Goal: Task Accomplishment & Management: Manage account settings

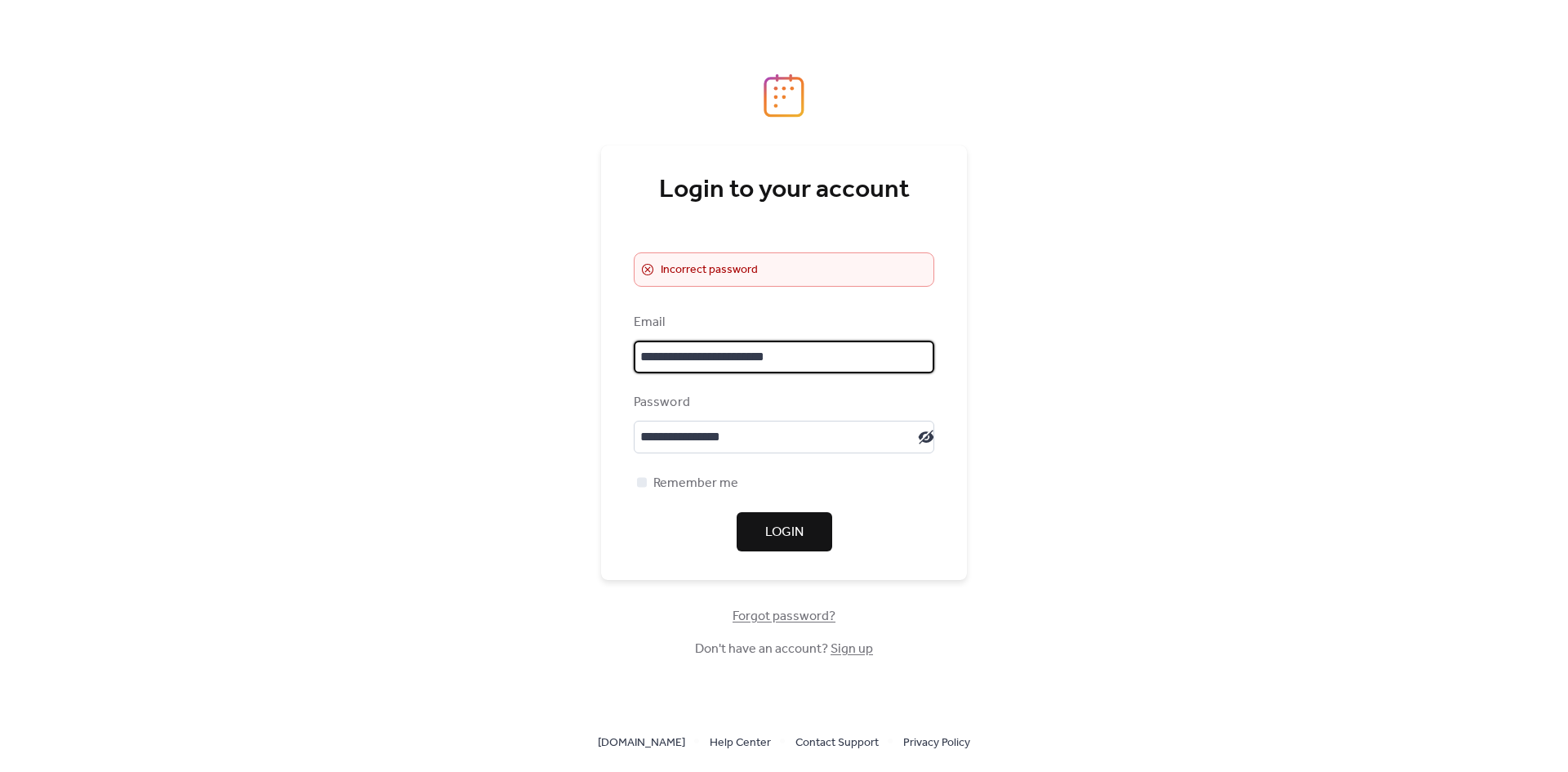
click at [818, 365] on input "**********" at bounding box center [784, 357] width 300 height 33
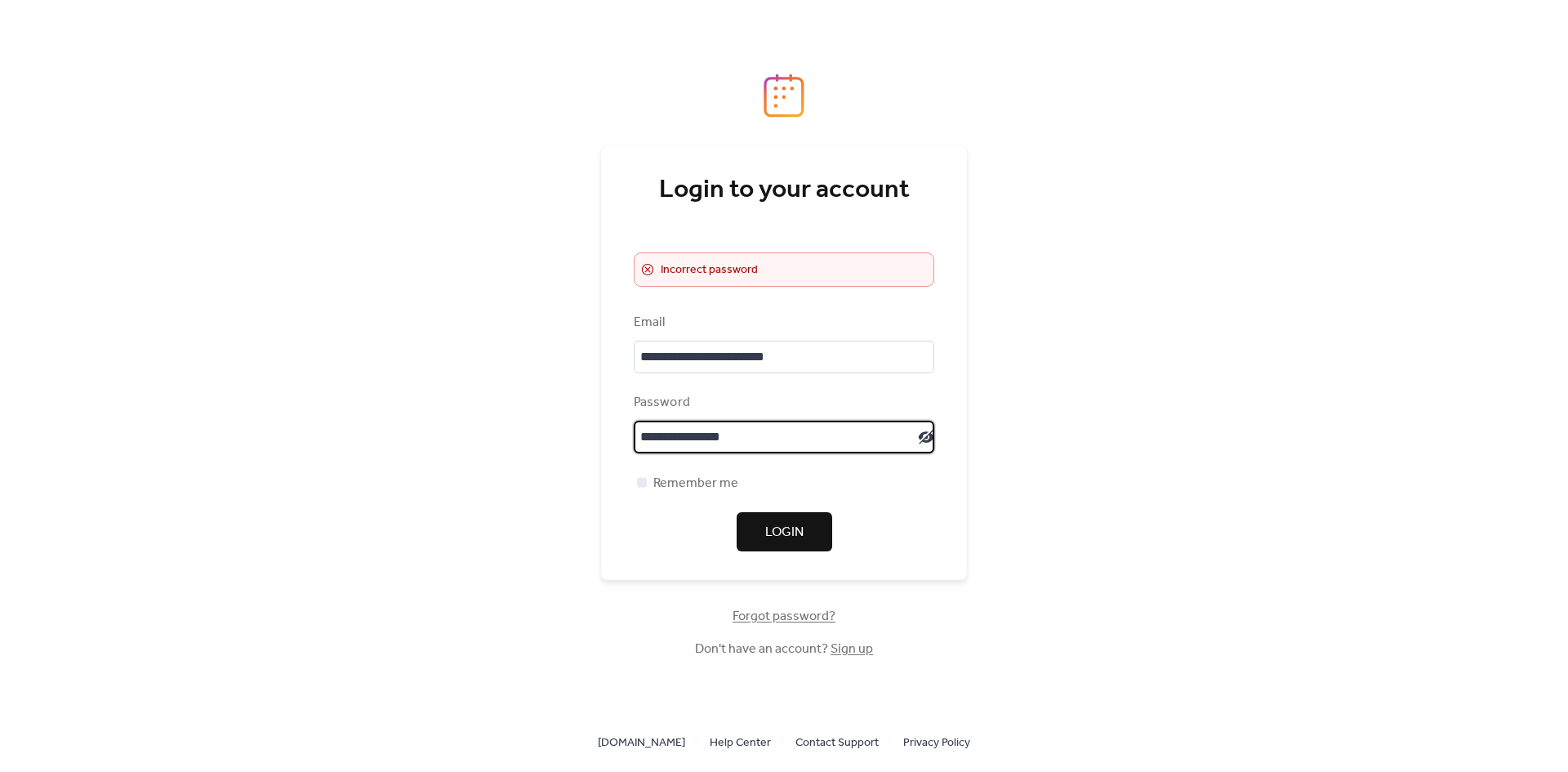
click at [809, 448] on input "**********" at bounding box center [776, 436] width 284 height 33
type input "*"
type input "**********"
click at [771, 529] on span "Login" at bounding box center [784, 532] width 38 height 19
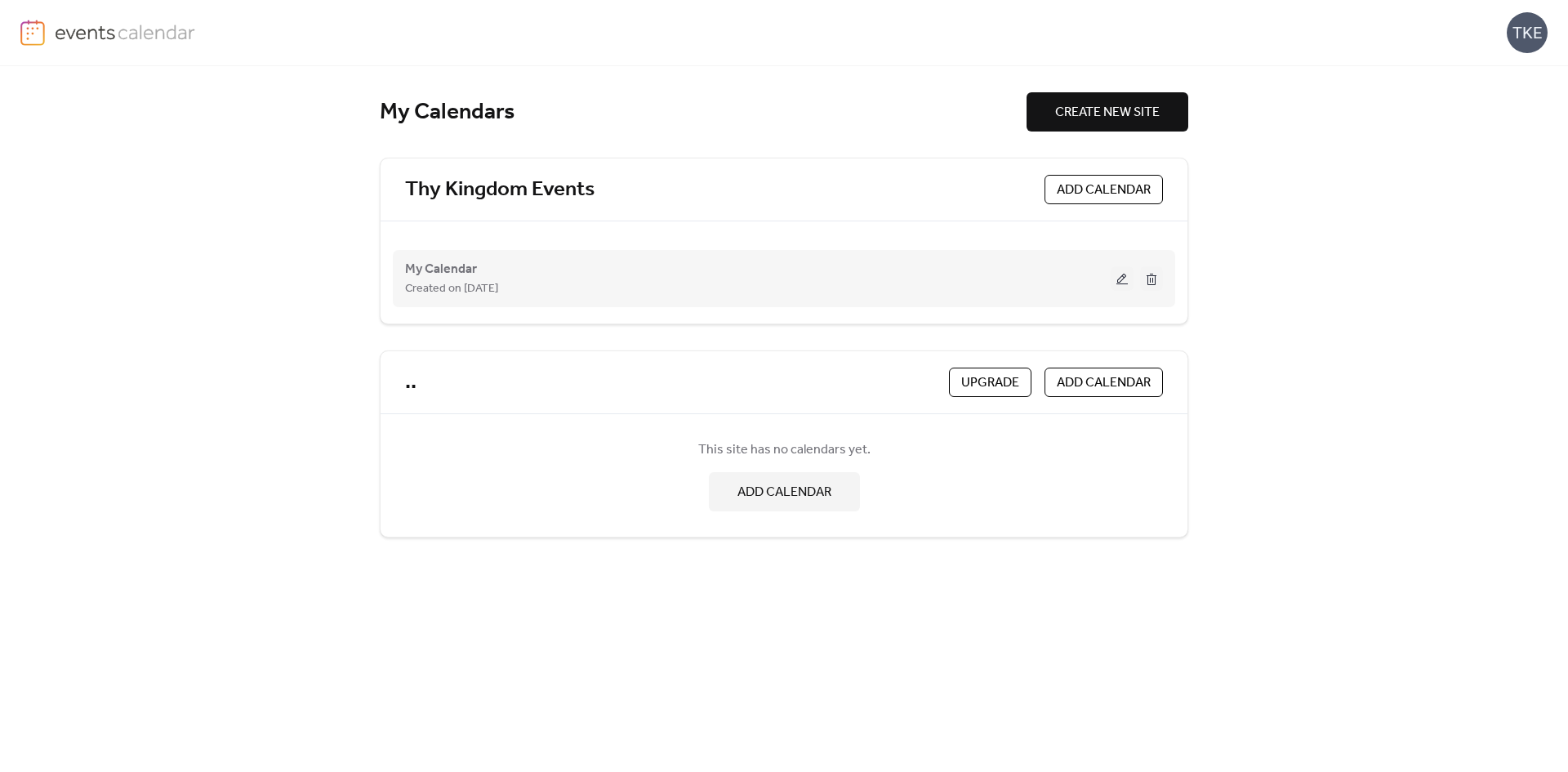
click at [1044, 284] on div "Created on [DATE]" at bounding box center [758, 289] width 706 height 19
click at [742, 277] on div "My Calendar Created on [DATE]" at bounding box center [758, 278] width 706 height 39
click at [542, 252] on div "My Calendar Created on [DATE]" at bounding box center [784, 279] width 758 height 66
drag, startPoint x: 564, startPoint y: 268, endPoint x: 581, endPoint y: 268, distance: 17.0
click at [568, 268] on div "My Calendar Created on [DATE]" at bounding box center [758, 278] width 706 height 39
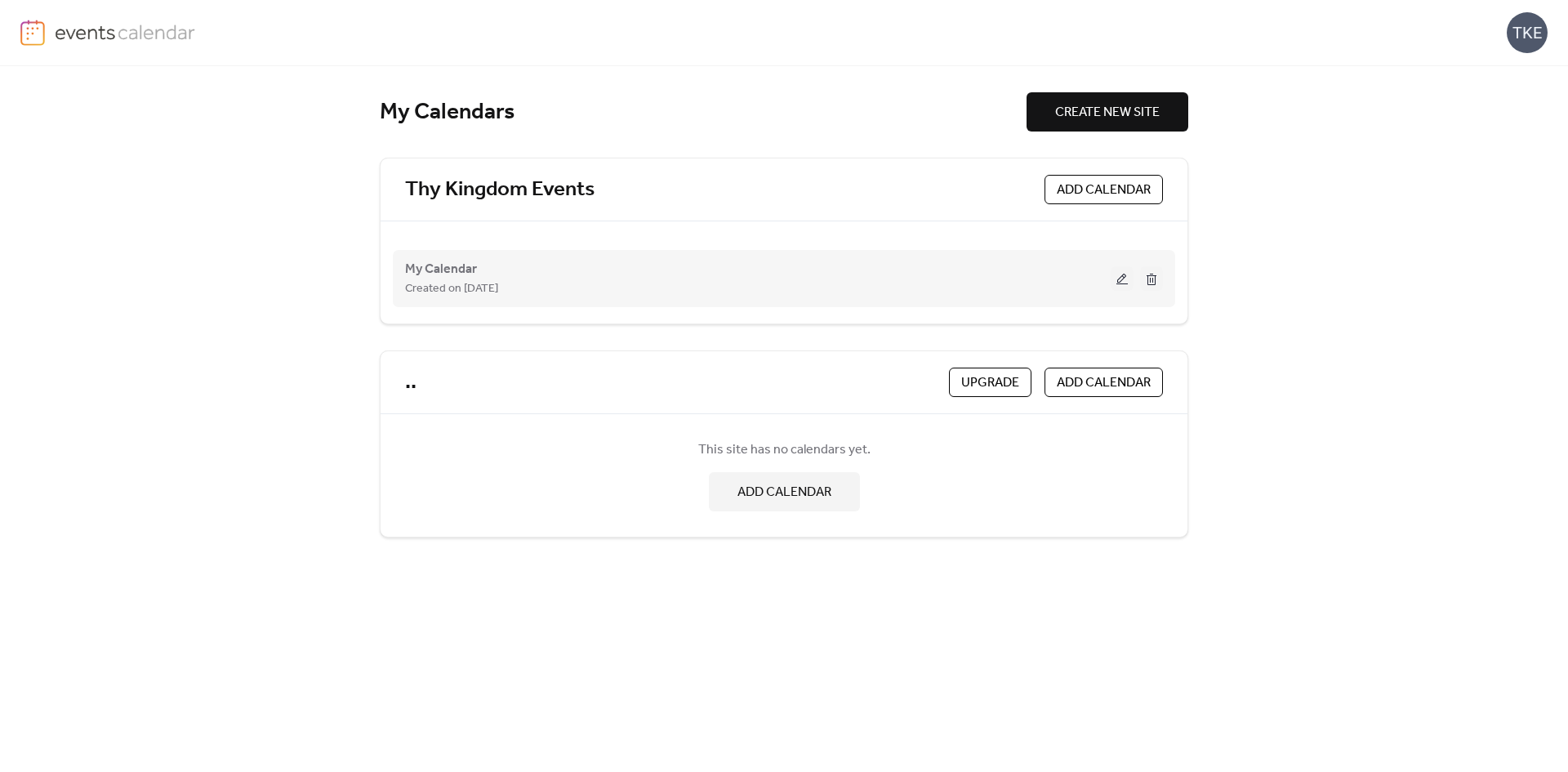
click at [1013, 266] on div "My Calendar Created on [DATE]" at bounding box center [758, 278] width 706 height 39
click at [1119, 271] on button at bounding box center [1123, 279] width 23 height 25
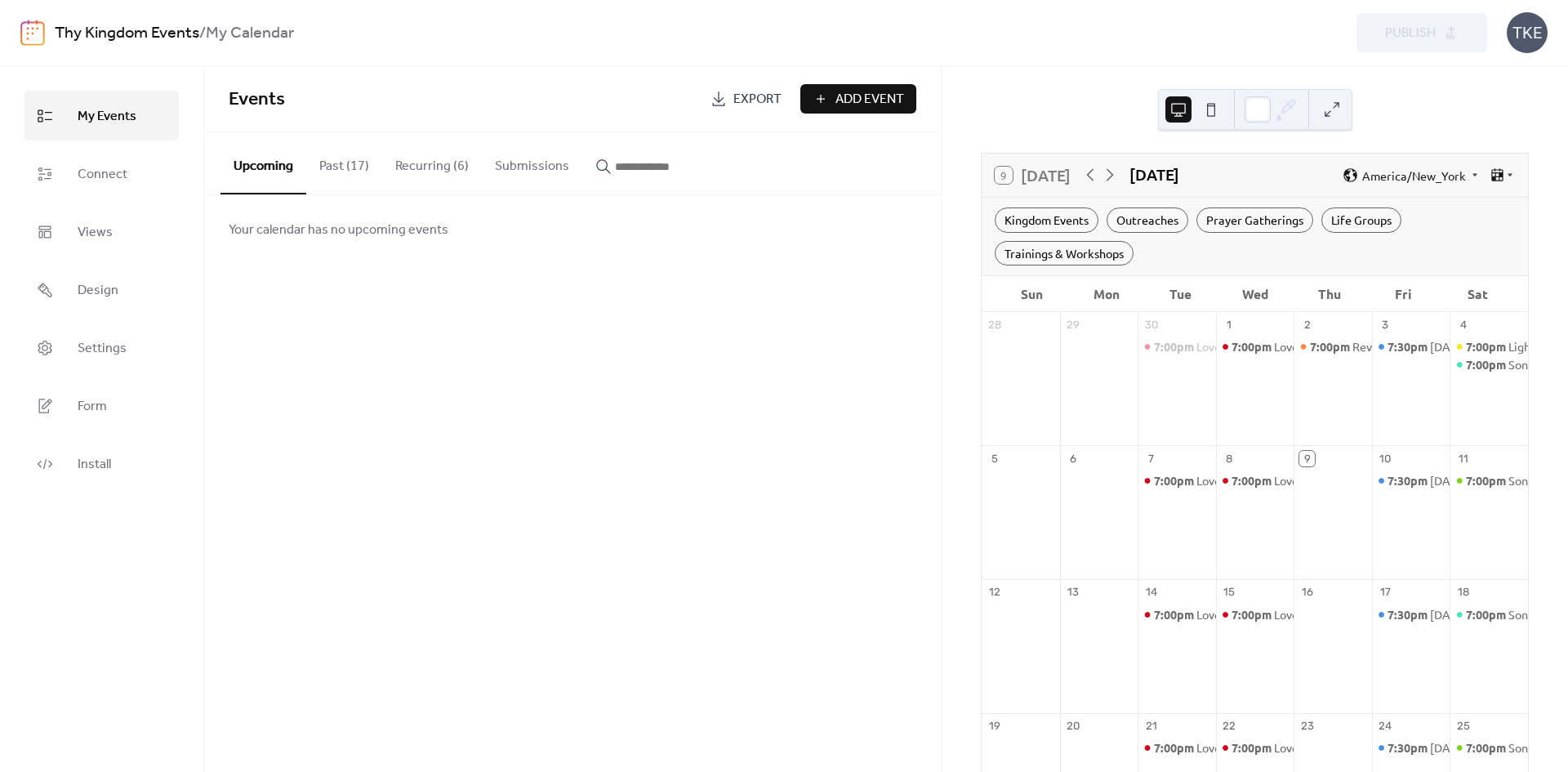
click at [1219, 107] on button at bounding box center [1211, 110] width 27 height 27
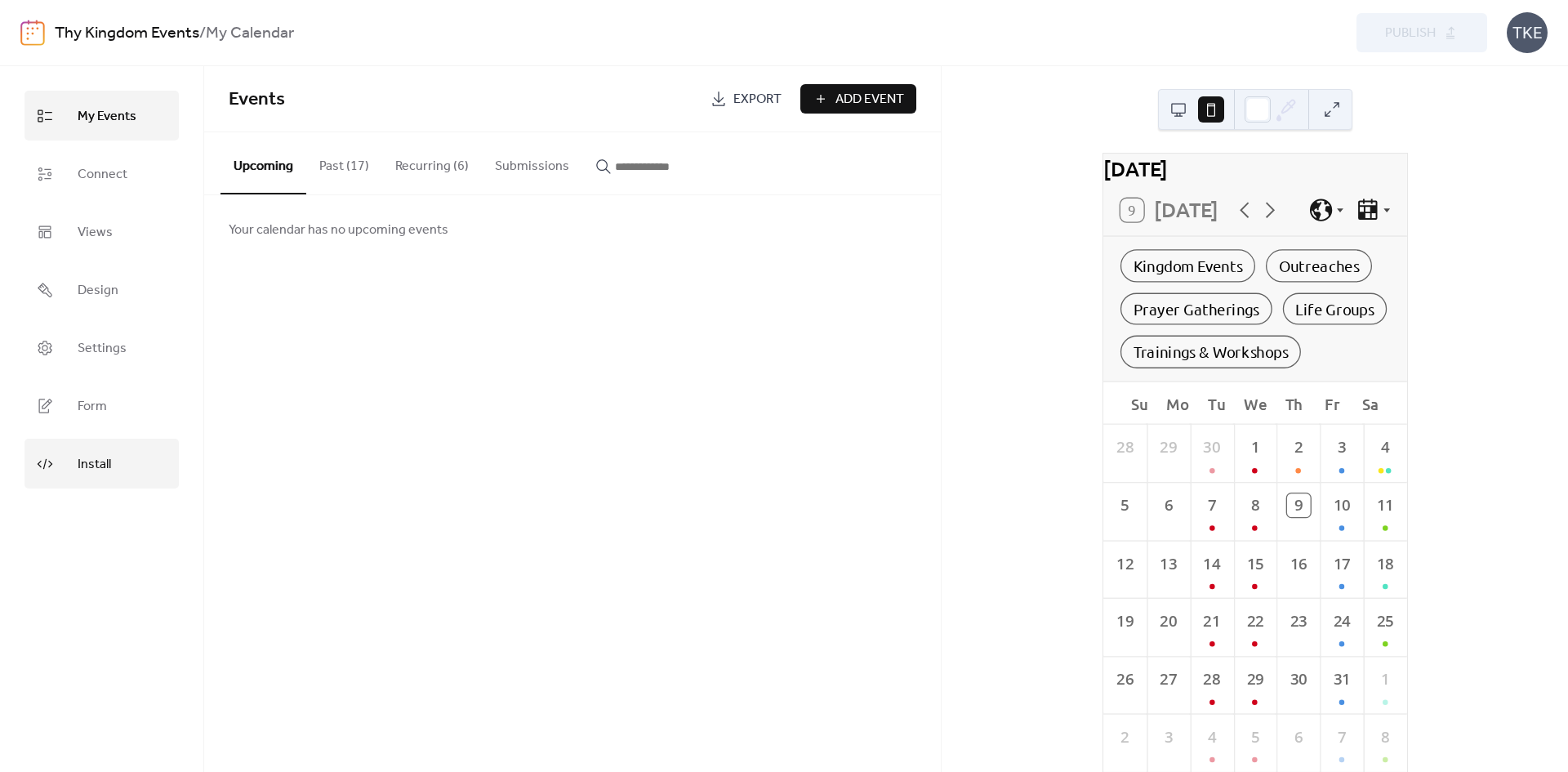
click at [80, 475] on span "Install" at bounding box center [95, 464] width 34 height 26
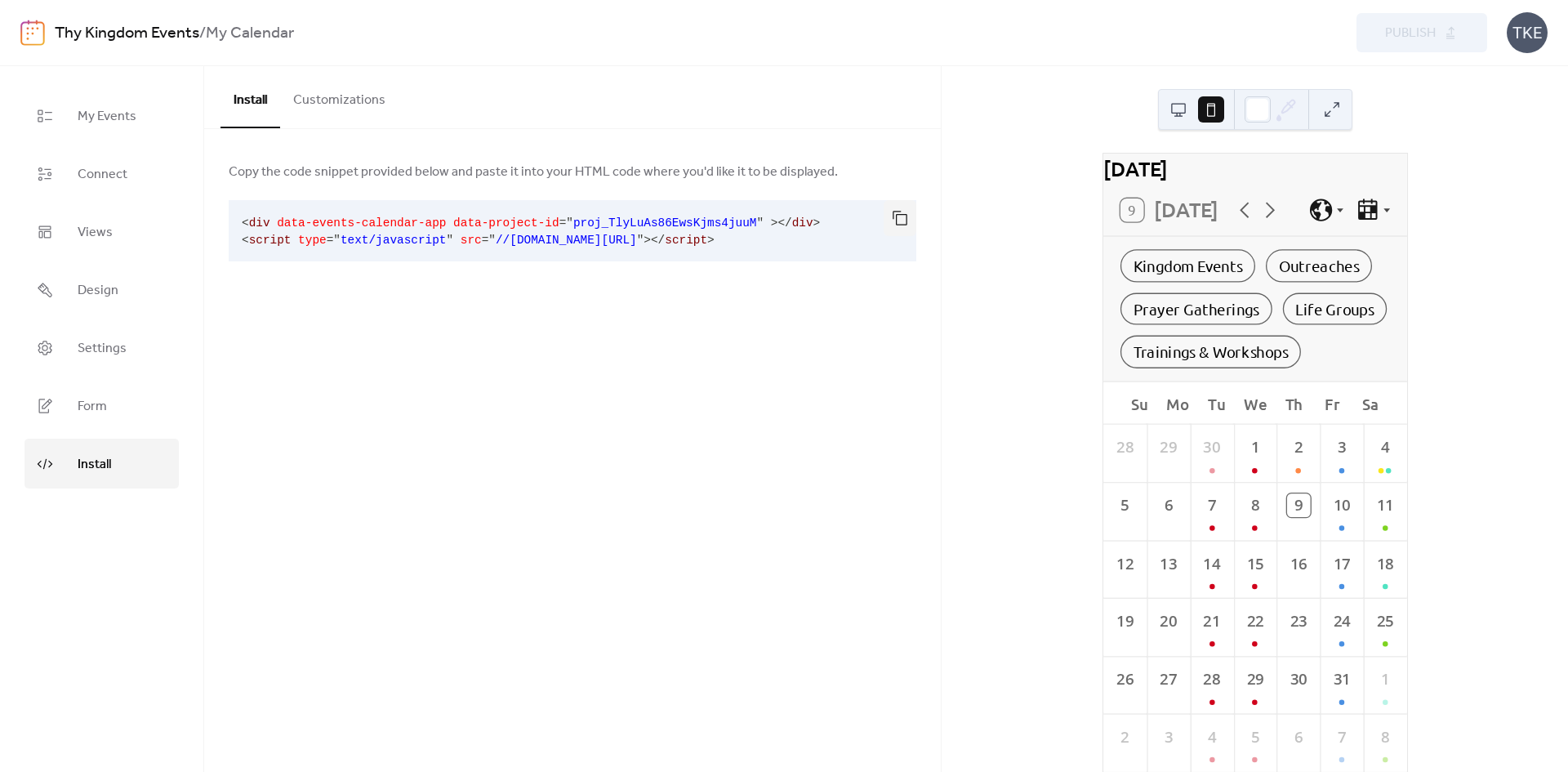
click at [344, 111] on button "Customizations" at bounding box center [339, 96] width 119 height 60
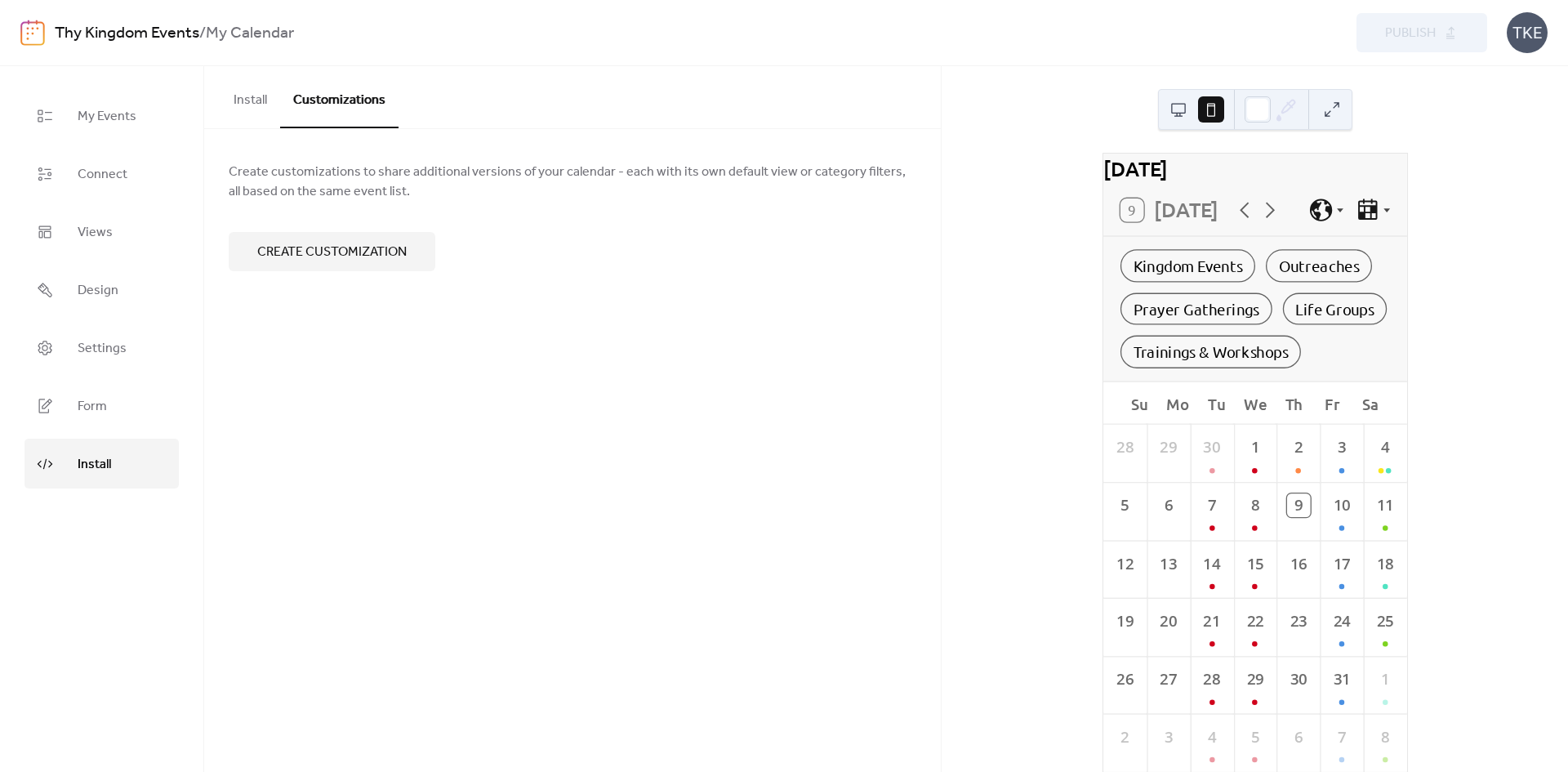
click at [262, 97] on button "Install" at bounding box center [250, 96] width 59 height 60
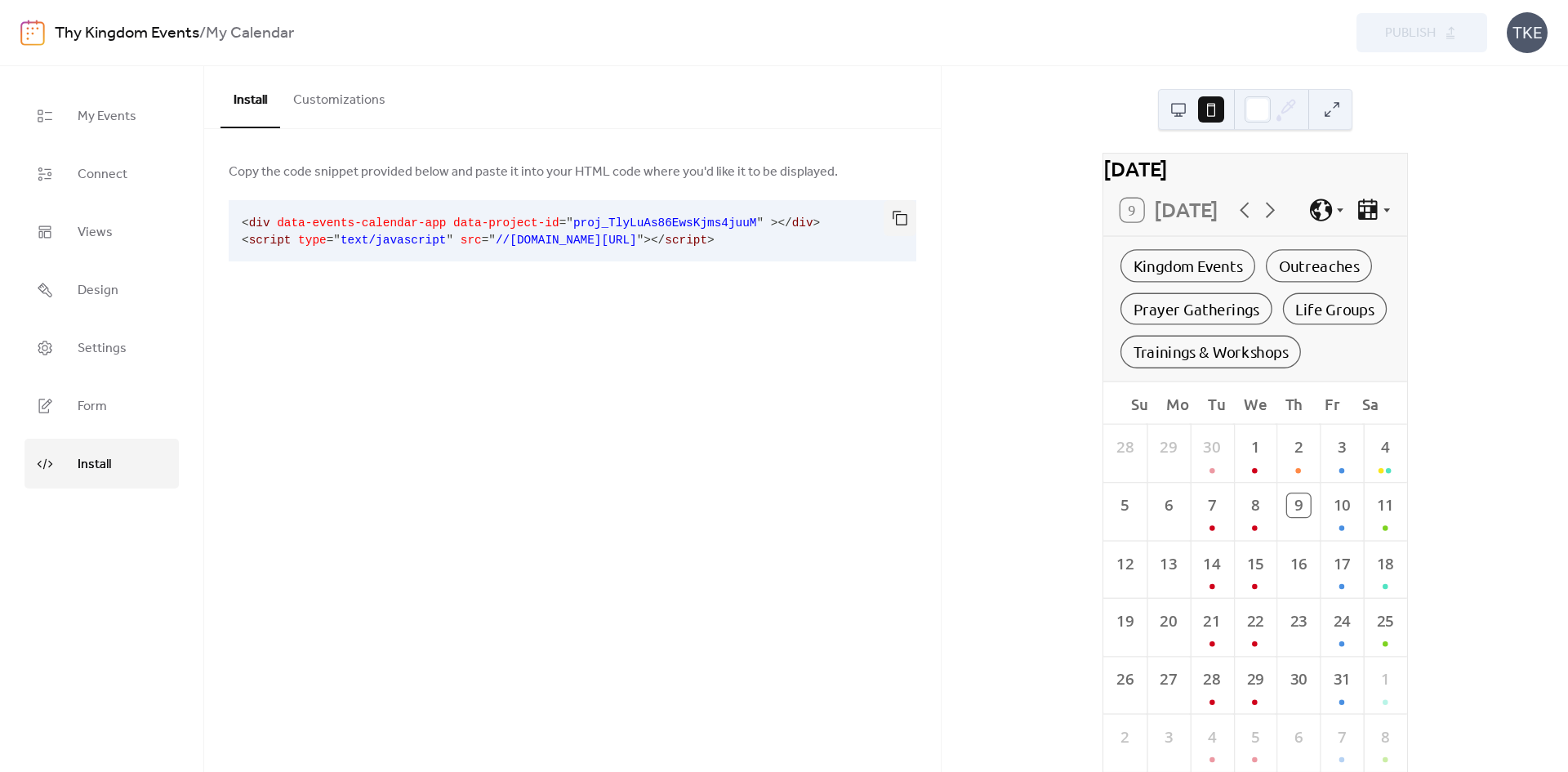
drag, startPoint x: 831, startPoint y: 239, endPoint x: 775, endPoint y: 233, distance: 56.3
click at [768, 234] on pre "< div data-events-calendar-app data-project-id = " proj_TlyLuAs86EwsKjms4juuM "…" at bounding box center [559, 230] width 661 height 61
click at [898, 216] on button "button" at bounding box center [900, 218] width 33 height 36
click at [121, 116] on span "My Events" at bounding box center [107, 116] width 58 height 26
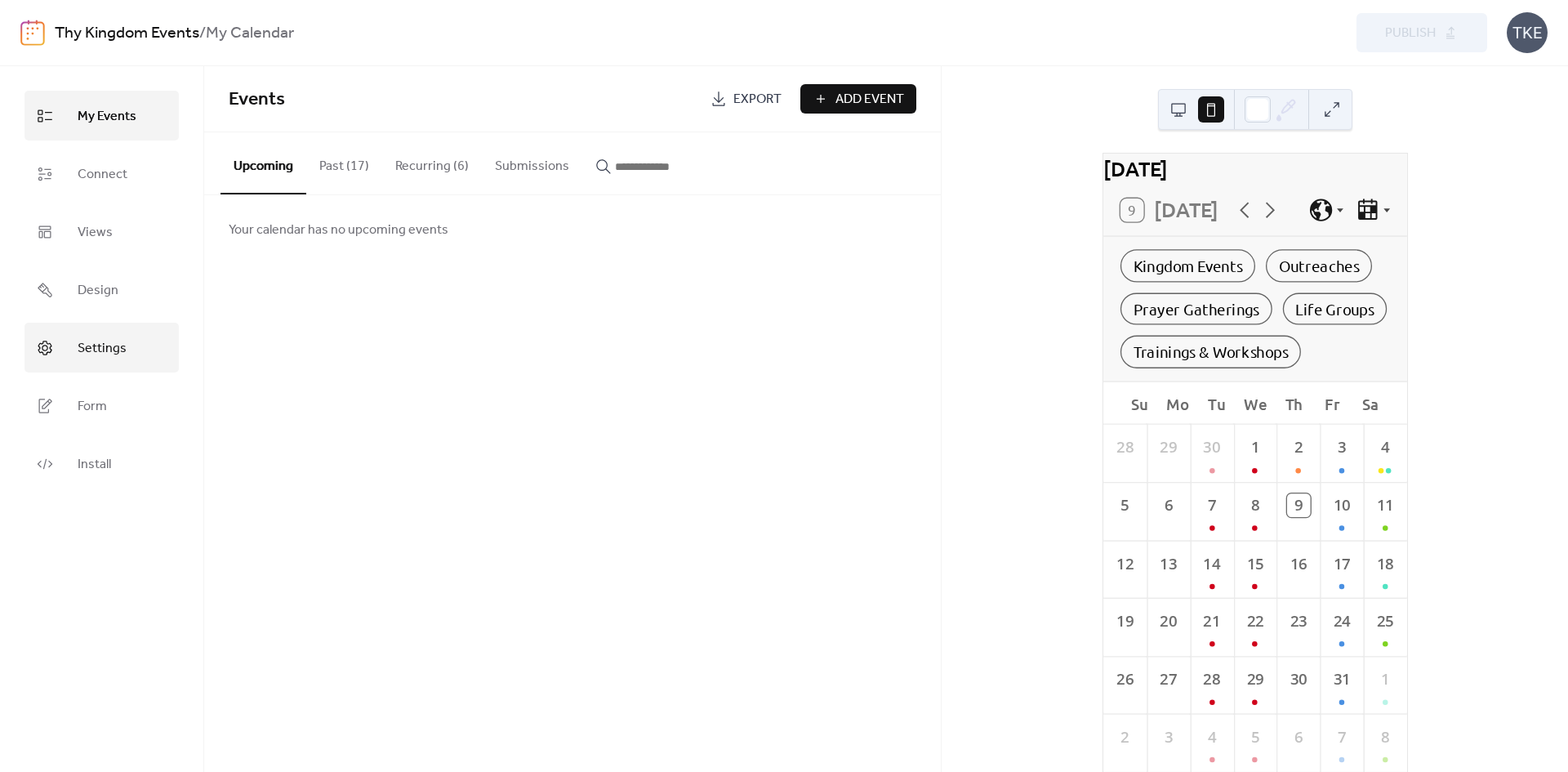
click at [82, 340] on span "Settings" at bounding box center [102, 348] width 49 height 26
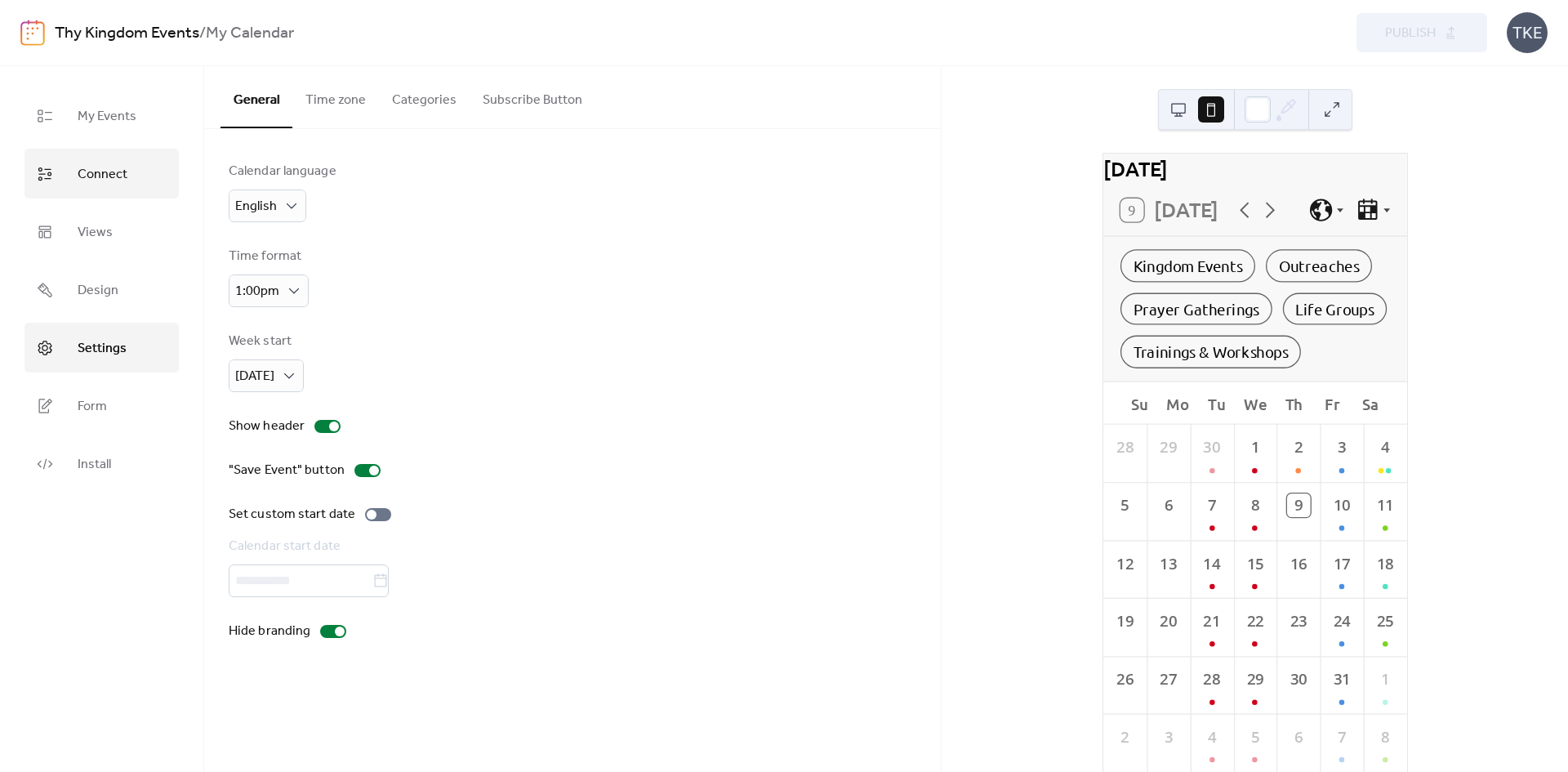
click at [104, 192] on link "Connect" at bounding box center [102, 174] width 154 height 50
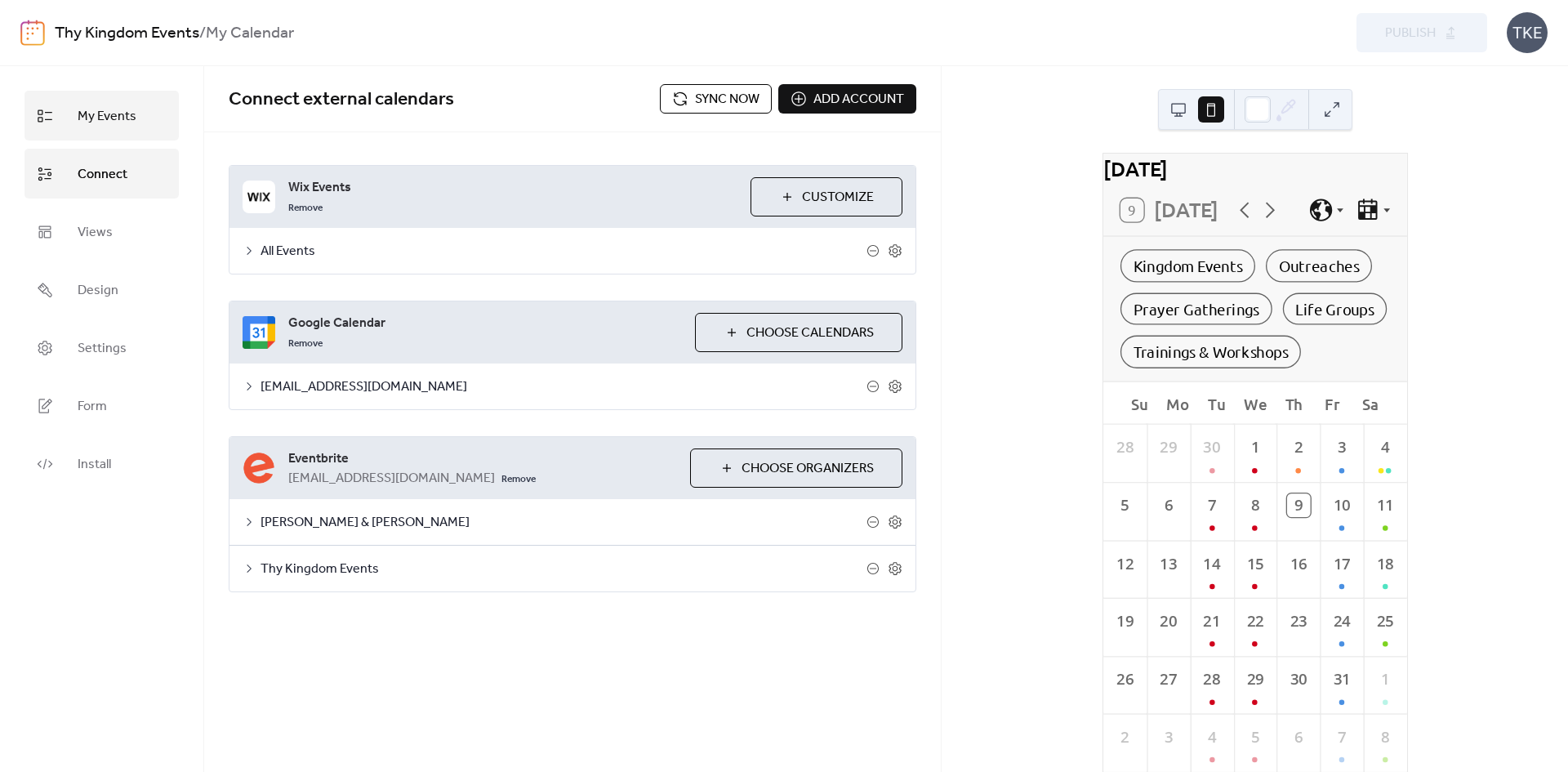
click at [102, 114] on span "My Events" at bounding box center [107, 116] width 58 height 26
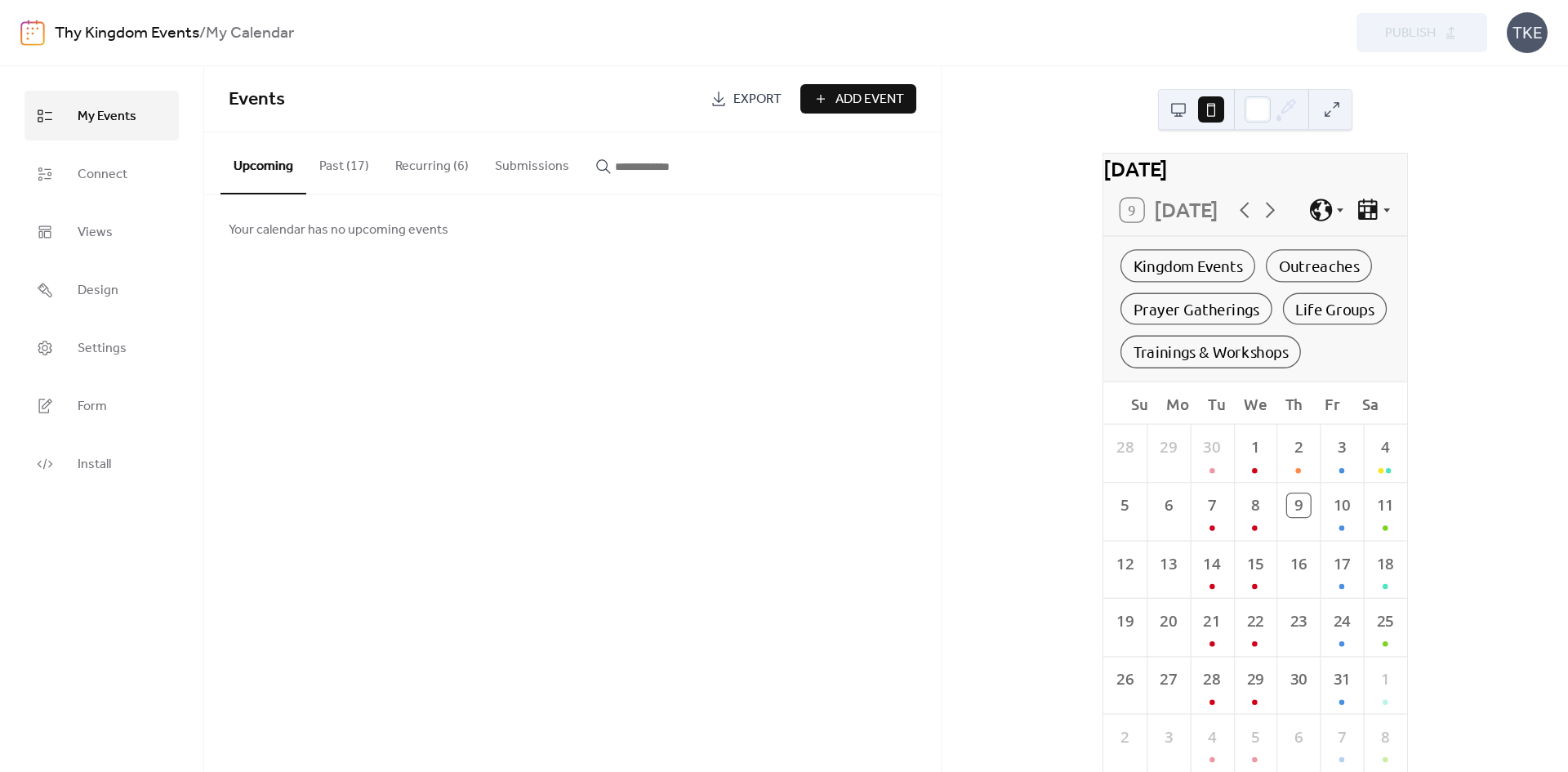
click at [1178, 116] on button at bounding box center [1178, 110] width 27 height 27
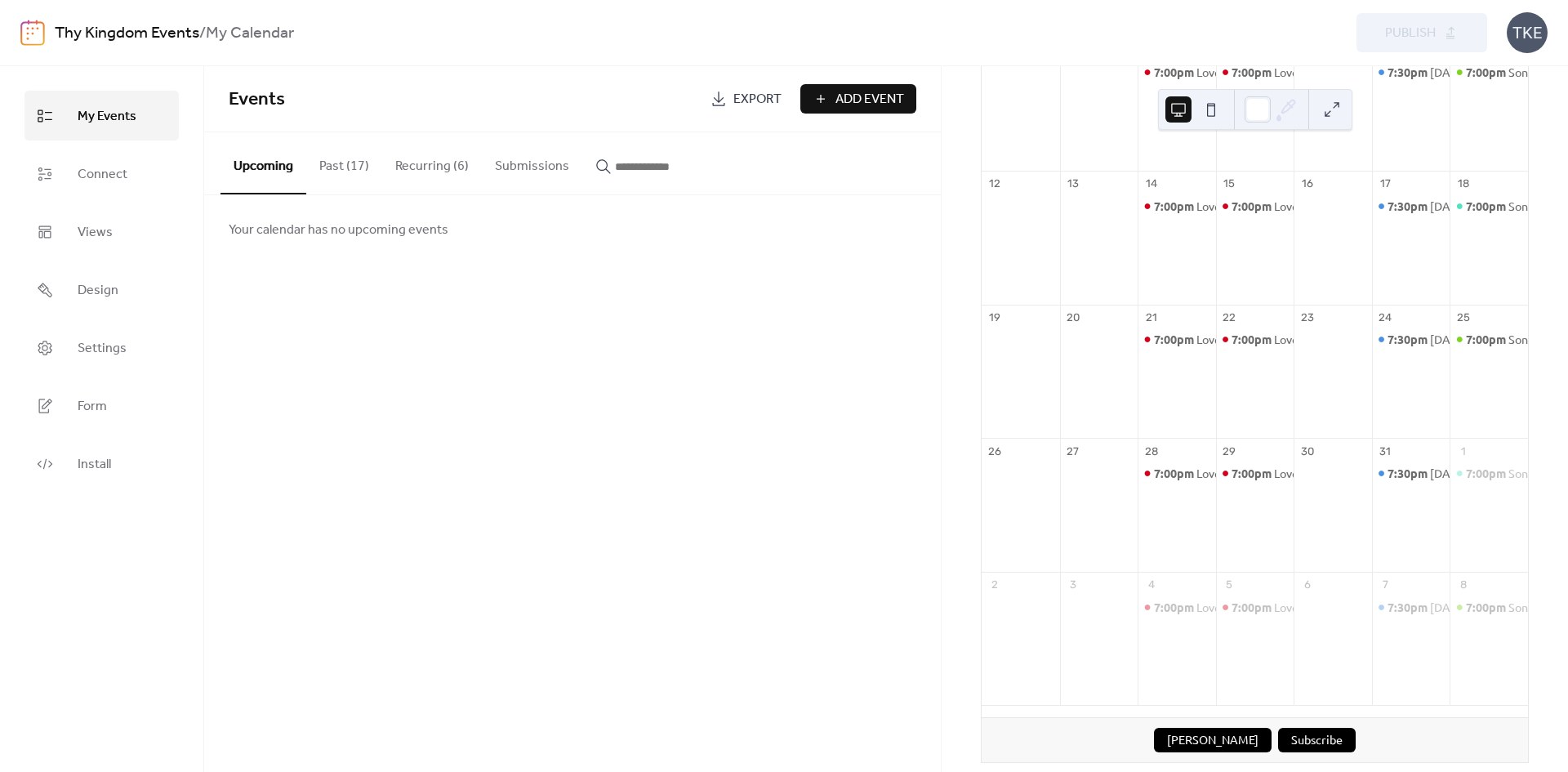
scroll to position [81, 0]
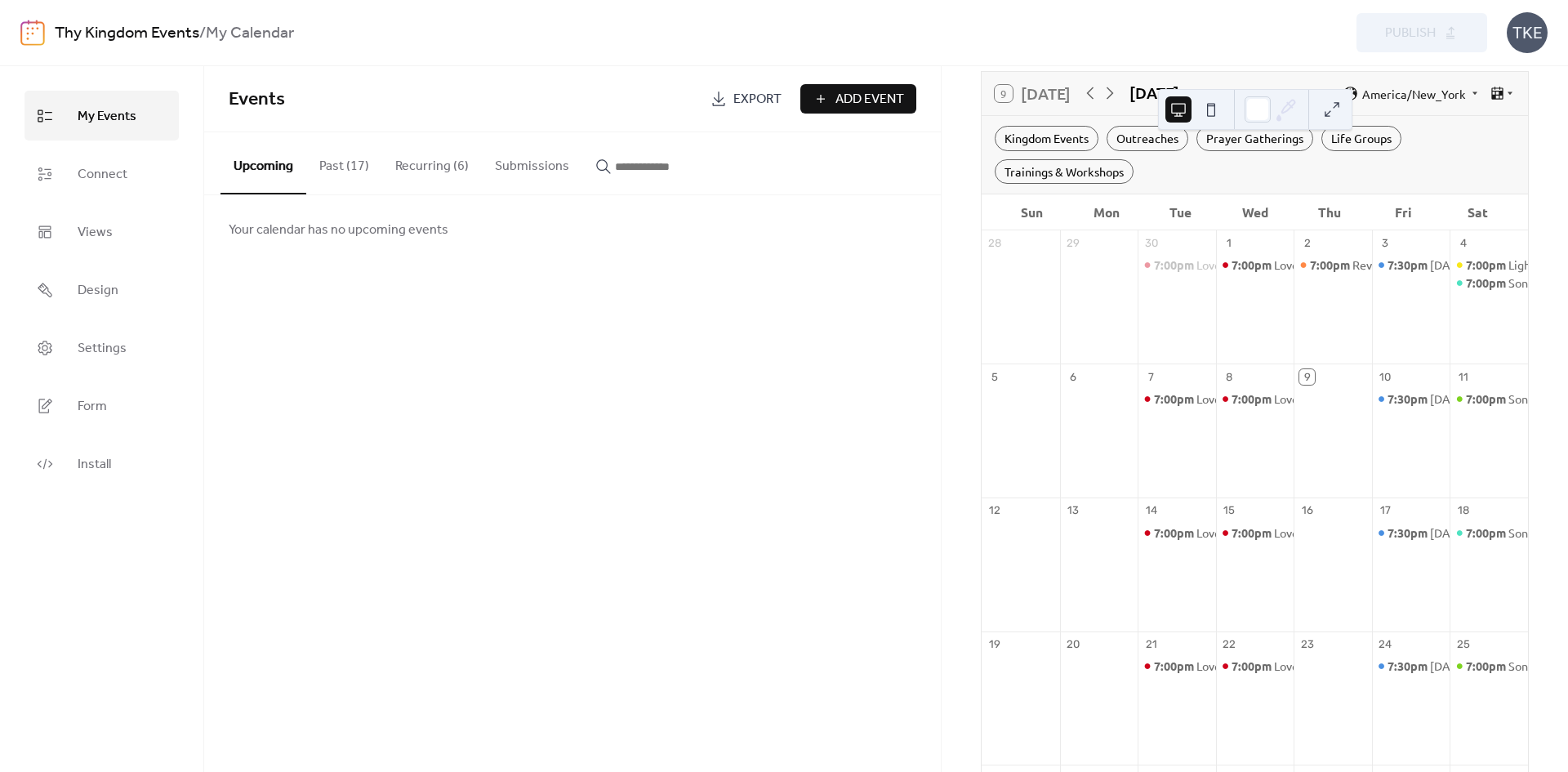
click at [469, 163] on button "Recurring (6)" at bounding box center [432, 162] width 100 height 60
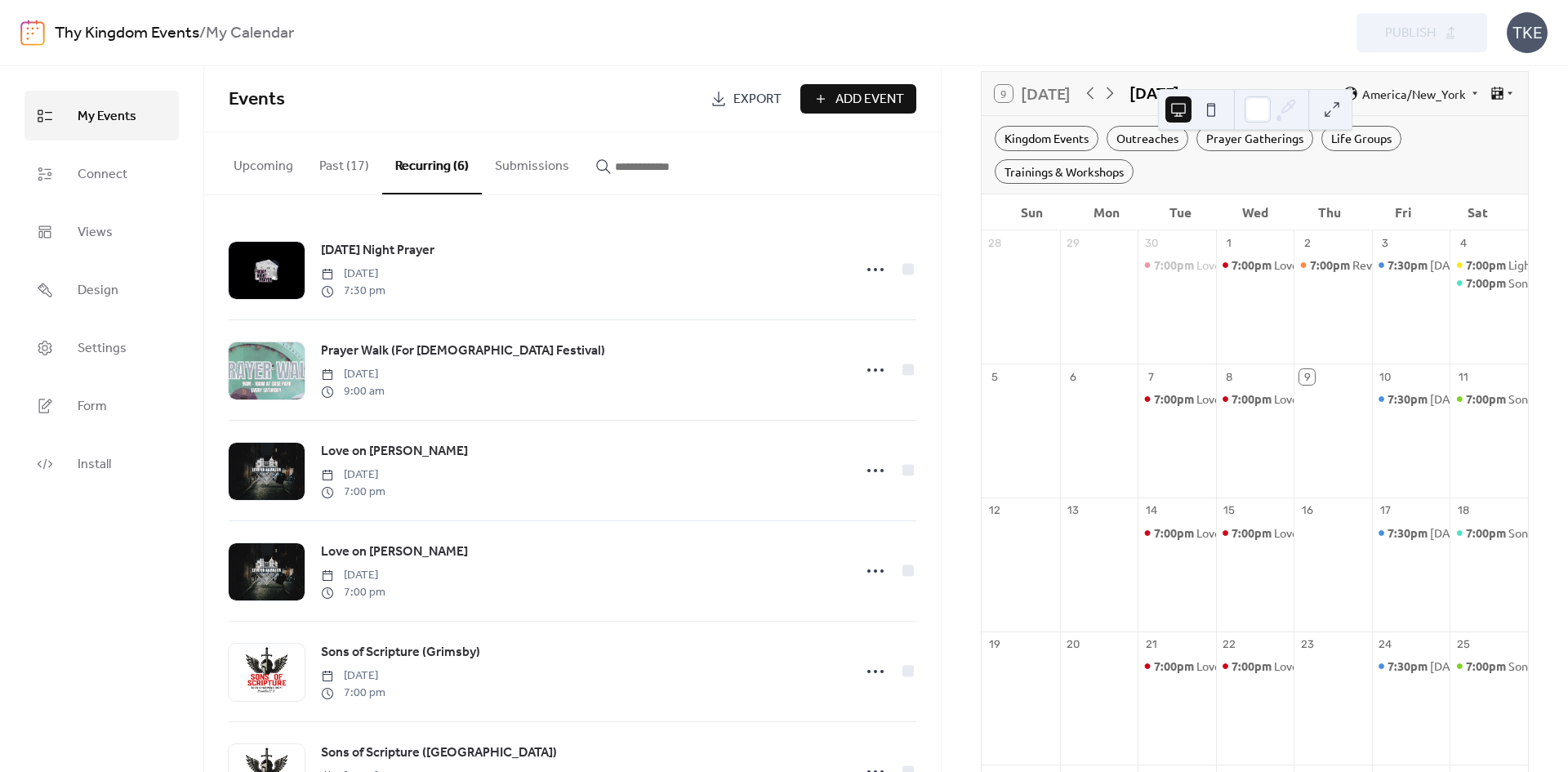
click at [1320, 291] on div "7:00pm Revive Us Again - Documentary Premier" at bounding box center [1332, 306] width 79 height 100
click at [1468, 434] on div "7:00pm Sons of Scripture ([GEOGRAPHIC_DATA])" at bounding box center [1489, 440] width 79 height 100
click at [841, 97] on span "Add Event" at bounding box center [869, 99] width 68 height 19
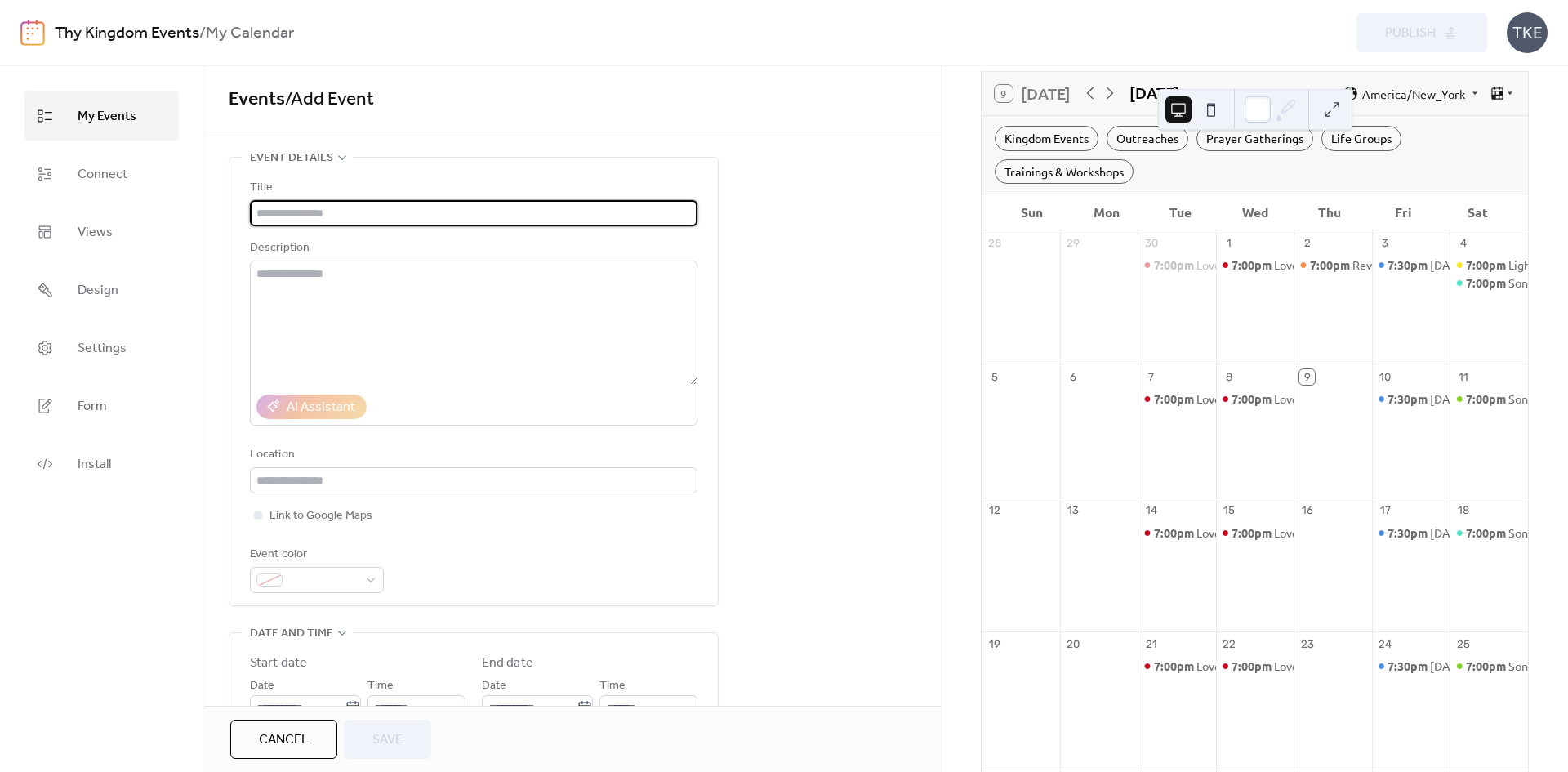
click at [421, 211] on input "text" at bounding box center [474, 213] width 448 height 27
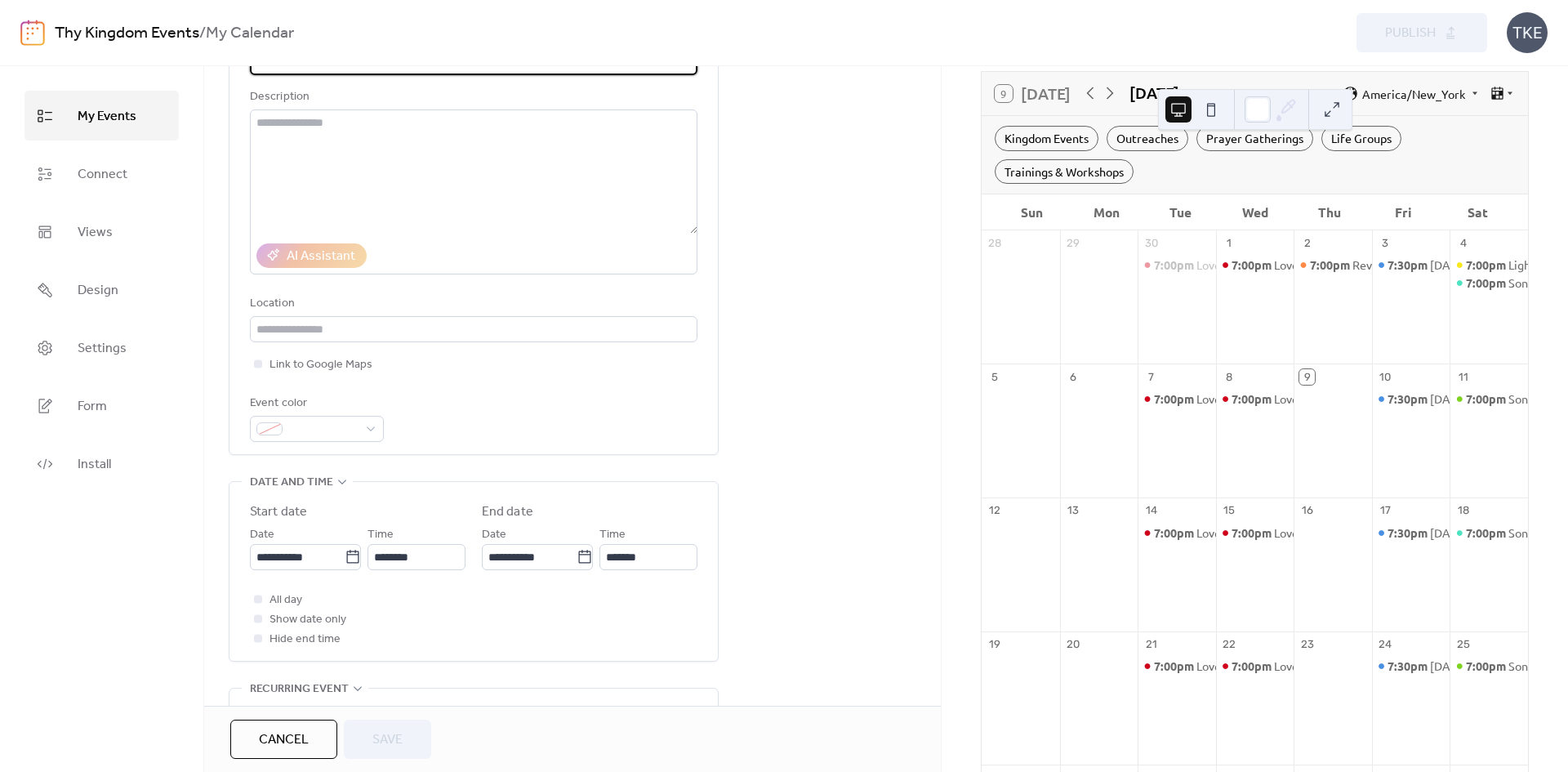
scroll to position [164, 0]
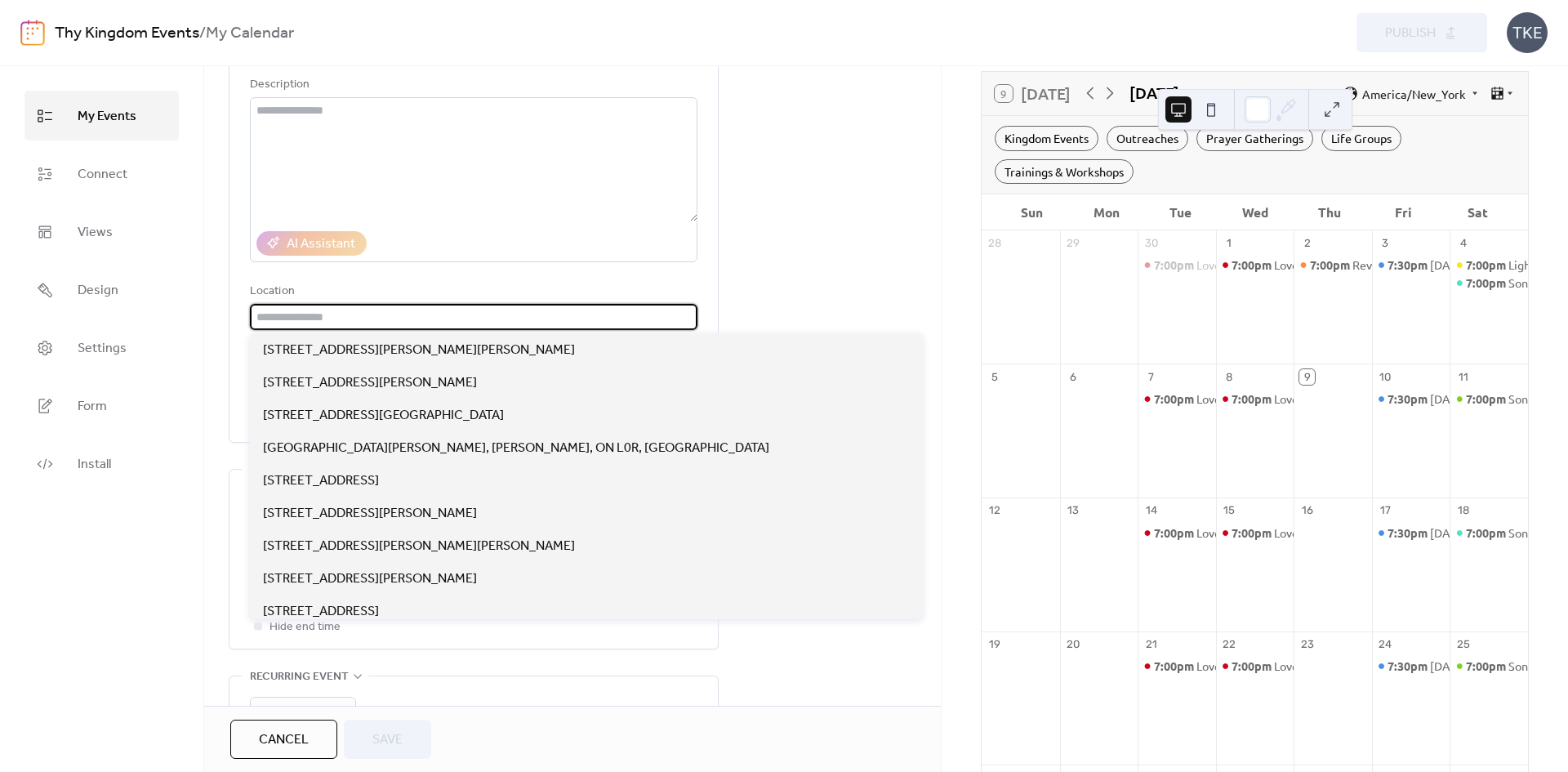
click at [325, 323] on input "text" at bounding box center [474, 317] width 448 height 27
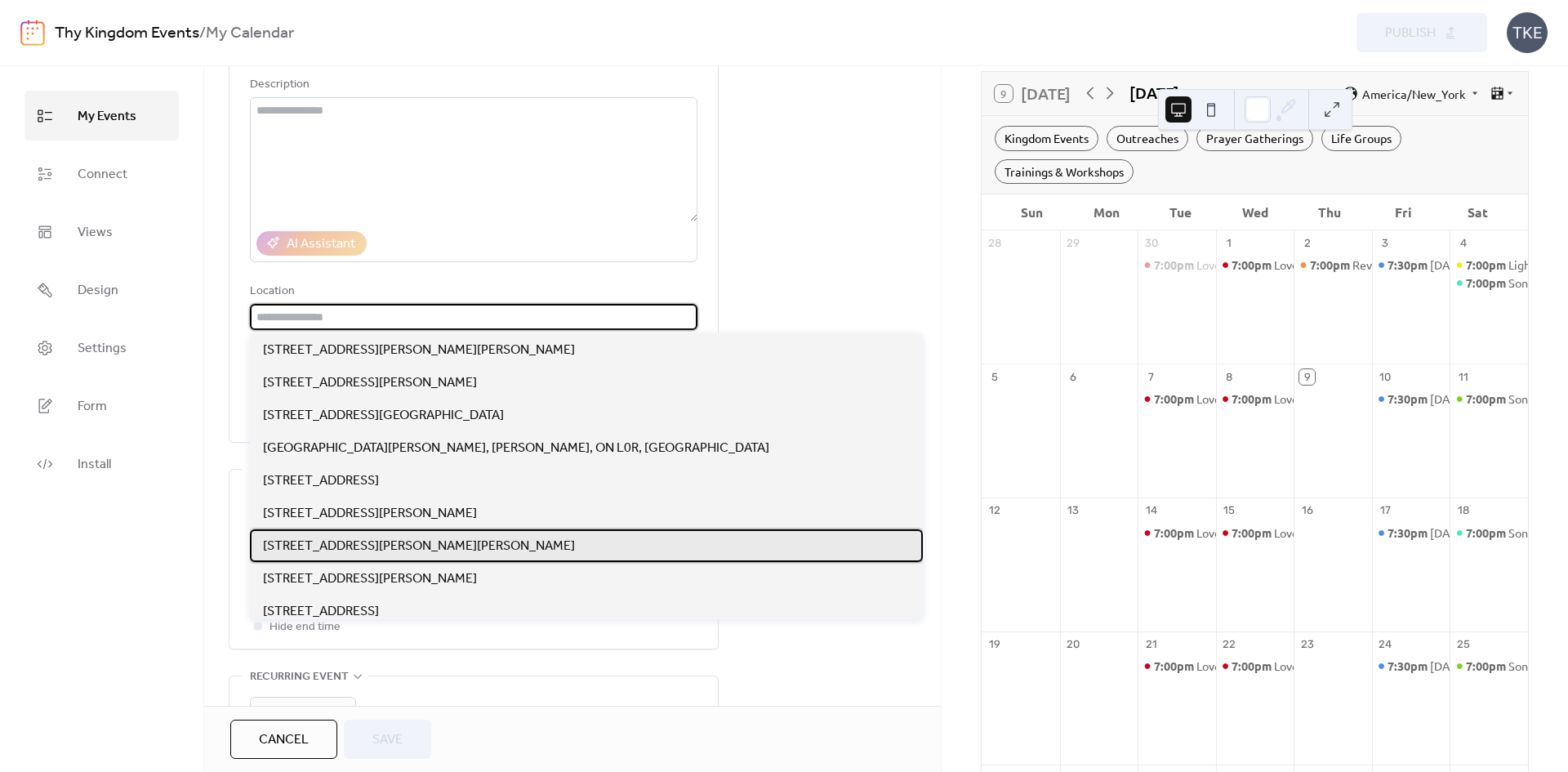
click at [389, 557] on div "[STREET_ADDRESS][PERSON_NAME][PERSON_NAME]" at bounding box center [586, 545] width 673 height 33
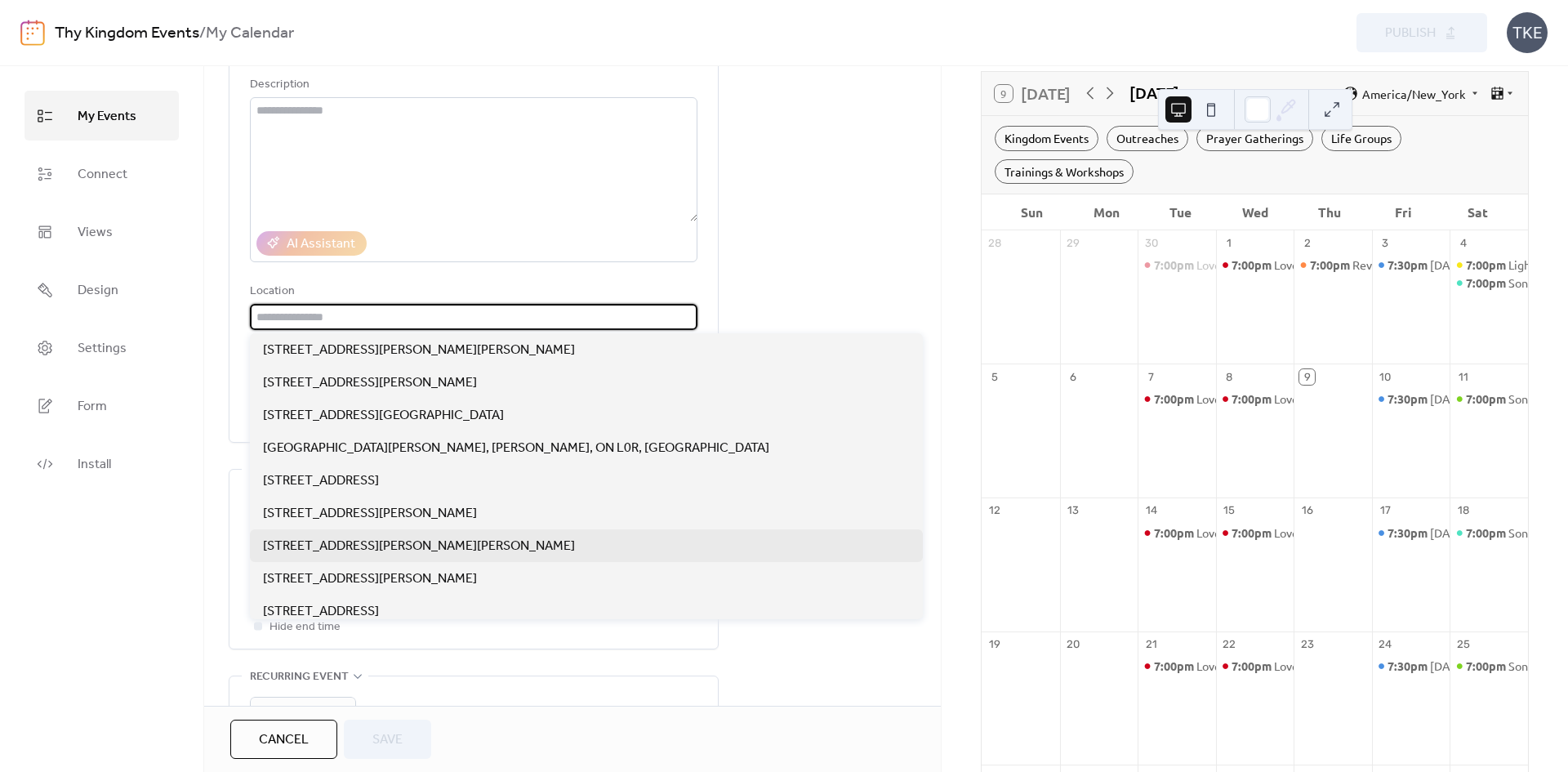
type input "**********"
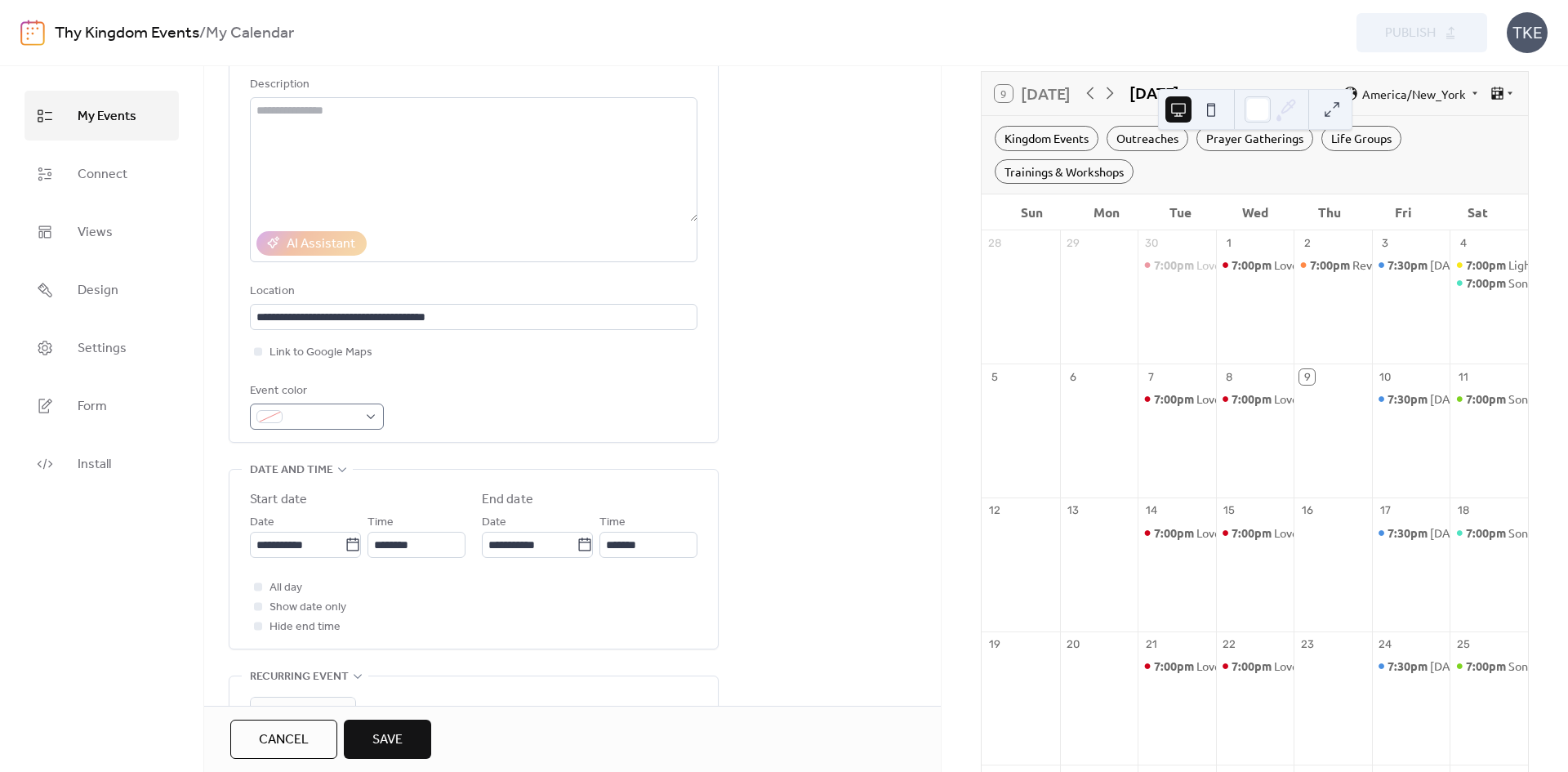
scroll to position [245, 0]
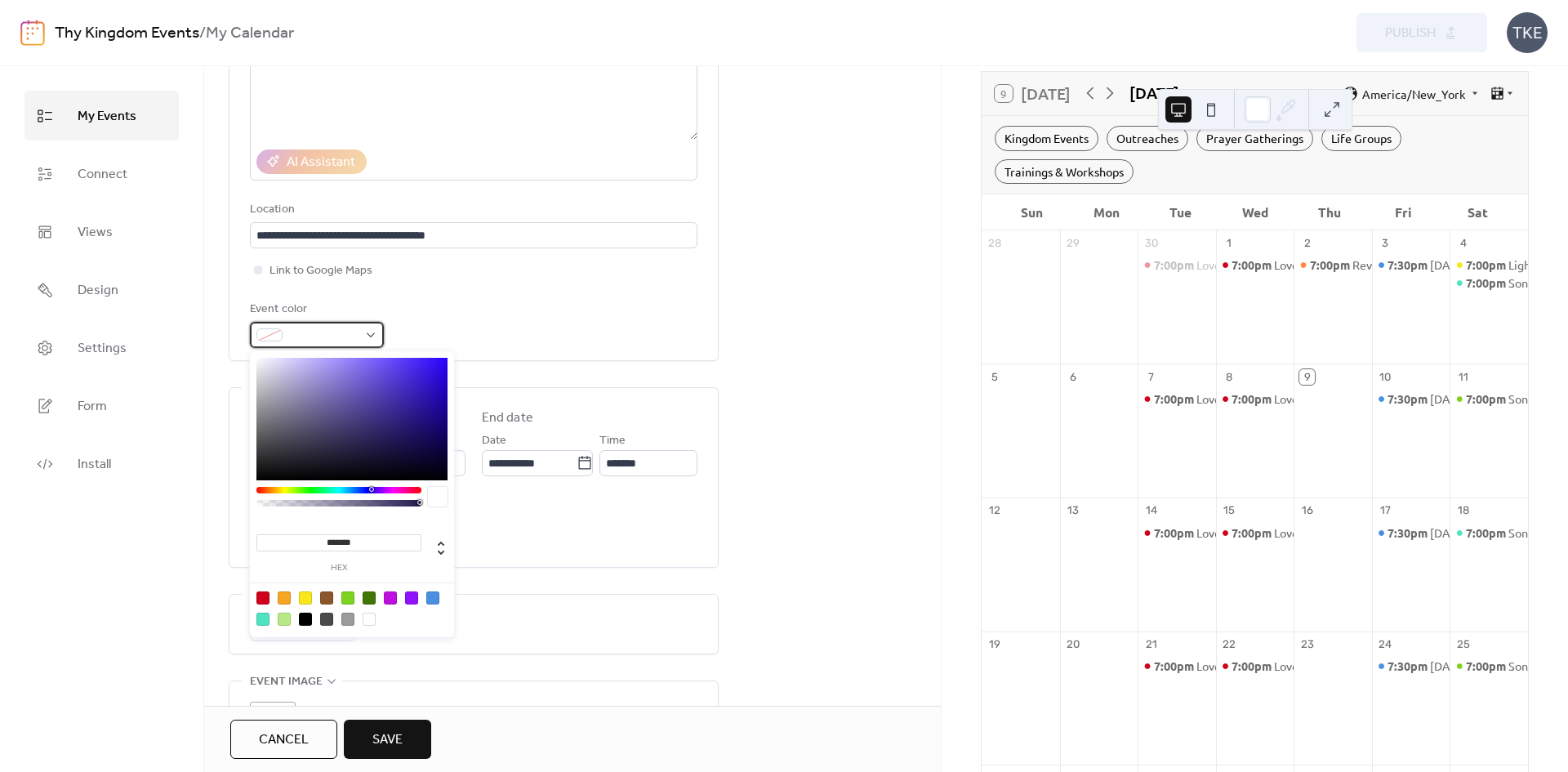
click at [333, 339] on span at bounding box center [323, 336] width 68 height 19
type input "*******"
drag, startPoint x: 397, startPoint y: 413, endPoint x: 467, endPoint y: 374, distance: 80.1
click at [467, 374] on body "**********" at bounding box center [784, 386] width 1568 height 772
click at [723, 351] on div "**********" at bounding box center [573, 437] width 737 height 1053
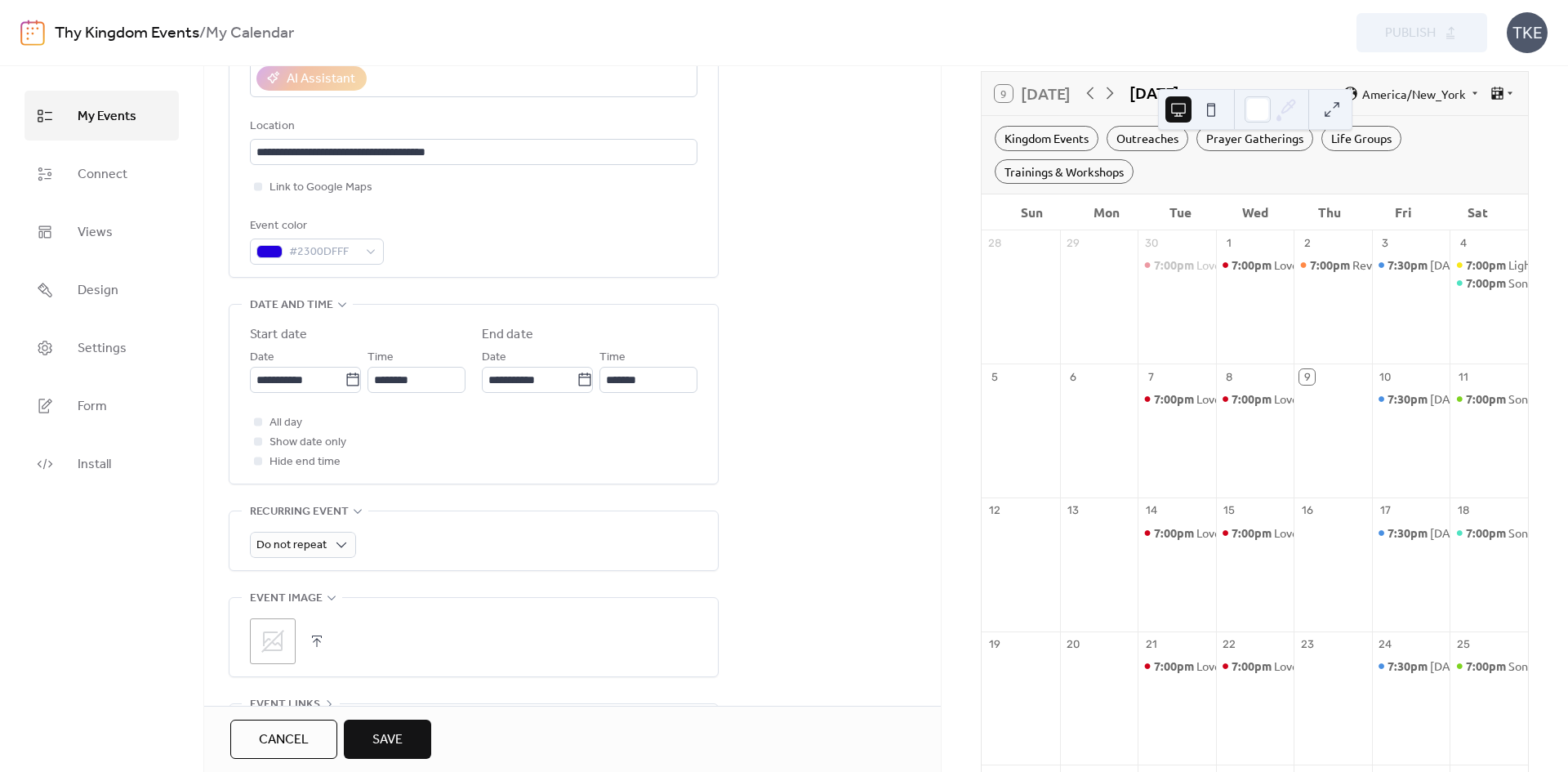
scroll to position [408, 0]
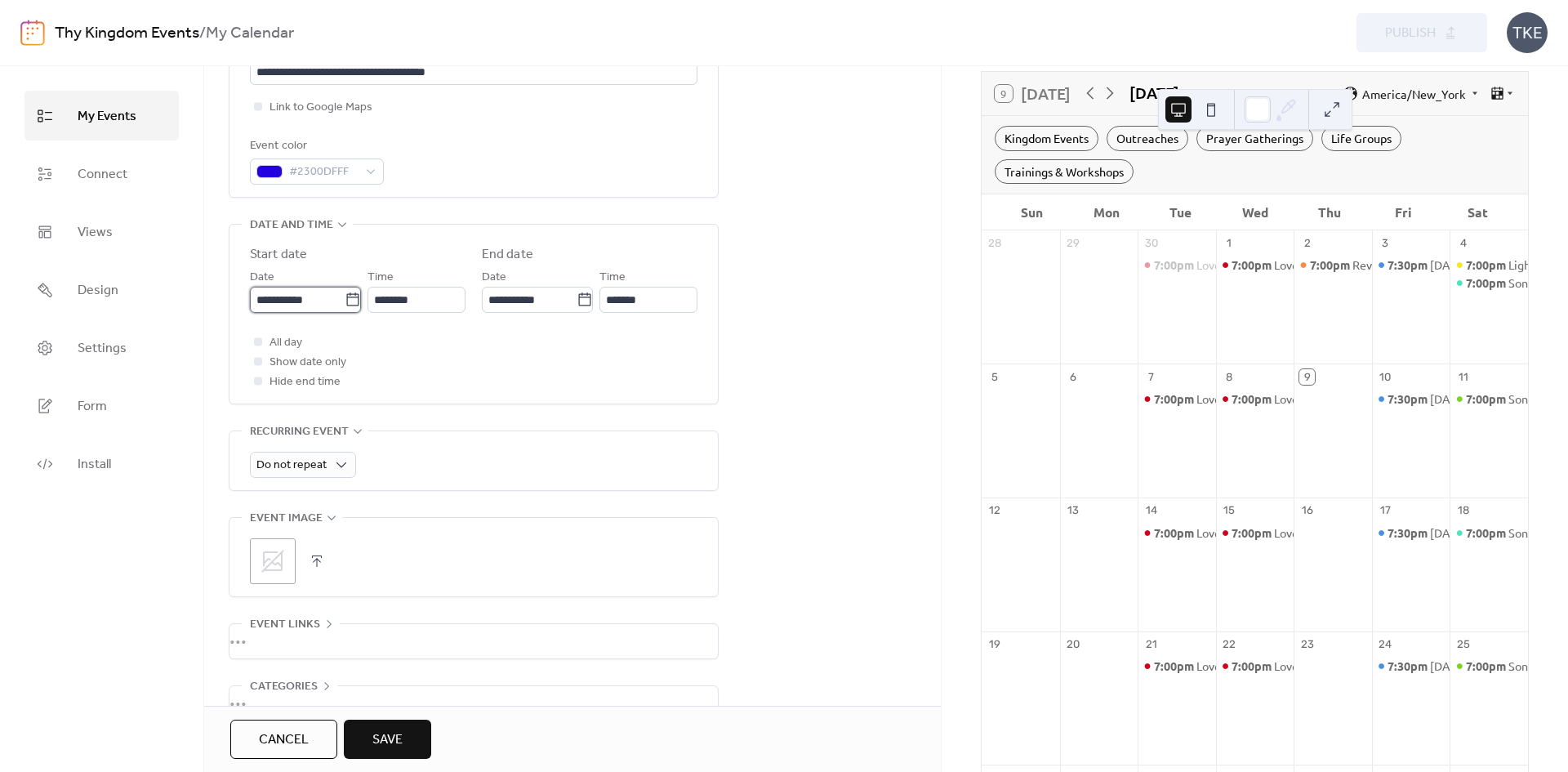
click at [292, 303] on input "**********" at bounding box center [297, 300] width 95 height 27
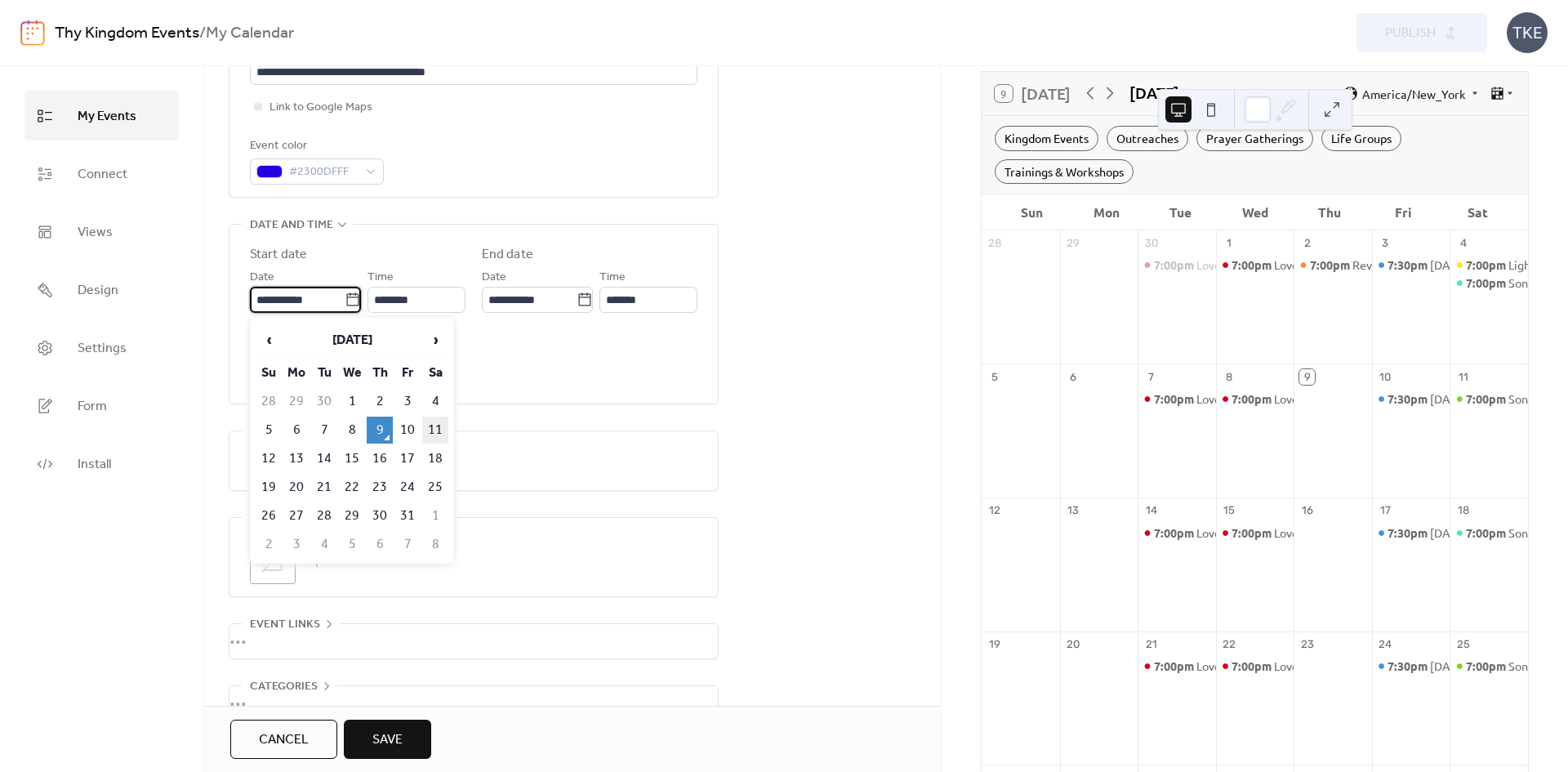
click at [432, 428] on td "11" at bounding box center [436, 429] width 27 height 27
type input "**********"
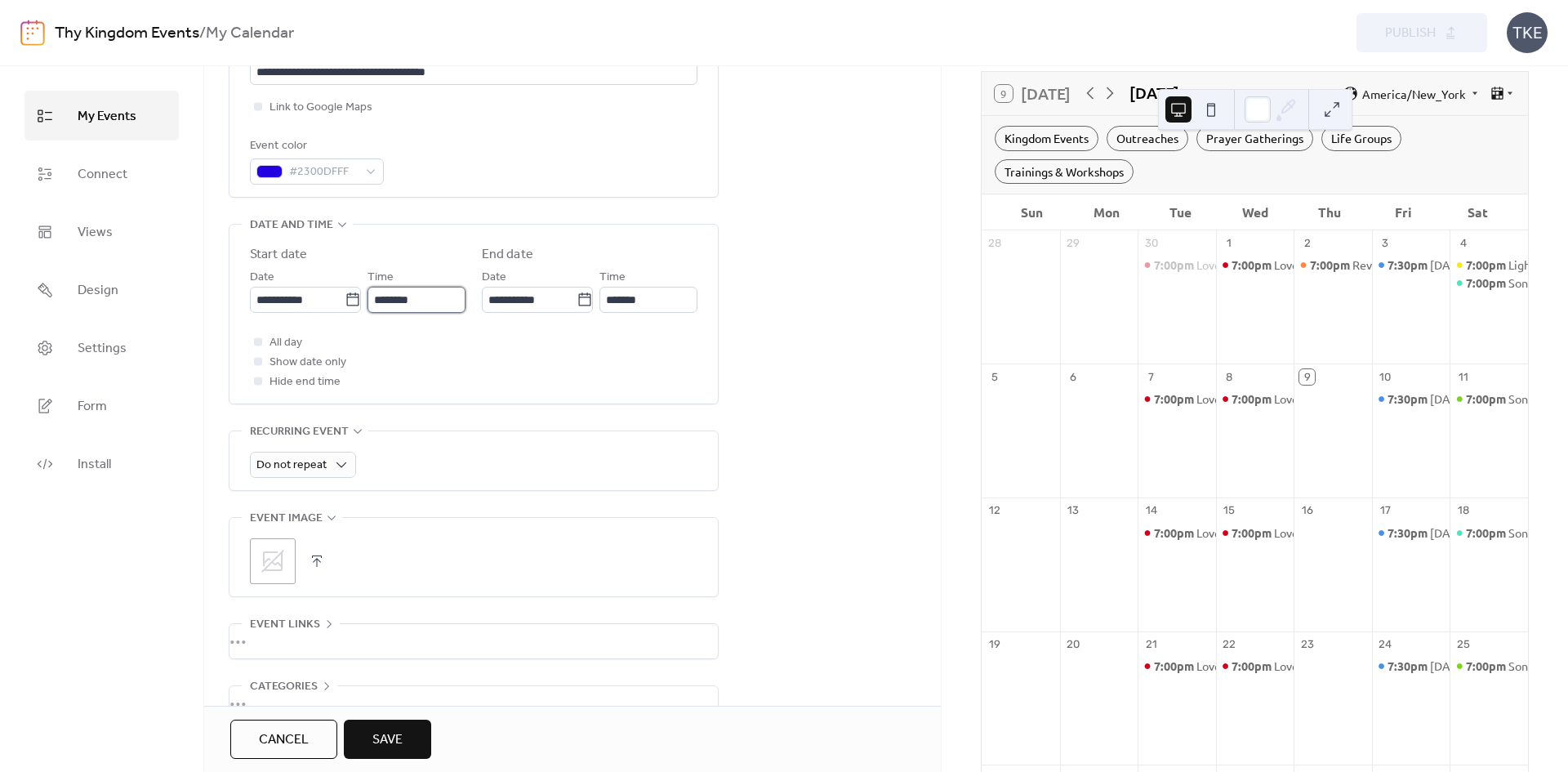
click at [423, 301] on input "********" at bounding box center [416, 300] width 98 height 27
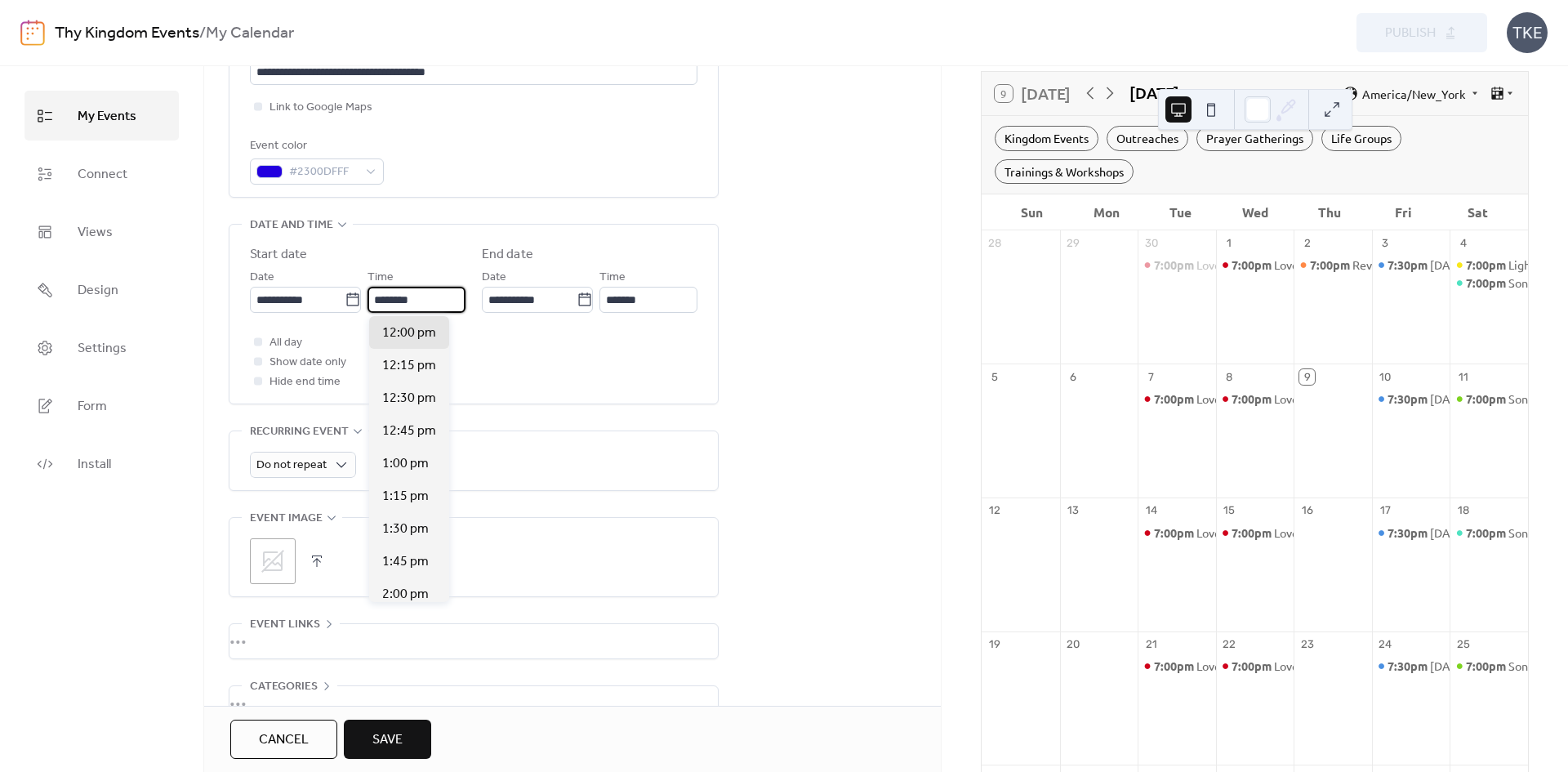
scroll to position [1, 0]
drag, startPoint x: 422, startPoint y: 305, endPoint x: 381, endPoint y: 308, distance: 41.1
click at [381, 308] on input "********" at bounding box center [417, 300] width 97 height 27
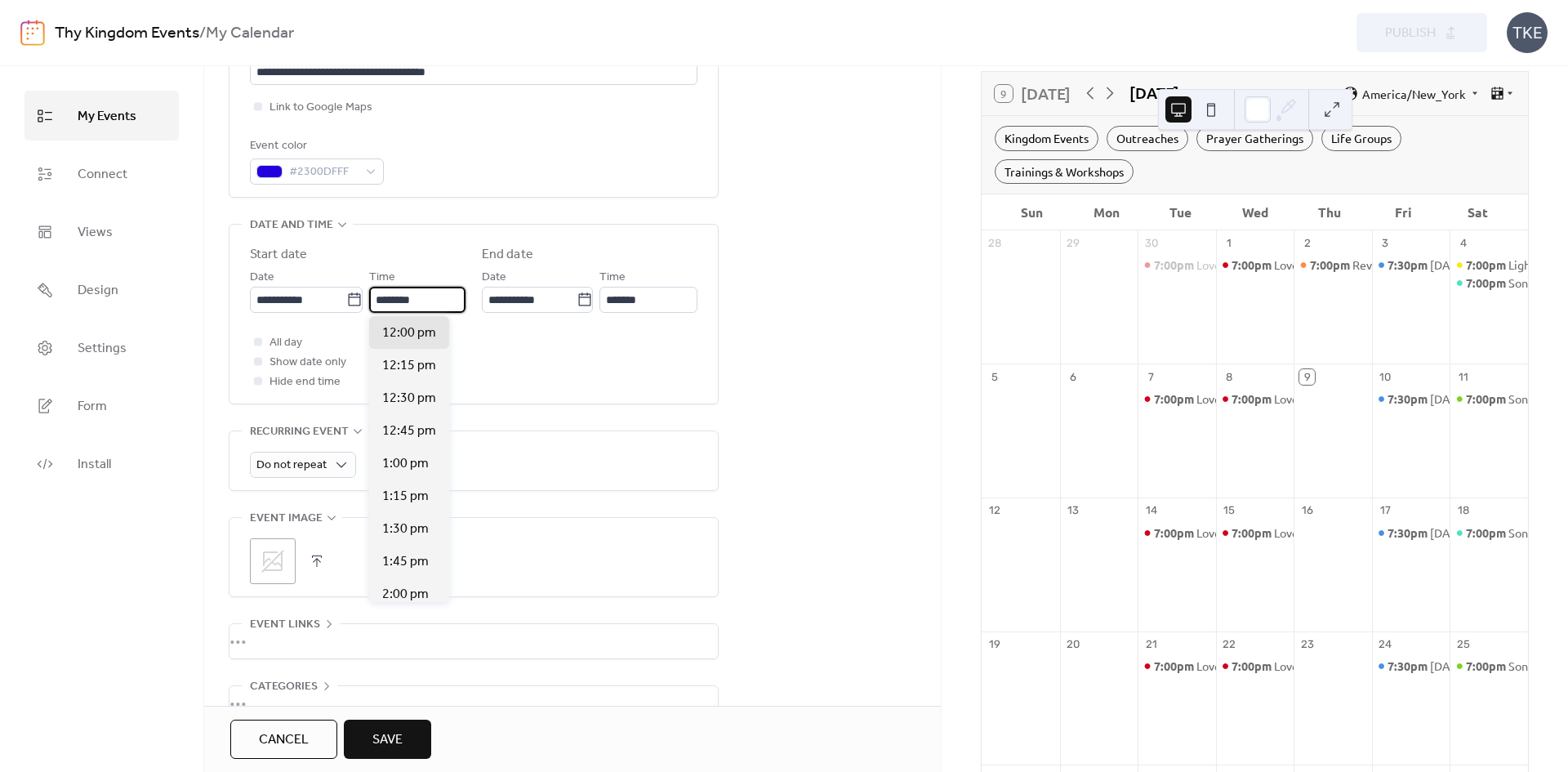
drag, startPoint x: 431, startPoint y: 299, endPoint x: 375, endPoint y: 297, distance: 56.0
click at [375, 297] on input "********" at bounding box center [417, 300] width 97 height 27
type input "*******"
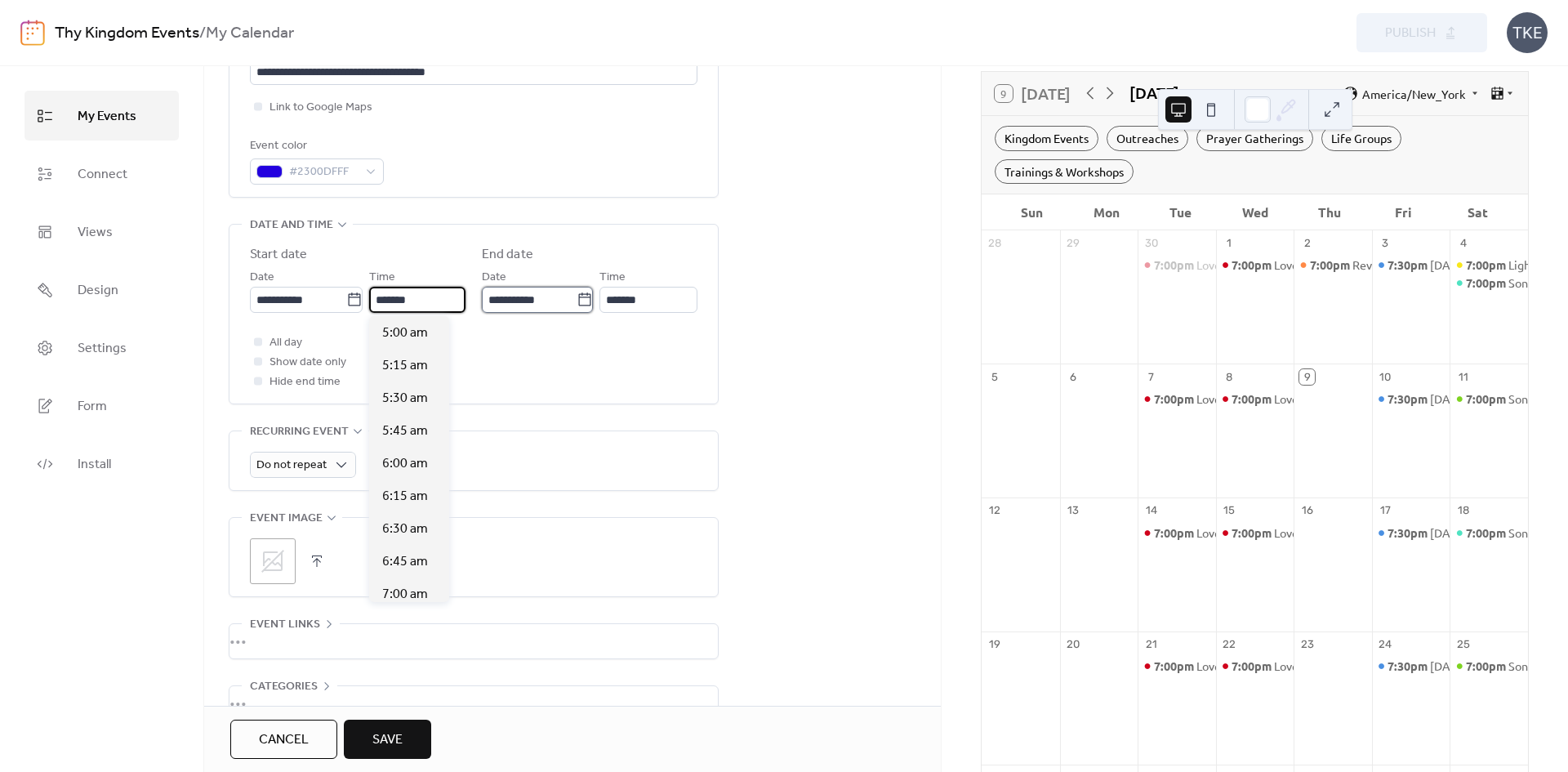
click at [526, 309] on input "**********" at bounding box center [529, 300] width 95 height 27
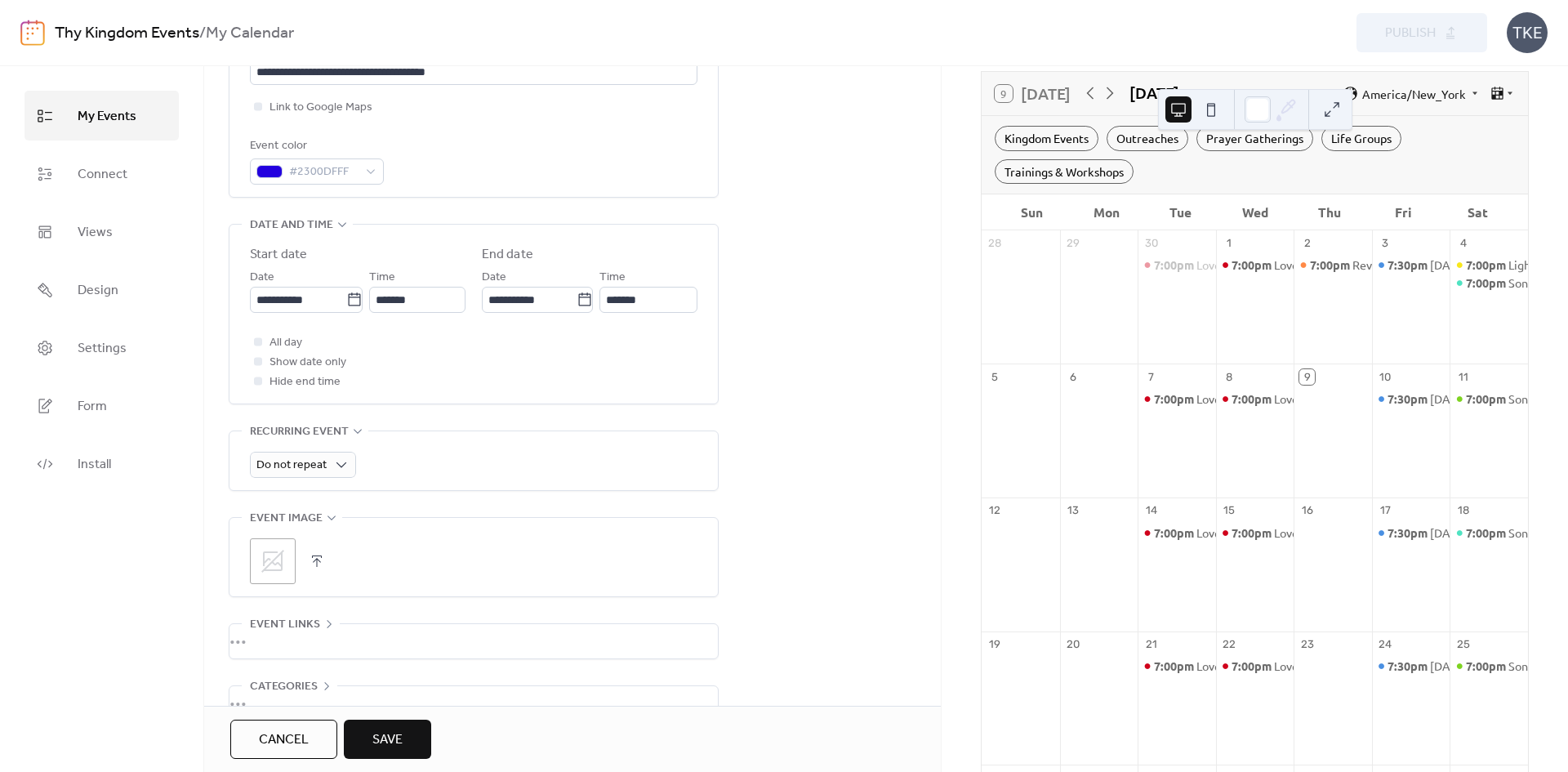
click at [427, 286] on div "Time *******" at bounding box center [417, 290] width 97 height 46
click at [441, 300] on input "*******" at bounding box center [417, 300] width 97 height 27
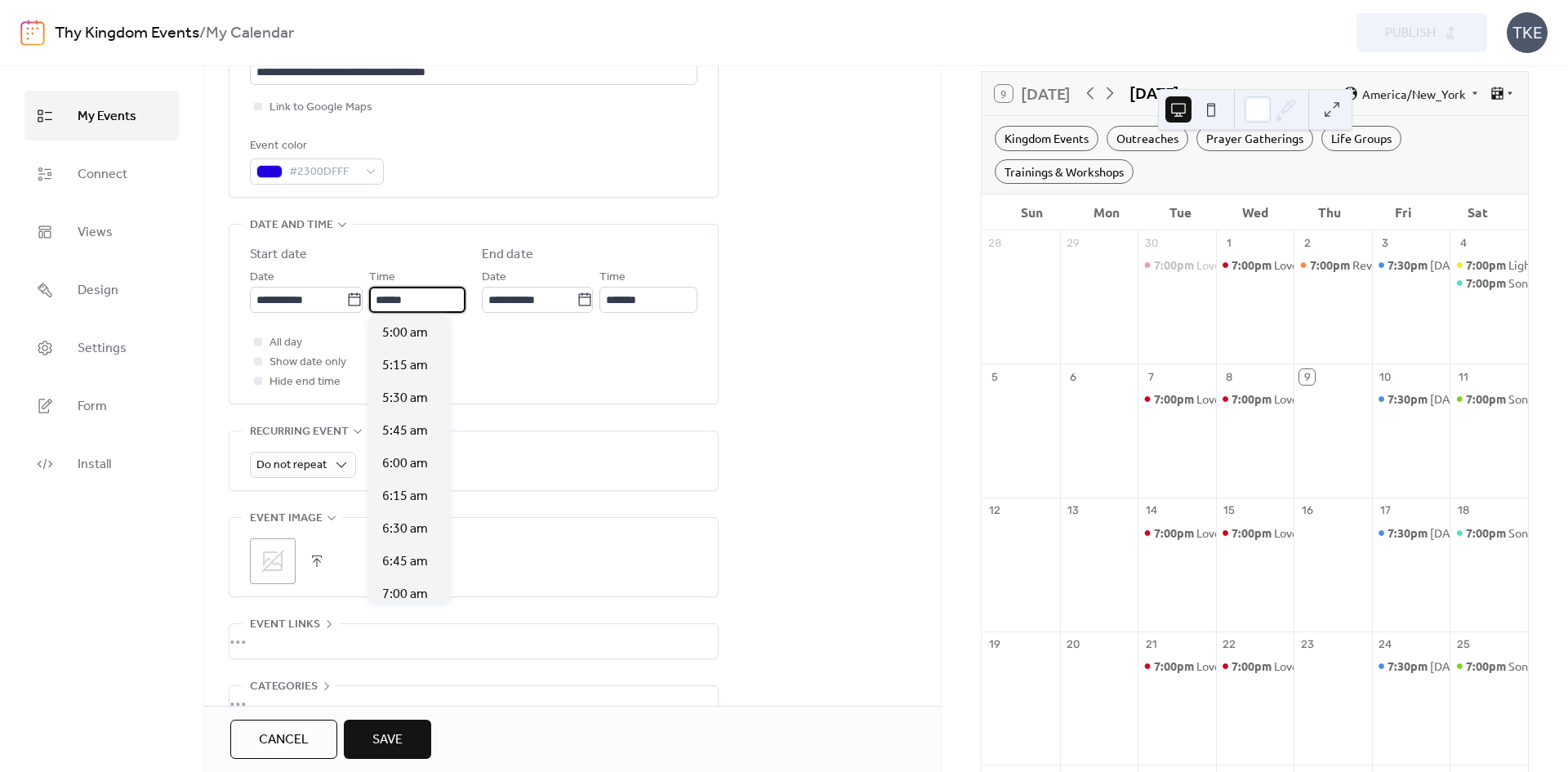
scroll to position [2221, 0]
type input "*******"
click at [406, 328] on span "5:00 pm" at bounding box center [406, 333] width 47 height 19
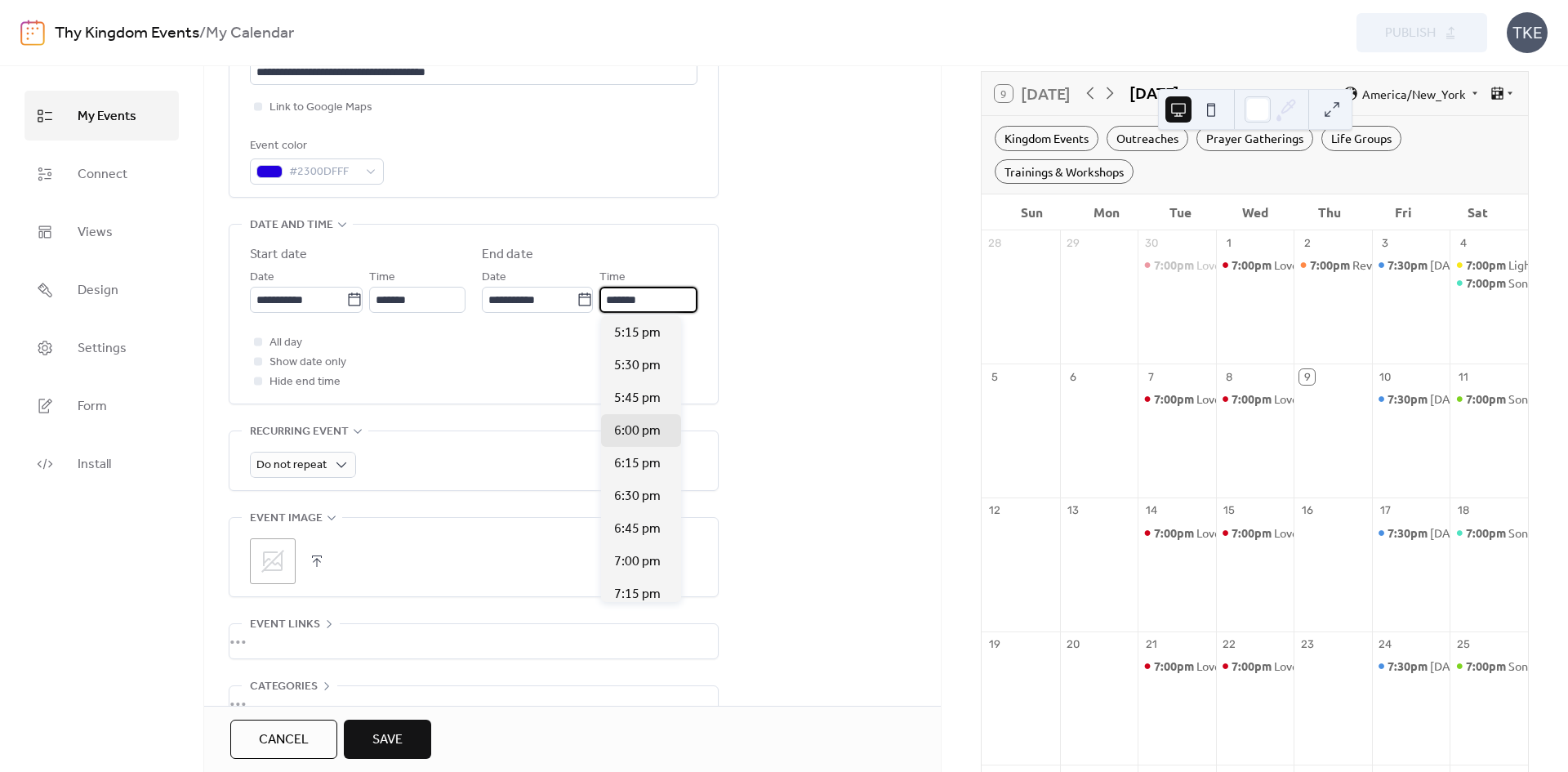
click at [650, 300] on input "*******" at bounding box center [648, 300] width 98 height 27
click at [483, 331] on div "**********" at bounding box center [474, 318] width 448 height 146
drag, startPoint x: 648, startPoint y: 299, endPoint x: 585, endPoint y: 298, distance: 63.0
click at [585, 298] on div "**********" at bounding box center [590, 290] width 216 height 46
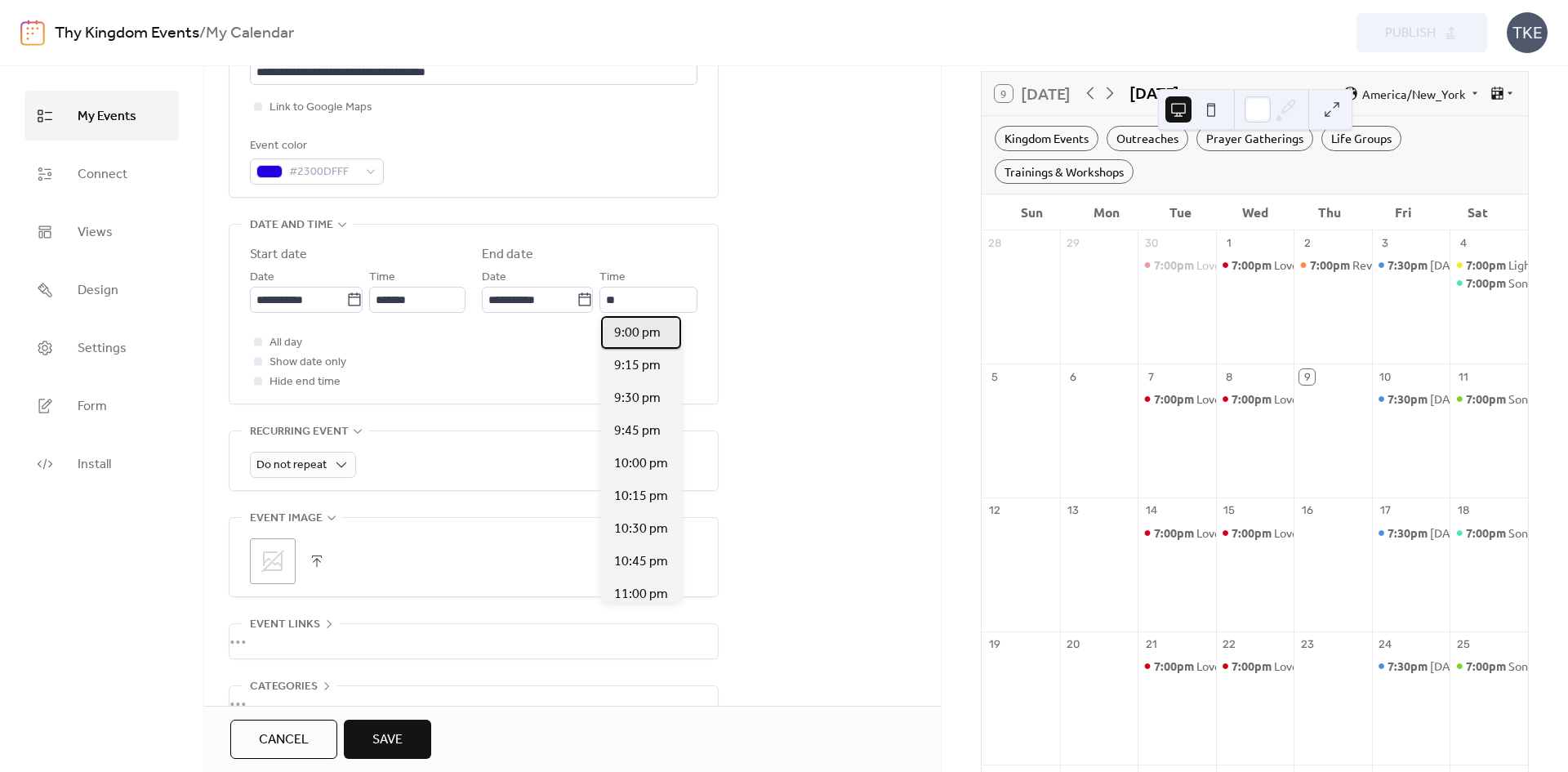
click at [626, 326] on span "9:00 pm" at bounding box center [637, 333] width 47 height 19
type input "*******"
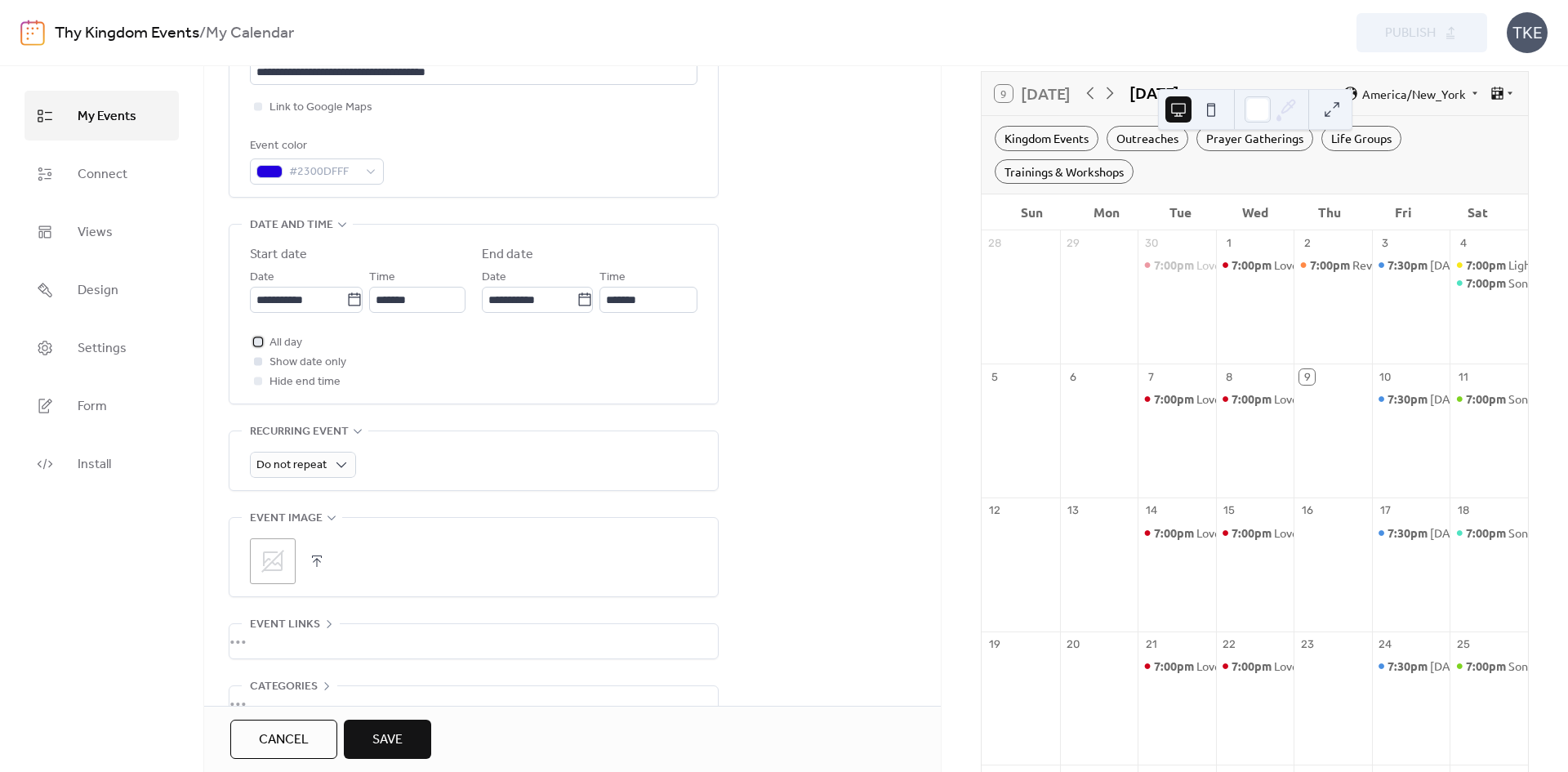
drag, startPoint x: 287, startPoint y: 345, endPoint x: 310, endPoint y: 364, distance: 29.8
click at [287, 345] on span "All day" at bounding box center [285, 343] width 33 height 19
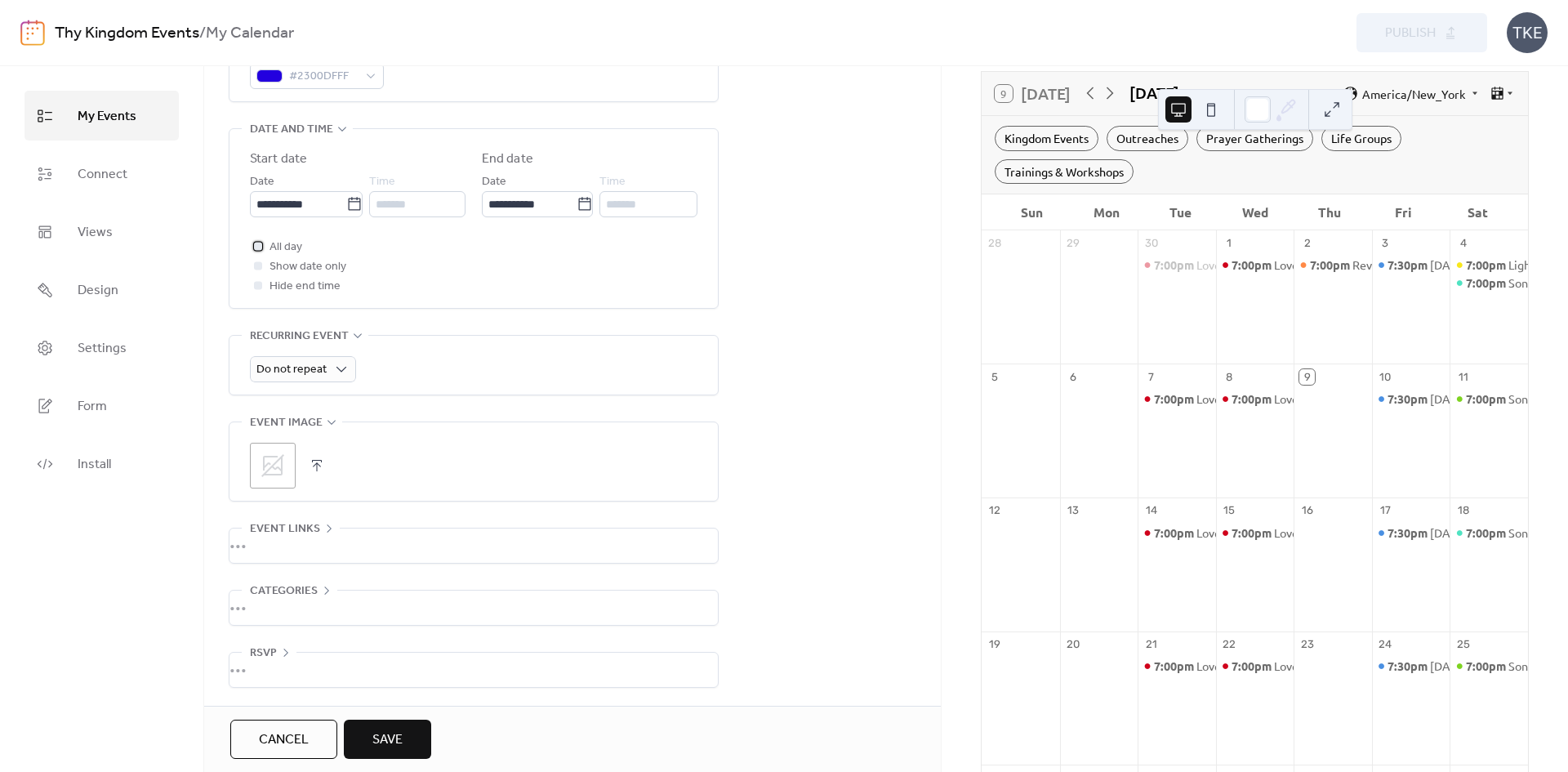
scroll to position [507, 0]
click at [294, 469] on div ";" at bounding box center [273, 466] width 46 height 46
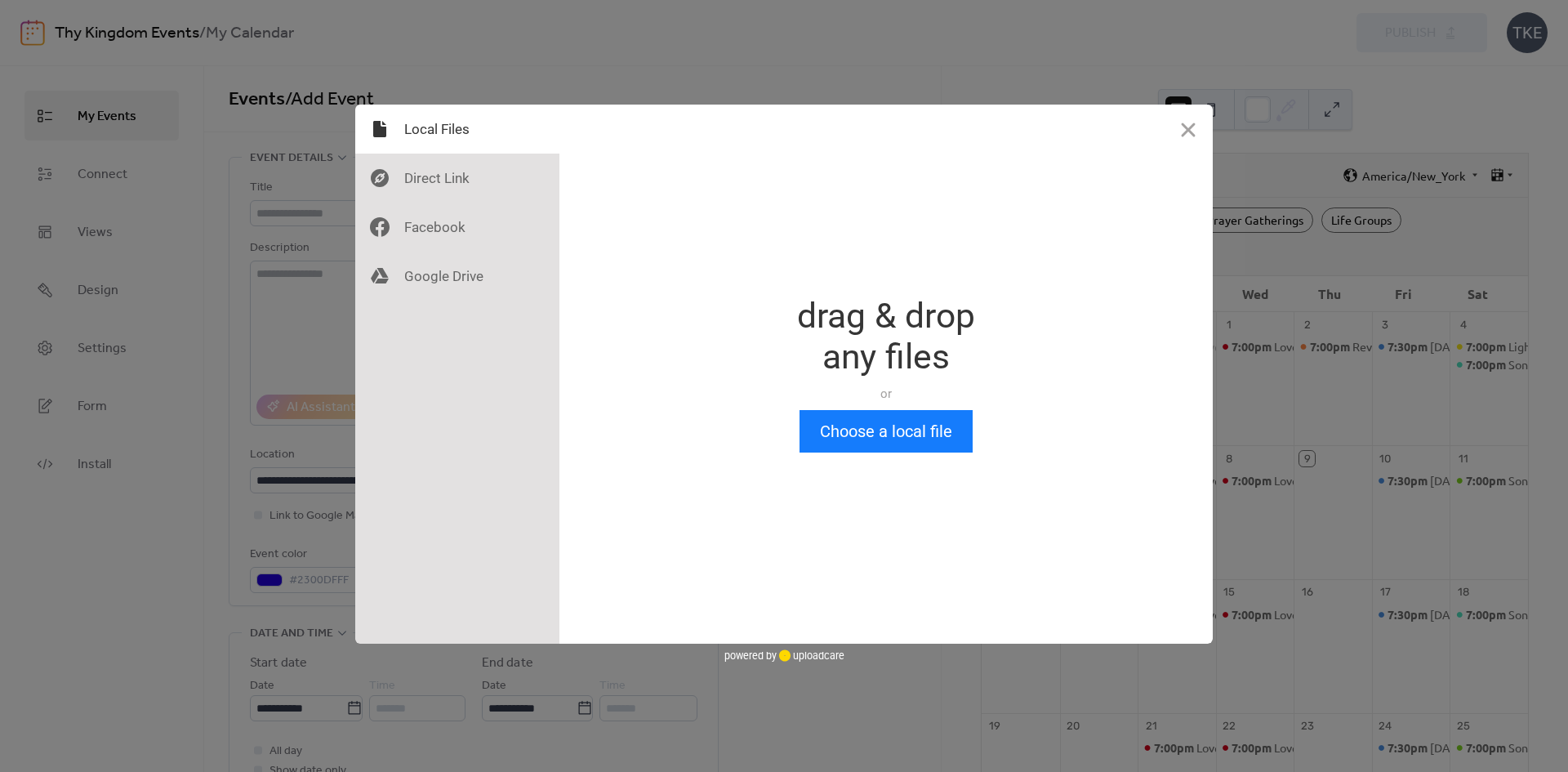
scroll to position [0, 0]
click at [908, 439] on button "Choose a local file" at bounding box center [886, 431] width 174 height 42
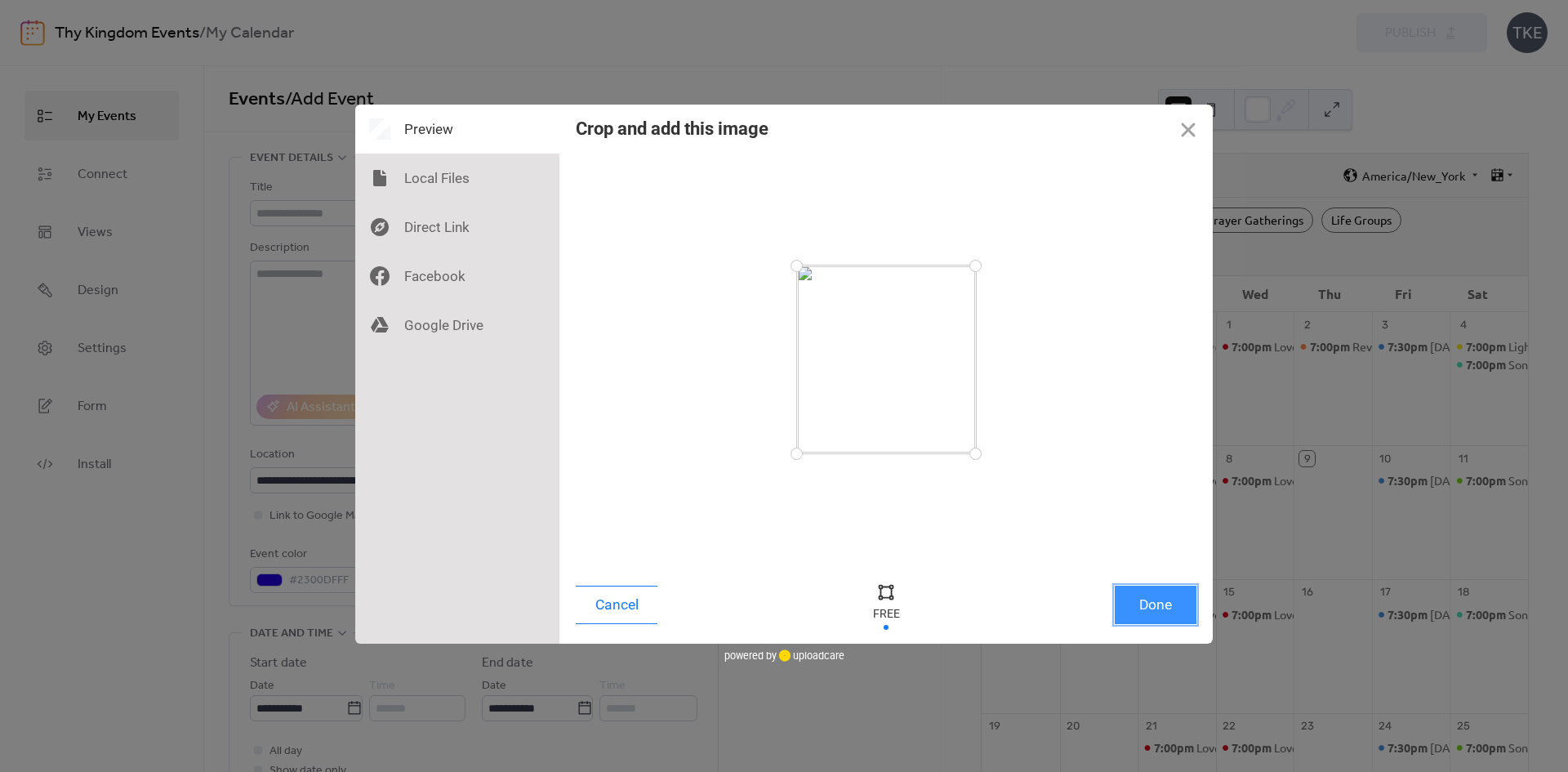
click at [1155, 606] on button "Done" at bounding box center [1155, 604] width 81 height 38
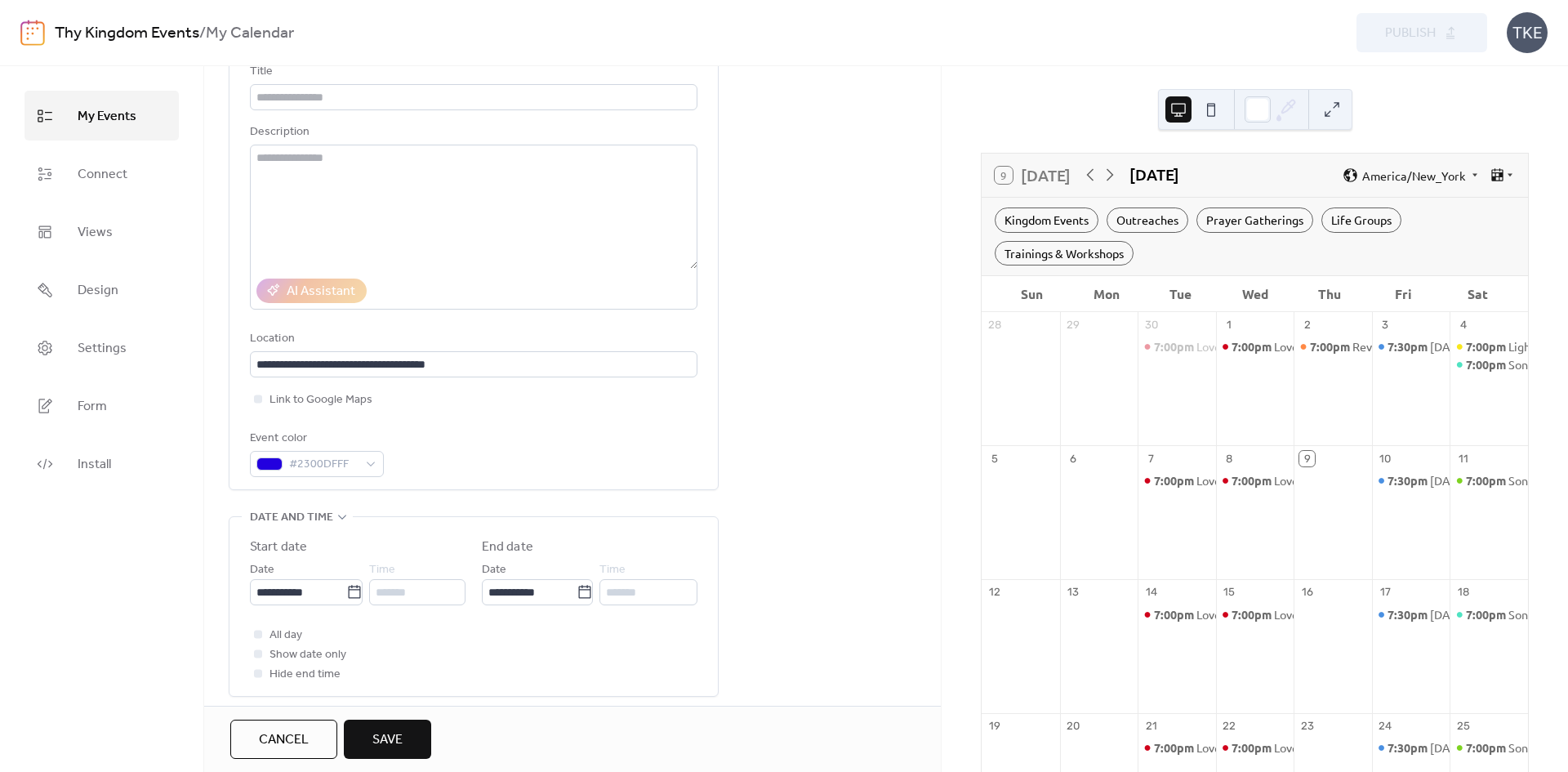
scroll to position [164, 0]
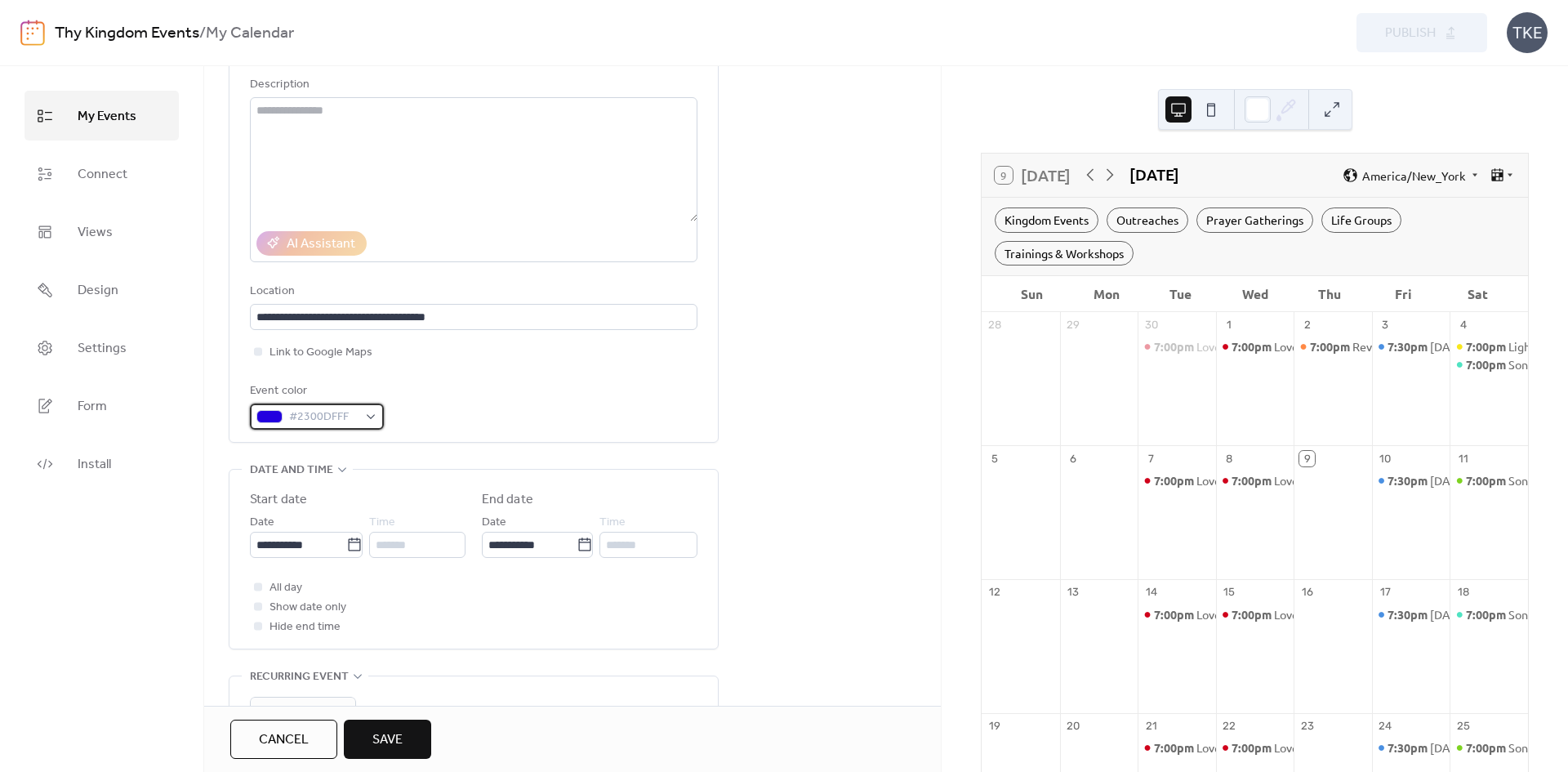
click at [354, 423] on span "#2300DFFF" at bounding box center [323, 417] width 68 height 19
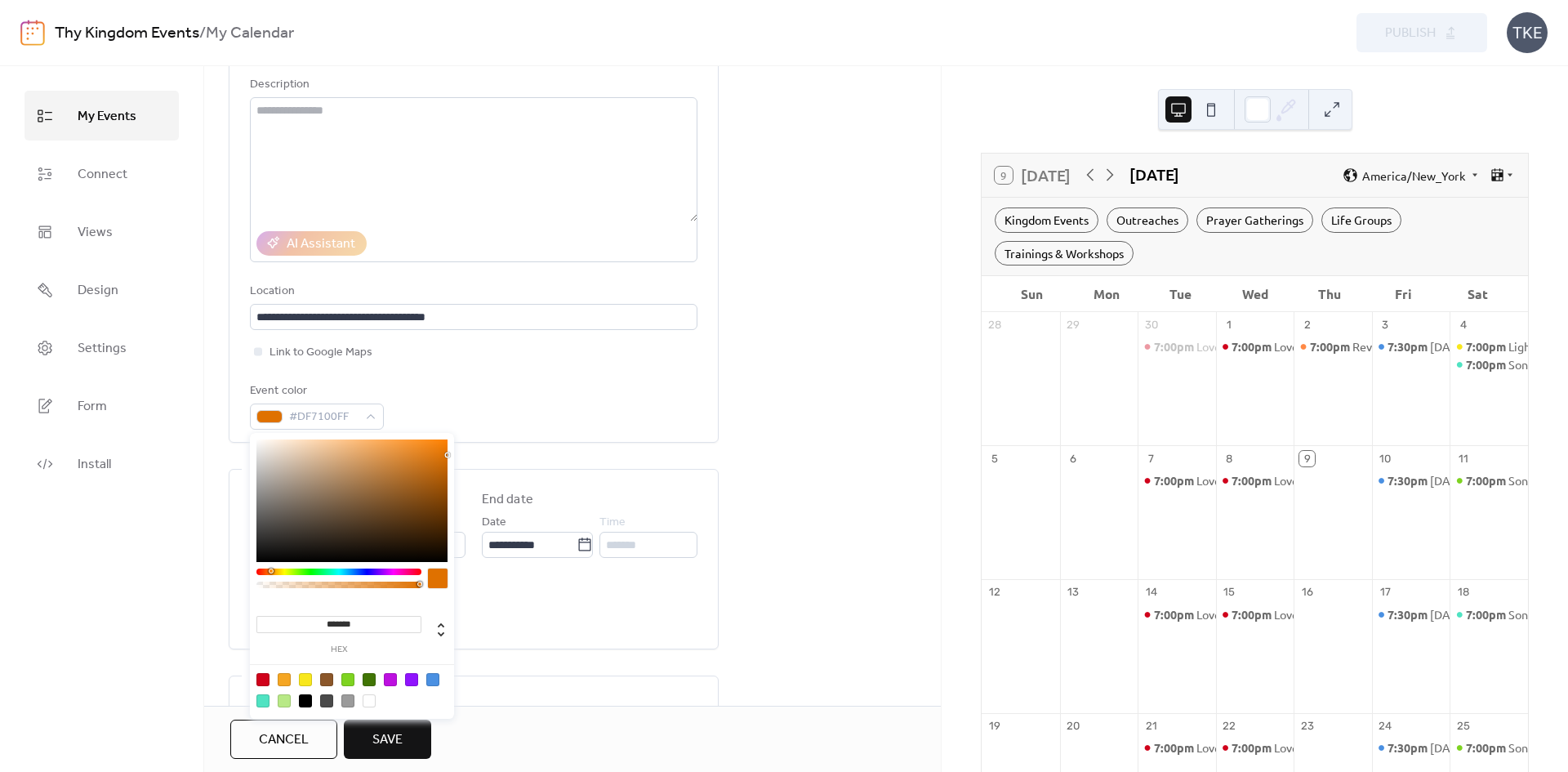
drag, startPoint x: 282, startPoint y: 574, endPoint x: 270, endPoint y: 575, distance: 12.0
click at [270, 575] on div at bounding box center [339, 571] width 165 height 6
type input "*******"
click at [276, 569] on div at bounding box center [279, 571] width 5 height 5
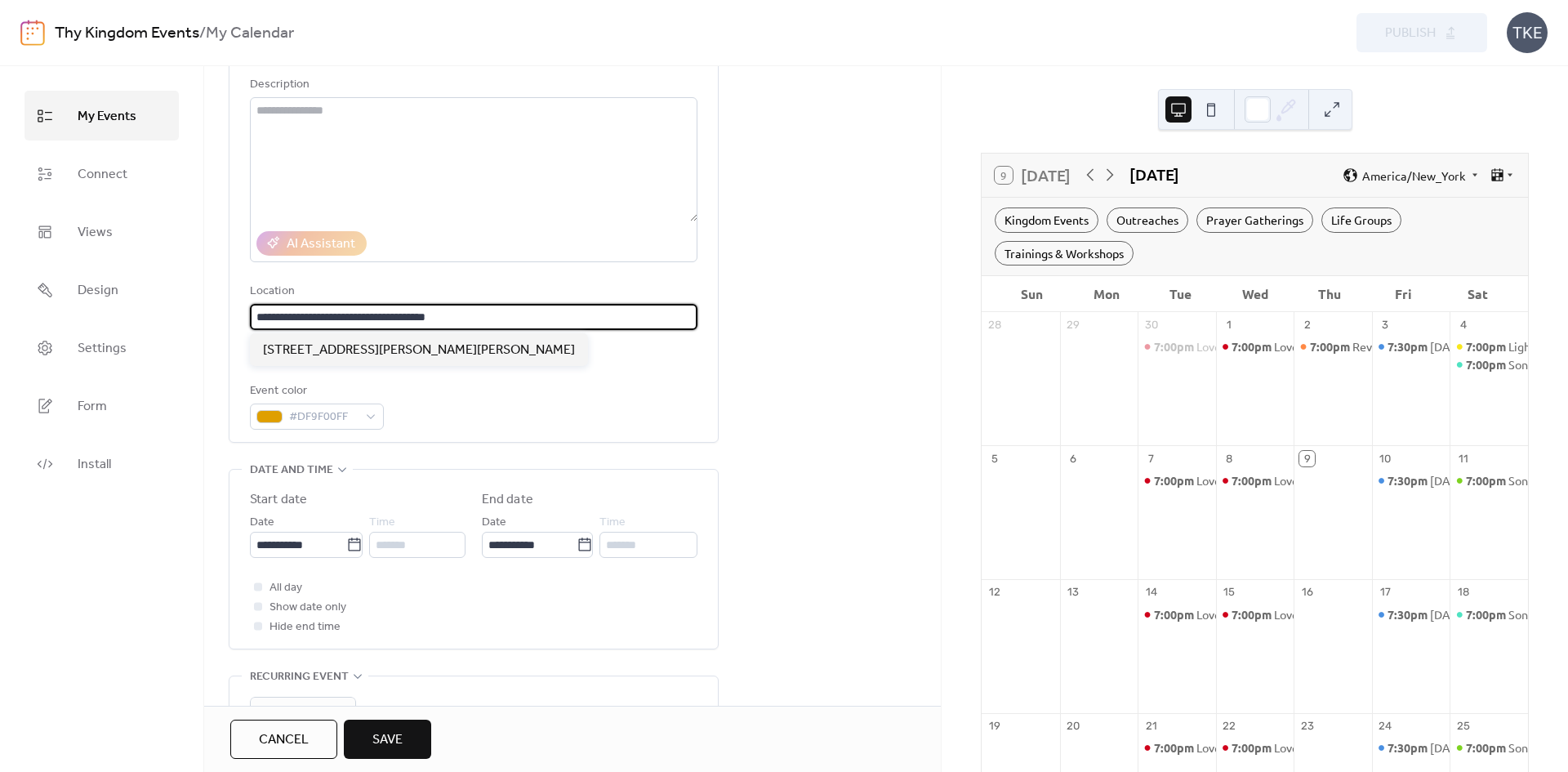
click at [657, 324] on input "**********" at bounding box center [474, 317] width 448 height 27
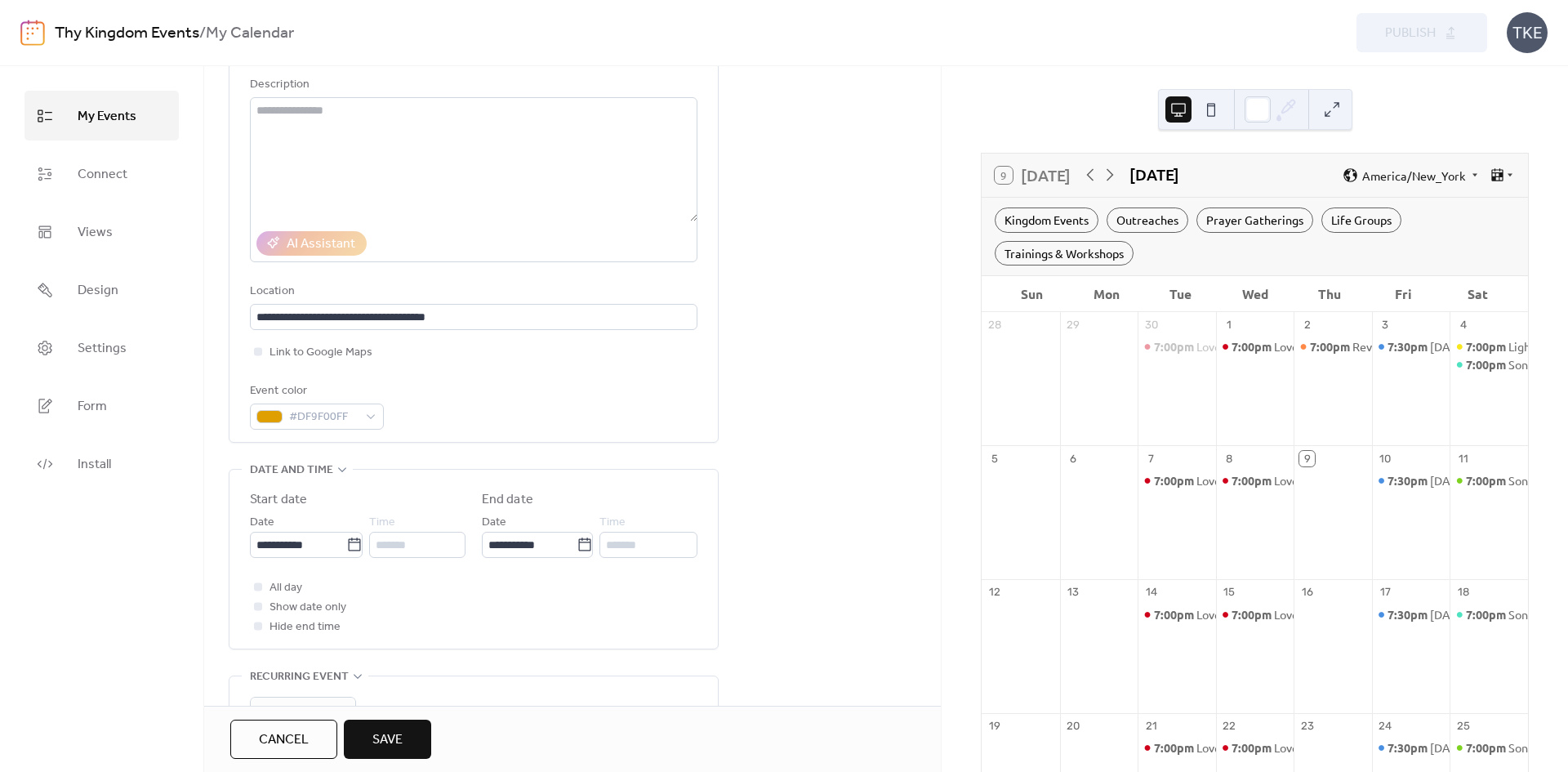
click at [656, 393] on div "Event color #DF9F00FF" at bounding box center [474, 405] width 448 height 48
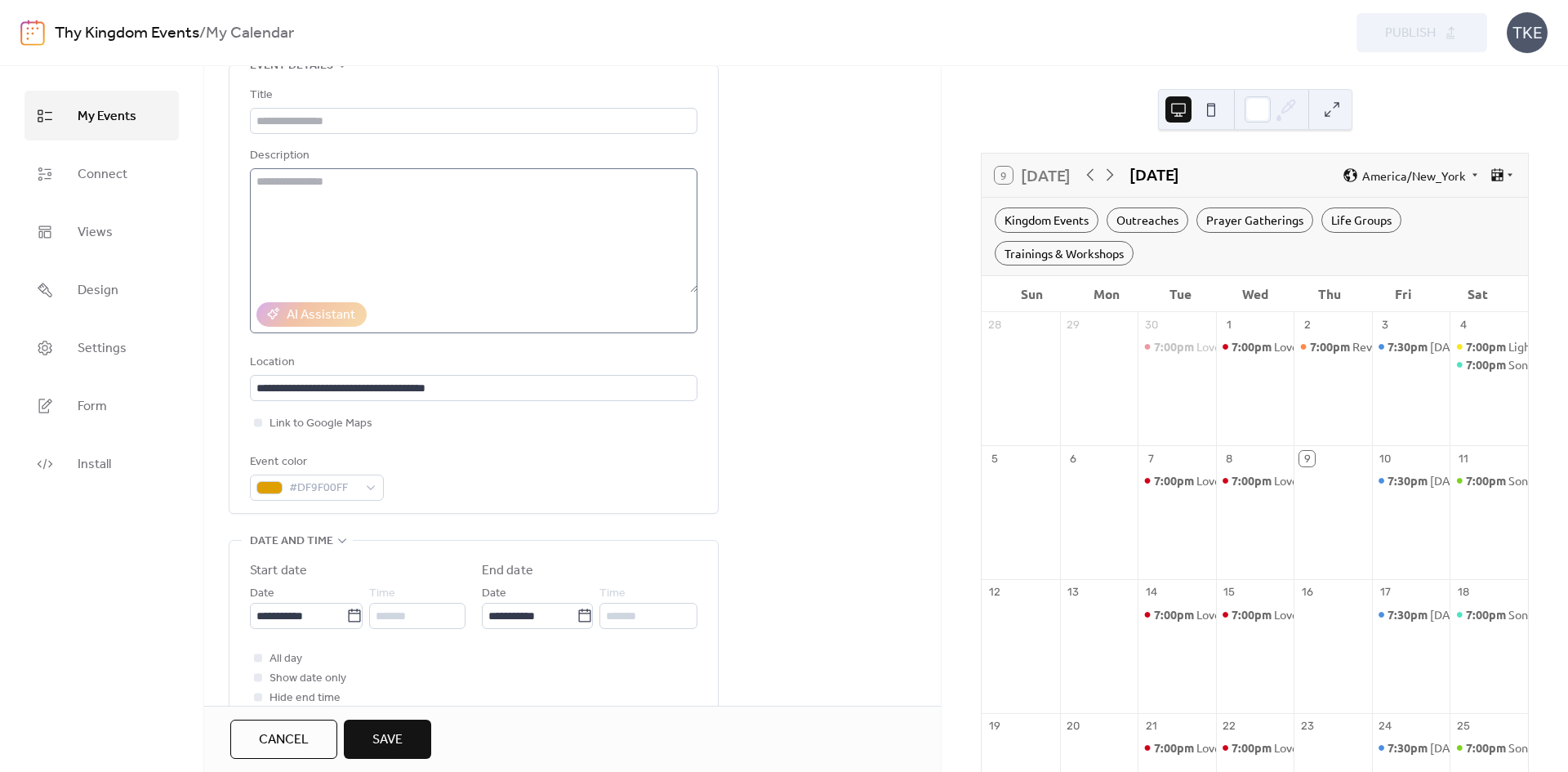
scroll to position [0, 0]
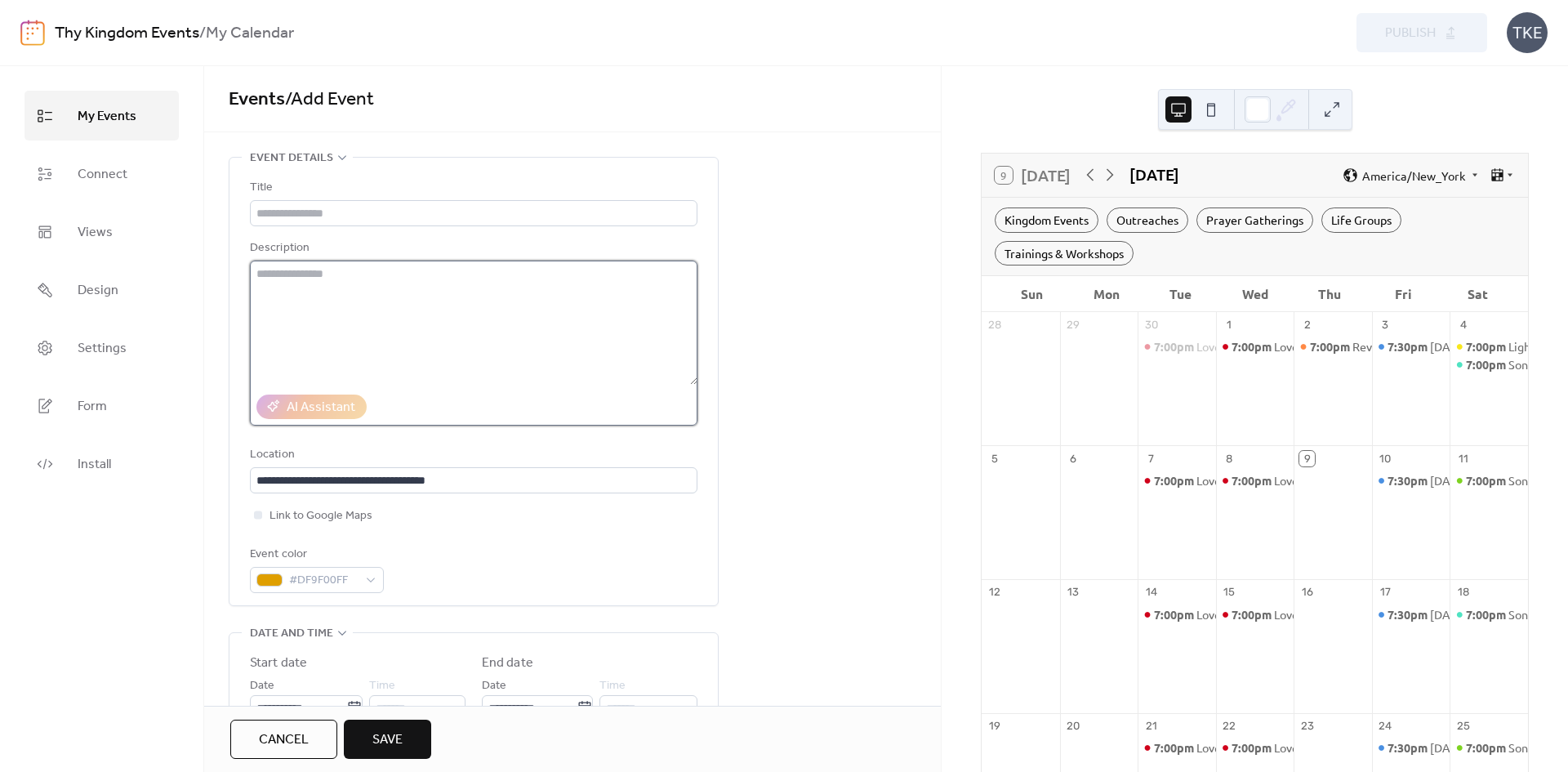
click at [440, 317] on textarea at bounding box center [474, 322] width 448 height 124
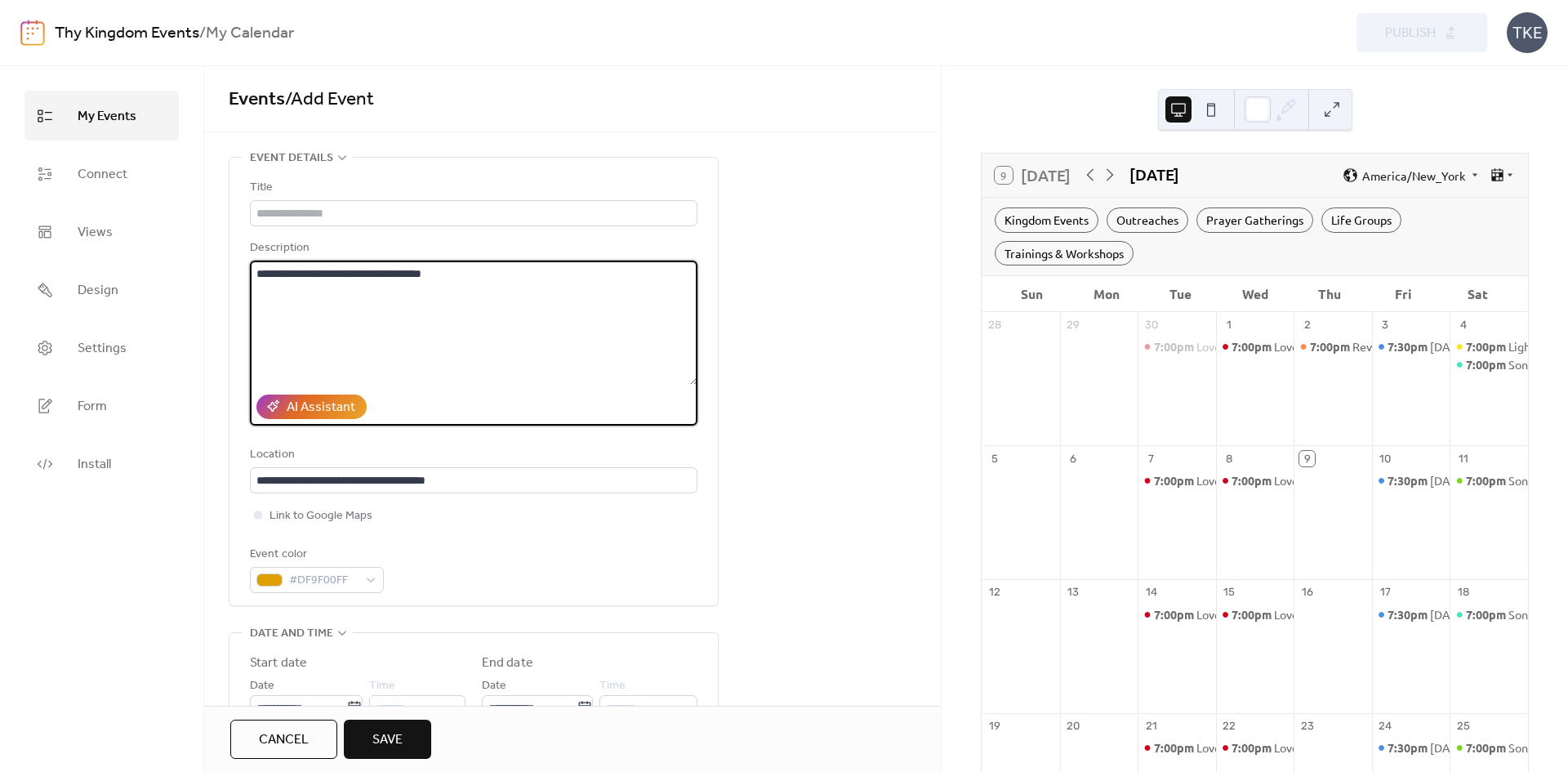
click at [393, 273] on textarea "**********" at bounding box center [474, 322] width 448 height 124
type textarea "**********"
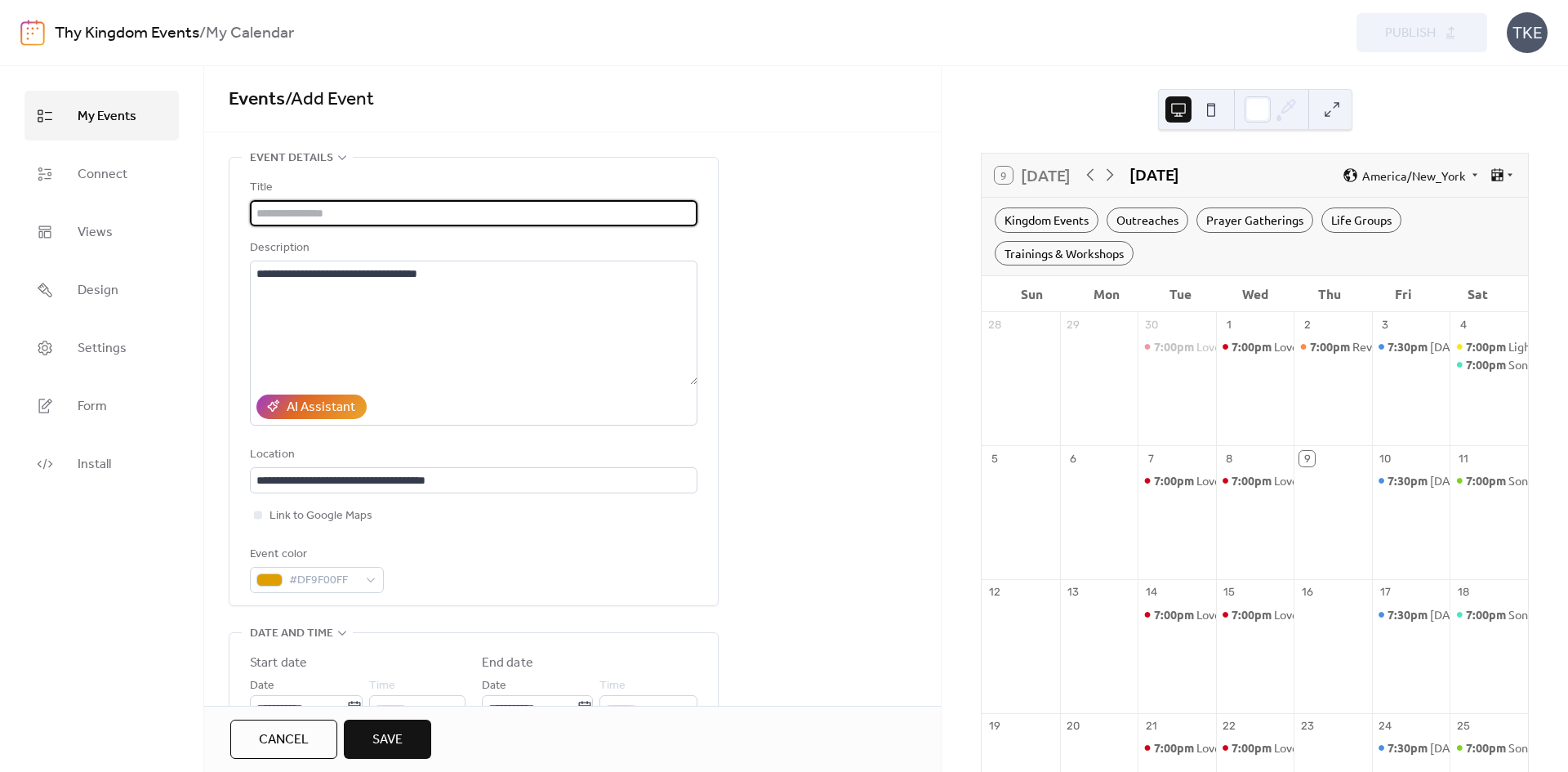
click at [307, 212] on input "text" at bounding box center [474, 213] width 448 height 27
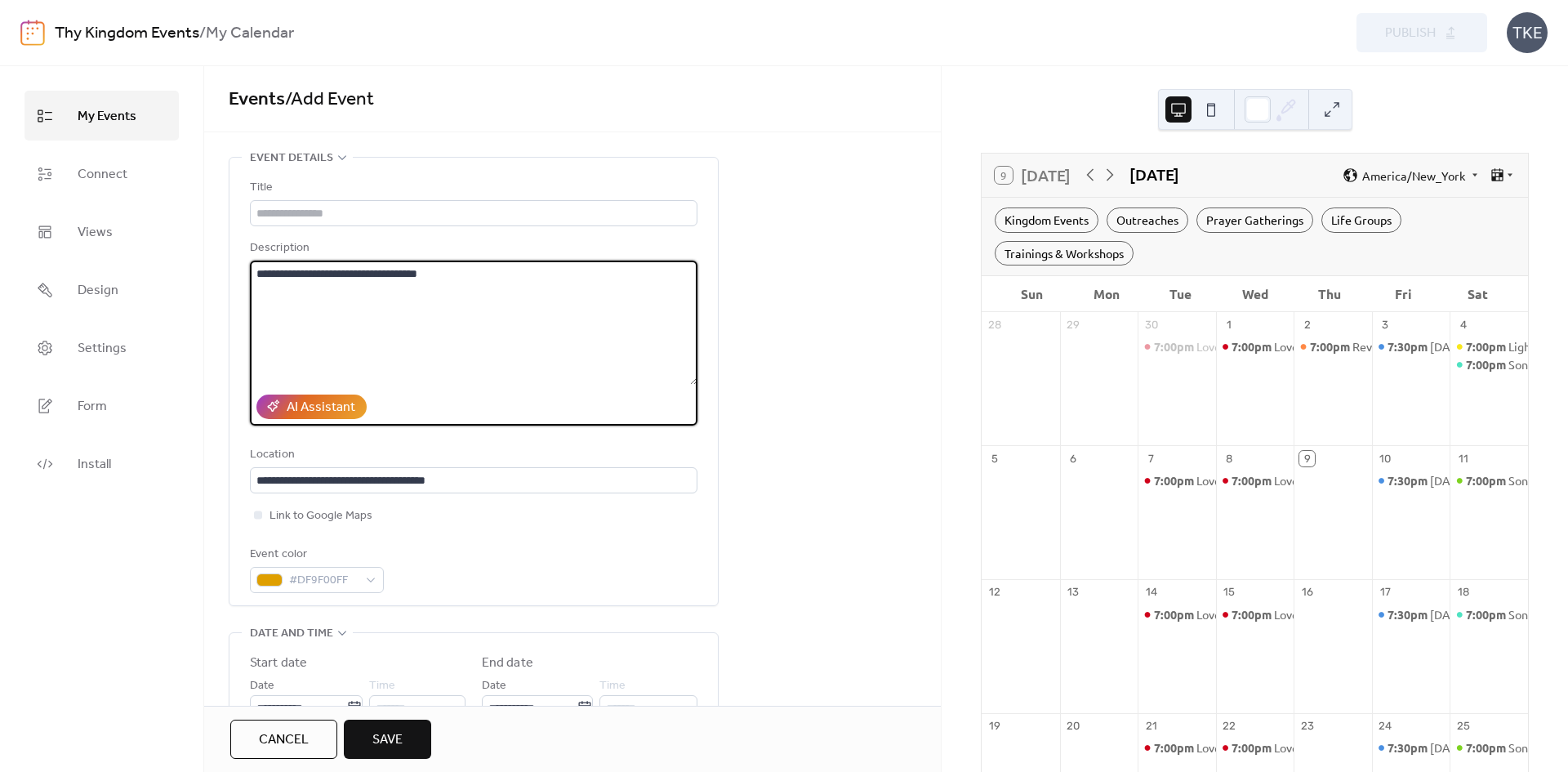
drag, startPoint x: 500, startPoint y: 280, endPoint x: 210, endPoint y: 274, distance: 290.1
click at [210, 274] on div "**********" at bounding box center [573, 683] width 737 height 1053
click at [413, 217] on input "text" at bounding box center [474, 213] width 448 height 27
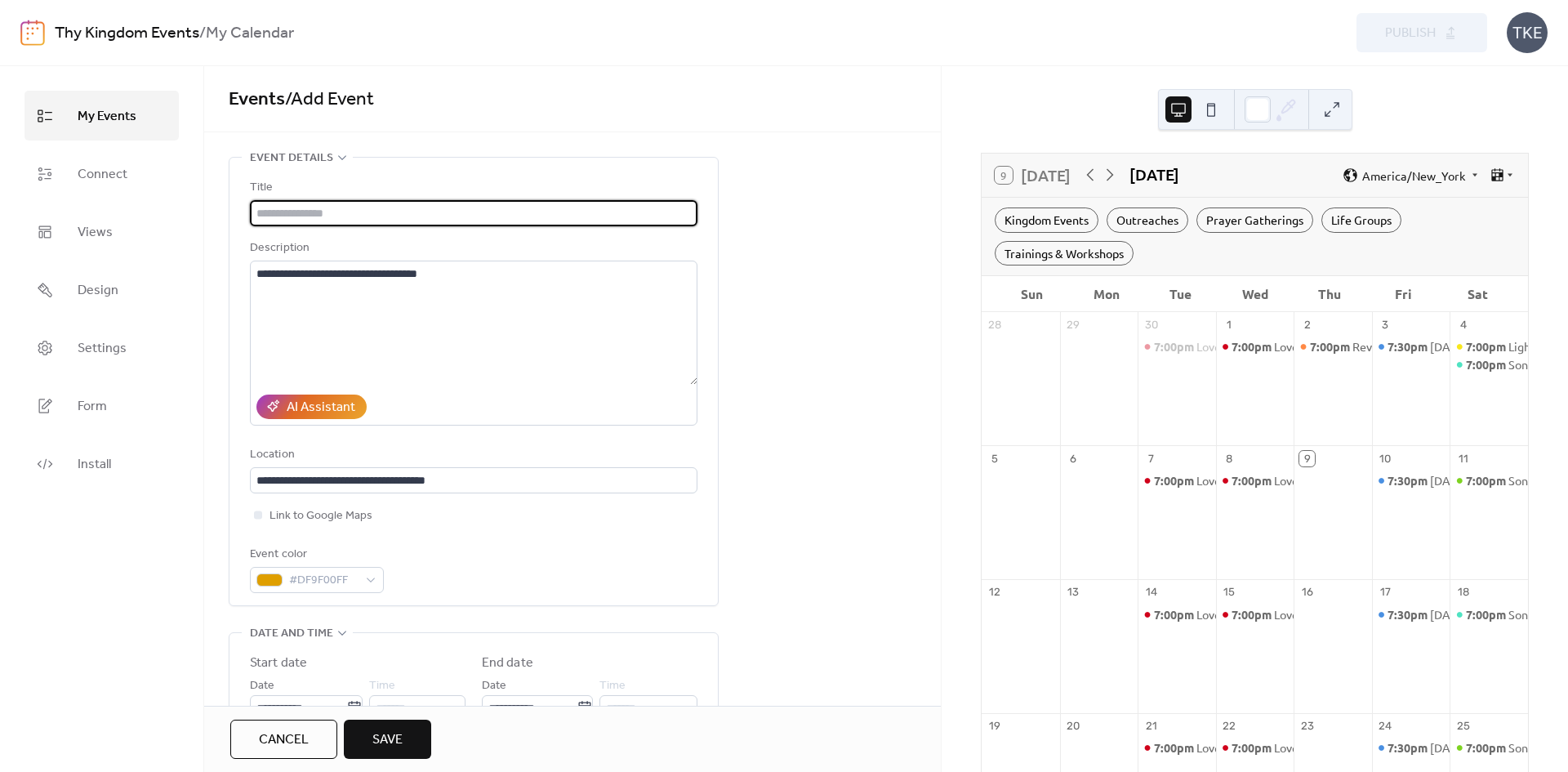
paste input "**********"
click at [400, 205] on input "**********" at bounding box center [474, 213] width 448 height 27
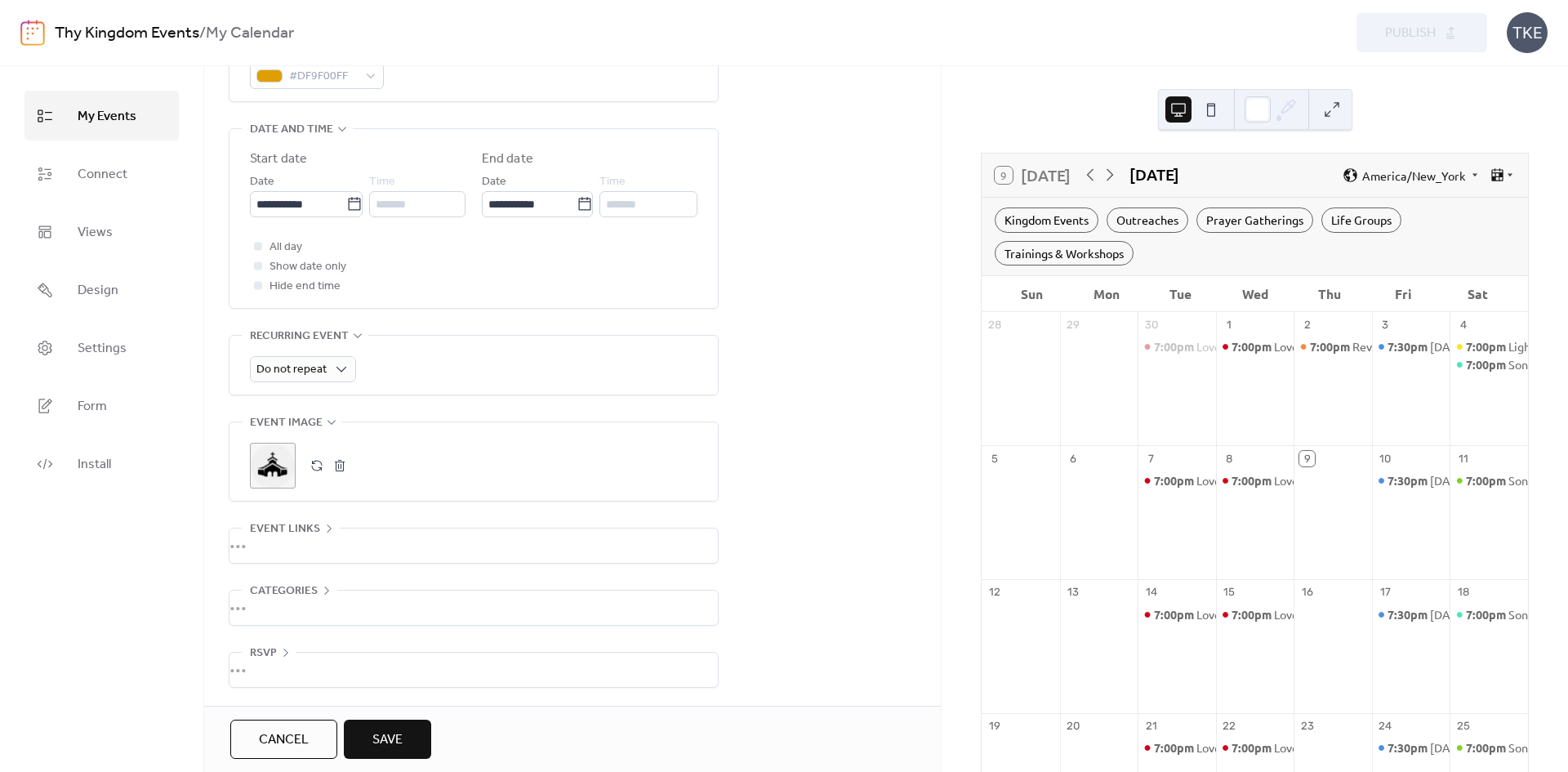
scroll to position [507, 0]
type input "**********"
click at [323, 594] on div "•••" at bounding box center [474, 607] width 489 height 35
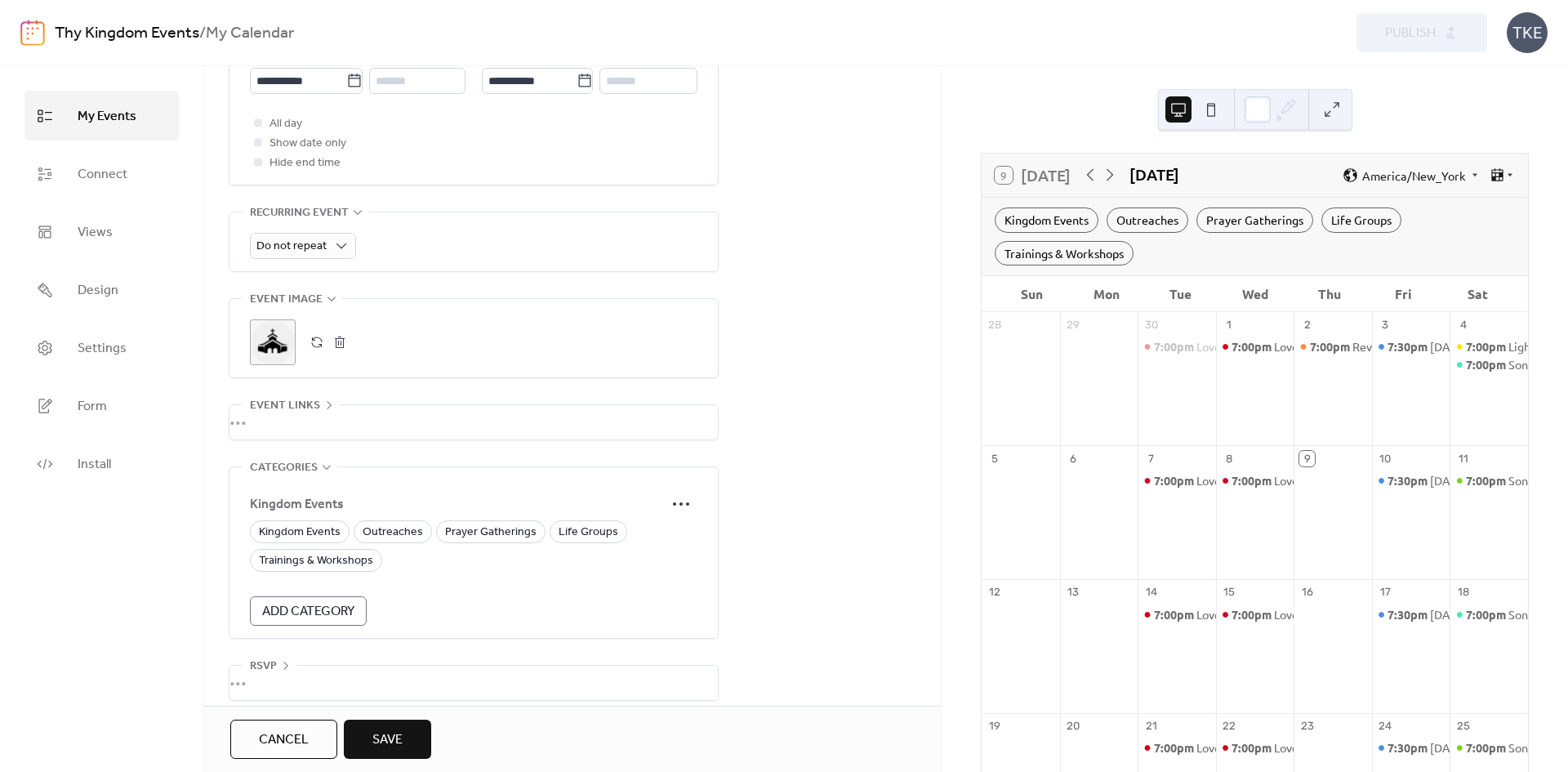
scroll to position [644, 0]
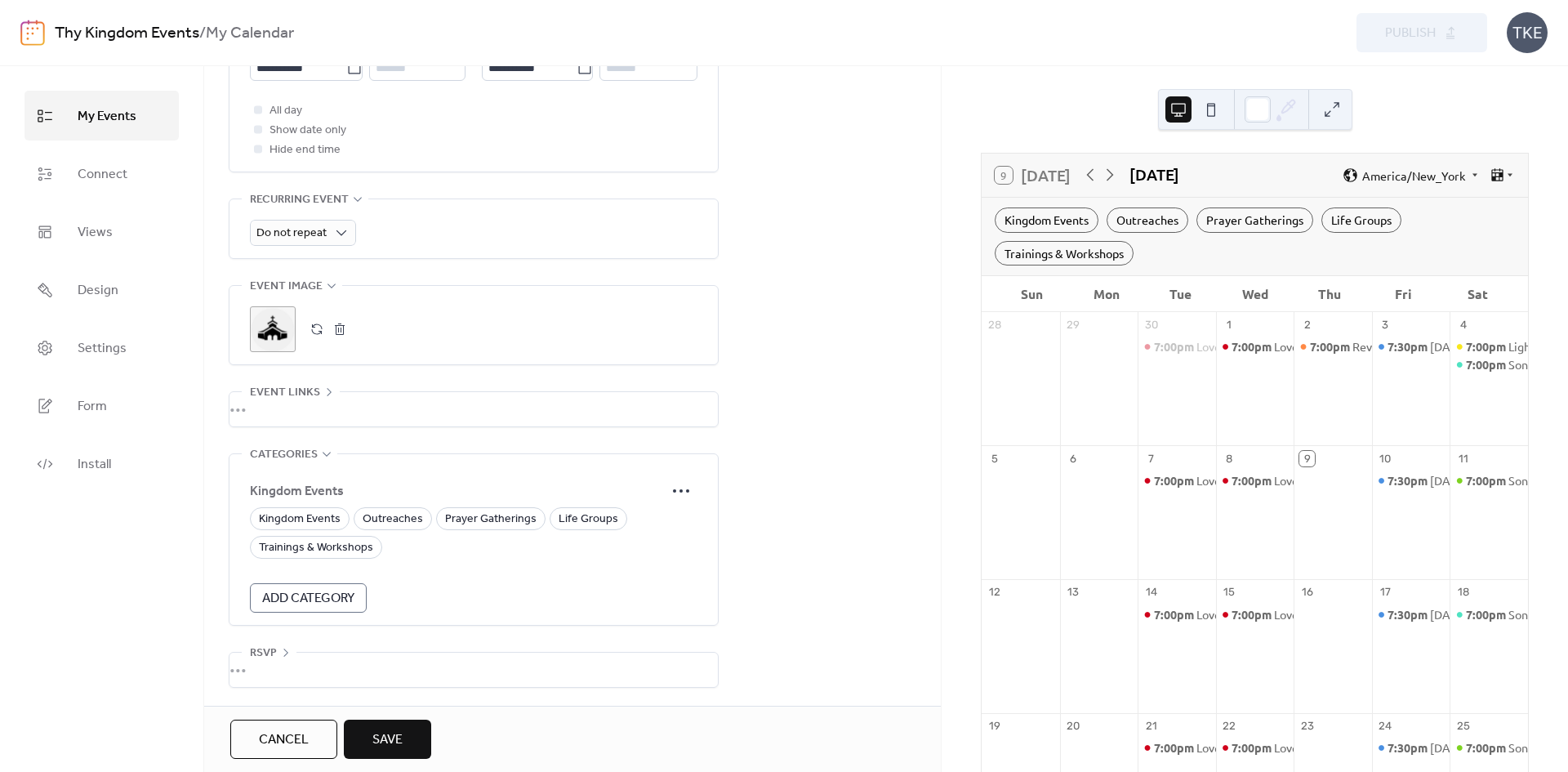
click at [321, 595] on span "Add Category" at bounding box center [308, 598] width 92 height 19
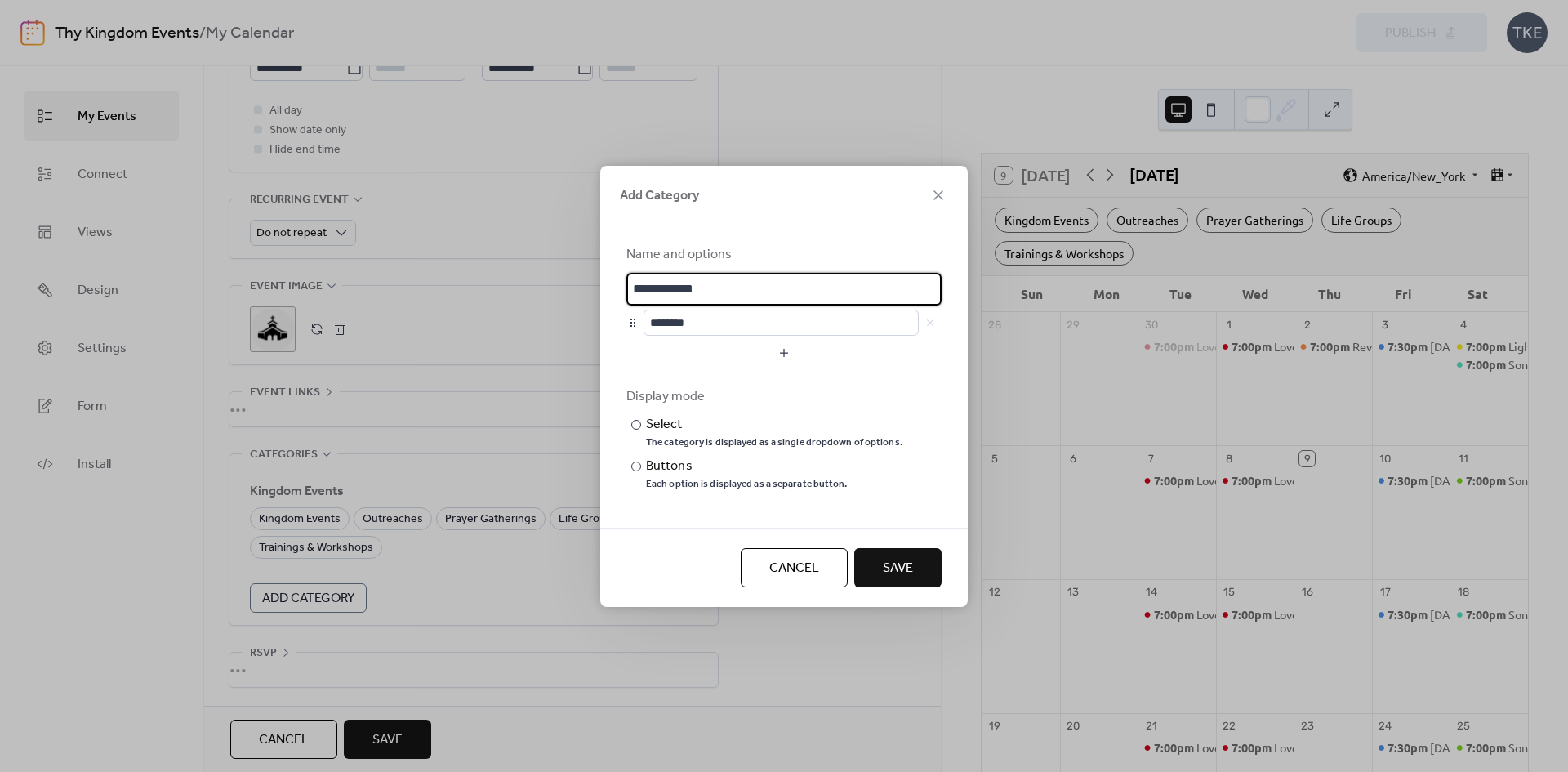
scroll to position [3, 0]
drag, startPoint x: 747, startPoint y: 298, endPoint x: 606, endPoint y: 295, distance: 141.0
click at [606, 295] on div "**********" at bounding box center [784, 376] width 367 height 302
type input "**********"
click at [740, 326] on input "********" at bounding box center [781, 323] width 275 height 27
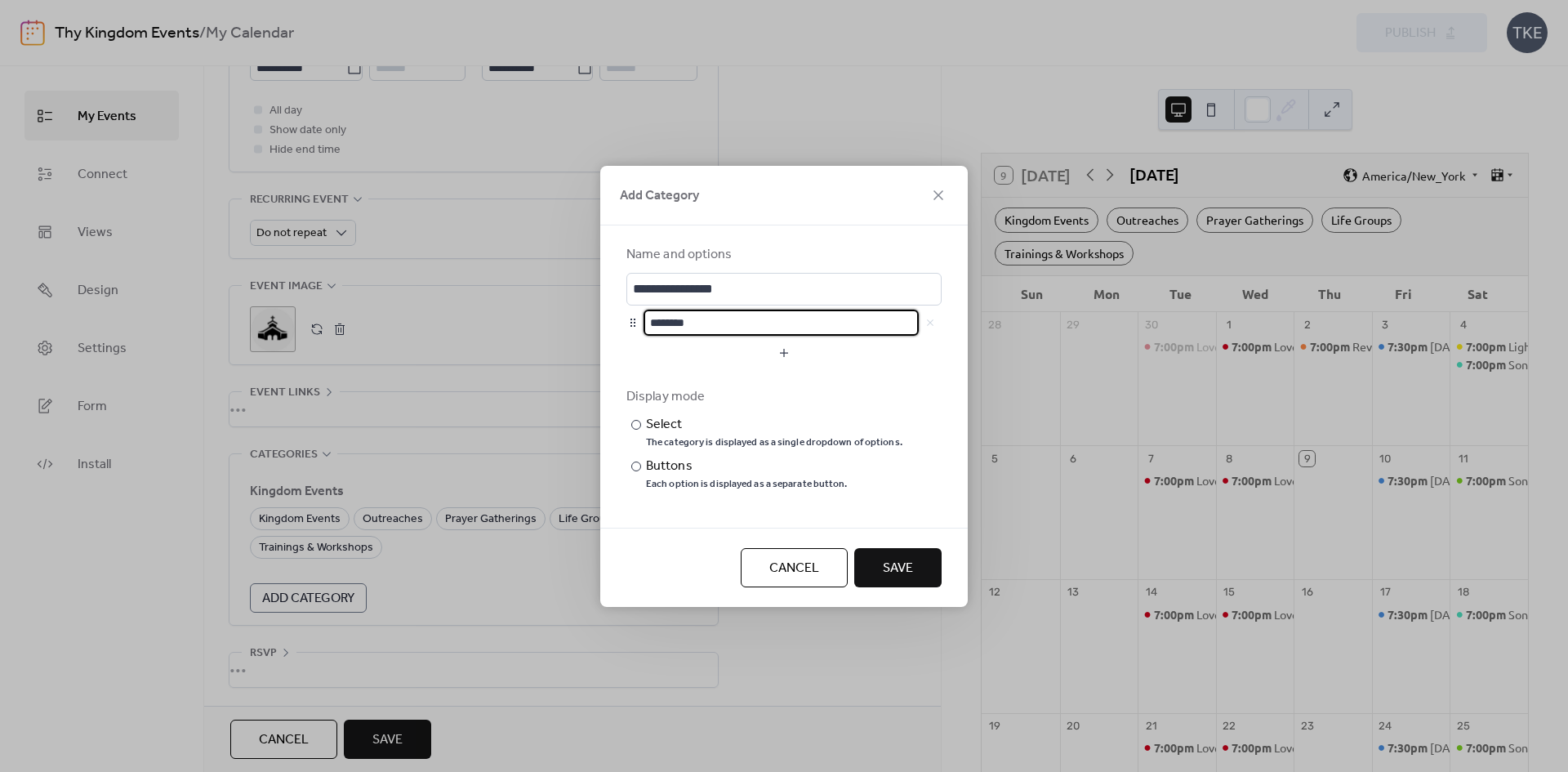
scroll to position [0, 0]
click at [731, 326] on input "********" at bounding box center [781, 323] width 275 height 27
drag, startPoint x: 729, startPoint y: 322, endPoint x: 654, endPoint y: 321, distance: 75.0
click at [654, 321] on input "********" at bounding box center [781, 323] width 275 height 27
type input "*****"
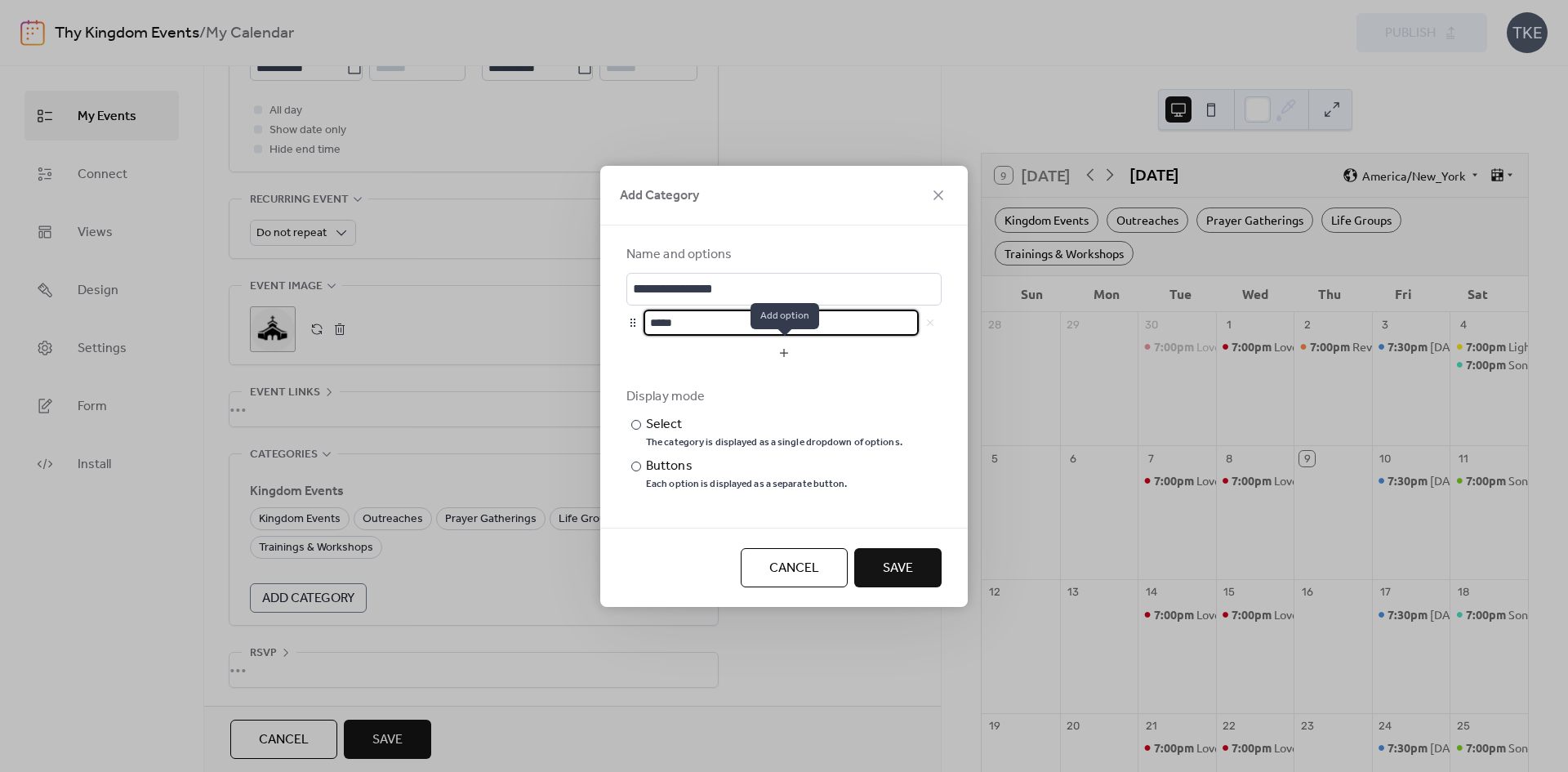
click at [797, 351] on button "button" at bounding box center [784, 353] width 315 height 27
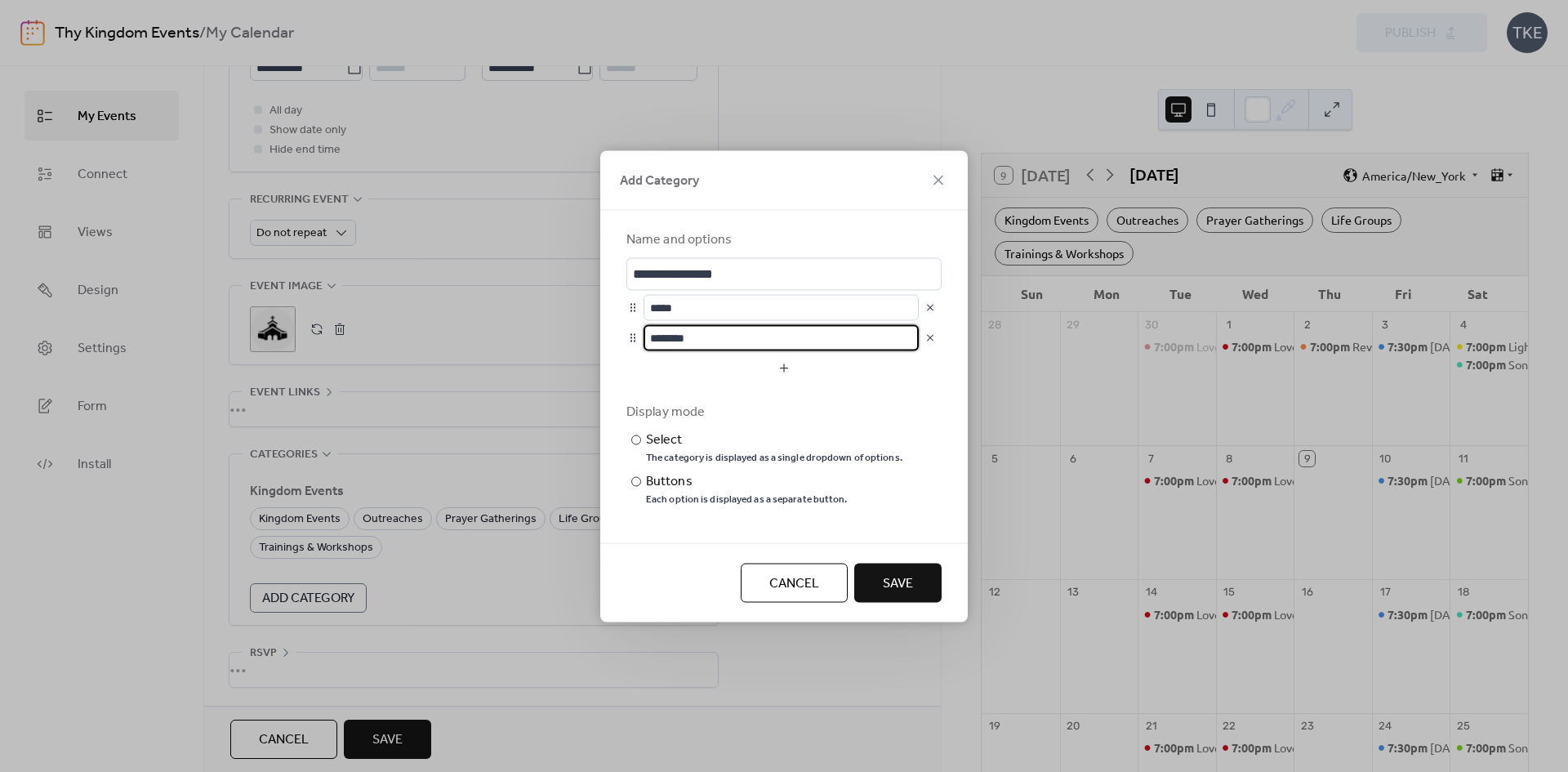
drag, startPoint x: 689, startPoint y: 331, endPoint x: 640, endPoint y: 328, distance: 49.1
click at [640, 328] on div "********" at bounding box center [784, 337] width 315 height 27
click at [901, 584] on span "Save" at bounding box center [898, 583] width 30 height 19
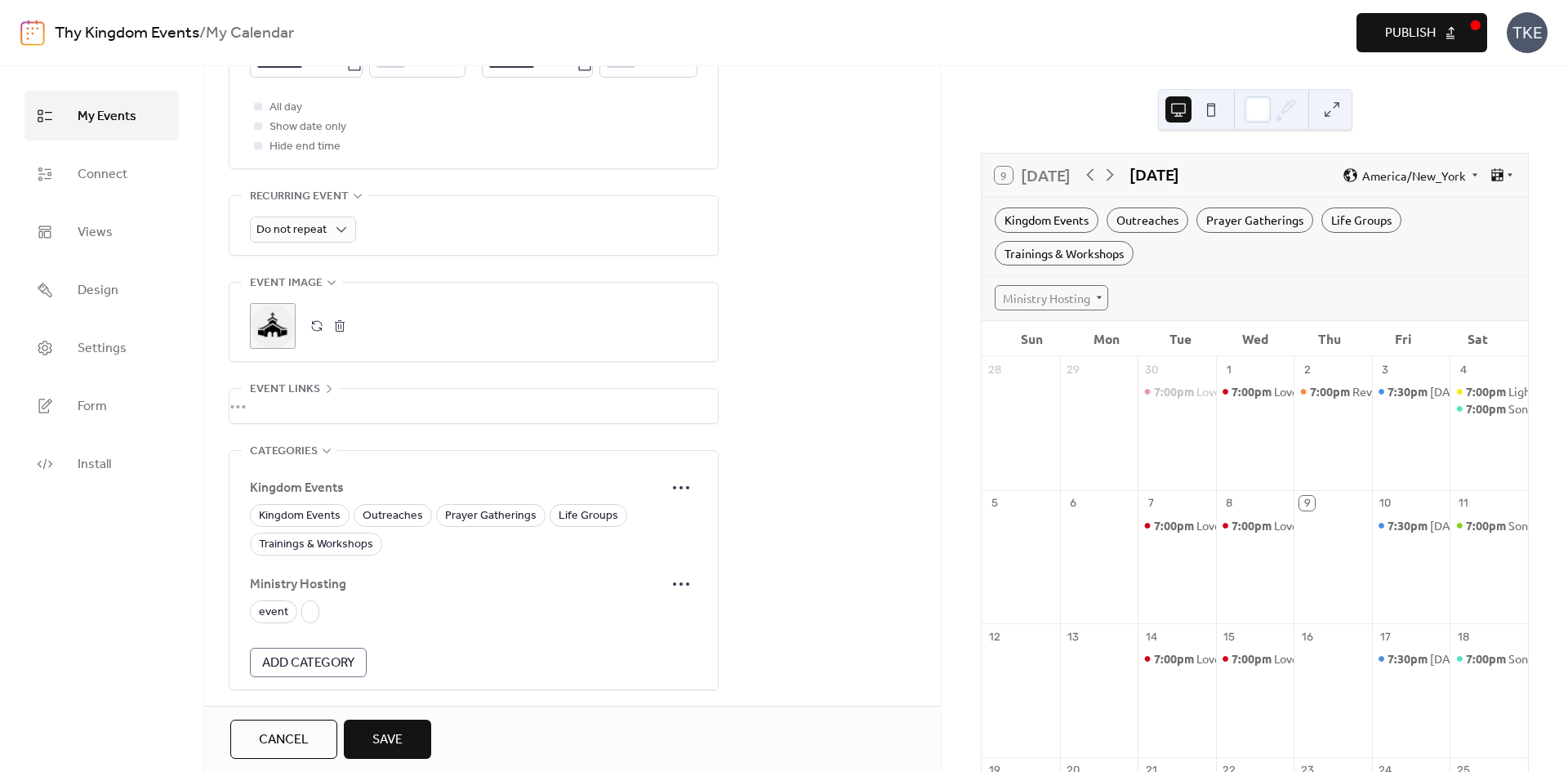
click at [308, 581] on span "Ministry Hosting" at bounding box center [457, 584] width 415 height 19
click at [339, 583] on span "Ministry Hosting" at bounding box center [457, 584] width 415 height 19
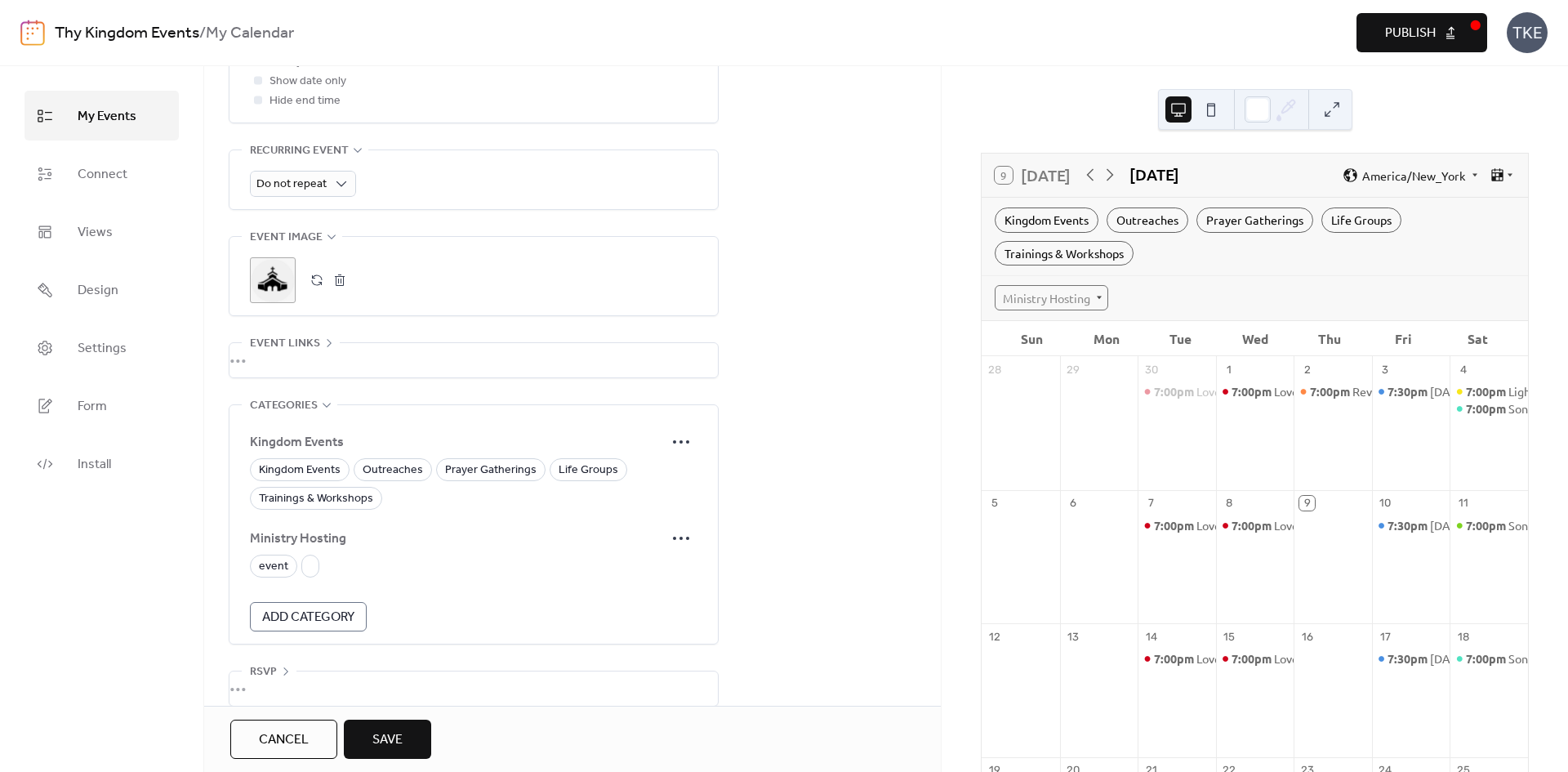
scroll to position [712, 0]
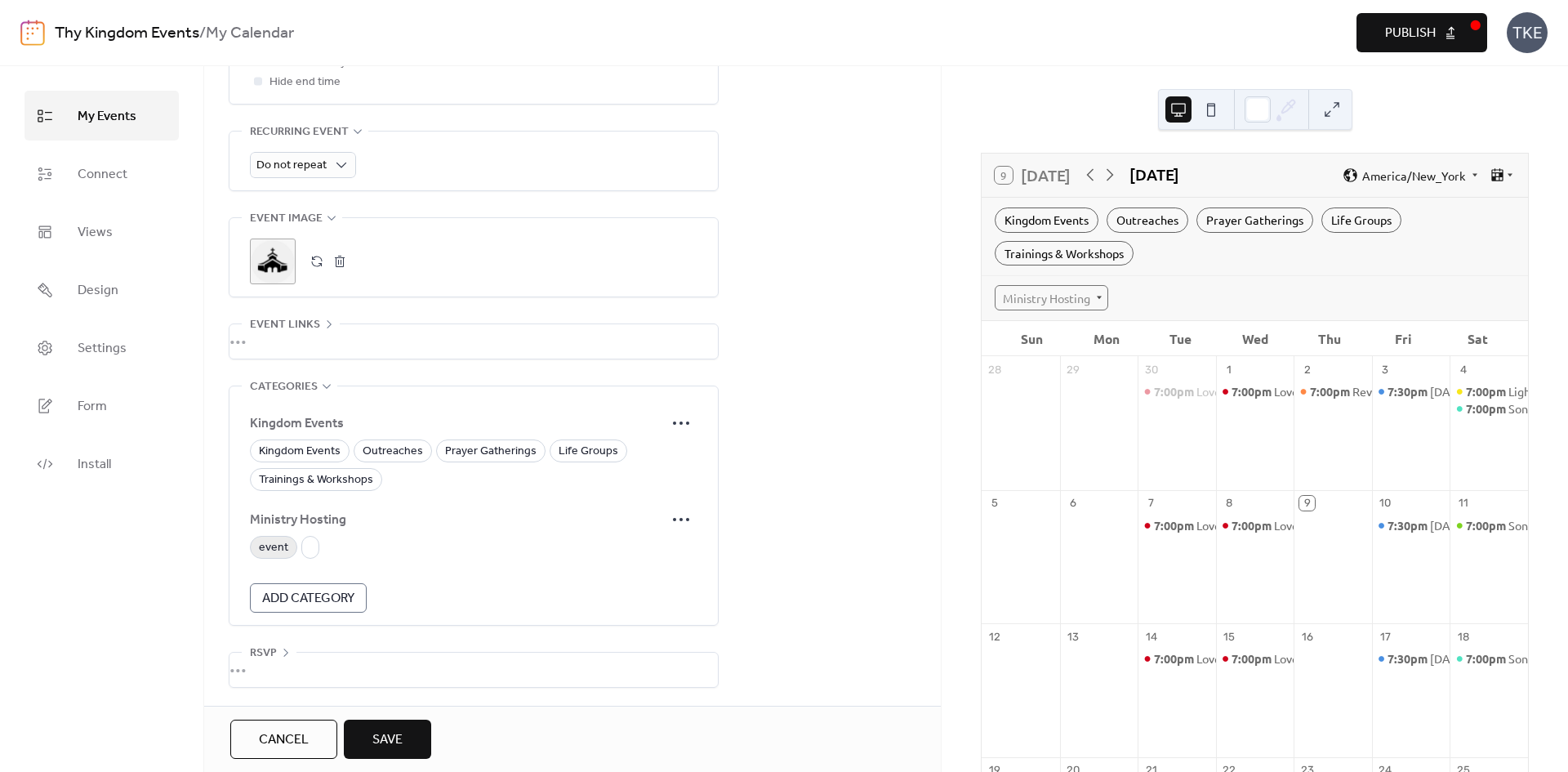
click at [278, 548] on span "event" at bounding box center [273, 548] width 29 height 19
click at [384, 720] on button "Save" at bounding box center [387, 739] width 88 height 39
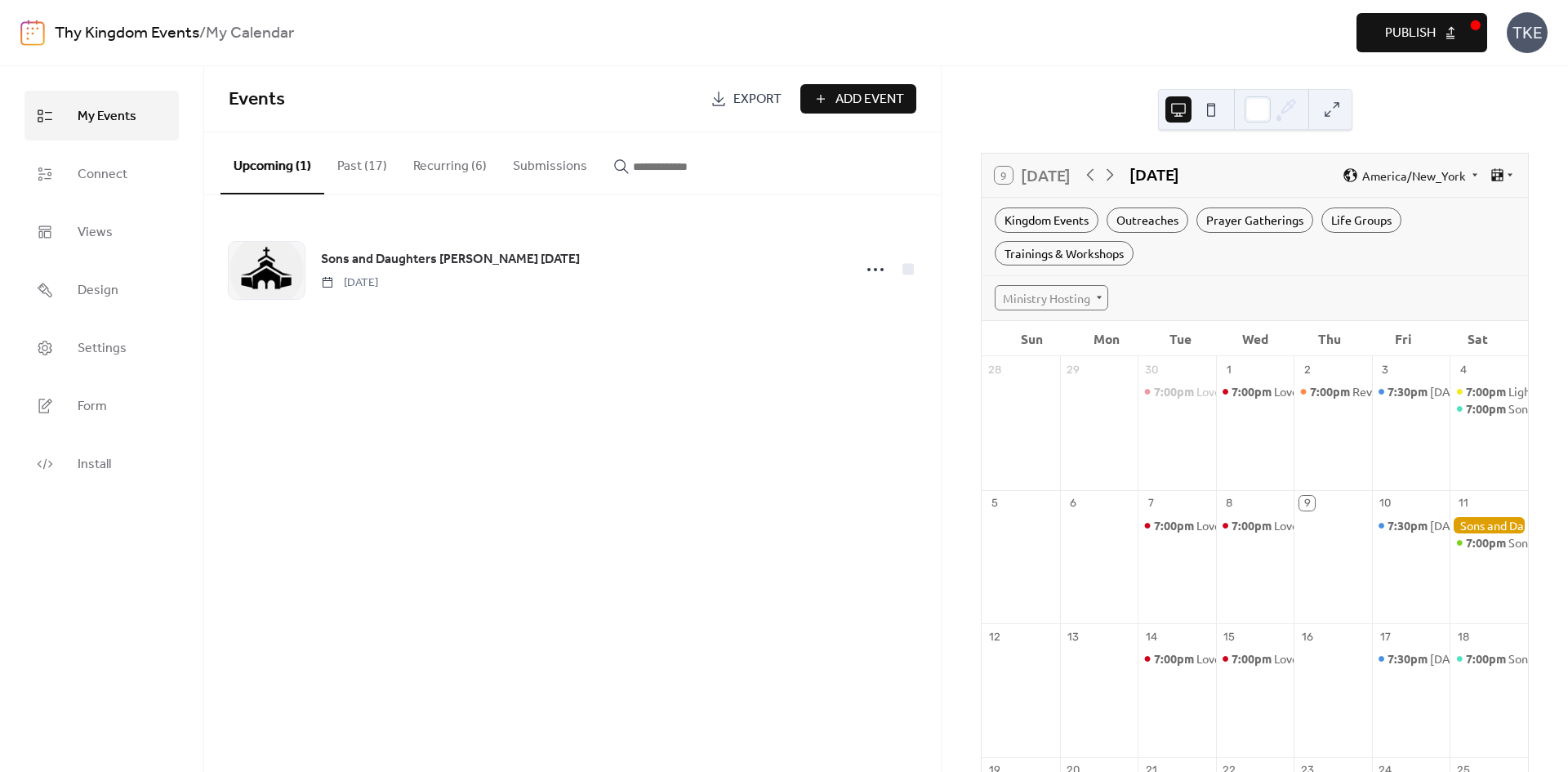
click at [1477, 519] on div at bounding box center [1489, 525] width 79 height 16
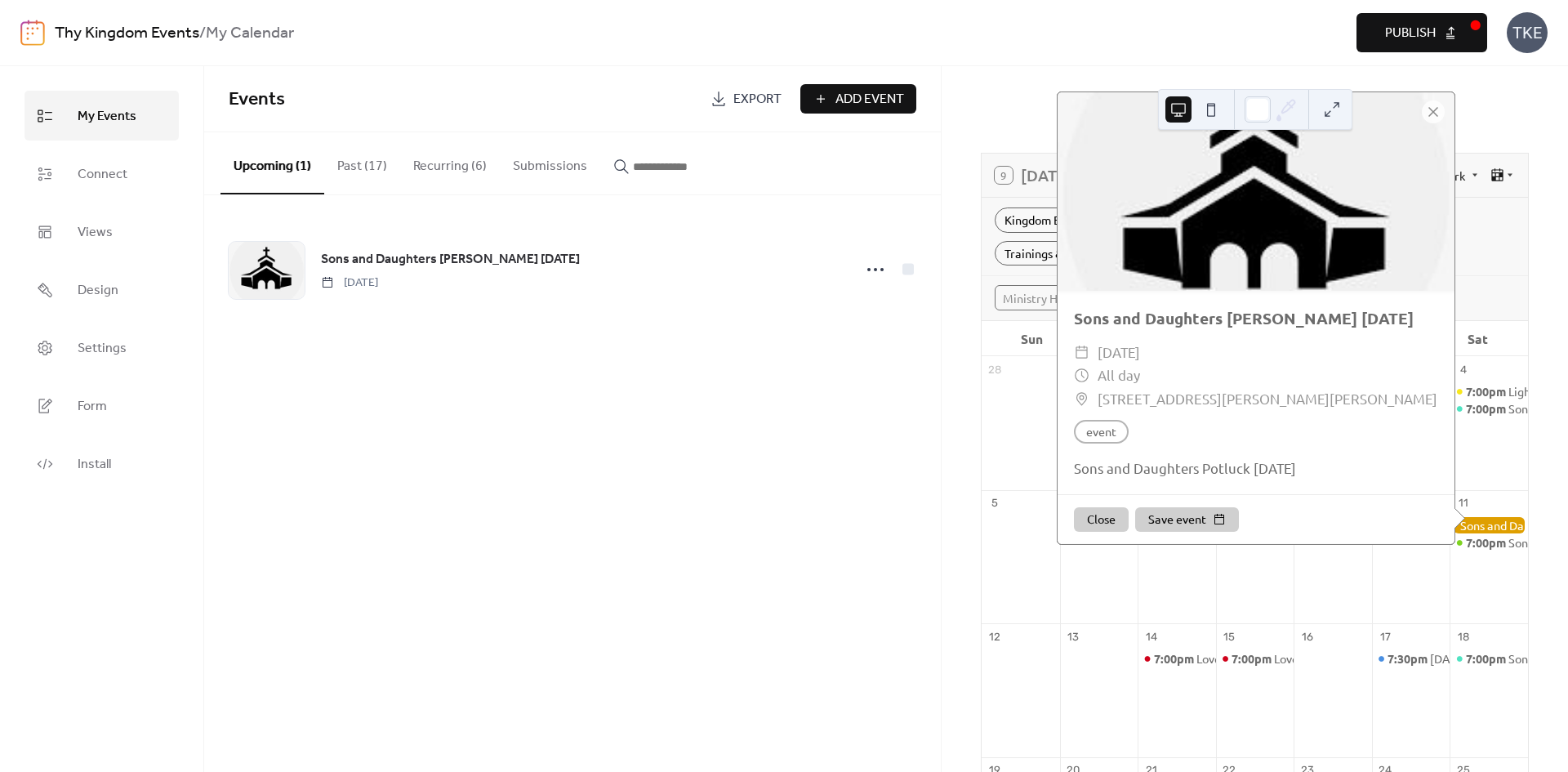
click at [832, 387] on div "Events Export Add Event Upcoming (1) Past (17) Recurring (6) Submissions Sons a…" at bounding box center [573, 419] width 737 height 706
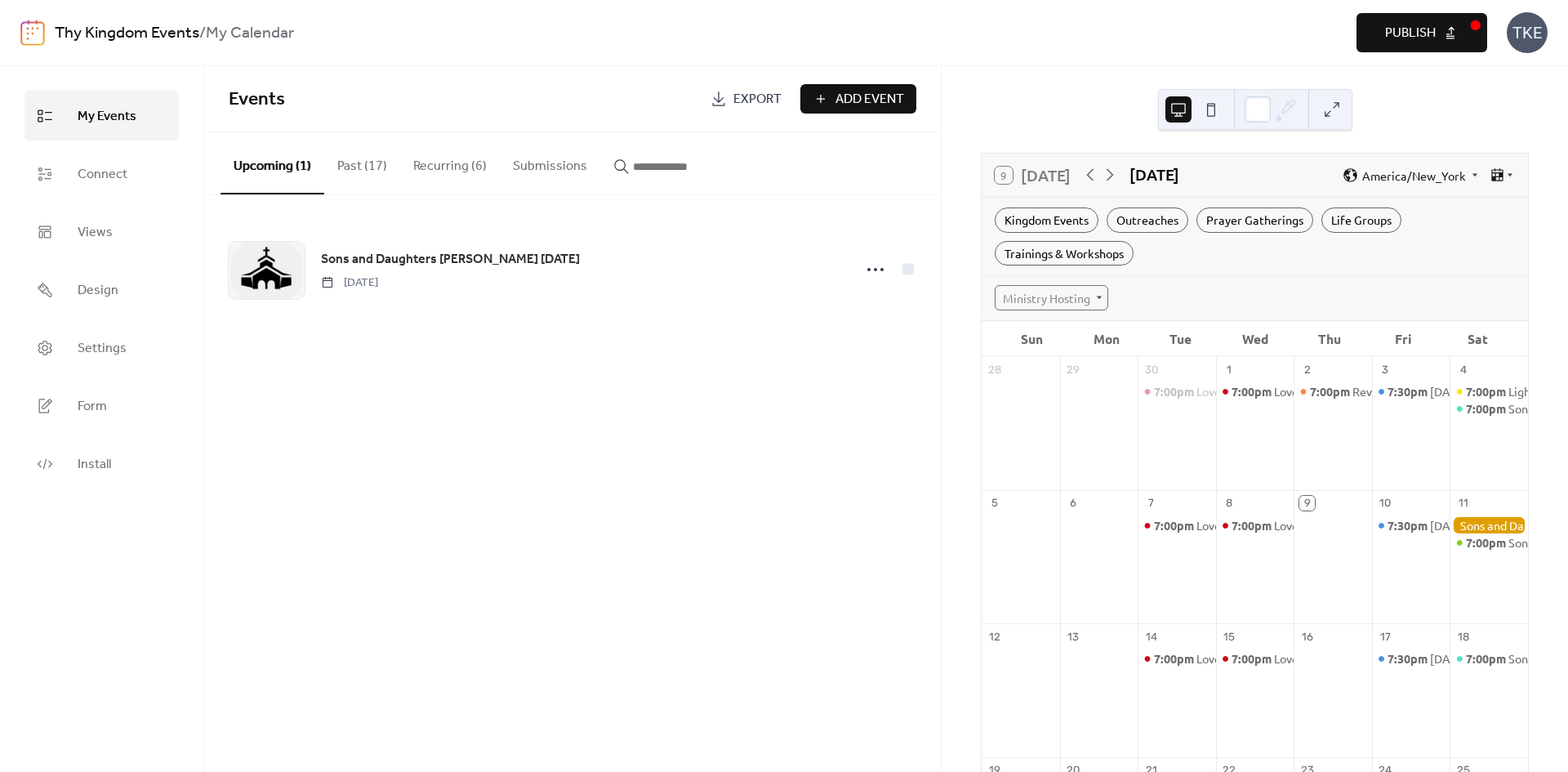
click at [1423, 26] on span "Publish" at bounding box center [1410, 34] width 50 height 19
click at [107, 448] on link "Install" at bounding box center [102, 463] width 154 height 50
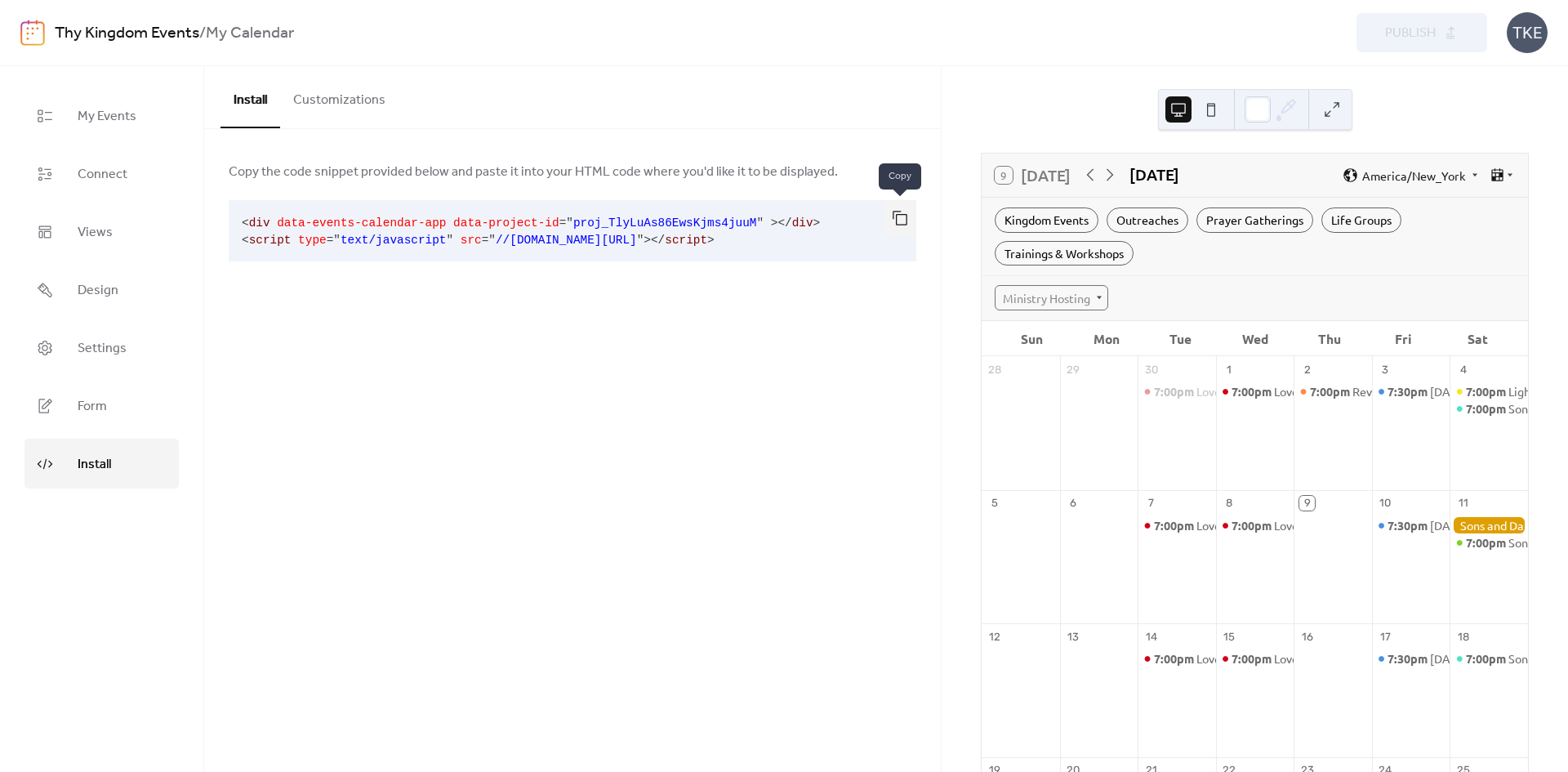
click at [910, 218] on button "button" at bounding box center [900, 218] width 33 height 36
click at [324, 105] on button "Customizations" at bounding box center [339, 96] width 119 height 60
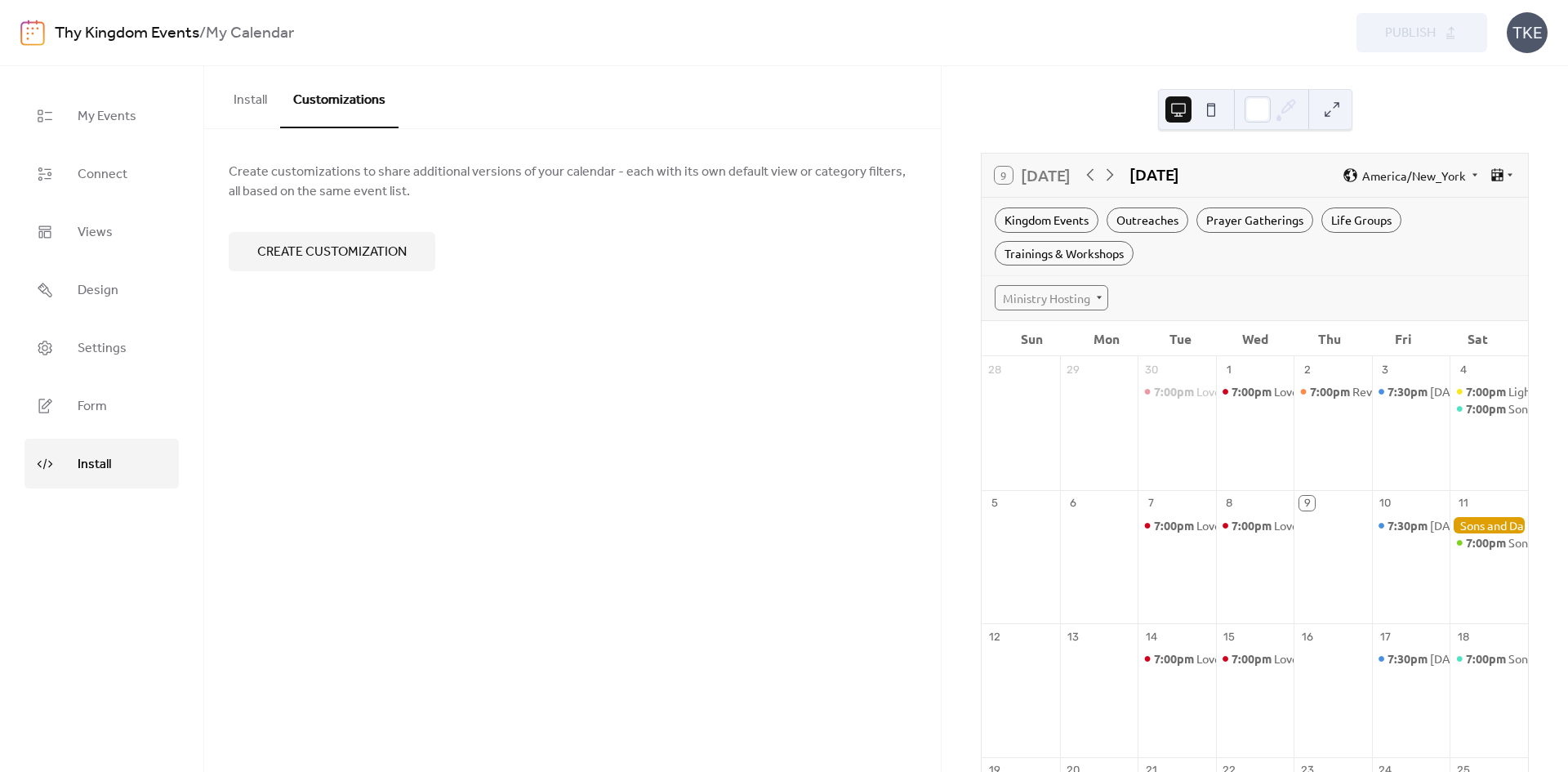
click at [386, 262] on span "Create customization" at bounding box center [332, 252] width 150 height 19
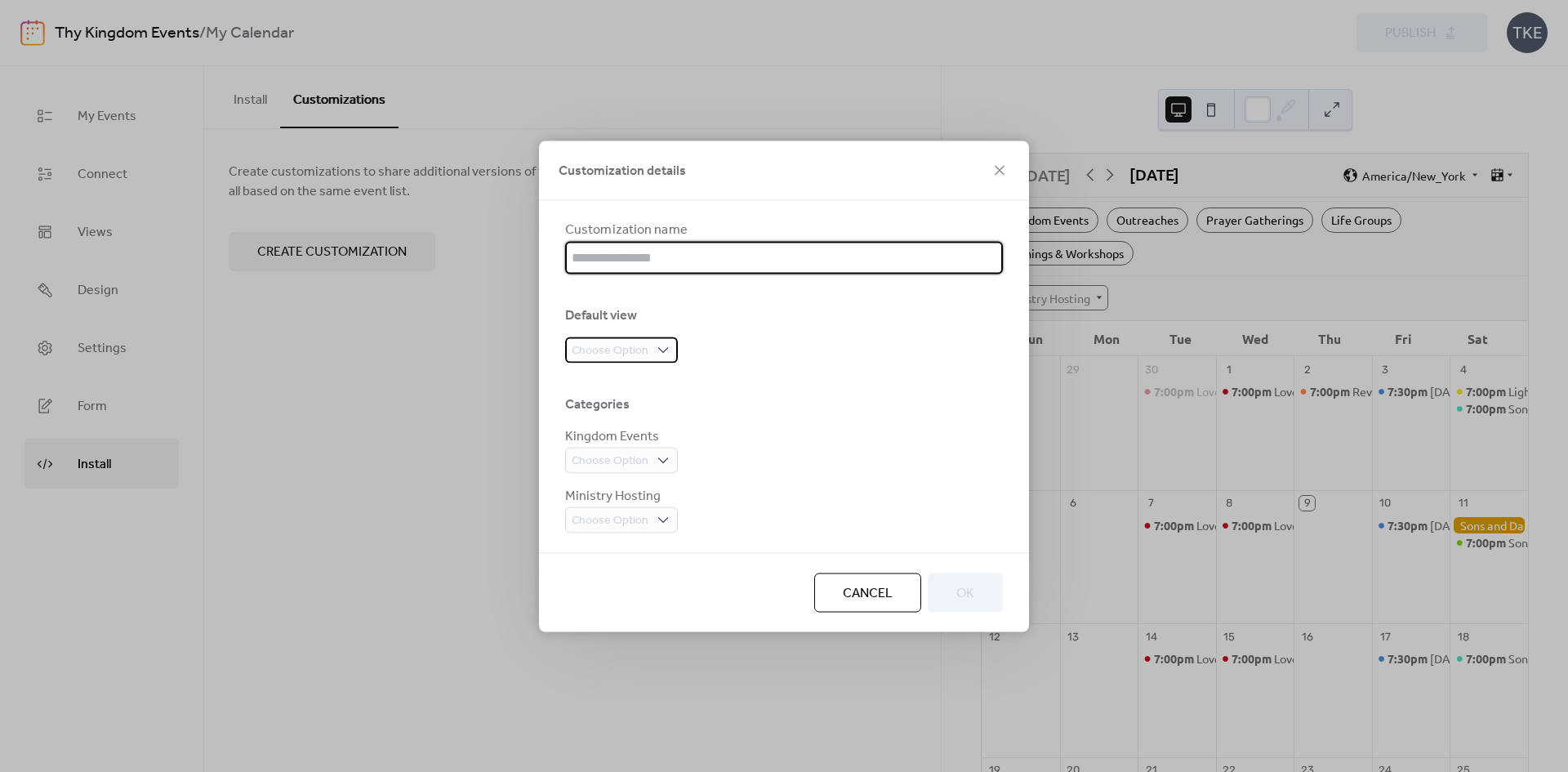
click at [653, 350] on div "Choose Option" at bounding box center [621, 350] width 112 height 27
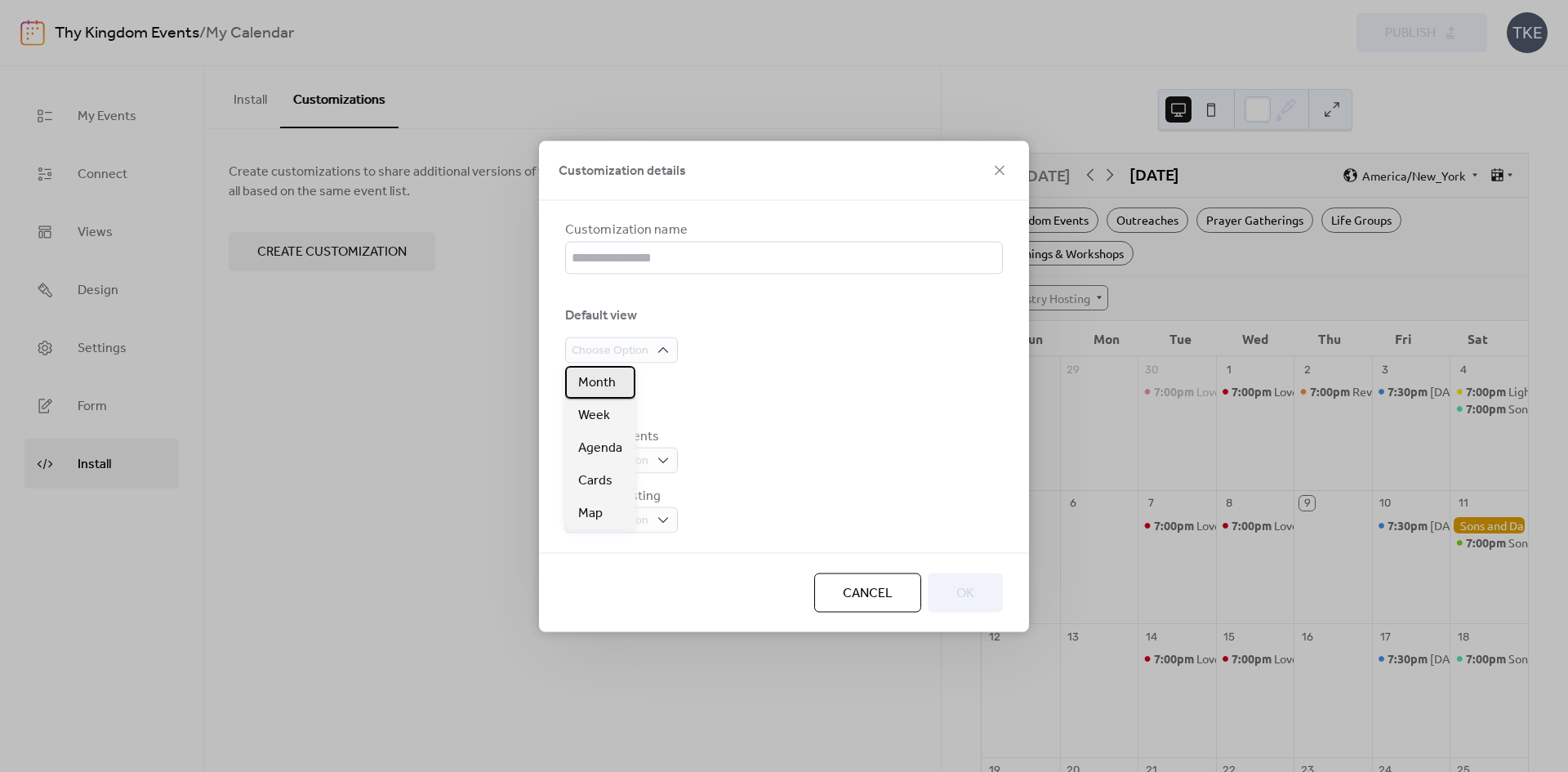
click at [608, 392] on span "Month" at bounding box center [597, 383] width 37 height 19
click at [801, 446] on div "Kingdom Events Choose Option" at bounding box center [784, 450] width 437 height 48
click at [662, 517] on icon at bounding box center [664, 519] width 11 height 5
click at [807, 449] on div "Choose Option" at bounding box center [784, 460] width 437 height 27
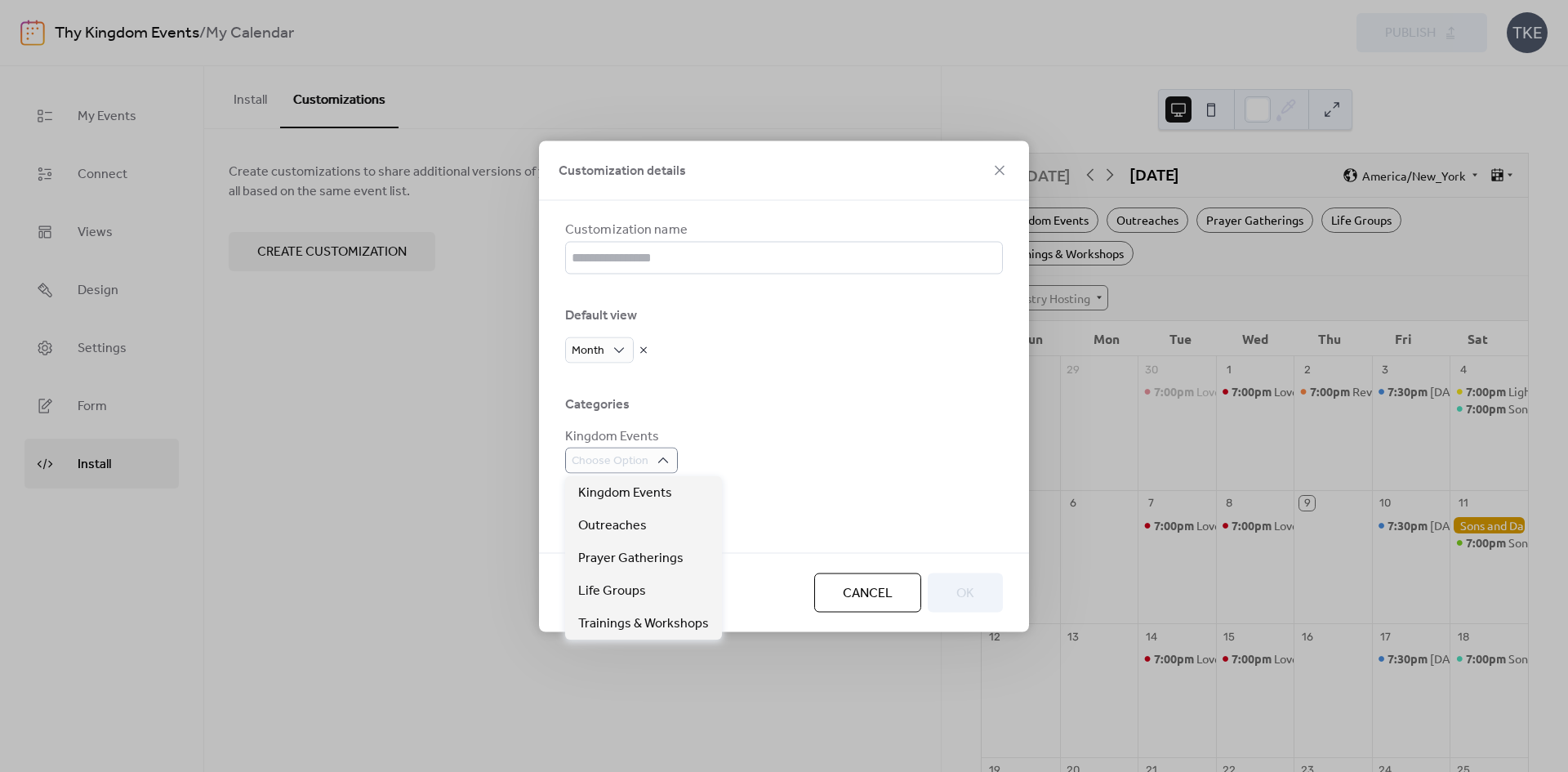
click at [815, 439] on div "Kingdom Events Choose Option" at bounding box center [784, 450] width 437 height 48
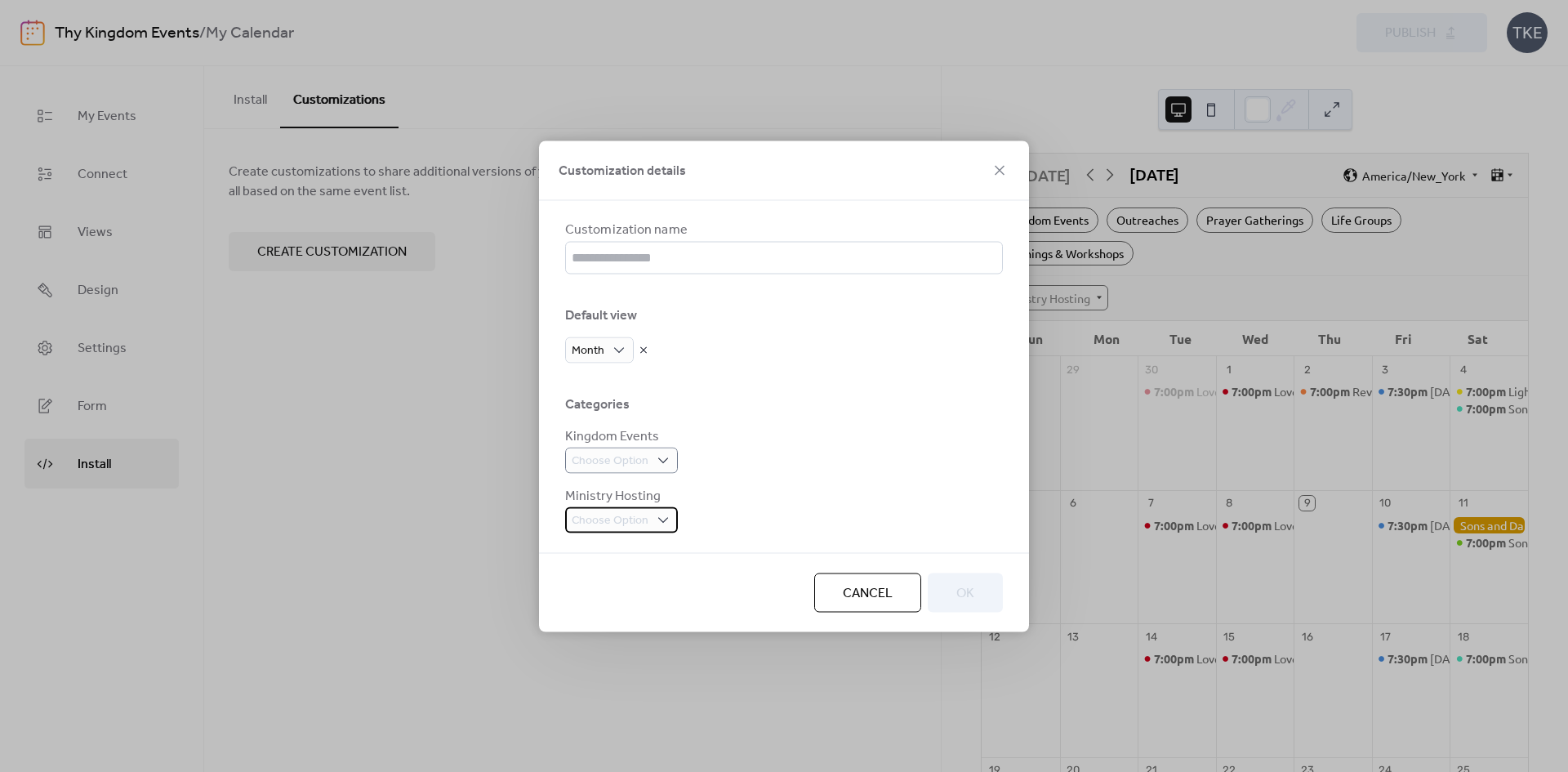
click at [668, 510] on div "Choose Option" at bounding box center [621, 520] width 112 height 27
click at [906, 396] on div "Categories" at bounding box center [784, 404] width 437 height 19
click at [1003, 166] on icon at bounding box center [1000, 169] width 10 height 10
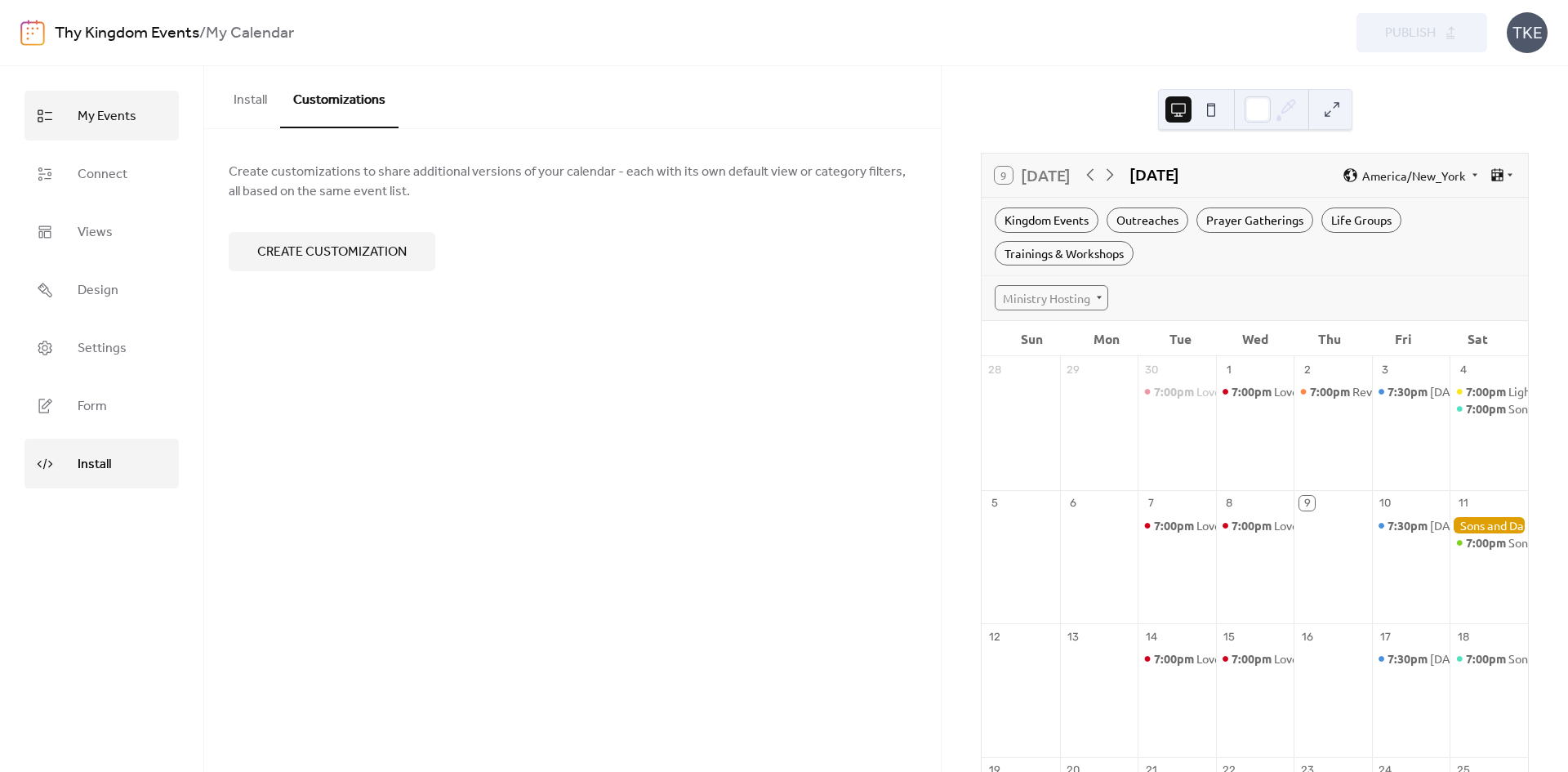
click at [104, 113] on span "My Events" at bounding box center [107, 116] width 58 height 26
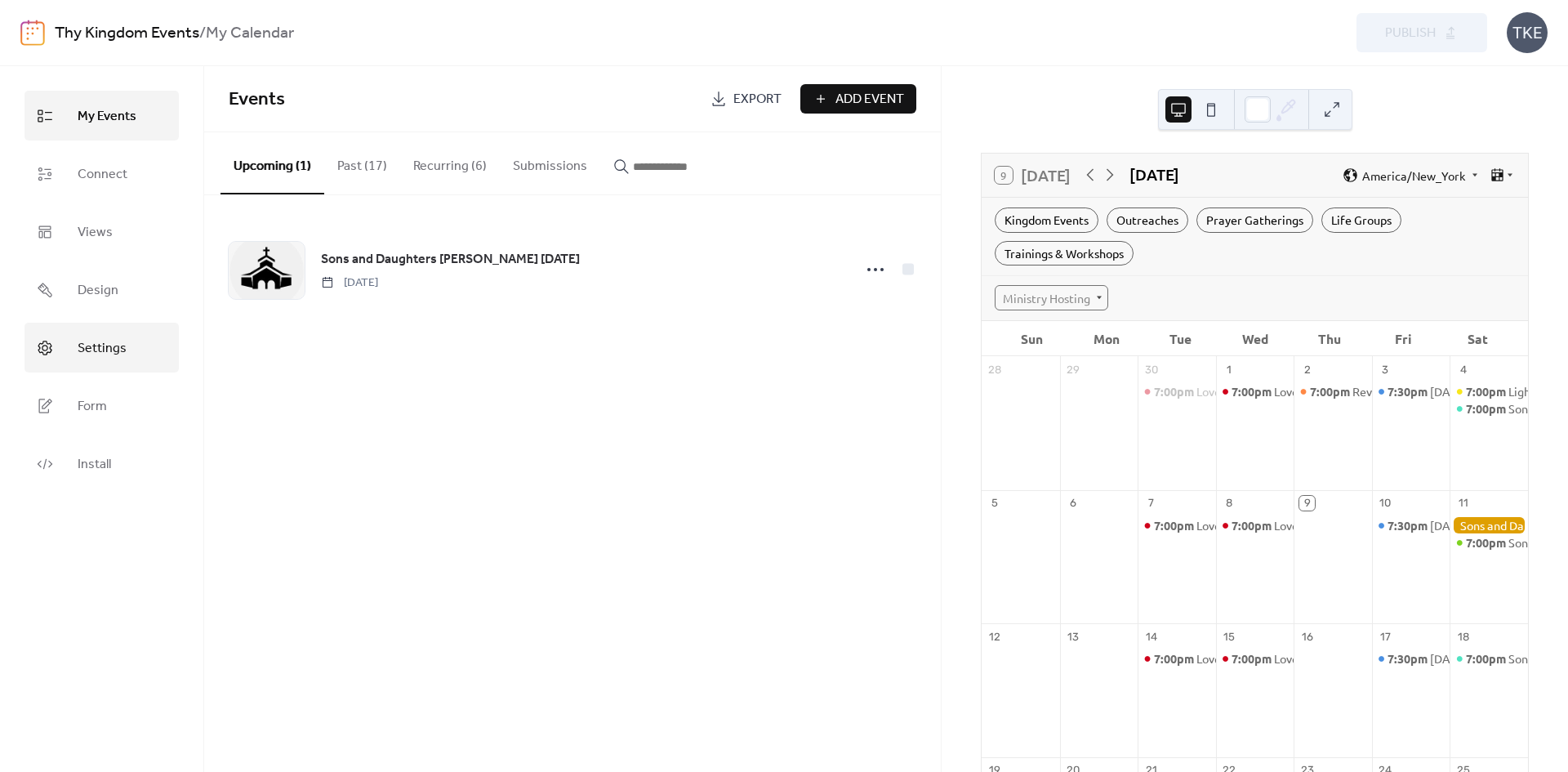
click at [104, 363] on link "Settings" at bounding box center [102, 347] width 154 height 50
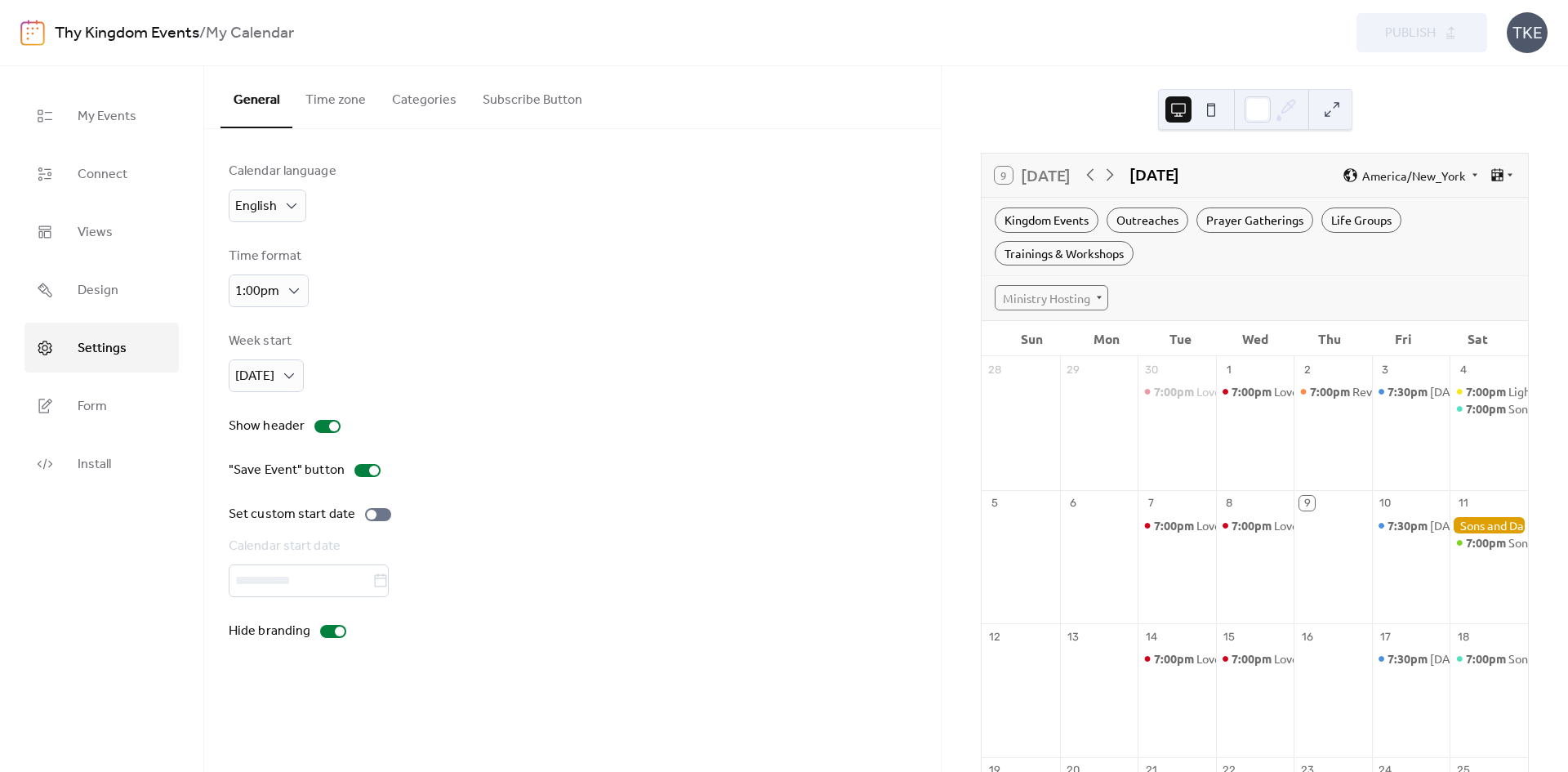
click at [396, 90] on button "Categories" at bounding box center [424, 96] width 90 height 60
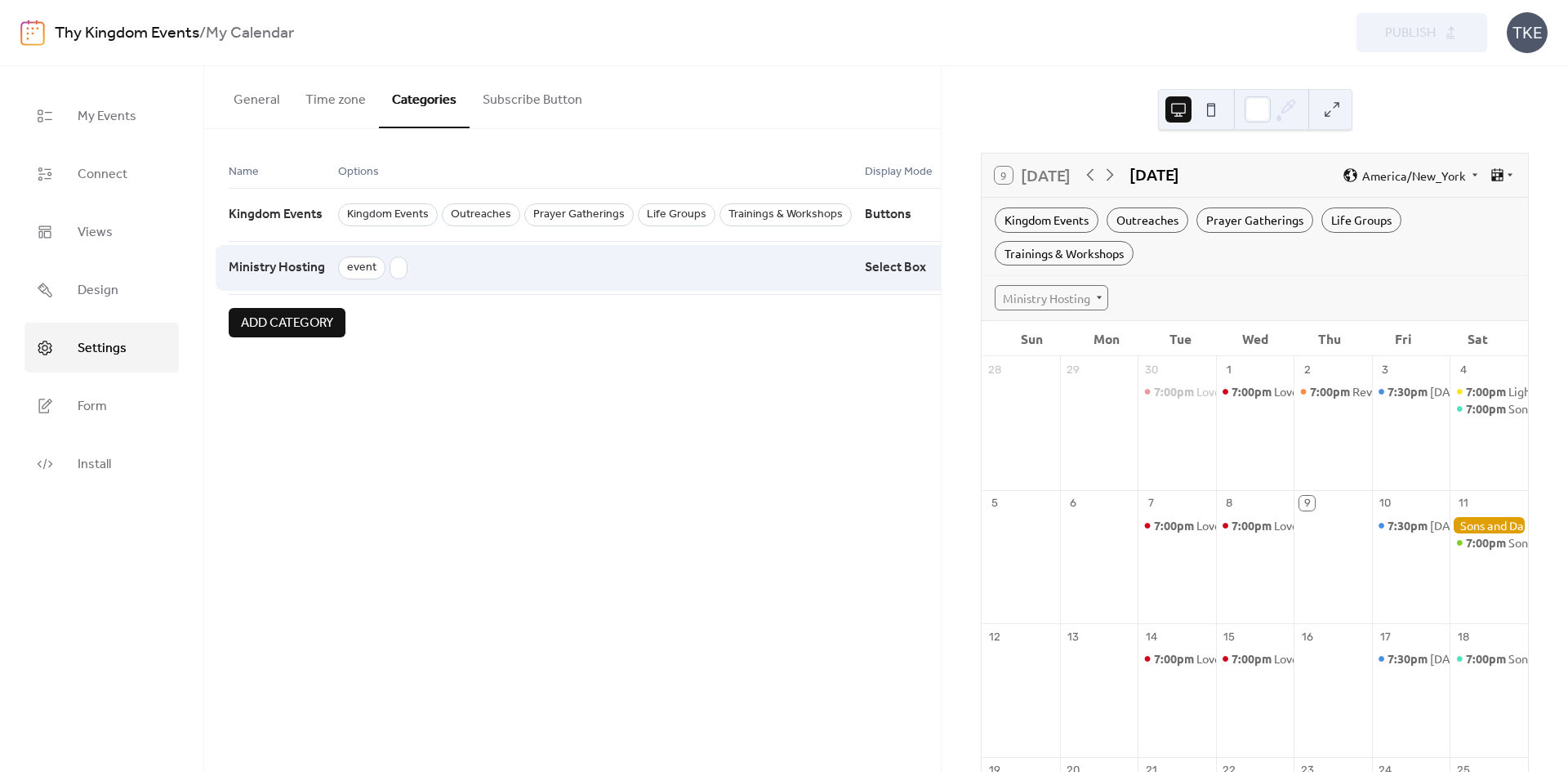
click at [395, 268] on span at bounding box center [398, 268] width 18 height 23
click at [390, 269] on span at bounding box center [398, 268] width 18 height 23
click at [303, 268] on span "Ministry Hosting" at bounding box center [276, 267] width 97 height 31
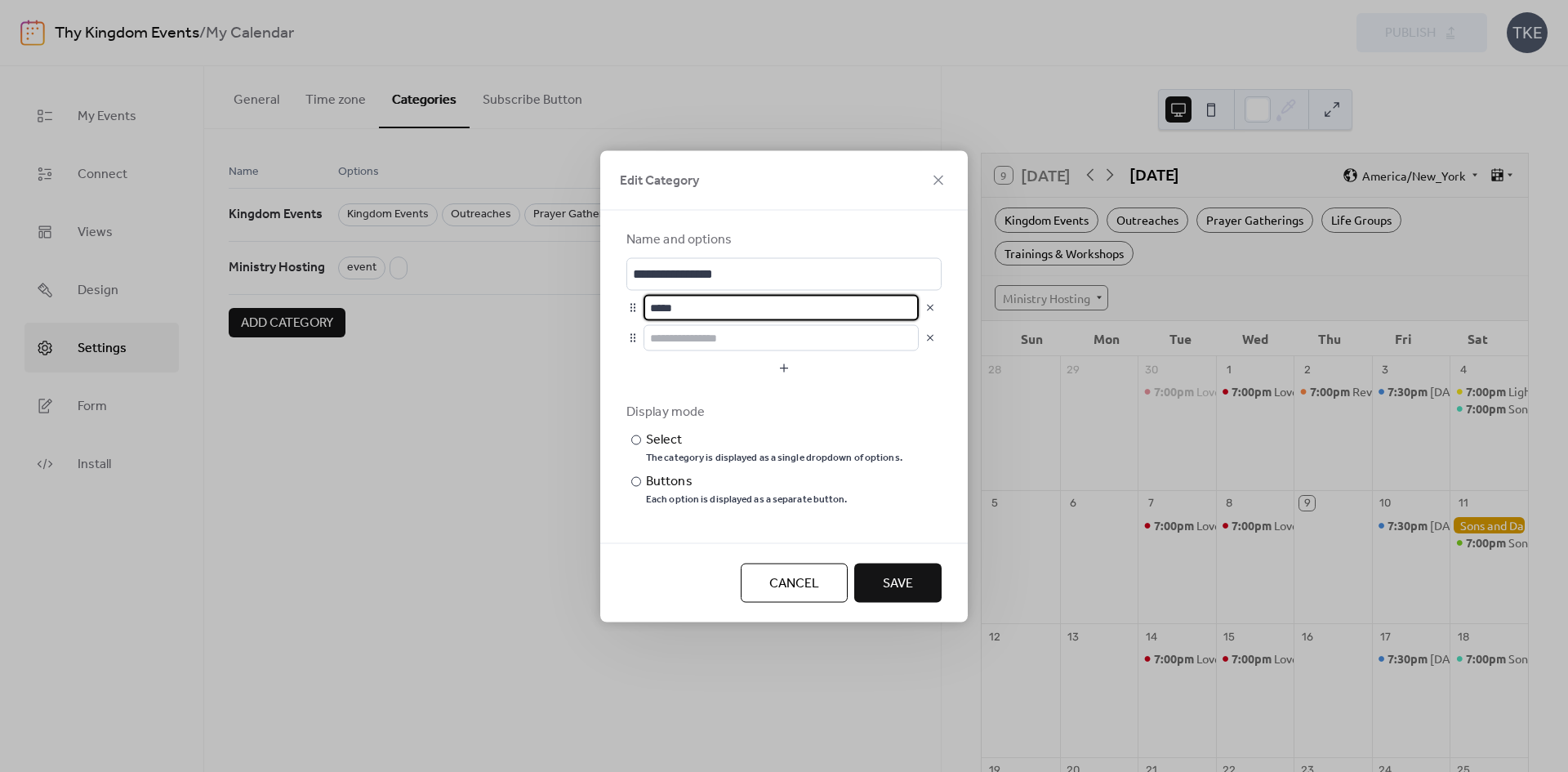
drag, startPoint x: 704, startPoint y: 310, endPoint x: 624, endPoint y: 303, distance: 80.3
click at [624, 303] on div "**********" at bounding box center [784, 375] width 367 height 332
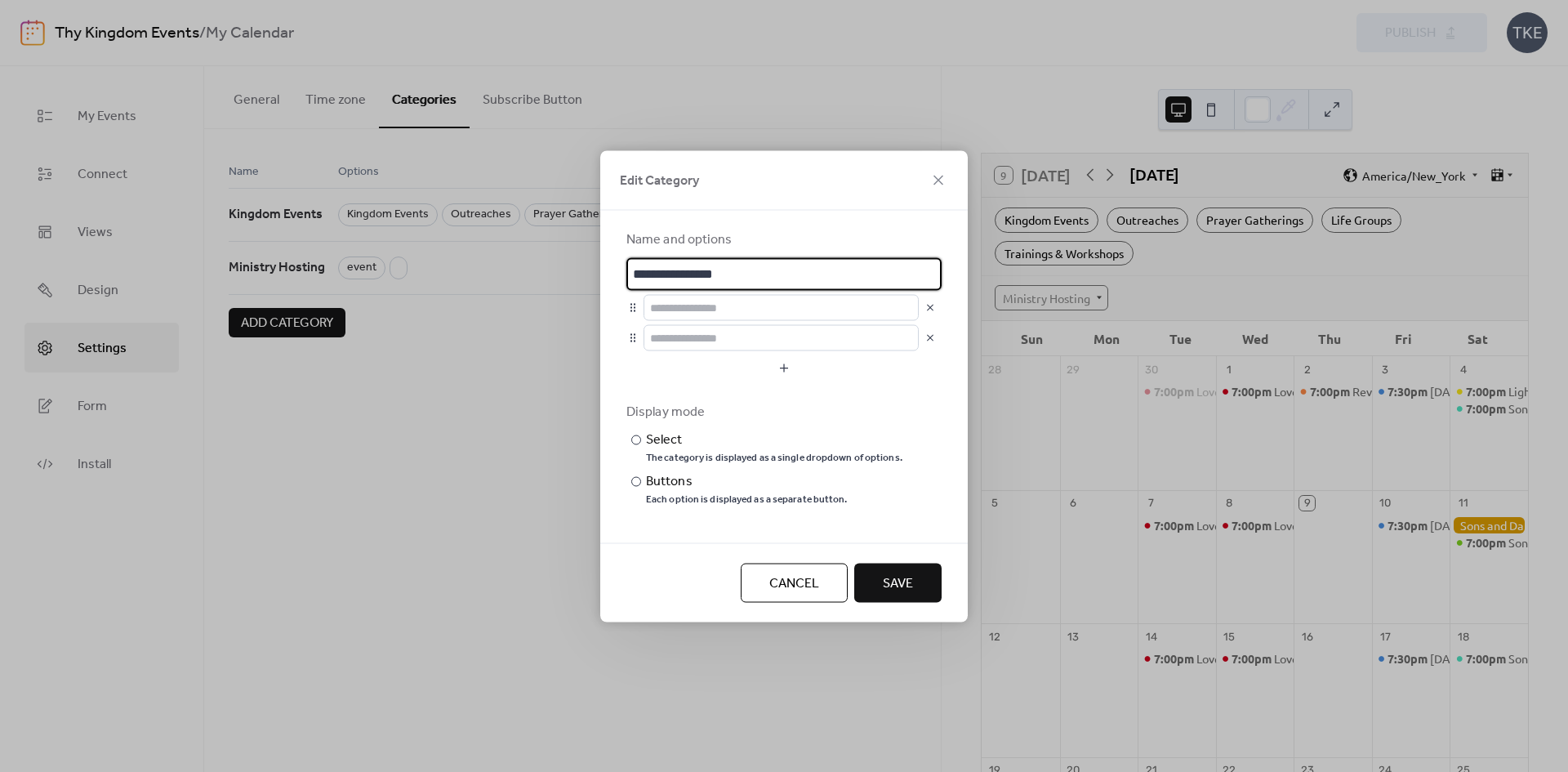
drag, startPoint x: 757, startPoint y: 275, endPoint x: 684, endPoint y: 278, distance: 73.1
click at [684, 278] on input "**********" at bounding box center [784, 274] width 315 height 33
type input "**********"
click at [812, 310] on input "text" at bounding box center [781, 307] width 275 height 27
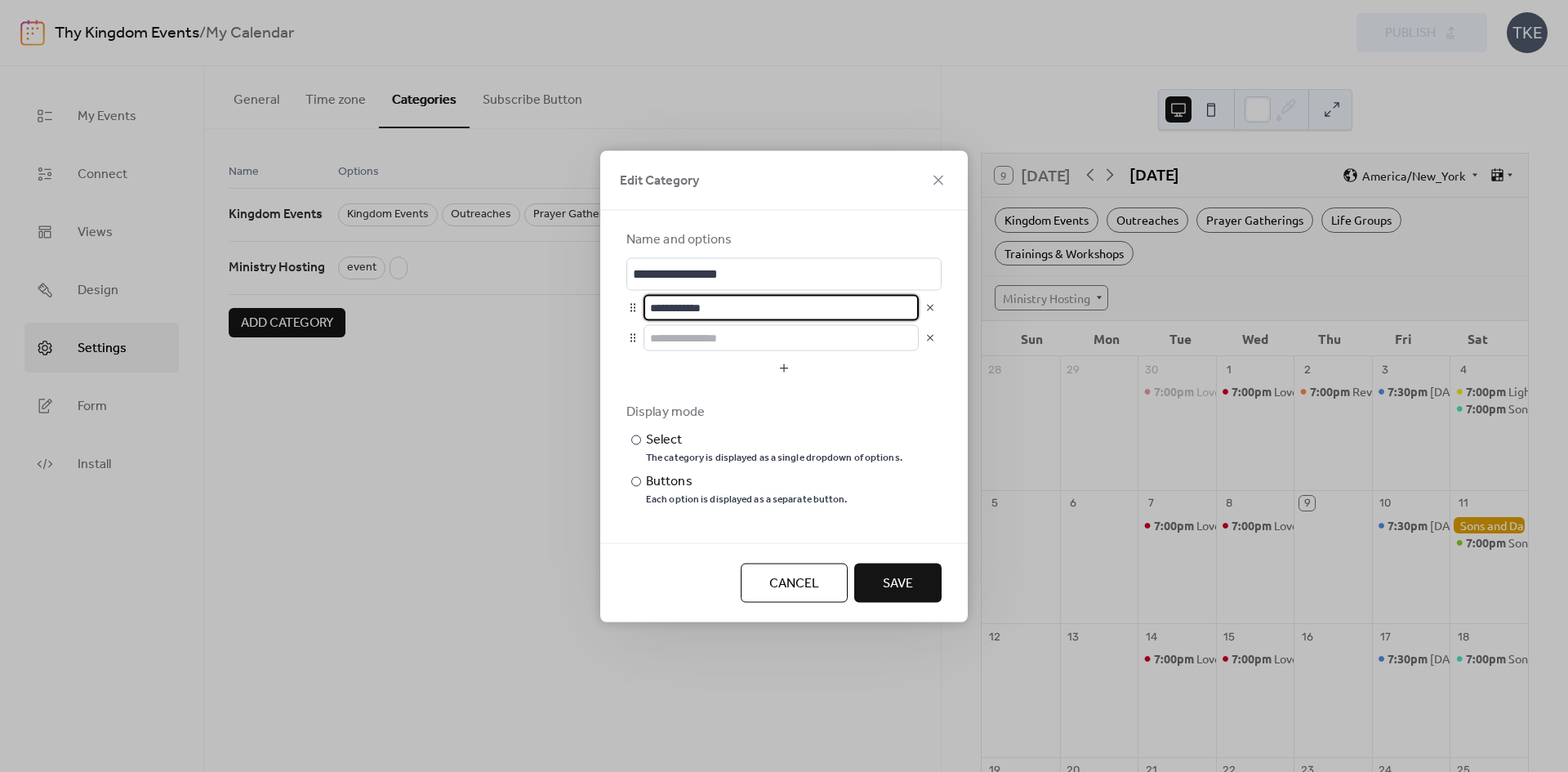
type input "**********"
click at [894, 579] on span "Save" at bounding box center [898, 583] width 30 height 19
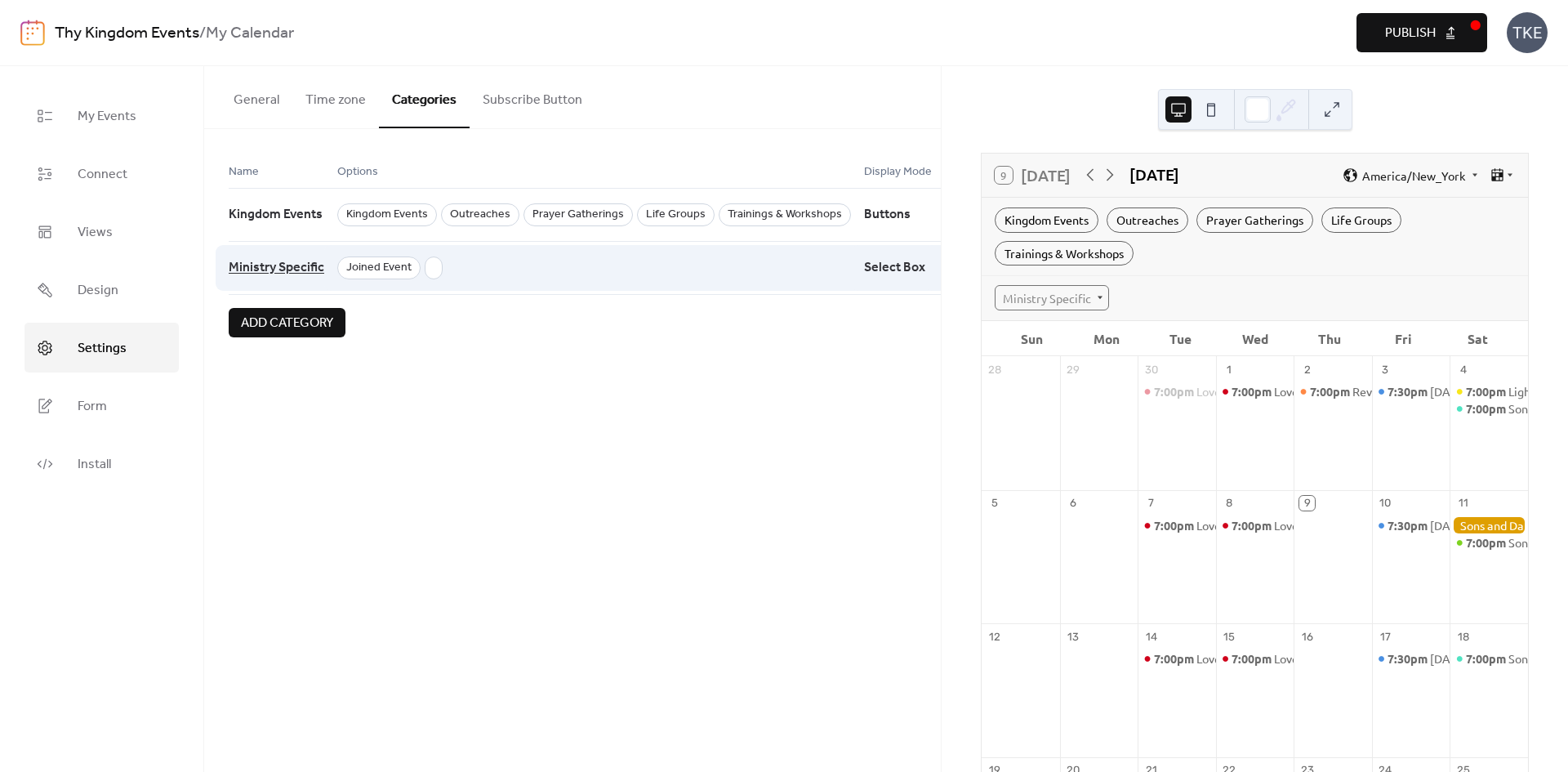
click at [284, 276] on span "Ministry Specific" at bounding box center [276, 267] width 96 height 31
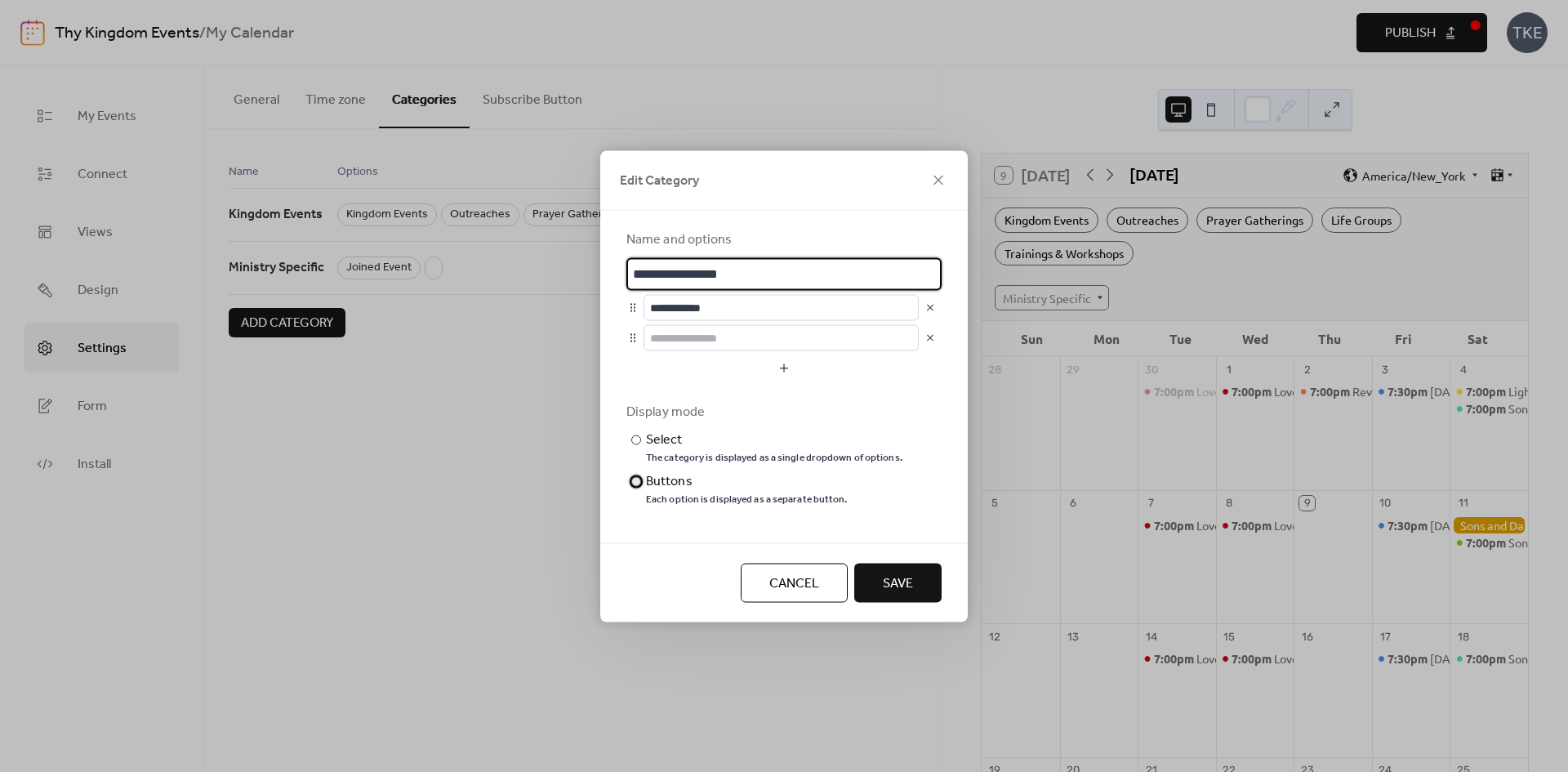
click at [647, 492] on div "Each option is displayed as a separate button." at bounding box center [747, 498] width 202 height 13
click at [924, 589] on button "Save" at bounding box center [898, 583] width 88 height 39
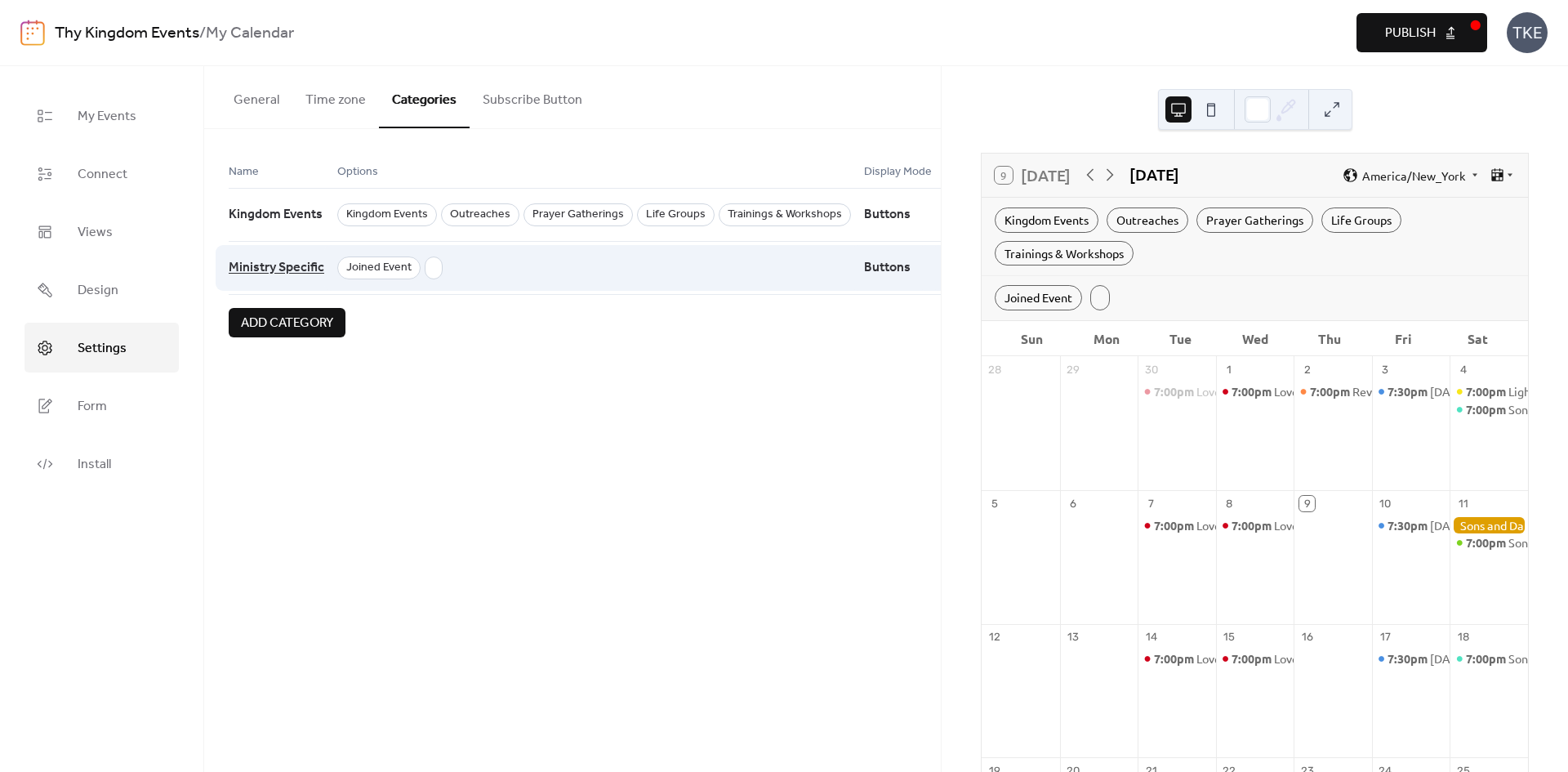
click at [294, 269] on span "Ministry Specific" at bounding box center [276, 267] width 96 height 31
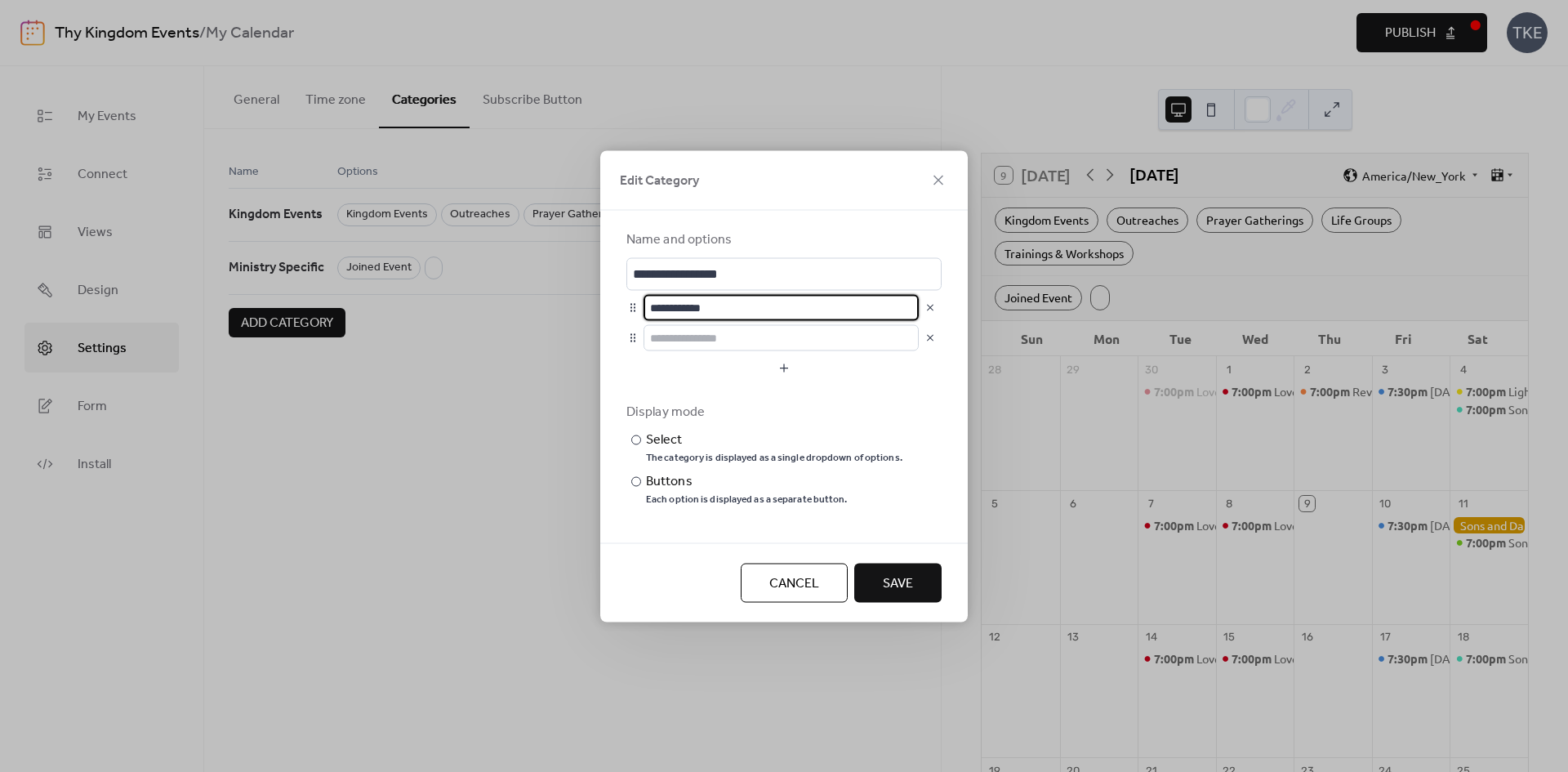
click at [653, 313] on input "**********" at bounding box center [781, 307] width 275 height 27
click at [740, 305] on input "**********" at bounding box center [781, 307] width 275 height 27
click at [668, 312] on input "**********" at bounding box center [781, 307] width 275 height 27
type input "**********"
click at [906, 585] on span "Save" at bounding box center [898, 583] width 30 height 19
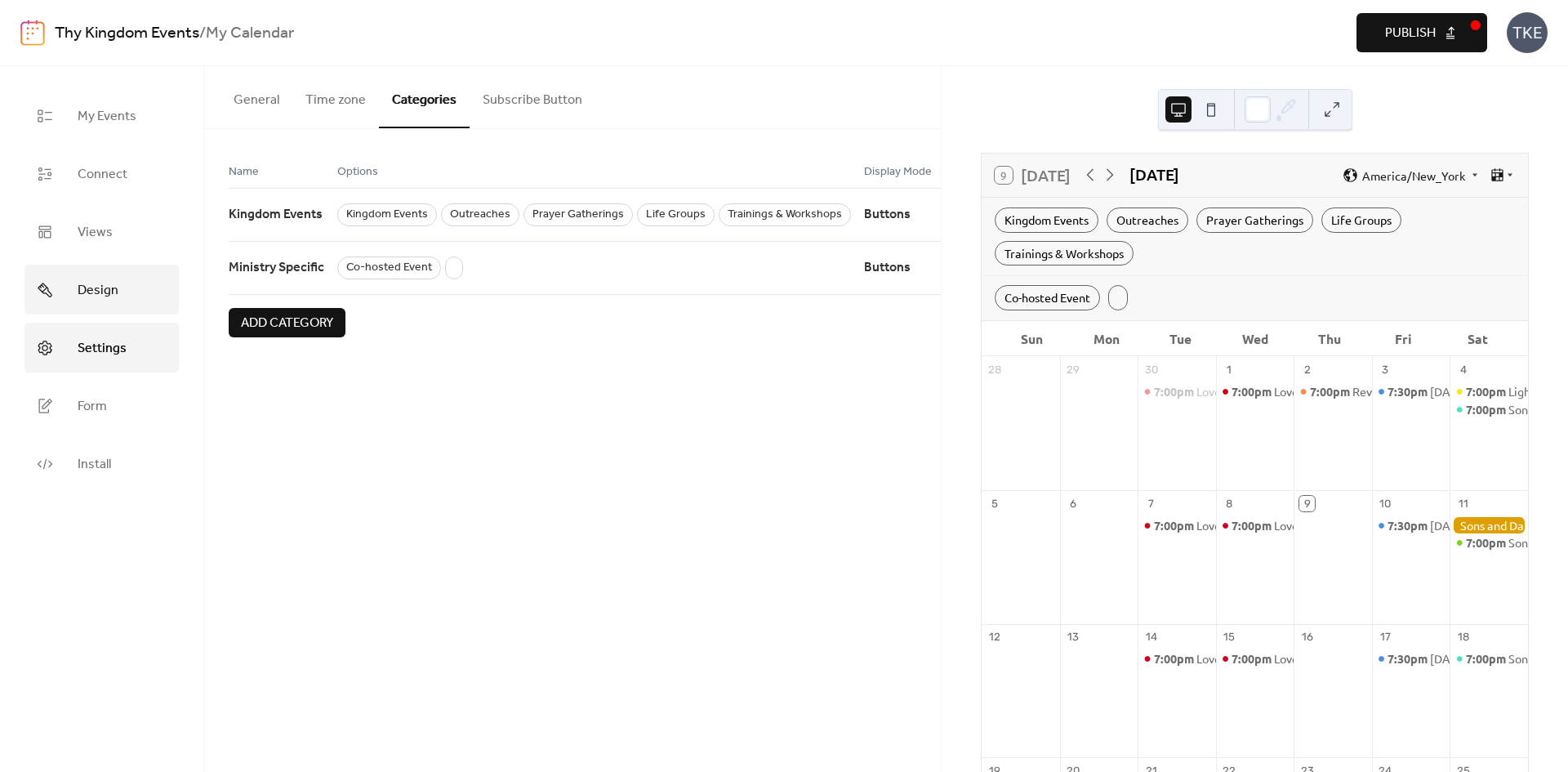
click at [125, 286] on link "Design" at bounding box center [102, 290] width 154 height 50
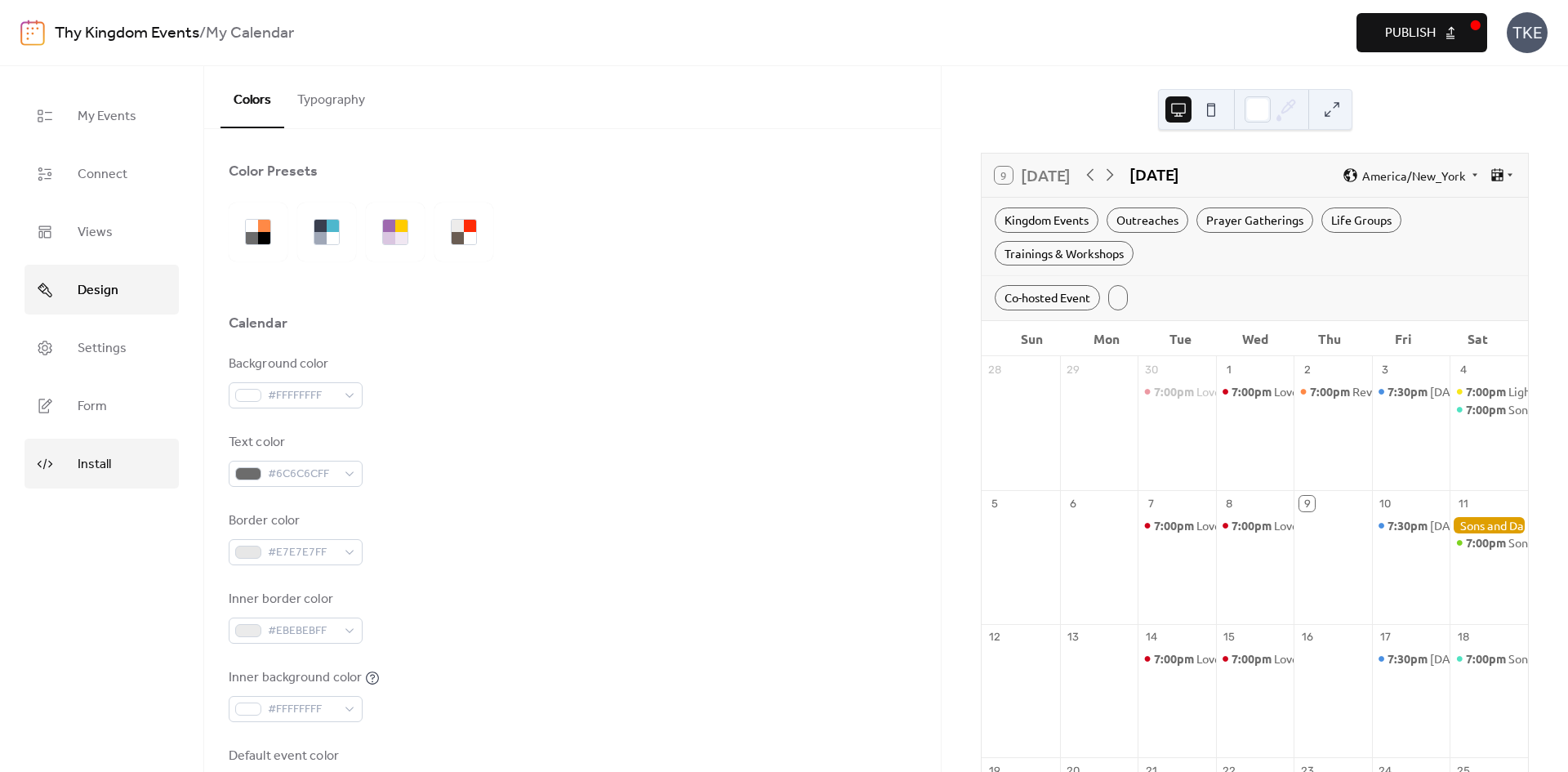
click at [112, 473] on link "Install" at bounding box center [102, 463] width 154 height 50
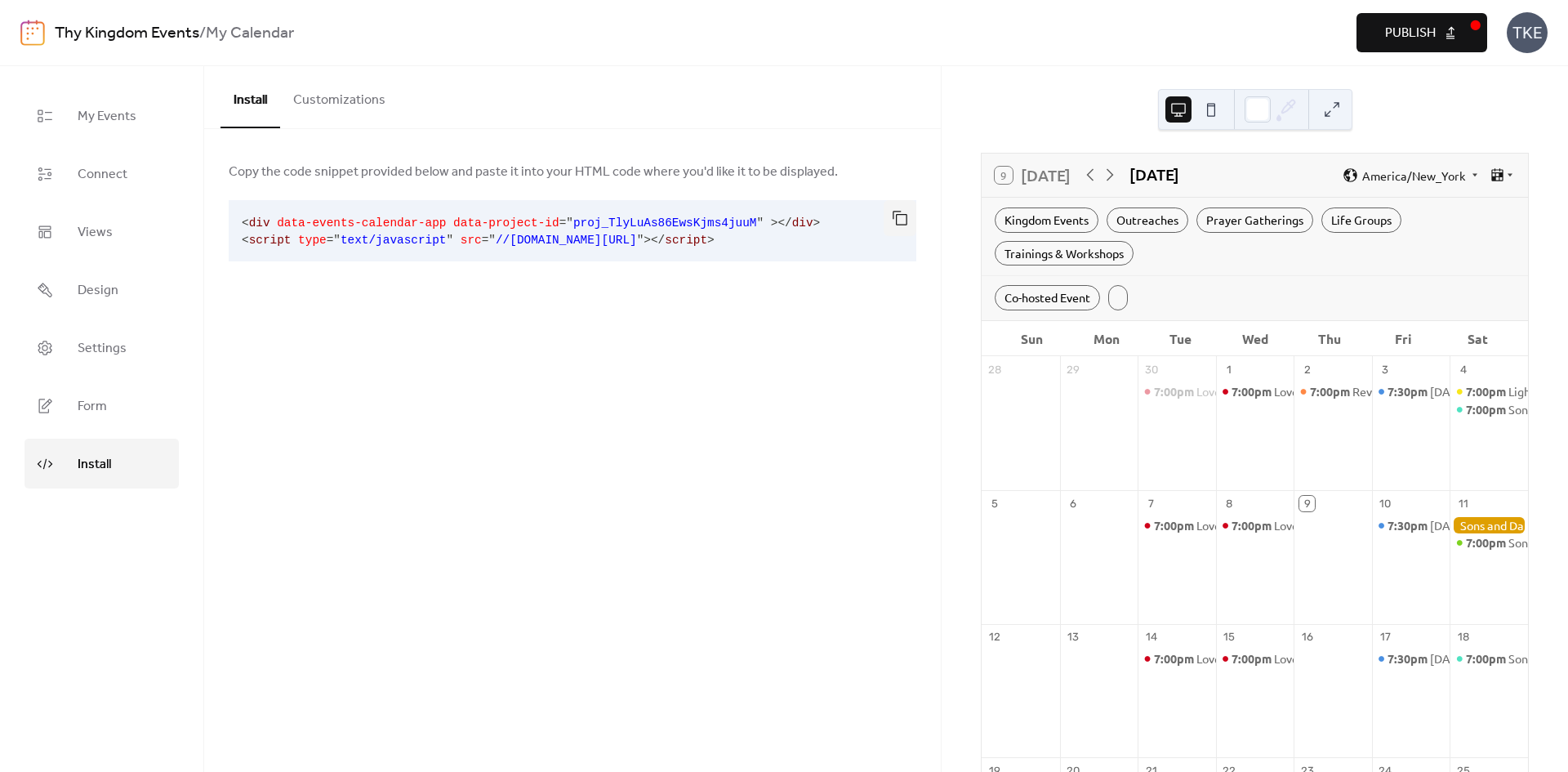
click at [348, 110] on button "Customizations" at bounding box center [339, 96] width 119 height 60
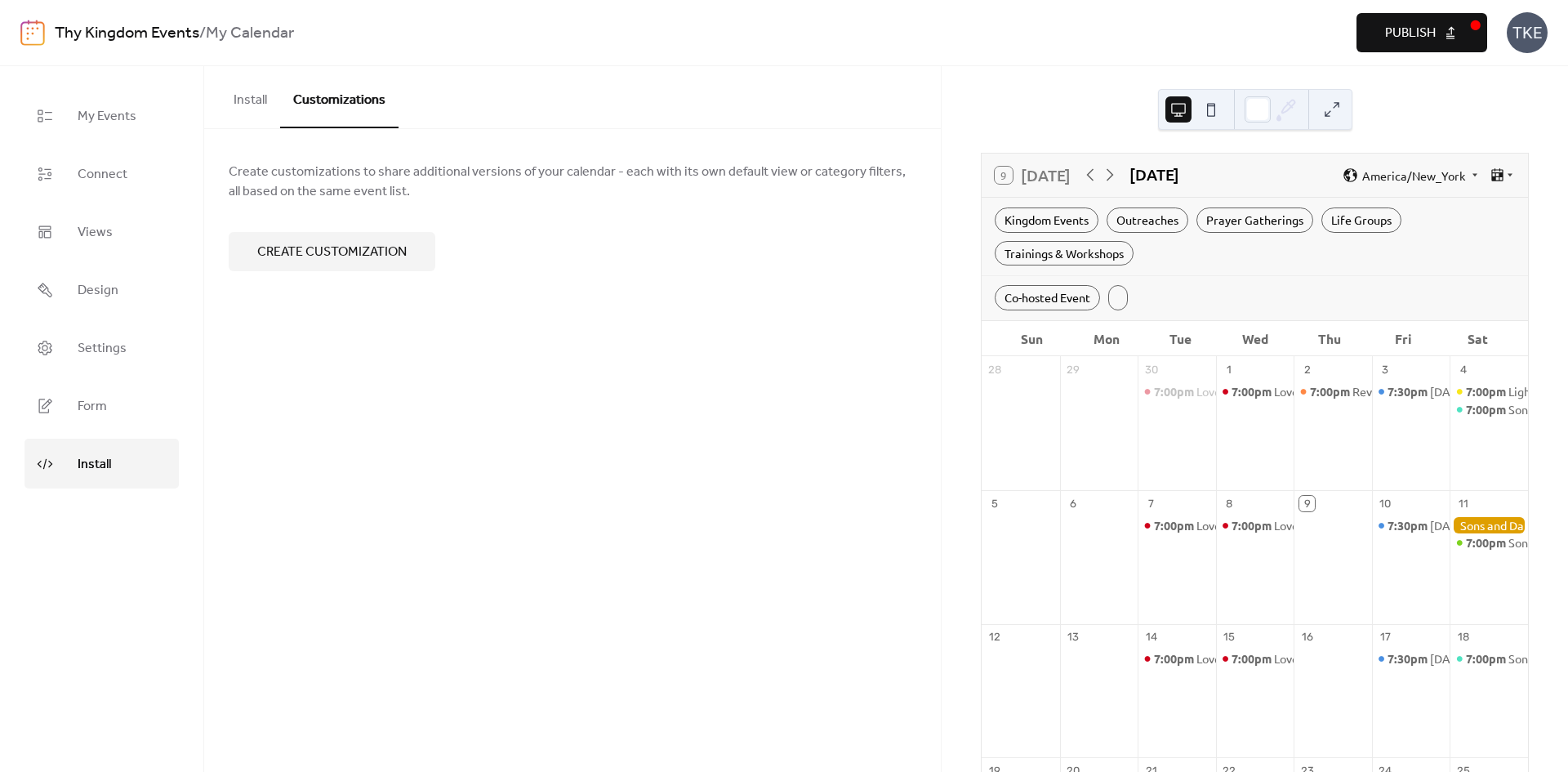
click at [365, 237] on button "Create customization" at bounding box center [331, 251] width 206 height 39
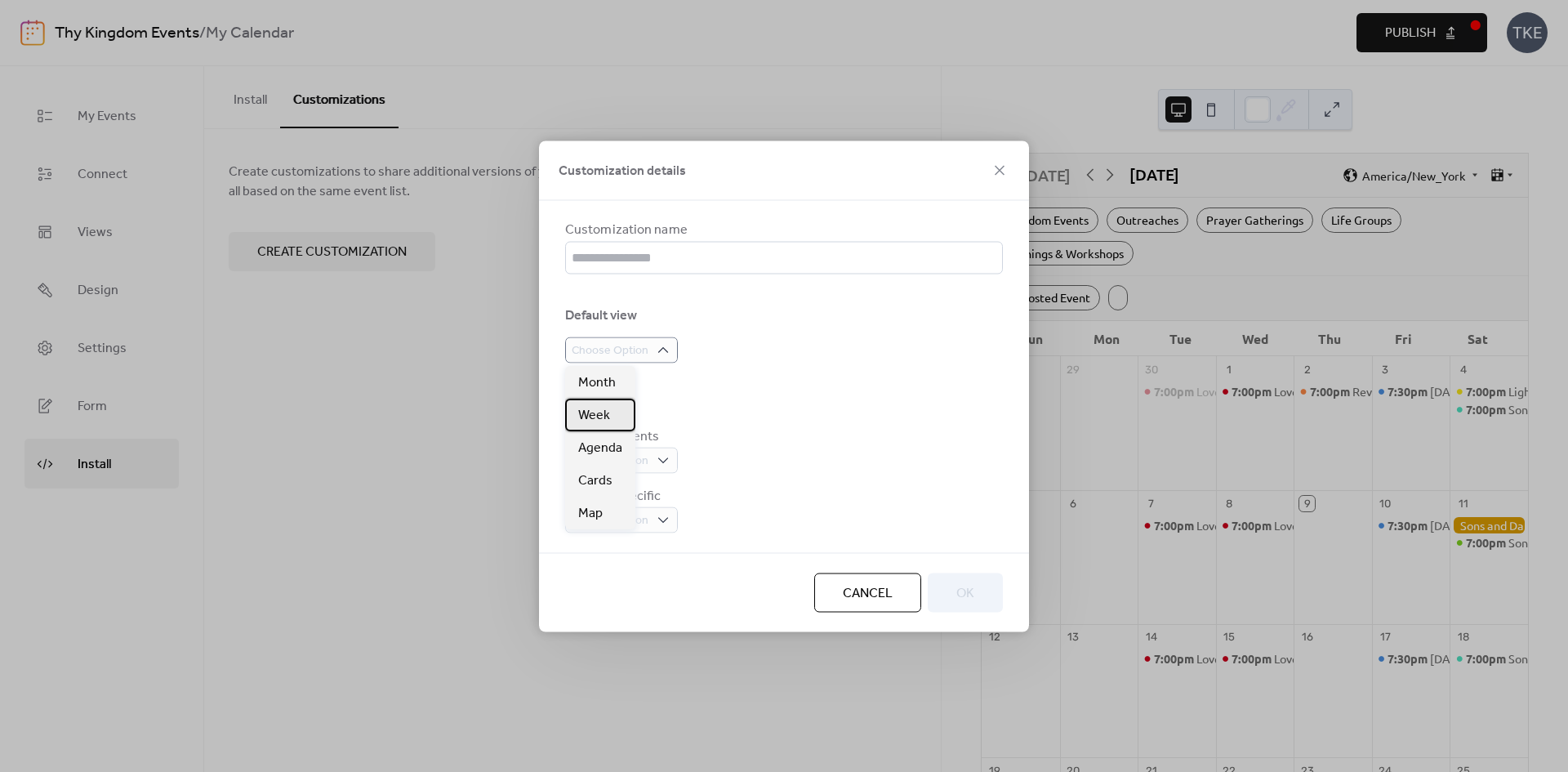
click at [614, 419] on div "Week" at bounding box center [599, 414] width 70 height 33
click at [691, 262] on input "text" at bounding box center [784, 257] width 437 height 33
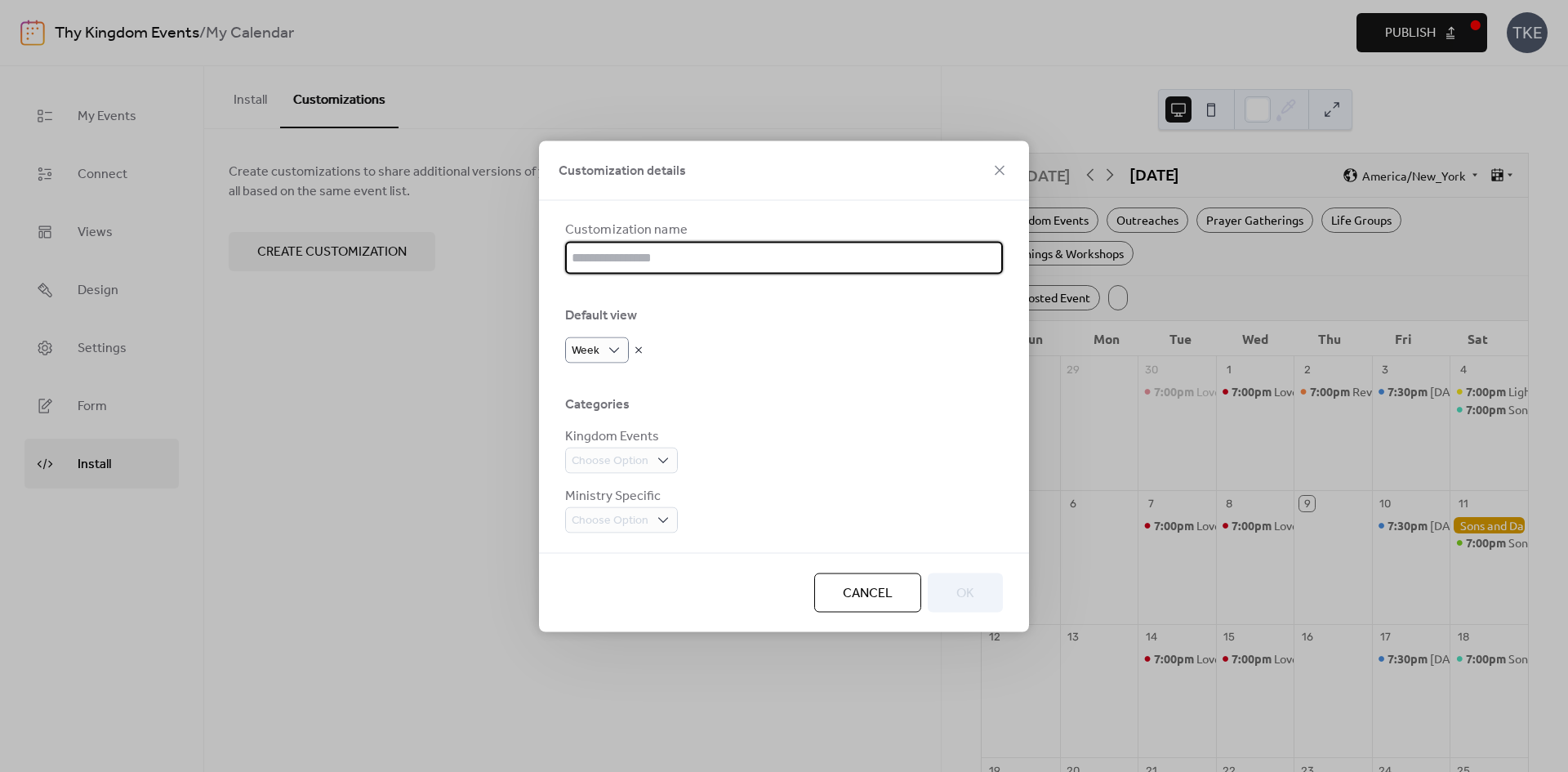
type input "**********"
click at [962, 593] on span "OK" at bounding box center [965, 593] width 18 height 19
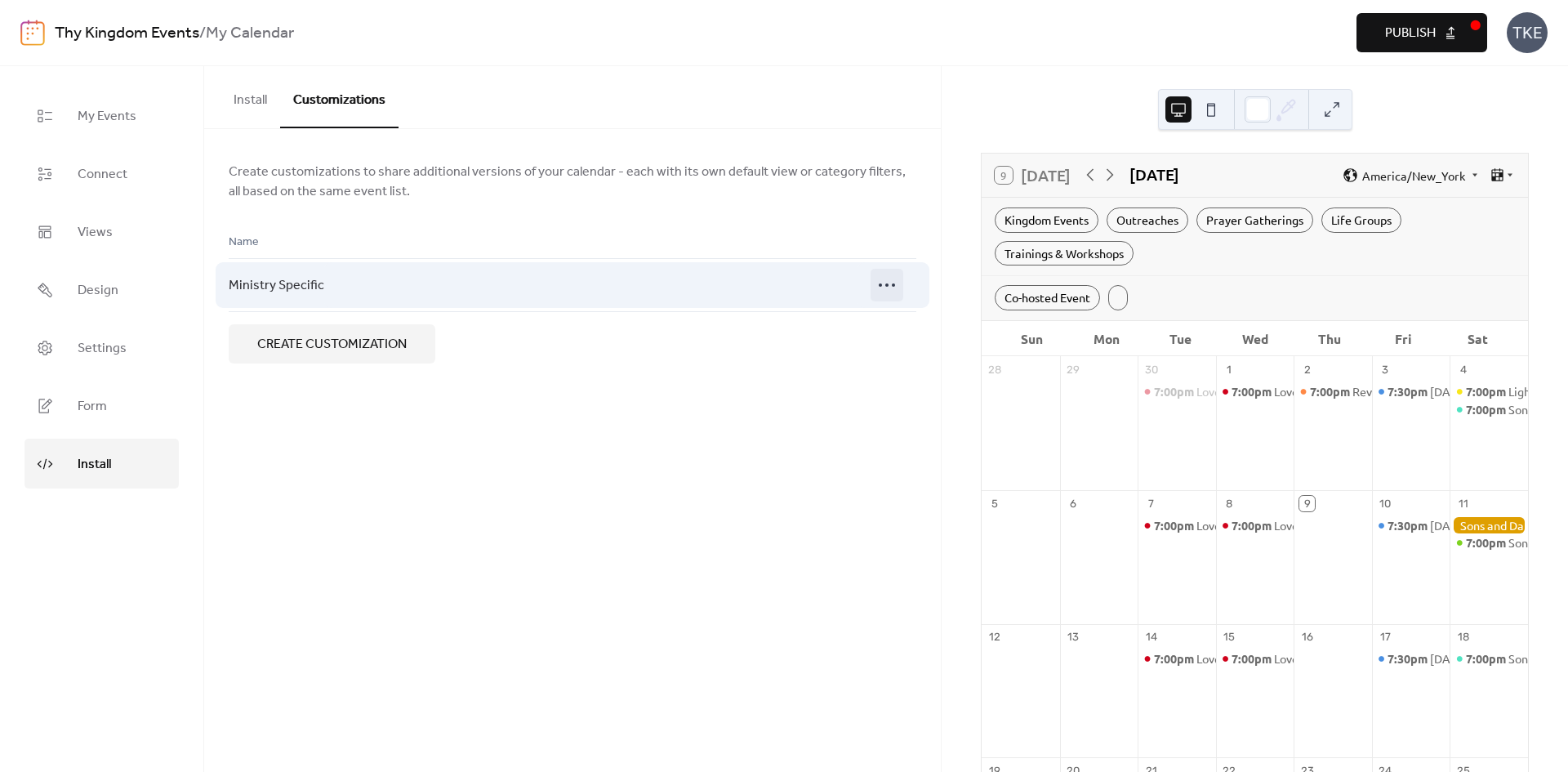
click at [877, 287] on icon at bounding box center [887, 285] width 27 height 27
click at [481, 299] on div at bounding box center [604, 285] width 533 height 54
click at [269, 287] on span "Ministry Specific" at bounding box center [276, 286] width 96 height 19
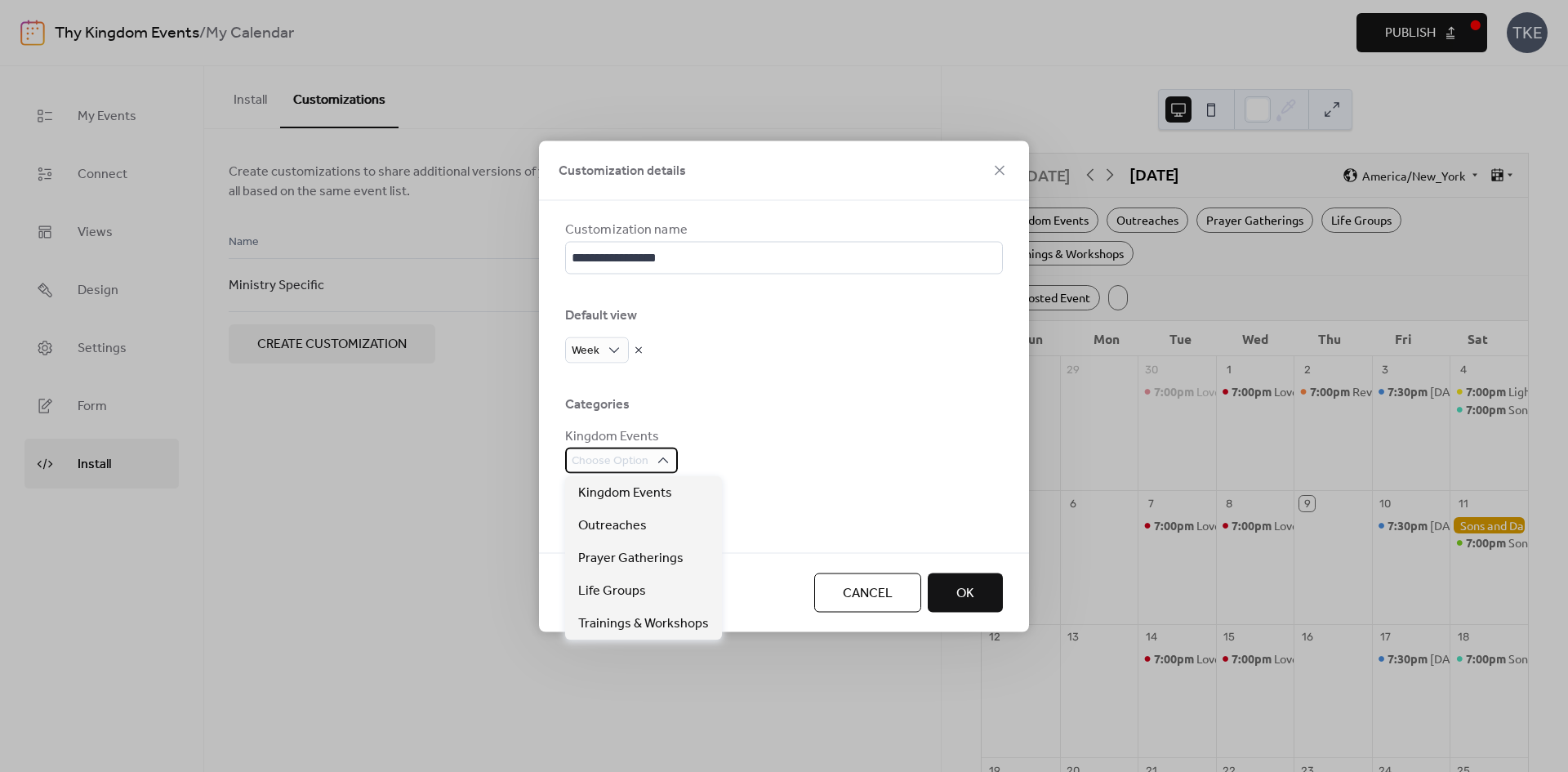
click at [643, 462] on span "Choose Option" at bounding box center [610, 460] width 77 height 19
click at [658, 490] on span "Kingdom Events" at bounding box center [625, 493] width 94 height 19
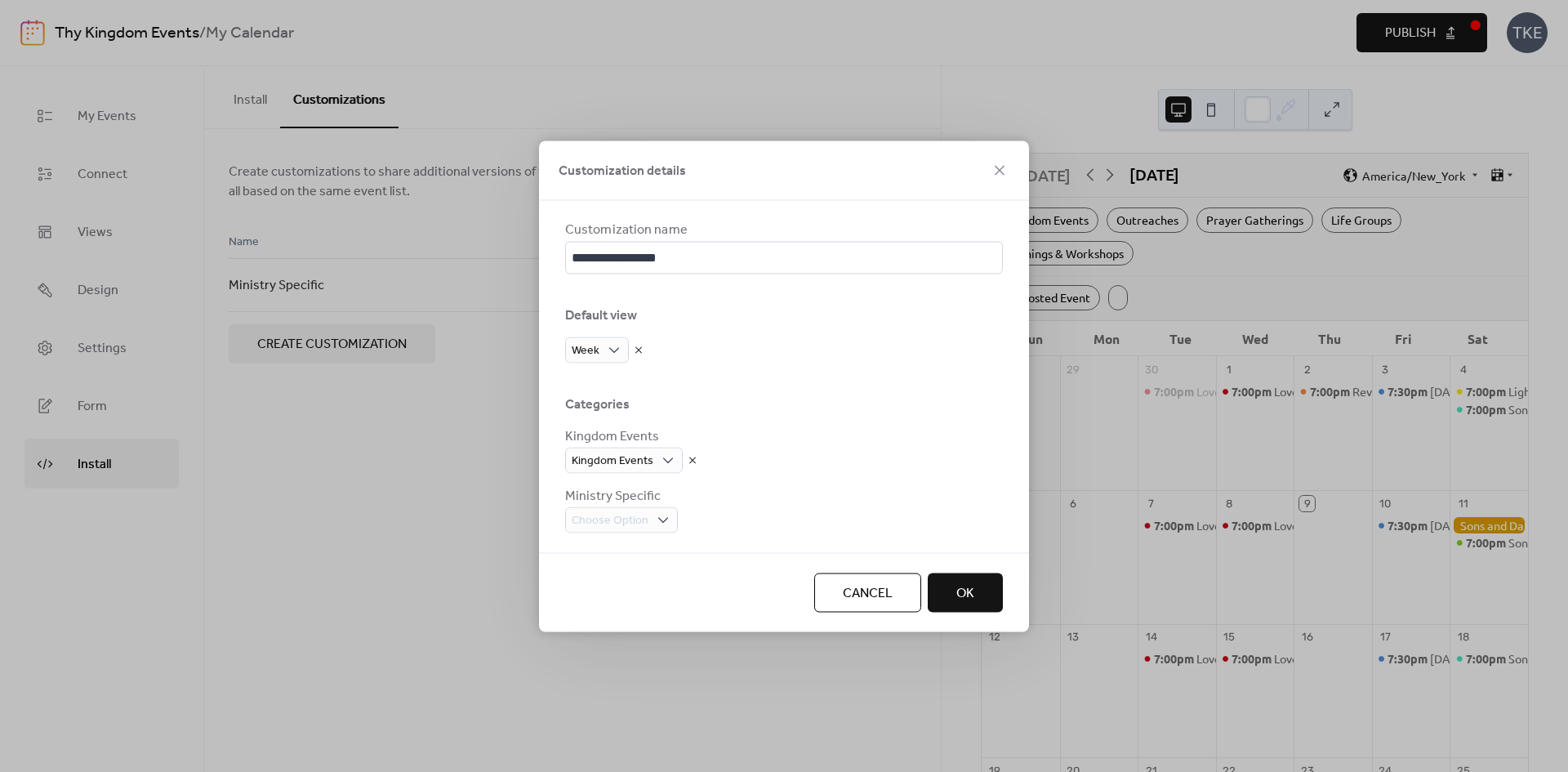
click at [731, 455] on div "Kingdom Events" at bounding box center [784, 460] width 437 height 27
click at [655, 559] on span "Co-hosted Event" at bounding box center [627, 552] width 98 height 19
click at [976, 591] on button "OK" at bounding box center [965, 592] width 75 height 39
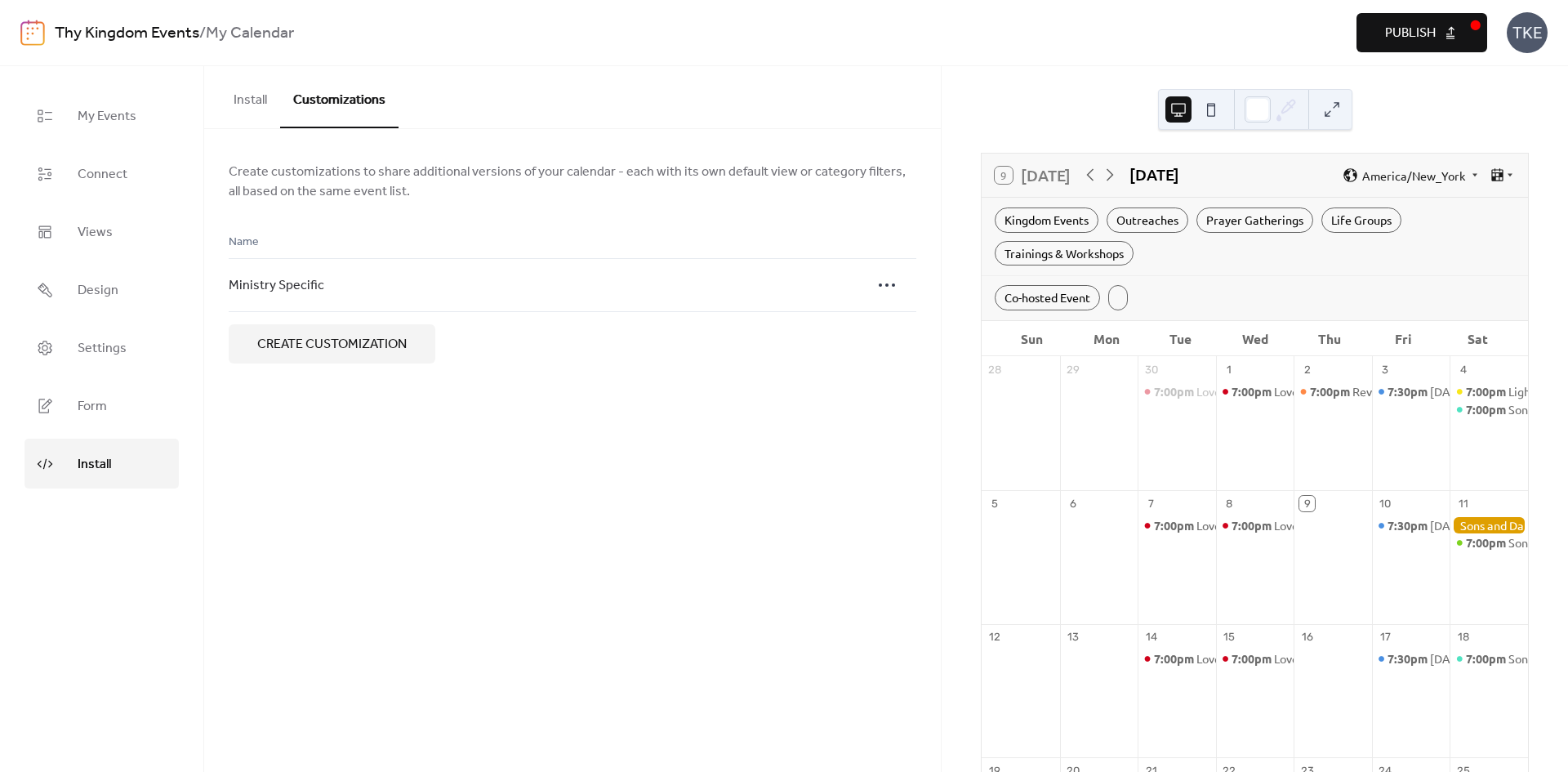
click at [258, 100] on button "Install" at bounding box center [250, 96] width 59 height 60
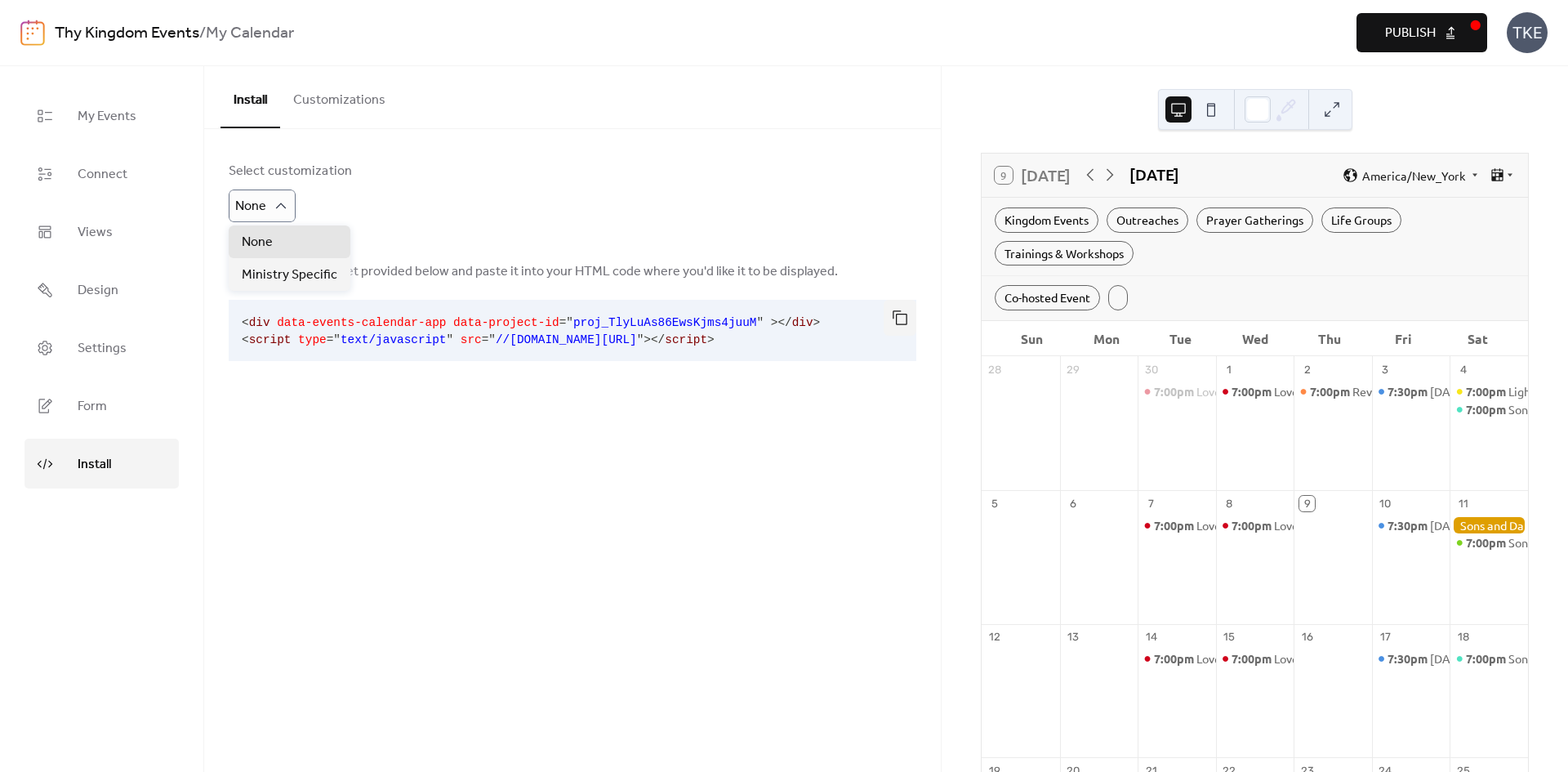
click at [589, 167] on div "Select customization None Copy the code snippet provided below and paste it int…" at bounding box center [573, 278] width 737 height 297
click at [281, 346] on pre "< div data-events-calendar-app data-project-id = " proj_TlyLuAs86EwsKjms4juuM "…" at bounding box center [559, 330] width 661 height 61
click at [300, 333] on span "type" at bounding box center [313, 339] width 28 height 13
click at [796, 344] on pre "< div data-events-calendar-app data-project-id = " proj_TlyLuAs86EwsKjms4juuM "…" at bounding box center [559, 330] width 661 height 61
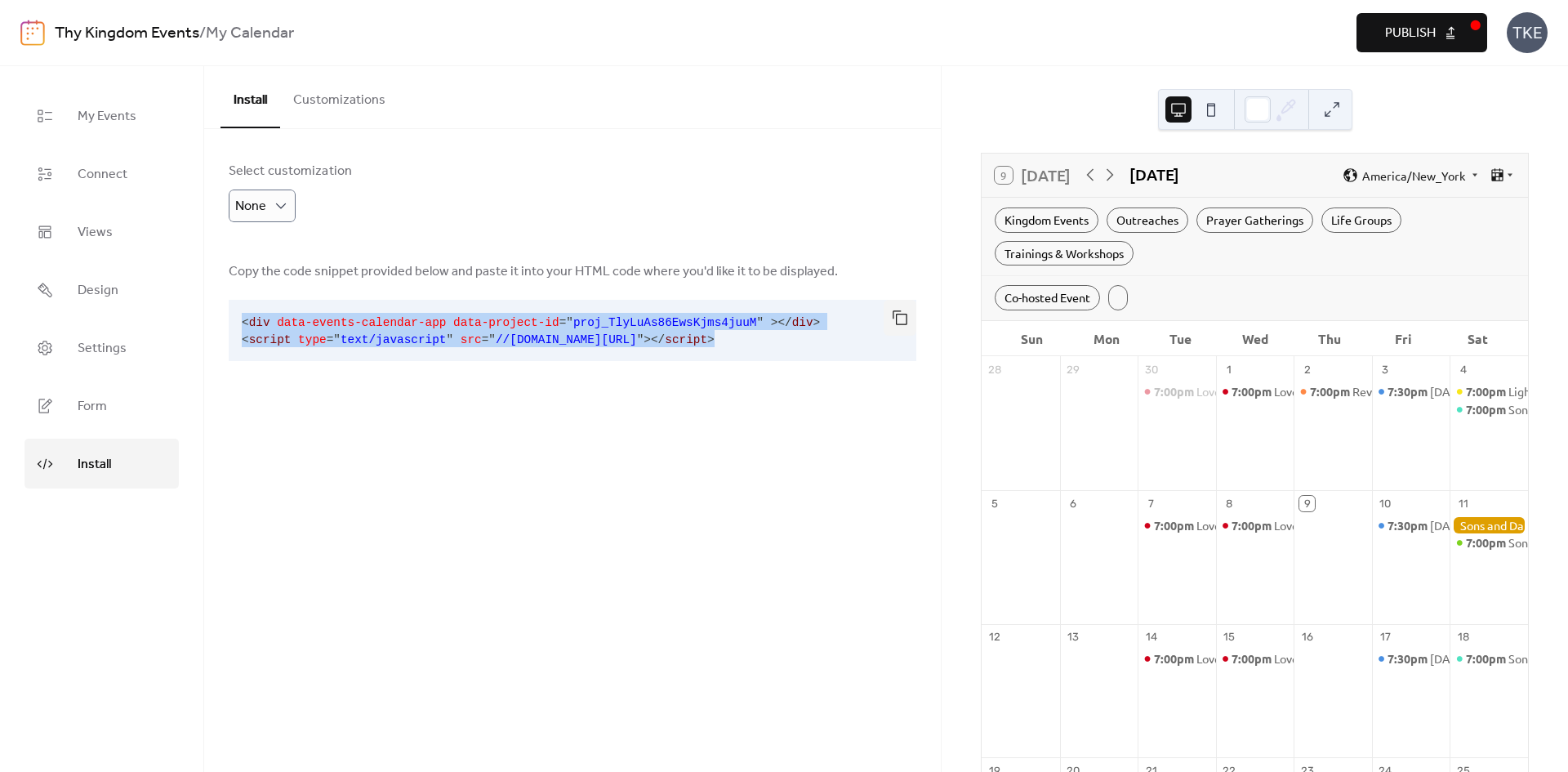
drag, startPoint x: 776, startPoint y: 336, endPoint x: 239, endPoint y: 319, distance: 537.3
click at [239, 319] on pre "< div data-events-calendar-app data-project-id = " proj_TlyLuAs86EwsKjms4juuM "…" at bounding box center [559, 330] width 661 height 61
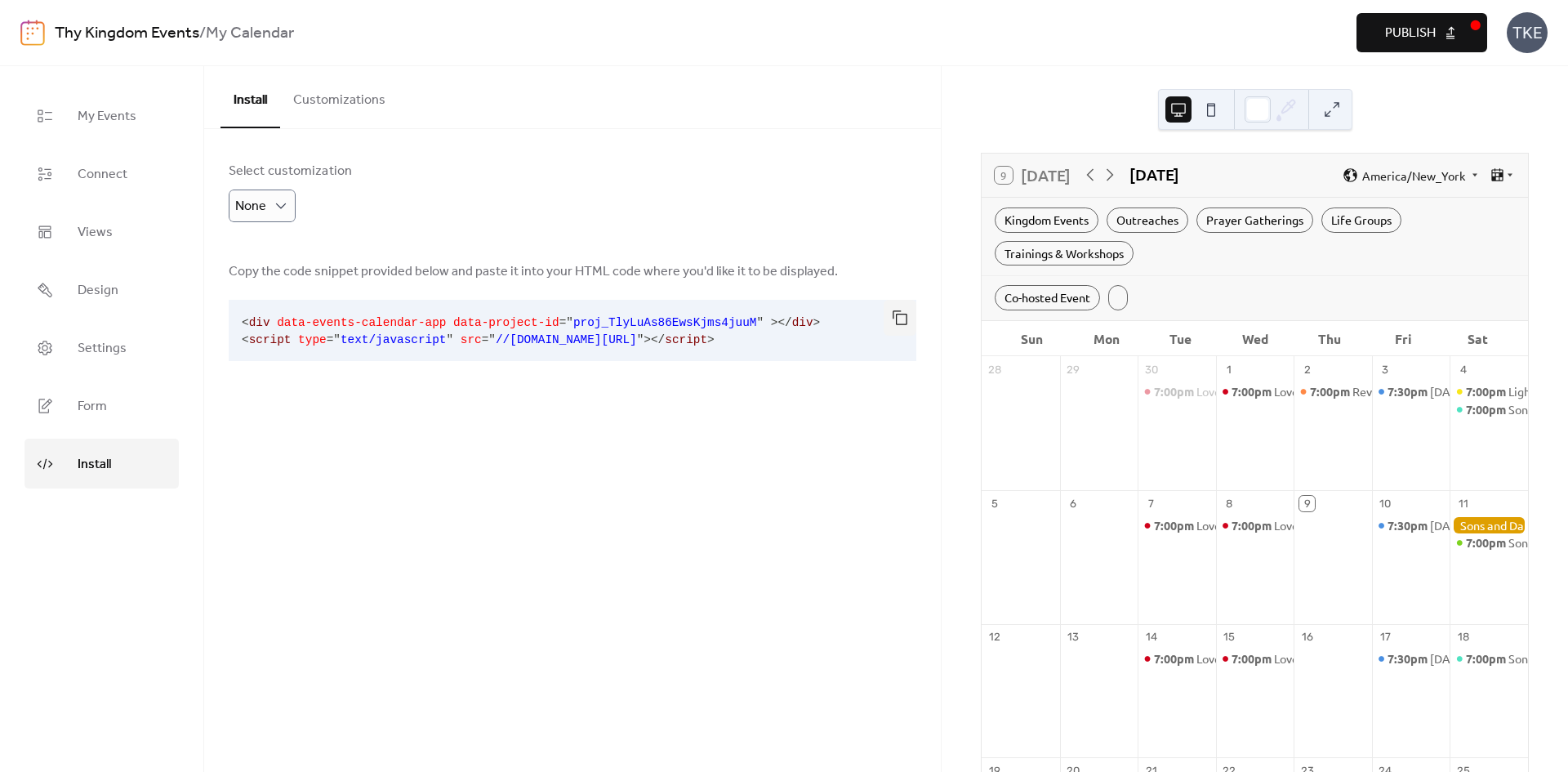
click at [788, 444] on div "Install Customizations Select customization None Copy the code snippet provided…" at bounding box center [573, 419] width 737 height 706
click at [98, 344] on span "Settings" at bounding box center [102, 348] width 49 height 26
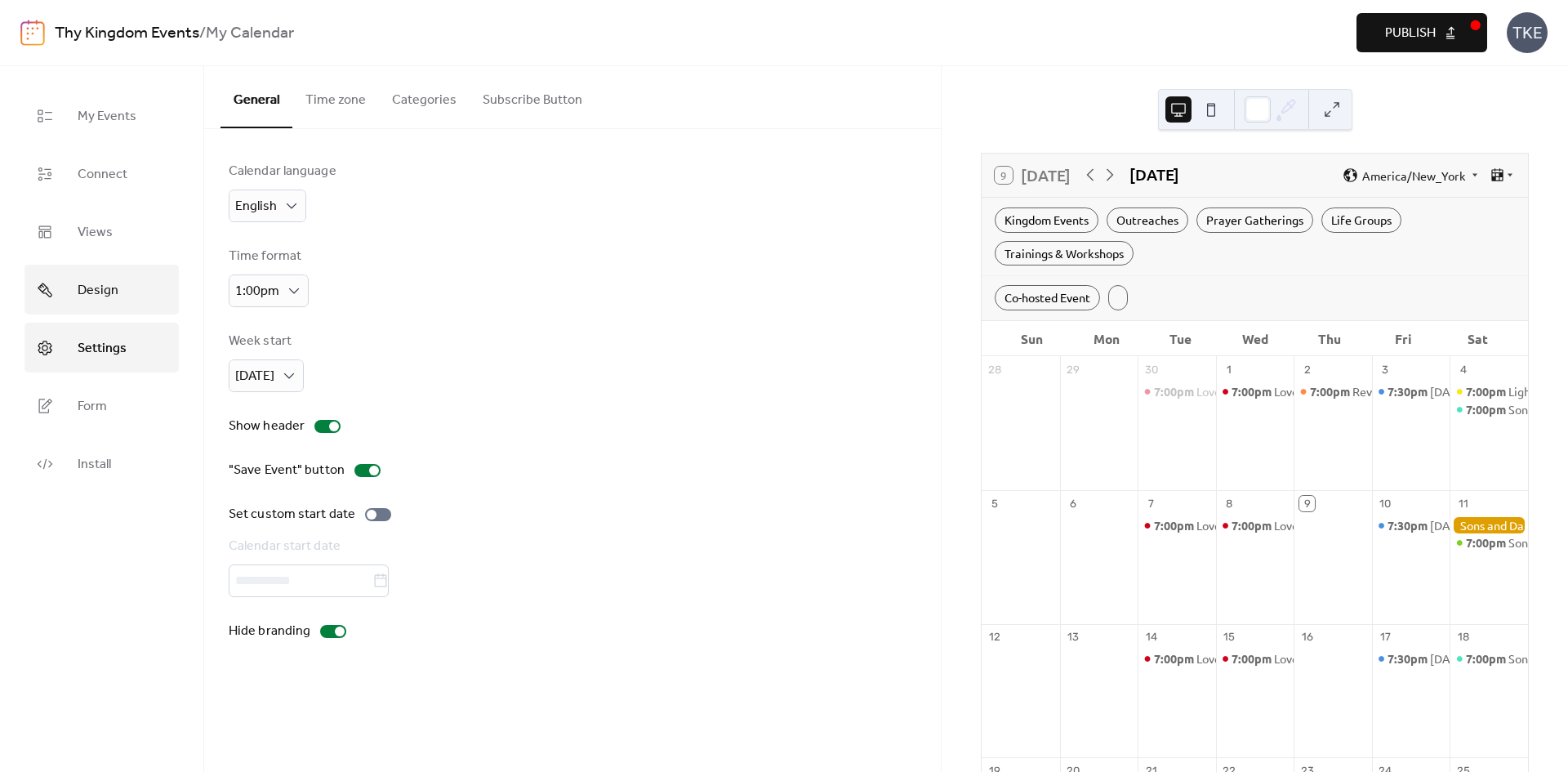
click at [113, 296] on span "Design" at bounding box center [98, 290] width 41 height 26
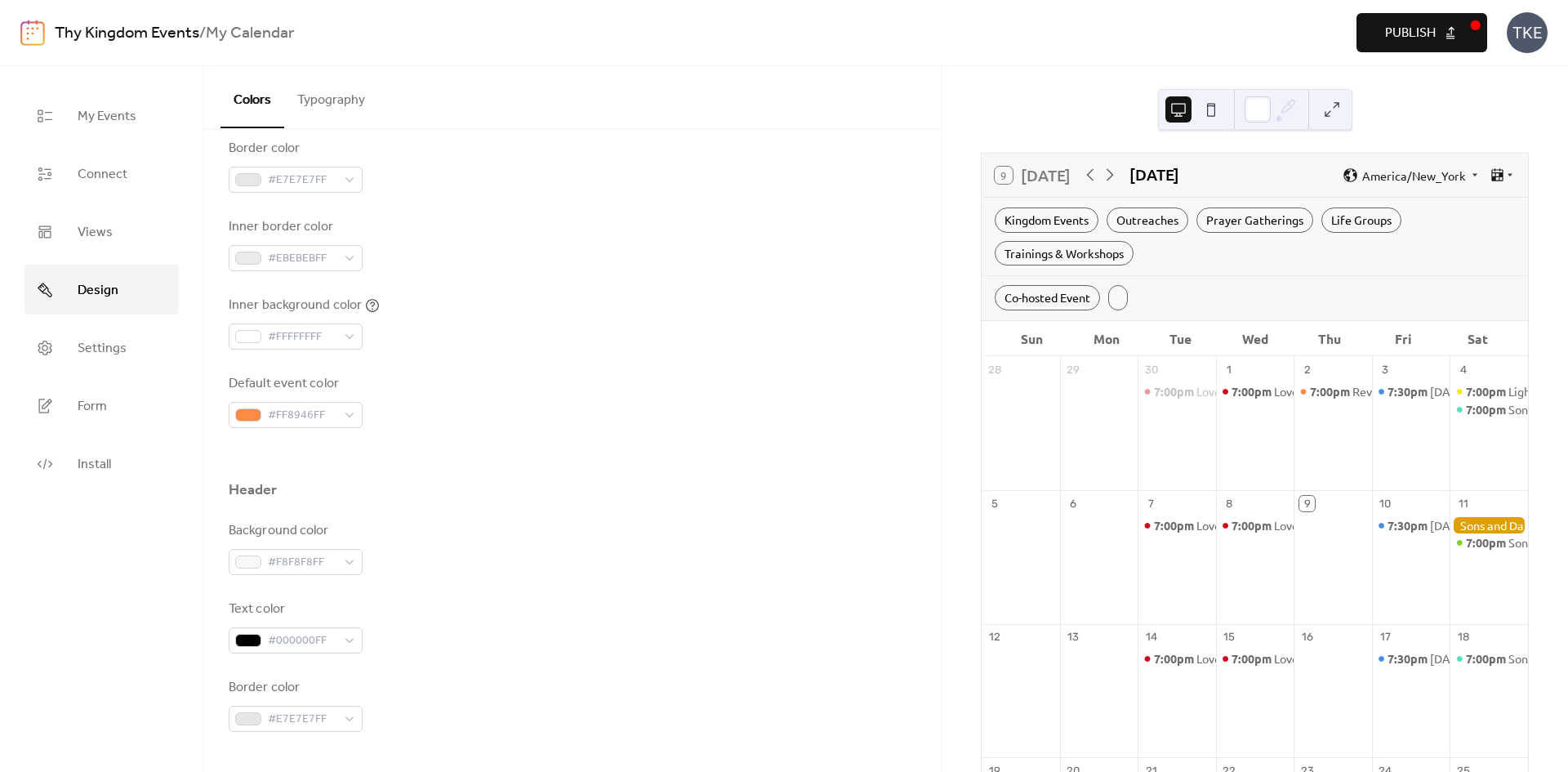
scroll to position [123, 0]
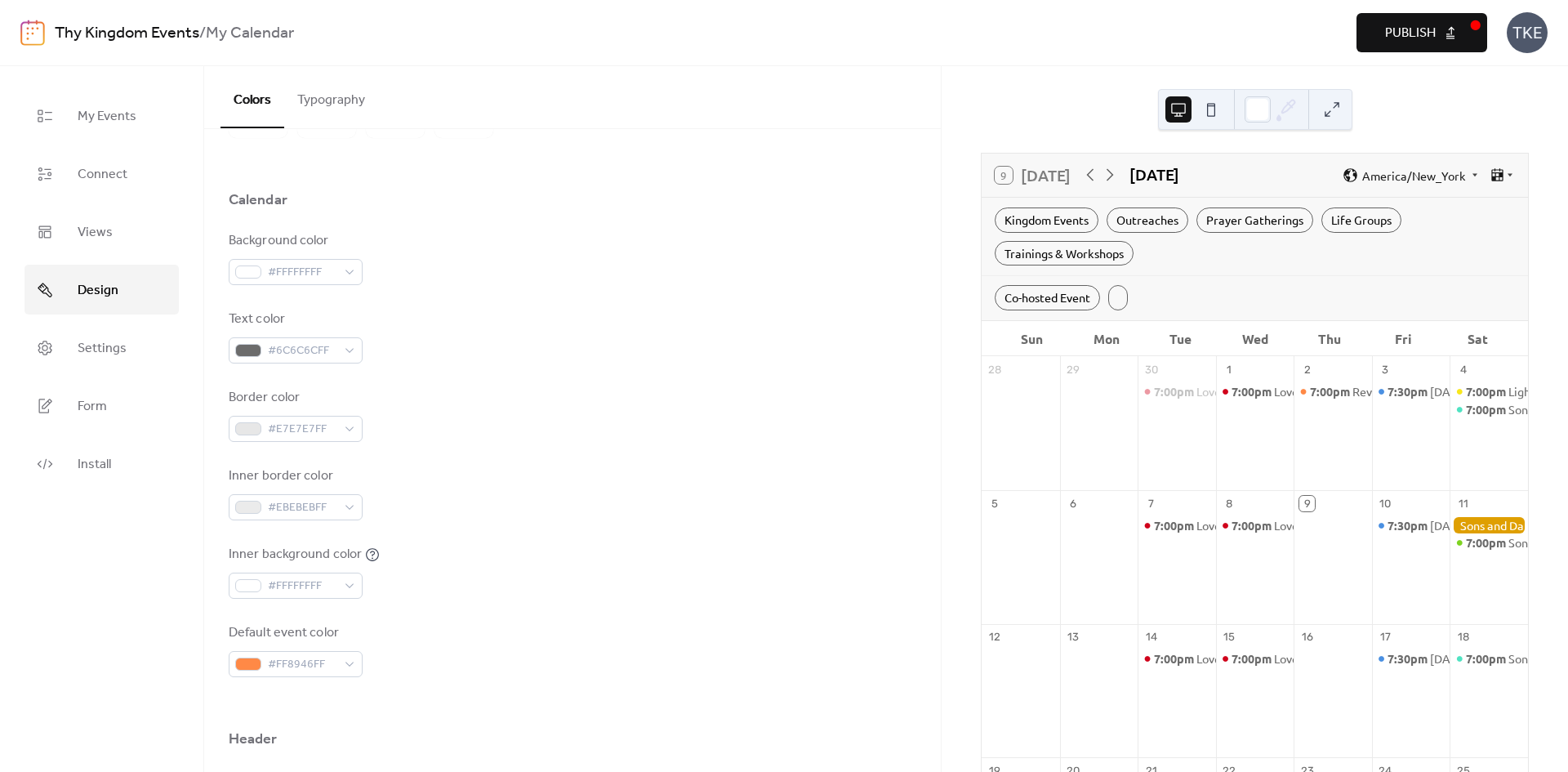
click at [337, 112] on button "Typography" at bounding box center [331, 96] width 94 height 60
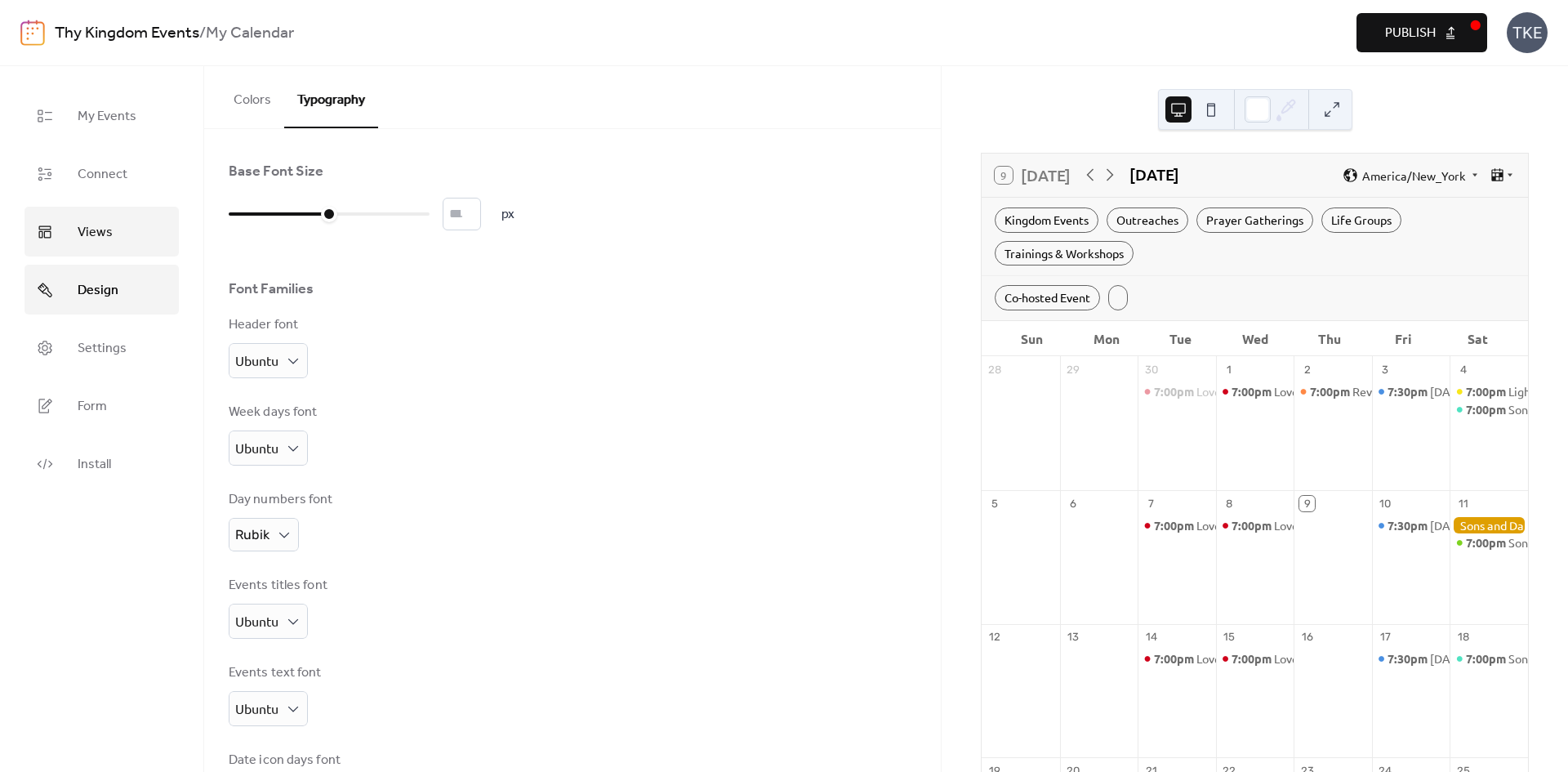
click at [97, 241] on span "Views" at bounding box center [96, 232] width 35 height 26
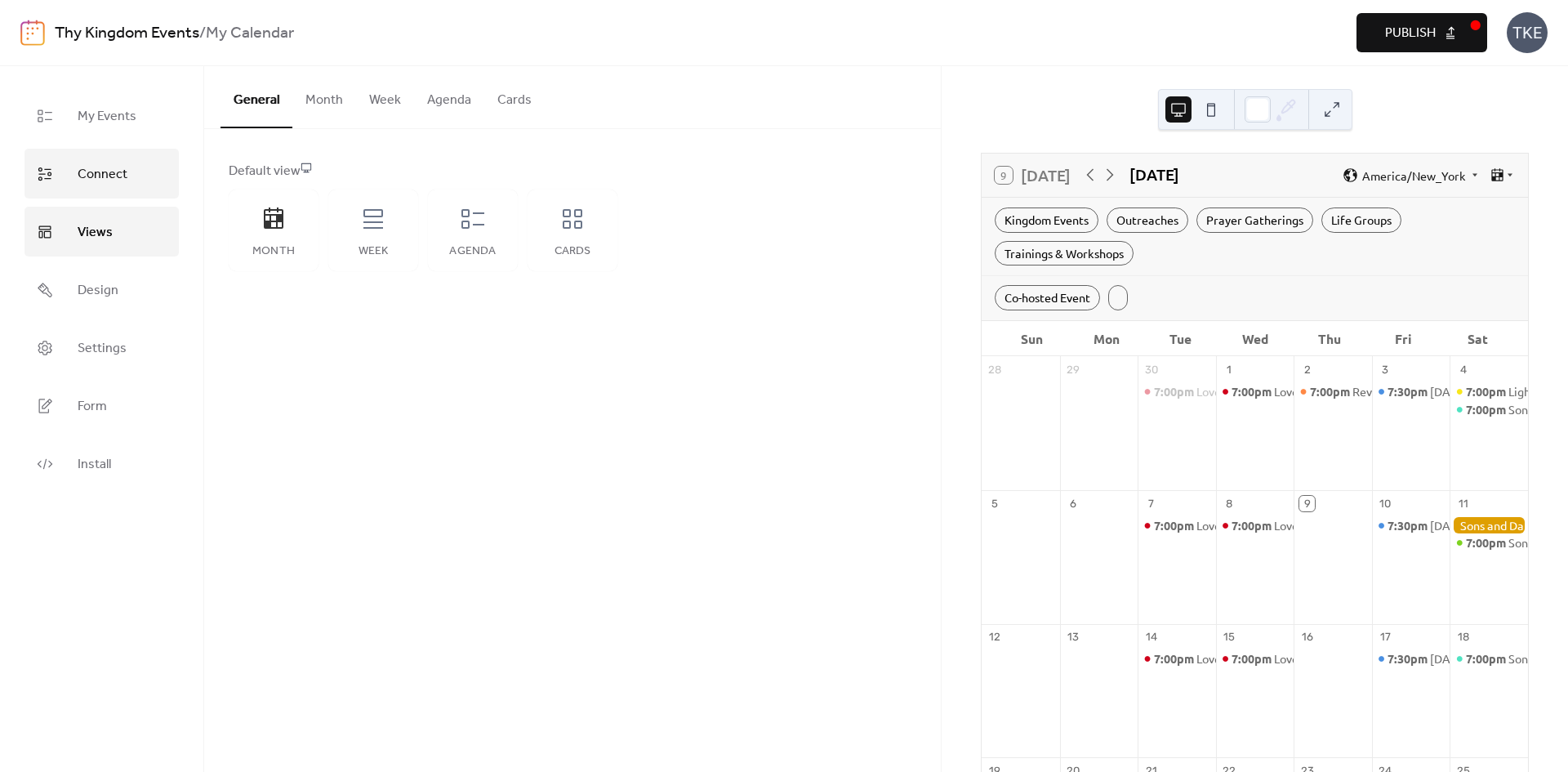
click at [109, 168] on span "Connect" at bounding box center [103, 174] width 50 height 26
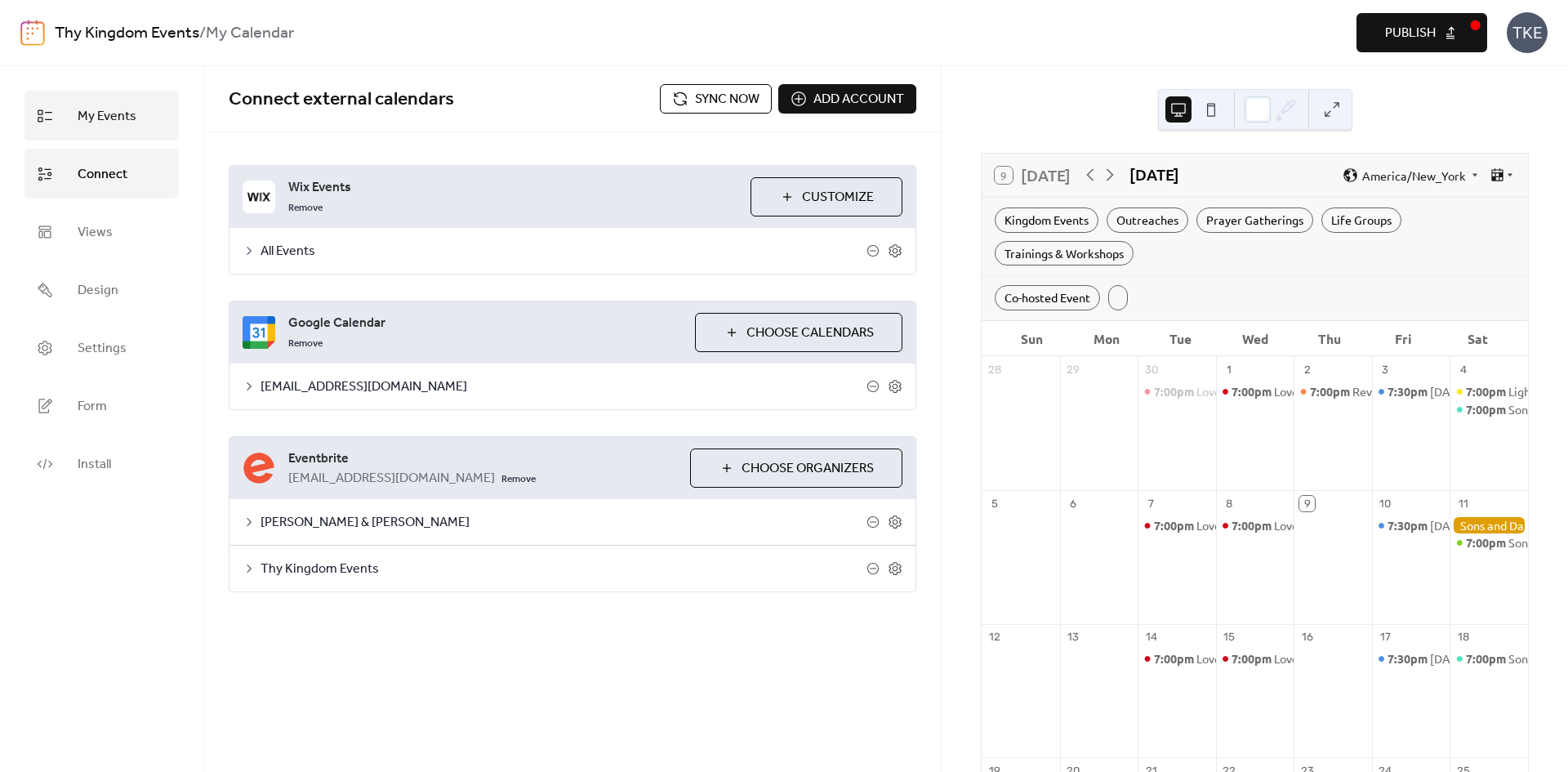
click at [97, 109] on span "My Events" at bounding box center [107, 116] width 58 height 26
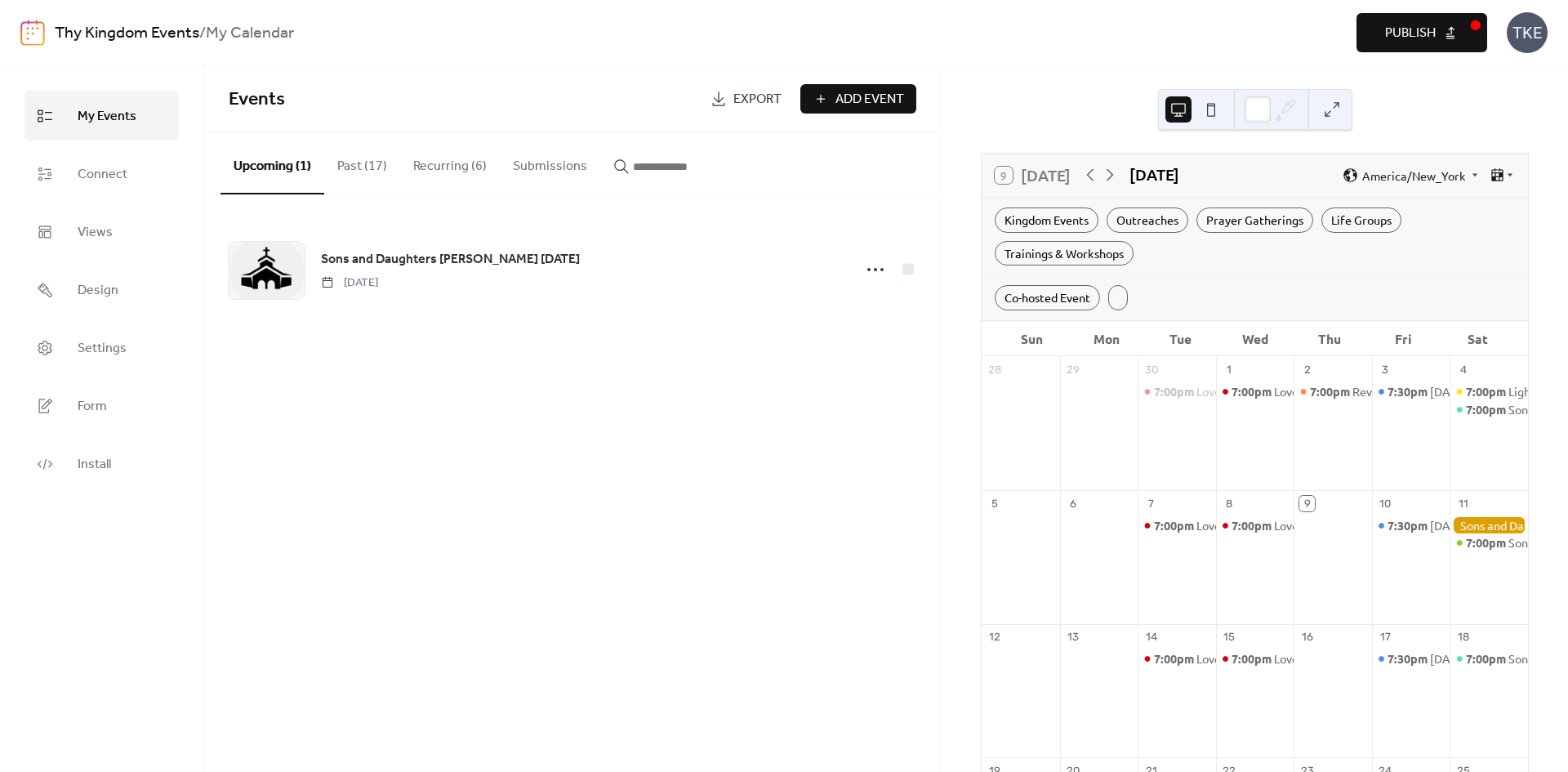
click at [1206, 109] on button at bounding box center [1211, 110] width 27 height 27
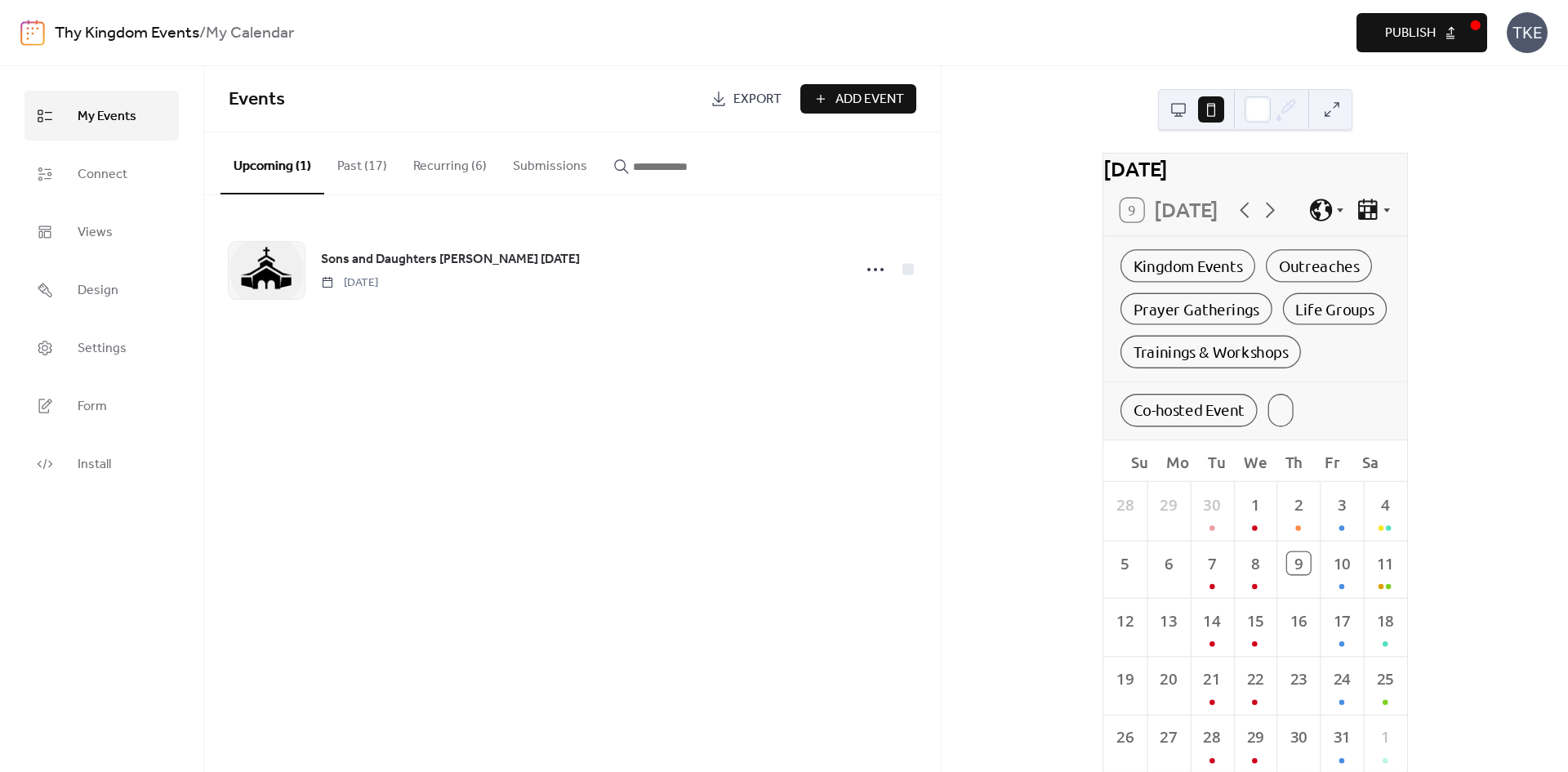
click at [1325, 113] on button at bounding box center [1332, 110] width 27 height 27
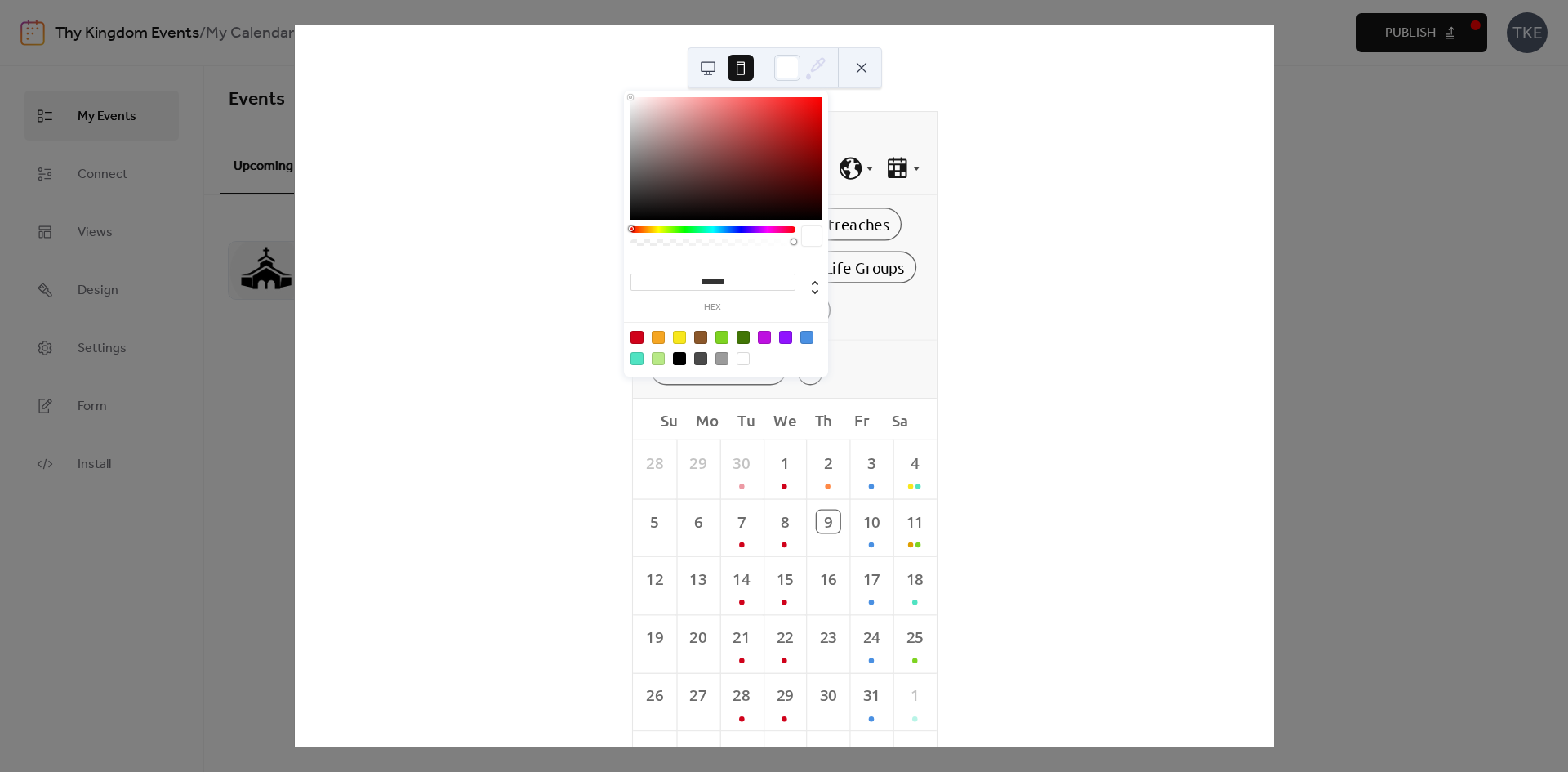
click at [811, 70] on icon at bounding box center [816, 68] width 25 height 25
type input "*******"
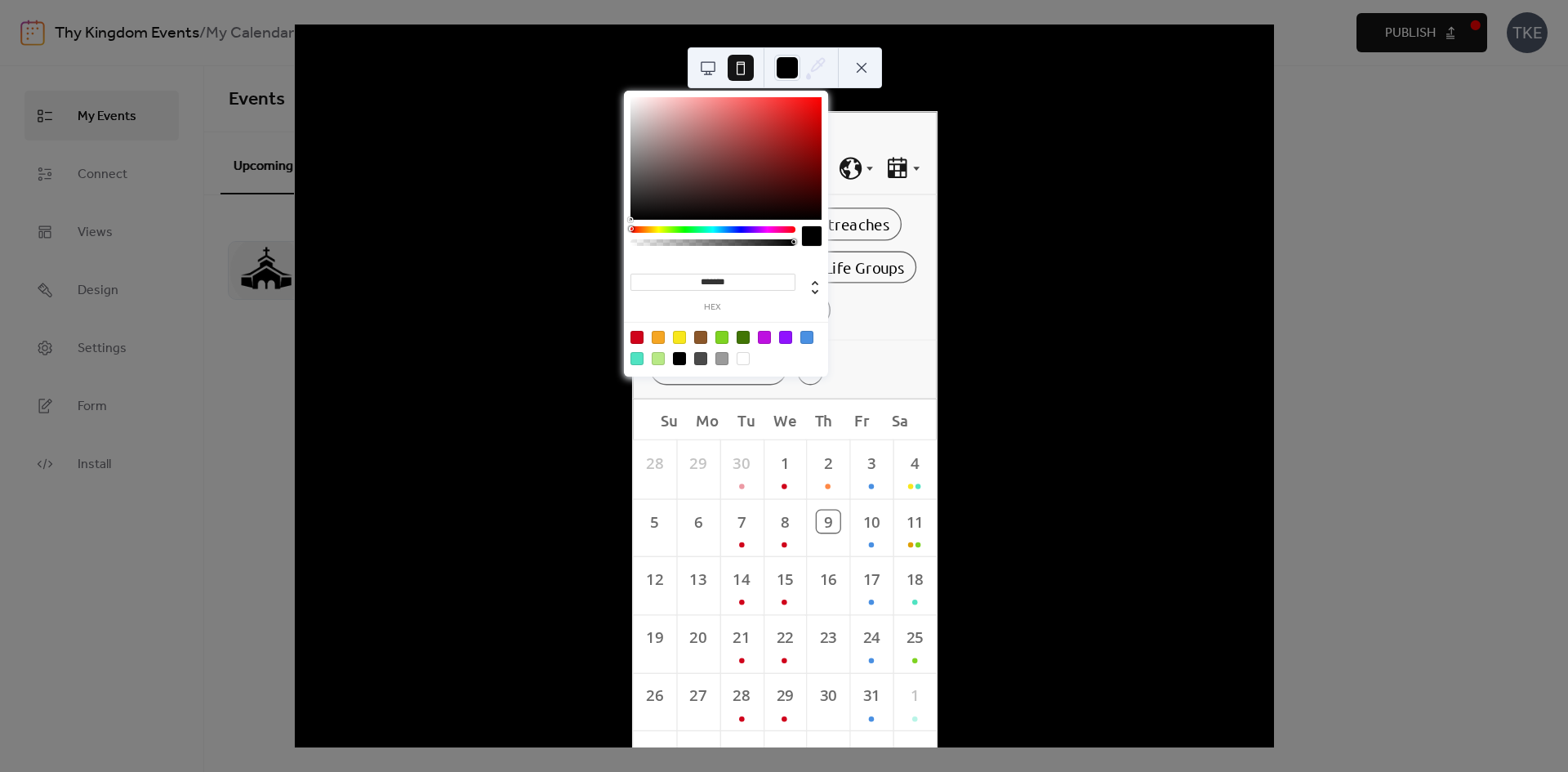
drag, startPoint x: 777, startPoint y: 111, endPoint x: 583, endPoint y: 235, distance: 230.2
click at [583, 235] on body "Thy Kingdom Events / My Calendar Preview Publish TKE My Events Connect Views De…" at bounding box center [784, 386] width 1568 height 772
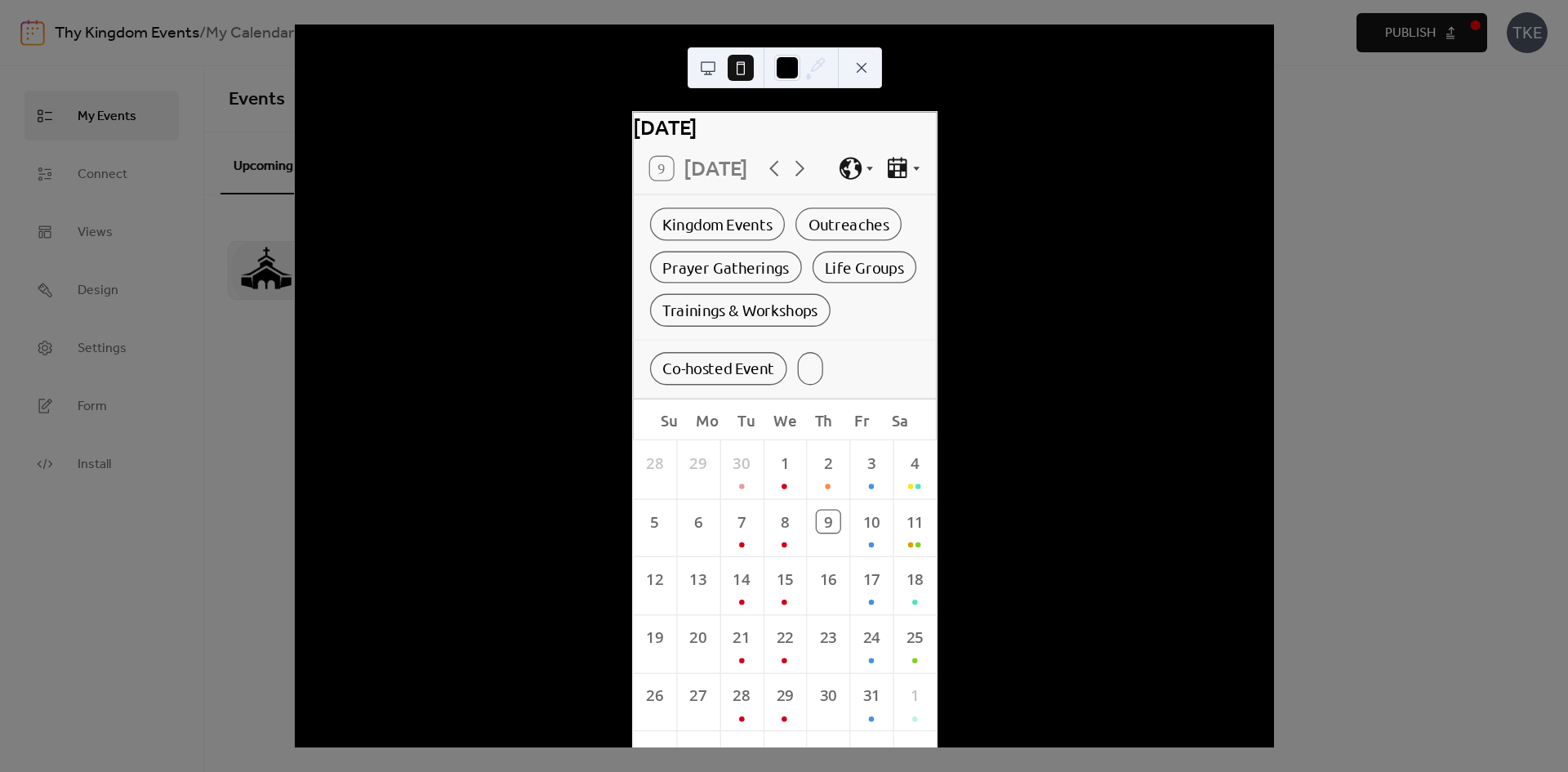
click at [916, 62] on div "[DATE] 9 [DATE] Kingdom Events Outreaches Prayer Gatherings Life Groups Trainin…" at bounding box center [784, 386] width 979 height 722
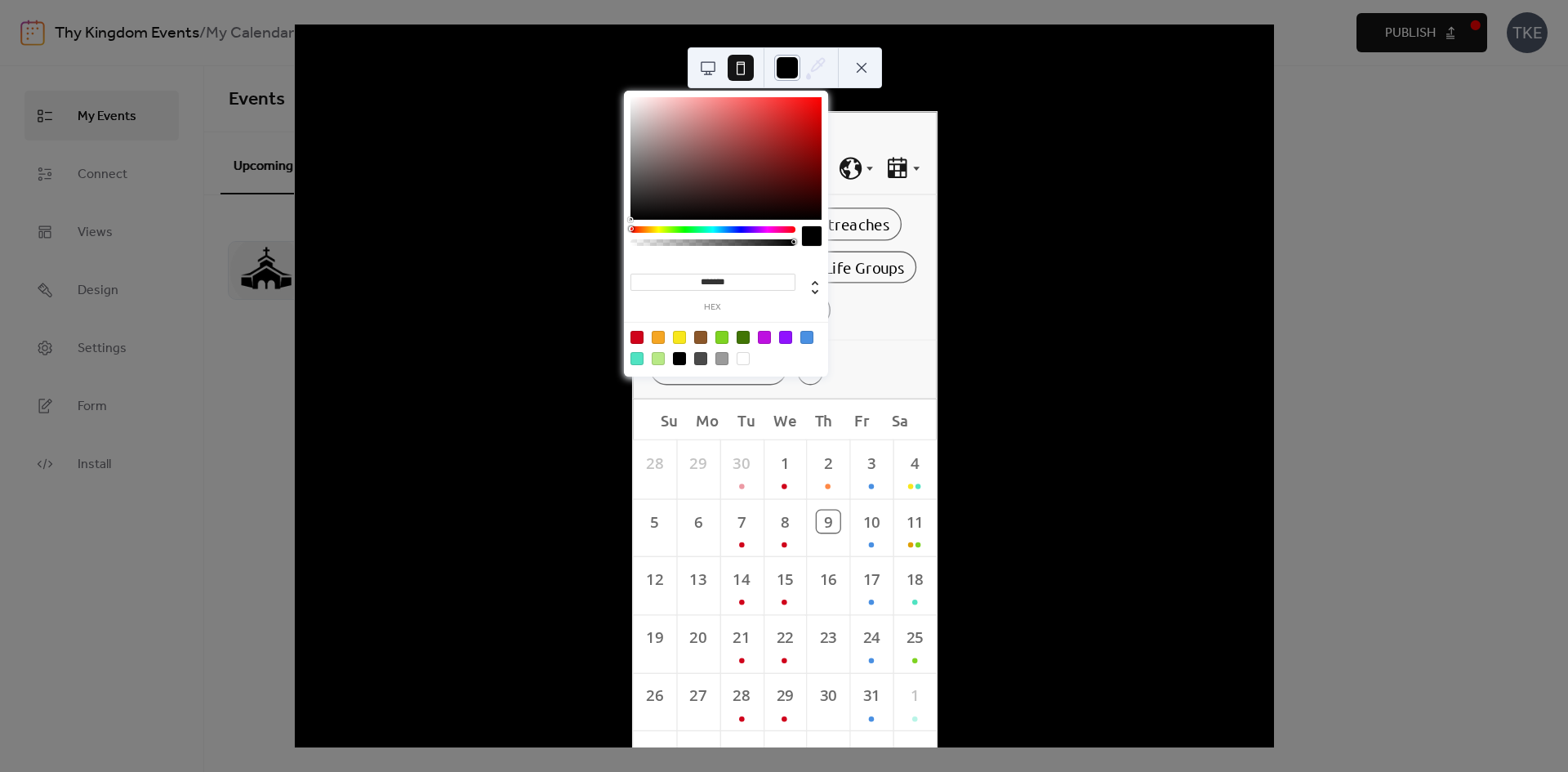
click at [794, 64] on div at bounding box center [788, 68] width 27 height 27
click at [680, 227] on div "******* hex" at bounding box center [726, 235] width 205 height 290
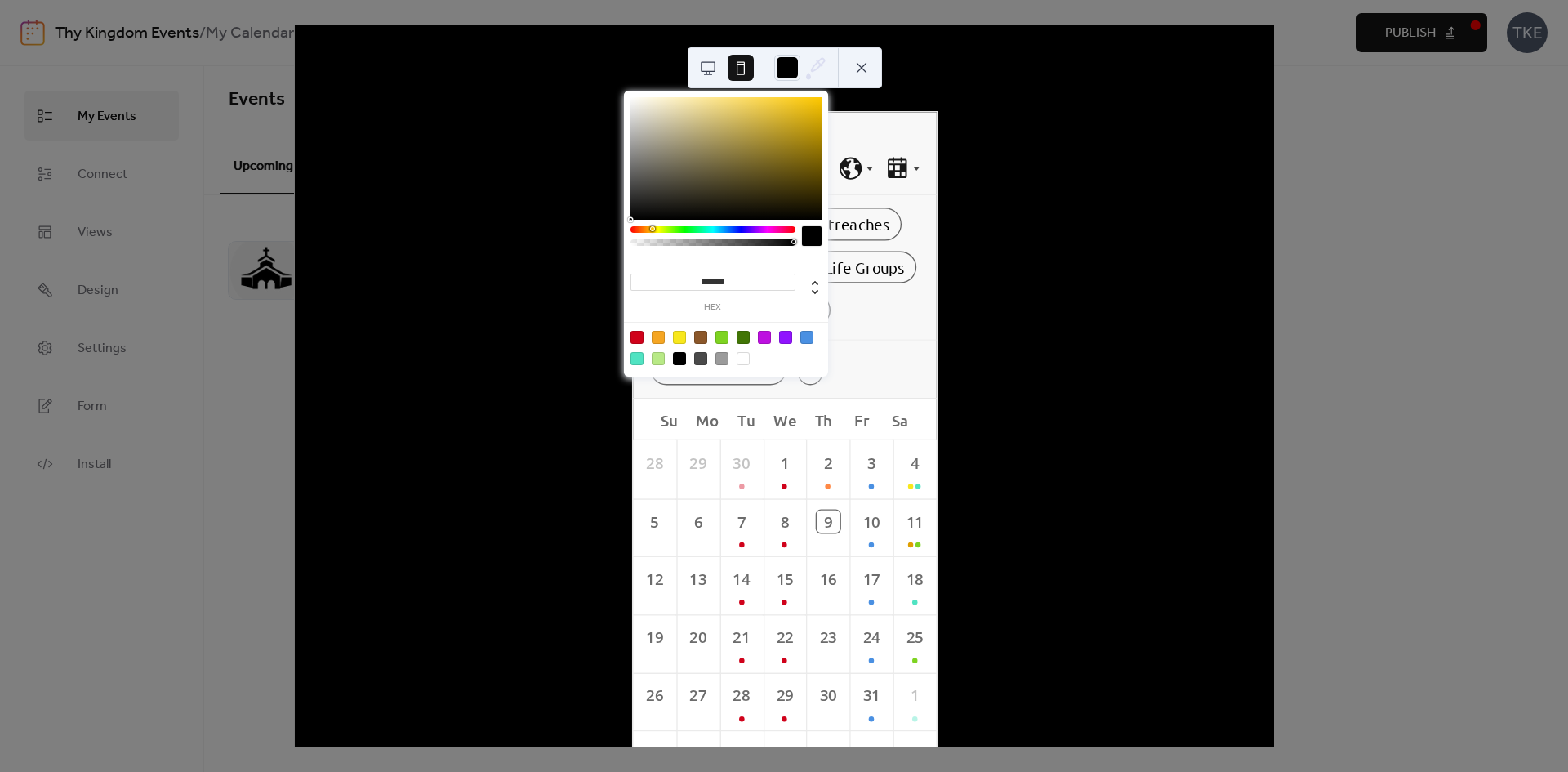
drag, startPoint x: 680, startPoint y: 227, endPoint x: 652, endPoint y: 228, distance: 28.0
click at [652, 228] on div at bounding box center [713, 229] width 165 height 6
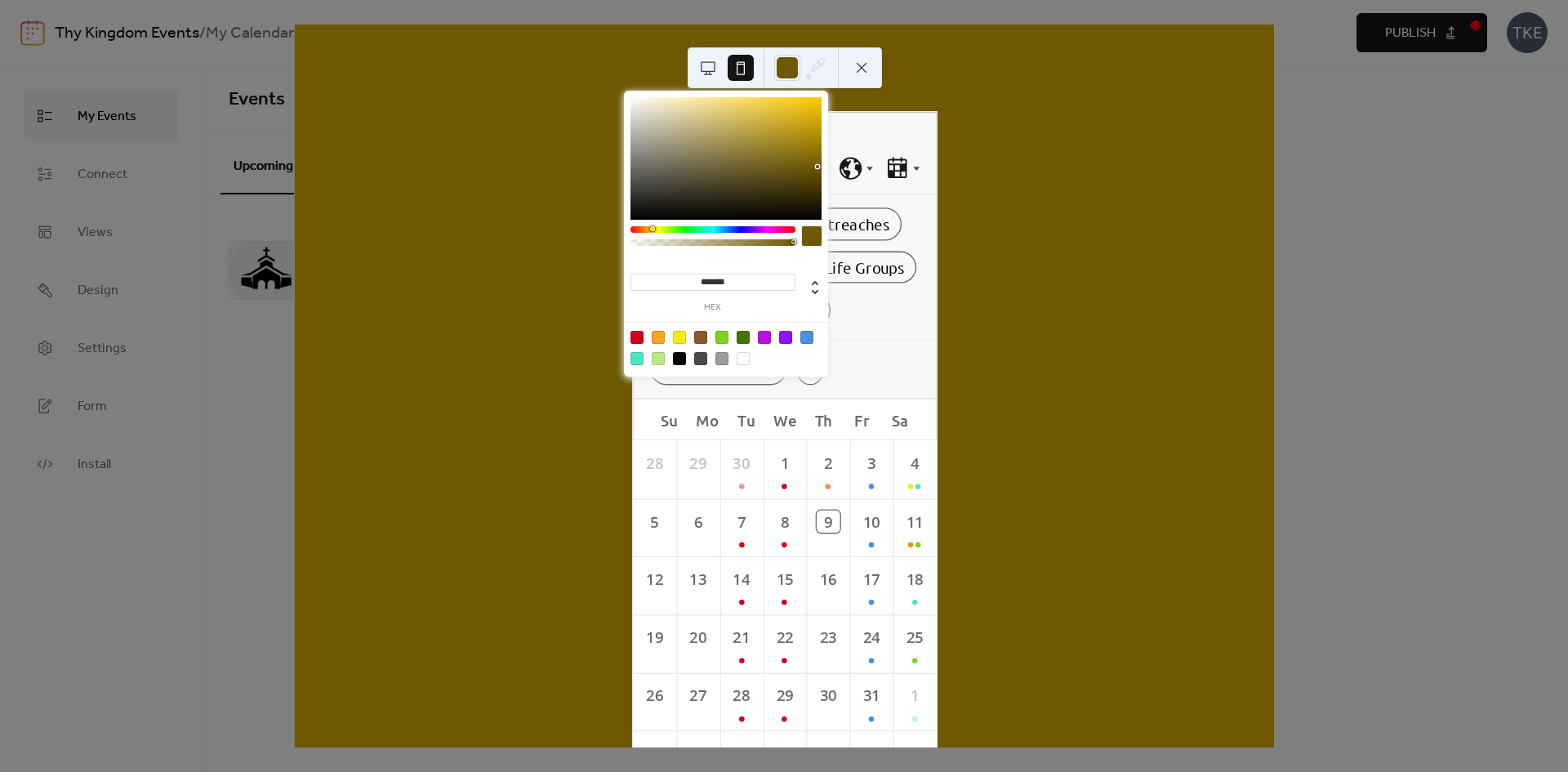
drag, startPoint x: 788, startPoint y: 127, endPoint x: 818, endPoint y: 166, distance: 49.2
click at [818, 166] on div at bounding box center [726, 158] width 191 height 122
click at [650, 227] on div at bounding box center [652, 229] width 5 height 5
click at [648, 225] on div "******* hex" at bounding box center [726, 235] width 205 height 290
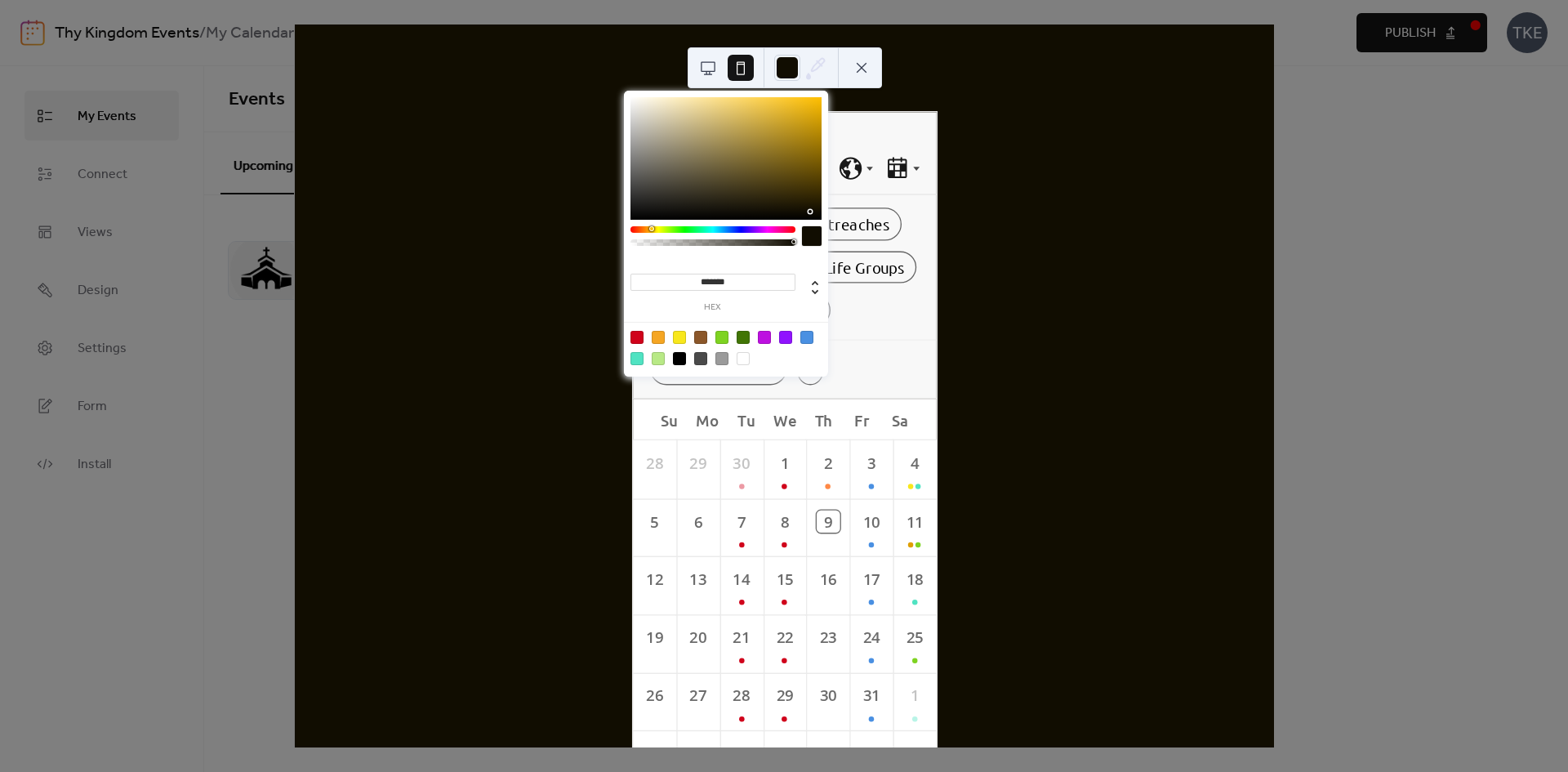
type input "*******"
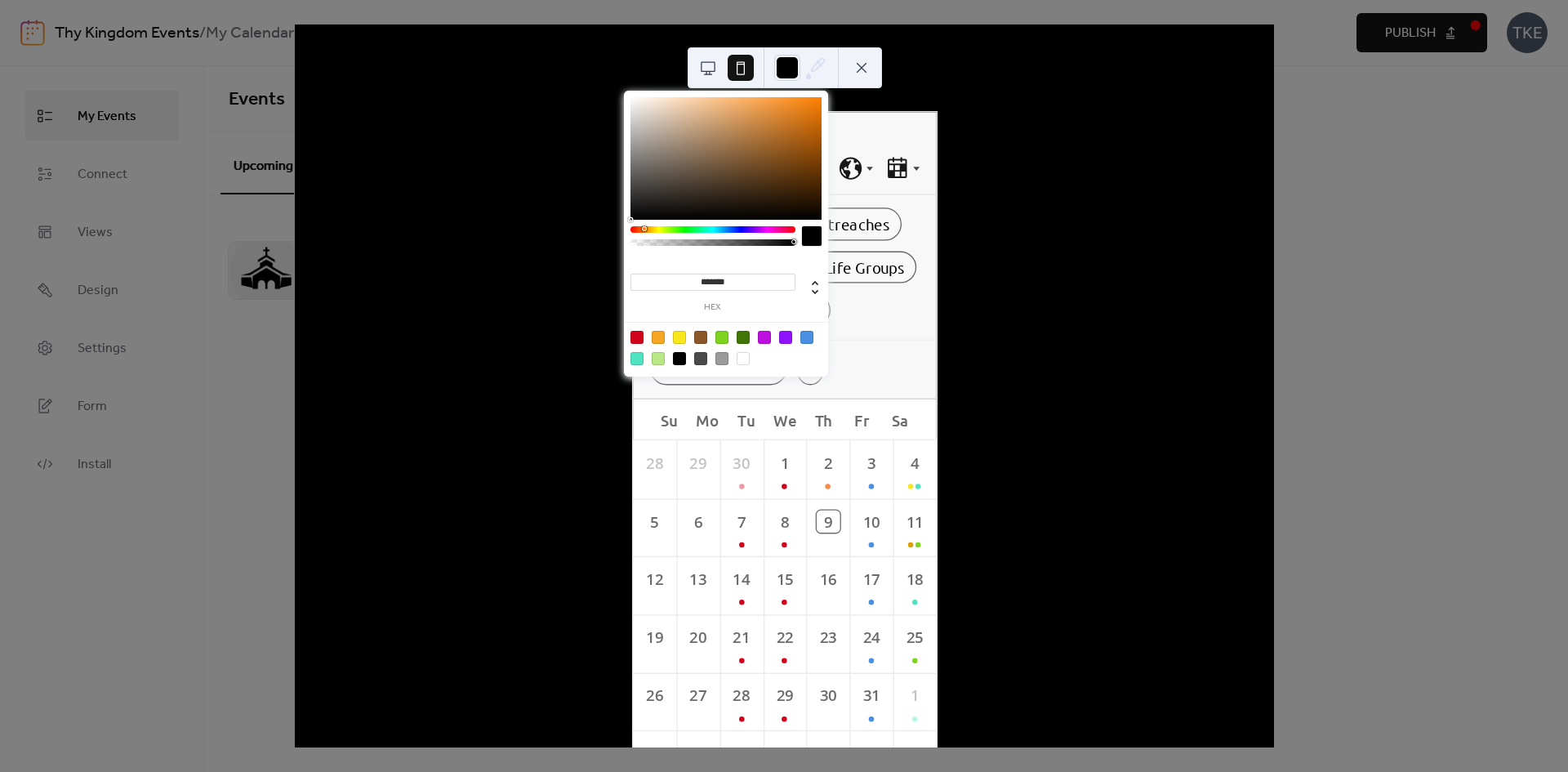
drag, startPoint x: 742, startPoint y: 181, endPoint x: 826, endPoint y: 227, distance: 95.8
click at [826, 227] on div "******* hex" at bounding box center [726, 235] width 205 height 290
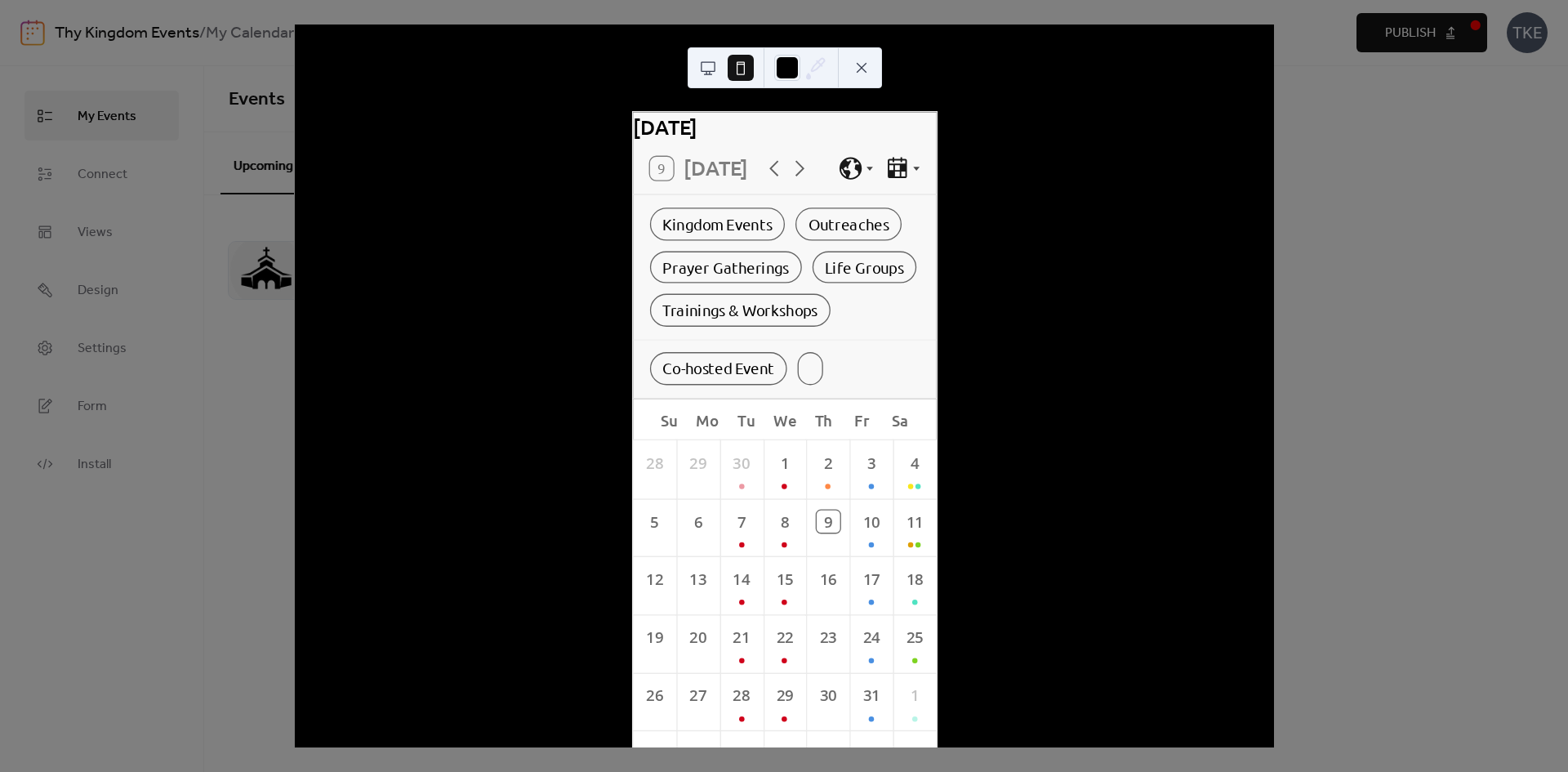
click at [1026, 209] on div "[DATE] 9 [DATE] Kingdom Events Outreaches Prayer Gatherings Life Groups Trainin…" at bounding box center [784, 386] width 979 height 722
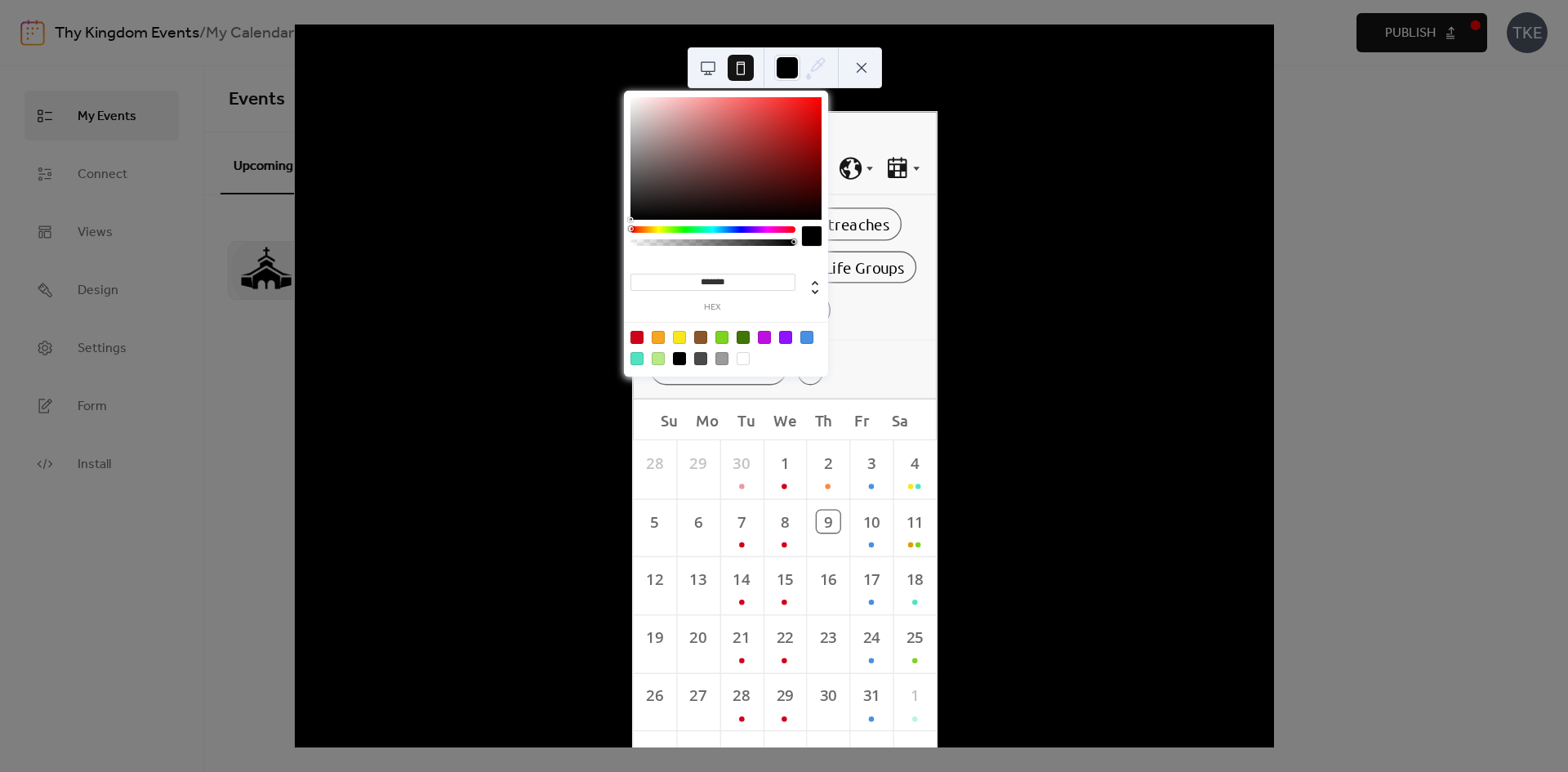
click at [820, 68] on icon at bounding box center [816, 68] width 25 height 25
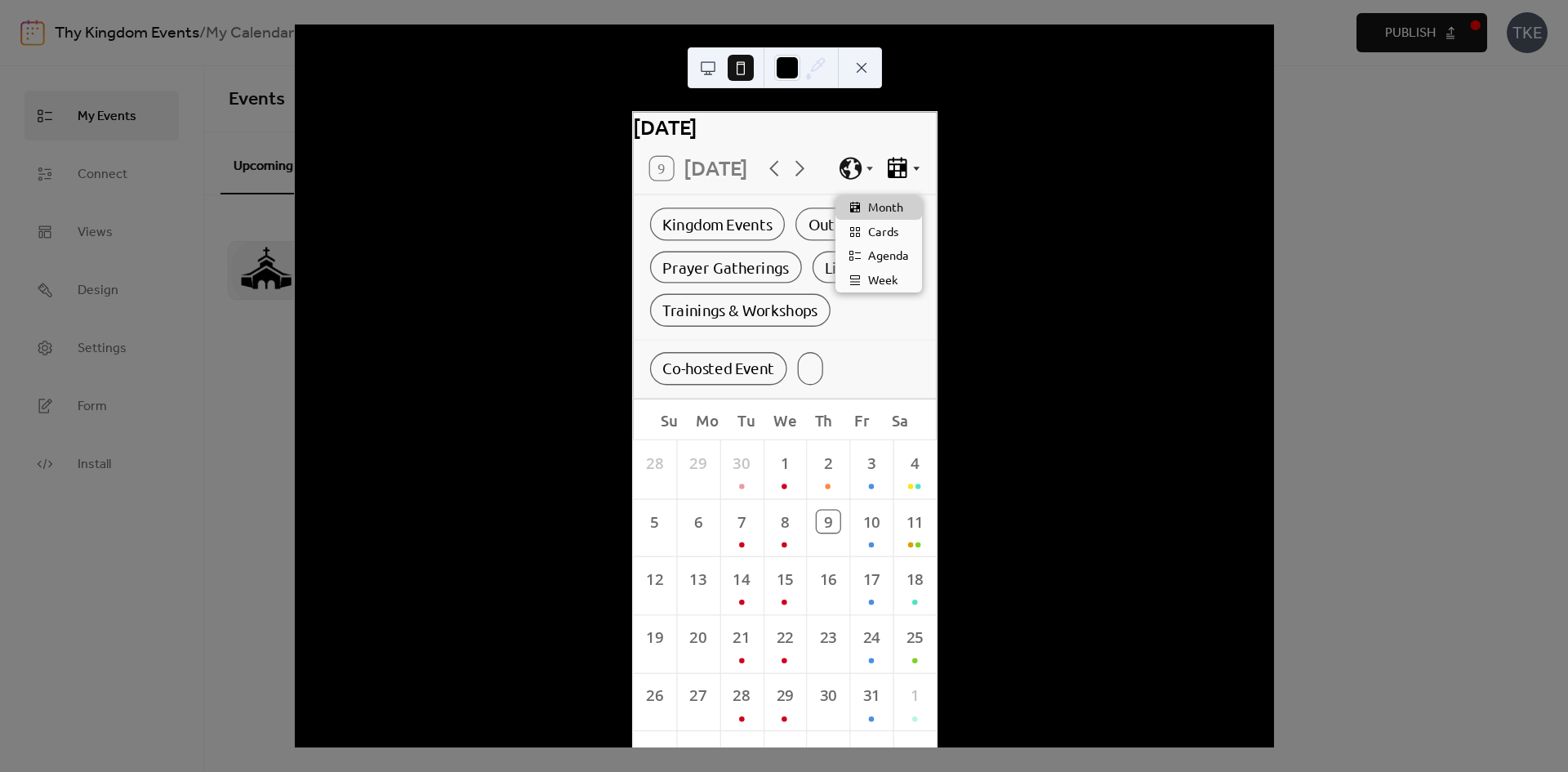
click at [909, 174] on icon at bounding box center [915, 168] width 13 height 13
click at [890, 281] on span "Week" at bounding box center [884, 280] width 30 height 18
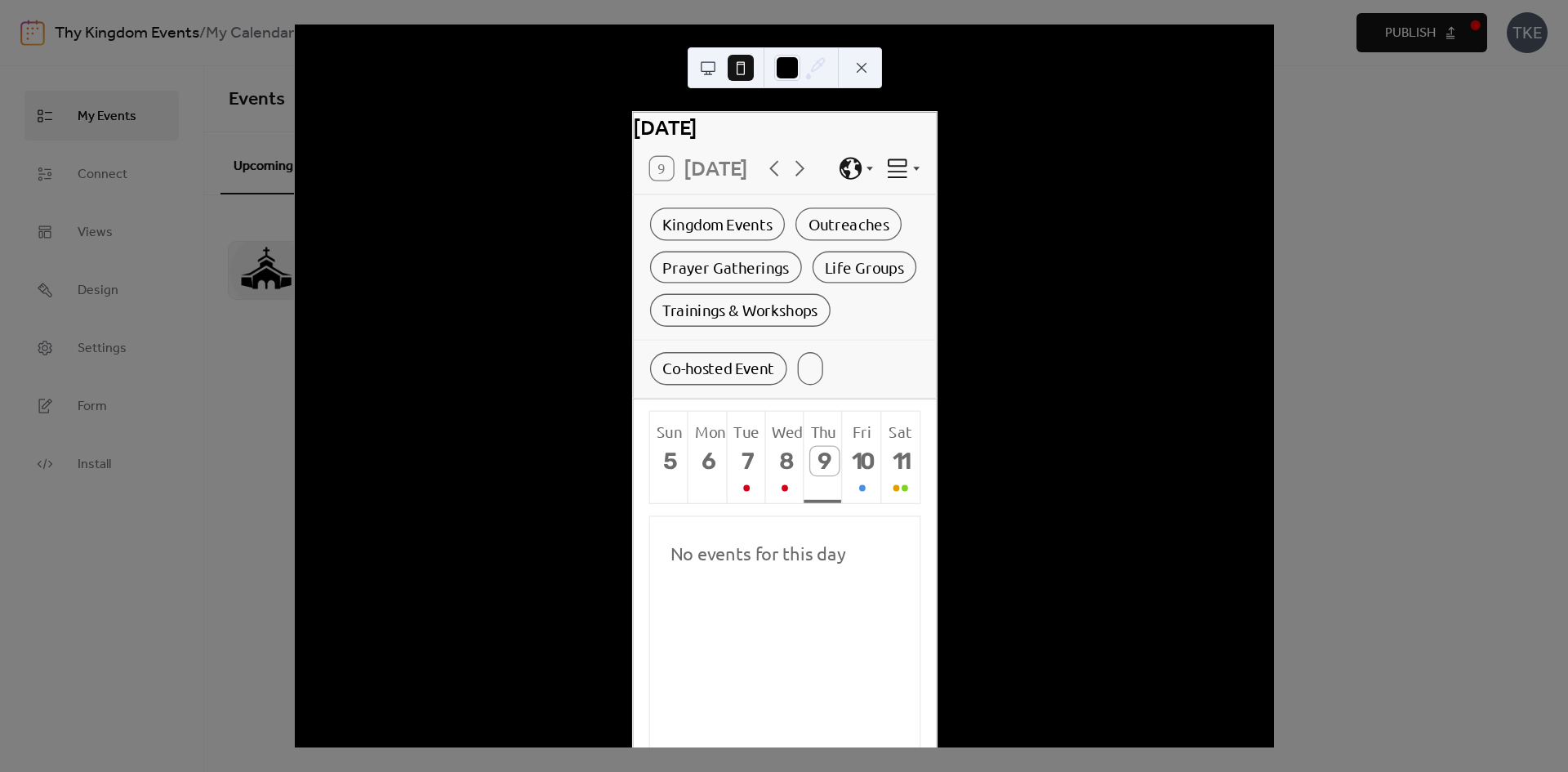
click at [861, 70] on button at bounding box center [862, 68] width 27 height 27
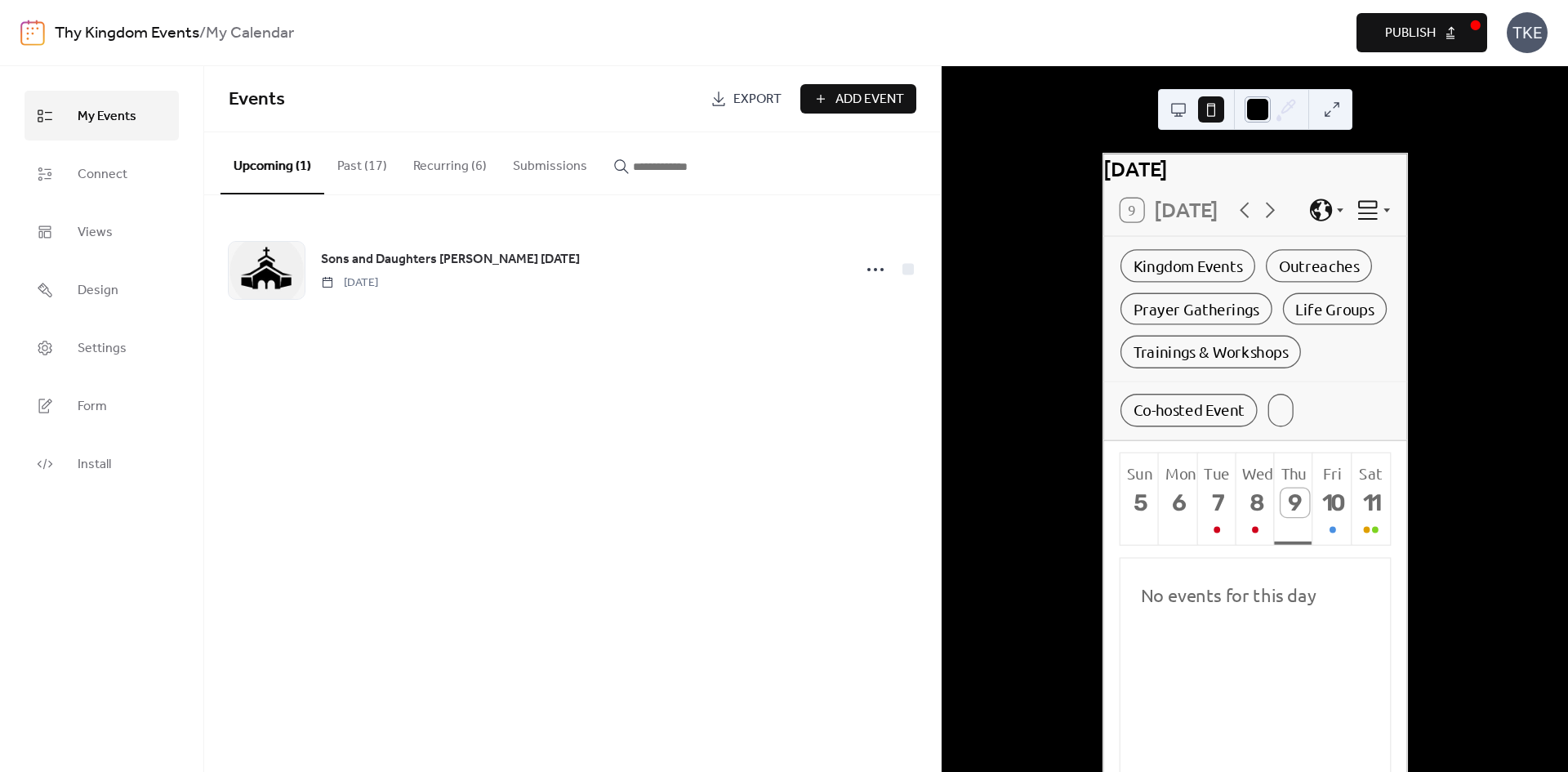
click at [1262, 104] on div at bounding box center [1258, 110] width 27 height 27
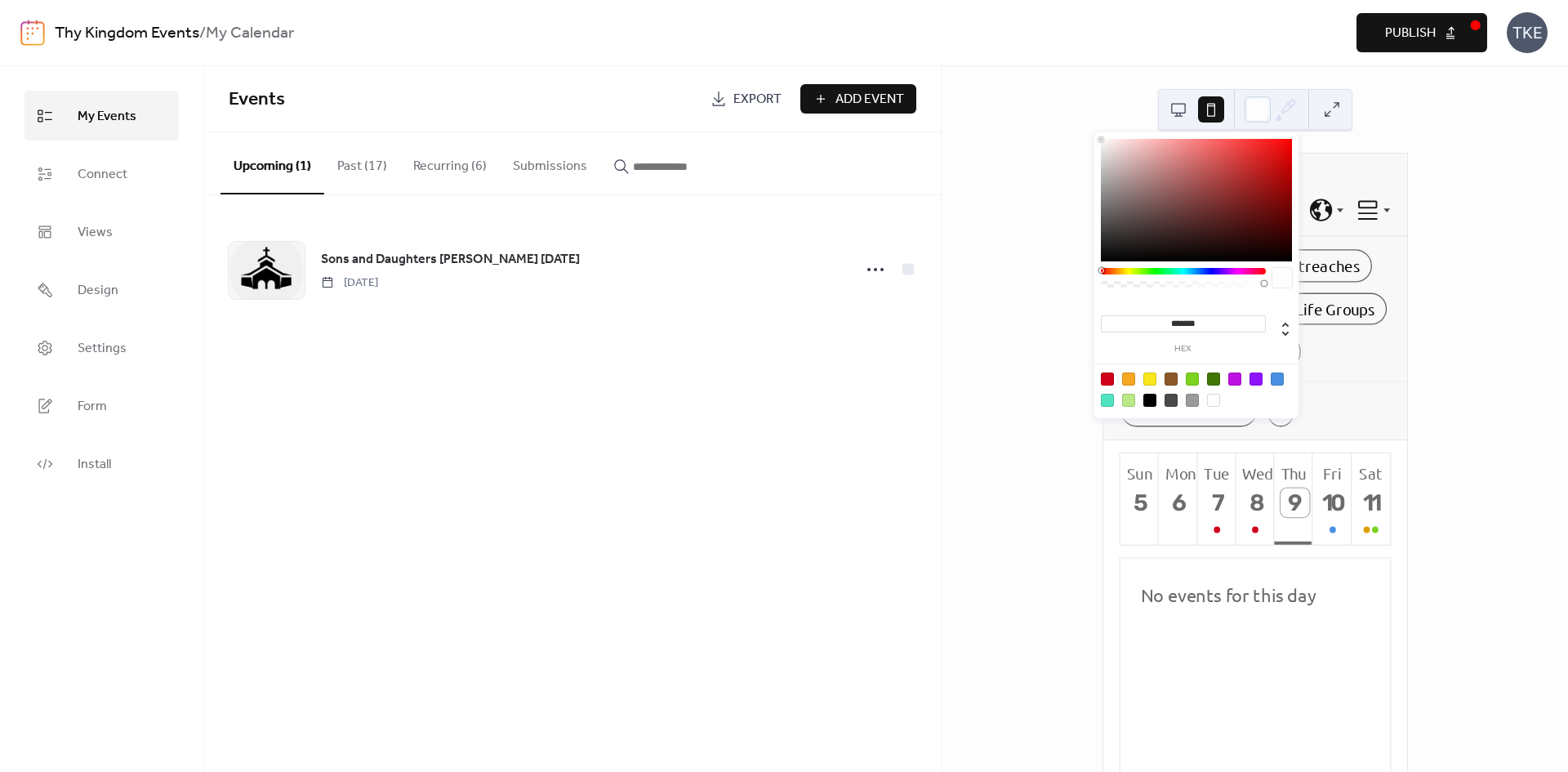
type input "*******"
drag, startPoint x: 1152, startPoint y: 177, endPoint x: 1092, endPoint y: 139, distance: 71.0
click at [1092, 139] on body "Thy Kingdom Events / My Calendar Preview Publish TKE My Events Connect Views De…" at bounding box center [784, 386] width 1568 height 772
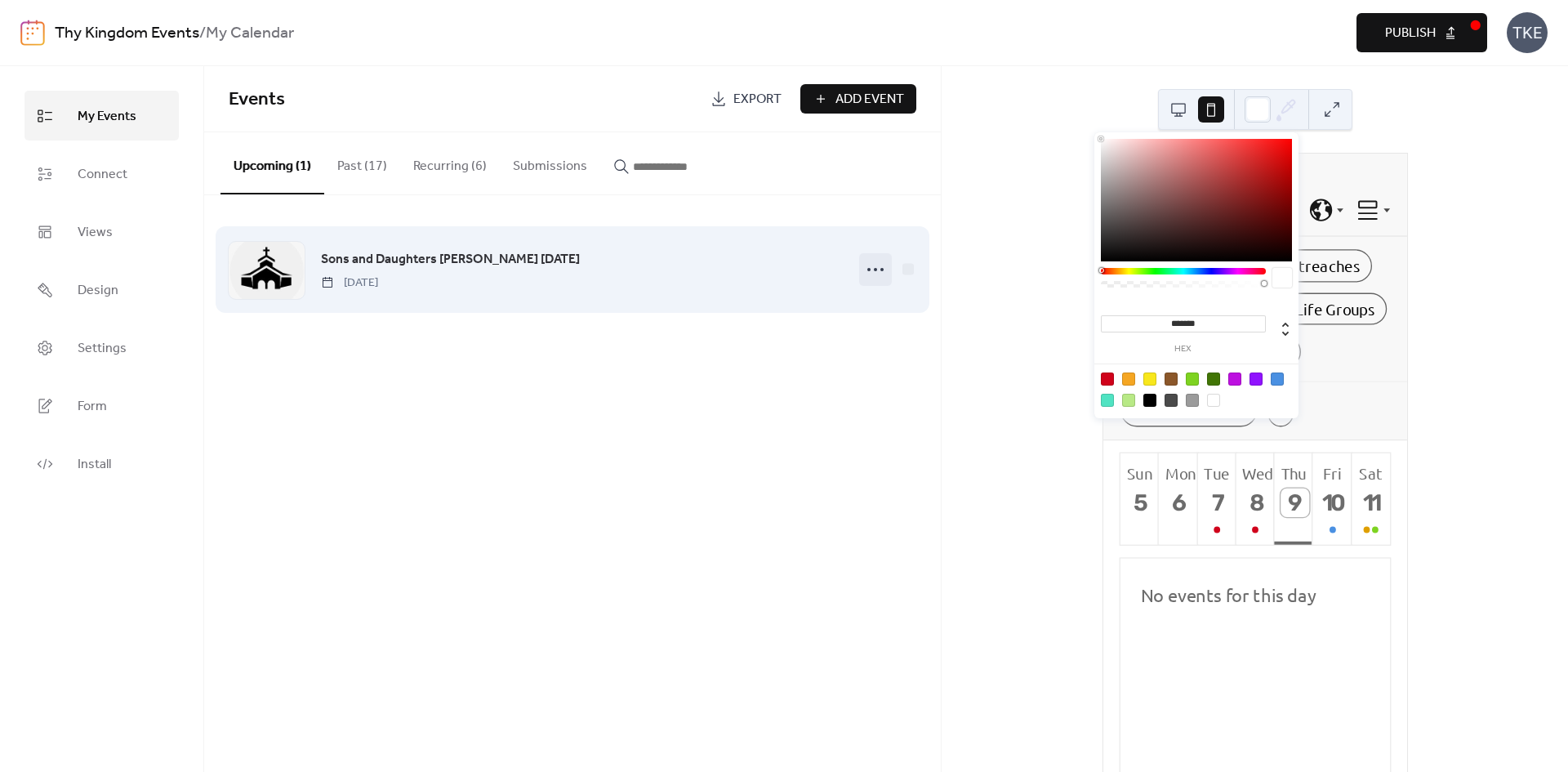
click at [861, 260] on div at bounding box center [876, 269] width 33 height 33
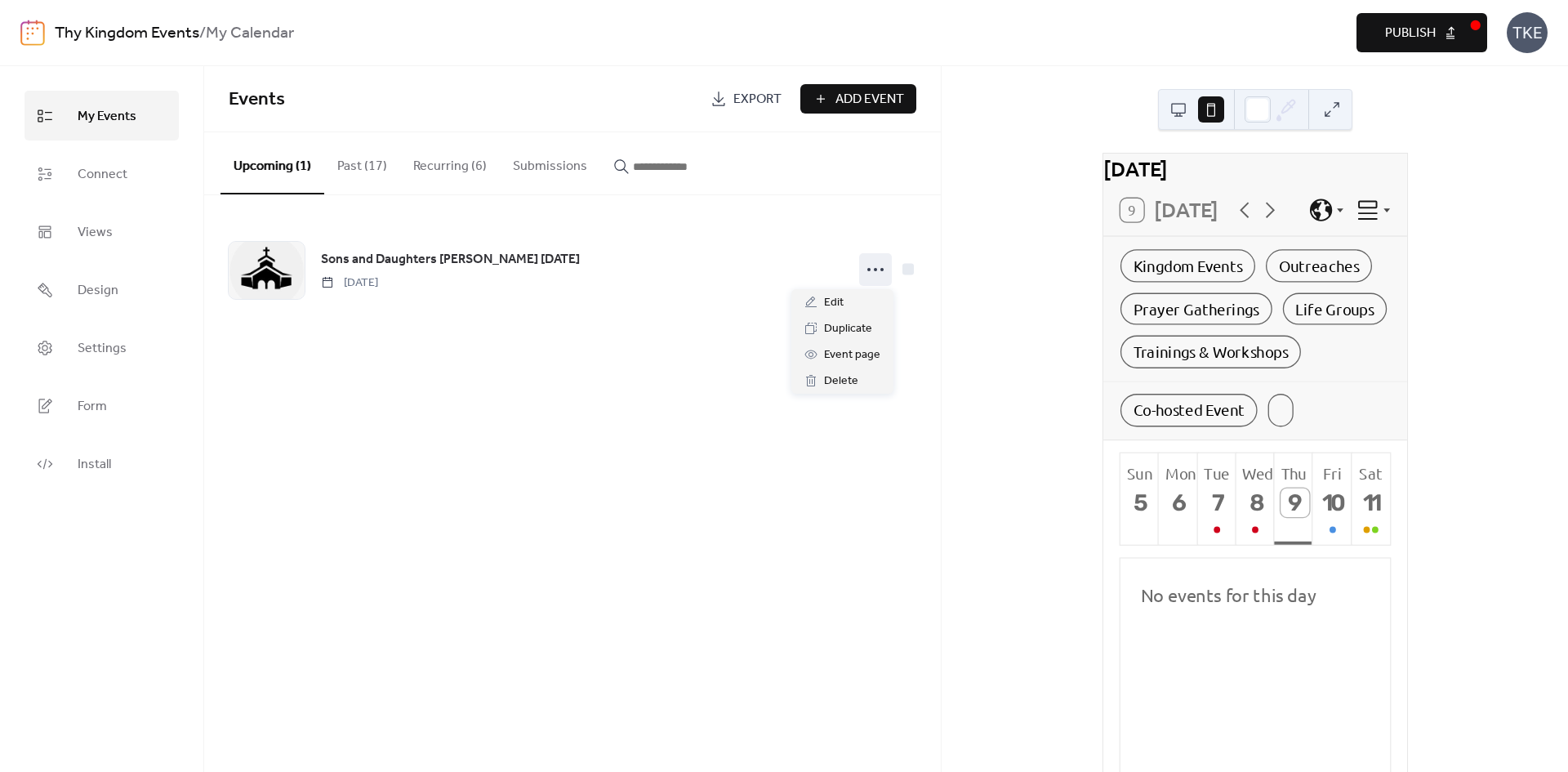
click at [1033, 350] on div "[DATE] 9 [DATE] Kingdom Events Outreaches Prayer Gatherings Life Groups Trainin…" at bounding box center [1255, 419] width 627 height 706
click at [1285, 427] on div at bounding box center [1280, 410] width 26 height 33
click at [1286, 427] on div at bounding box center [1280, 410] width 26 height 33
click at [1368, 222] on icon at bounding box center [1367, 209] width 26 height 26
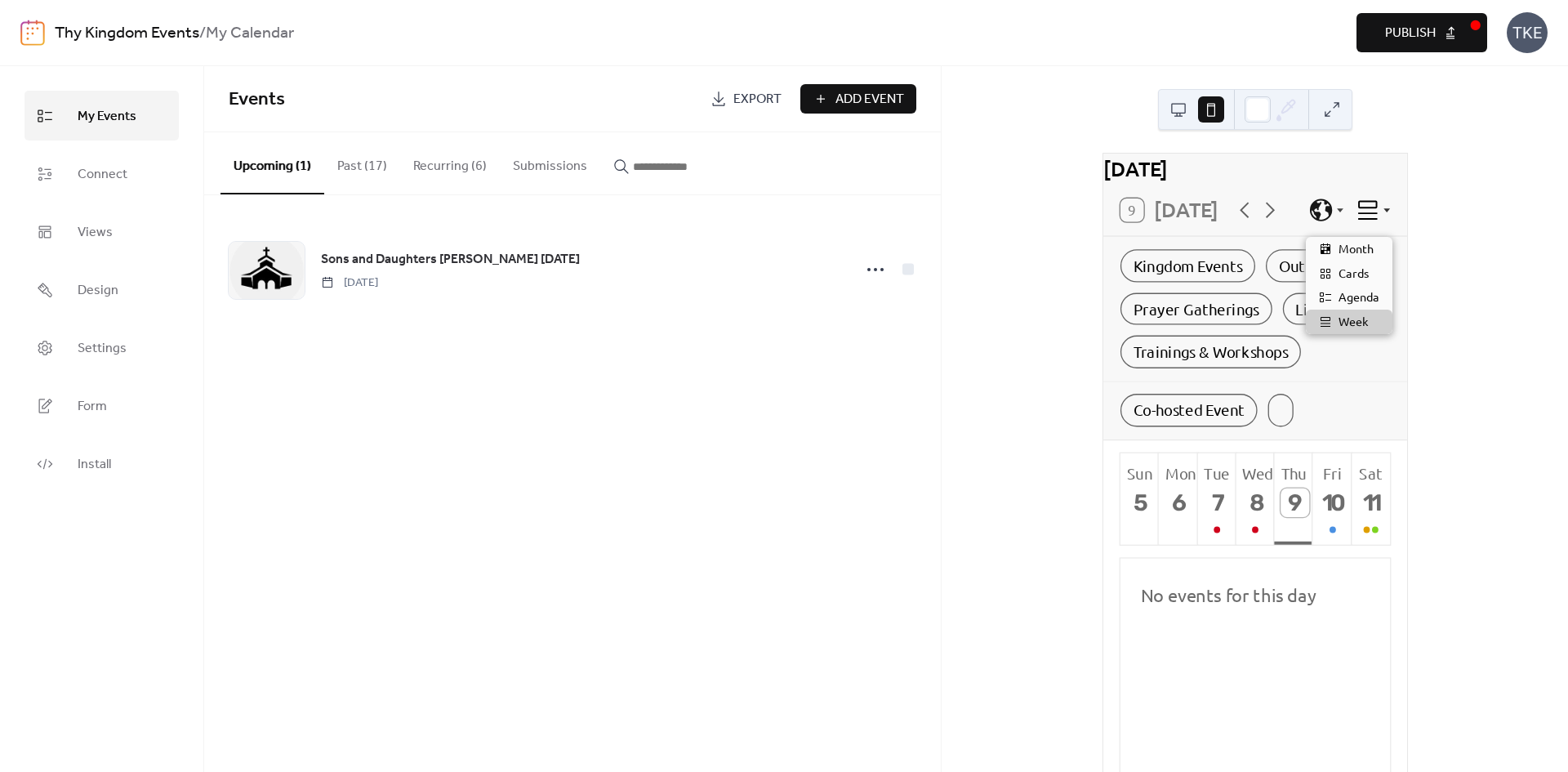
click at [1368, 222] on icon at bounding box center [1367, 209] width 26 height 26
click at [1317, 222] on icon at bounding box center [1320, 209] width 26 height 26
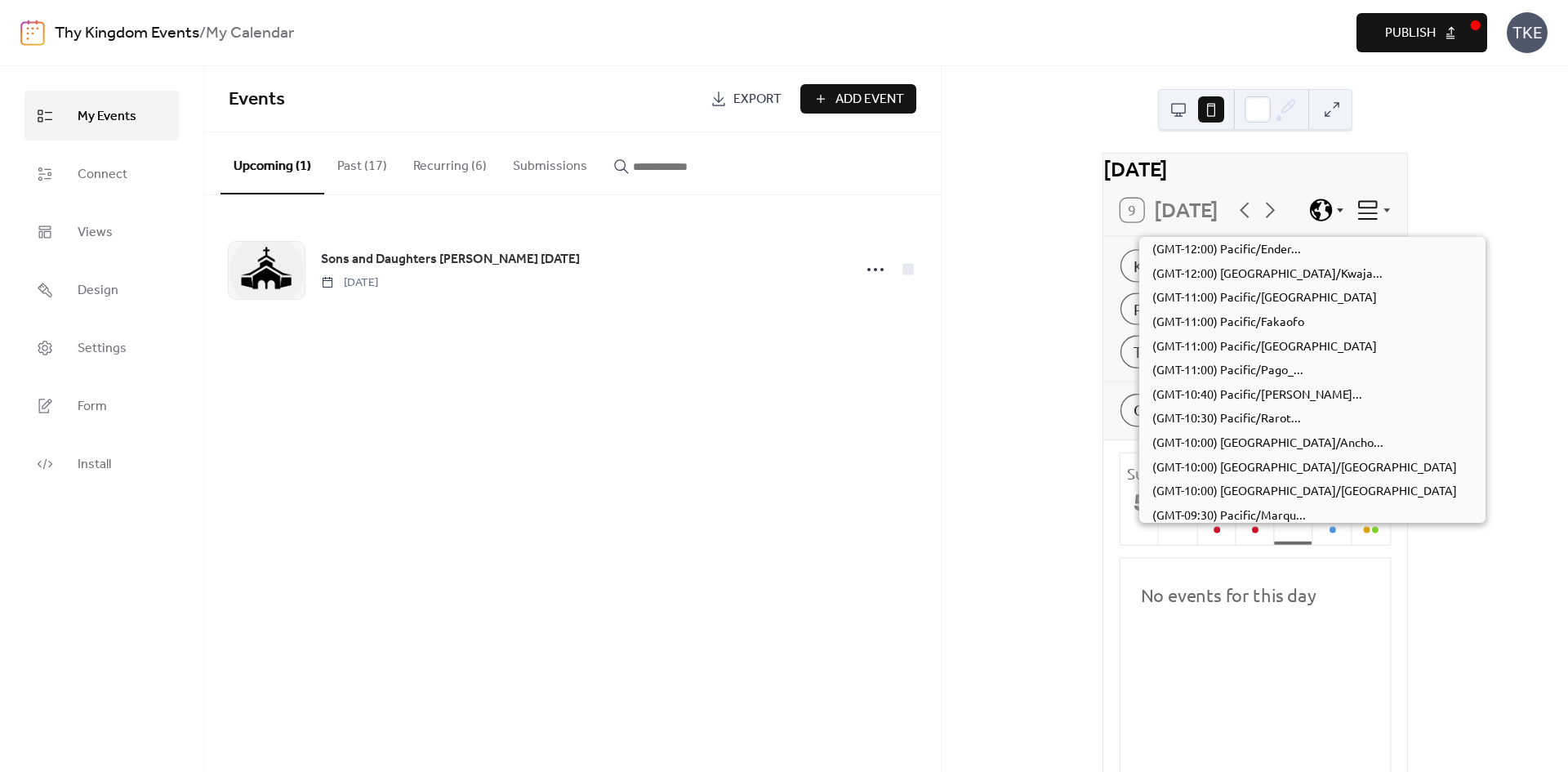
scroll to position [1088, 0]
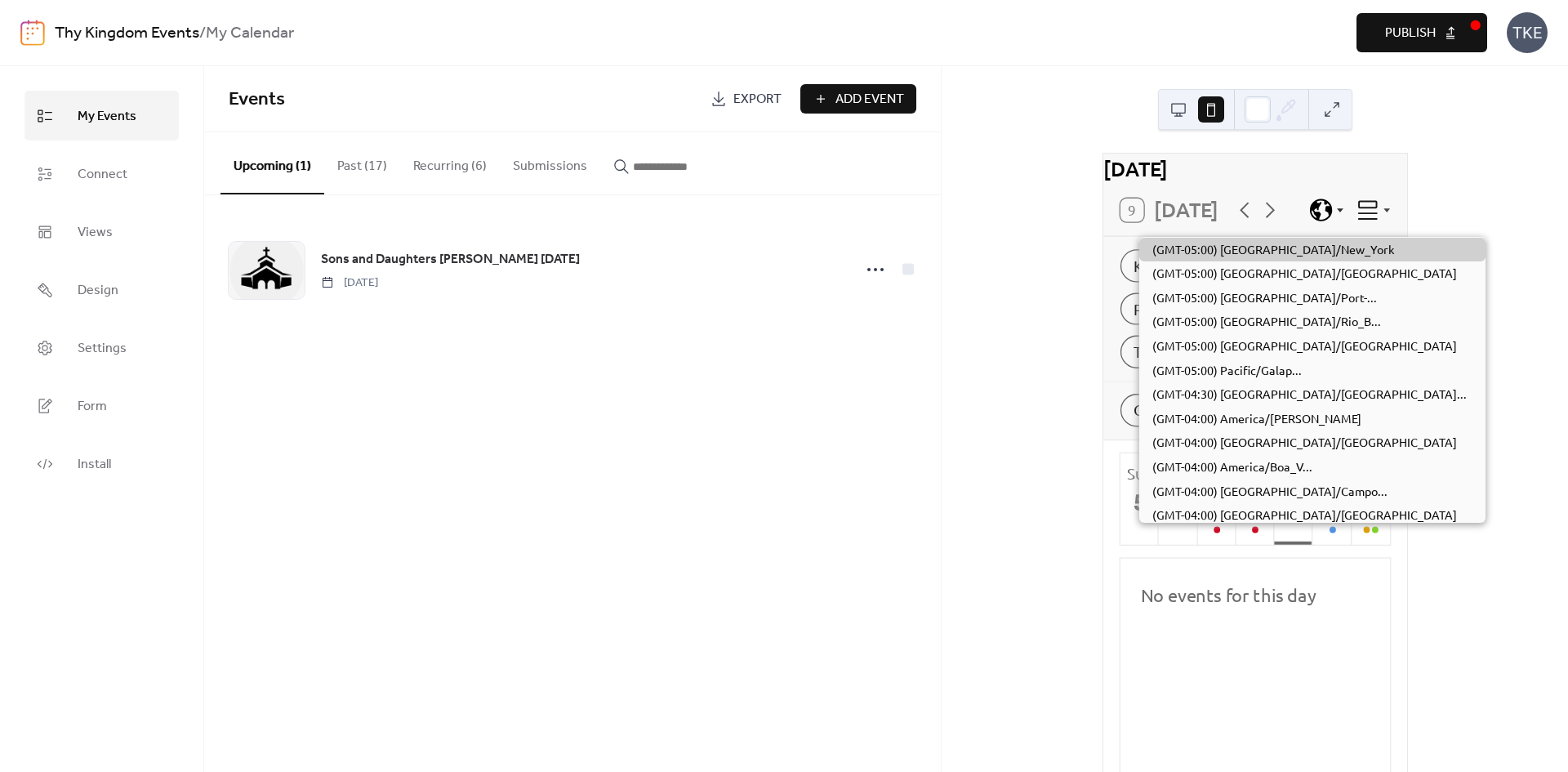
click at [1322, 217] on icon at bounding box center [1320, 209] width 26 height 26
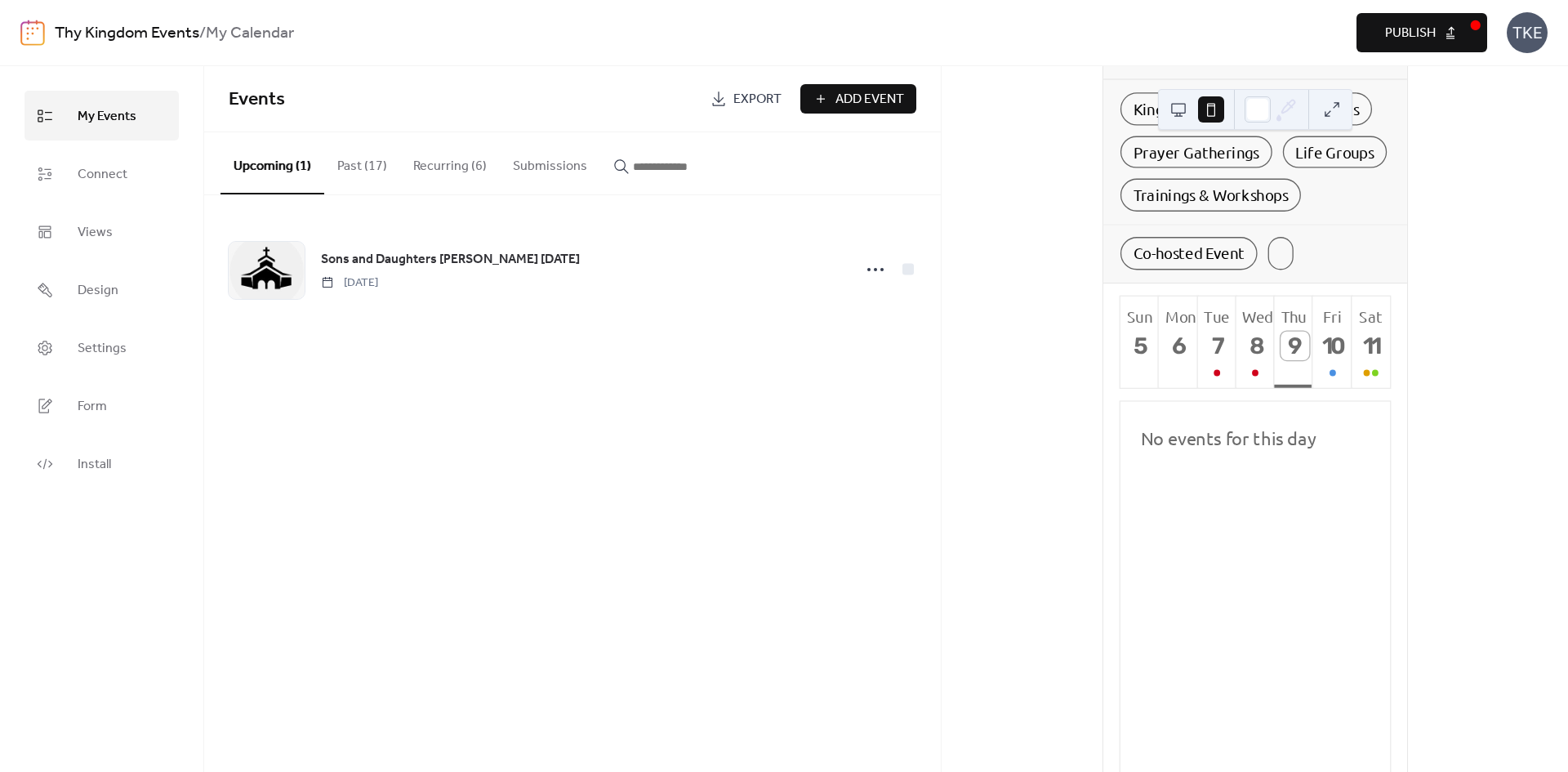
scroll to position [164, 0]
drag, startPoint x: 1252, startPoint y: 606, endPoint x: 1181, endPoint y: 553, distance: 88.6
click at [1181, 553] on div "No events for this day" at bounding box center [1255, 657] width 269 height 524
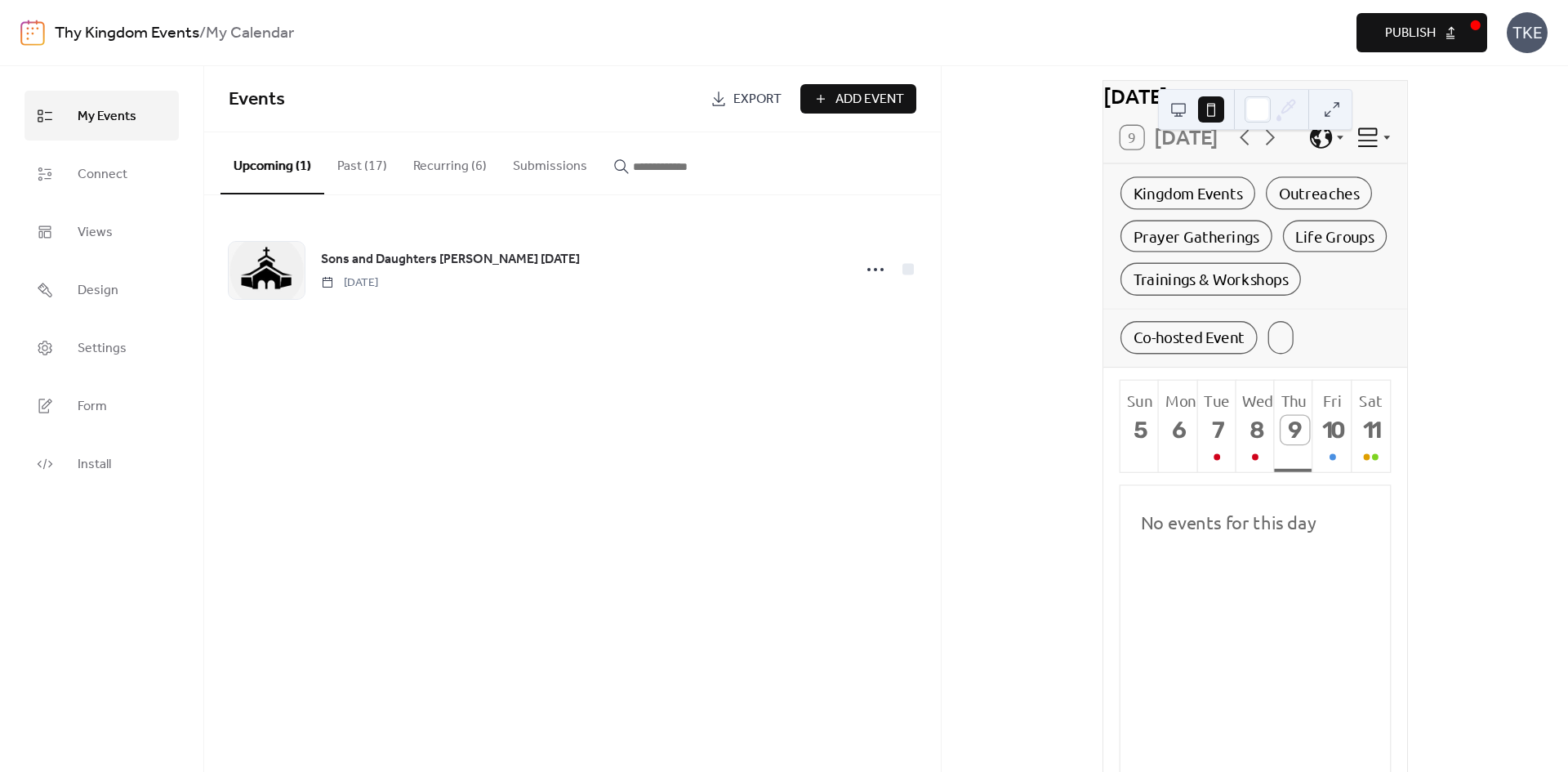
scroll to position [0, 0]
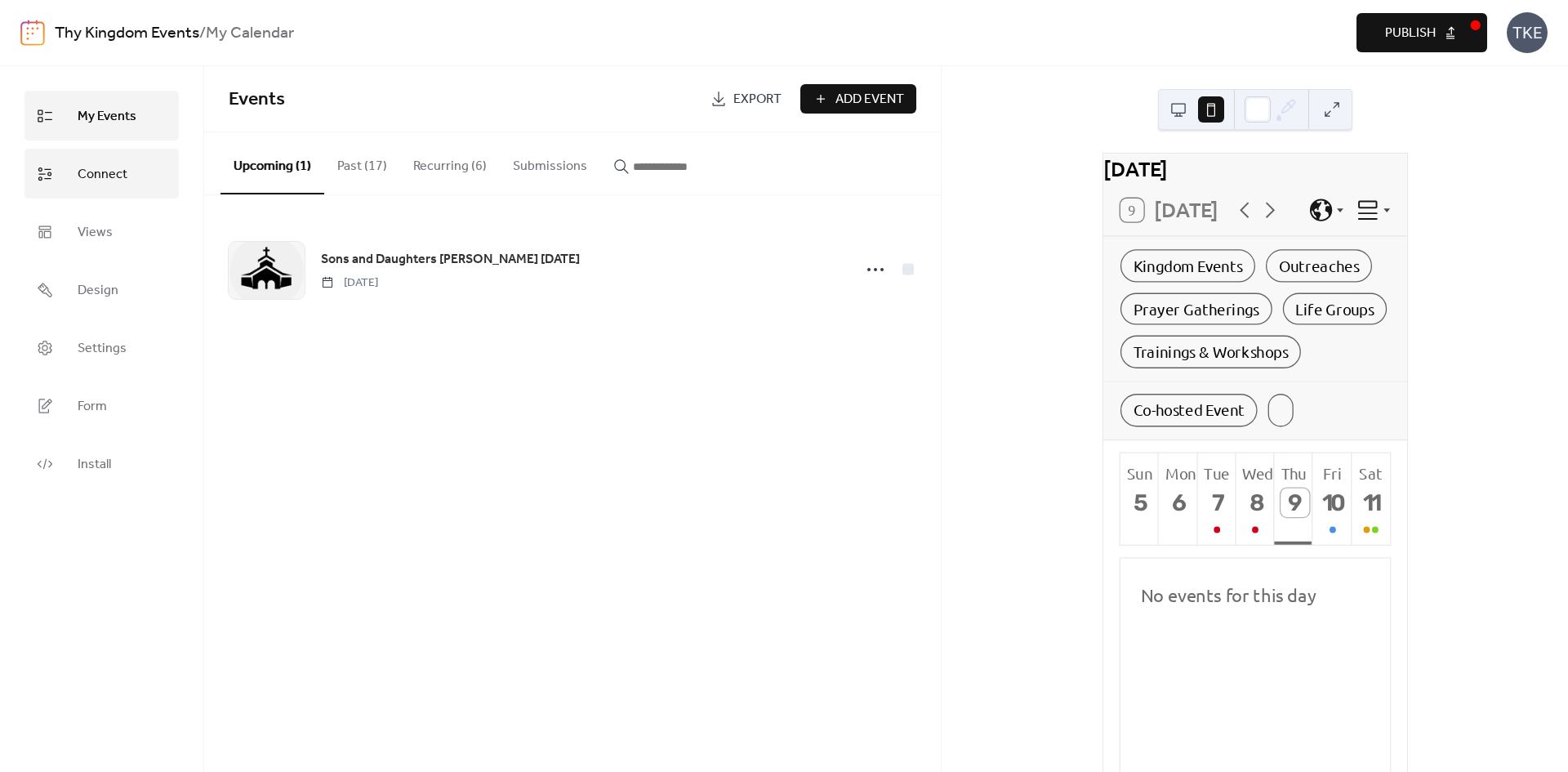
click at [81, 179] on span "Connect" at bounding box center [103, 174] width 50 height 26
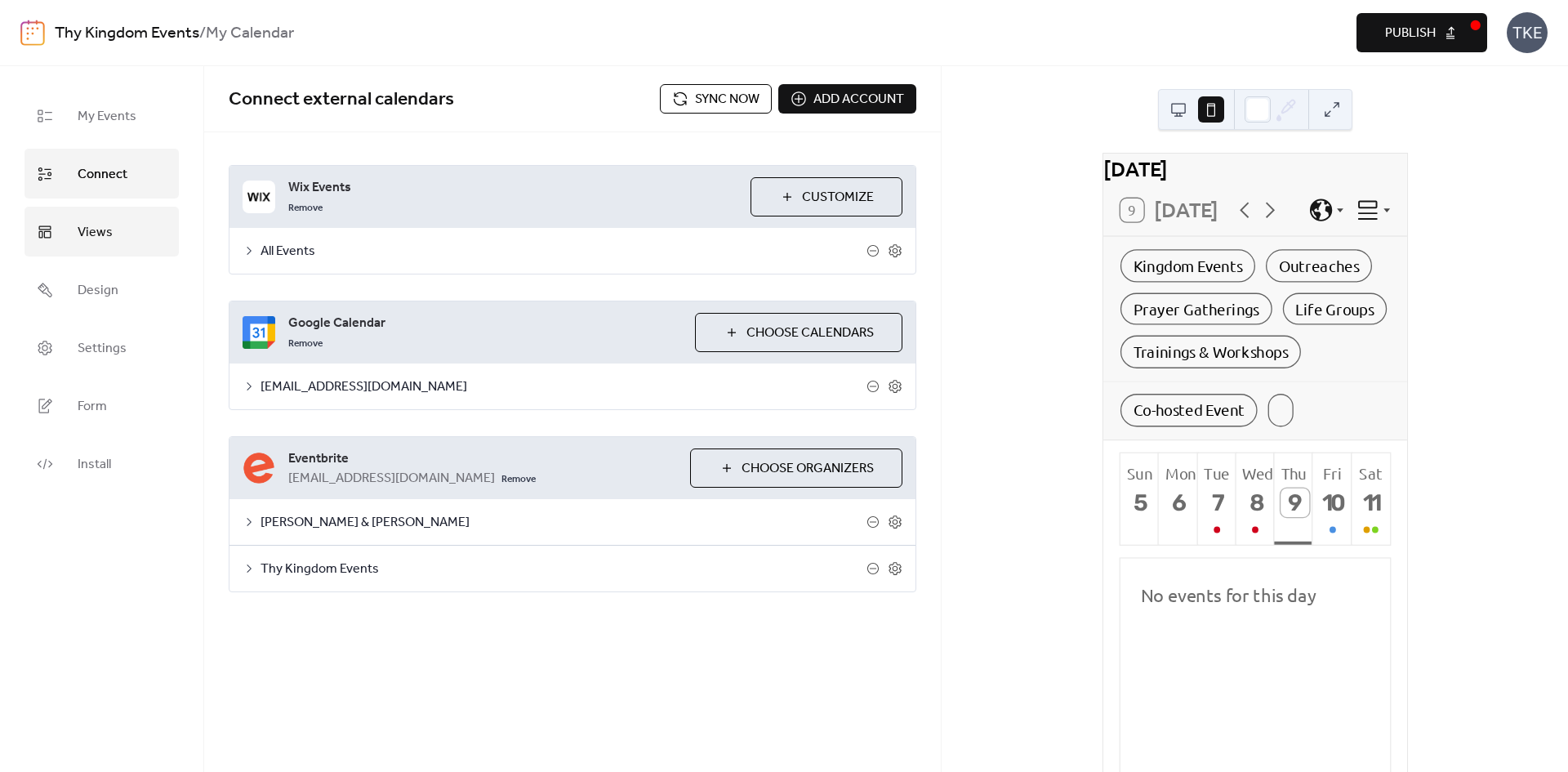
click at [81, 212] on link "Views" at bounding box center [102, 231] width 154 height 50
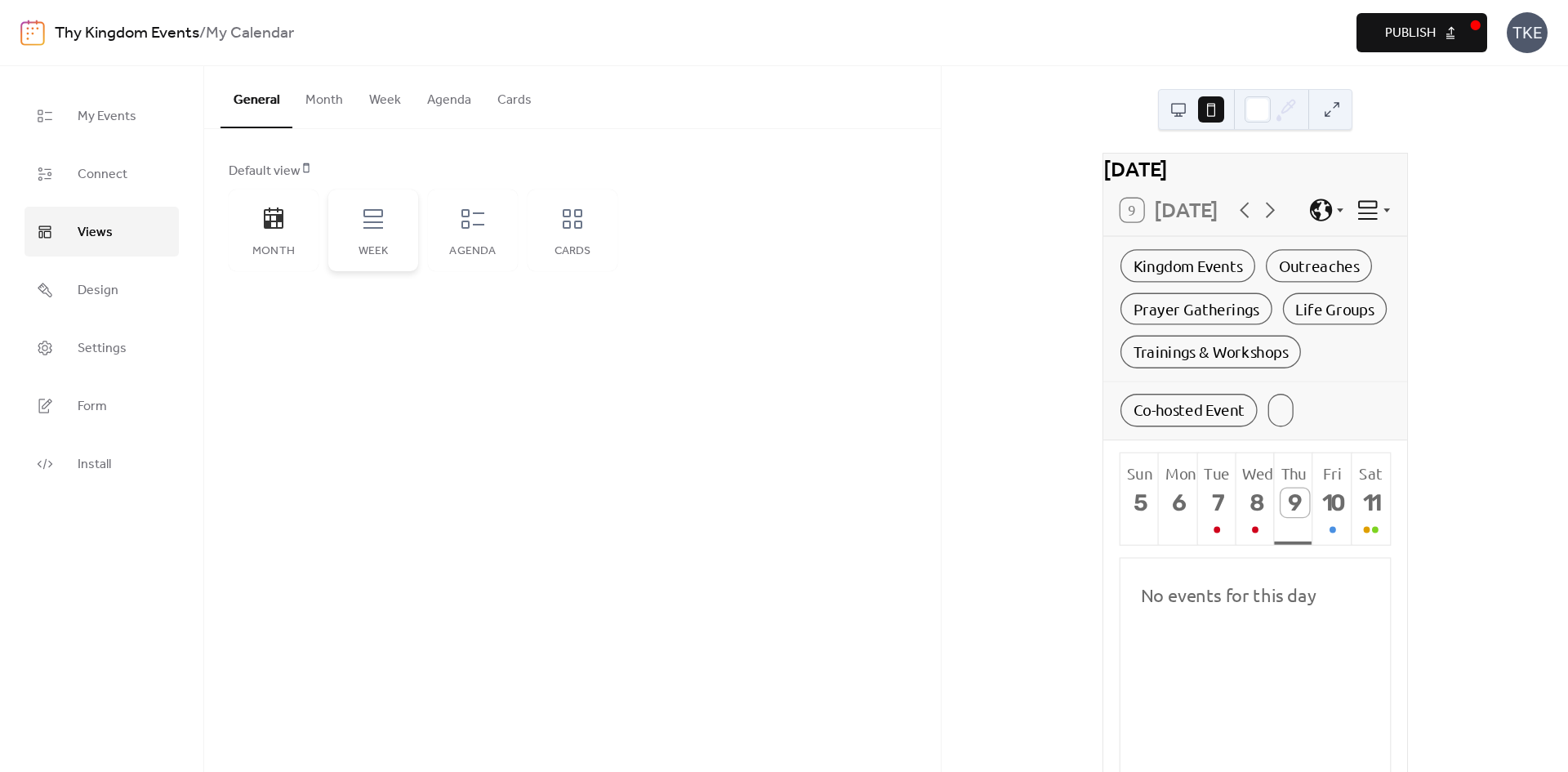
click at [396, 236] on div "Week" at bounding box center [373, 230] width 89 height 81
click at [390, 211] on div "Week" at bounding box center [373, 230] width 89 height 81
click at [398, 236] on div "Week" at bounding box center [373, 230] width 89 height 81
click at [366, 226] on icon at bounding box center [374, 219] width 27 height 27
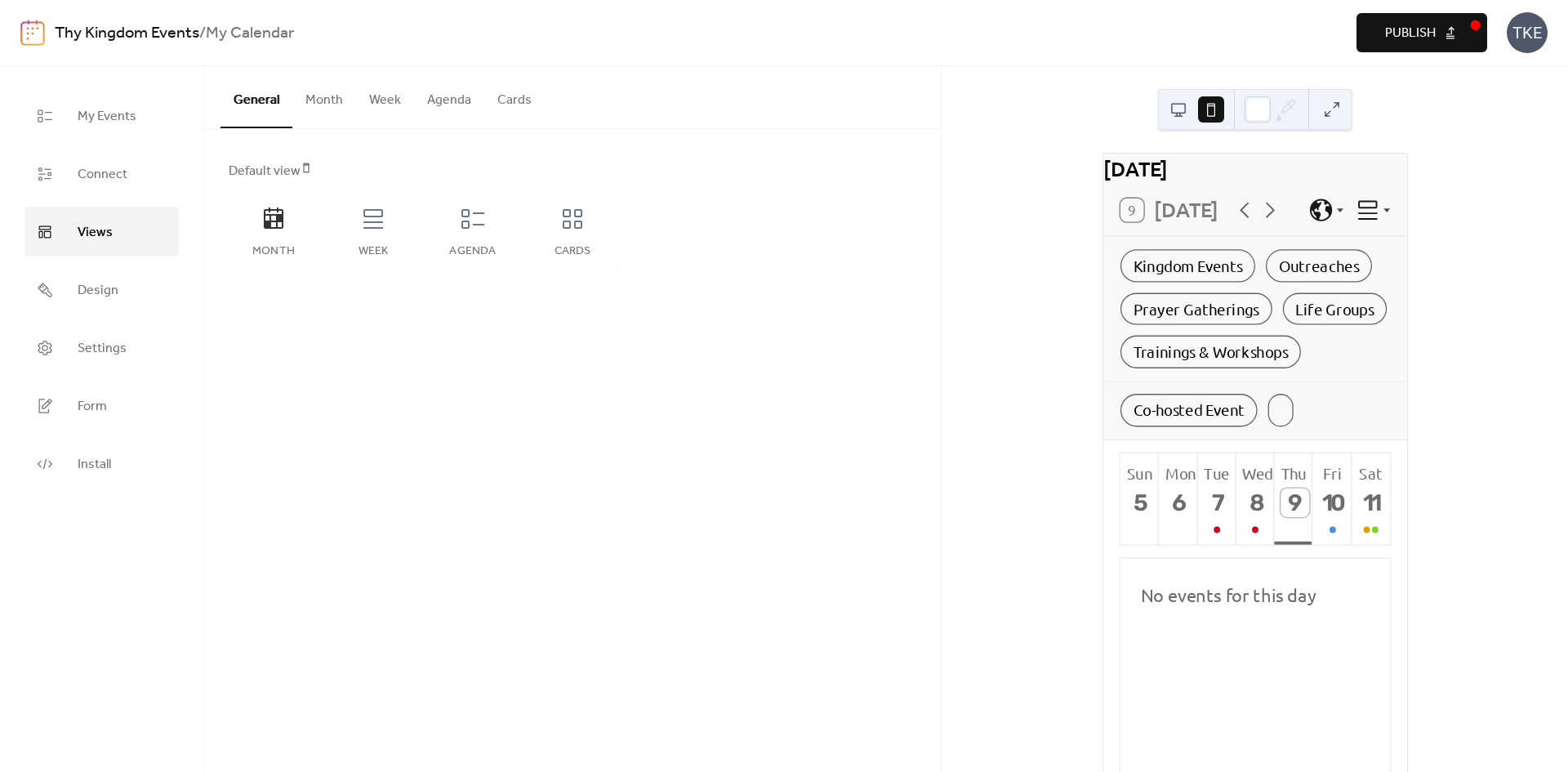
click at [746, 405] on div "General Month Week Agenda Cards Default view Month Week Agenda Cards Disabled E…" at bounding box center [573, 419] width 737 height 706
click at [388, 96] on button "Week" at bounding box center [385, 96] width 58 height 60
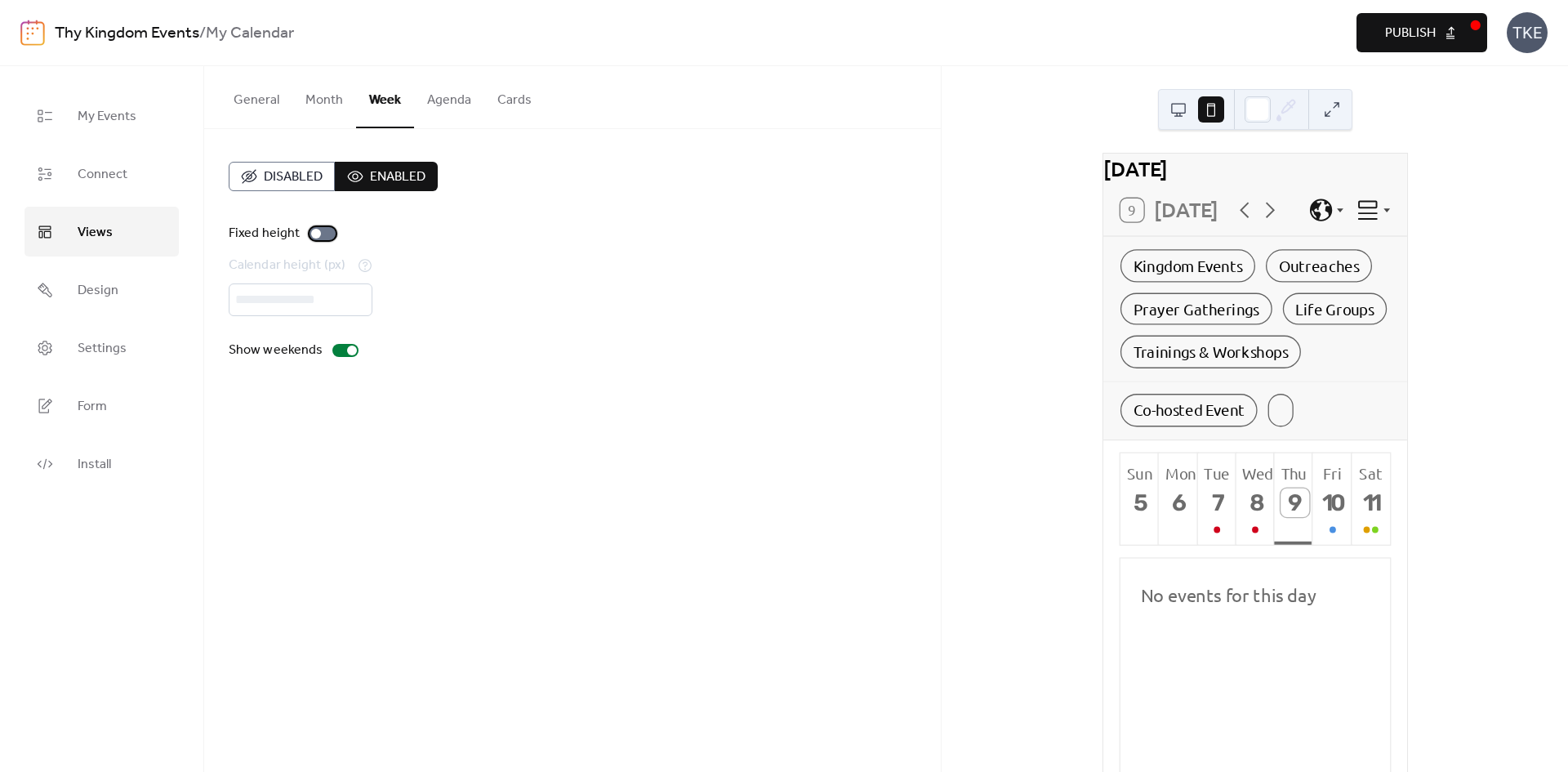
click at [318, 236] on div at bounding box center [315, 233] width 10 height 10
click at [638, 296] on div "Calendar height (px) ***" at bounding box center [572, 286] width 688 height 60
click at [333, 303] on input "***" at bounding box center [300, 299] width 143 height 33
click at [366, 269] on circle at bounding box center [365, 269] width 2 height 2
click at [324, 109] on button "Month" at bounding box center [324, 96] width 64 height 60
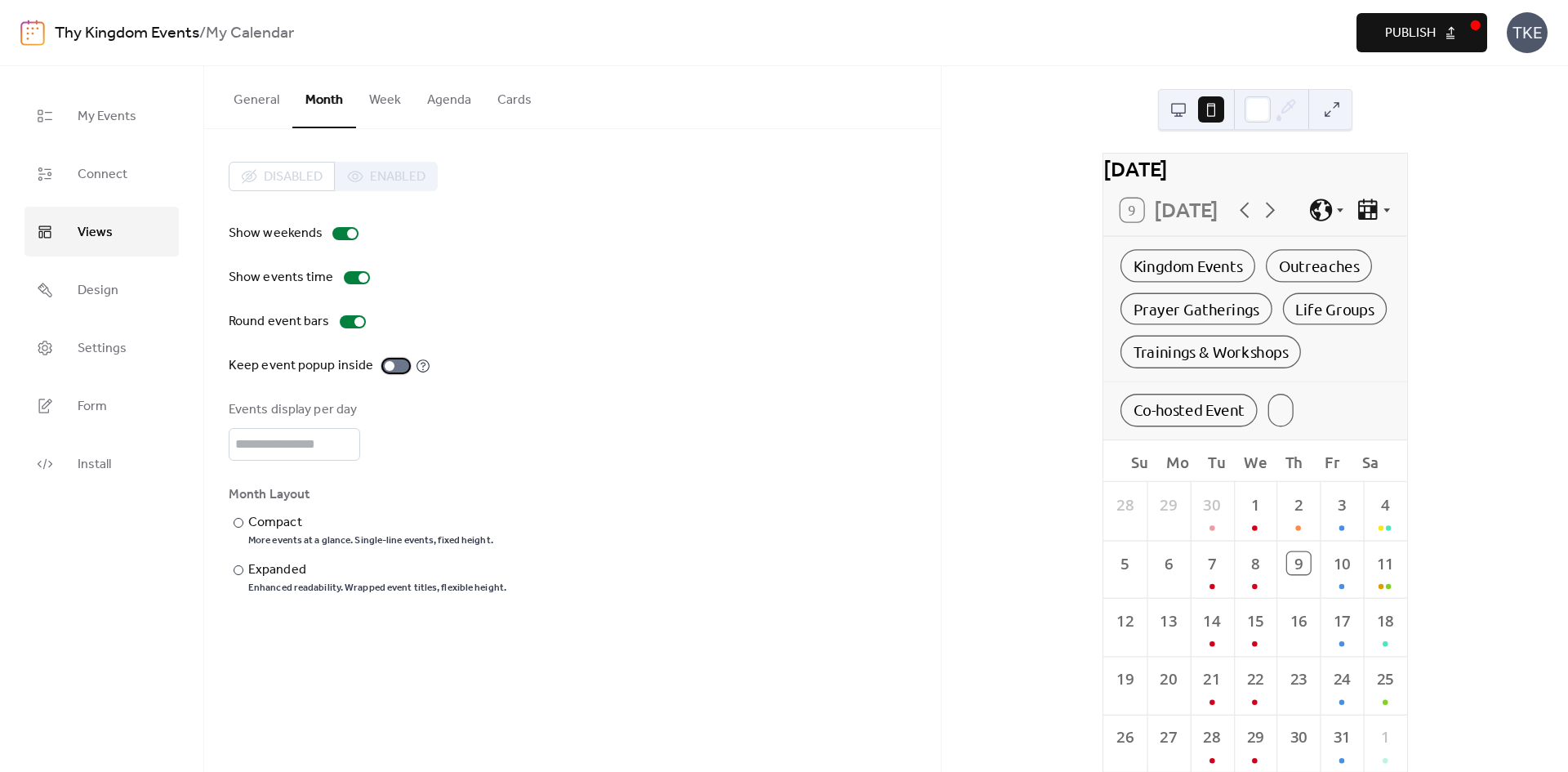
click at [388, 366] on div at bounding box center [390, 366] width 10 height 10
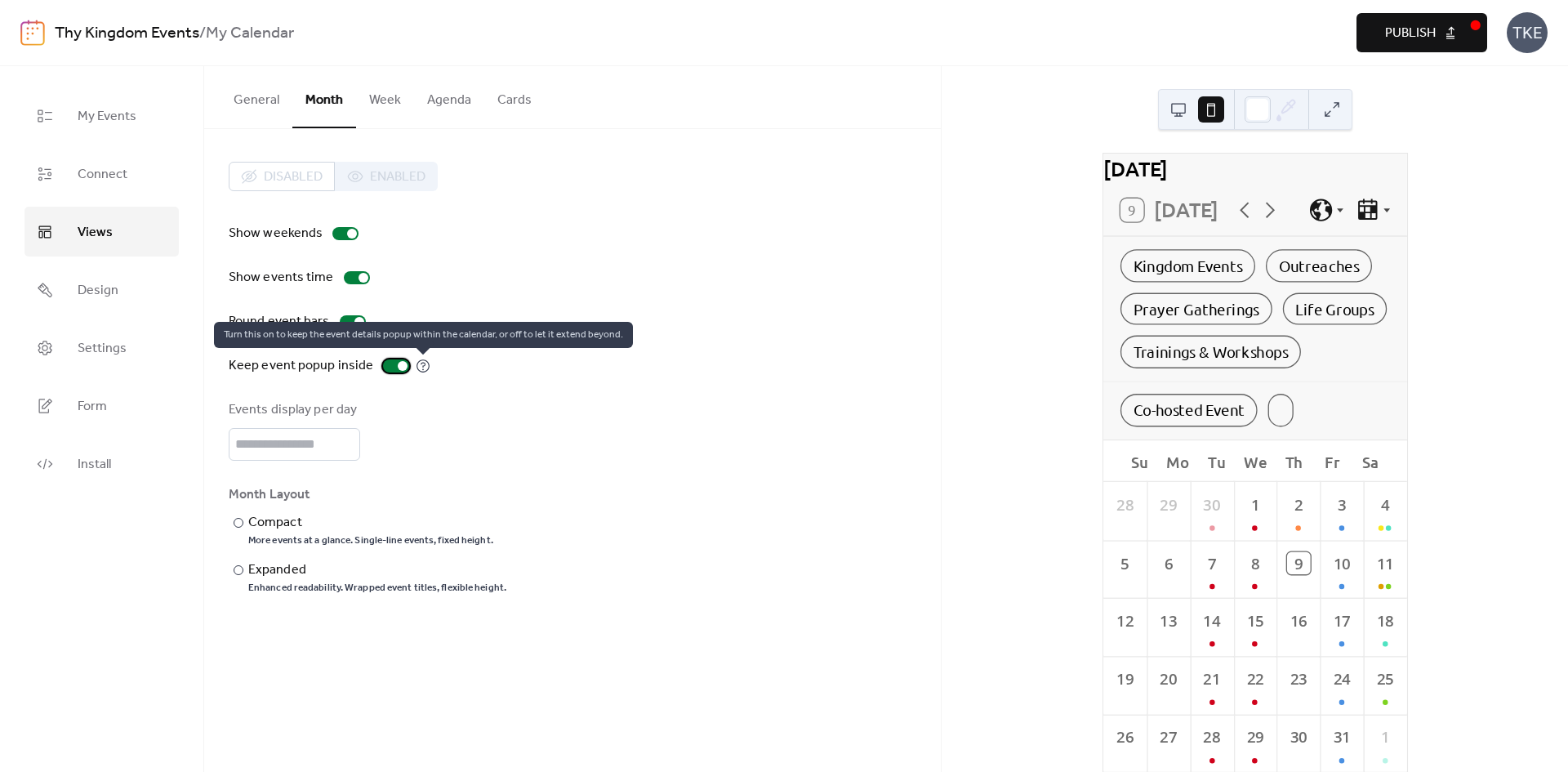
click at [416, 366] on icon at bounding box center [423, 366] width 15 height 15
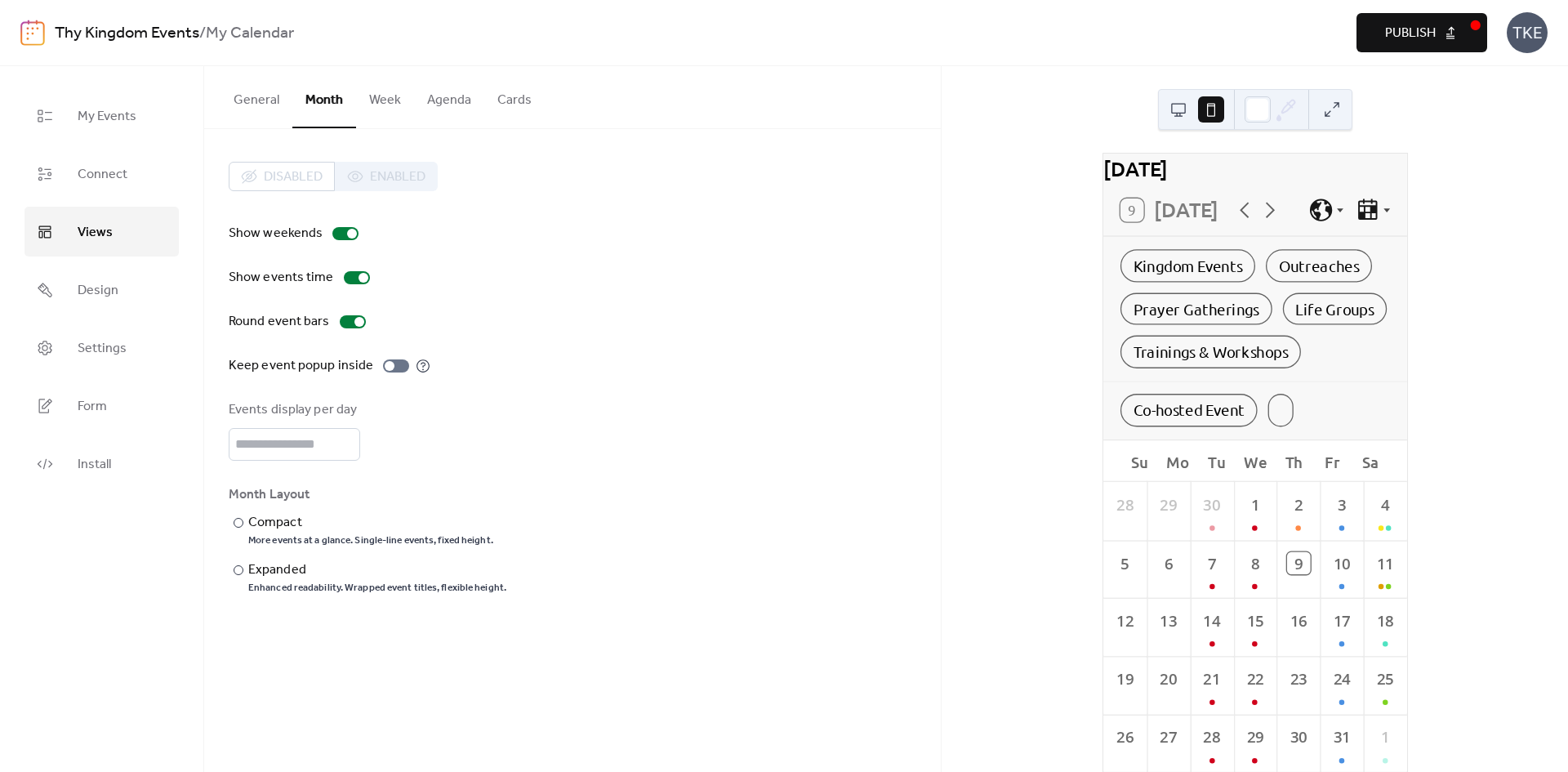
click at [266, 100] on button "General" at bounding box center [256, 96] width 72 height 60
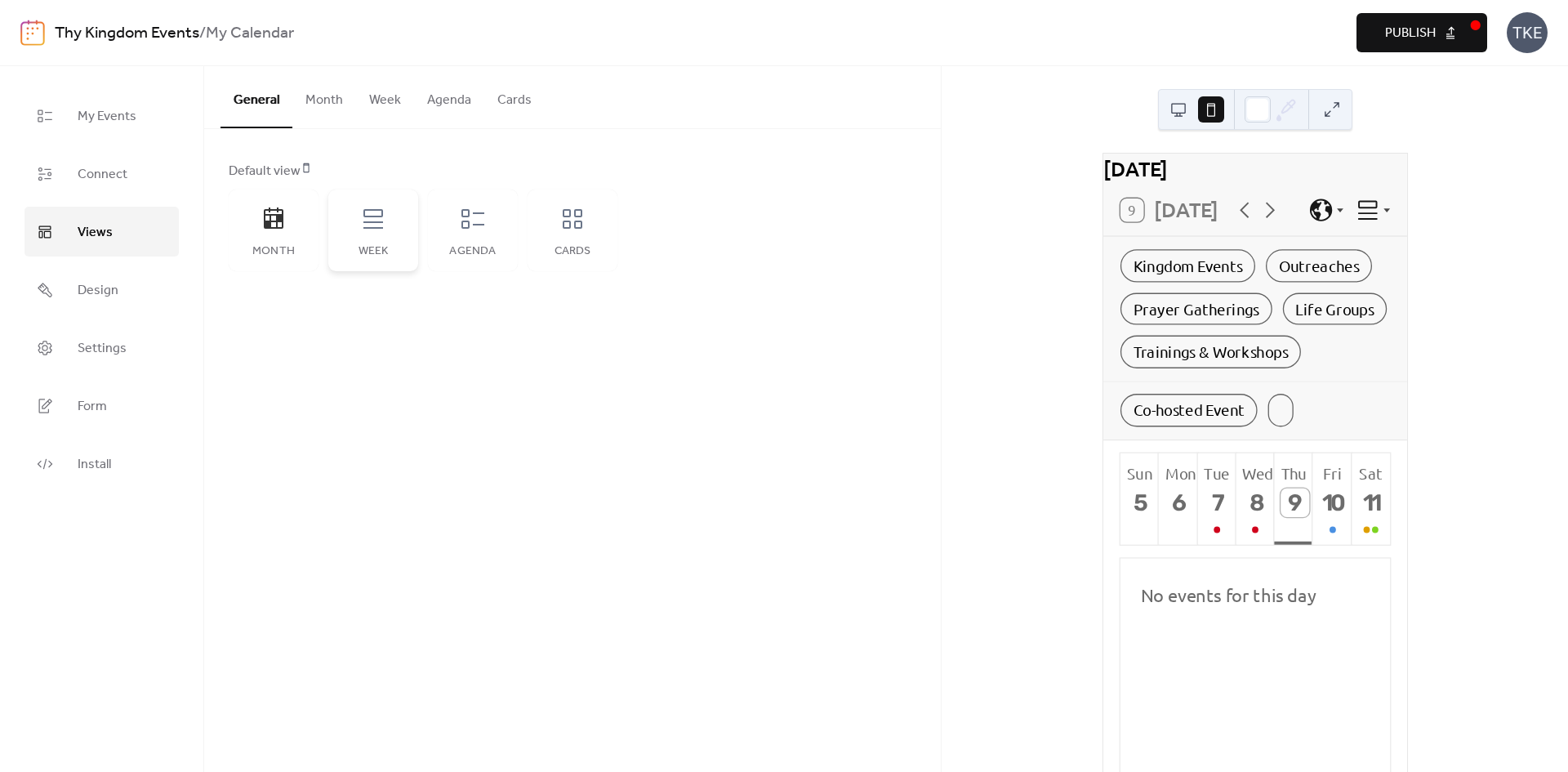
click at [375, 234] on div "Week" at bounding box center [373, 230] width 89 height 81
click at [270, 229] on icon at bounding box center [274, 219] width 27 height 27
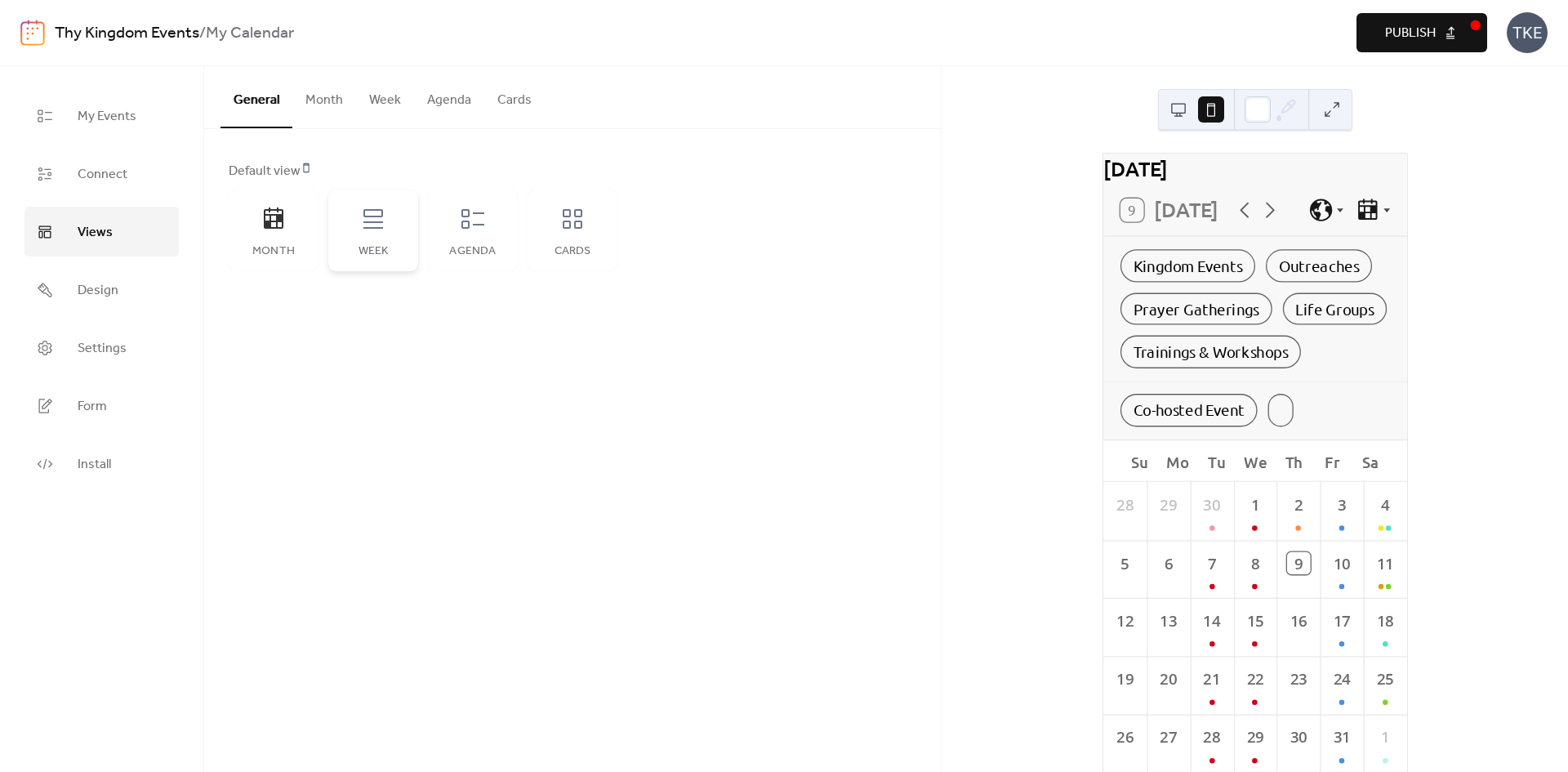
click at [345, 221] on div "Week" at bounding box center [373, 230] width 89 height 81
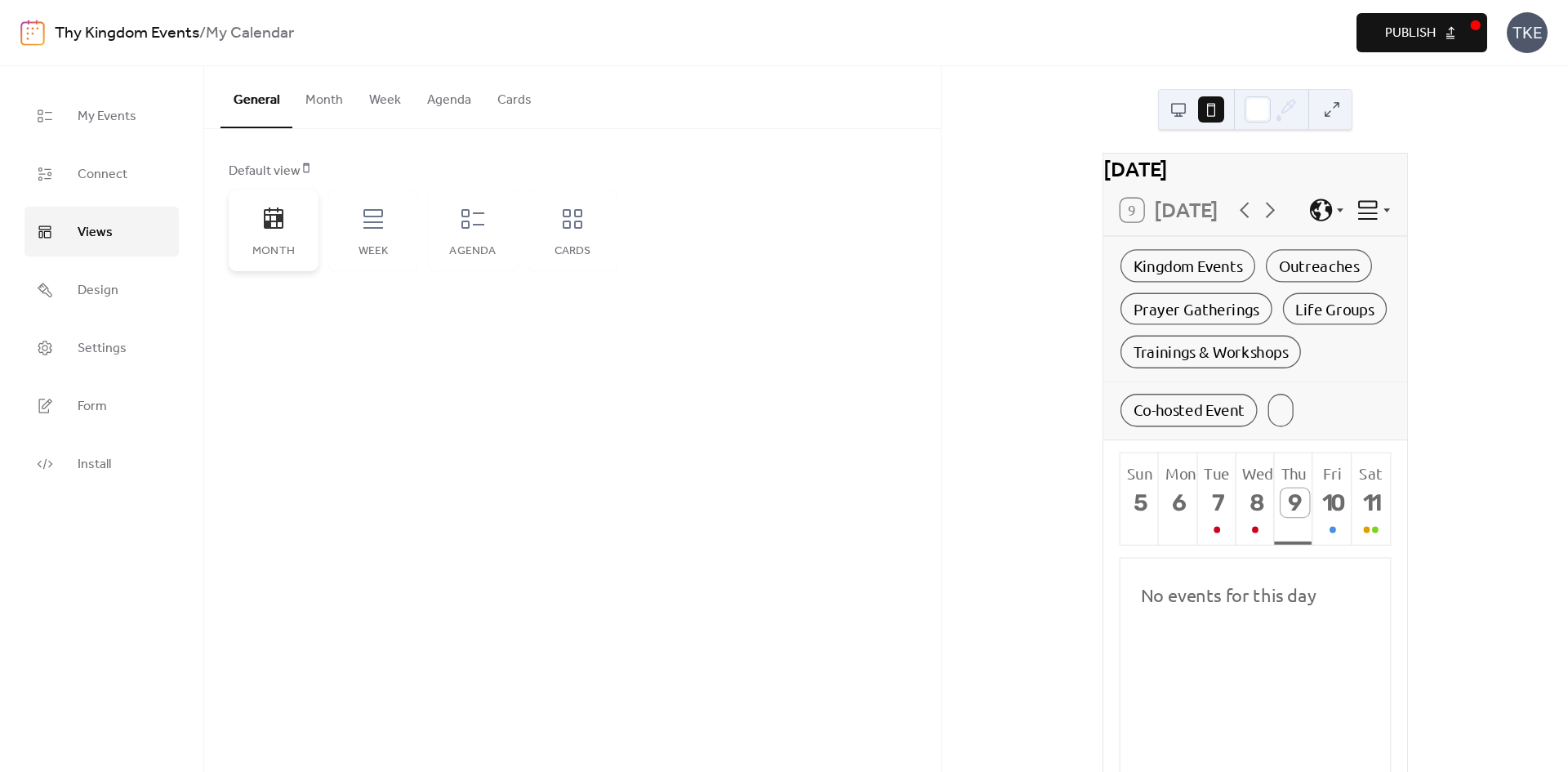
click at [271, 205] on icon at bounding box center [274, 219] width 27 height 27
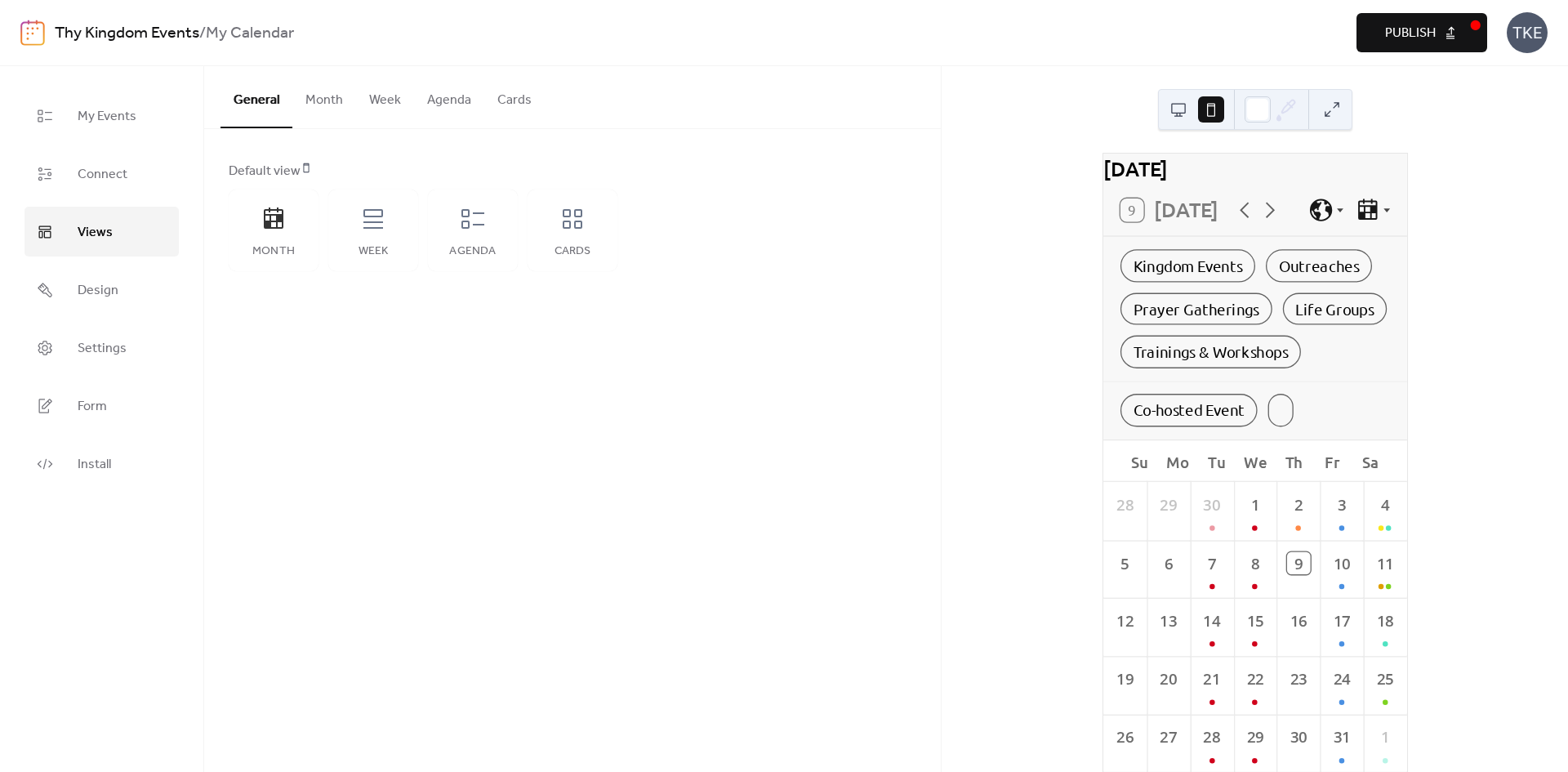
click at [376, 102] on button "Week" at bounding box center [385, 96] width 58 height 60
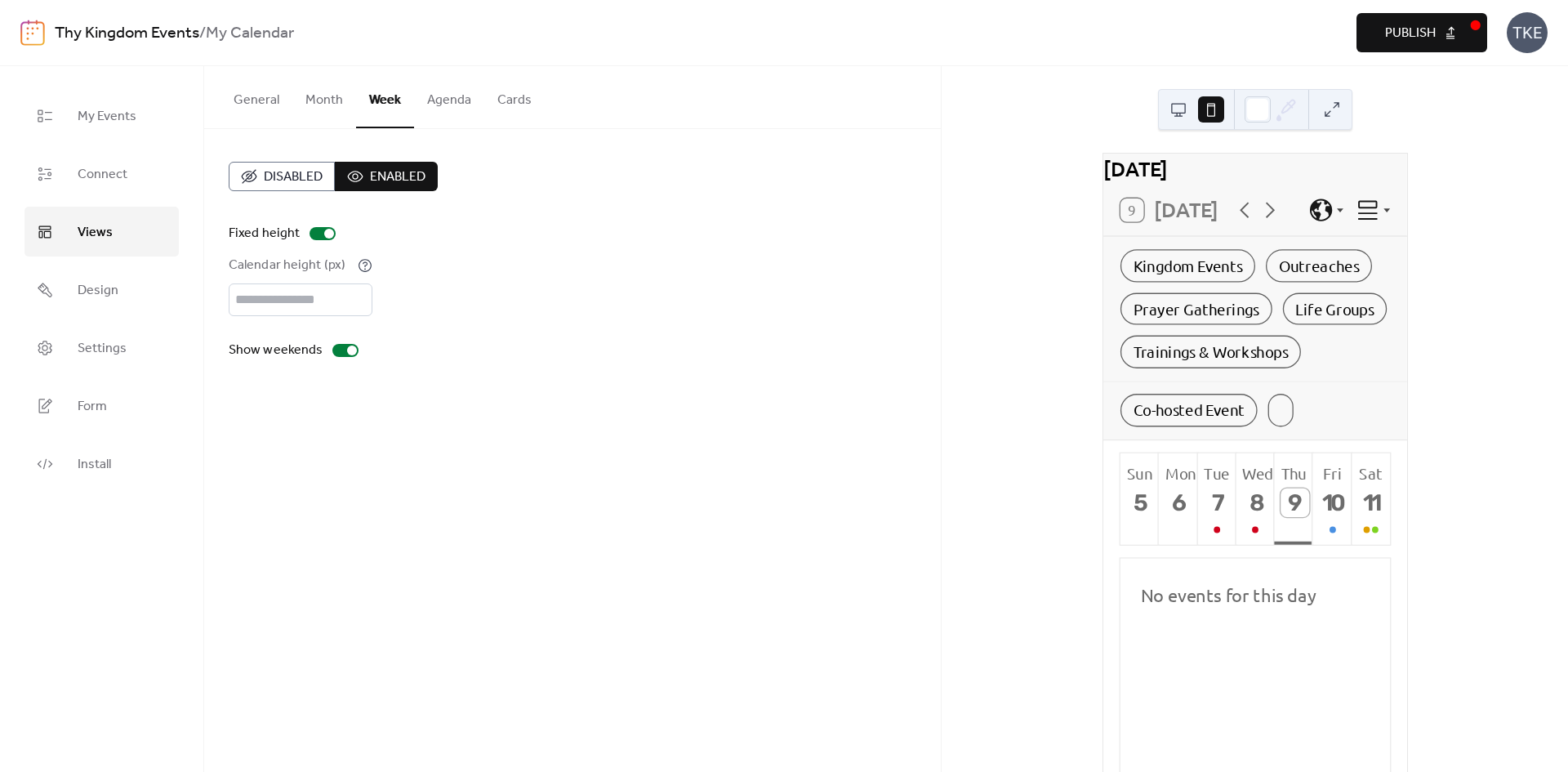
click at [318, 104] on button "Month" at bounding box center [324, 96] width 64 height 60
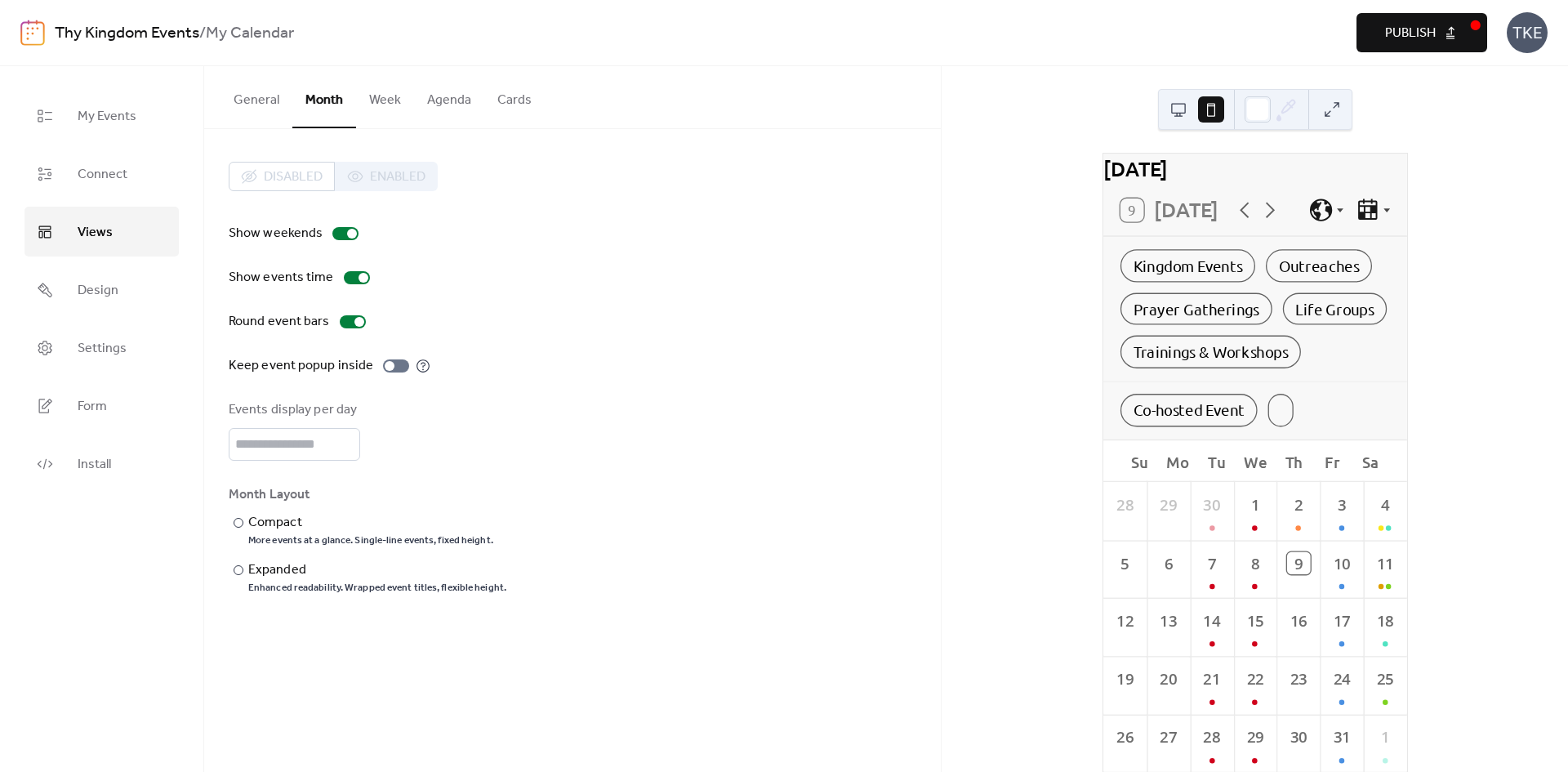
click at [379, 178] on div "Disabled Enabled" at bounding box center [333, 176] width 209 height 29
click at [512, 97] on button "Cards" at bounding box center [514, 96] width 60 height 60
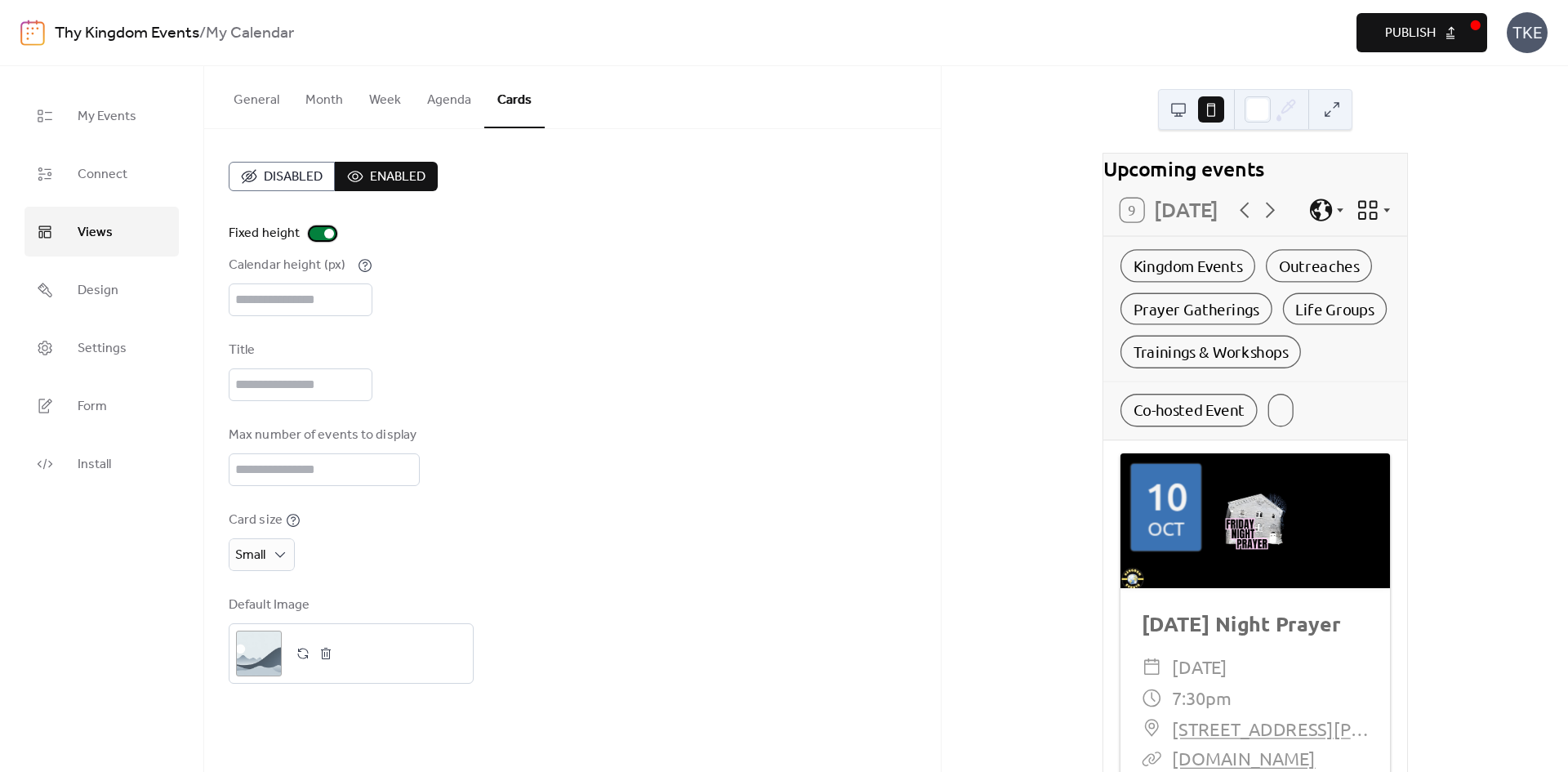
click at [327, 232] on div at bounding box center [328, 233] width 10 height 10
click at [327, 232] on div at bounding box center [323, 233] width 27 height 13
click at [303, 591] on span "Extra Small" at bounding box center [273, 591] width 63 height 19
click at [521, 396] on div "Title" at bounding box center [572, 371] width 688 height 60
click at [431, 110] on button "Agenda" at bounding box center [449, 96] width 70 height 60
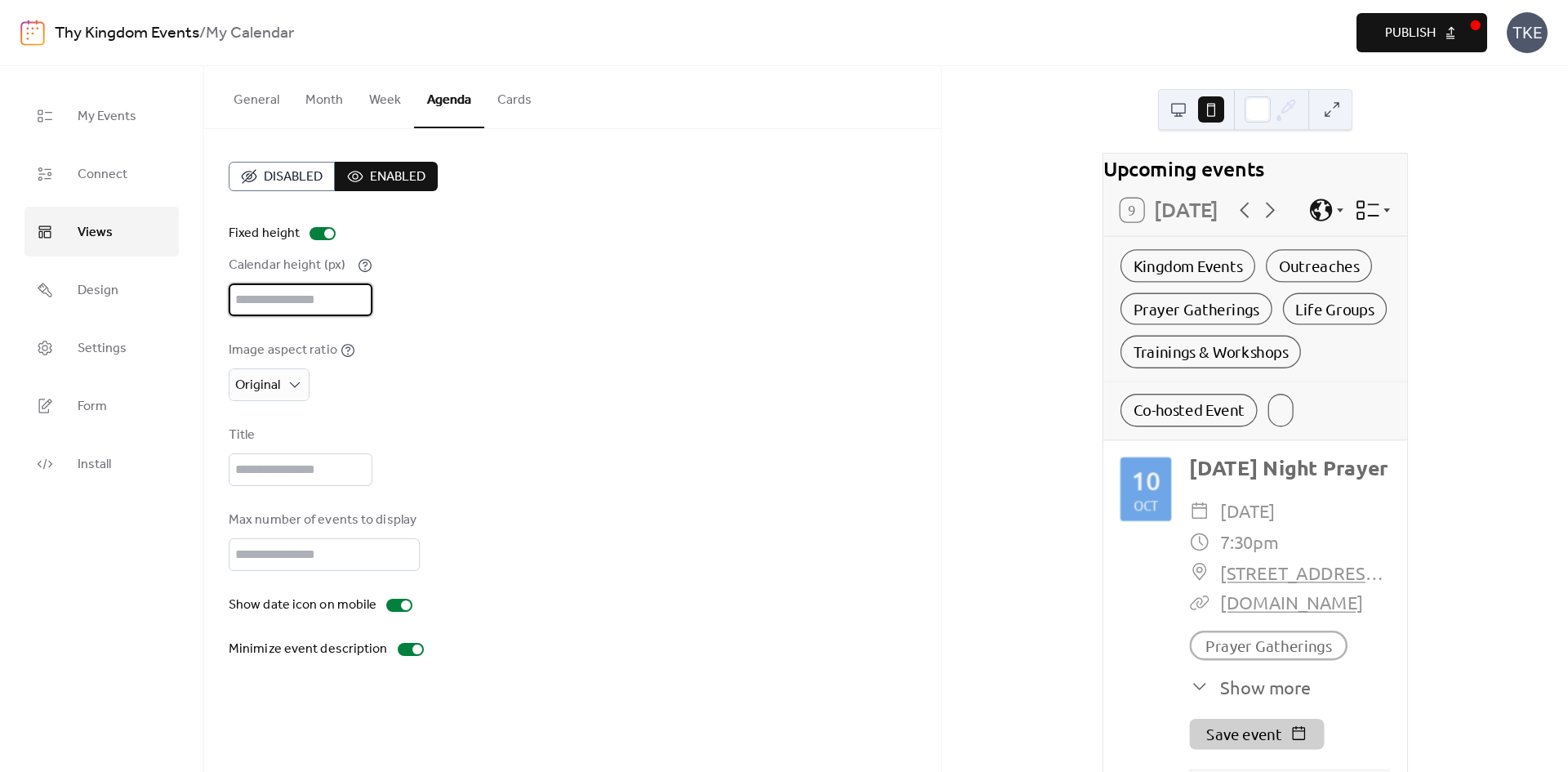
scroll to position [3, 0]
drag, startPoint x: 300, startPoint y: 298, endPoint x: 223, endPoint y: 307, distance: 77.5
click at [223, 307] on div "Disabled Enabled Fixed height Calendar height (px) *** Image aspect ratio Origi…" at bounding box center [573, 411] width 737 height 563
click at [649, 364] on div "Image aspect ratio Original" at bounding box center [572, 371] width 688 height 60
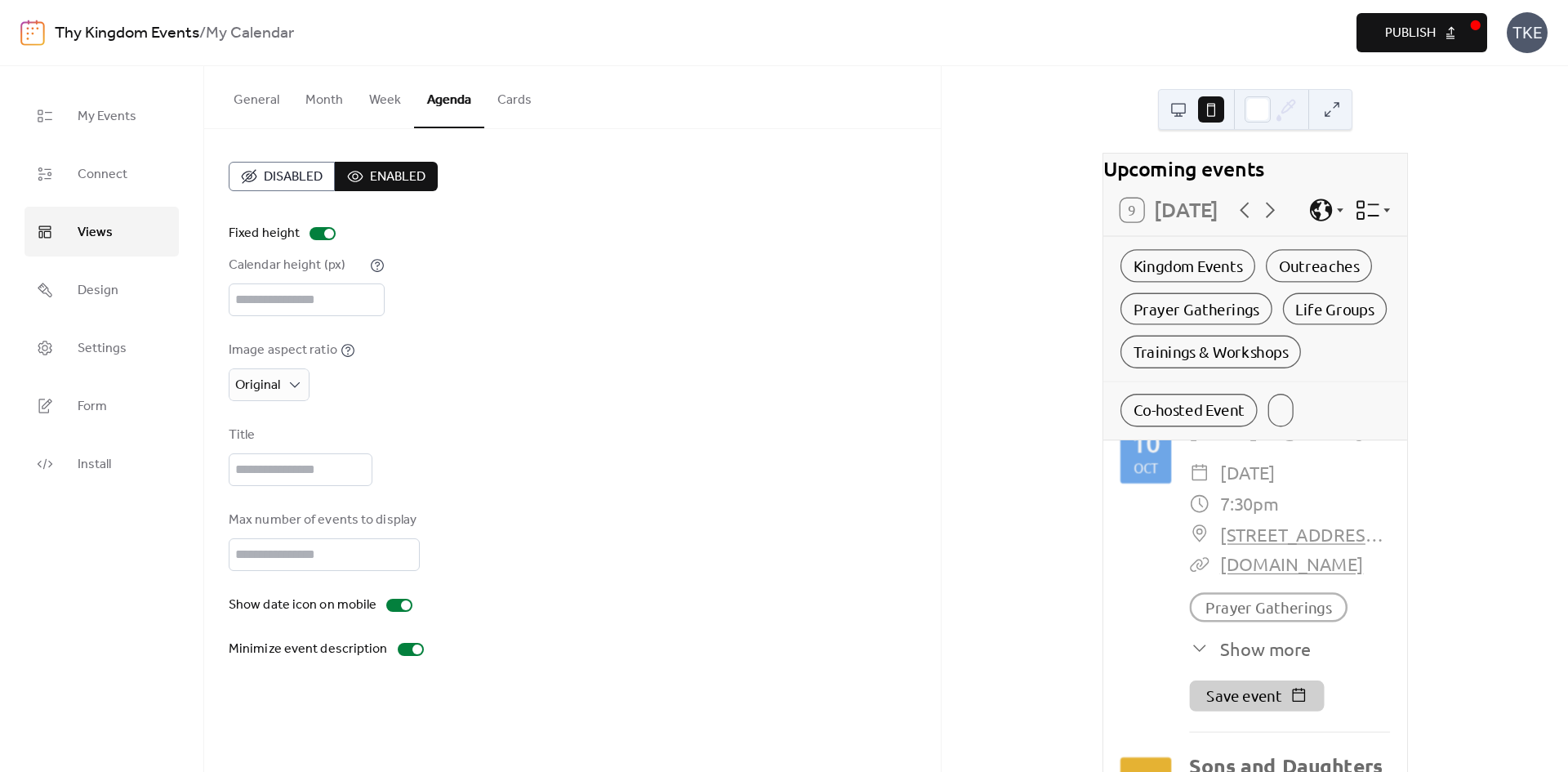
scroll to position [0, 0]
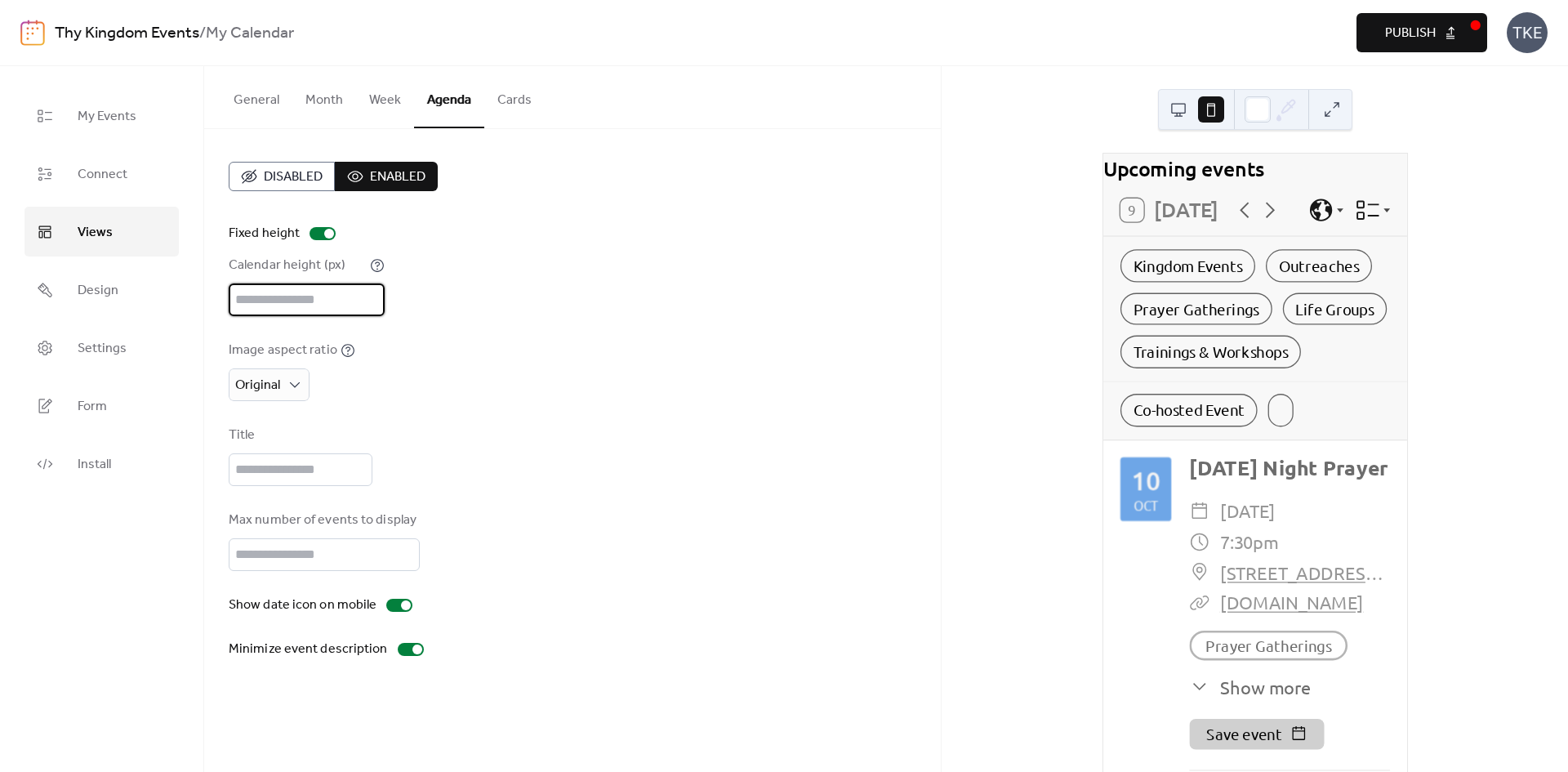
click at [348, 311] on input "***" at bounding box center [306, 299] width 156 height 33
drag, startPoint x: 338, startPoint y: 305, endPoint x: 207, endPoint y: 303, distance: 131.0
click at [207, 303] on div "Disabled Enabled Fixed height Calendar height (px) *** Image aspect ratio Origi…" at bounding box center [573, 411] width 737 height 563
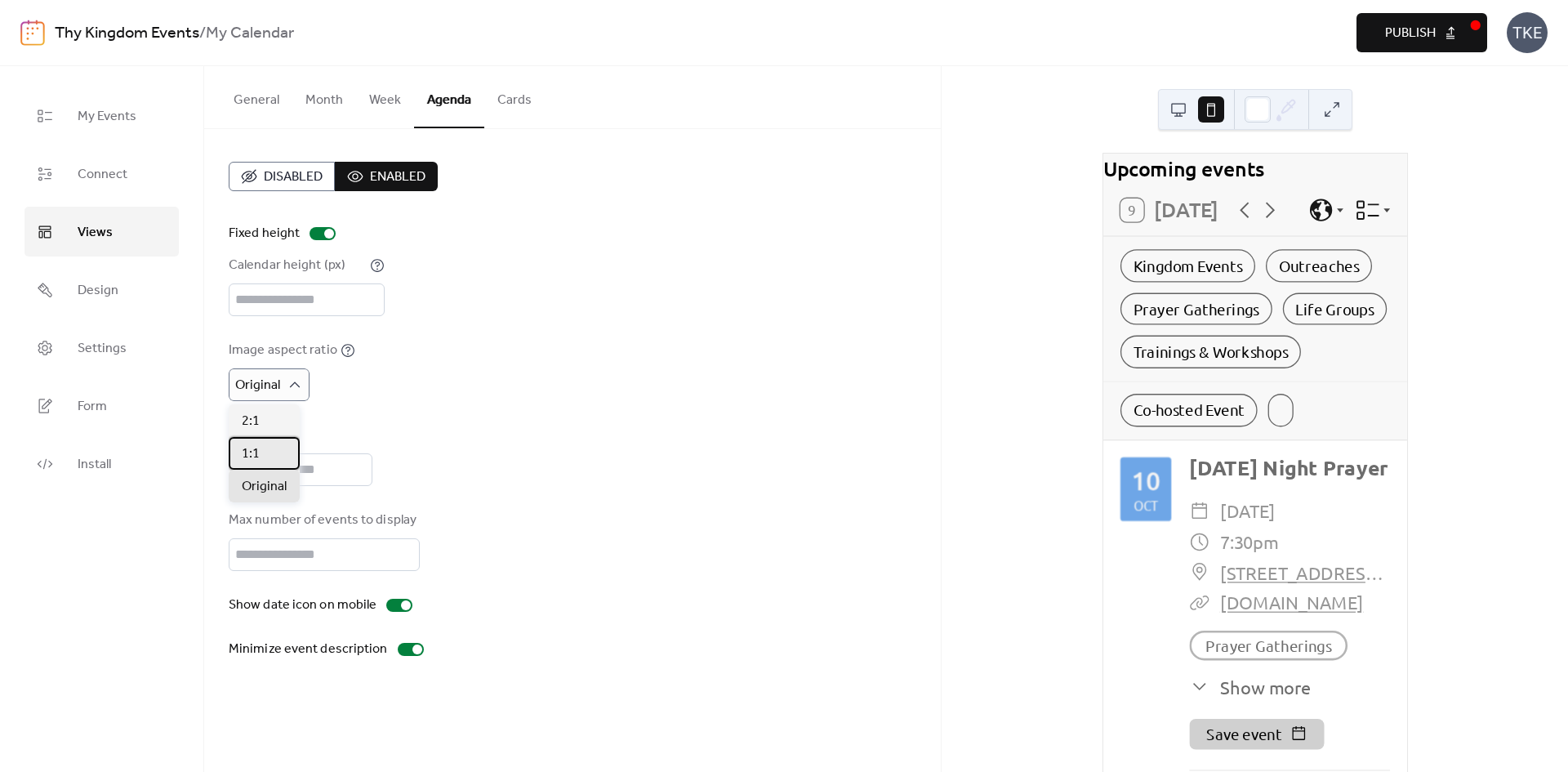
click at [265, 454] on div "1:1" at bounding box center [264, 453] width 71 height 33
click at [276, 387] on div "1:1" at bounding box center [255, 384] width 54 height 33
click at [270, 431] on div "2:1" at bounding box center [264, 421] width 71 height 33
click at [277, 386] on div "2:1" at bounding box center [255, 384] width 54 height 33
click at [272, 490] on span "Original" at bounding box center [264, 487] width 45 height 19
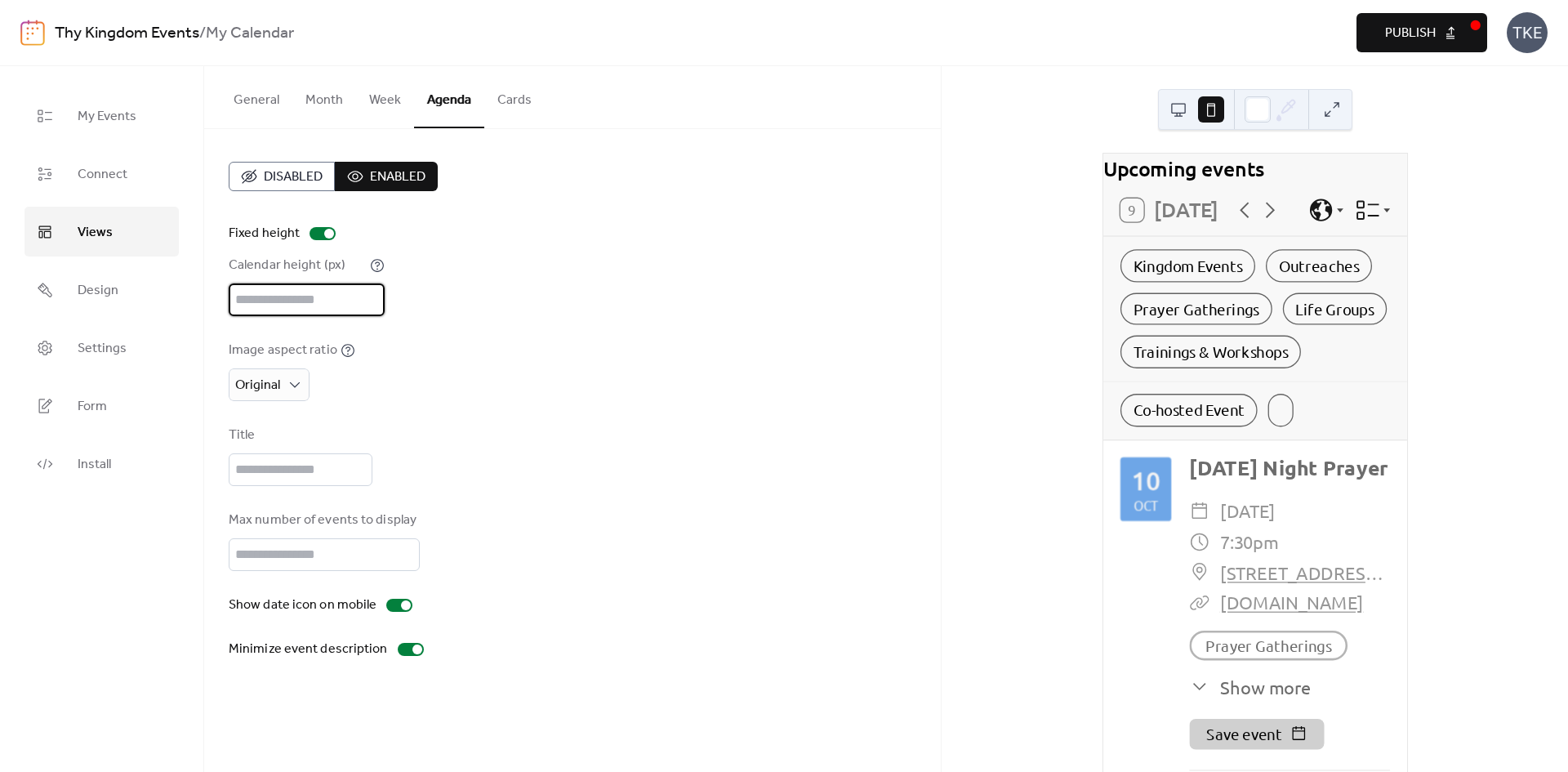
drag, startPoint x: 313, startPoint y: 306, endPoint x: 191, endPoint y: 321, distance: 122.9
click at [191, 321] on div "My Events Connect Views Design Settings Form Install Views General Month Week A…" at bounding box center [784, 419] width 1568 height 706
type input "***"
click at [732, 537] on div "Max number of events to display **" at bounding box center [572, 541] width 688 height 60
click at [321, 180] on span "Disabled" at bounding box center [293, 177] width 58 height 19
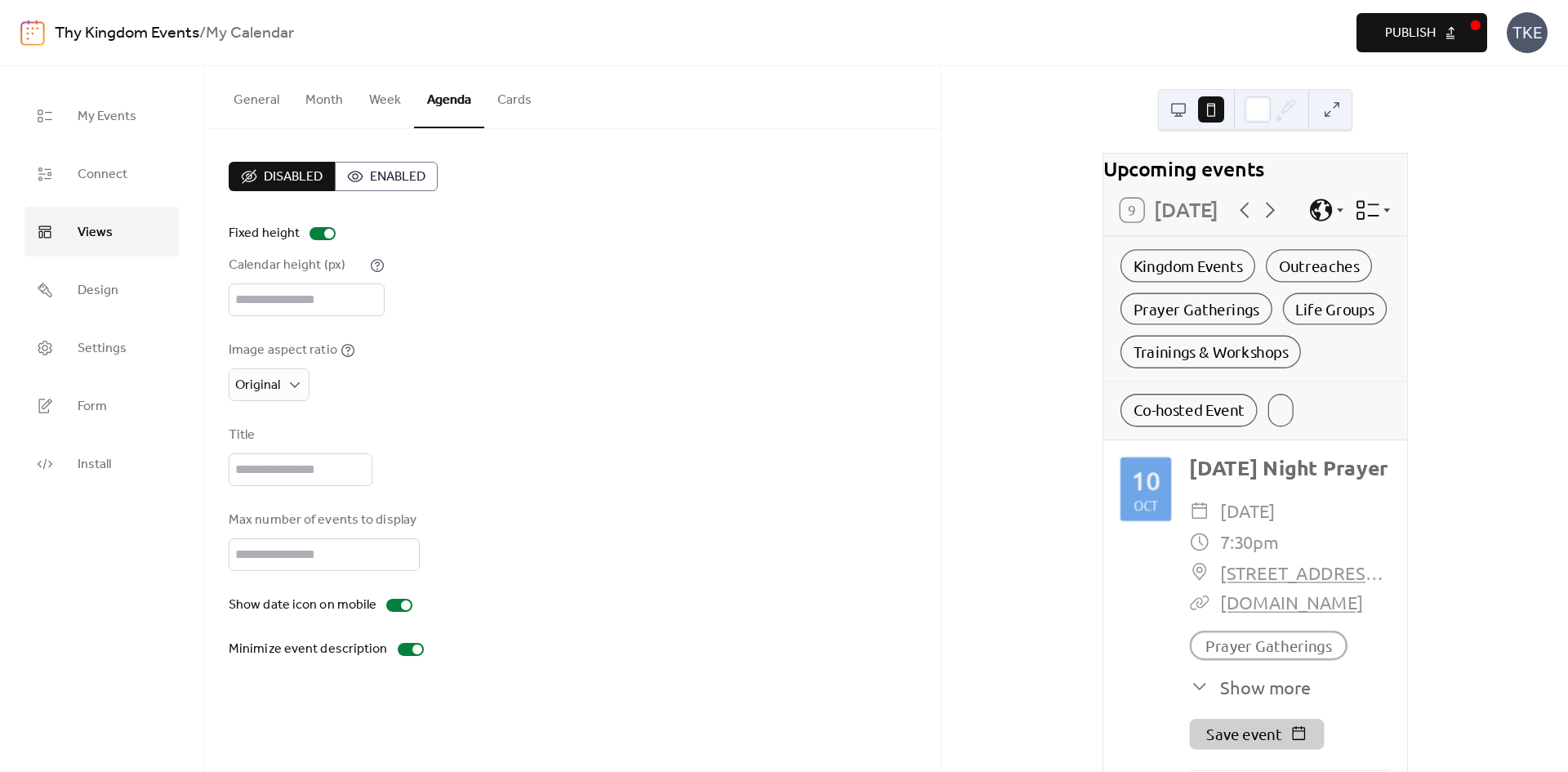
click at [359, 176] on button "Enabled" at bounding box center [386, 176] width 103 height 29
click at [324, 233] on div at bounding box center [328, 233] width 10 height 10
click at [435, 389] on div "Image aspect ratio Original" at bounding box center [572, 371] width 688 height 60
drag, startPoint x: 383, startPoint y: 91, endPoint x: 359, endPoint y: 91, distance: 24.0
click at [383, 92] on button "Week" at bounding box center [385, 96] width 58 height 60
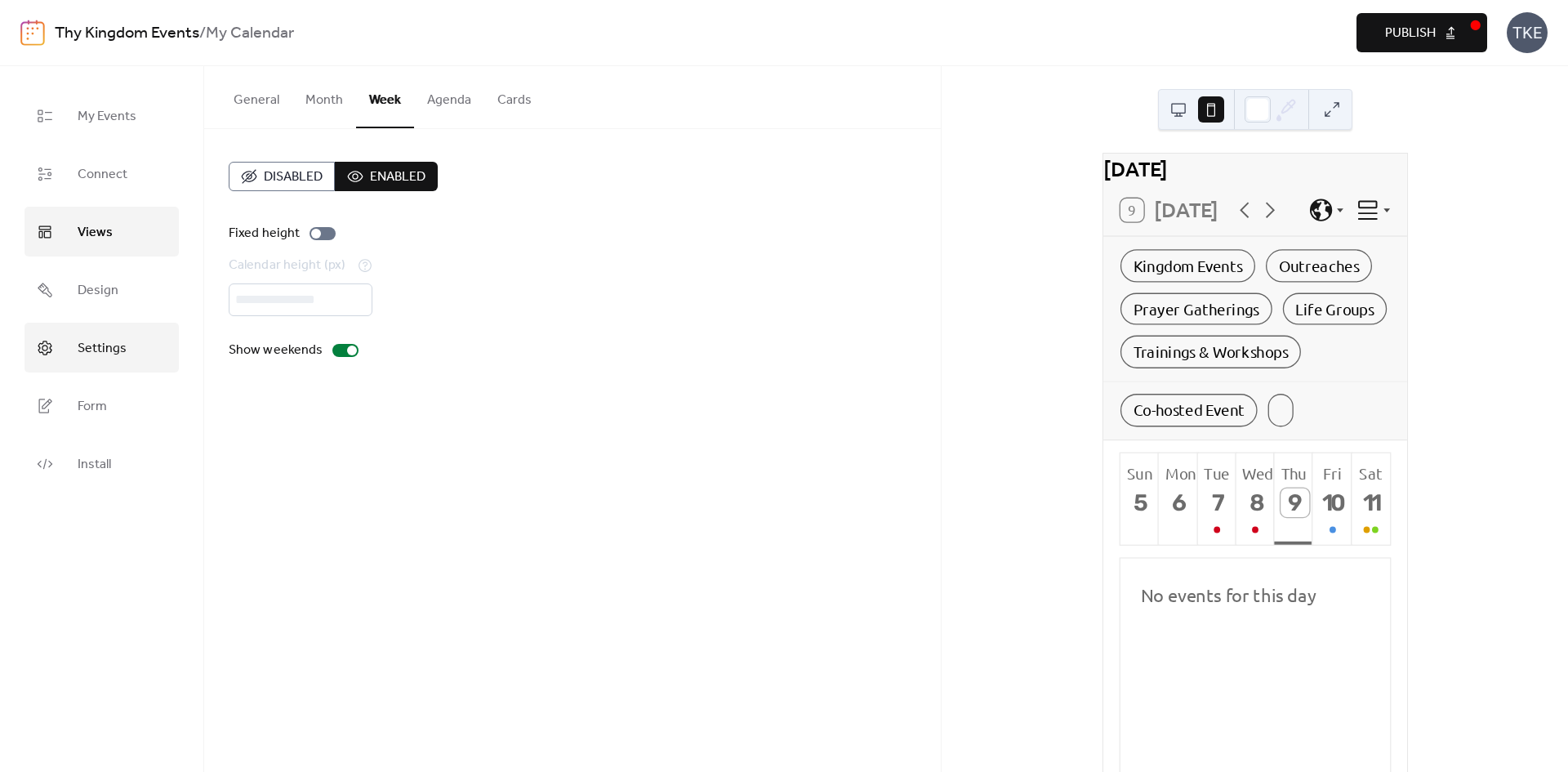
click at [105, 350] on span "Settings" at bounding box center [102, 348] width 49 height 26
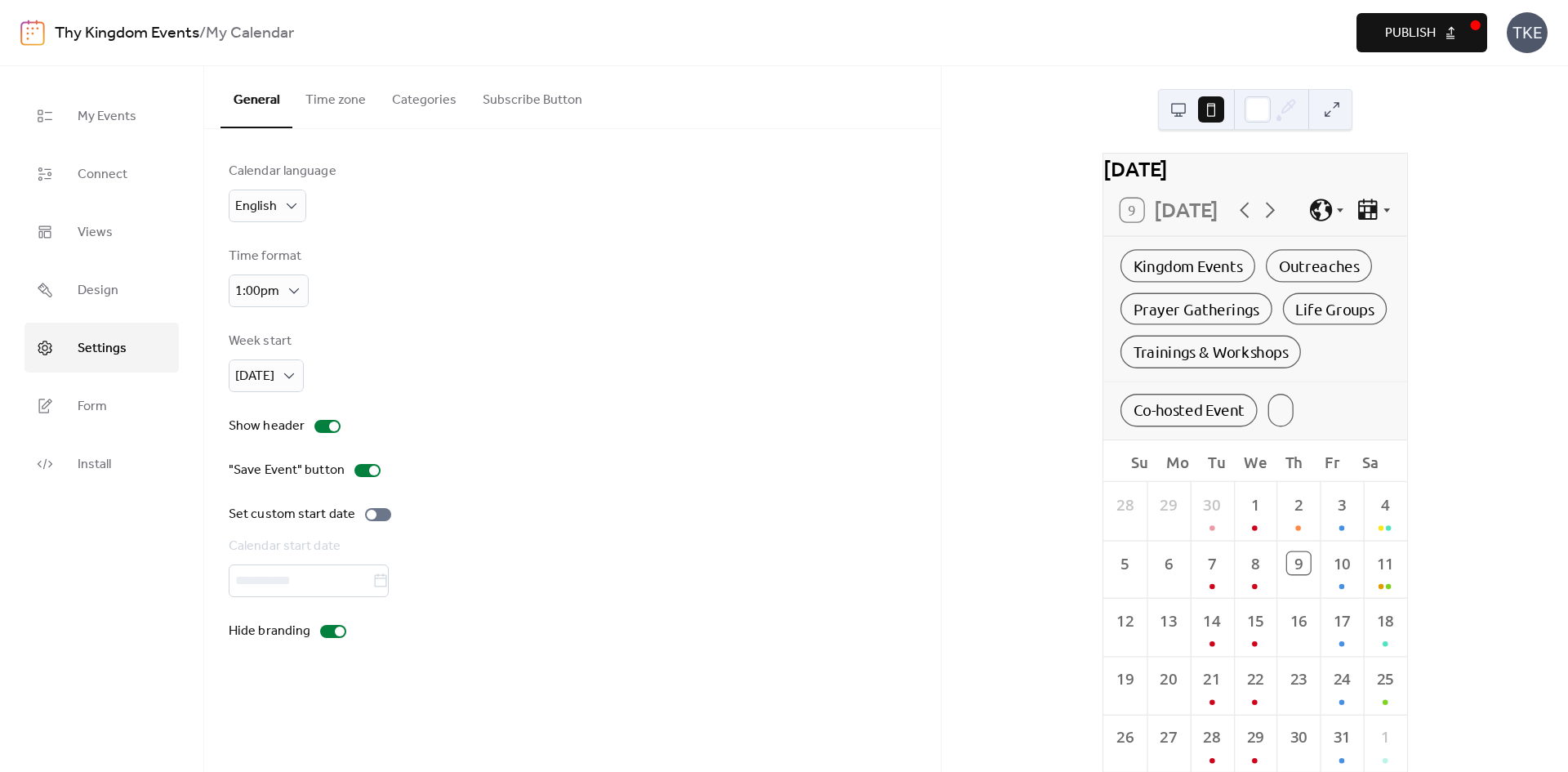
drag, startPoint x: 1213, startPoint y: 105, endPoint x: 1104, endPoint y: 94, distance: 109.6
click at [1083, 95] on div "[DATE] 9 [DATE] Kingdom Events Outreaches Prayer Gatherings Life Groups Trainin…" at bounding box center [1255, 419] width 627 height 706
click at [1216, 105] on button at bounding box center [1211, 110] width 27 height 27
click at [1342, 216] on icon at bounding box center [1340, 210] width 13 height 13
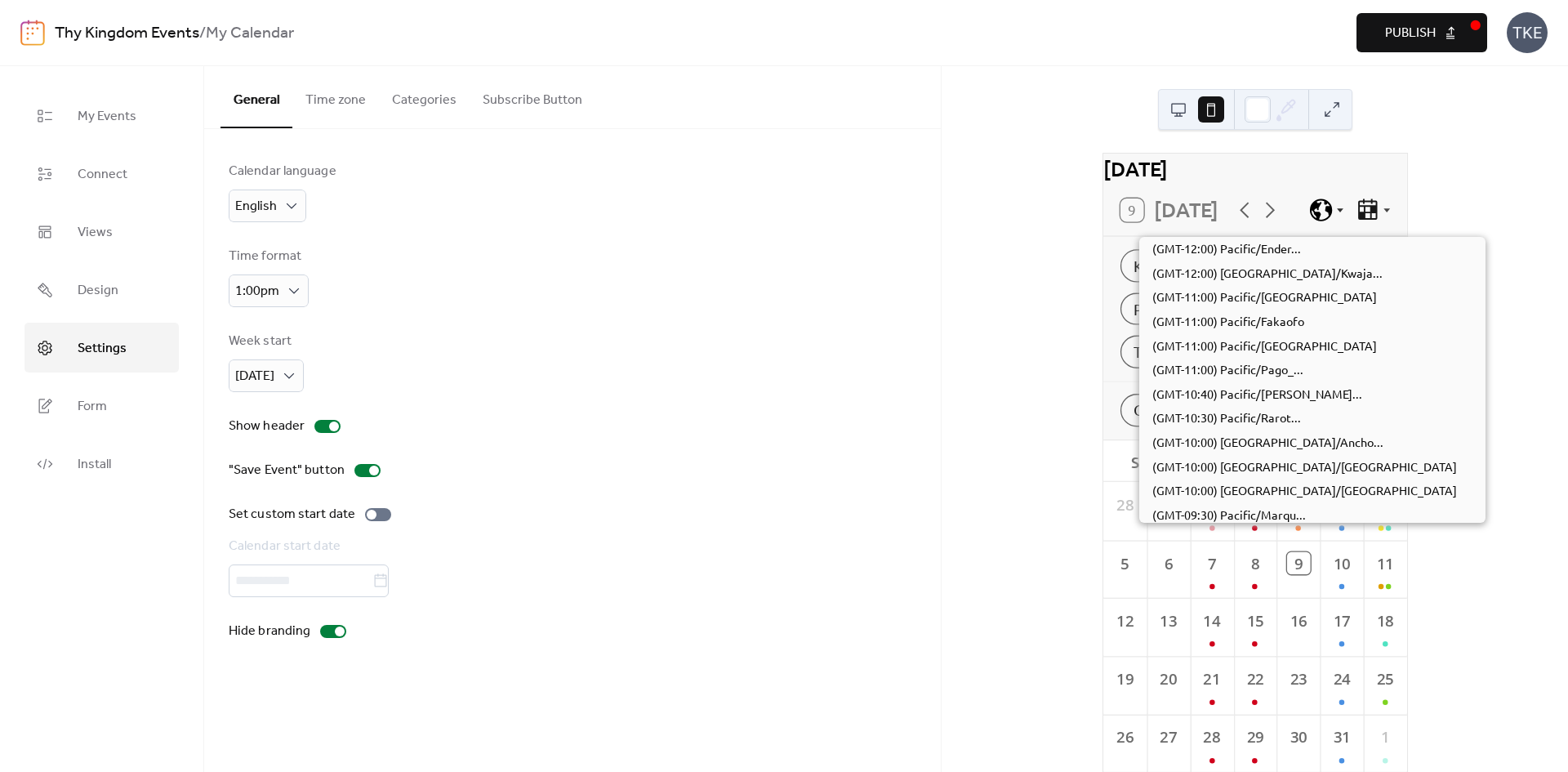
scroll to position [1088, 0]
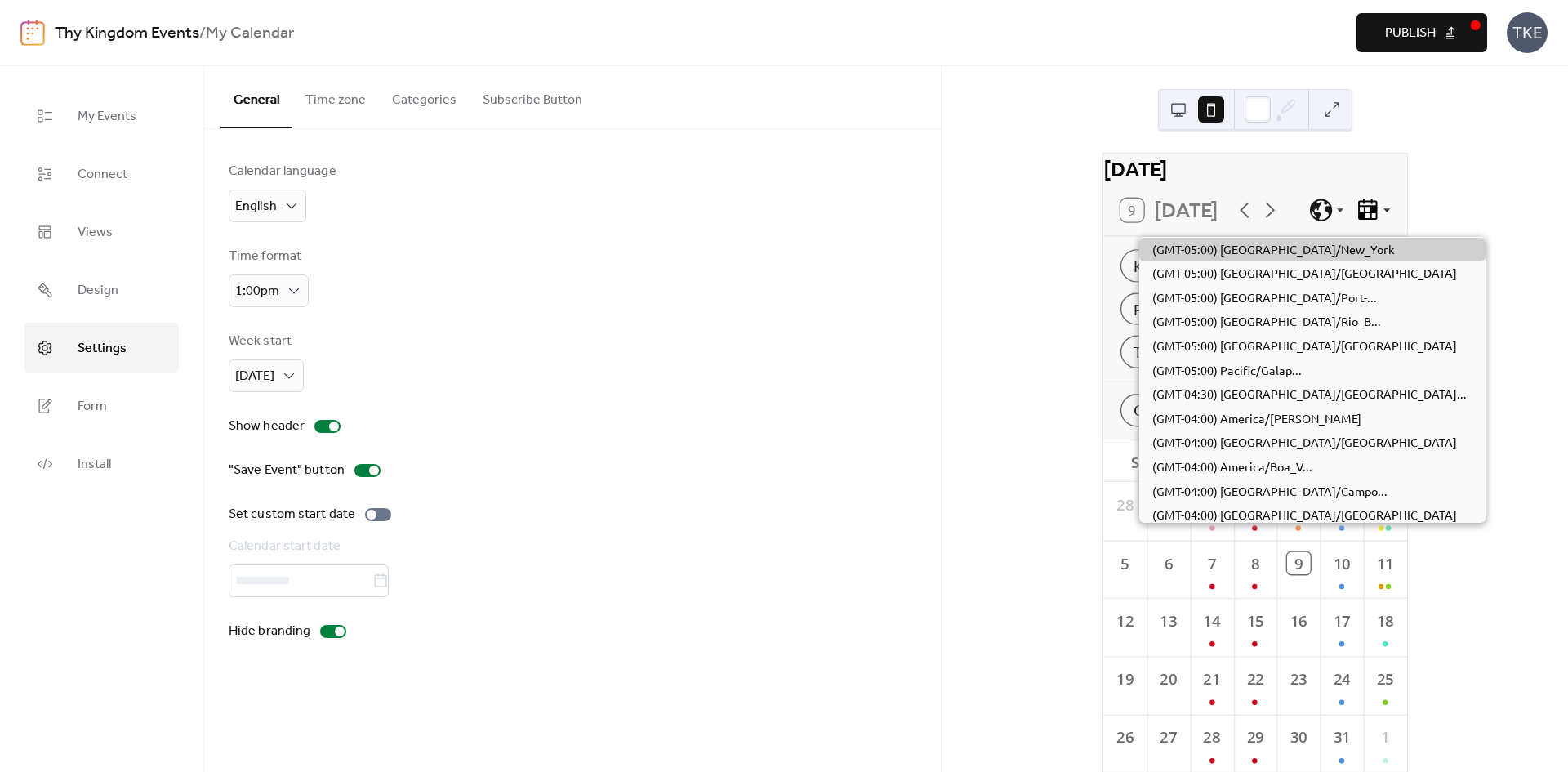
click at [1378, 211] on icon at bounding box center [1367, 209] width 26 height 26
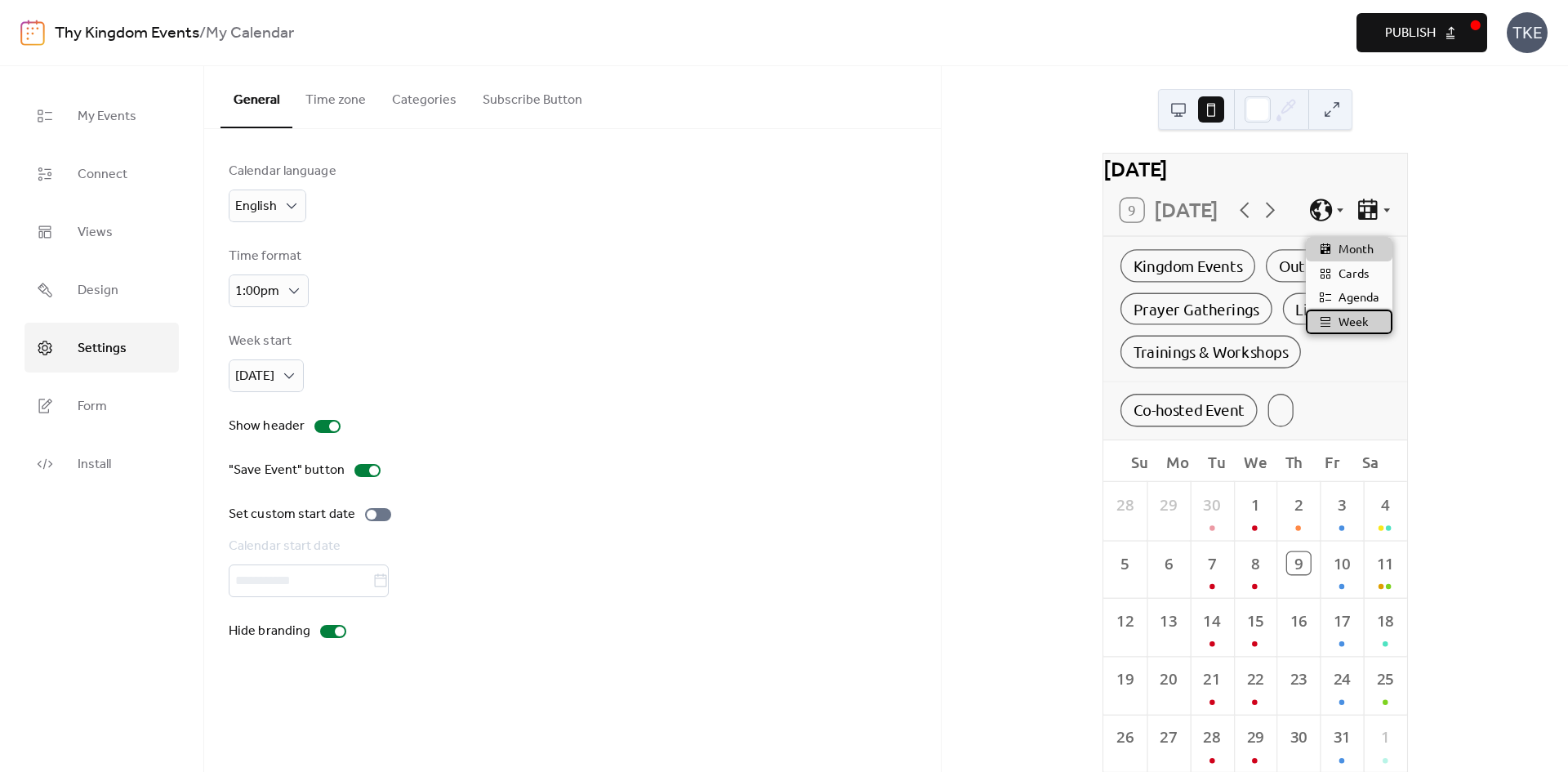
click at [1362, 318] on span "Week" at bounding box center [1354, 321] width 30 height 18
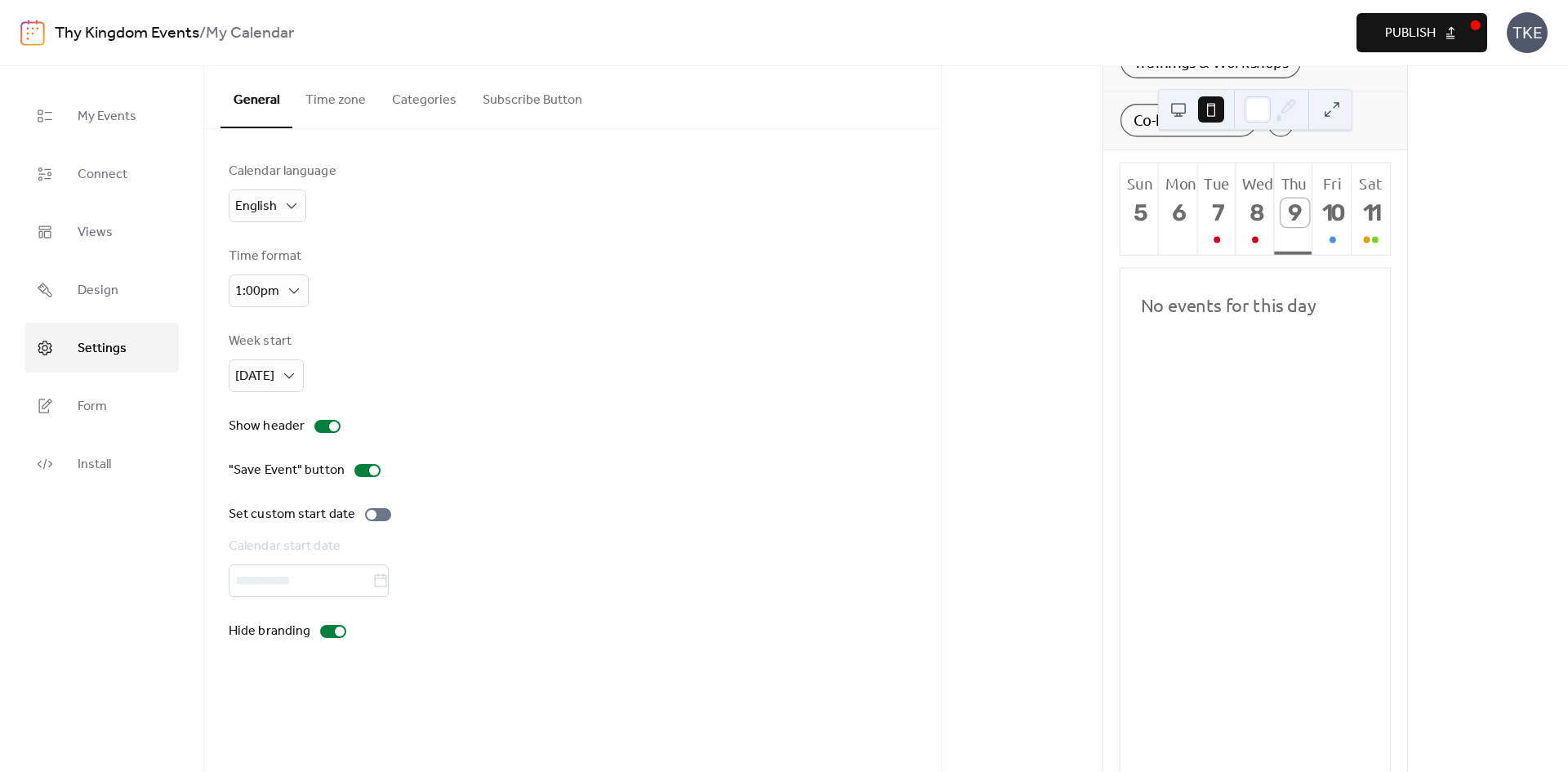
scroll to position [385, 0]
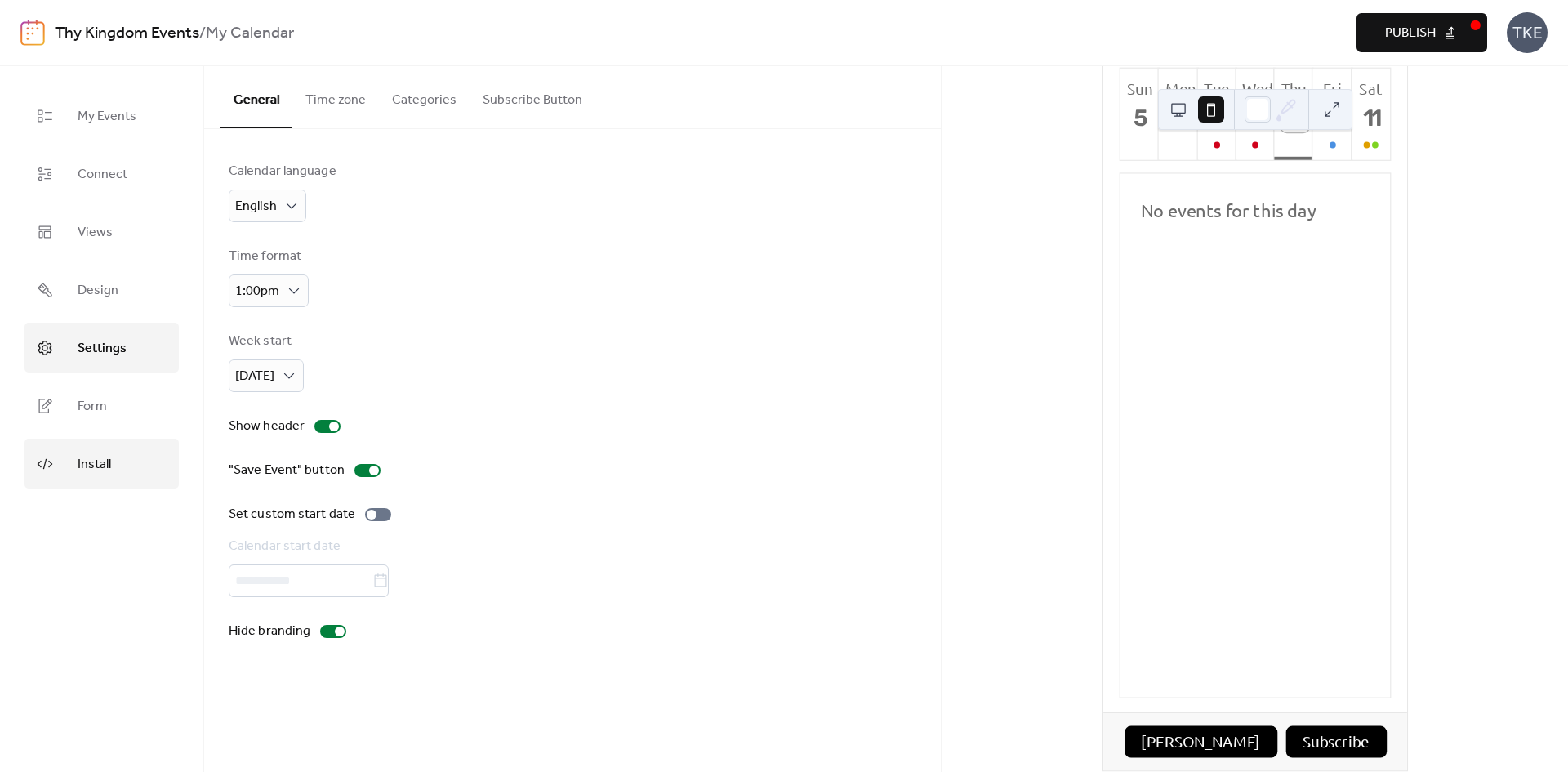
click at [101, 462] on span "Install" at bounding box center [95, 464] width 34 height 26
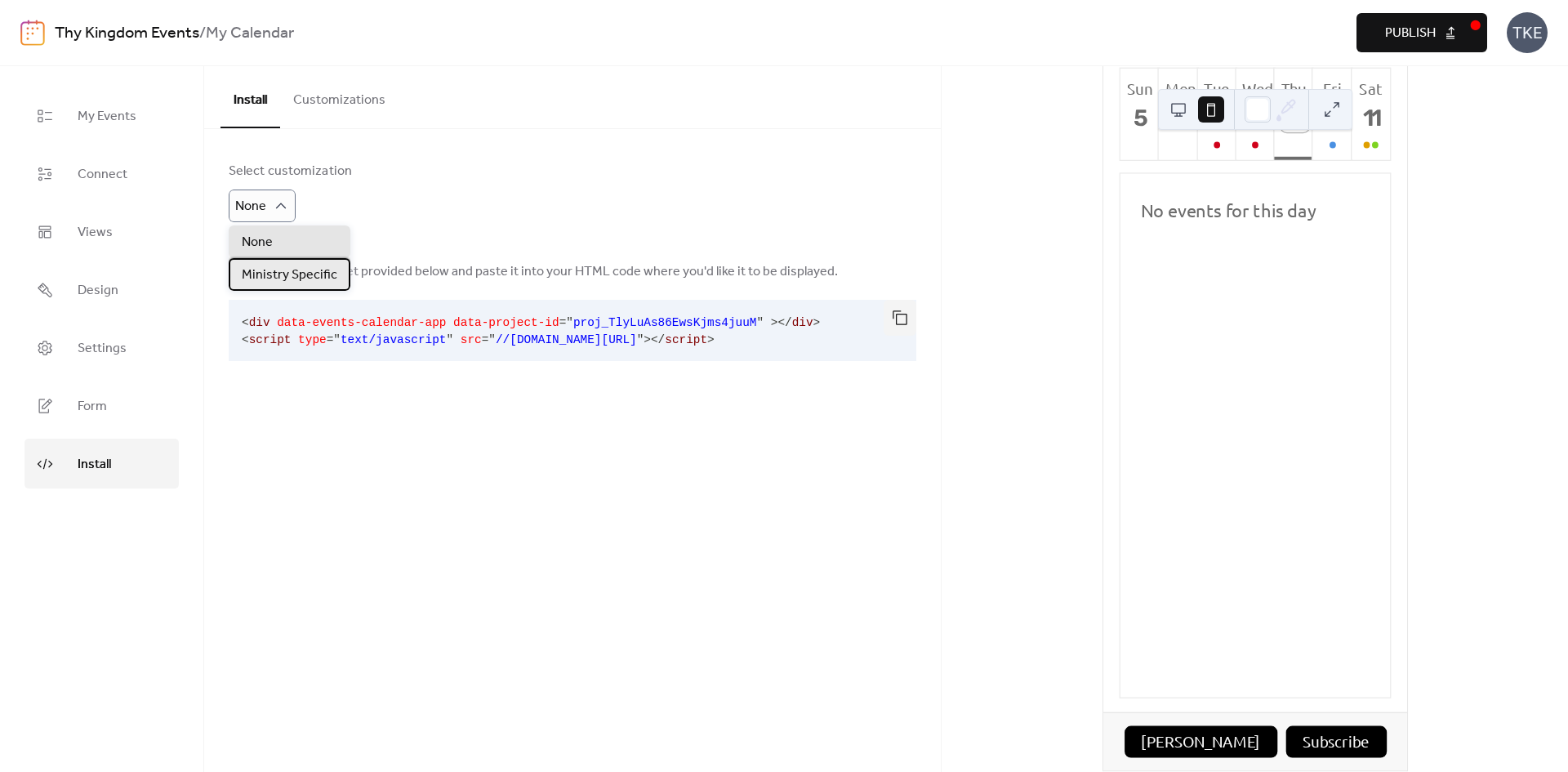
click at [278, 279] on span "Ministry Specific" at bounding box center [290, 275] width 96 height 19
click at [555, 227] on div at bounding box center [572, 232] width 688 height 19
click at [382, 104] on button "Customizations" at bounding box center [339, 96] width 119 height 60
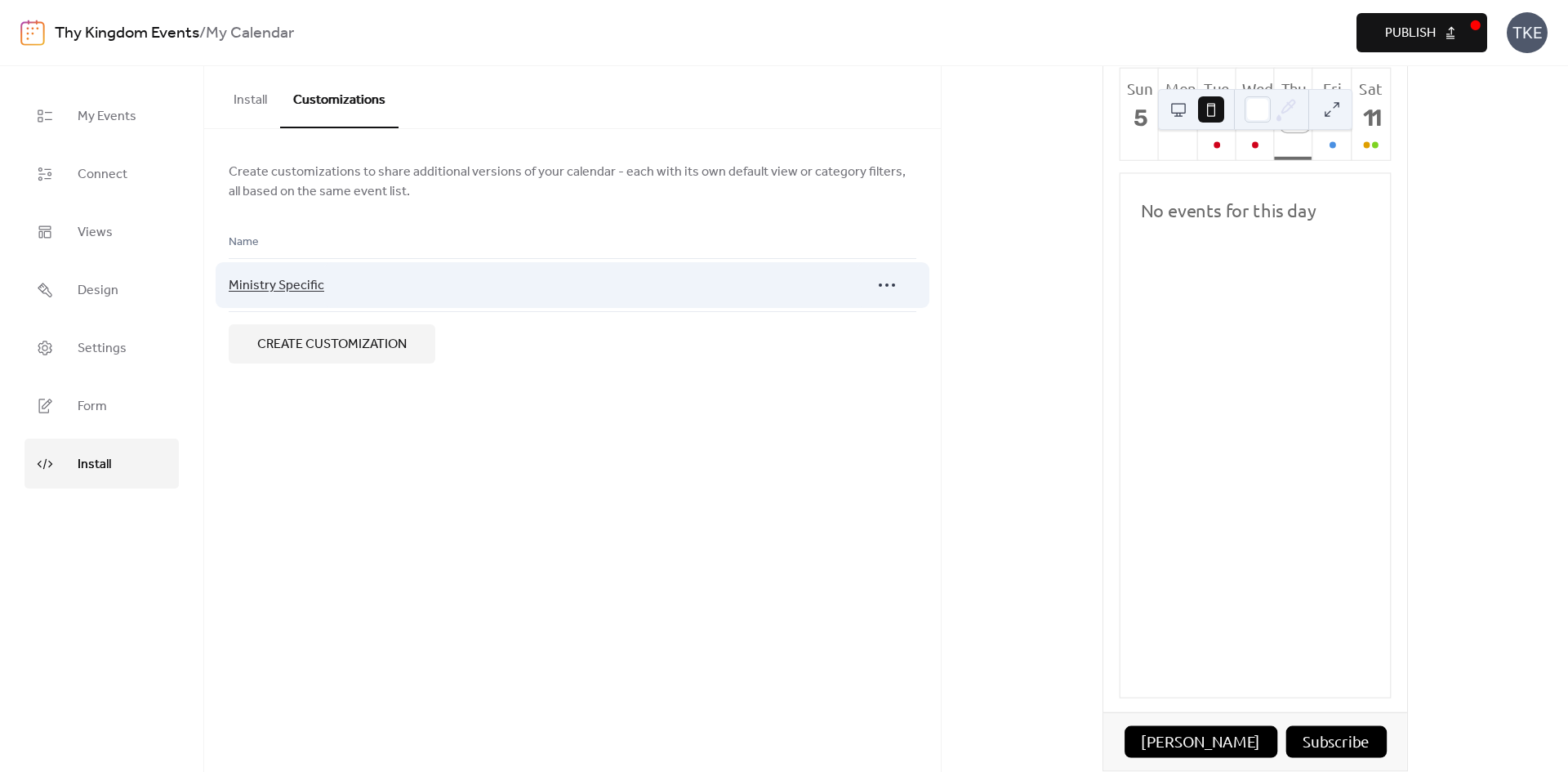
click at [280, 287] on span "Ministry Specific" at bounding box center [276, 286] width 96 height 19
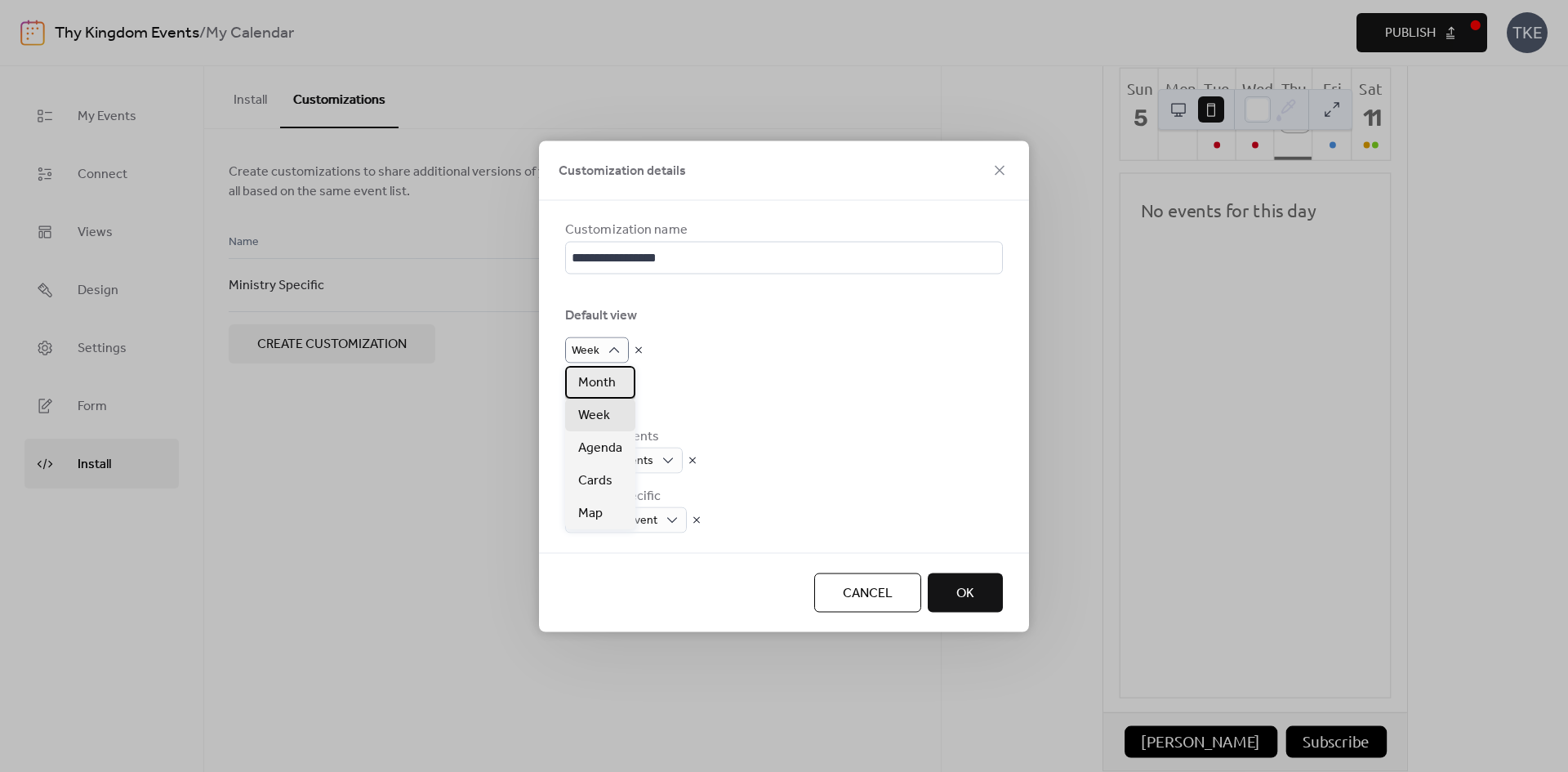
click at [613, 382] on span "Month" at bounding box center [597, 383] width 37 height 19
click at [730, 403] on div "Categories" at bounding box center [784, 404] width 437 height 19
click at [962, 598] on span "OK" at bounding box center [965, 593] width 18 height 19
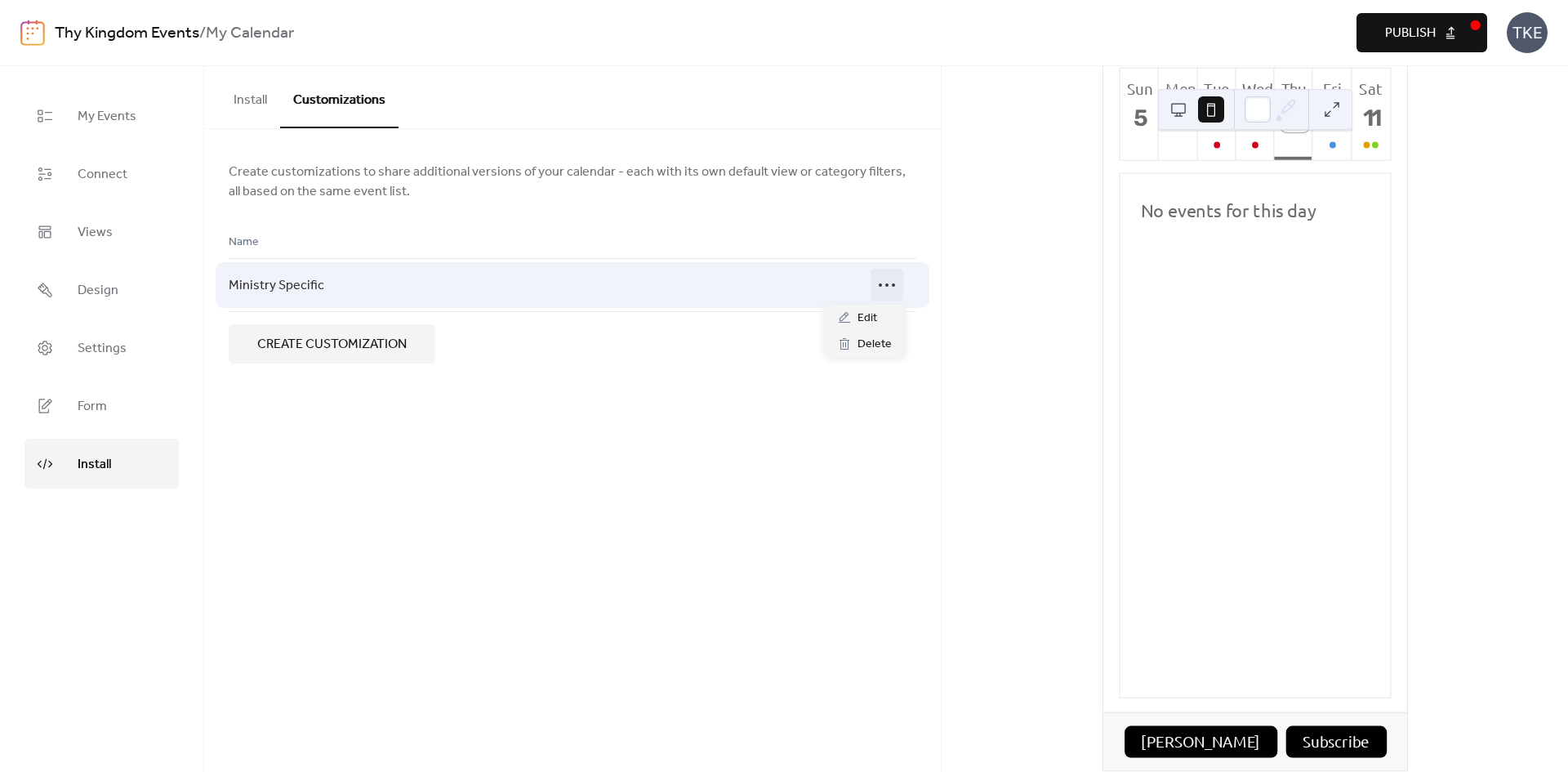
click at [884, 289] on icon at bounding box center [887, 285] width 27 height 27
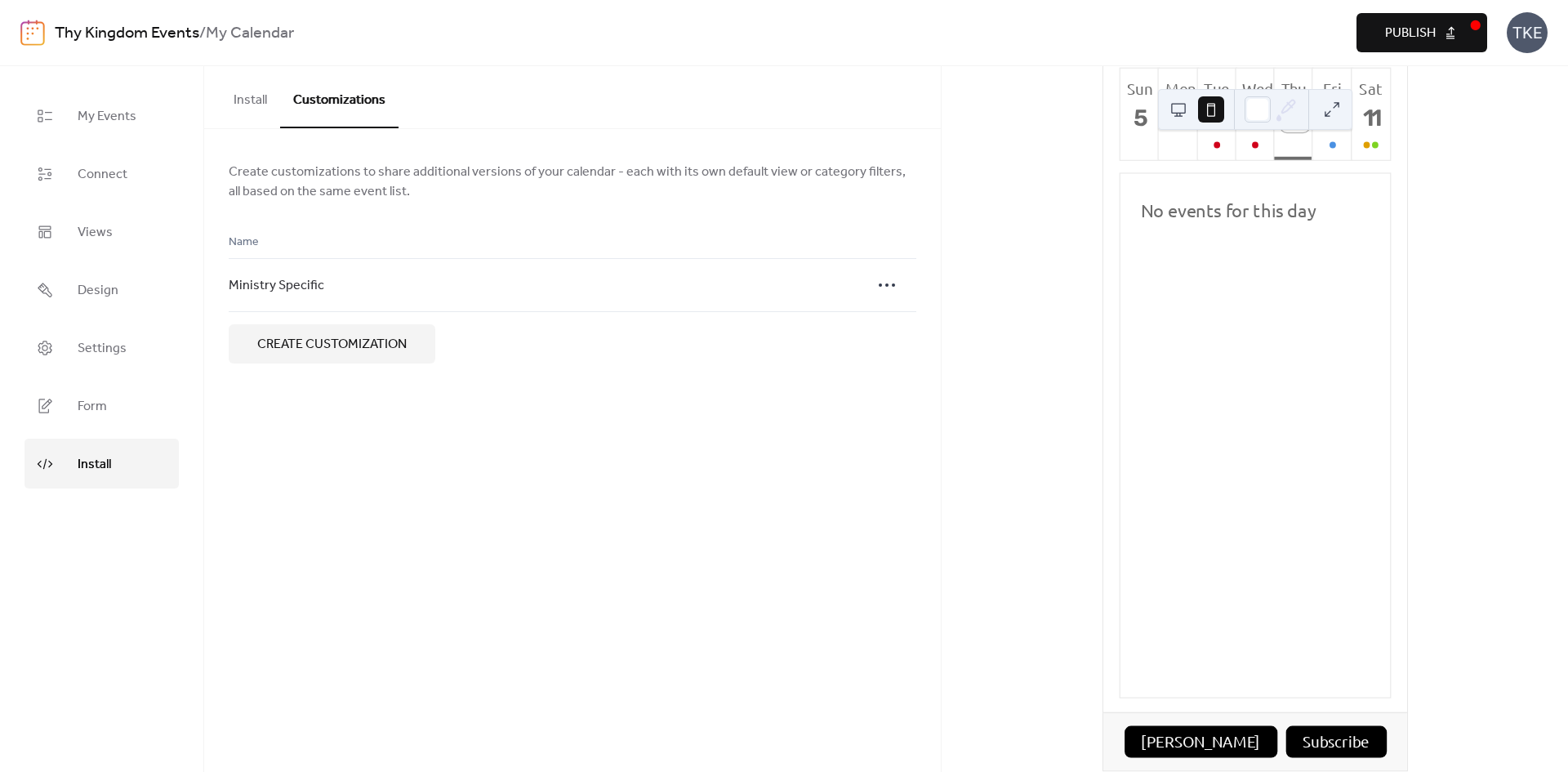
click at [545, 205] on div "Create customizations to share additional versions of your calendar - each with…" at bounding box center [572, 263] width 688 height 202
click at [325, 350] on span "Create customization" at bounding box center [332, 344] width 150 height 19
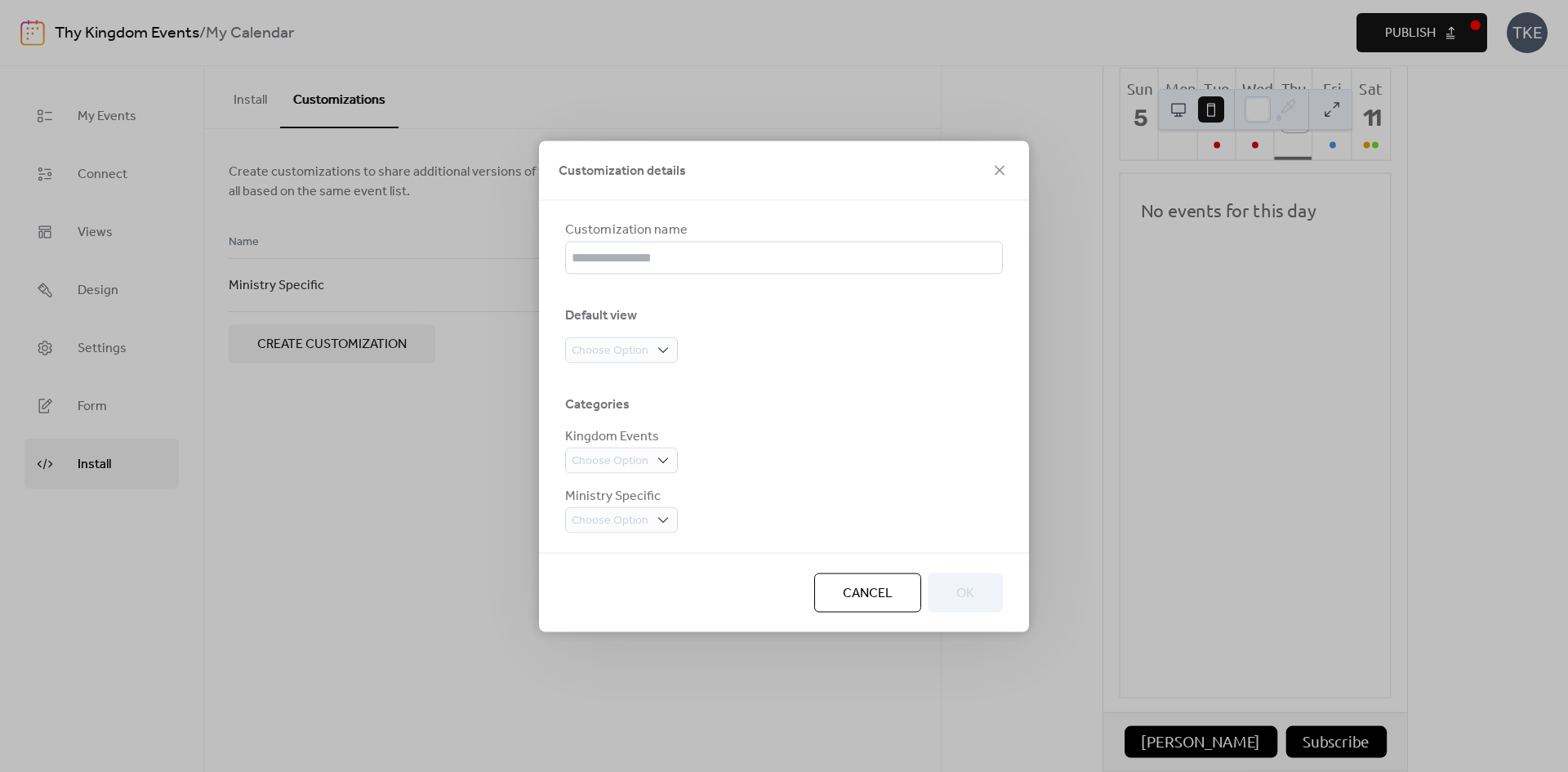
click at [892, 585] on span "Cancel" at bounding box center [868, 593] width 50 height 19
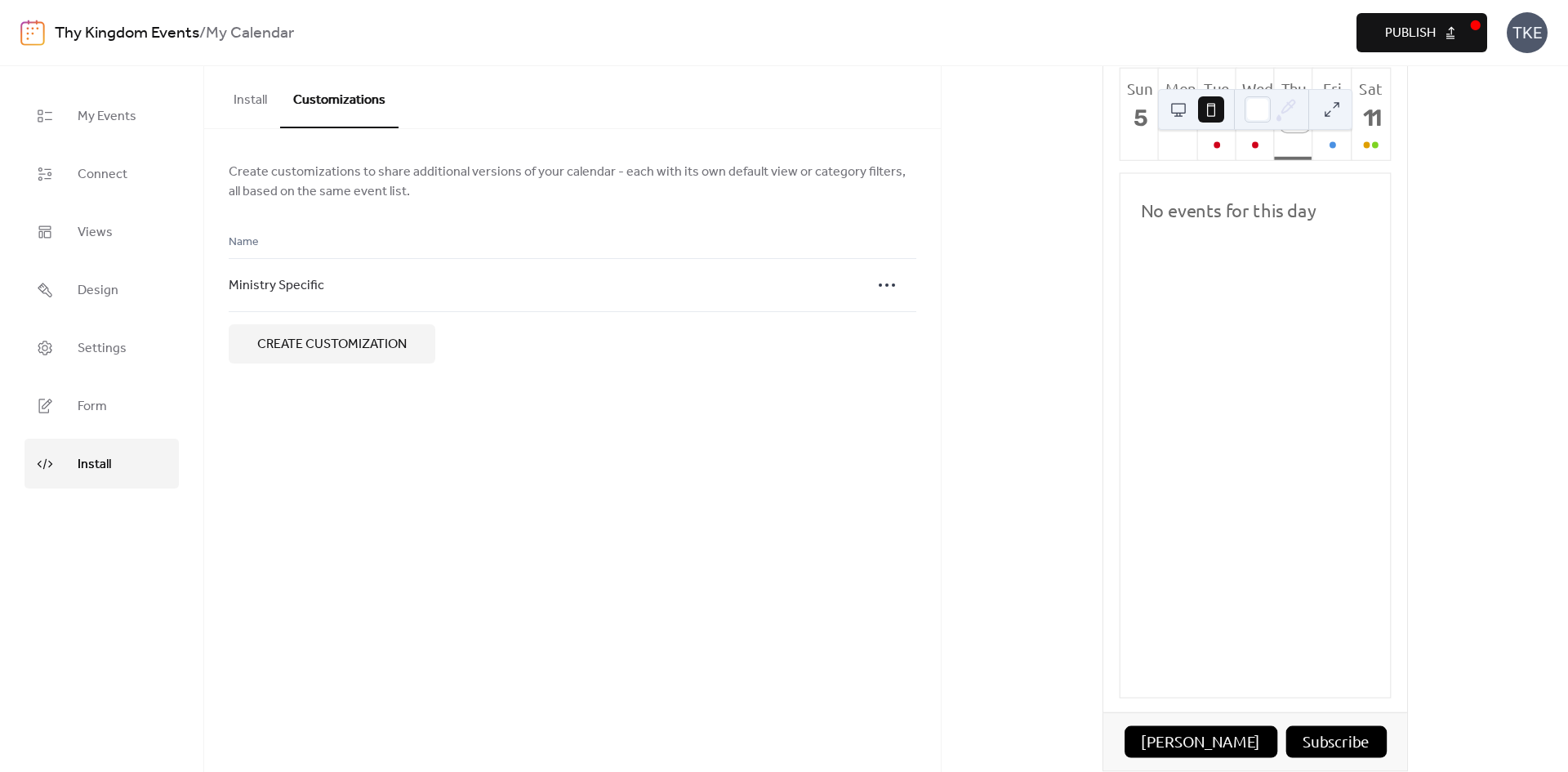
click at [261, 98] on button "Install" at bounding box center [250, 96] width 59 height 60
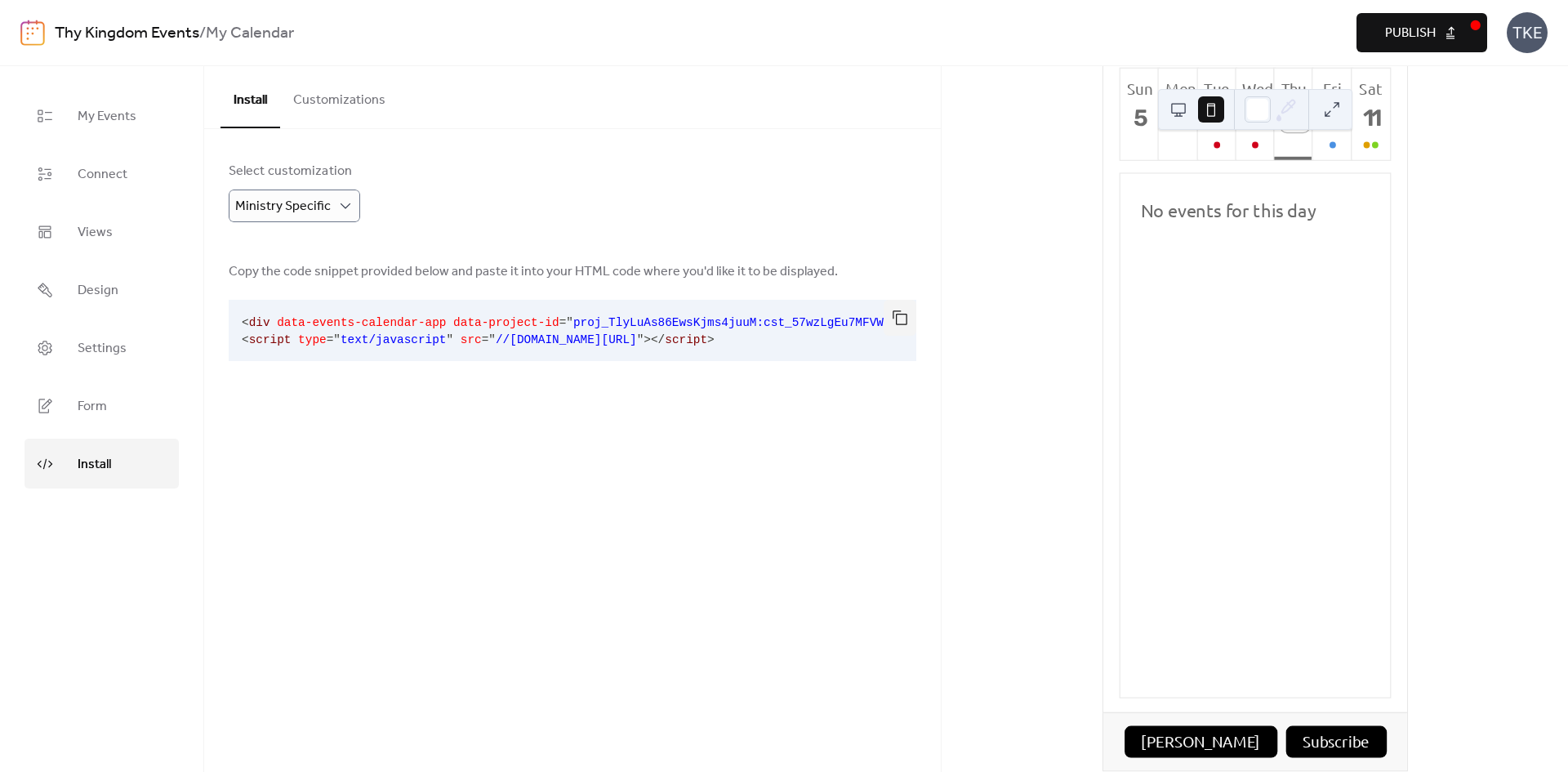
click at [807, 340] on pre "< div data-events-calendar-app data-project-id = " proj_TlyLuAs86EwsKjms4juuM:c…" at bounding box center [559, 330] width 661 height 61
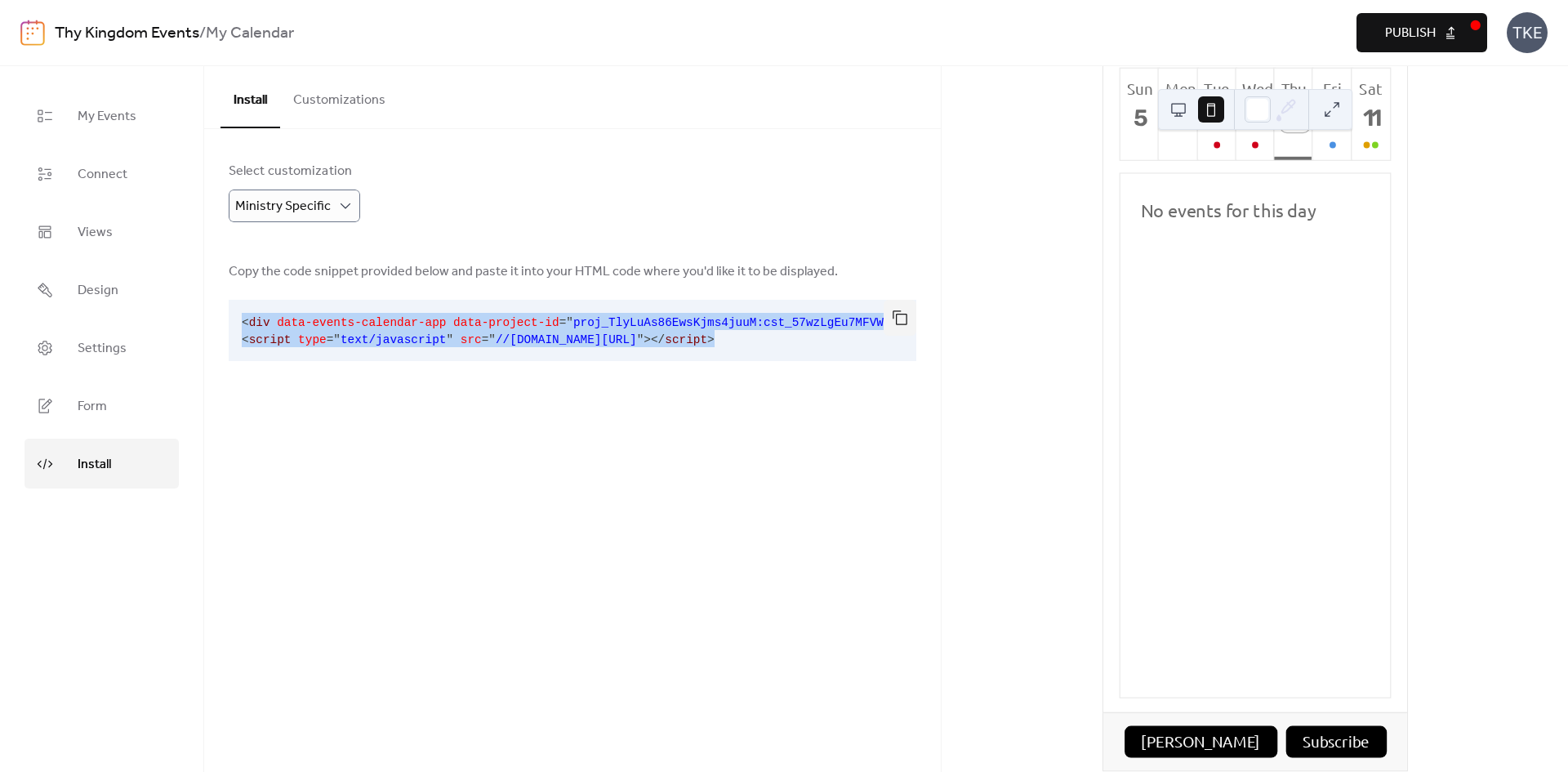
drag, startPoint x: 769, startPoint y: 336, endPoint x: 231, endPoint y: 309, distance: 538.7
click at [231, 309] on pre "< div data-events-calendar-app data-project-id = " proj_TlyLuAs86EwsKjms4juuM:c…" at bounding box center [559, 330] width 661 height 61
copy code "< div data-events-calendar-app data-project-id = " proj_TlyLuAs86EwsKjms4juuM:c…"
click at [350, 93] on button "Customizations" at bounding box center [339, 96] width 119 height 60
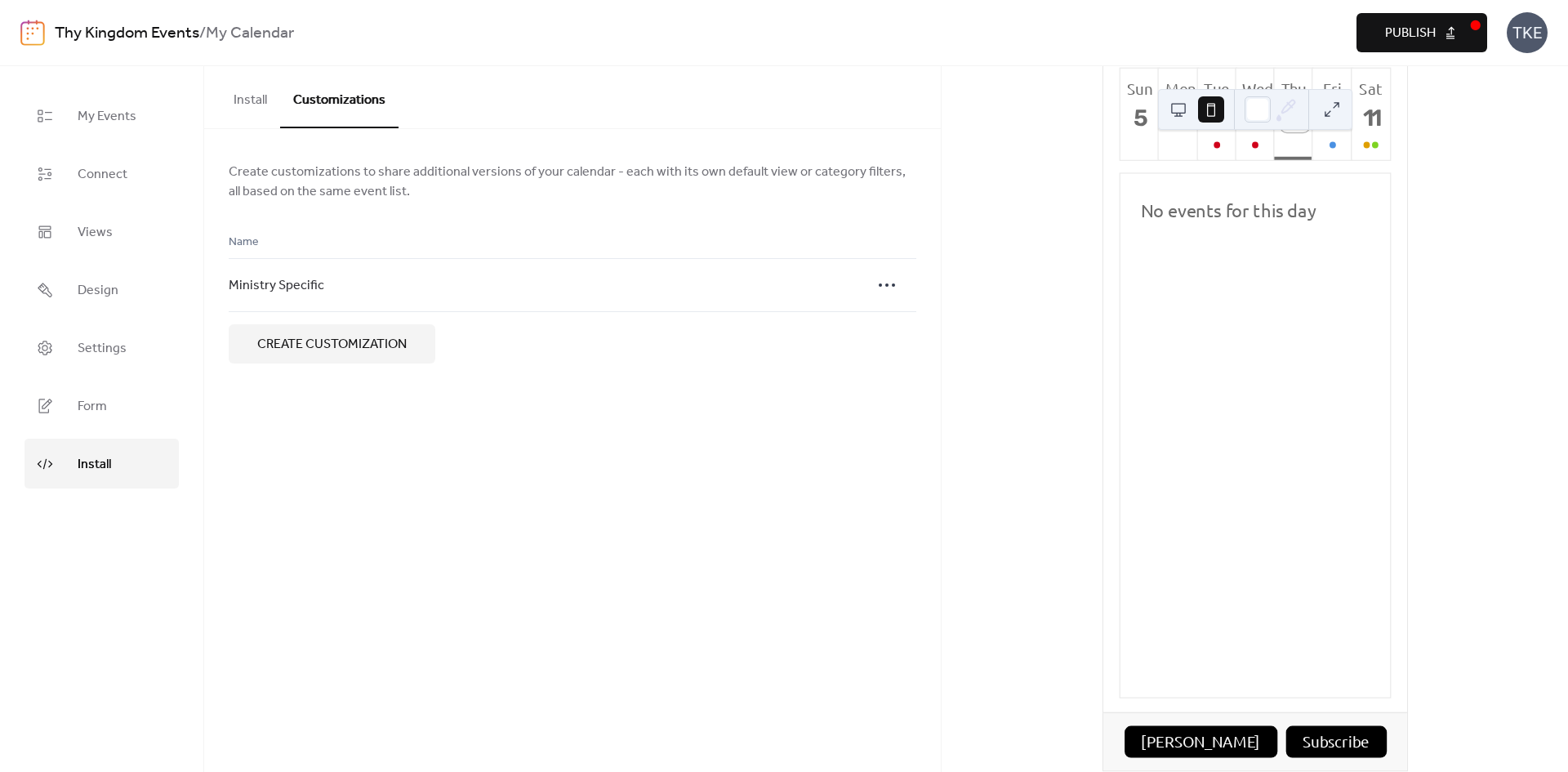
click at [228, 94] on button "Install" at bounding box center [250, 96] width 59 height 60
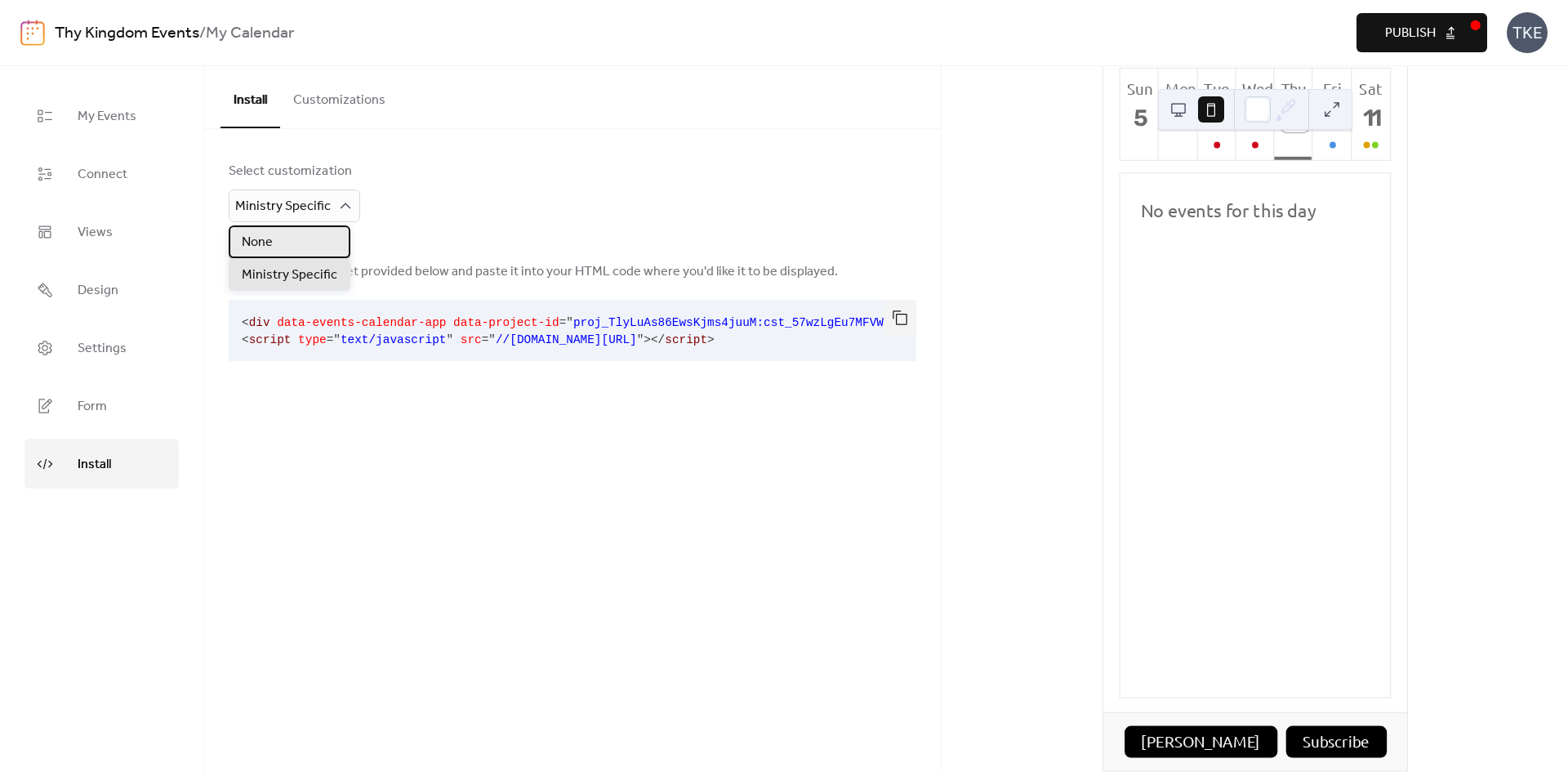
click at [269, 246] on span "None" at bounding box center [257, 243] width 31 height 19
click at [395, 204] on div "Select customization None Copy the code snippet provided below and paste it int…" at bounding box center [573, 278] width 737 height 297
click at [297, 94] on button "Customizations" at bounding box center [339, 96] width 119 height 60
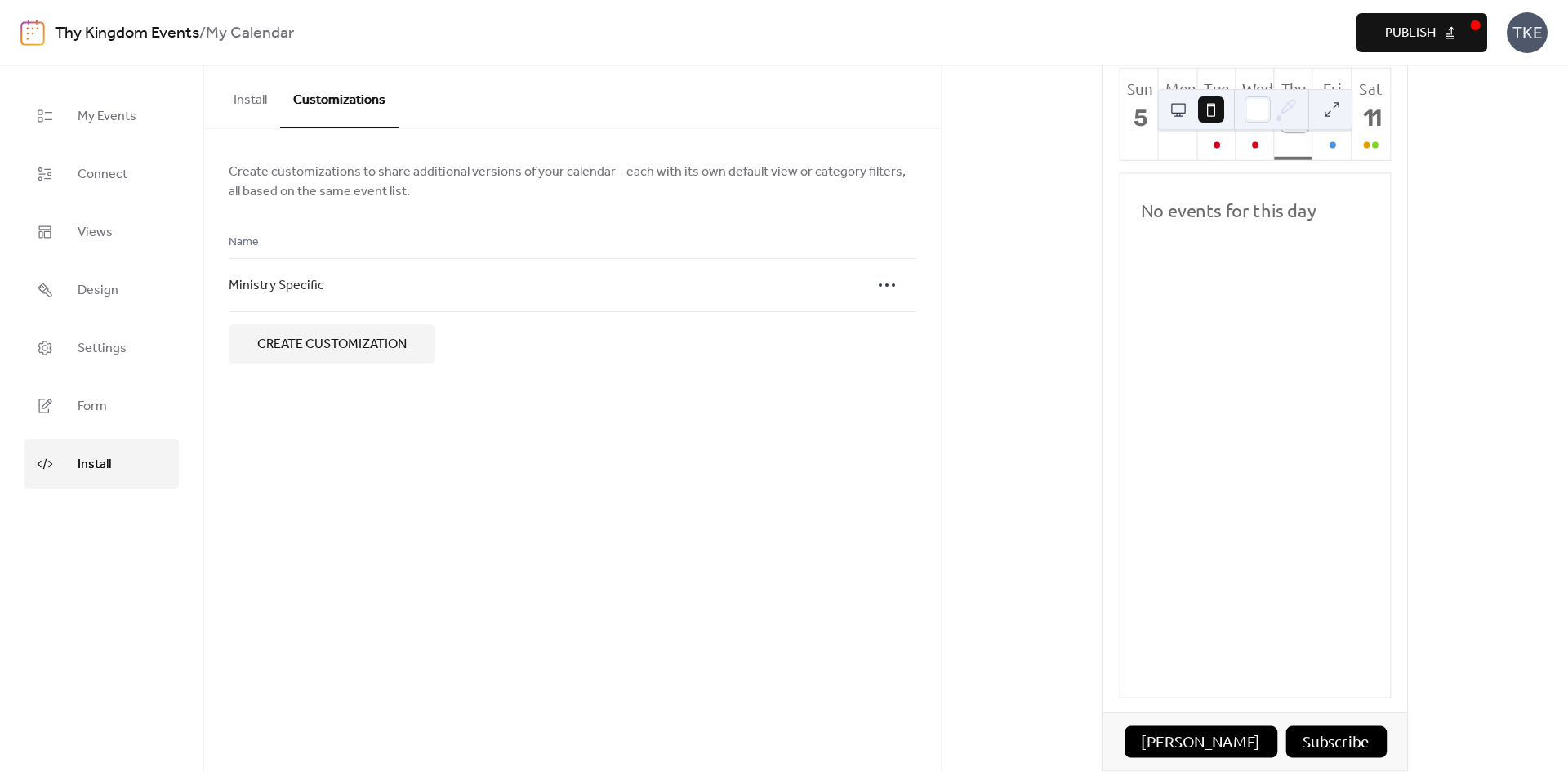
click at [264, 100] on button "Install" at bounding box center [250, 96] width 59 height 60
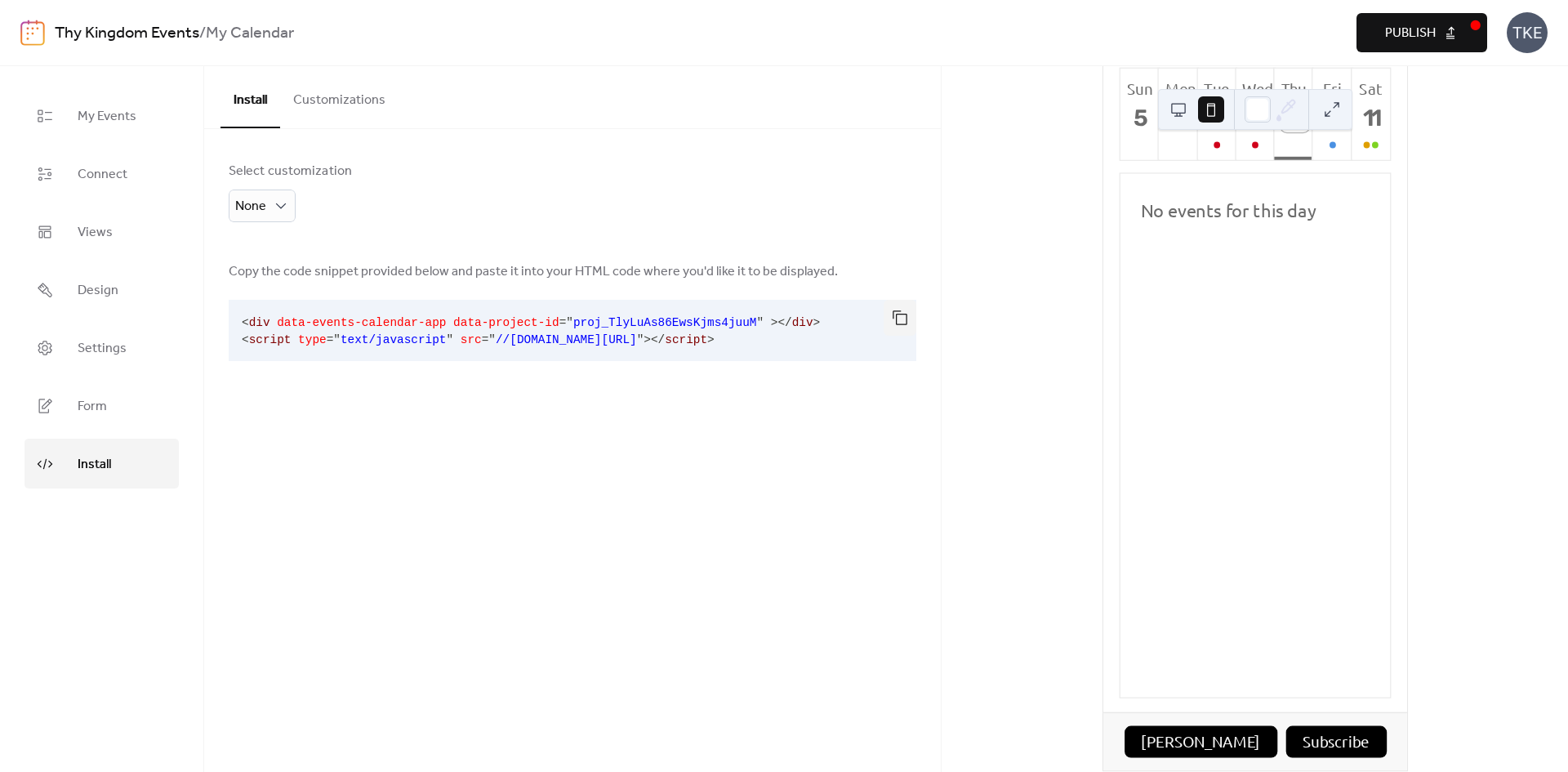
click at [305, 106] on button "Customizations" at bounding box center [339, 96] width 119 height 60
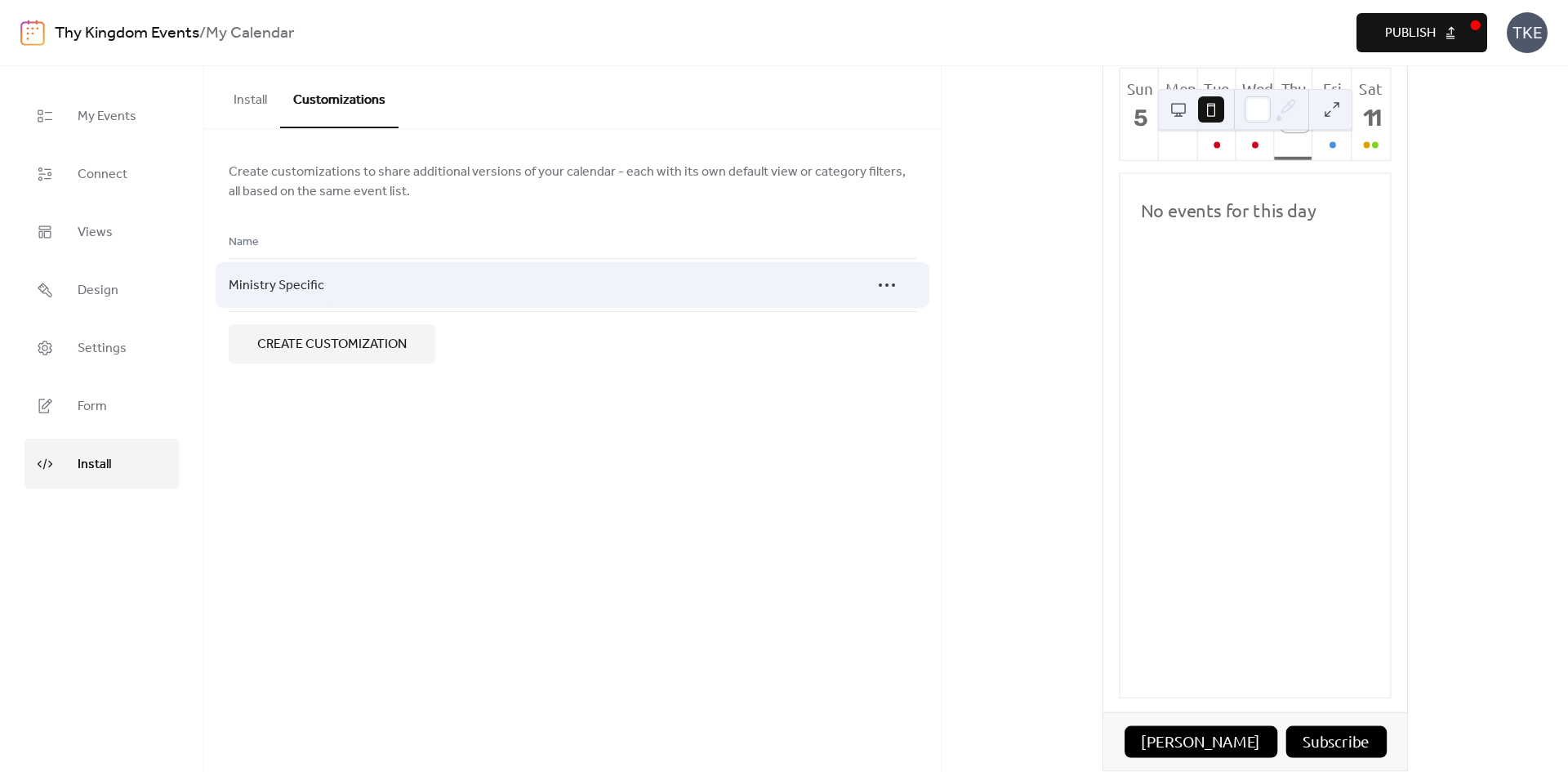
click at [756, 293] on div at bounding box center [604, 285] width 533 height 54
click at [899, 285] on icon at bounding box center [887, 285] width 27 height 27
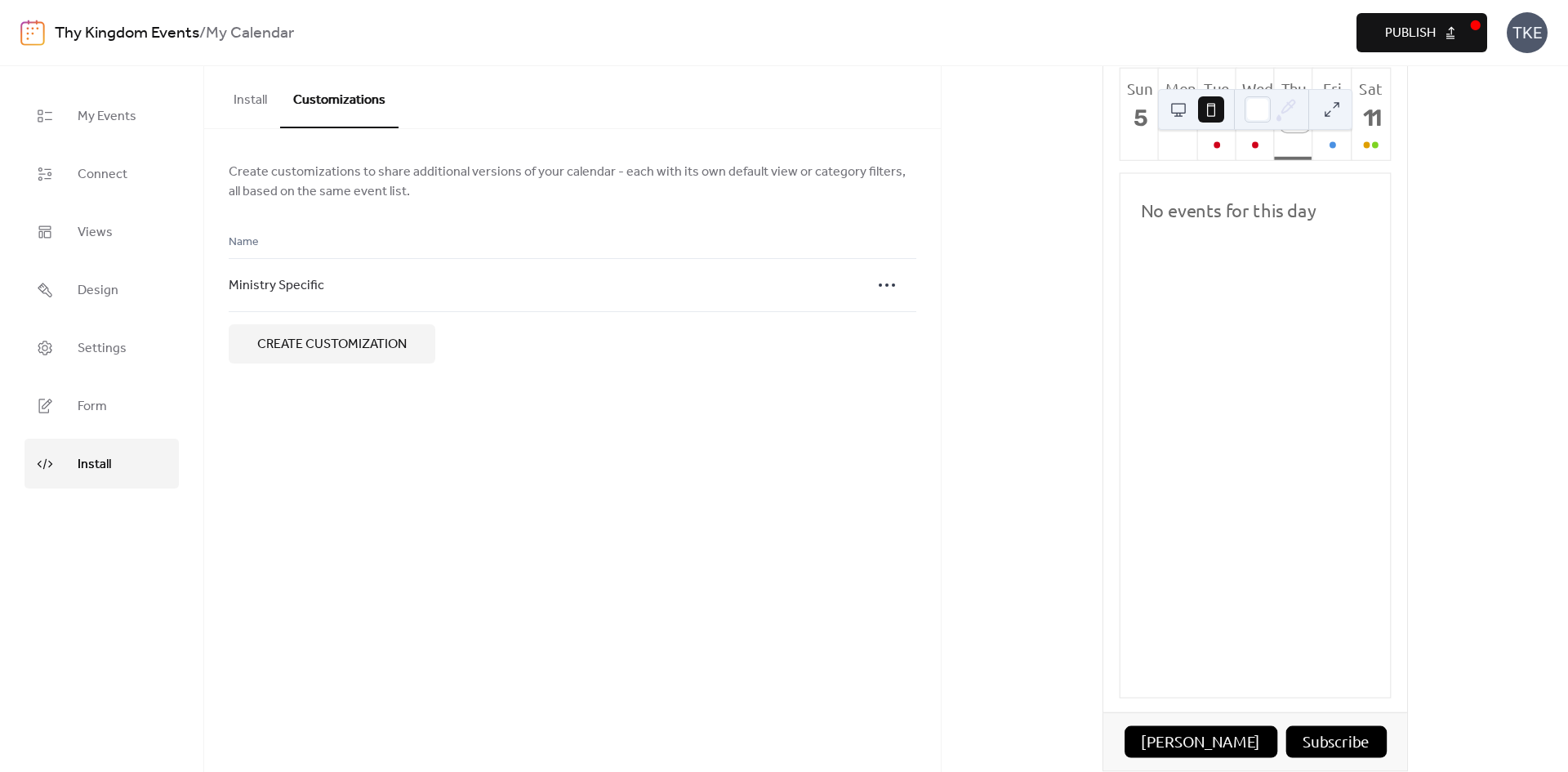
click at [576, 221] on div "Create customizations to share additional versions of your calendar - each with…" at bounding box center [572, 263] width 688 height 202
click at [266, 94] on button "Install" at bounding box center [250, 96] width 59 height 60
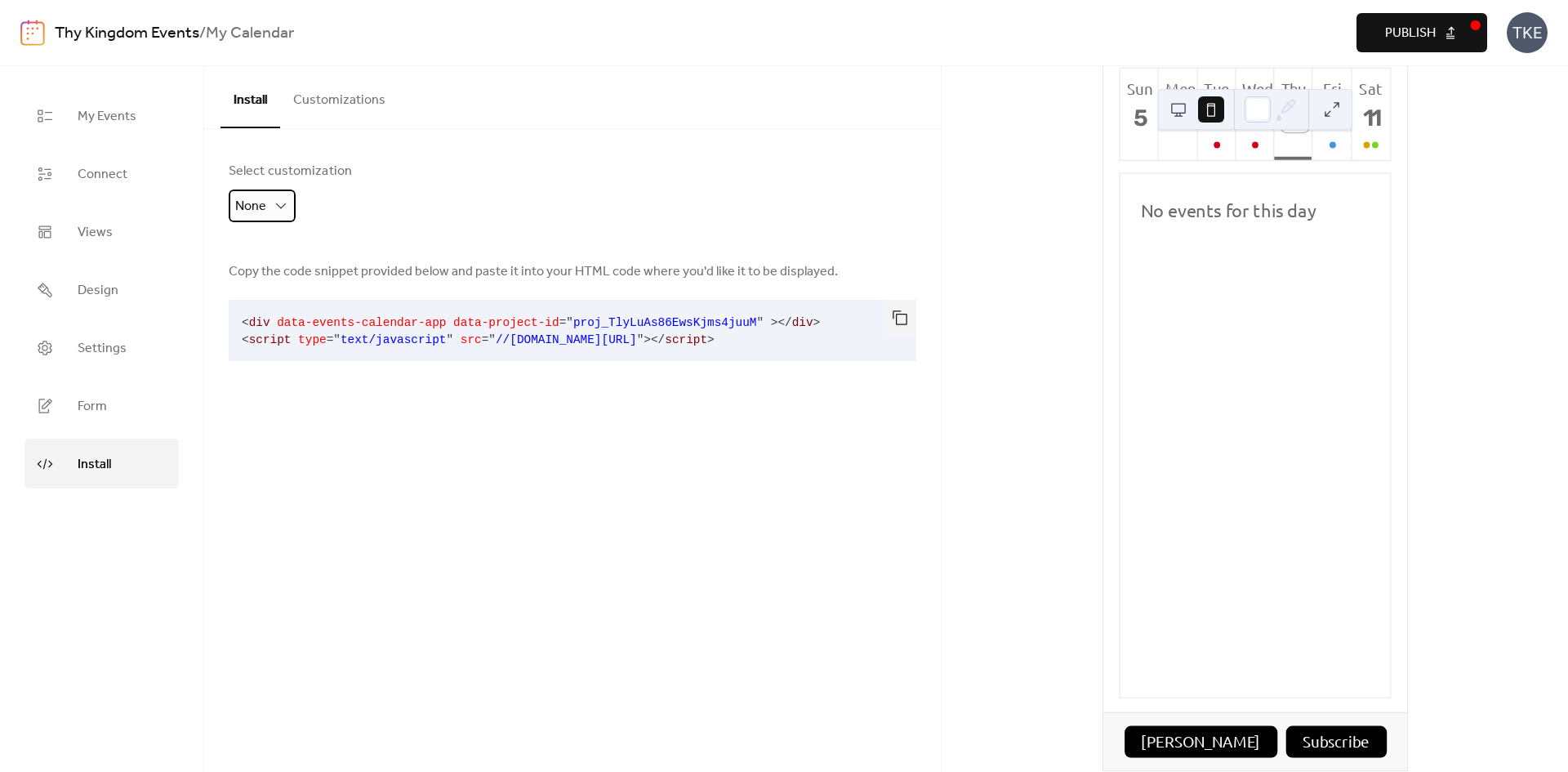
click at [266, 195] on span "None" at bounding box center [251, 206] width 31 height 26
click at [297, 276] on span "Ministry Specific" at bounding box center [290, 275] width 96 height 19
click at [434, 216] on div "Select customization Ministry Specific Copy the code snippet provided below and…" at bounding box center [573, 278] width 737 height 297
click at [365, 213] on div "Select customization Ministry Specific Copy the code snippet provided below and…" at bounding box center [573, 278] width 737 height 297
click at [891, 322] on button "button" at bounding box center [900, 318] width 33 height 36
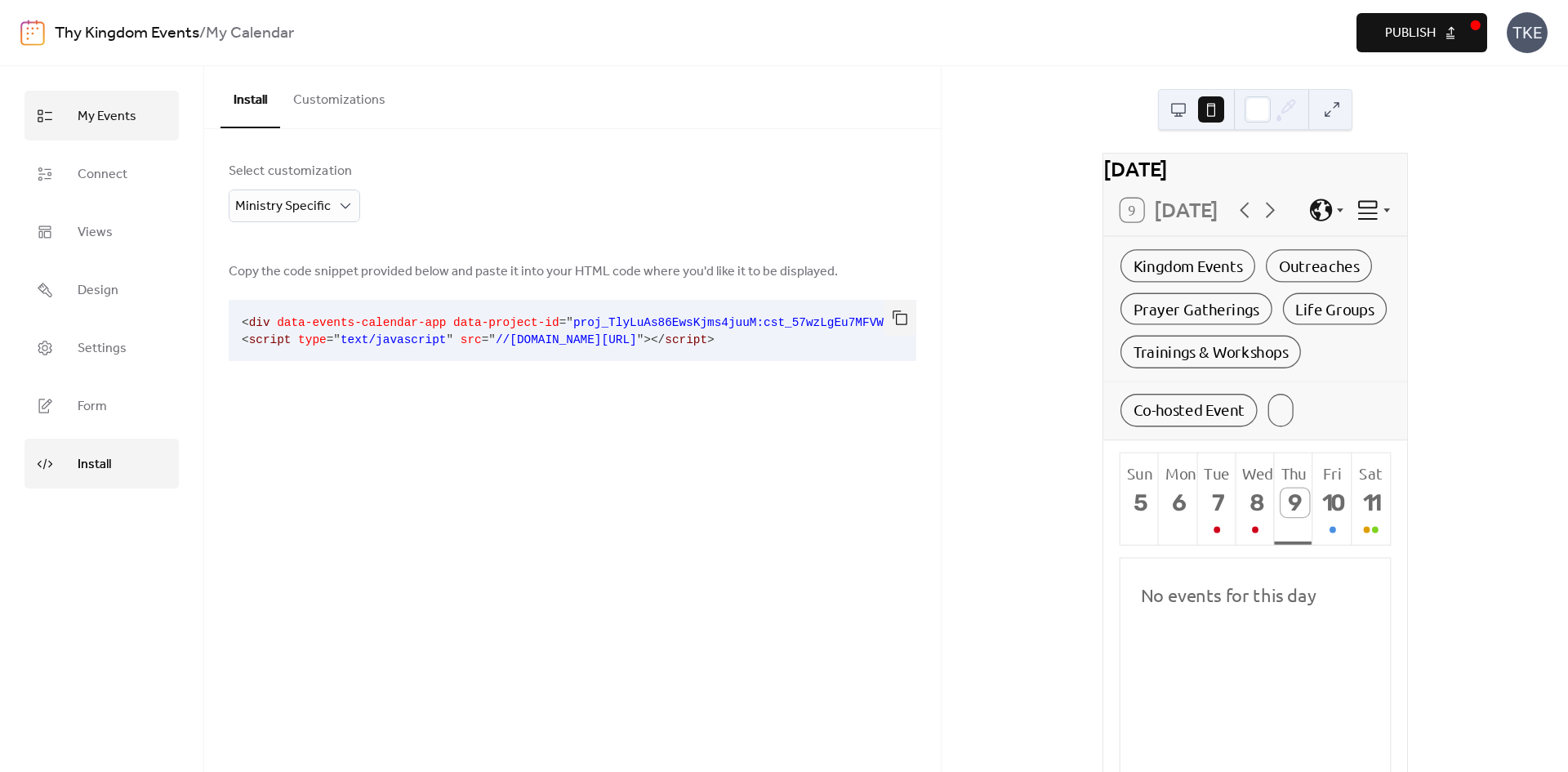
click at [89, 123] on span "My Events" at bounding box center [107, 116] width 58 height 26
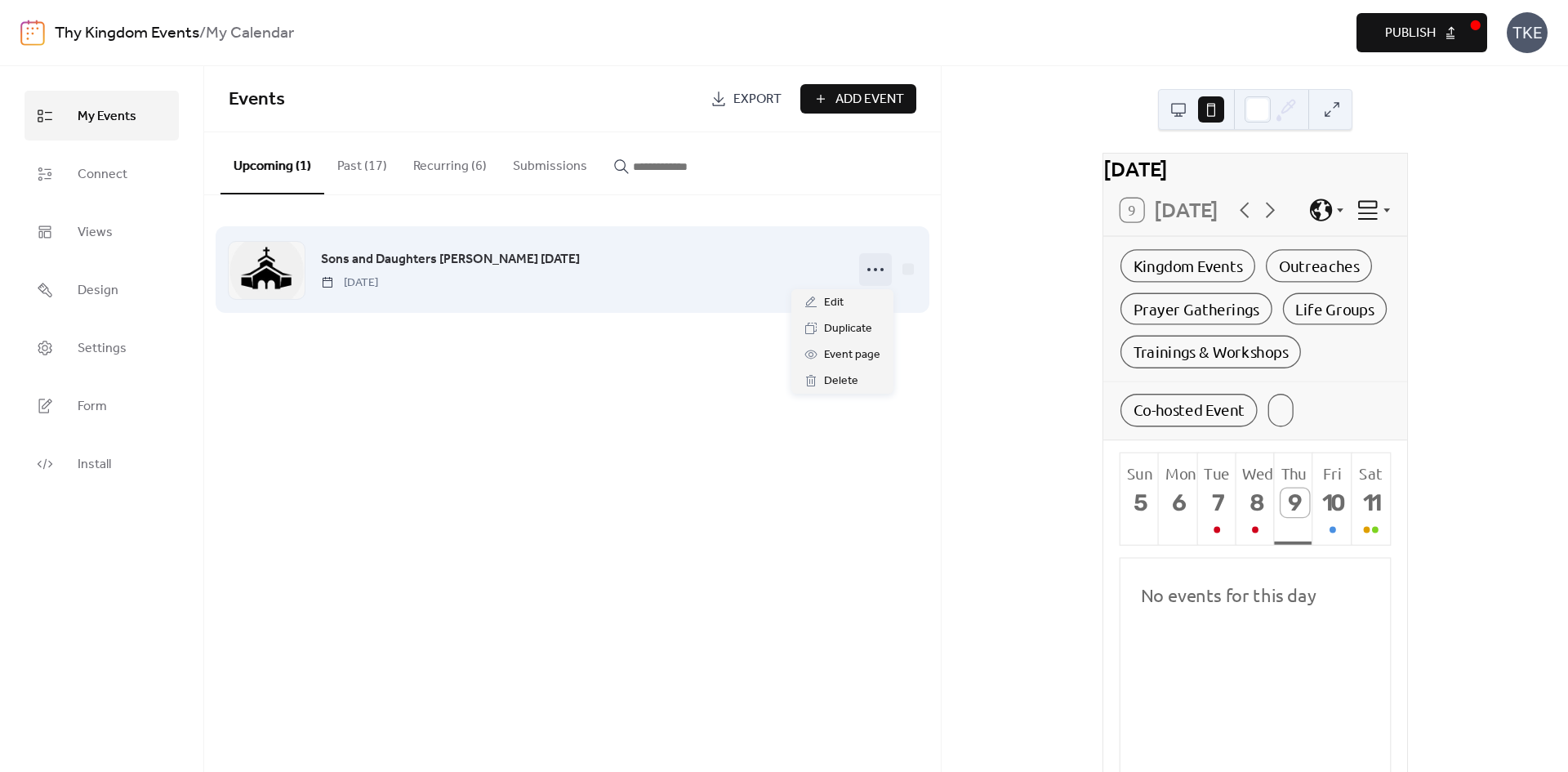
click at [869, 266] on icon at bounding box center [876, 270] width 27 height 27
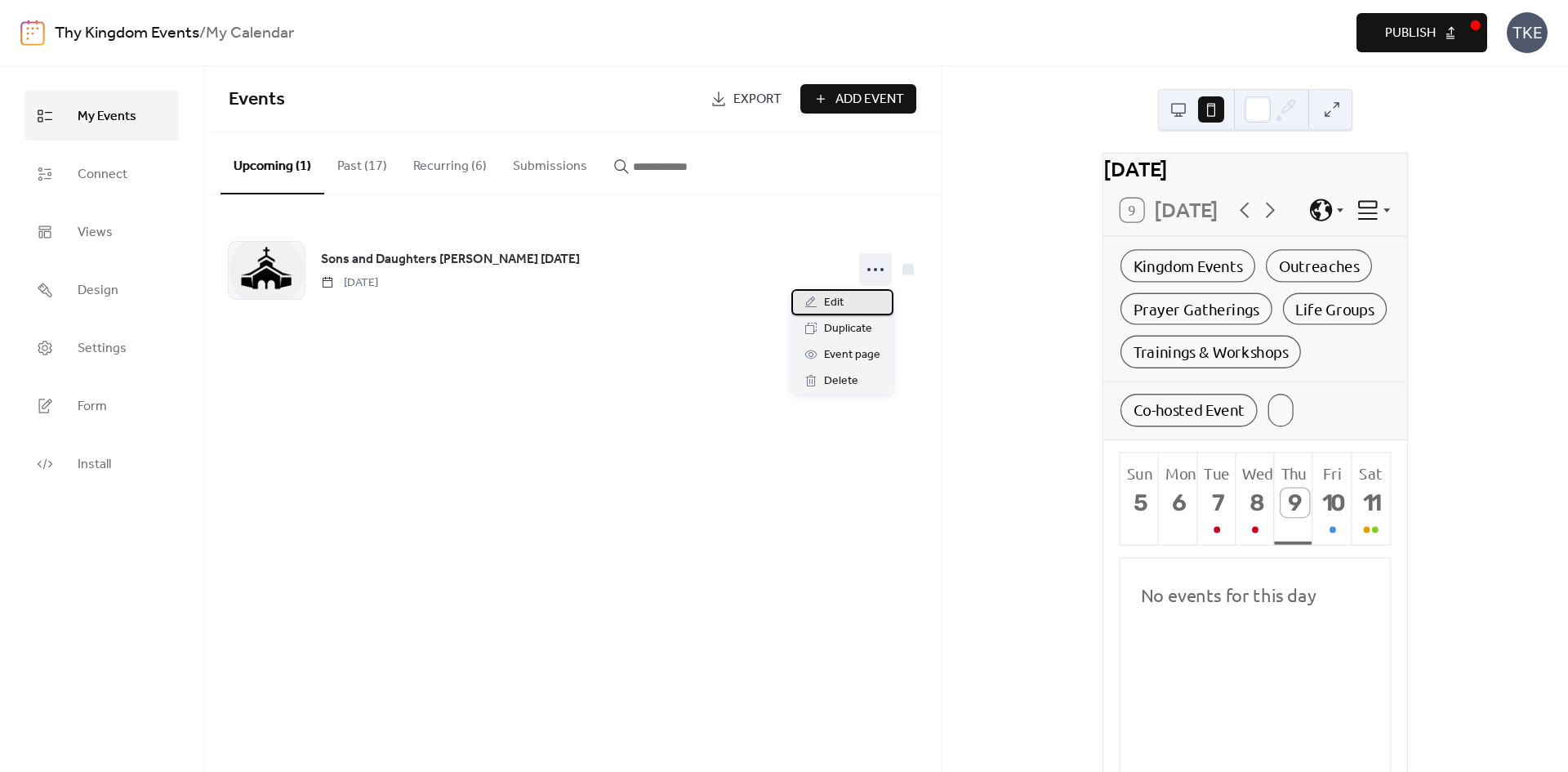
click at [850, 298] on div "Edit" at bounding box center [842, 303] width 102 height 27
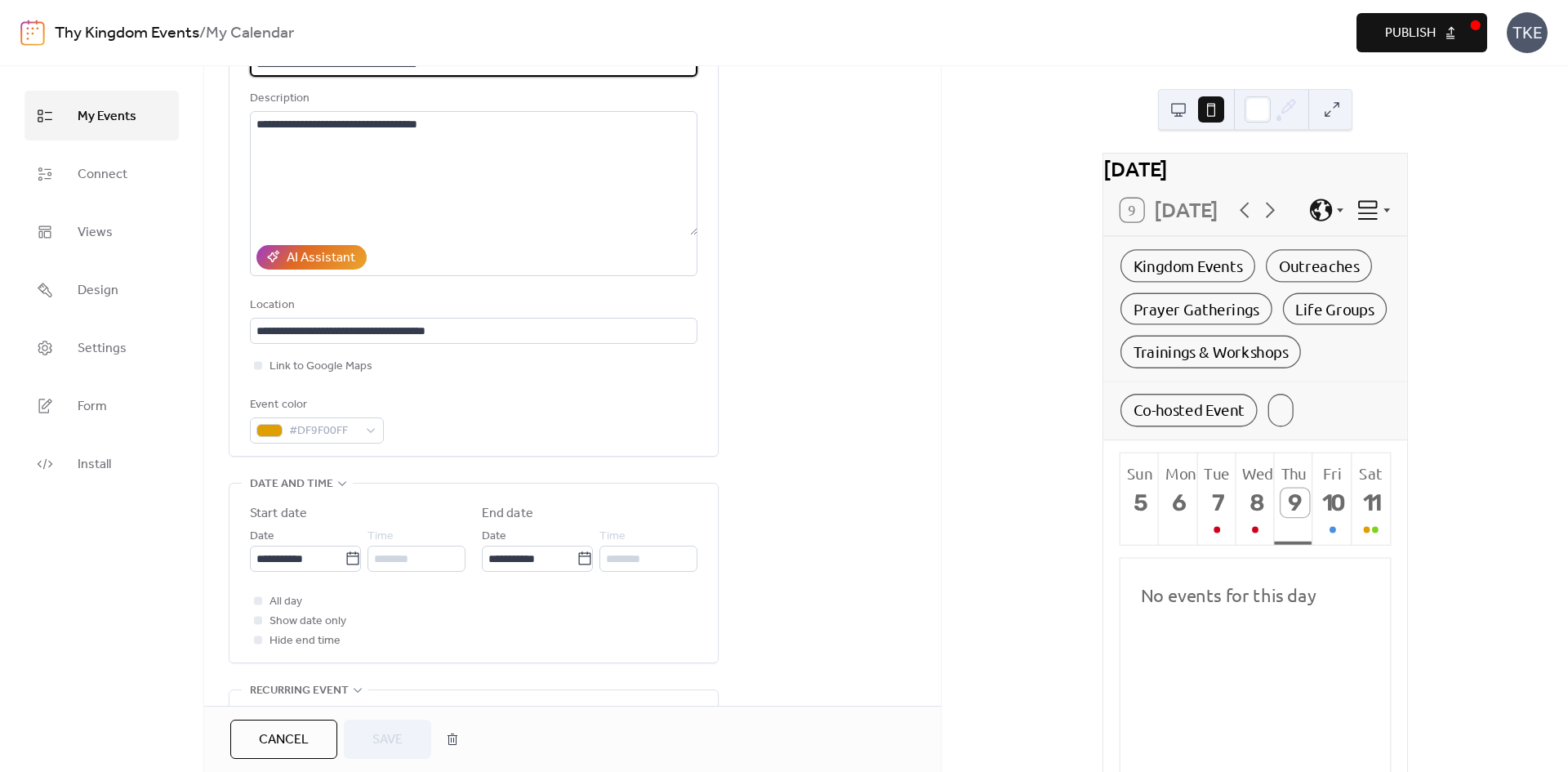
scroll to position [164, 0]
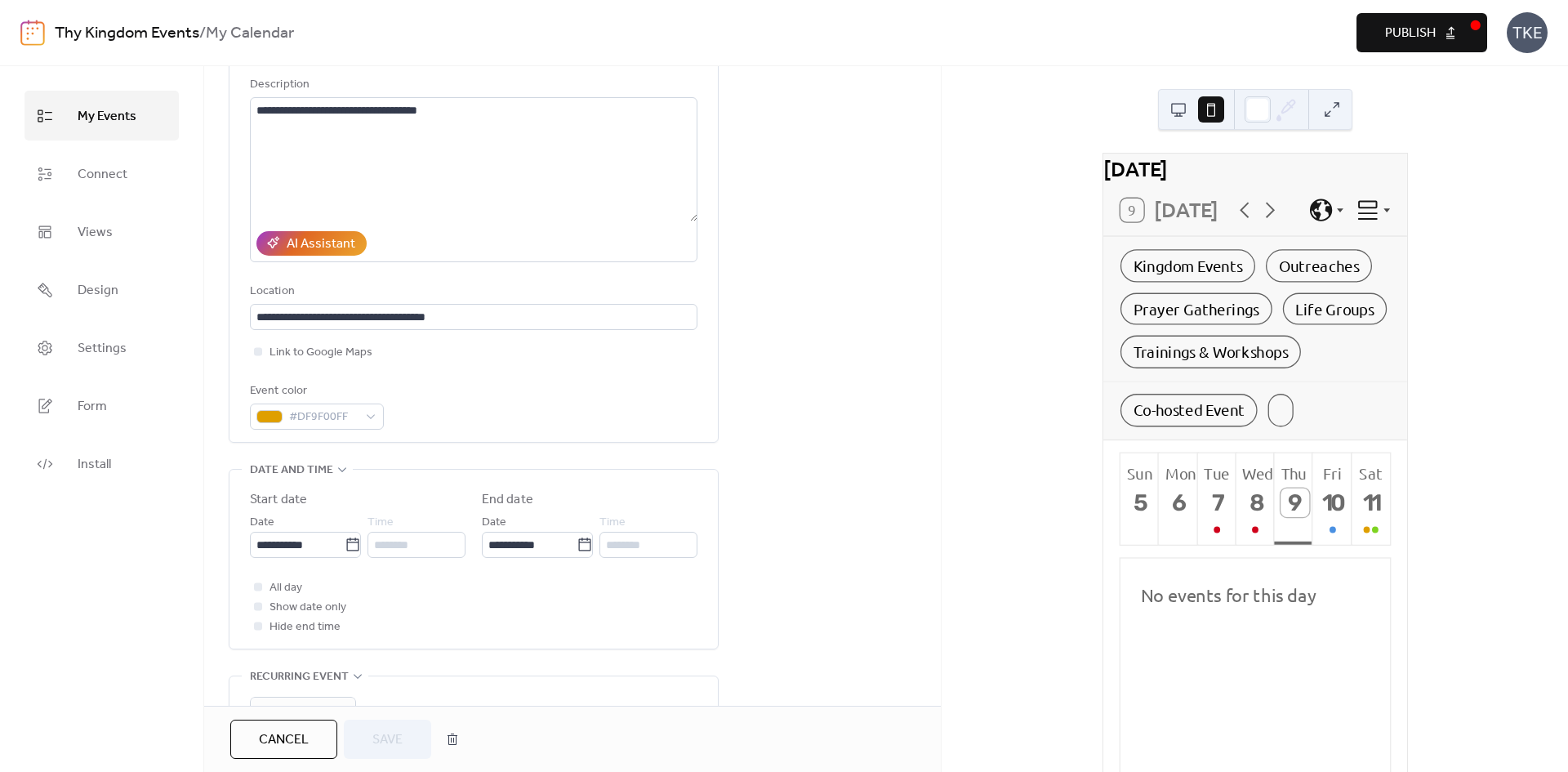
click at [454, 537] on div "********" at bounding box center [416, 545] width 98 height 27
click at [411, 547] on div "********" at bounding box center [416, 545] width 98 height 27
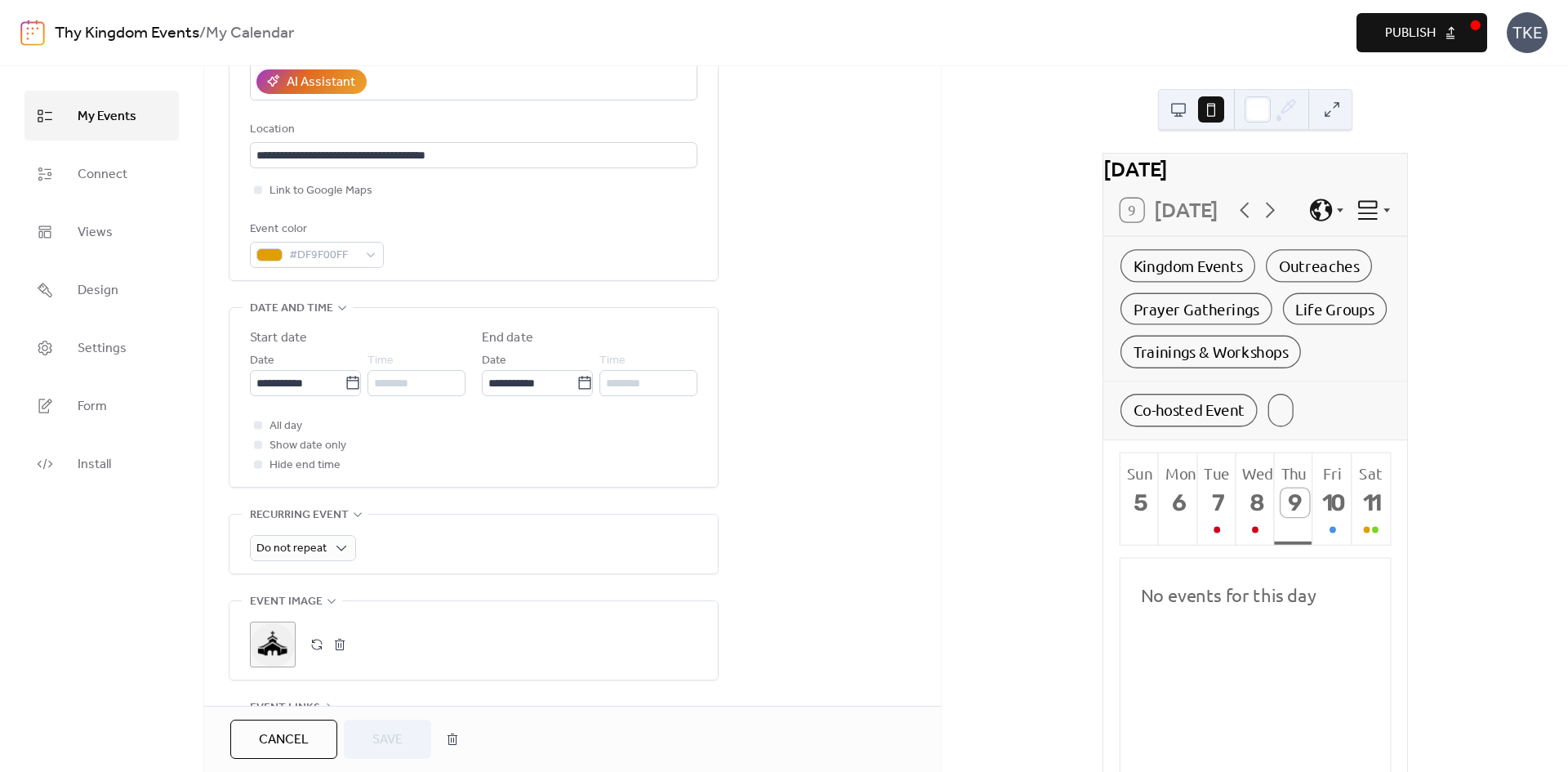
scroll to position [327, 0]
click at [260, 423] on div at bounding box center [258, 422] width 8 height 8
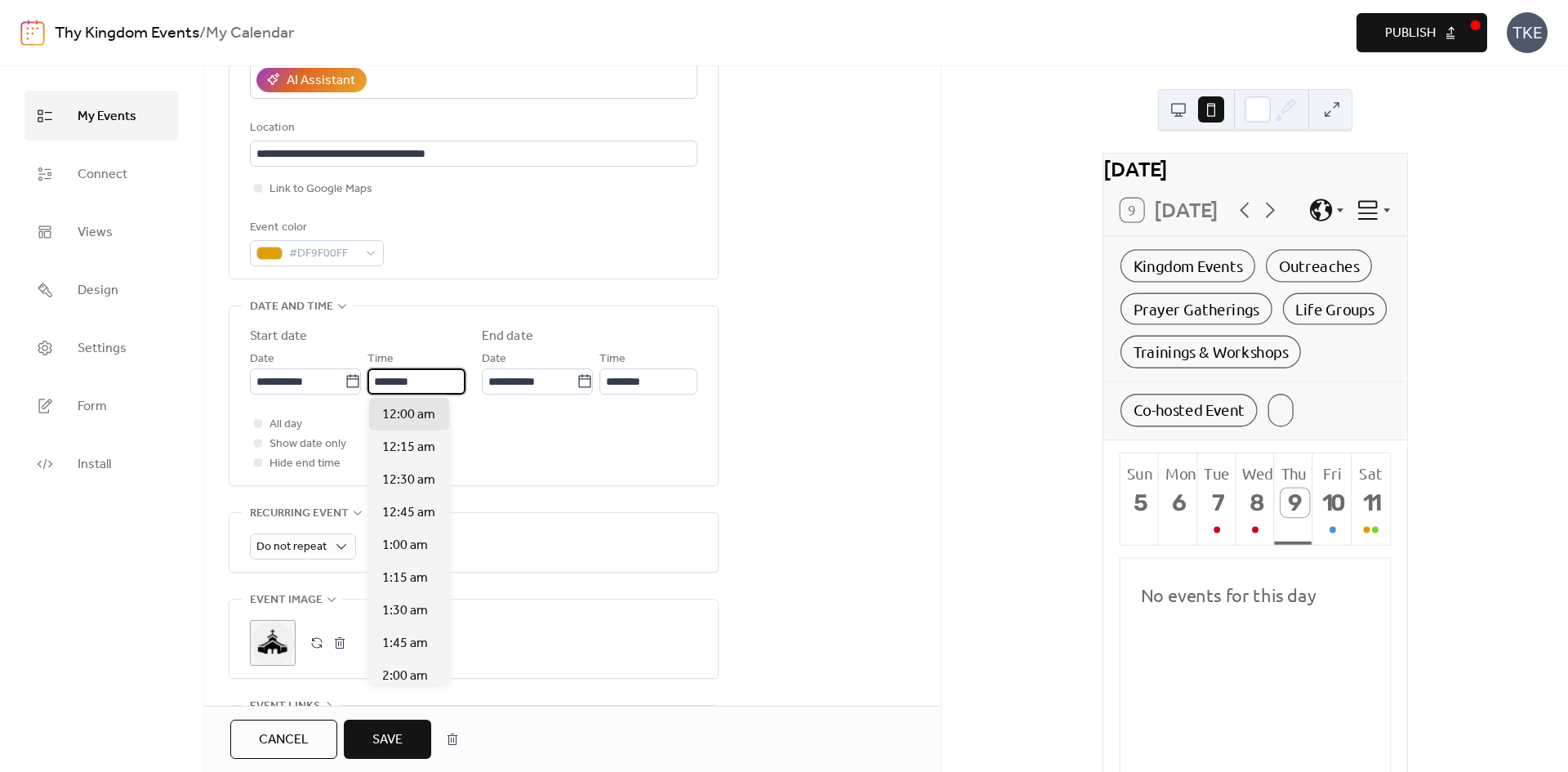
drag, startPoint x: 429, startPoint y: 382, endPoint x: 372, endPoint y: 381, distance: 57.0
click at [372, 381] on input "********" at bounding box center [416, 382] width 98 height 27
click at [404, 441] on div "7:00 pm" at bounding box center [409, 430] width 80 height 33
type input "*******"
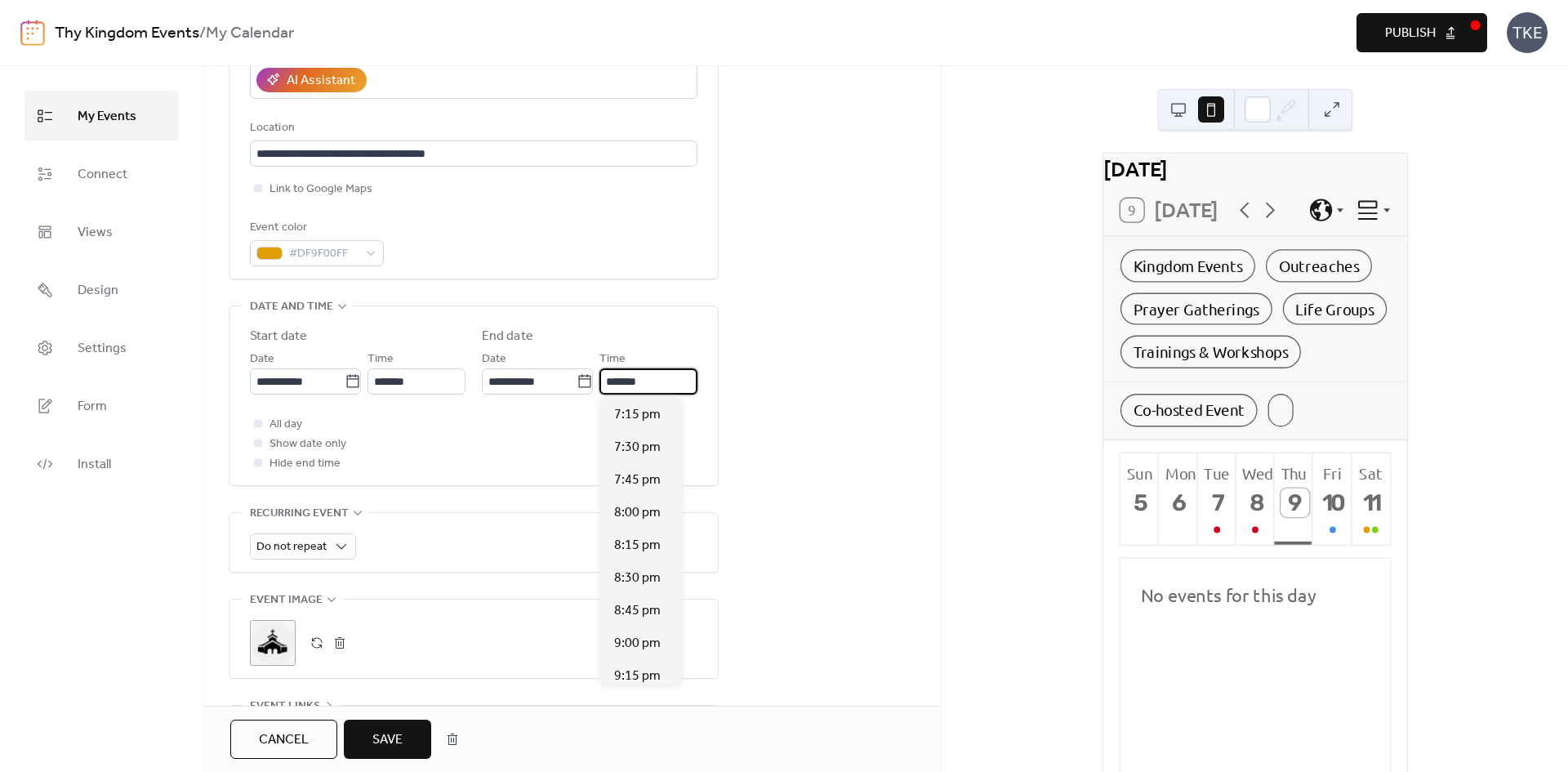
scroll to position [1, 0]
drag, startPoint x: 660, startPoint y: 383, endPoint x: 594, endPoint y: 390, distance: 66.4
click at [593, 390] on div "**********" at bounding box center [590, 372] width 216 height 46
type input "*******"
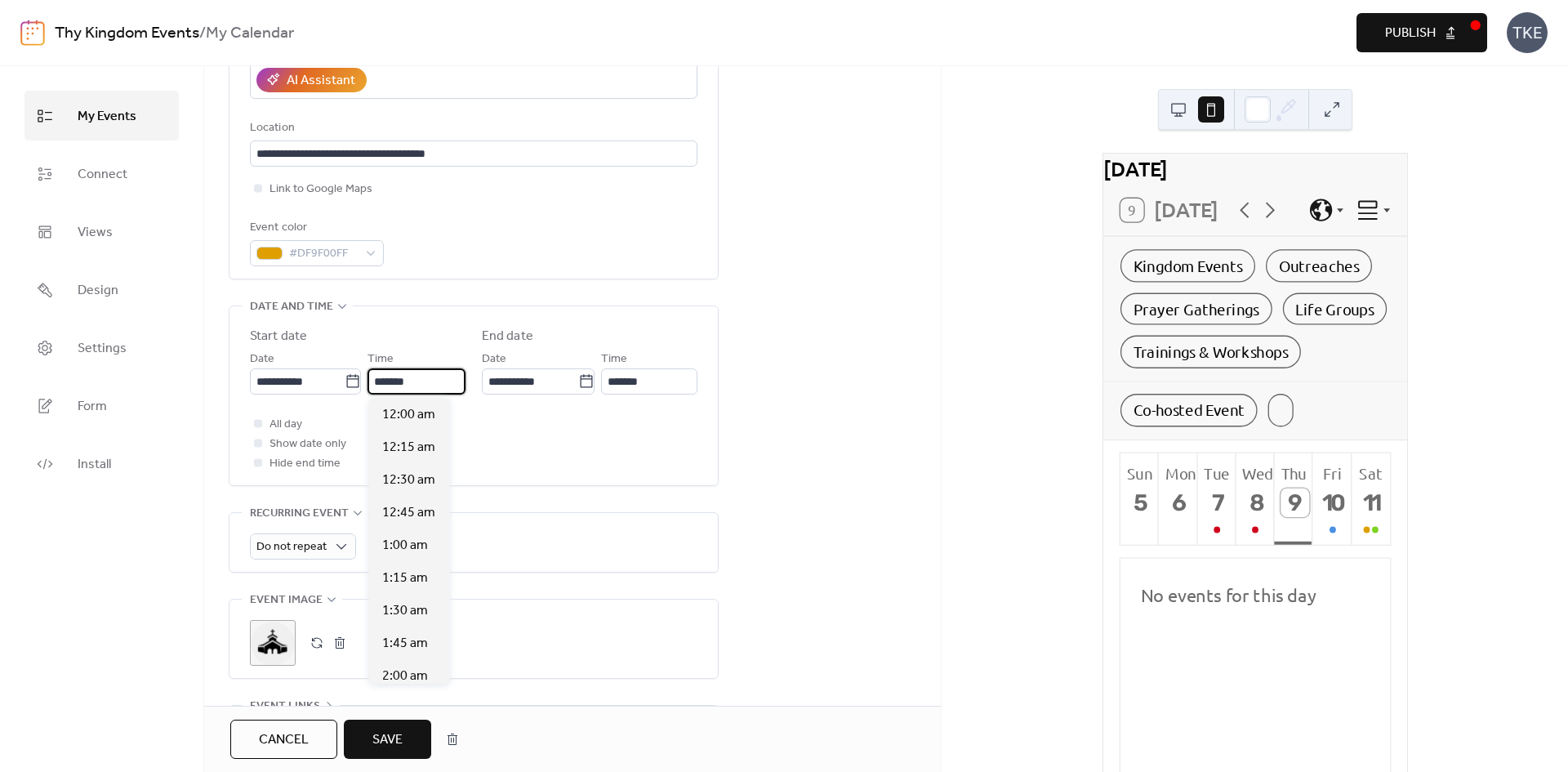
drag, startPoint x: 424, startPoint y: 377, endPoint x: 369, endPoint y: 378, distance: 55.0
click at [369, 378] on input "*******" at bounding box center [416, 382] width 98 height 27
click at [398, 382] on input "******" at bounding box center [416, 382] width 98 height 27
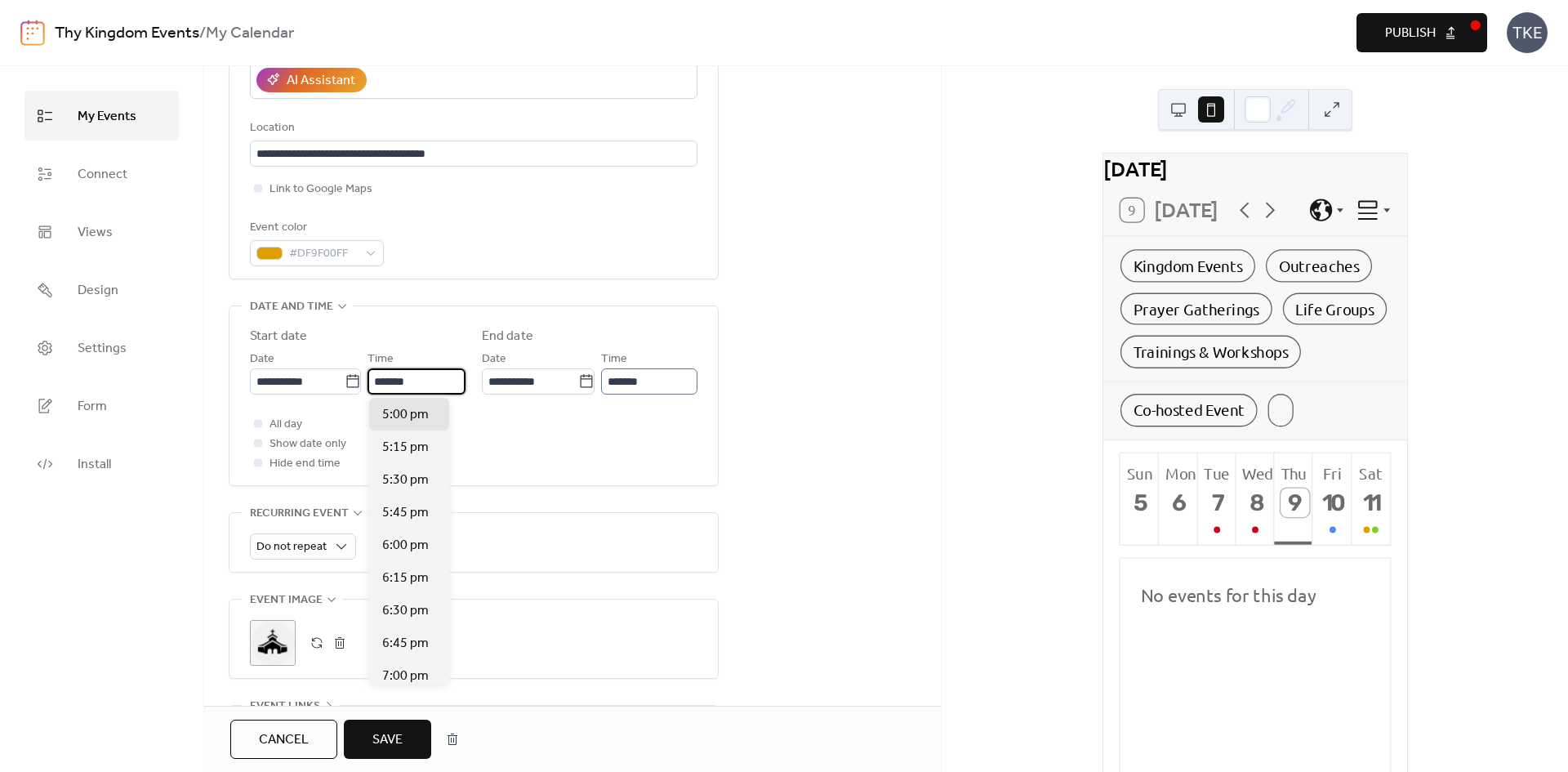
type input "*******"
click at [625, 382] on input "*******" at bounding box center [649, 382] width 97 height 27
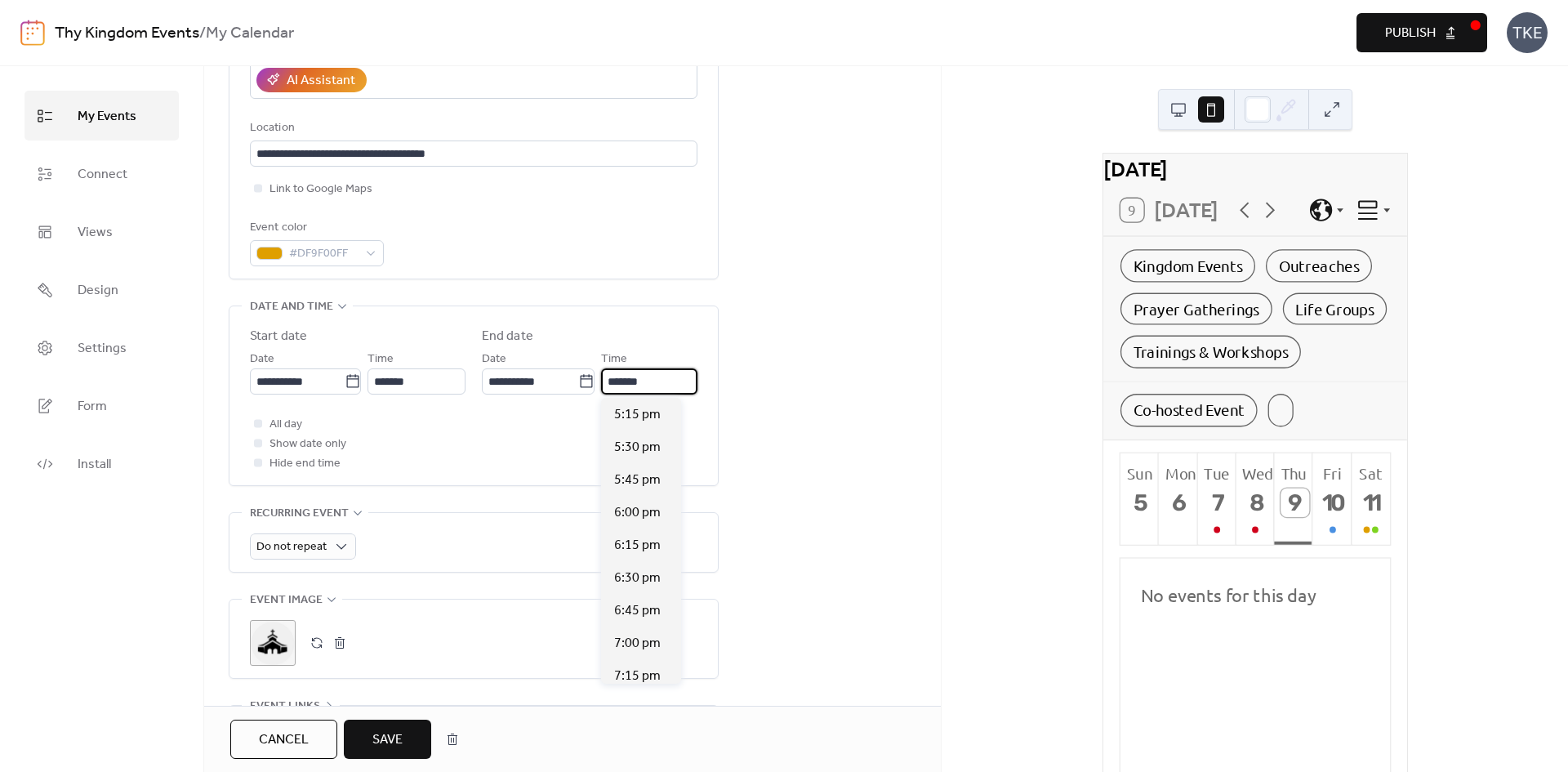
drag, startPoint x: 675, startPoint y: 379, endPoint x: 598, endPoint y: 384, distance: 77.2
click at [593, 375] on div "**********" at bounding box center [590, 372] width 216 height 46
click at [646, 554] on span "9:30 pm" at bounding box center [637, 562] width 47 height 19
type input "*******"
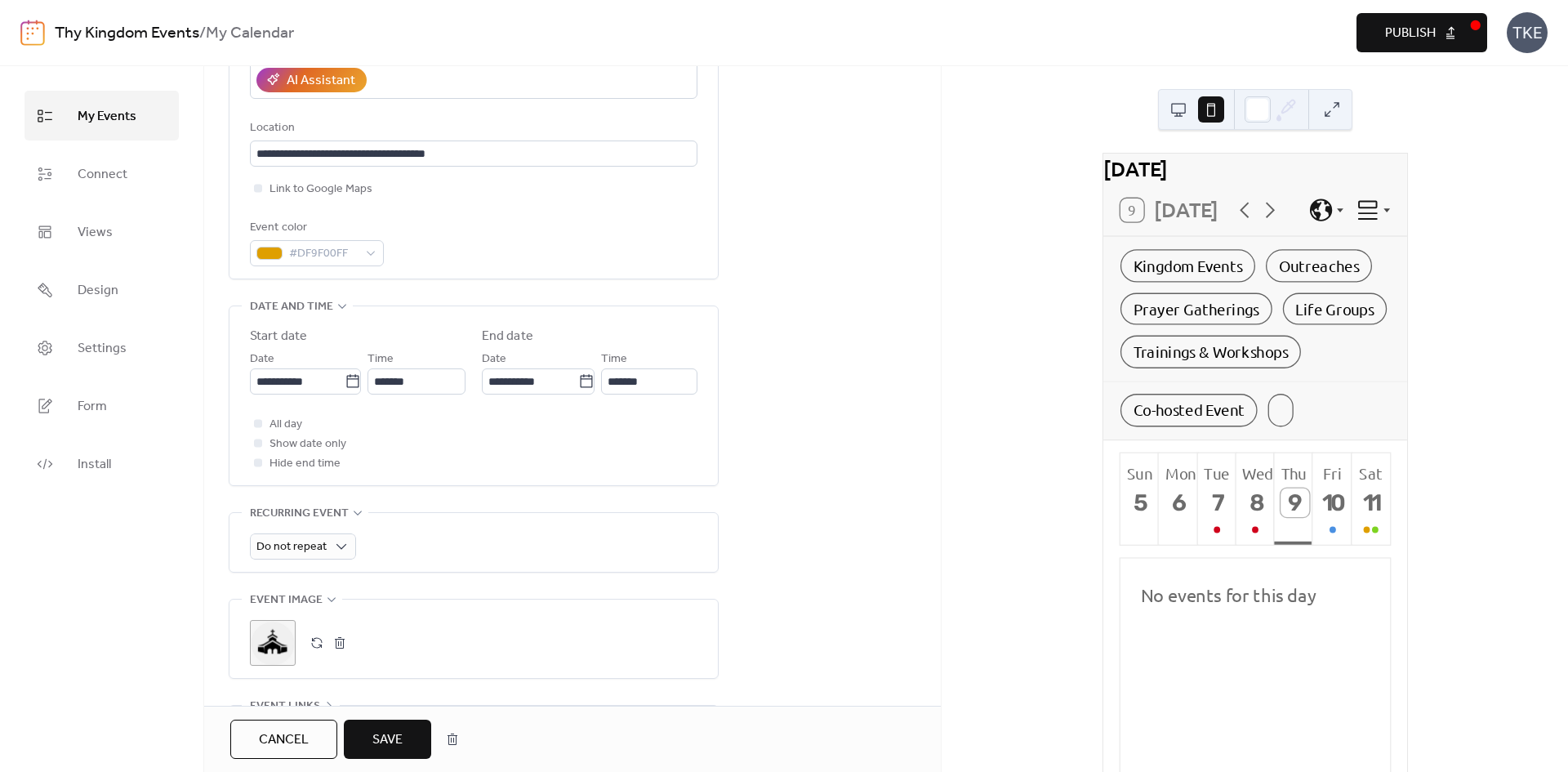
click at [551, 456] on div "All day Show date only Hide end time" at bounding box center [474, 444] width 448 height 58
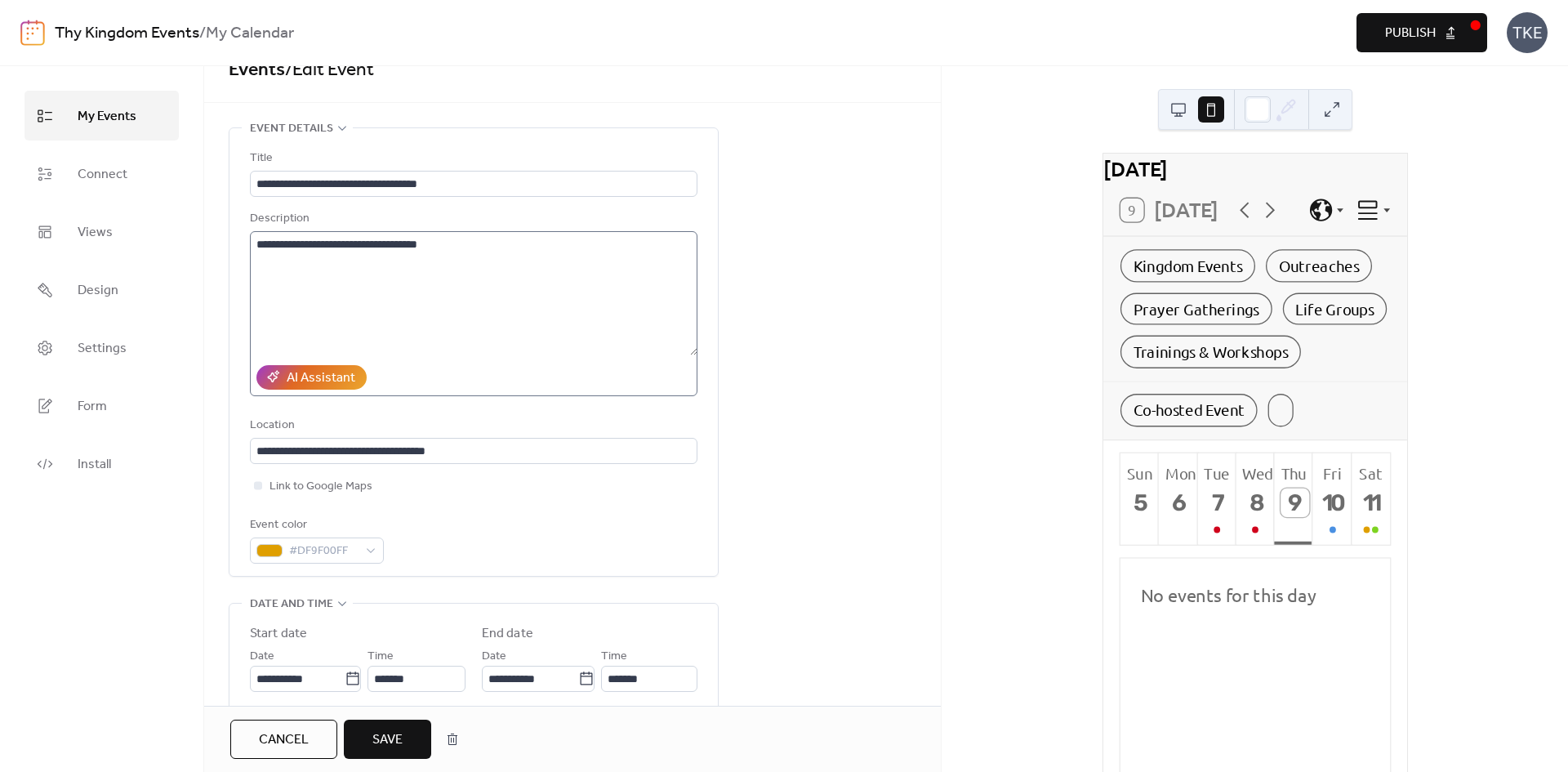
scroll to position [0, 0]
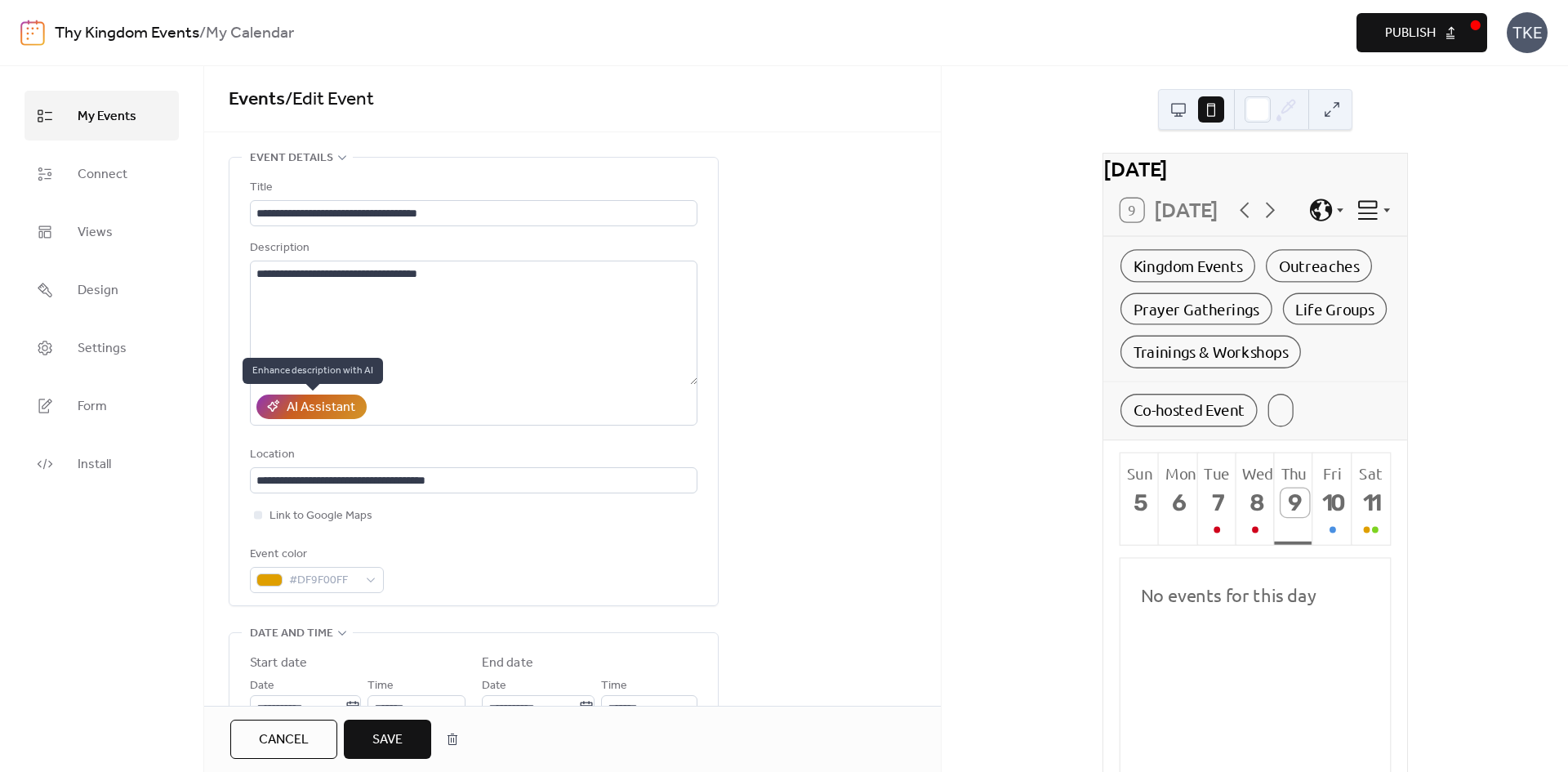
click at [328, 405] on div "AI Assistant" at bounding box center [321, 407] width 68 height 19
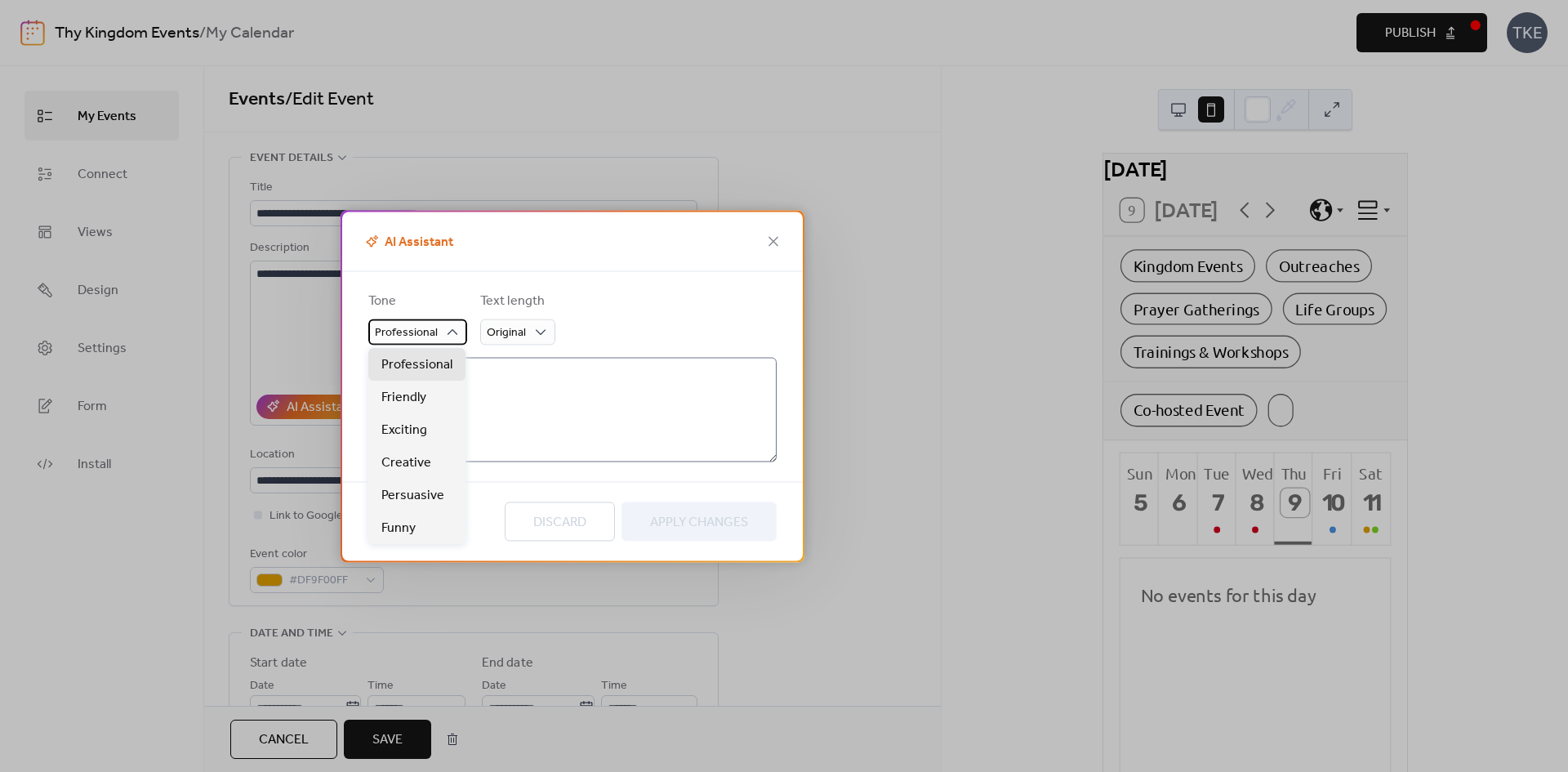
type textarea "**********"
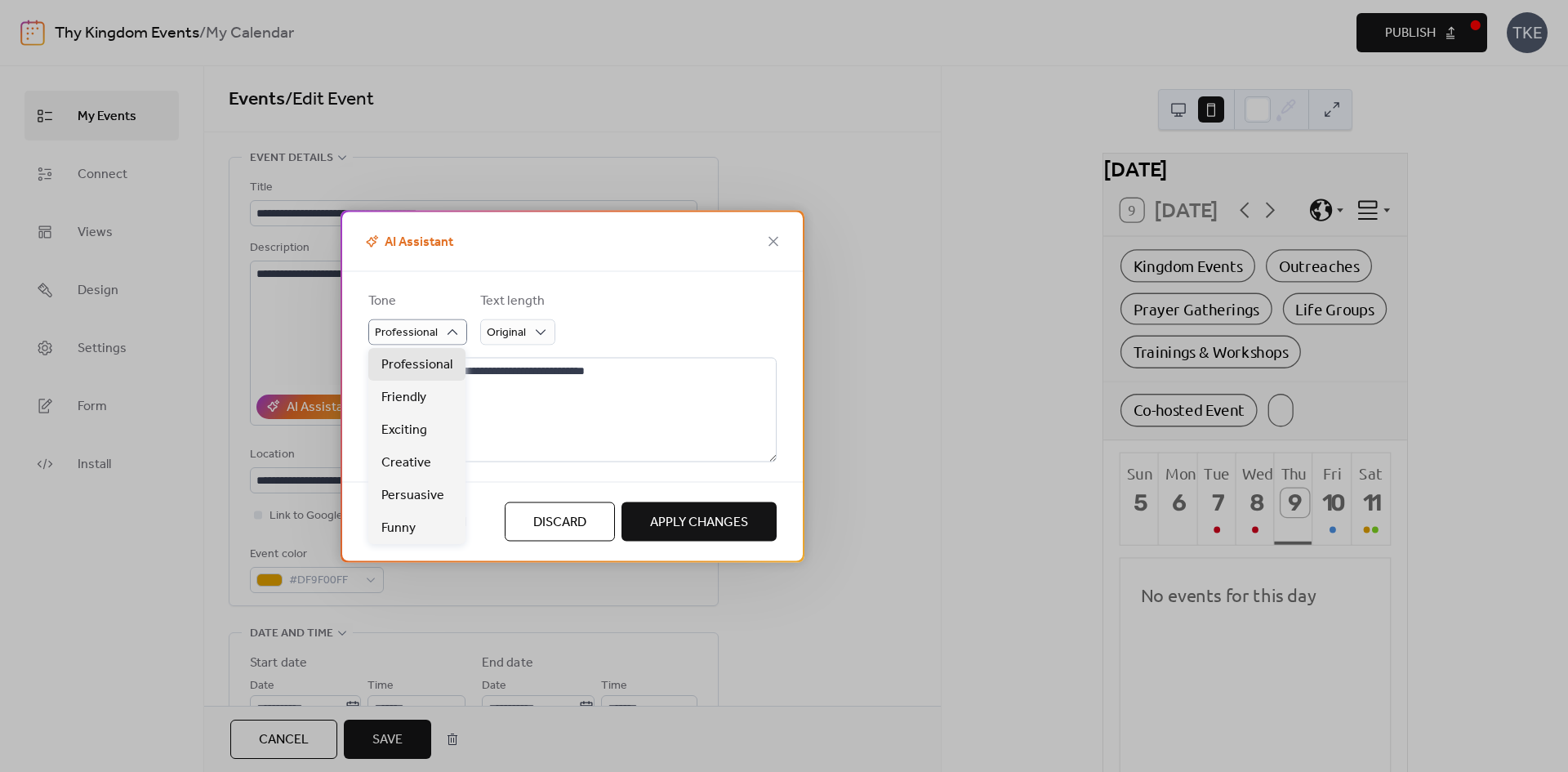
click at [616, 342] on form "Tone Professional Text length Original" at bounding box center [572, 317] width 408 height 54
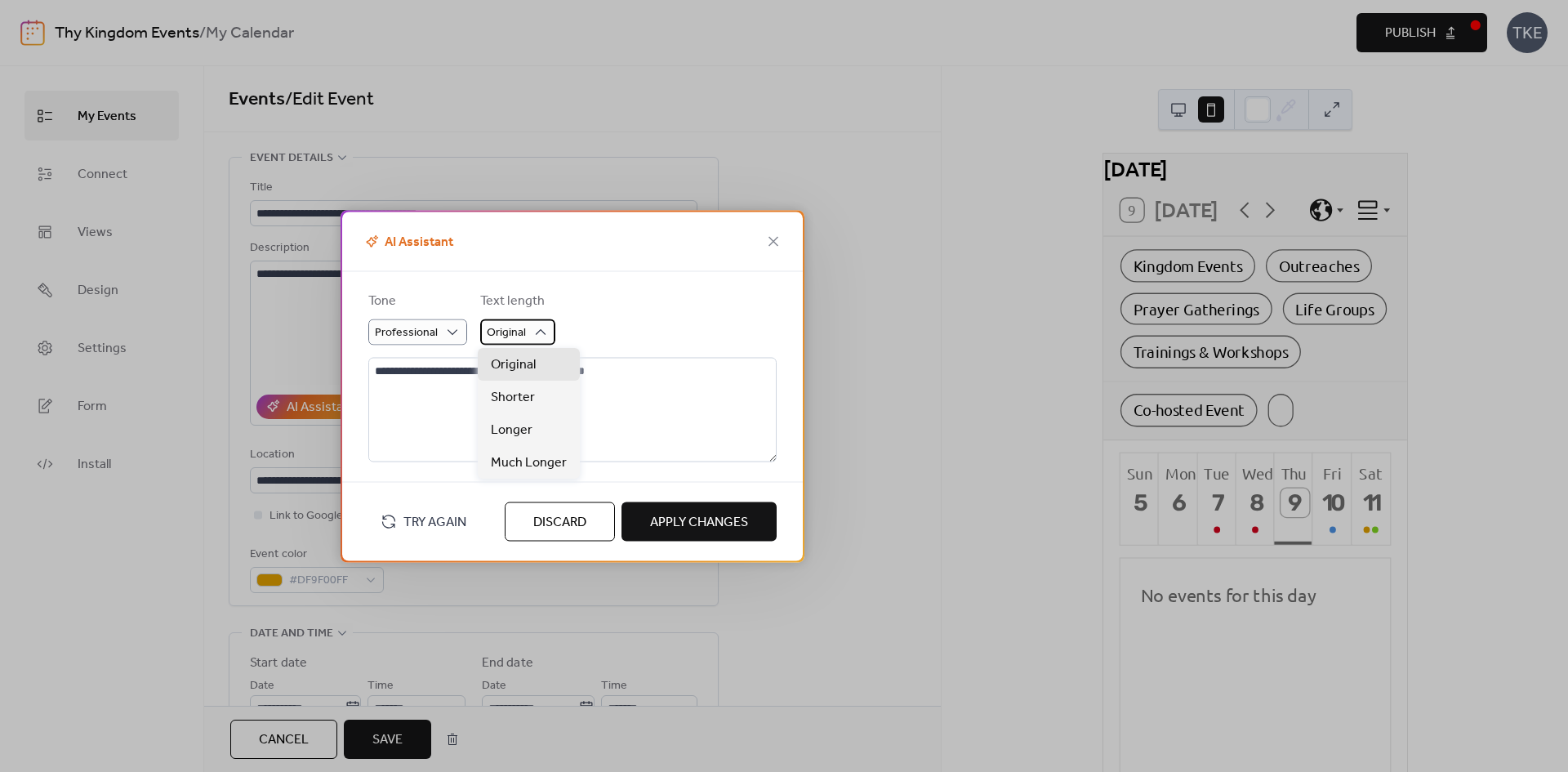
click at [544, 333] on icon at bounding box center [540, 331] width 16 height 16
click at [547, 459] on span "Much Longer" at bounding box center [529, 463] width 76 height 19
type textarea "**********"
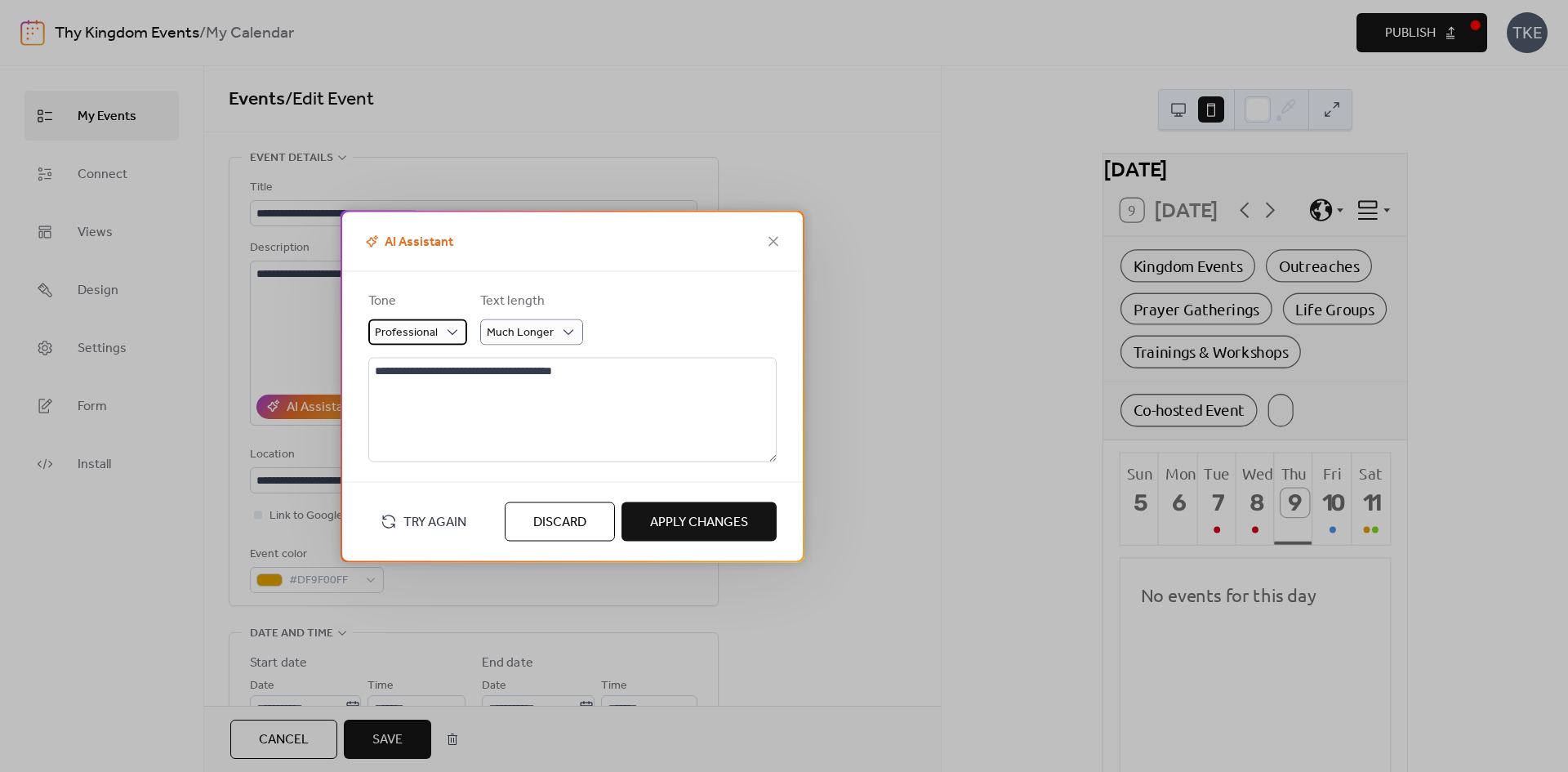
click at [421, 336] on span "Professional" at bounding box center [406, 332] width 63 height 22
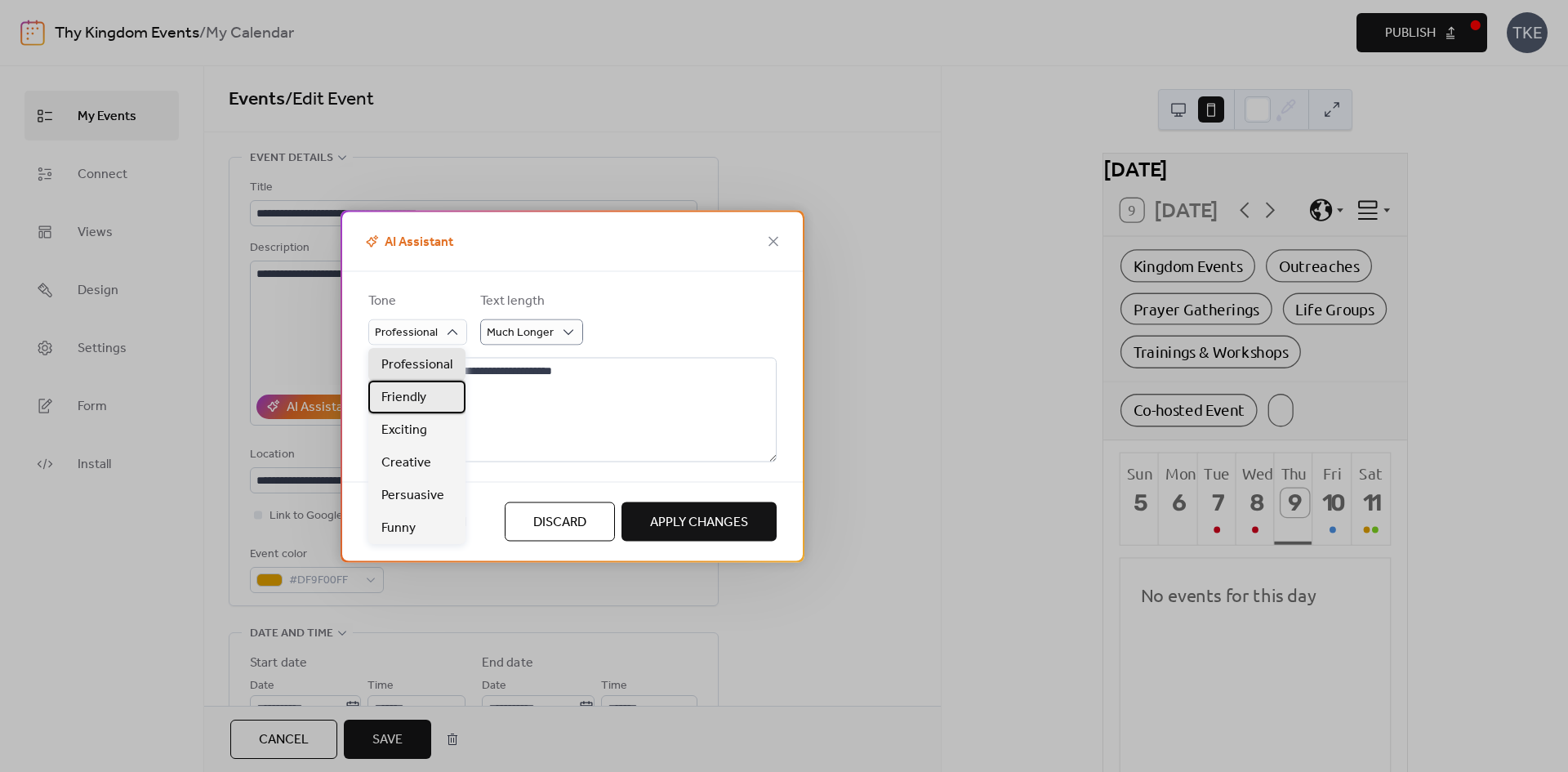
click at [438, 410] on div "Friendly" at bounding box center [417, 397] width 97 height 33
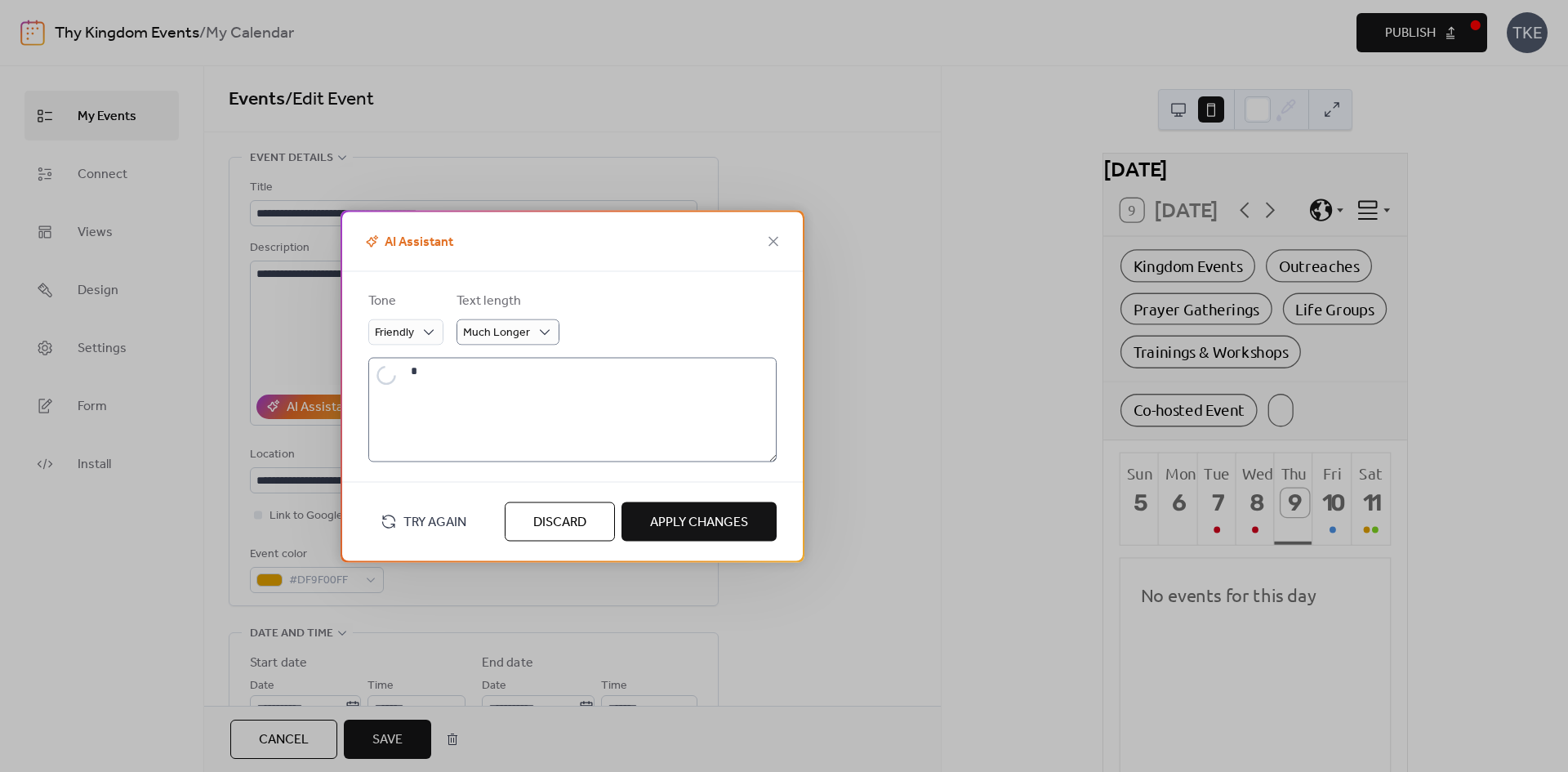
type textarea "**********"
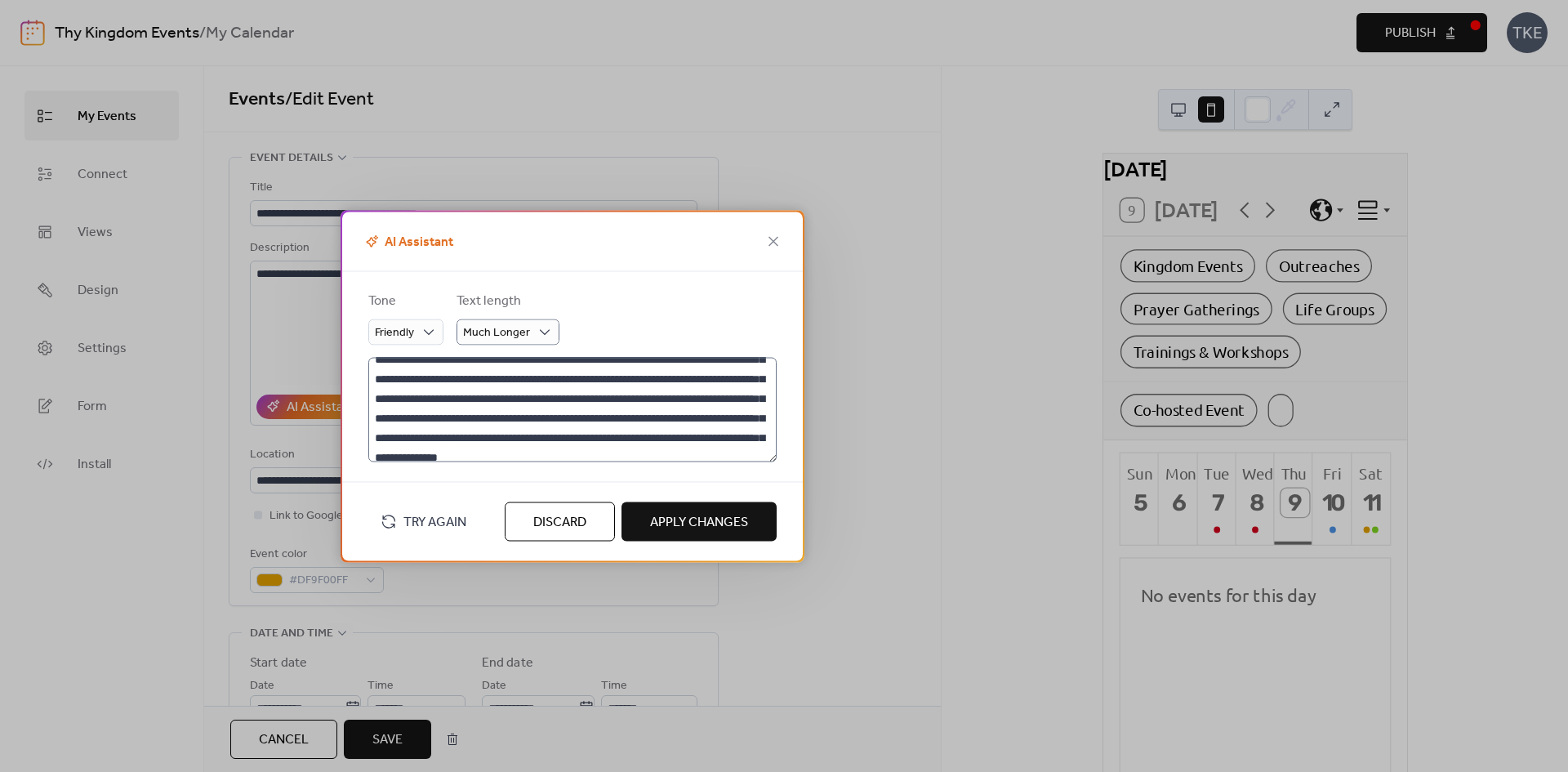
scroll to position [79, 0]
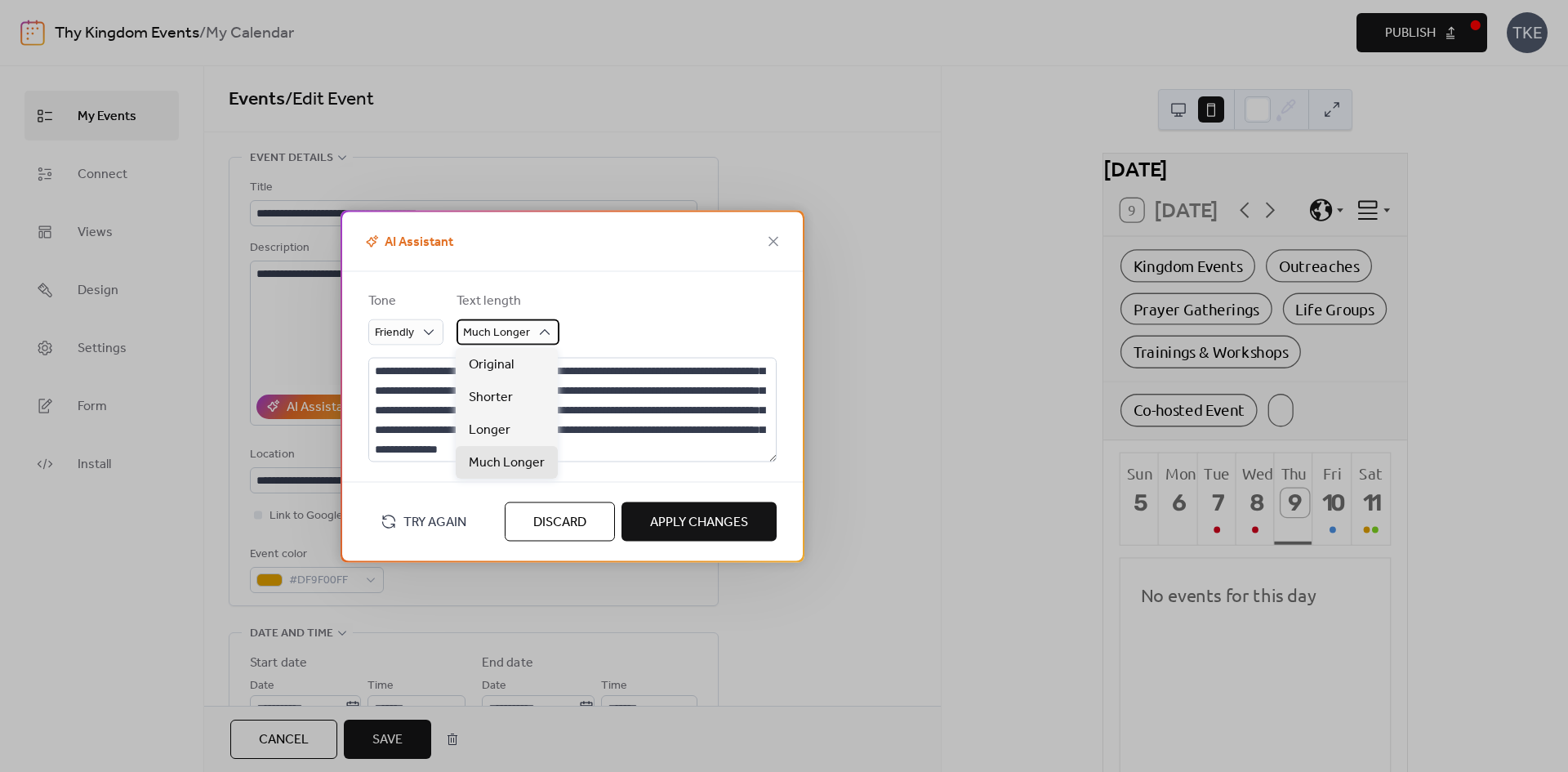
click at [532, 333] on div "Much Longer" at bounding box center [508, 332] width 103 height 27
click at [512, 387] on div "Shorter" at bounding box center [506, 397] width 102 height 33
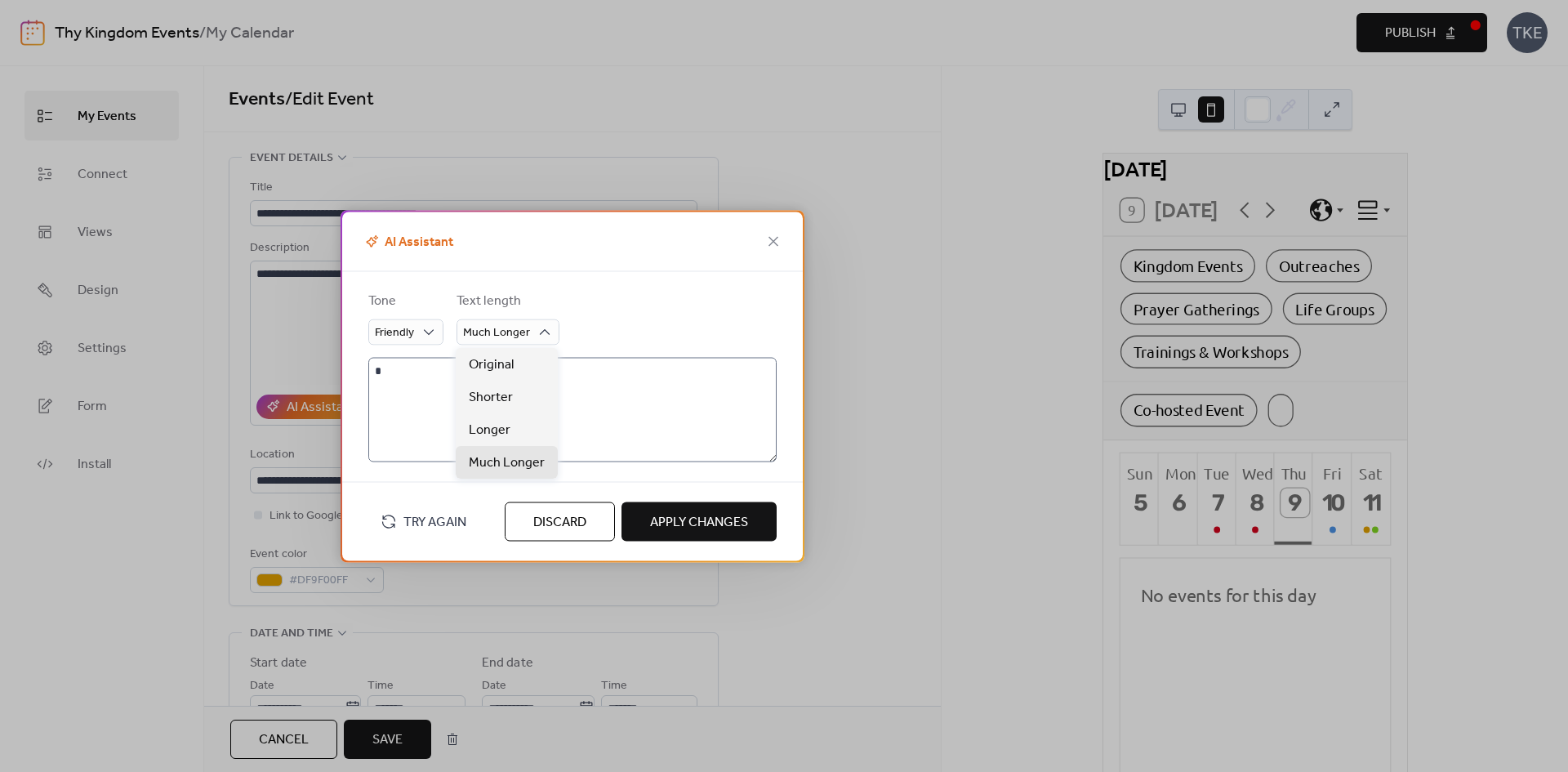
scroll to position [0, 0]
type textarea "**********"
click at [712, 526] on span "Apply Changes" at bounding box center [699, 521] width 98 height 19
type textarea "**********"
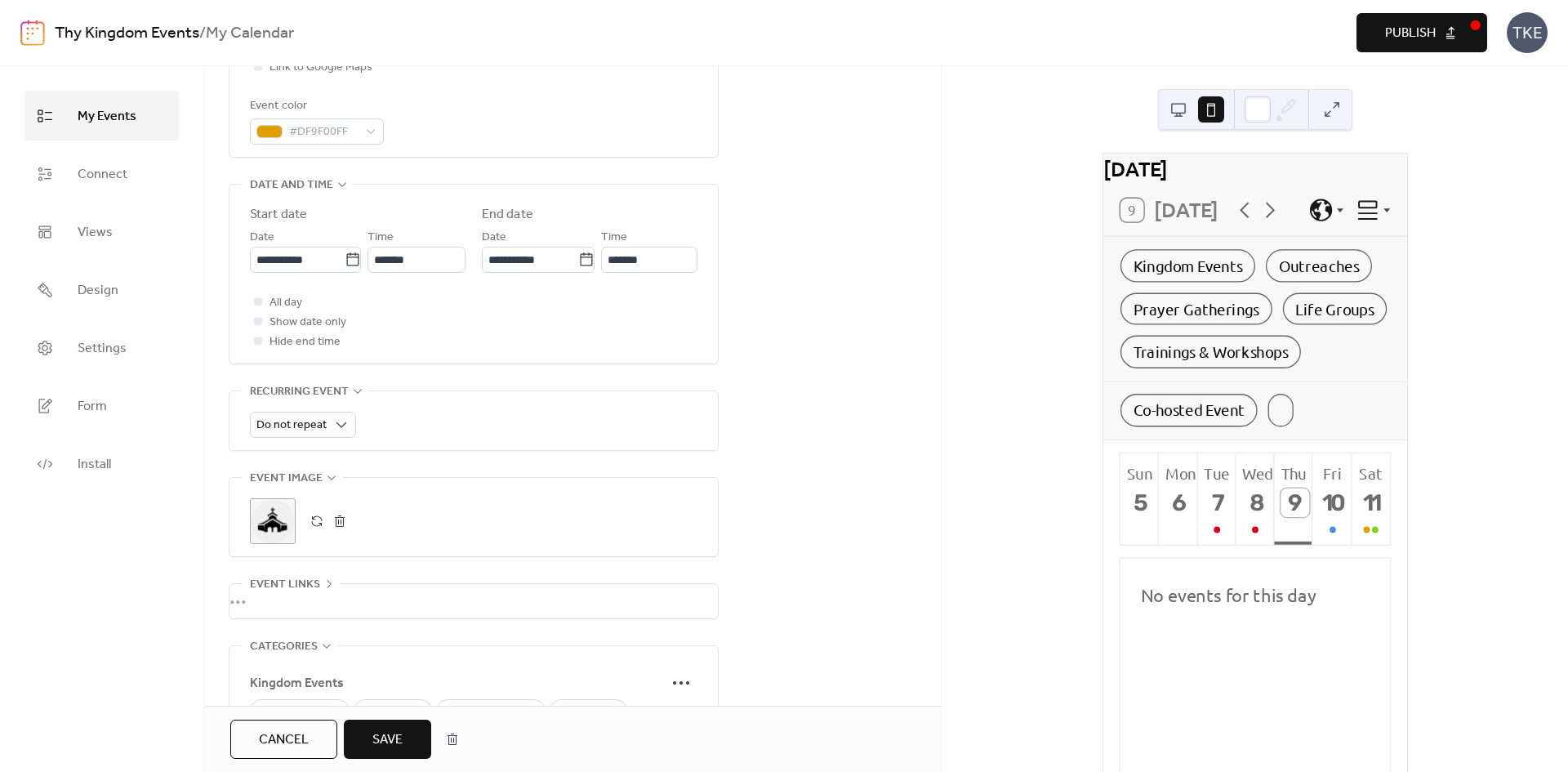
scroll to position [653, 0]
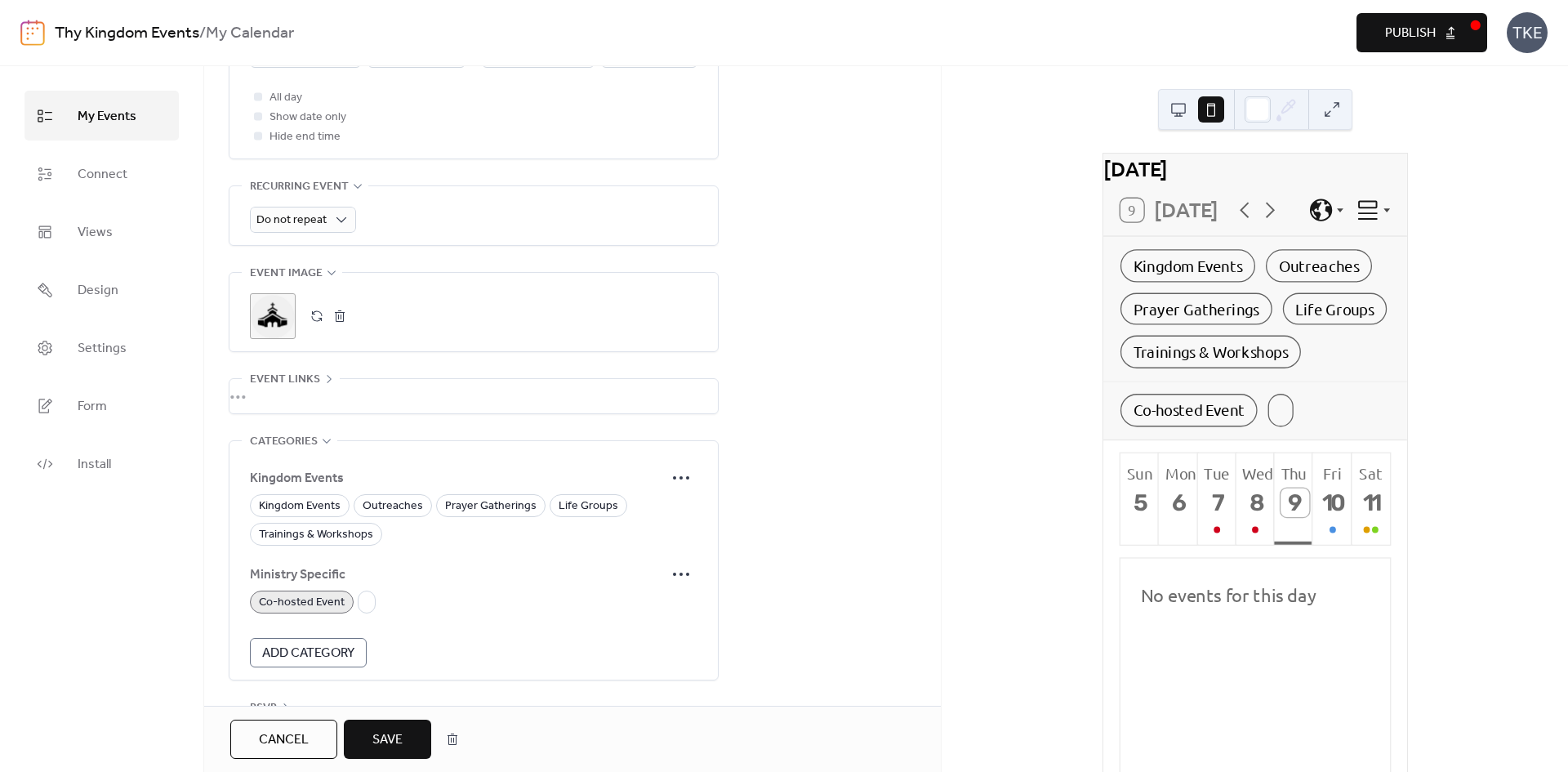
click at [395, 741] on span "Save" at bounding box center [388, 740] width 30 height 19
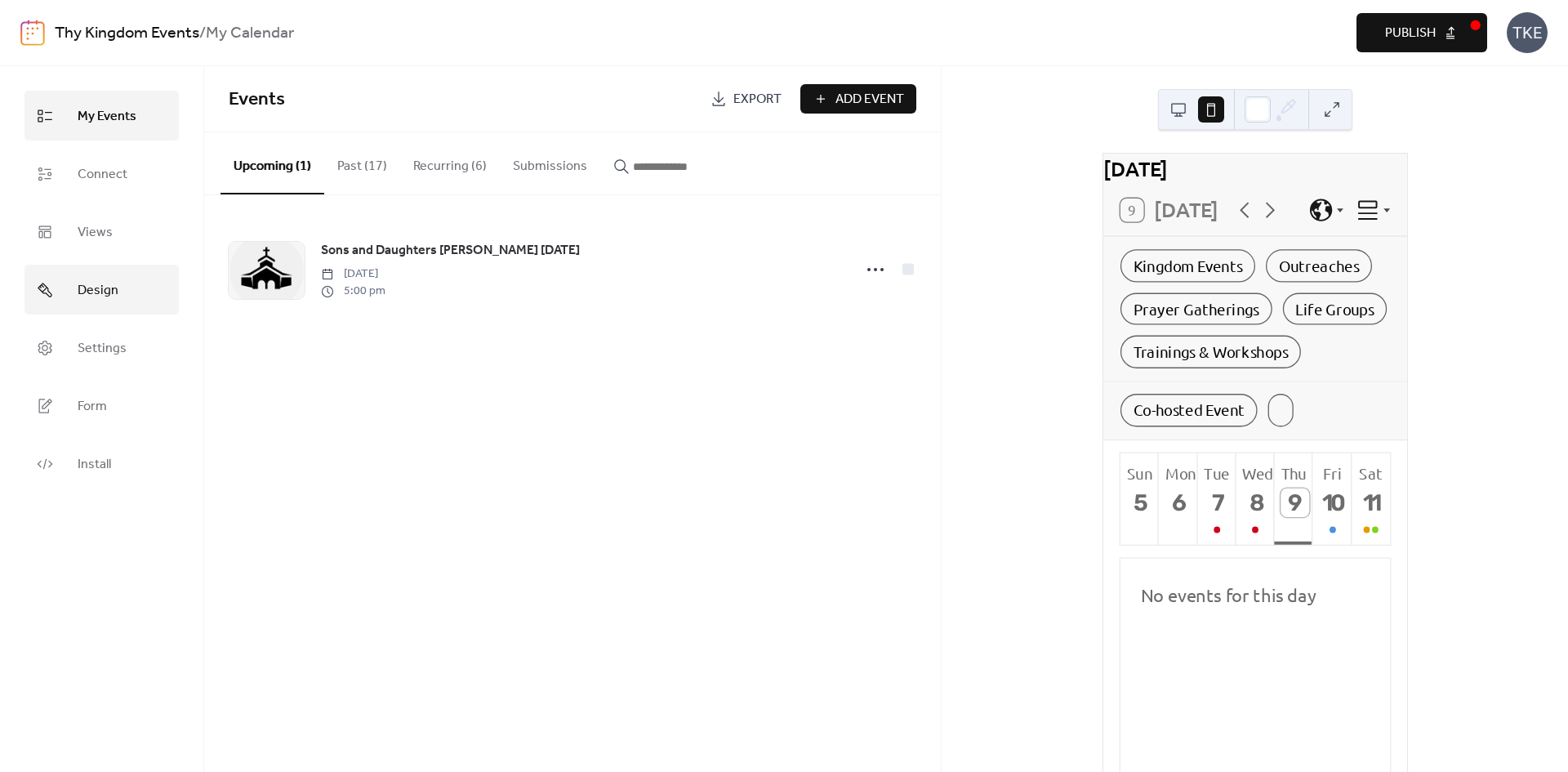
click at [97, 294] on span "Design" at bounding box center [98, 290] width 41 height 26
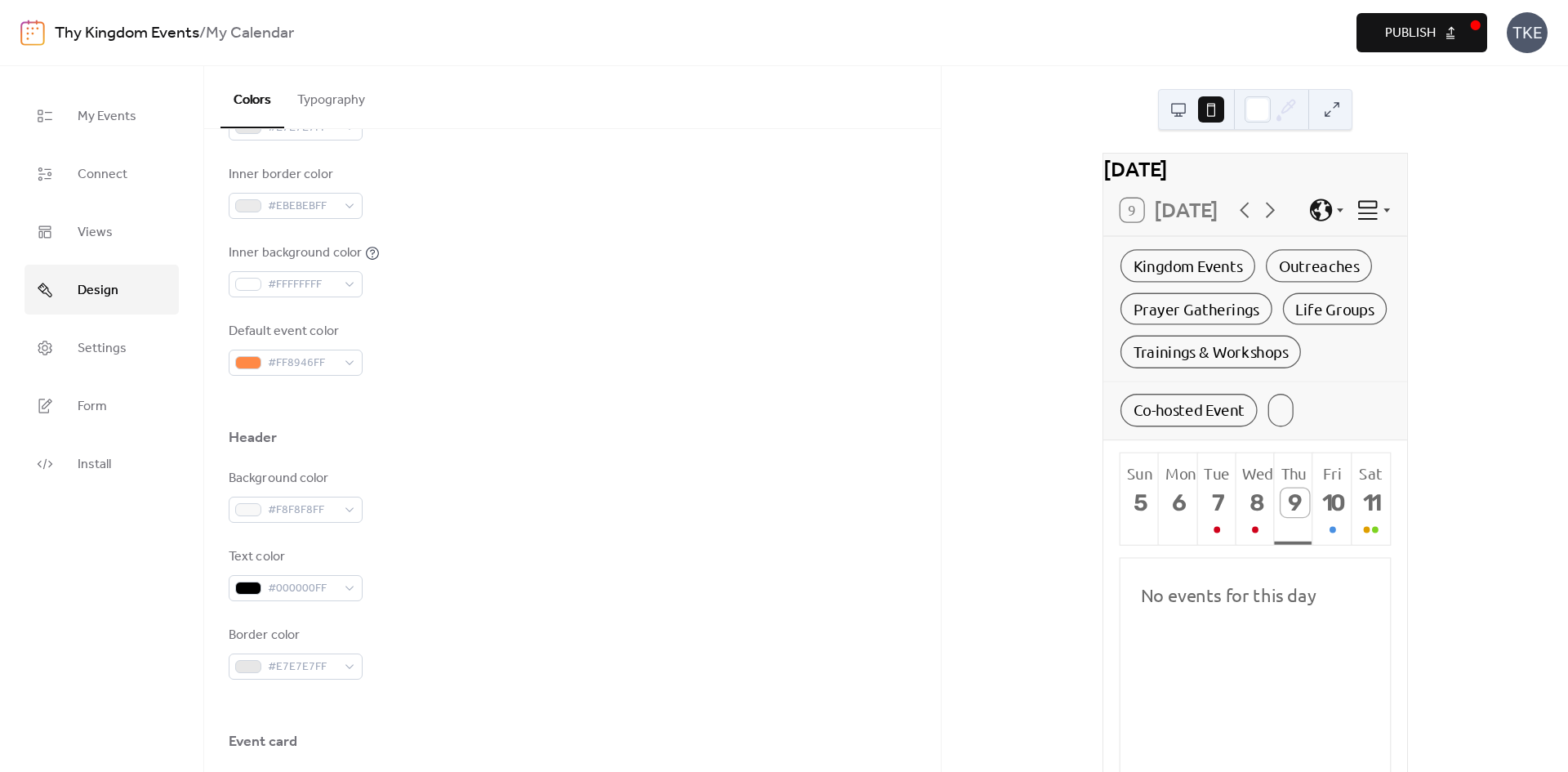
scroll to position [408, 0]
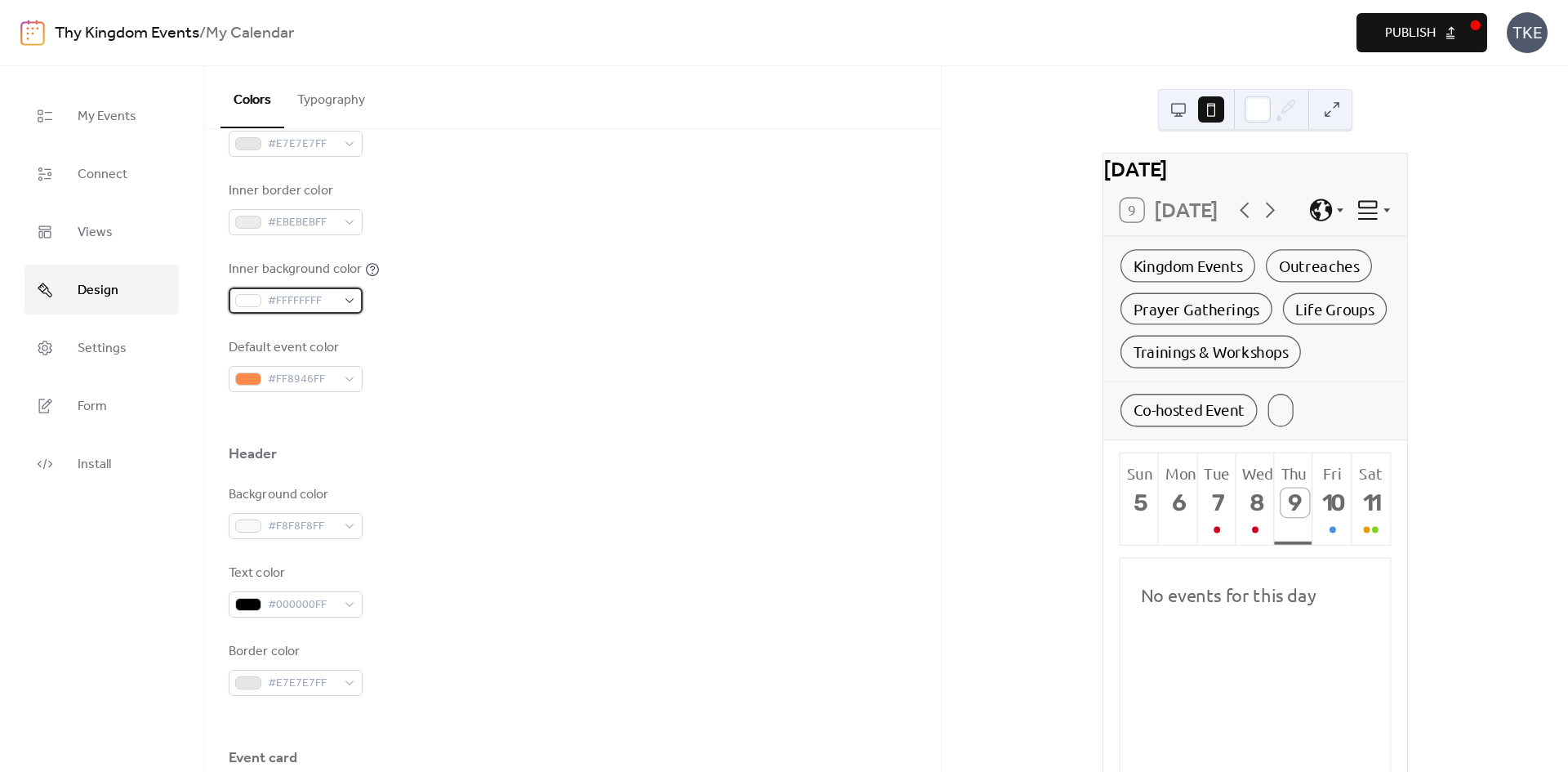
click at [347, 300] on div "#FFFFFFFF" at bounding box center [295, 301] width 134 height 27
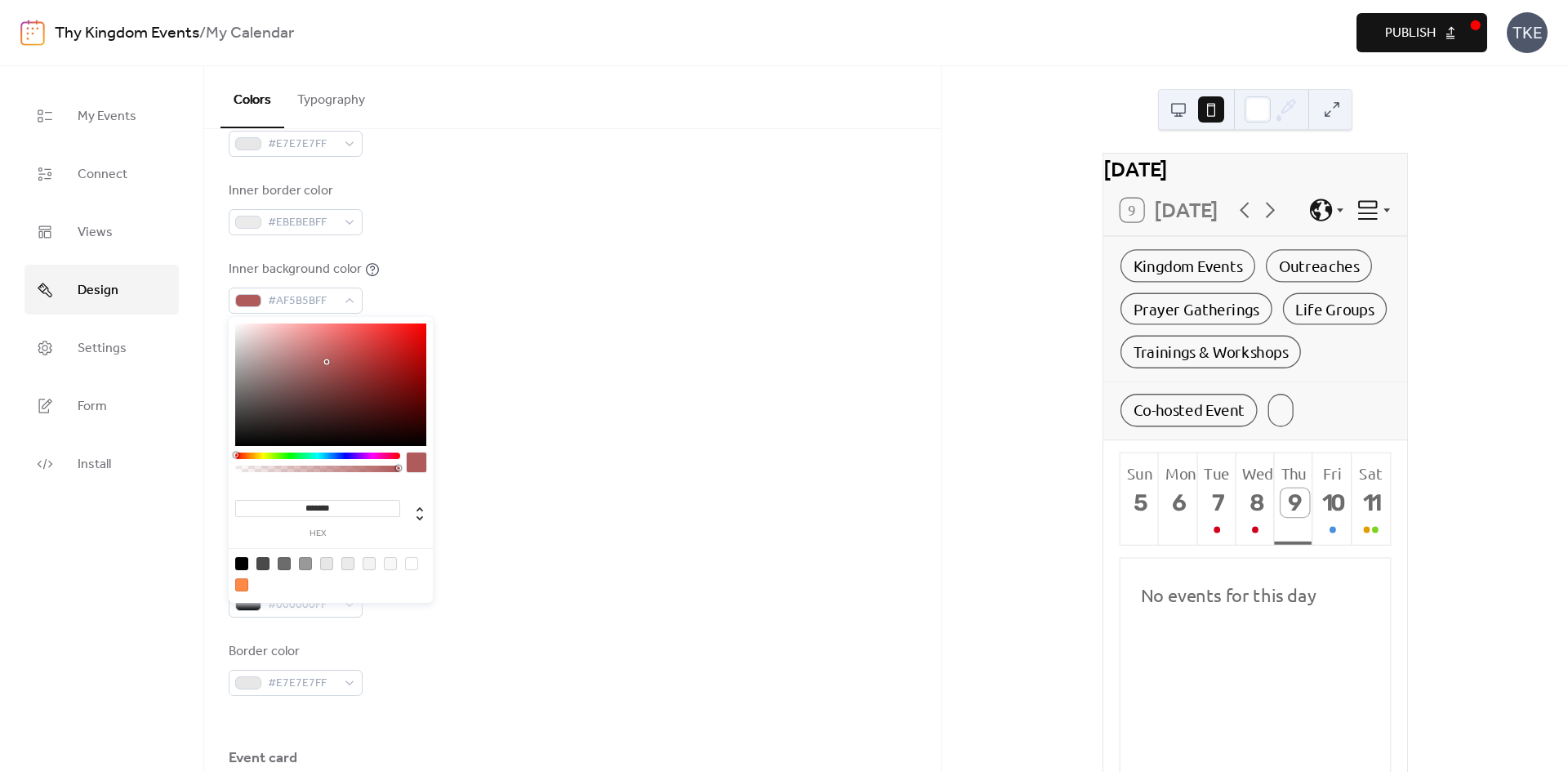
drag, startPoint x: 250, startPoint y: 344, endPoint x: 370, endPoint y: 370, distance: 122.8
click at [370, 370] on div at bounding box center [331, 384] width 191 height 122
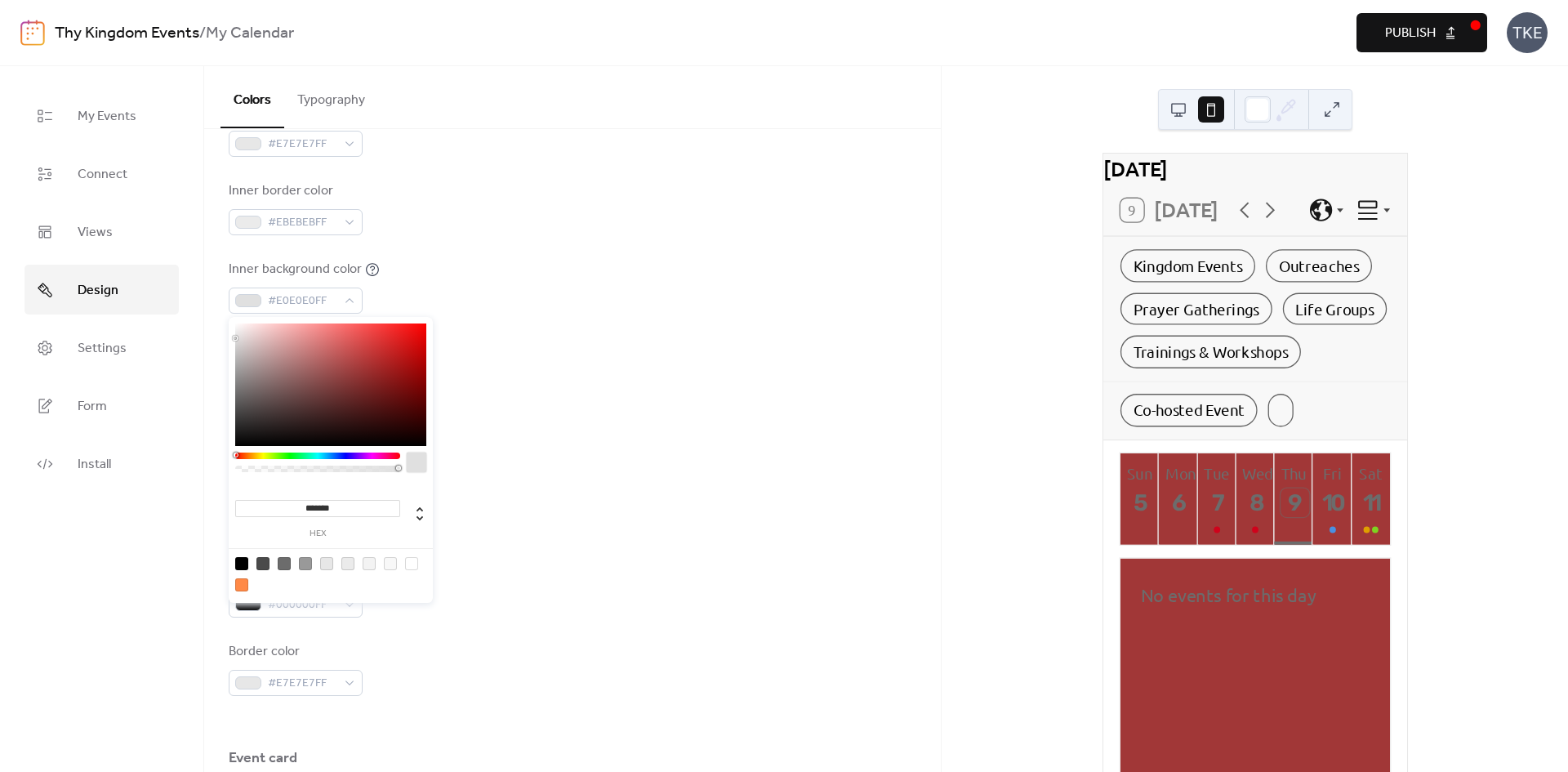
type input "*******"
drag, startPoint x: 361, startPoint y: 368, endPoint x: 216, endPoint y: 320, distance: 152.7
click at [216, 320] on body "Thy Kingdom Events / My Calendar Preview Publish TKE My Events Connect Views De…" at bounding box center [784, 386] width 1568 height 772
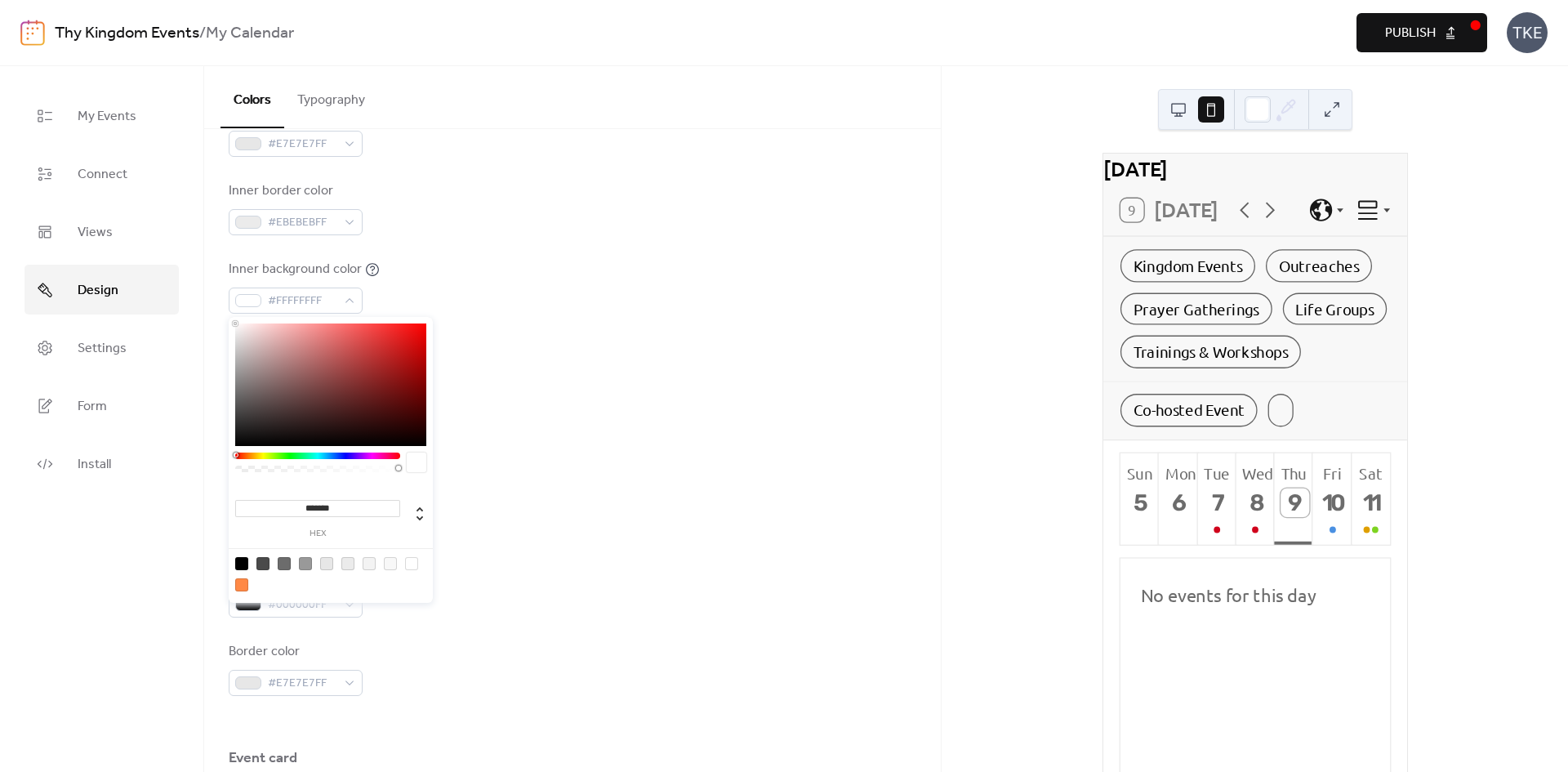
click at [581, 290] on div "Inner background color #FFFFFFFF" at bounding box center [572, 286] width 688 height 54
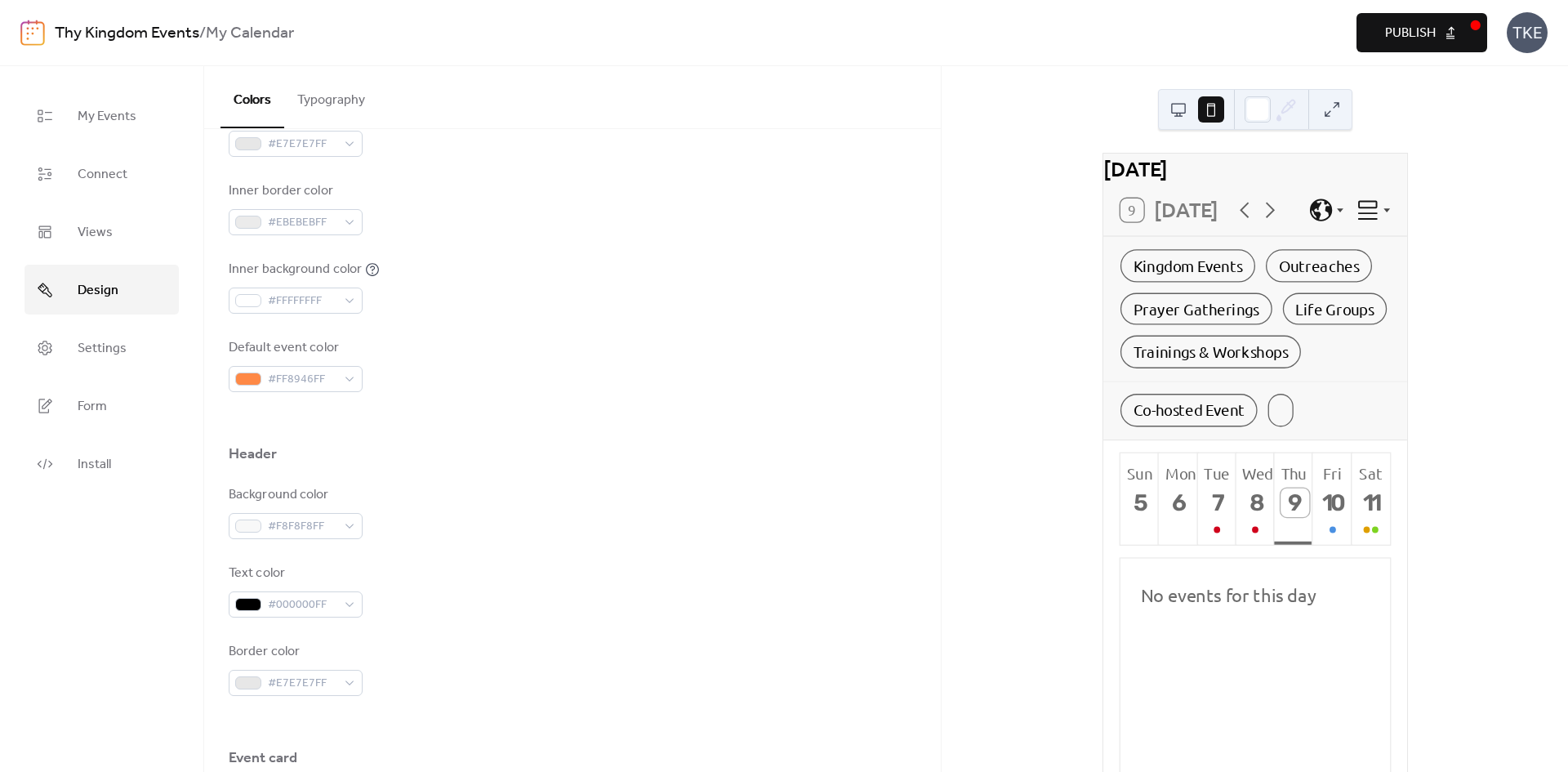
scroll to position [735, 0]
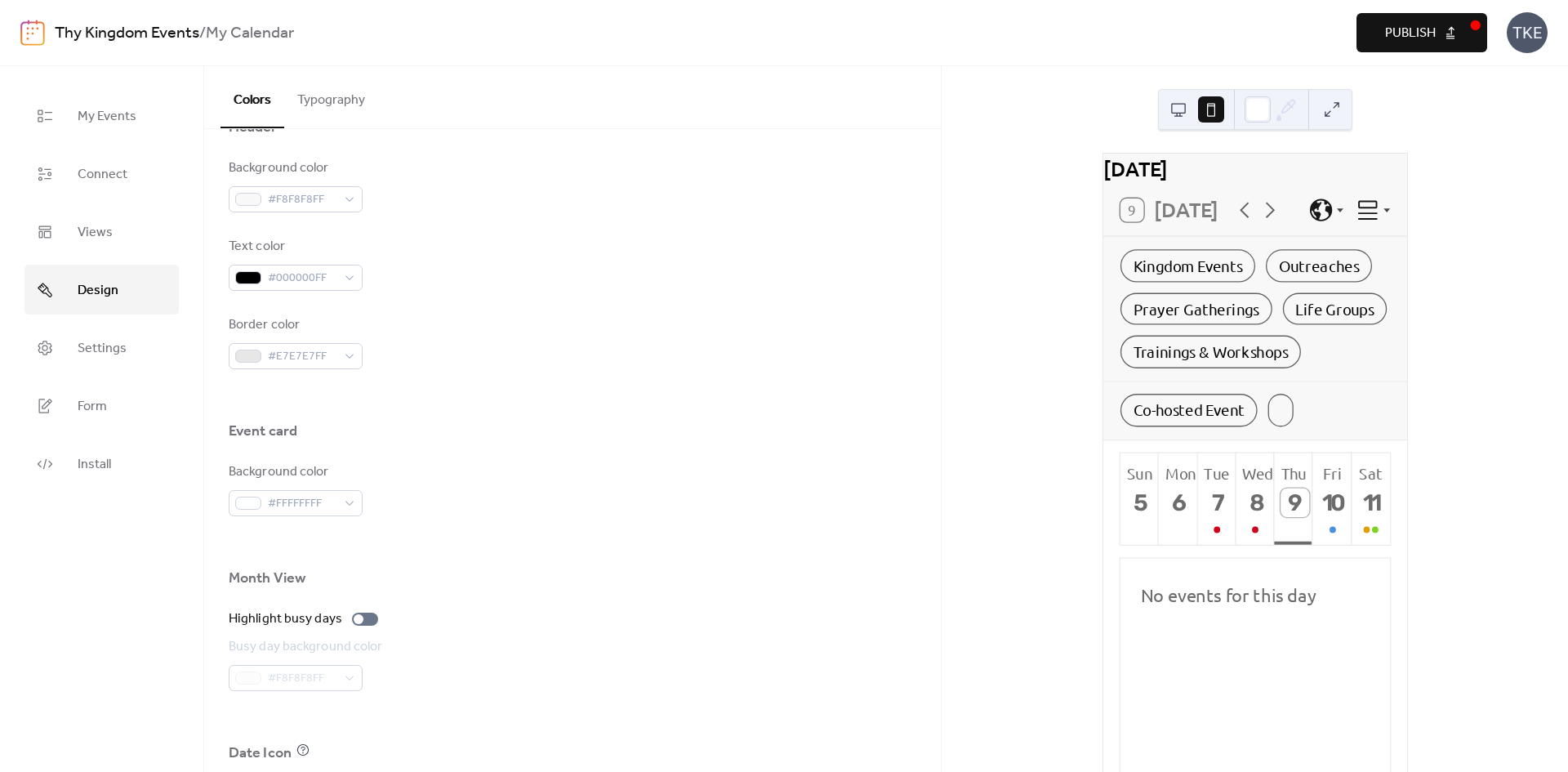
click at [293, 158] on div "Background color" at bounding box center [294, 168] width 131 height 19
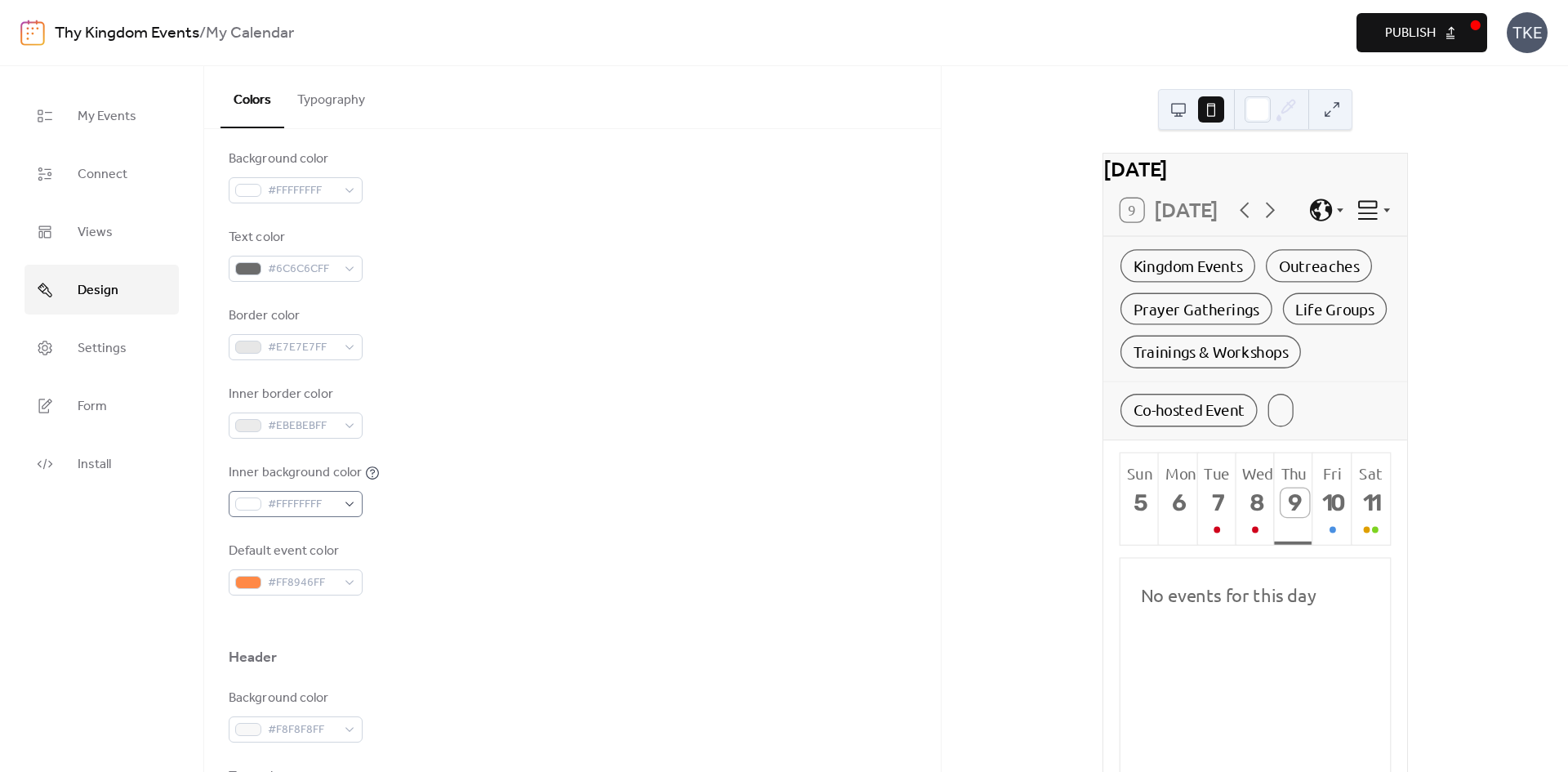
scroll to position [42, 0]
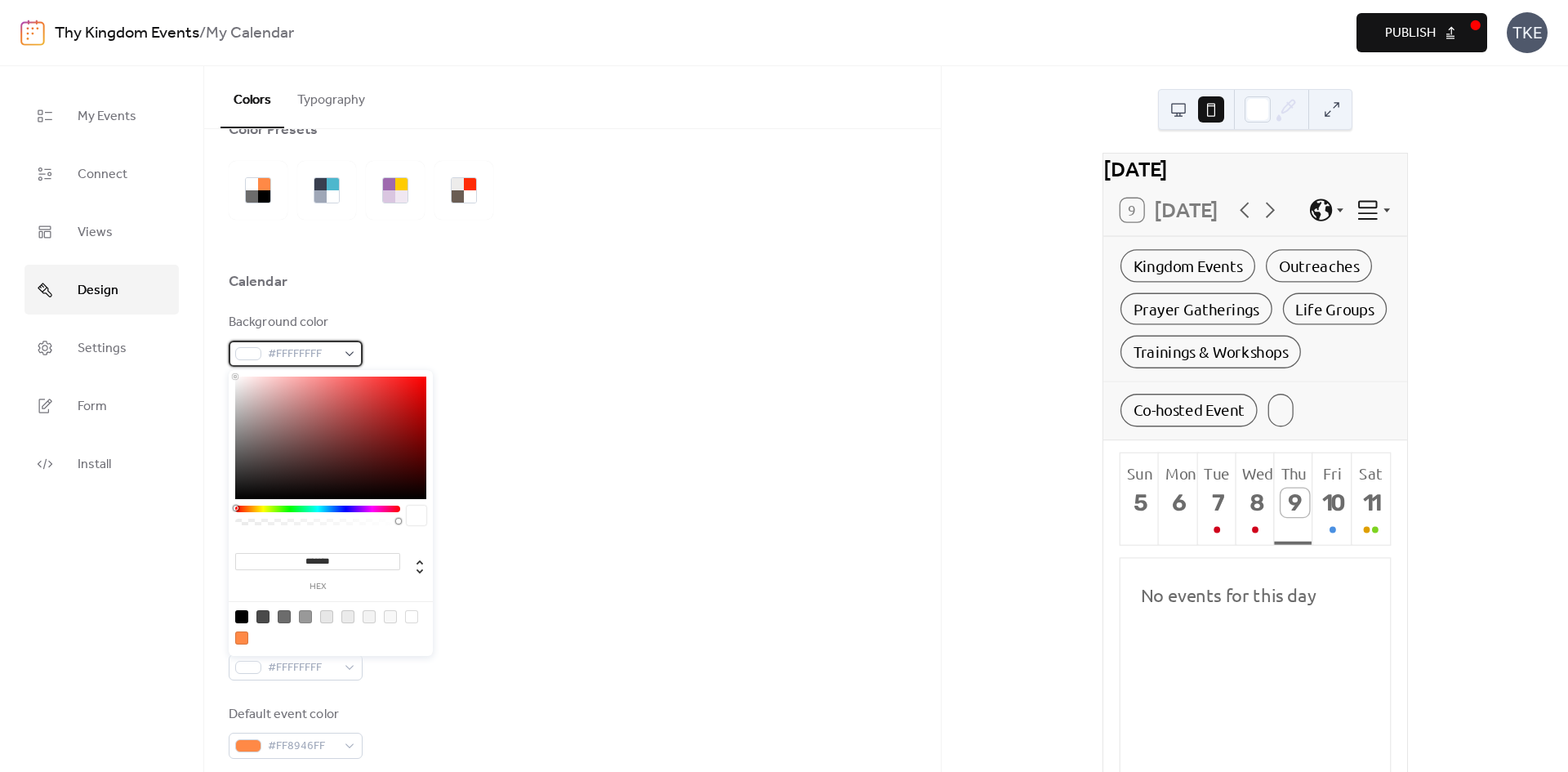
click at [335, 353] on span "#FFFFFFFF" at bounding box center [302, 354] width 68 height 19
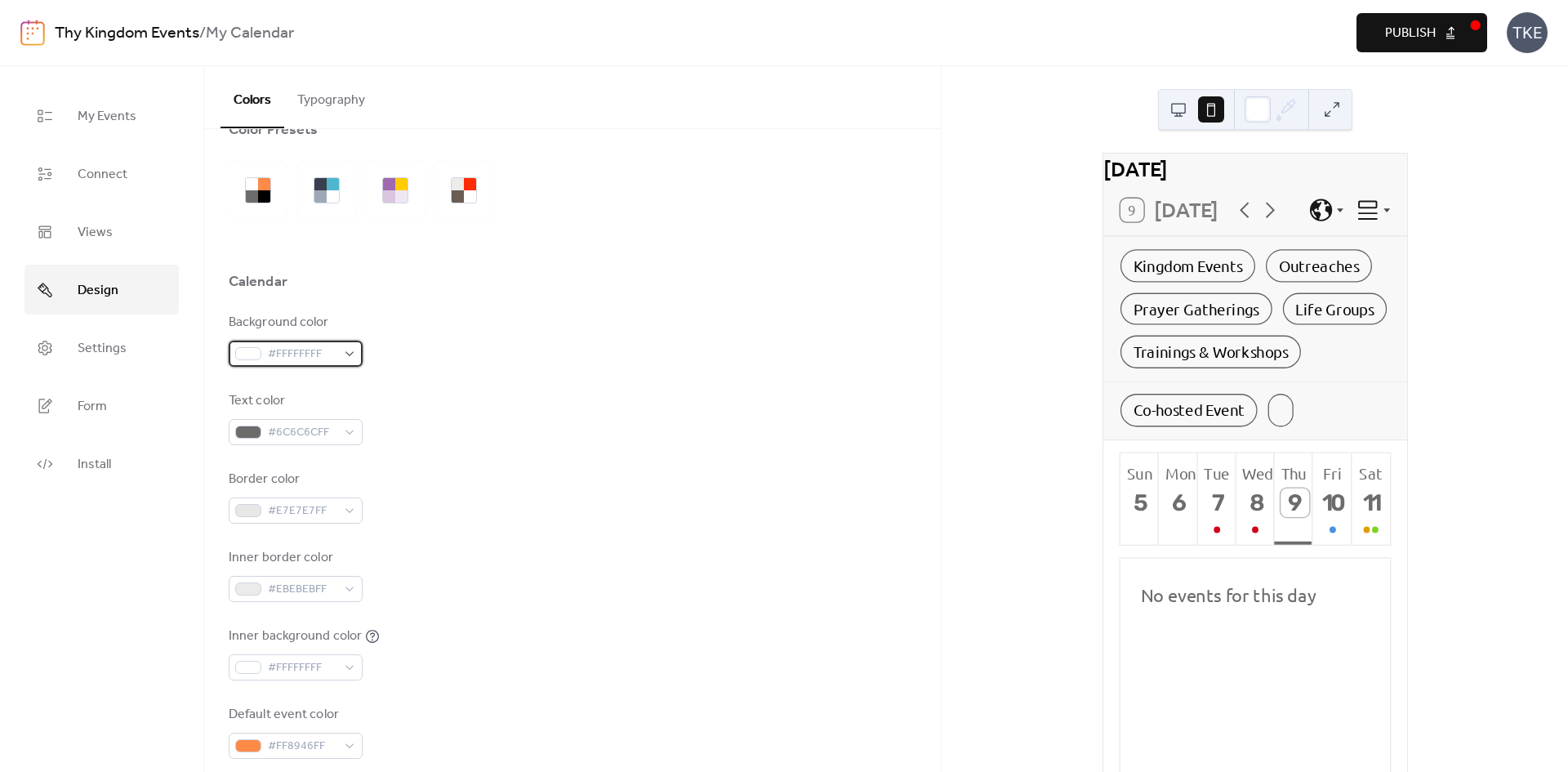
click at [352, 353] on div "#FFFFFFFF" at bounding box center [295, 354] width 134 height 27
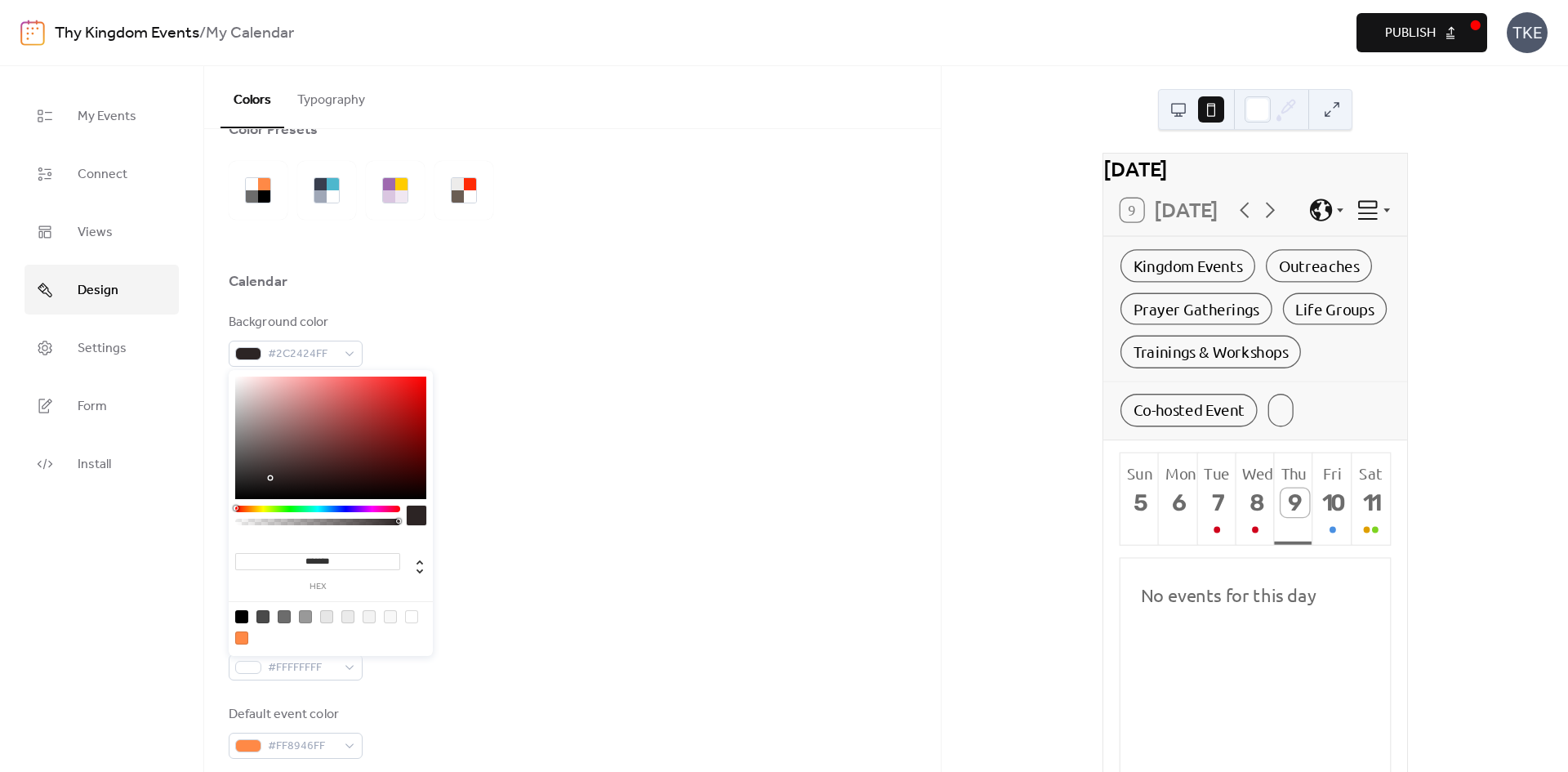
type input "*******"
drag, startPoint x: 293, startPoint y: 412, endPoint x: 241, endPoint y: 512, distance: 112.7
click at [241, 512] on div "******* hex" at bounding box center [330, 514] width 205 height 290
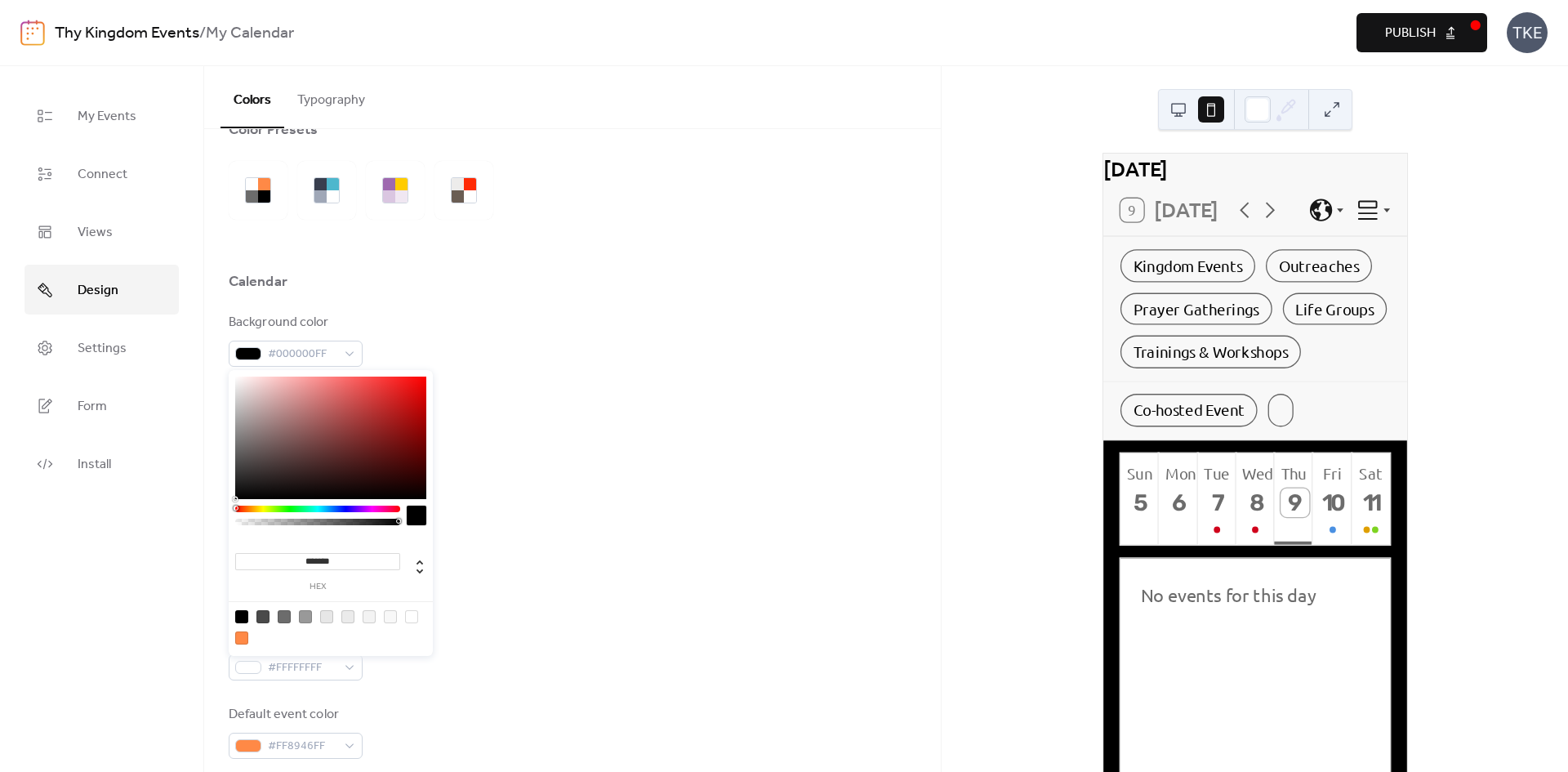
click at [579, 456] on div "Background color #000000FF Text color #6C6C6CFF Border color #E7E7E7FF Inner bo…" at bounding box center [572, 536] width 688 height 446
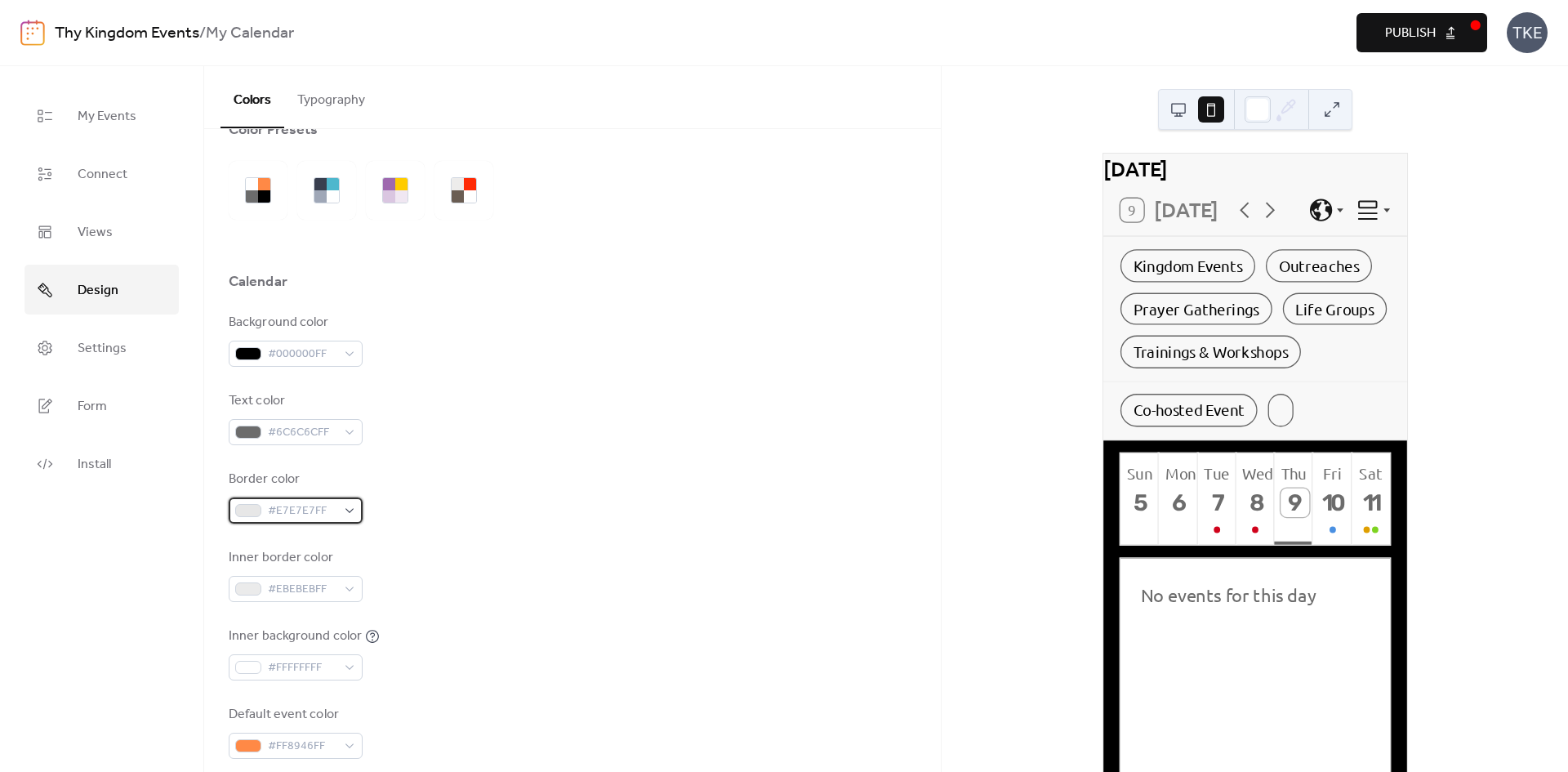
click at [352, 507] on div "#E7E7E7FF" at bounding box center [295, 511] width 134 height 27
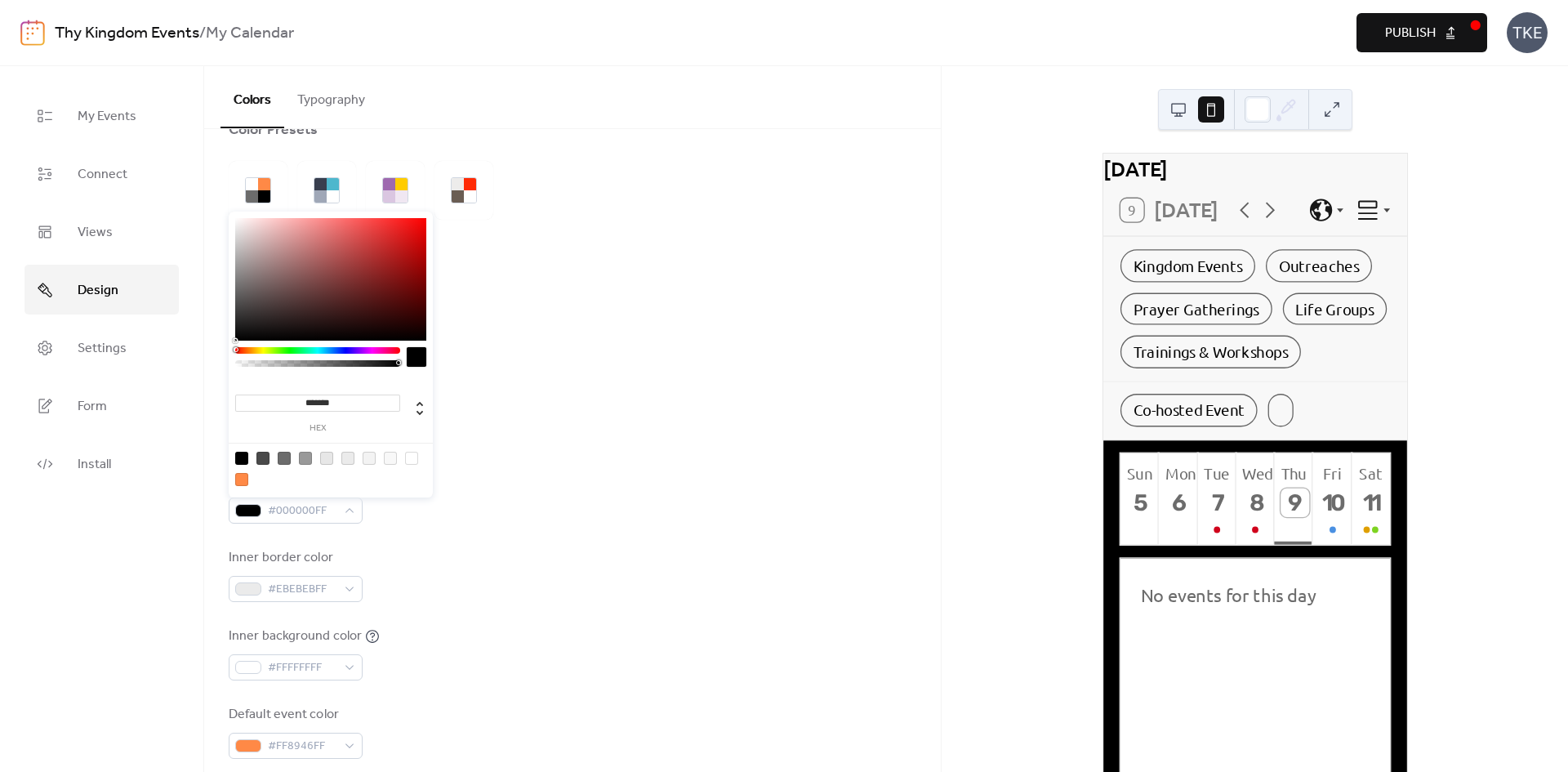
drag, startPoint x: 253, startPoint y: 319, endPoint x: 248, endPoint y: 341, distance: 22.6
click at [248, 341] on div "******* hex" at bounding box center [330, 356] width 205 height 290
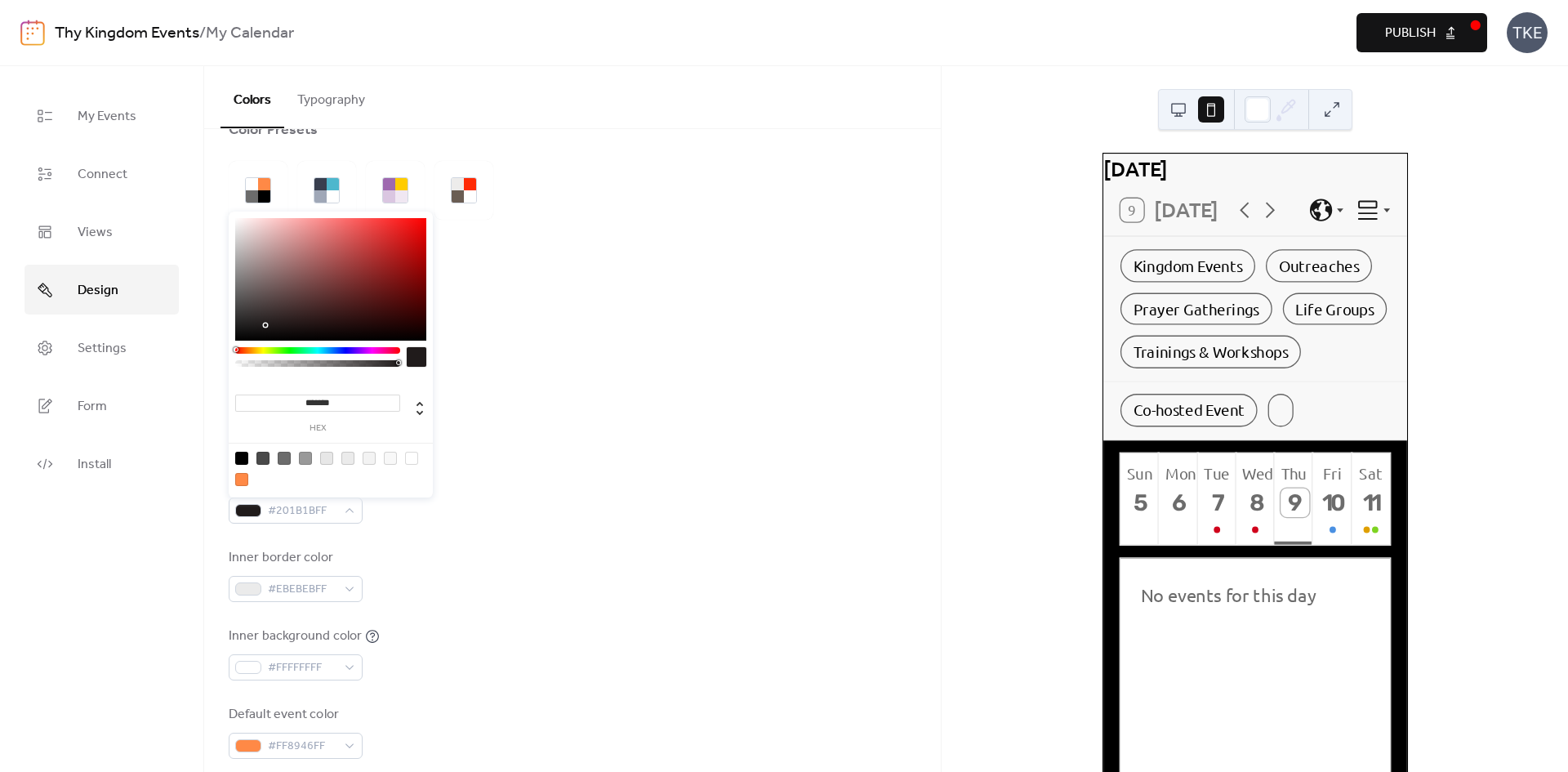
click at [266, 325] on div at bounding box center [331, 279] width 191 height 122
type input "*******"
drag, startPoint x: 266, startPoint y: 325, endPoint x: 221, endPoint y: 352, distance: 52.5
click at [221, 352] on body "Thy Kingdom Events / My Calendar Preview Publish TKE My Events Connect Views De…" at bounding box center [784, 386] width 1568 height 772
click at [493, 394] on div "Text color #6C6C6CFF" at bounding box center [572, 418] width 688 height 54
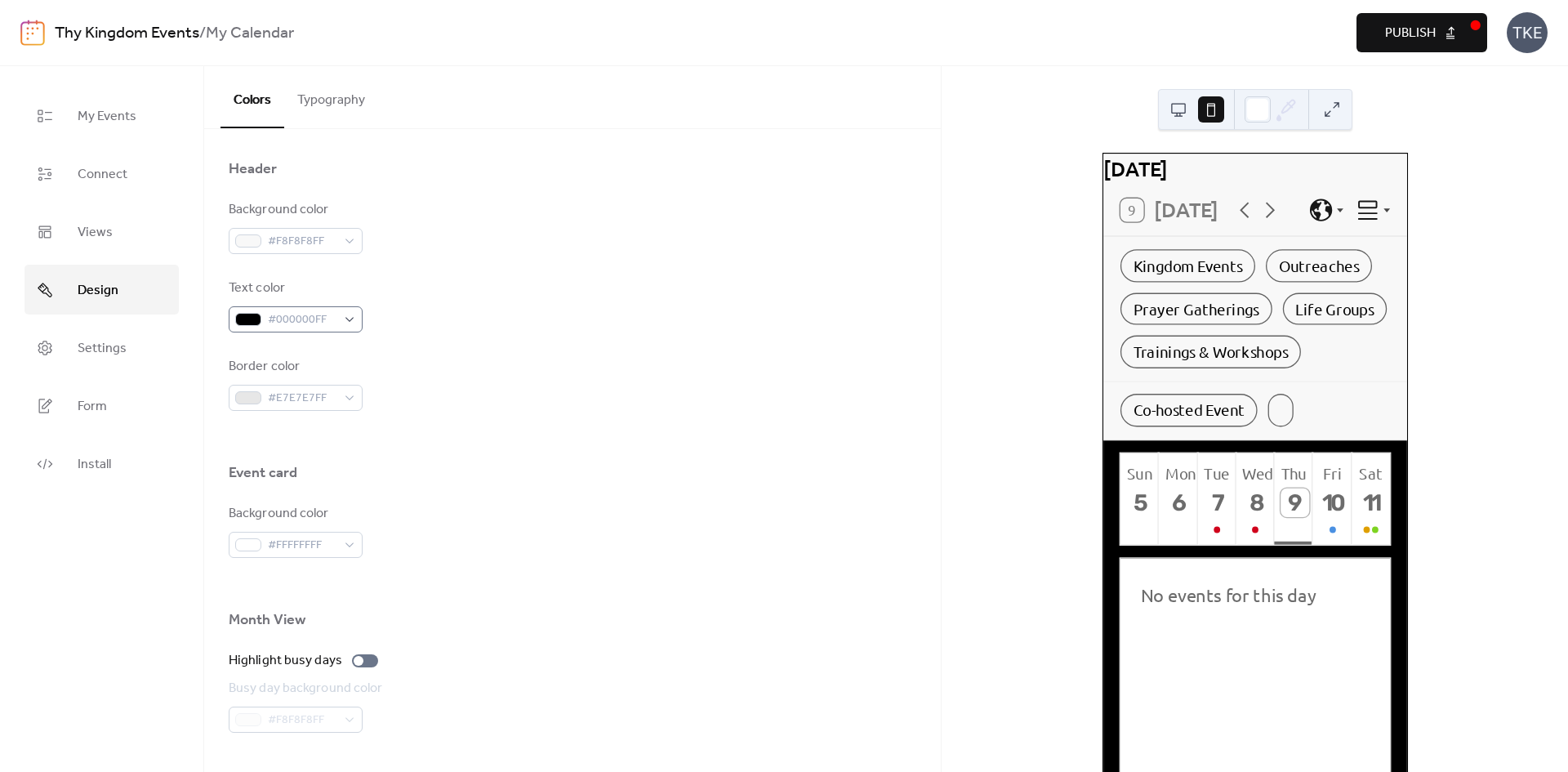
scroll to position [695, 0]
click at [319, 251] on div "#F8F8F8FF" at bounding box center [295, 240] width 134 height 27
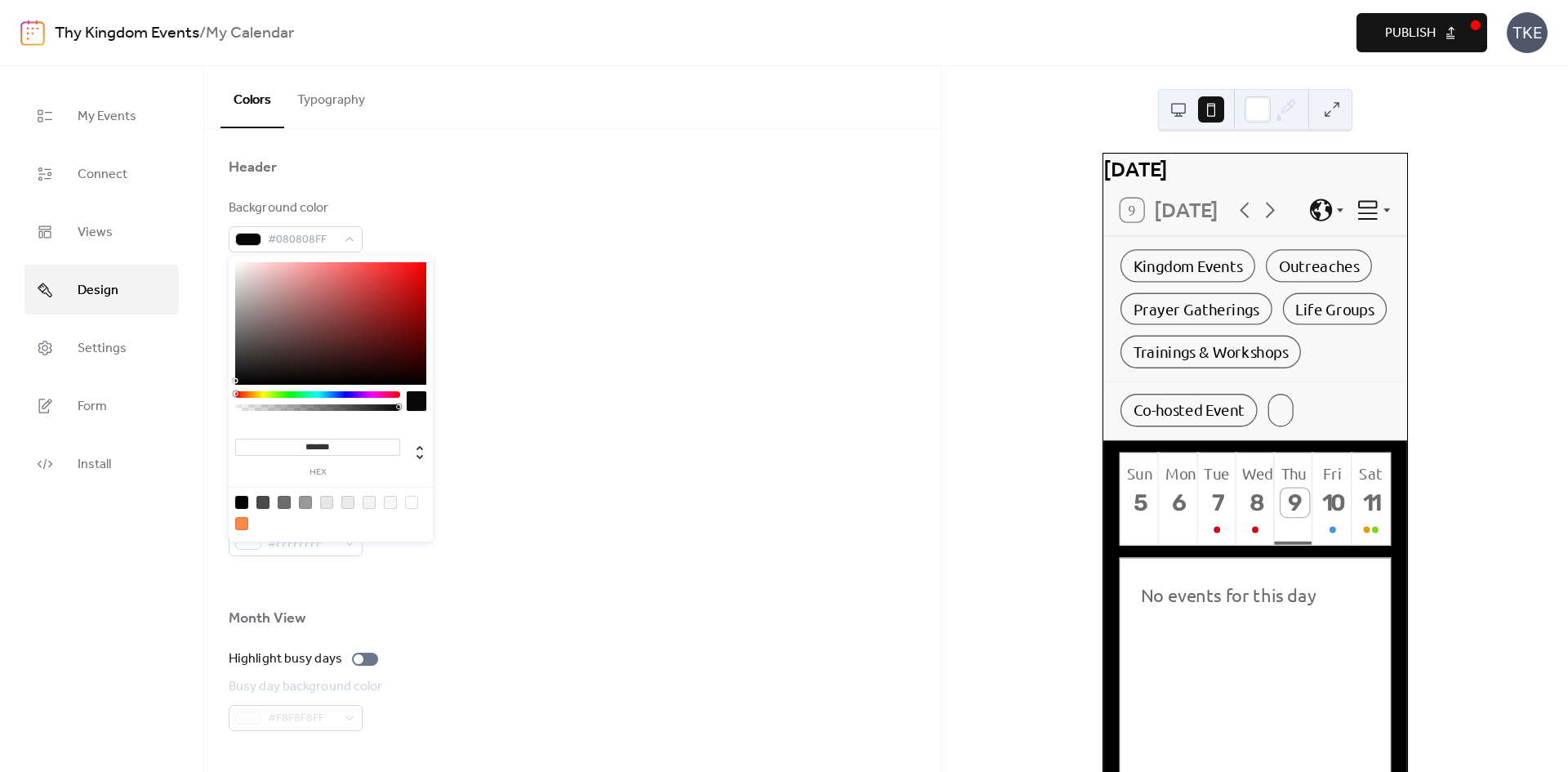
type input "*******"
drag, startPoint x: 286, startPoint y: 345, endPoint x: 227, endPoint y: 385, distance: 71.3
click at [227, 385] on body "Thy Kingdom Events / My Calendar Preview Publish TKE My Events Connect Views De…" at bounding box center [784, 386] width 1568 height 772
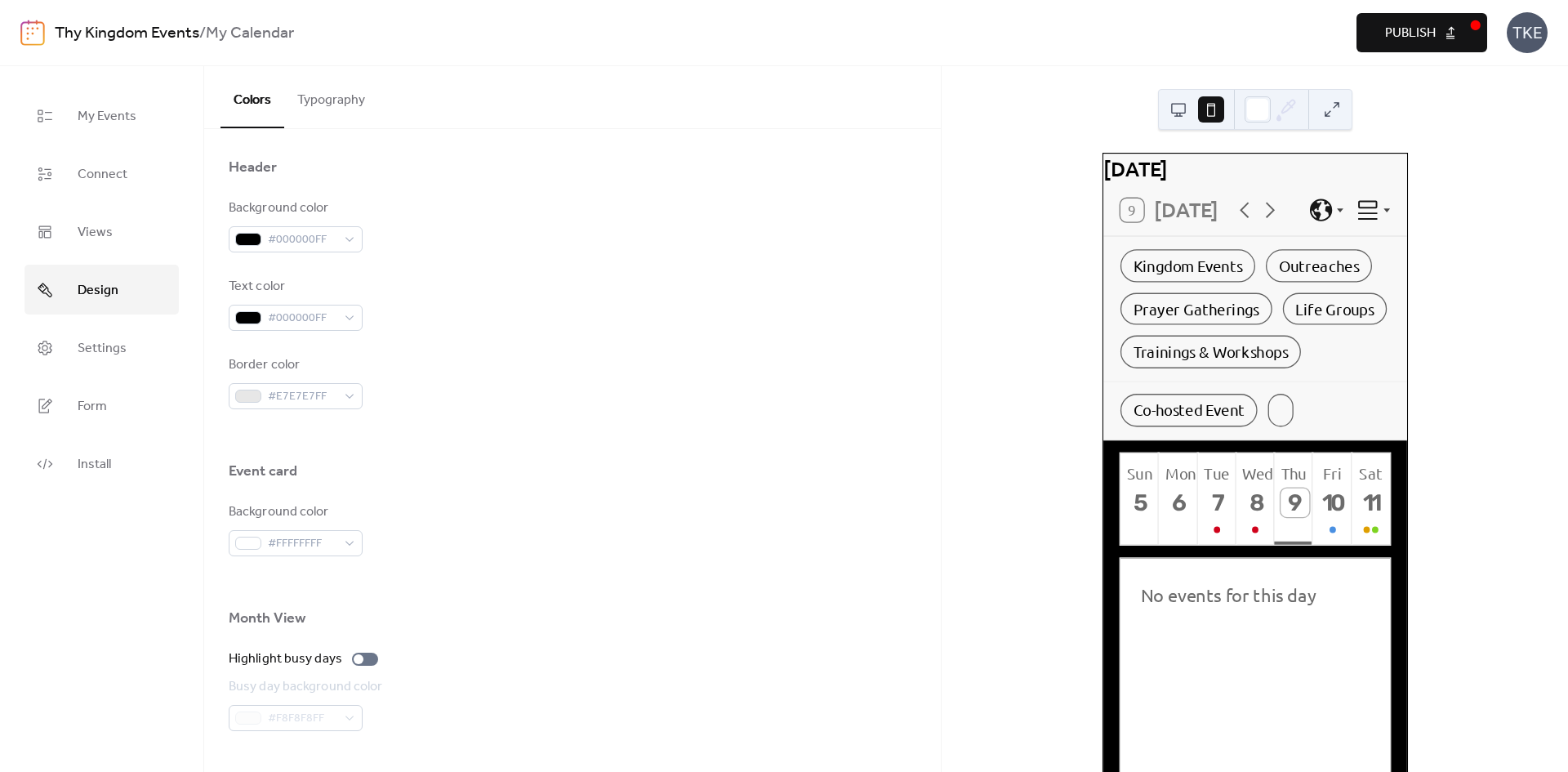
click at [649, 212] on div "Background color #000000FF" at bounding box center [572, 225] width 688 height 54
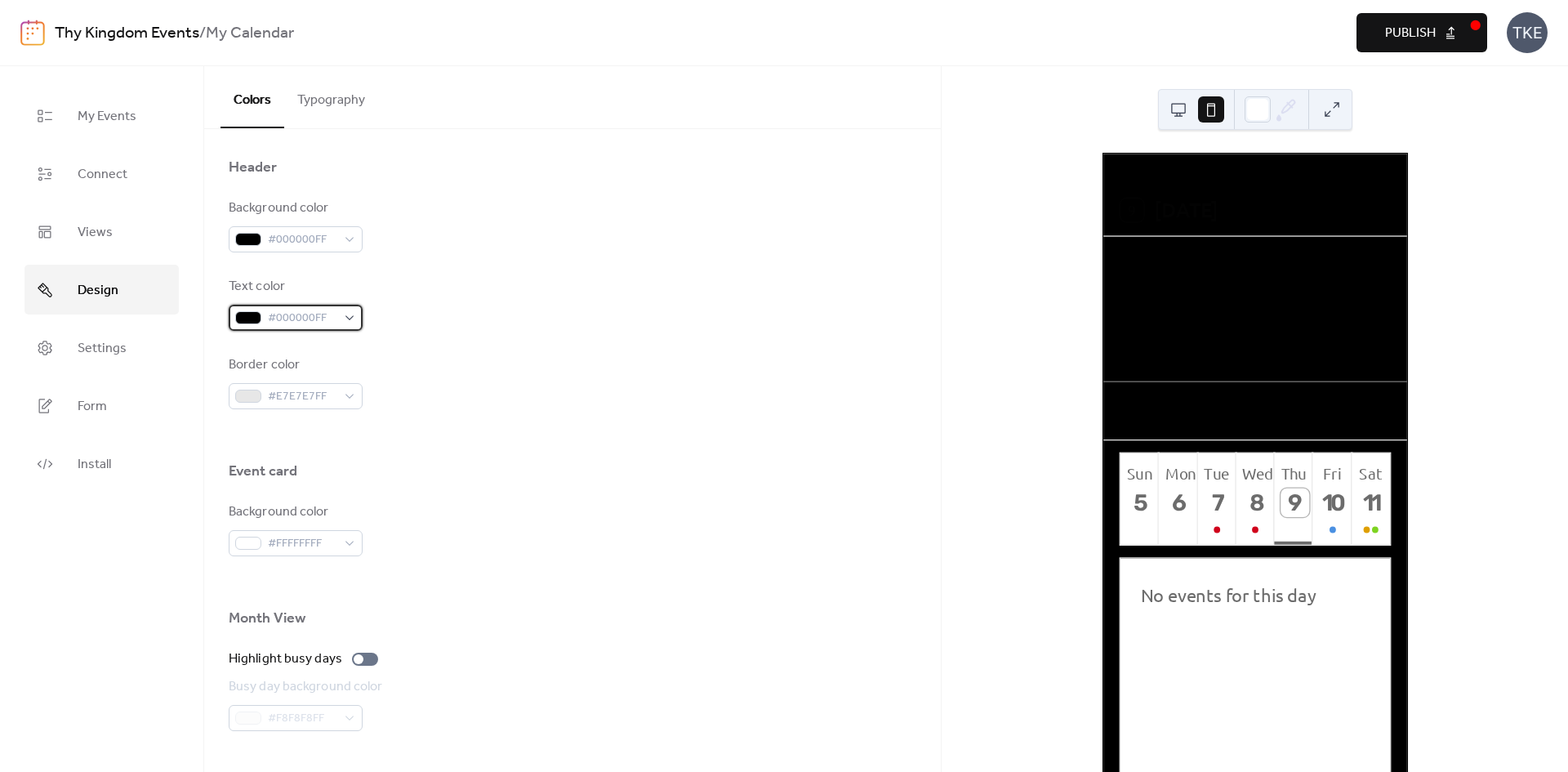
click at [351, 317] on div "#000000FF" at bounding box center [295, 318] width 134 height 27
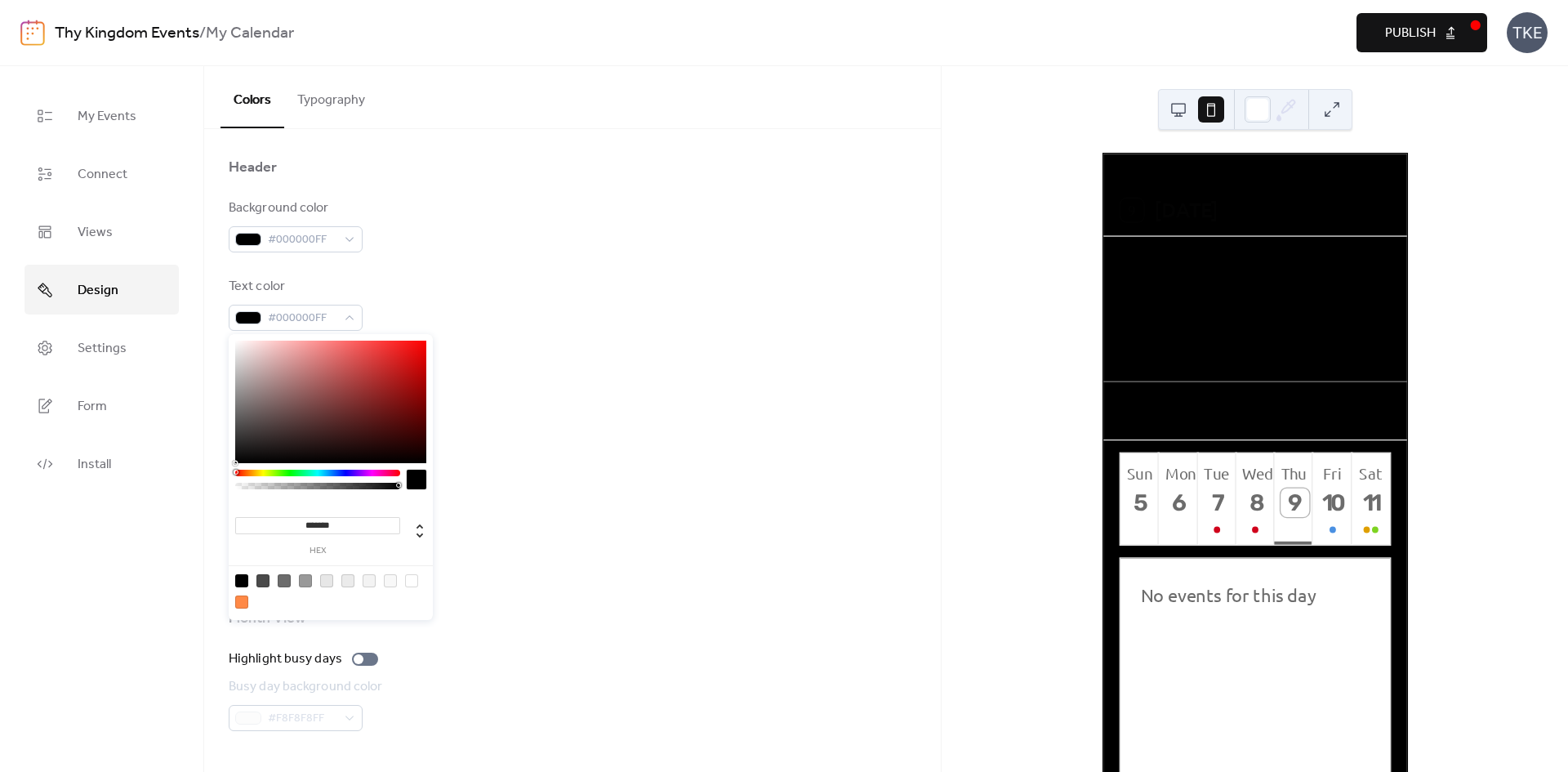
click at [363, 252] on div "Background color #000000FF Text color #000000FF Border color #E7E7E7FF" at bounding box center [572, 304] width 688 height 211
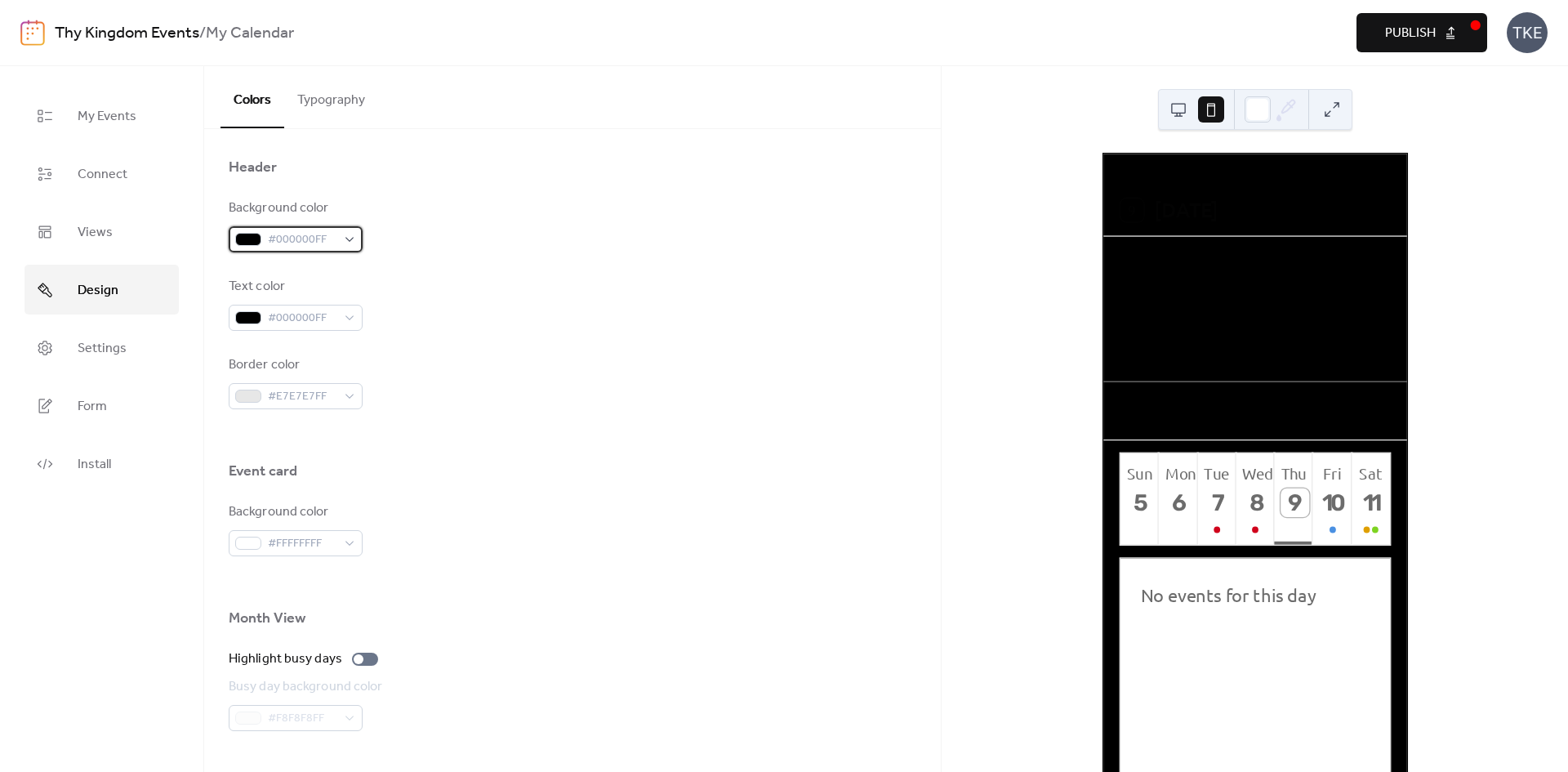
click at [343, 238] on div "#000000FF" at bounding box center [295, 240] width 134 height 27
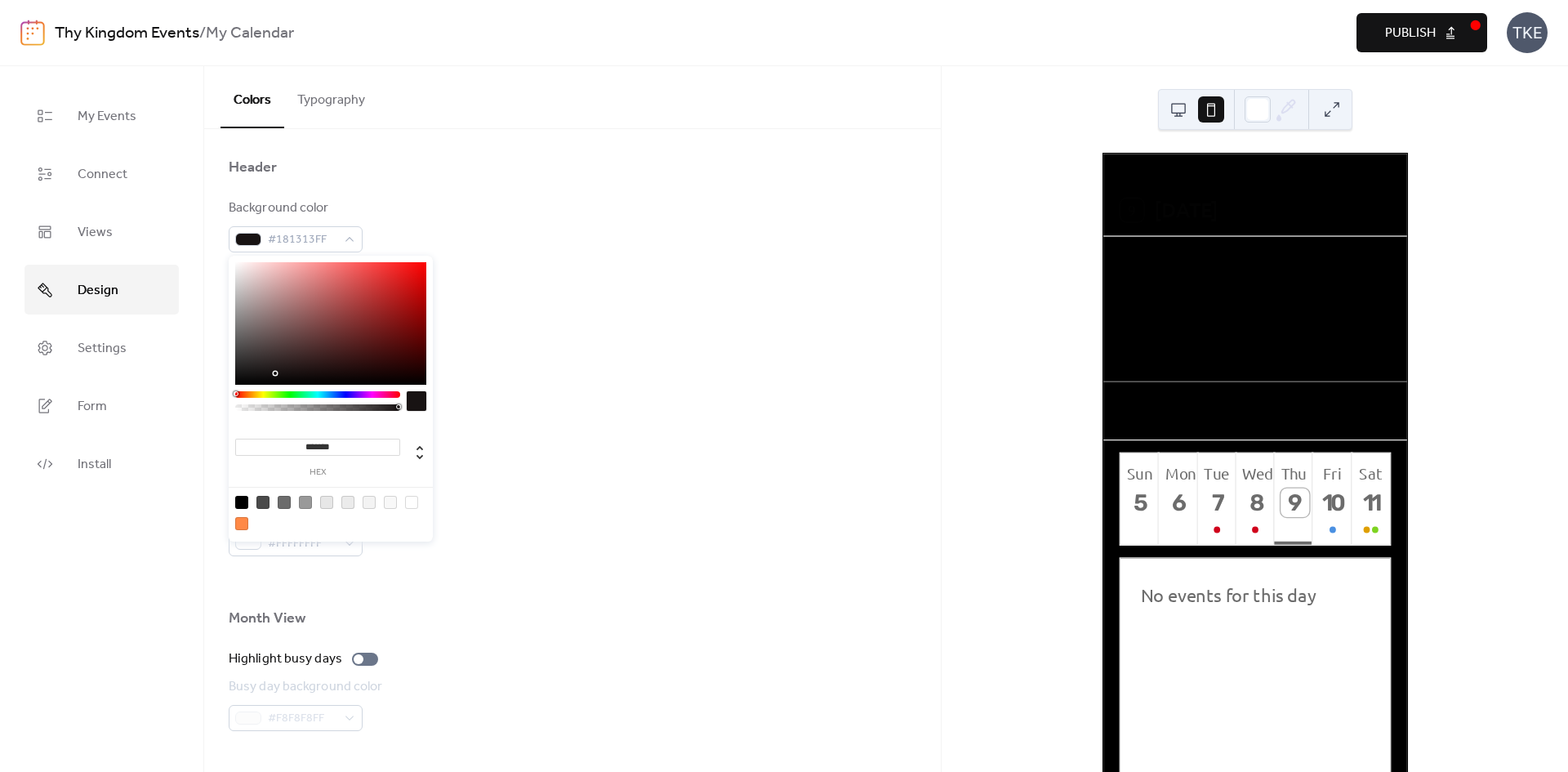
drag, startPoint x: 327, startPoint y: 354, endPoint x: 270, endPoint y: 374, distance: 60.4
click at [270, 374] on div at bounding box center [331, 323] width 191 height 122
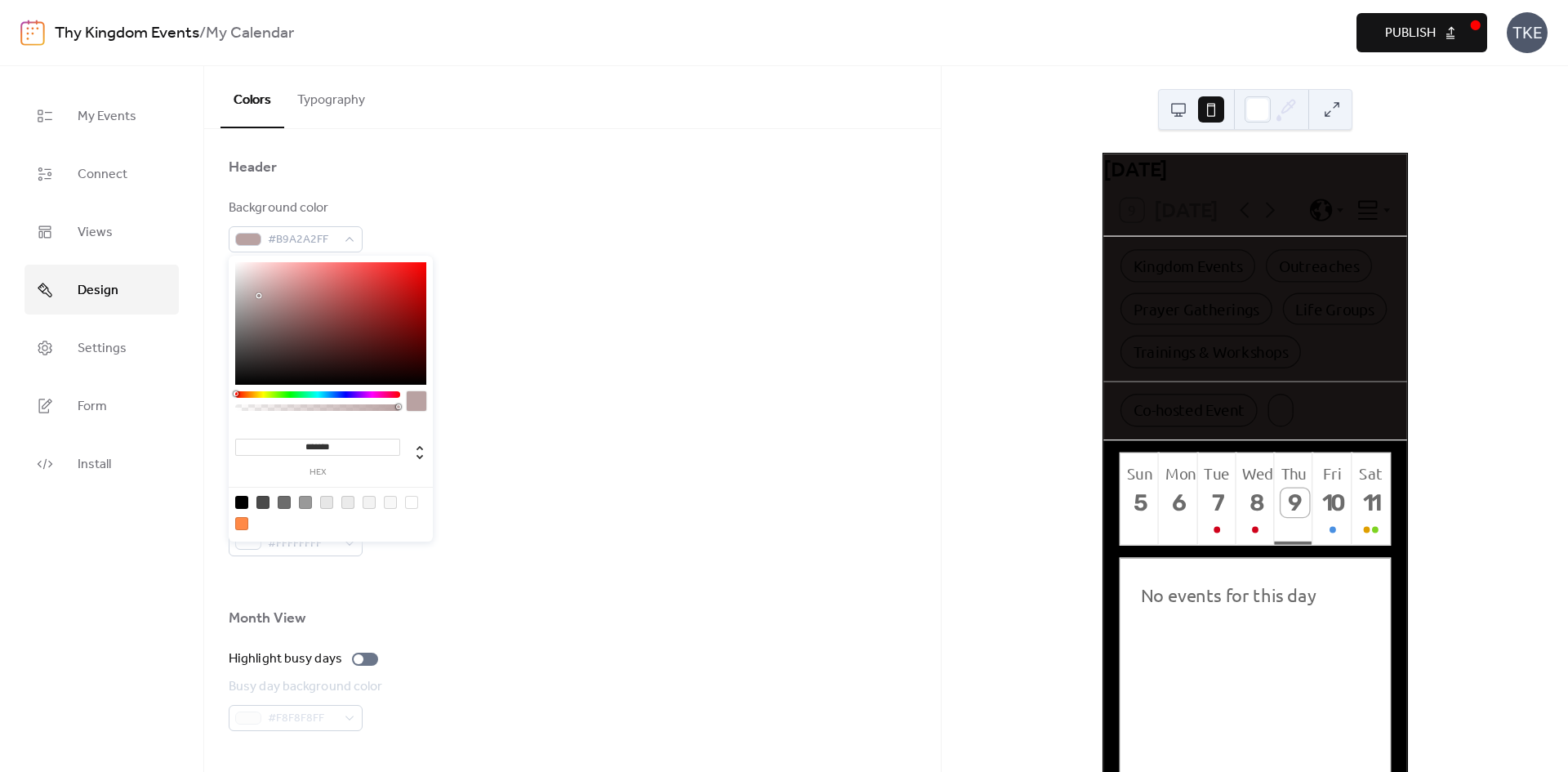
drag, startPoint x: 267, startPoint y: 371, endPoint x: 259, endPoint y: 296, distance: 75.4
click at [259, 296] on div at bounding box center [331, 323] width 191 height 122
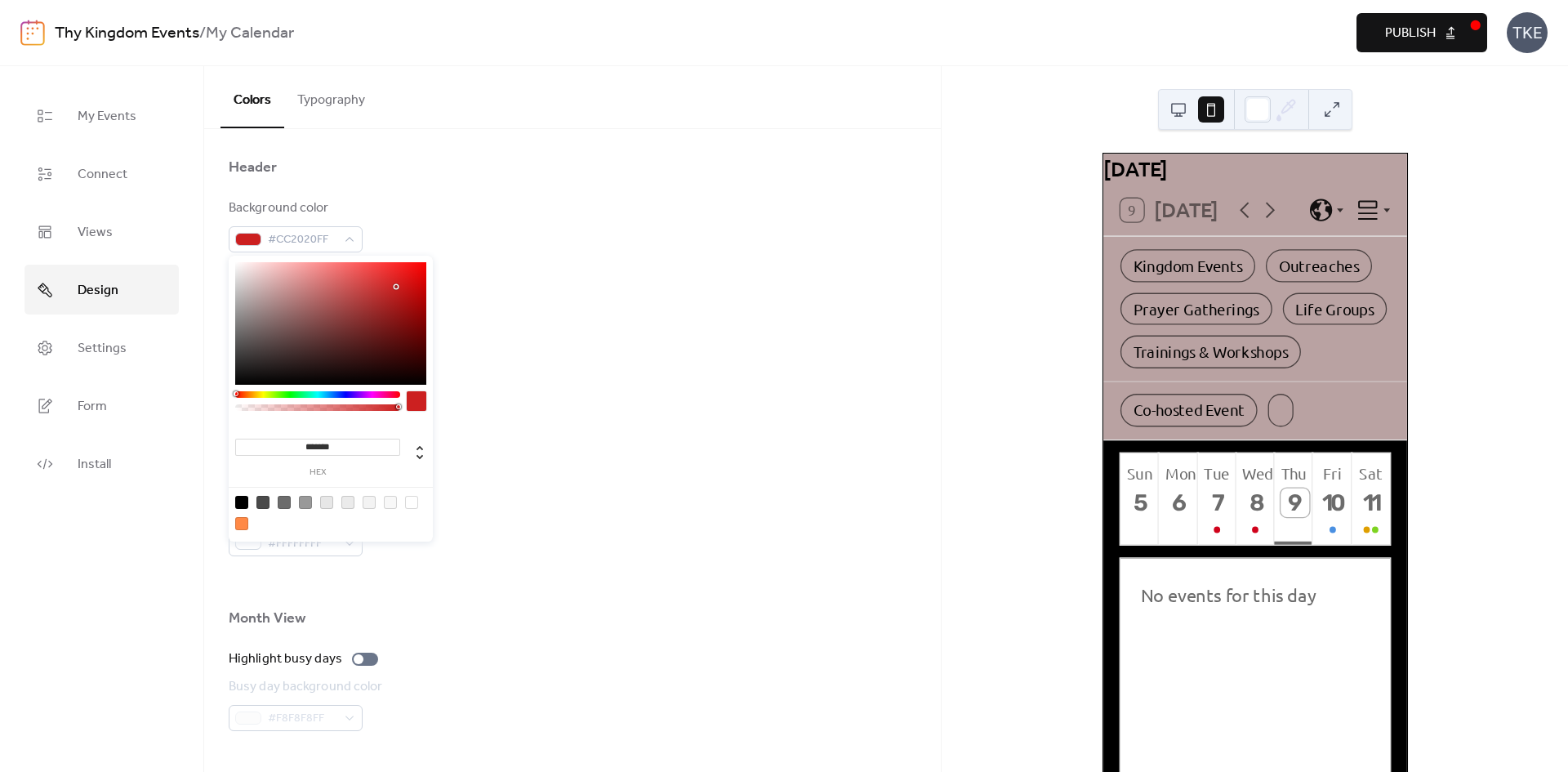
drag, startPoint x: 259, startPoint y: 296, endPoint x: 397, endPoint y: 287, distance: 138.3
click at [397, 287] on div at bounding box center [397, 287] width 4 height 4
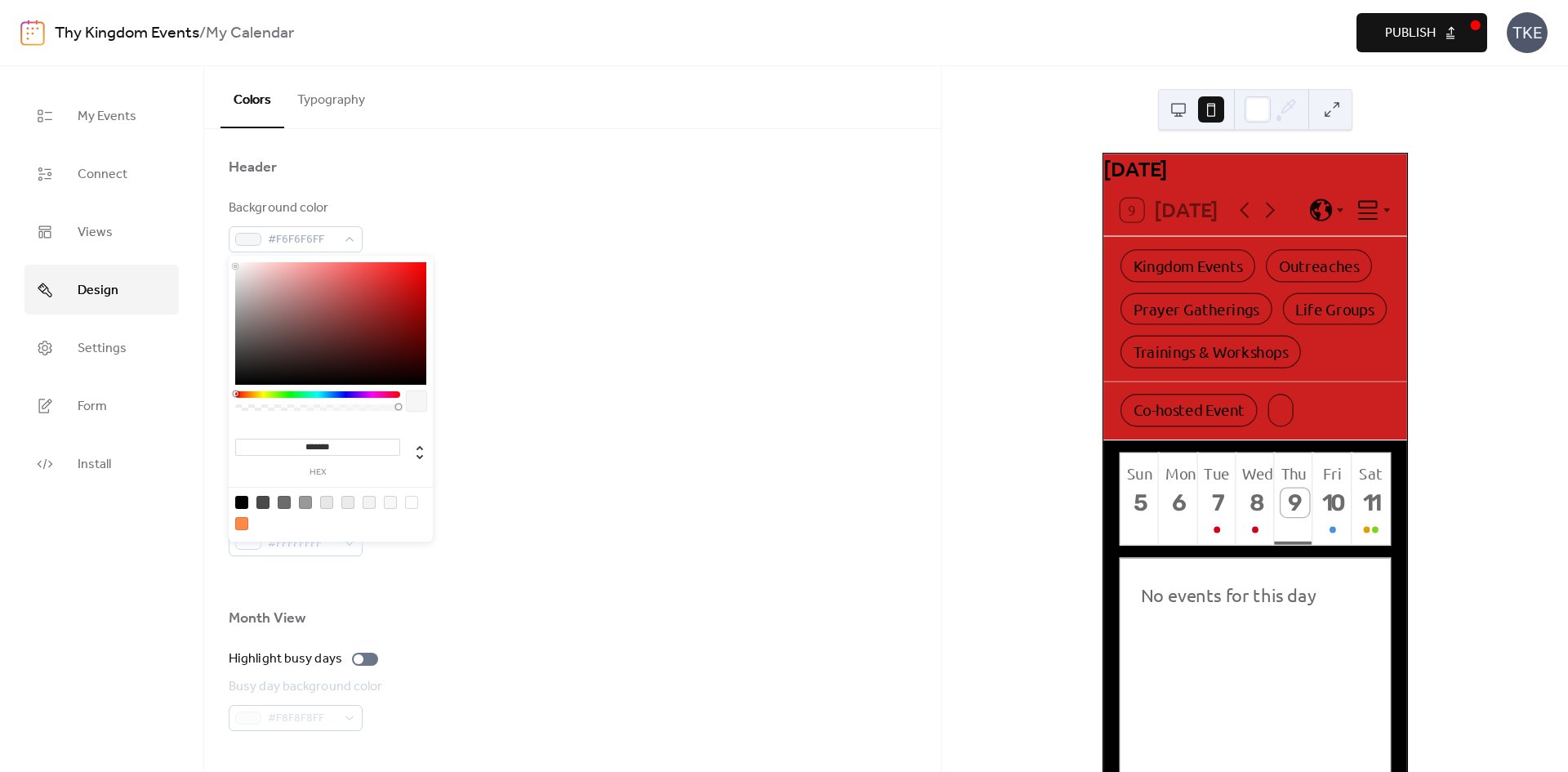
type input "*******"
drag, startPoint x: 397, startPoint y: 287, endPoint x: 186, endPoint y: 264, distance: 212.2
click at [186, 264] on body "Thy Kingdom Events / My Calendar Preview Publish TKE My Events Connect Views De…" at bounding box center [784, 386] width 1568 height 772
click at [624, 53] on div "Thy Kingdom Events / My Calendar Preview Publish TKE" at bounding box center [784, 33] width 1527 height 66
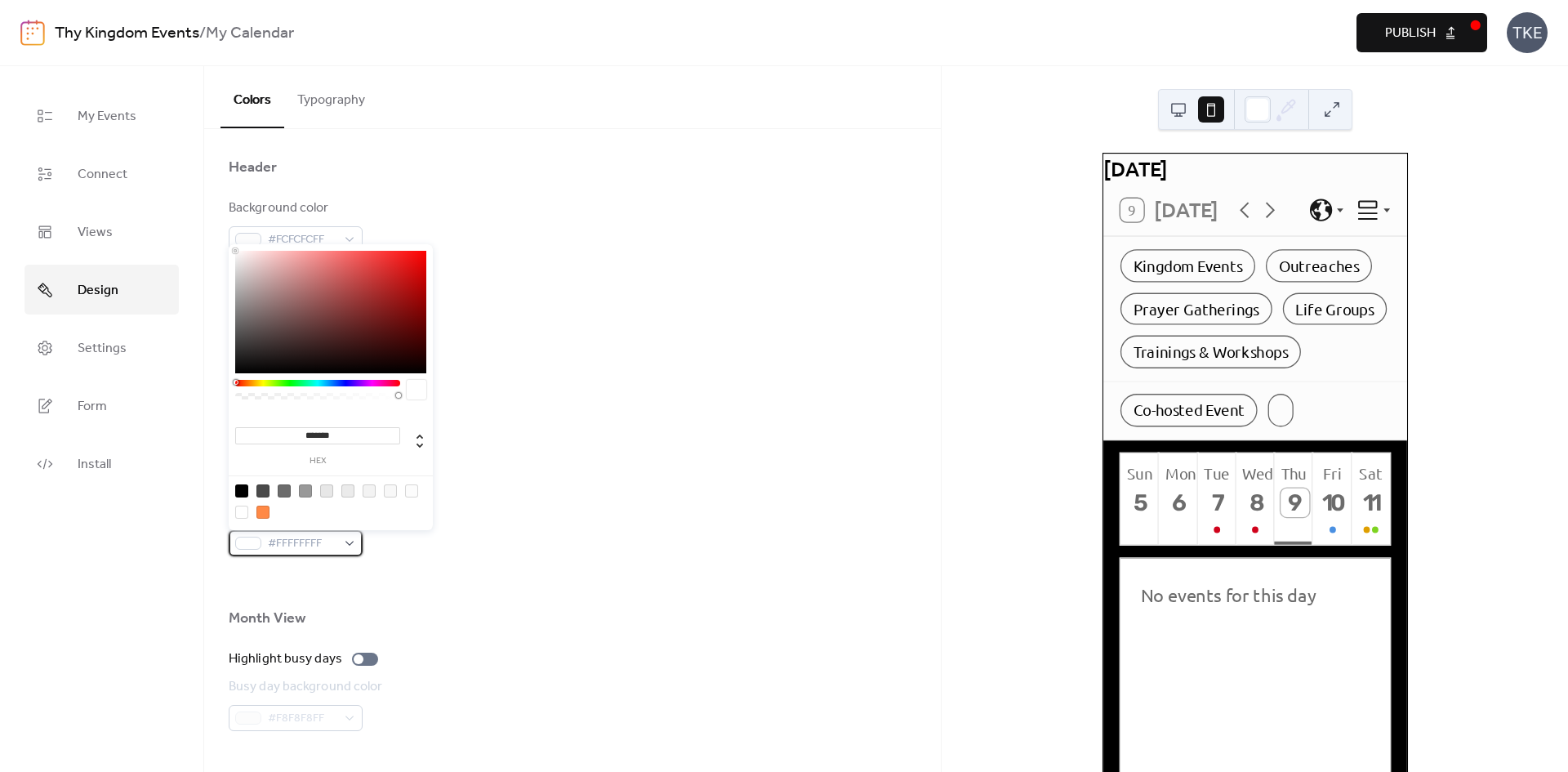
click at [342, 542] on div "#FFFFFFFF" at bounding box center [295, 544] width 134 height 27
click at [556, 552] on div "Background color #FFFFFFFF" at bounding box center [572, 529] width 688 height 54
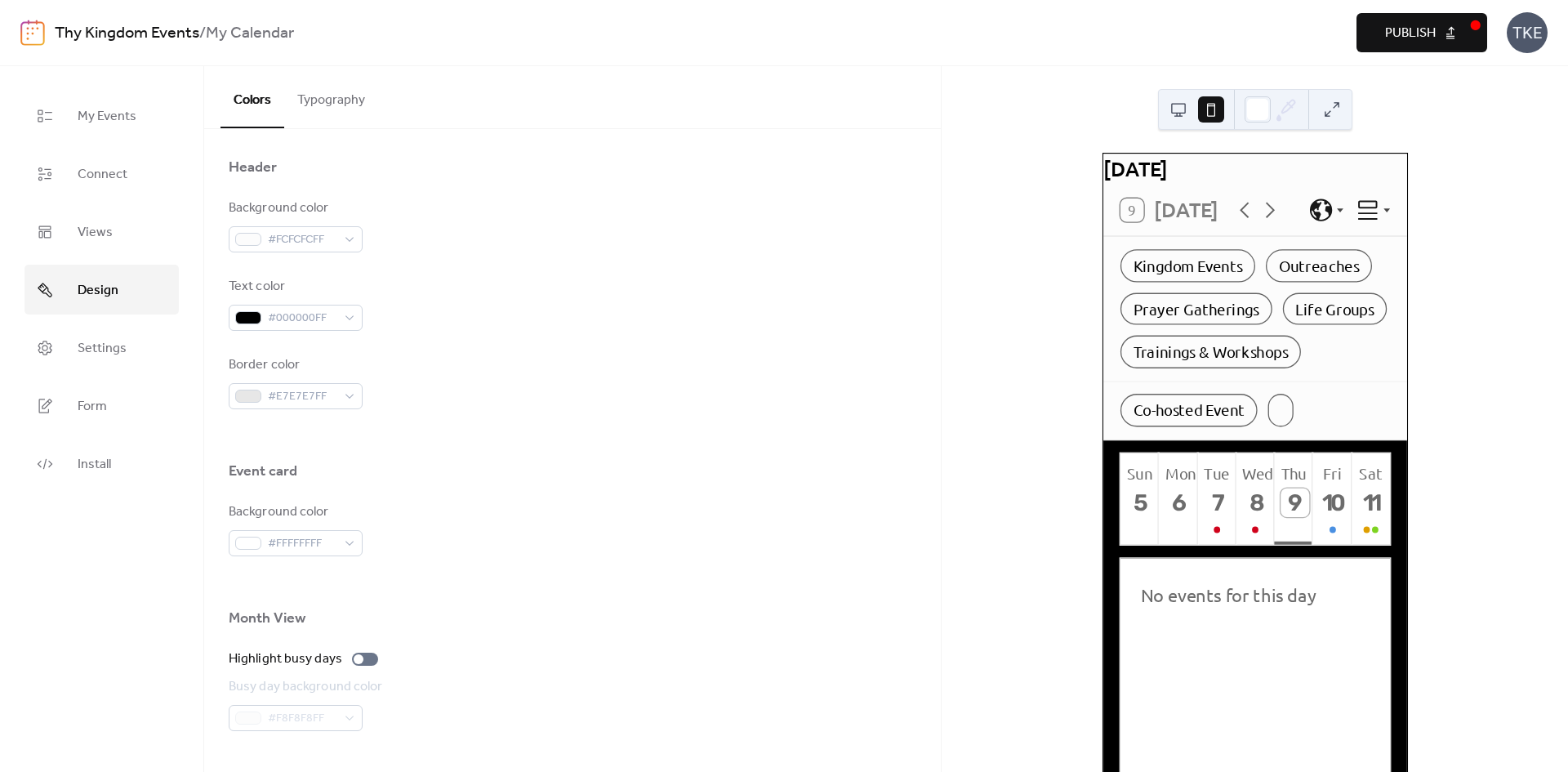
click at [286, 480] on div "Event card" at bounding box center [262, 471] width 68 height 19
click at [323, 502] on div "Background color" at bounding box center [294, 512] width 131 height 19
click at [321, 513] on div "Background color" at bounding box center [294, 512] width 131 height 19
click at [280, 461] on div "Event card" at bounding box center [262, 471] width 68 height 19
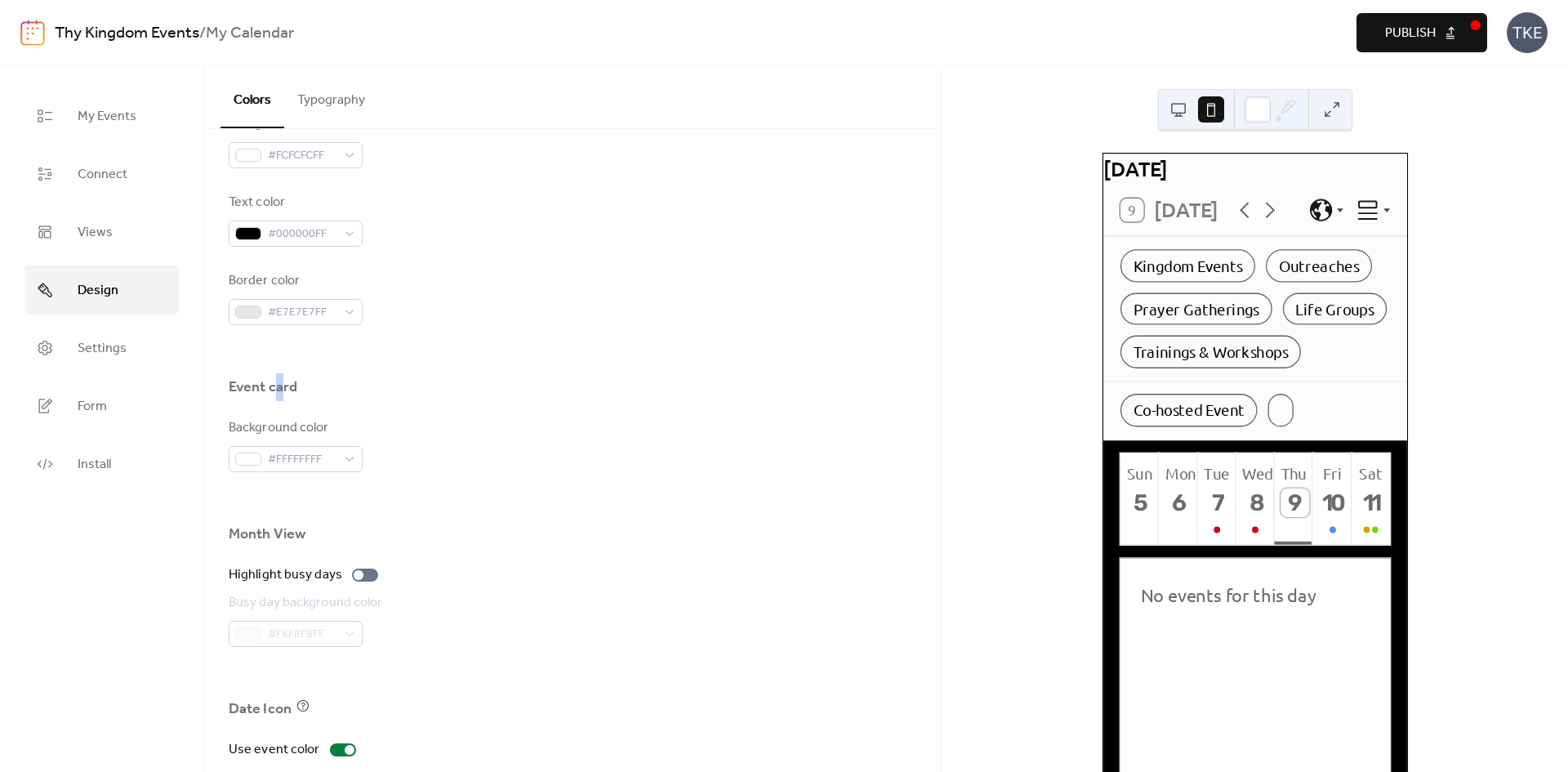
scroll to position [859, 0]
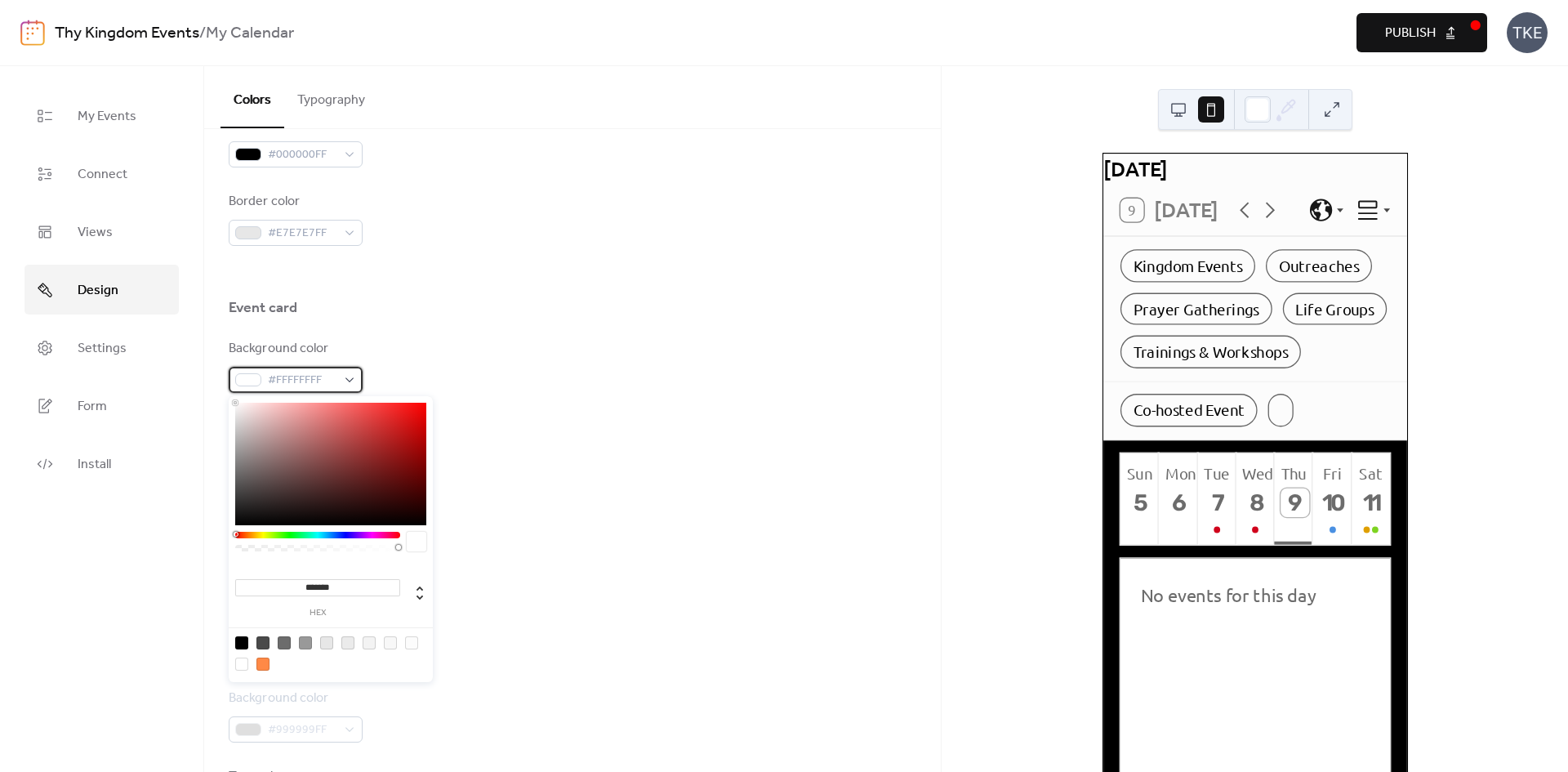
click at [335, 374] on span "#FFFFFFFF" at bounding box center [302, 381] width 68 height 19
click at [387, 492] on div at bounding box center [331, 464] width 191 height 122
drag, startPoint x: 379, startPoint y: 488, endPoint x: 387, endPoint y: 441, distance: 47.7
click at [387, 441] on div at bounding box center [331, 464] width 191 height 122
type input "*******"
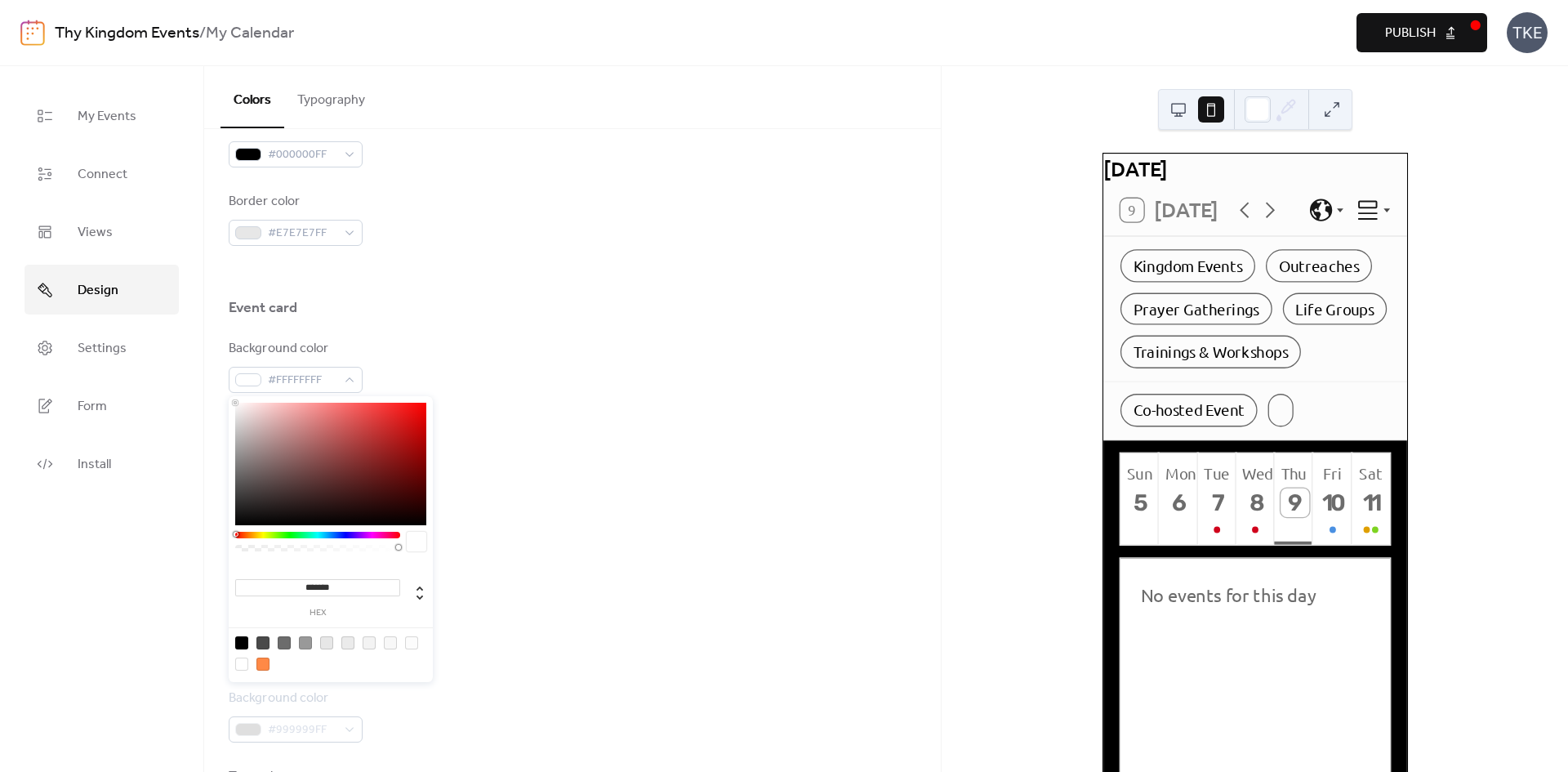
drag, startPoint x: 387, startPoint y: 441, endPoint x: 218, endPoint y: 391, distance: 176.2
click at [218, 391] on body "Thy Kingdom Events / My Calendar Preview Publish TKE My Events Connect Views De…" at bounding box center [784, 386] width 1568 height 772
click at [555, 235] on div "Border color #E7E7E7FF" at bounding box center [572, 219] width 688 height 54
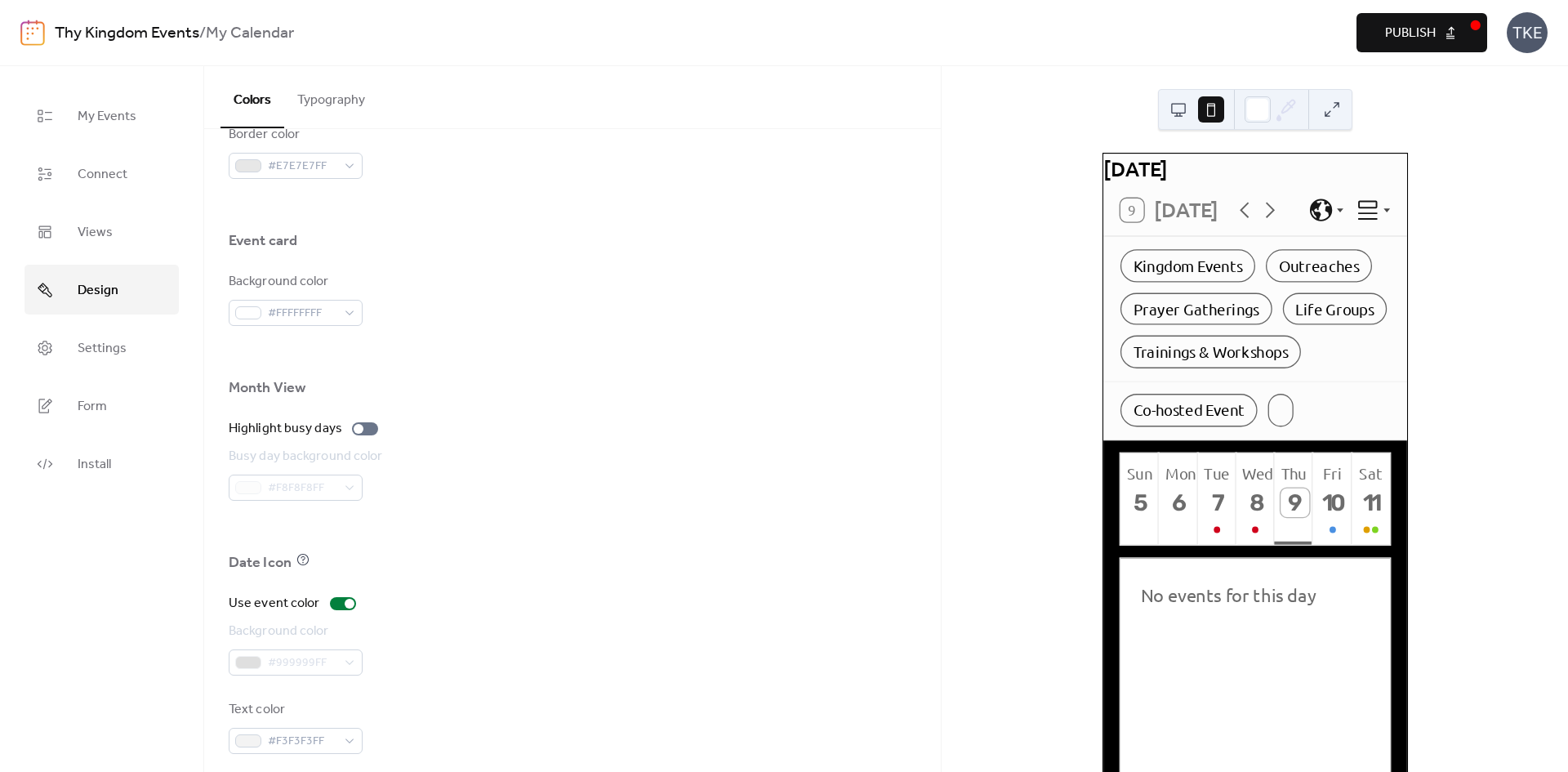
scroll to position [940, 0]
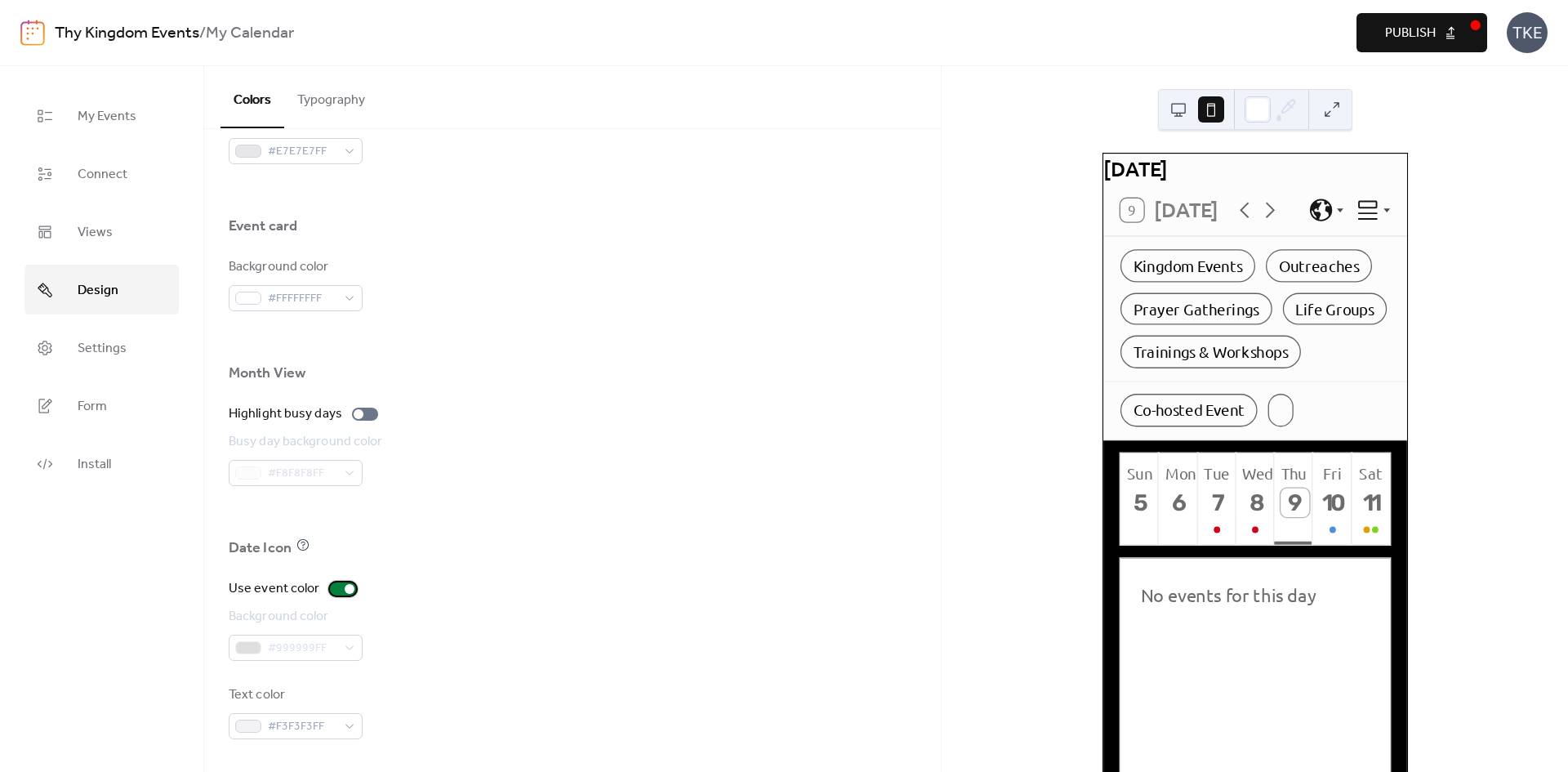
click at [344, 586] on div at bounding box center [349, 589] width 10 height 10
click at [340, 588] on div at bounding box center [344, 589] width 27 height 13
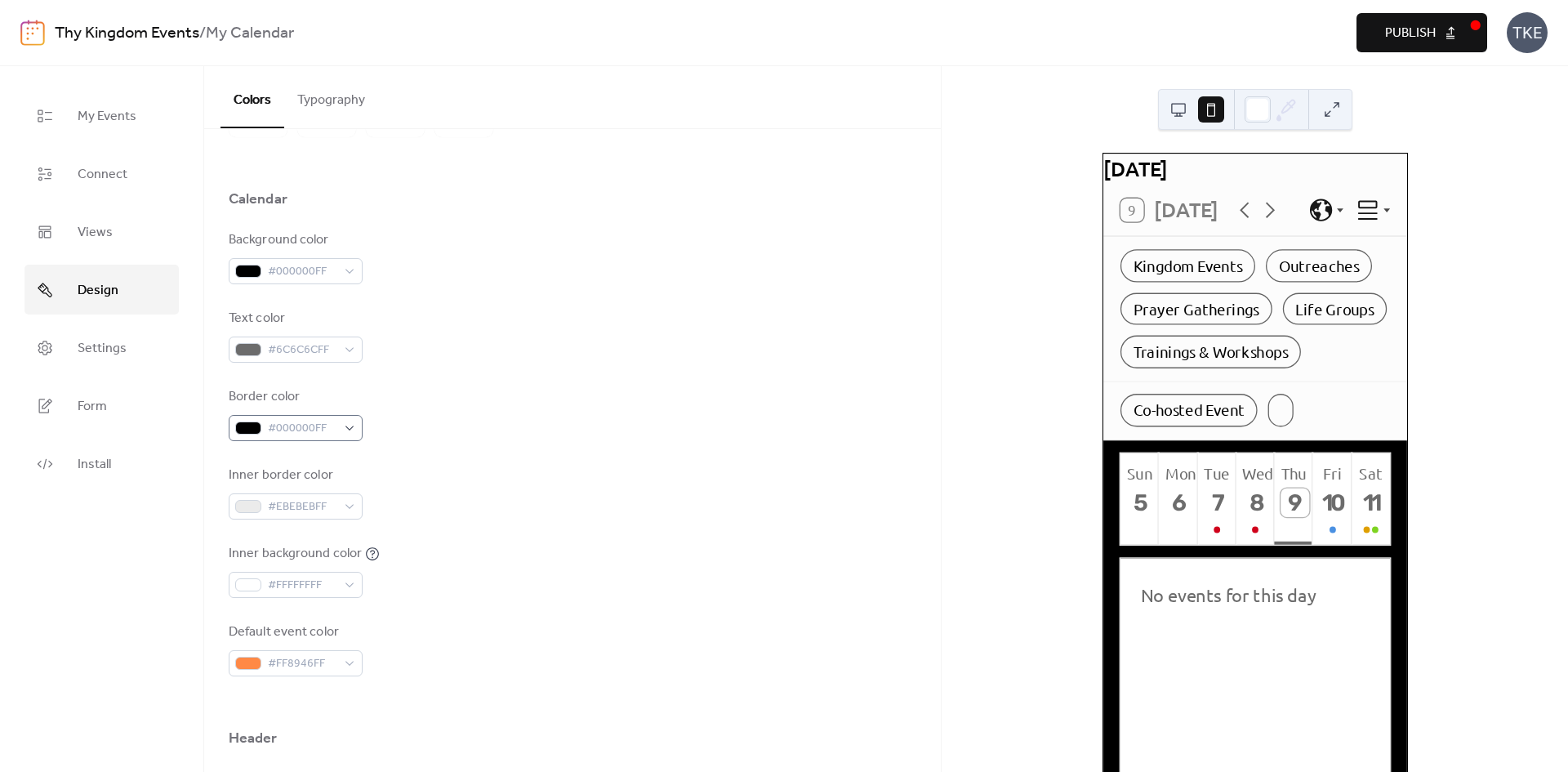
scroll to position [123, 0]
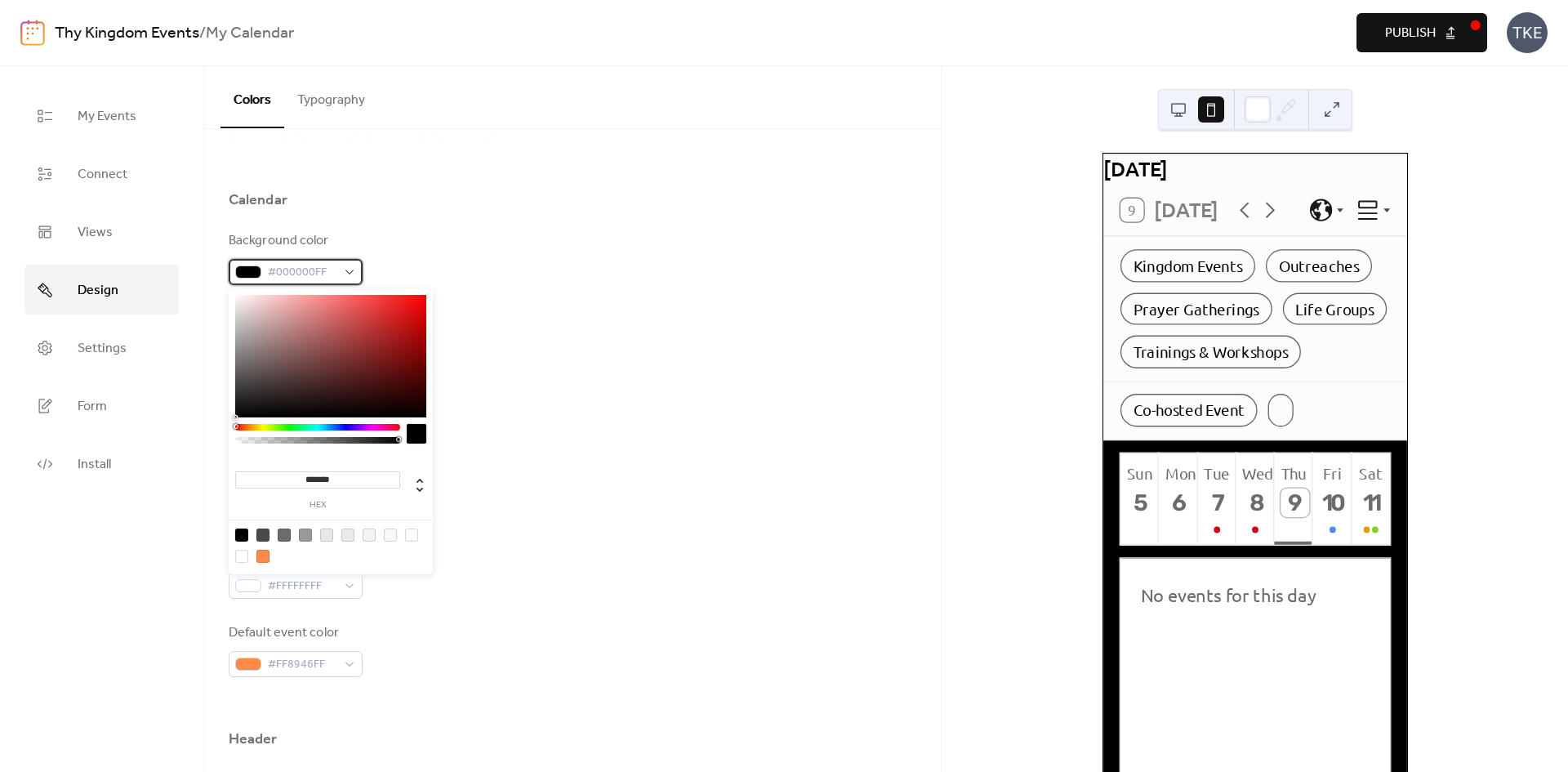
click at [282, 276] on span "#000000FF" at bounding box center [302, 273] width 68 height 19
type input "*"
drag, startPoint x: 396, startPoint y: 440, endPoint x: 350, endPoint y: 441, distance: 46.0
click at [350, 441] on div at bounding box center [317, 440] width 160 height 6
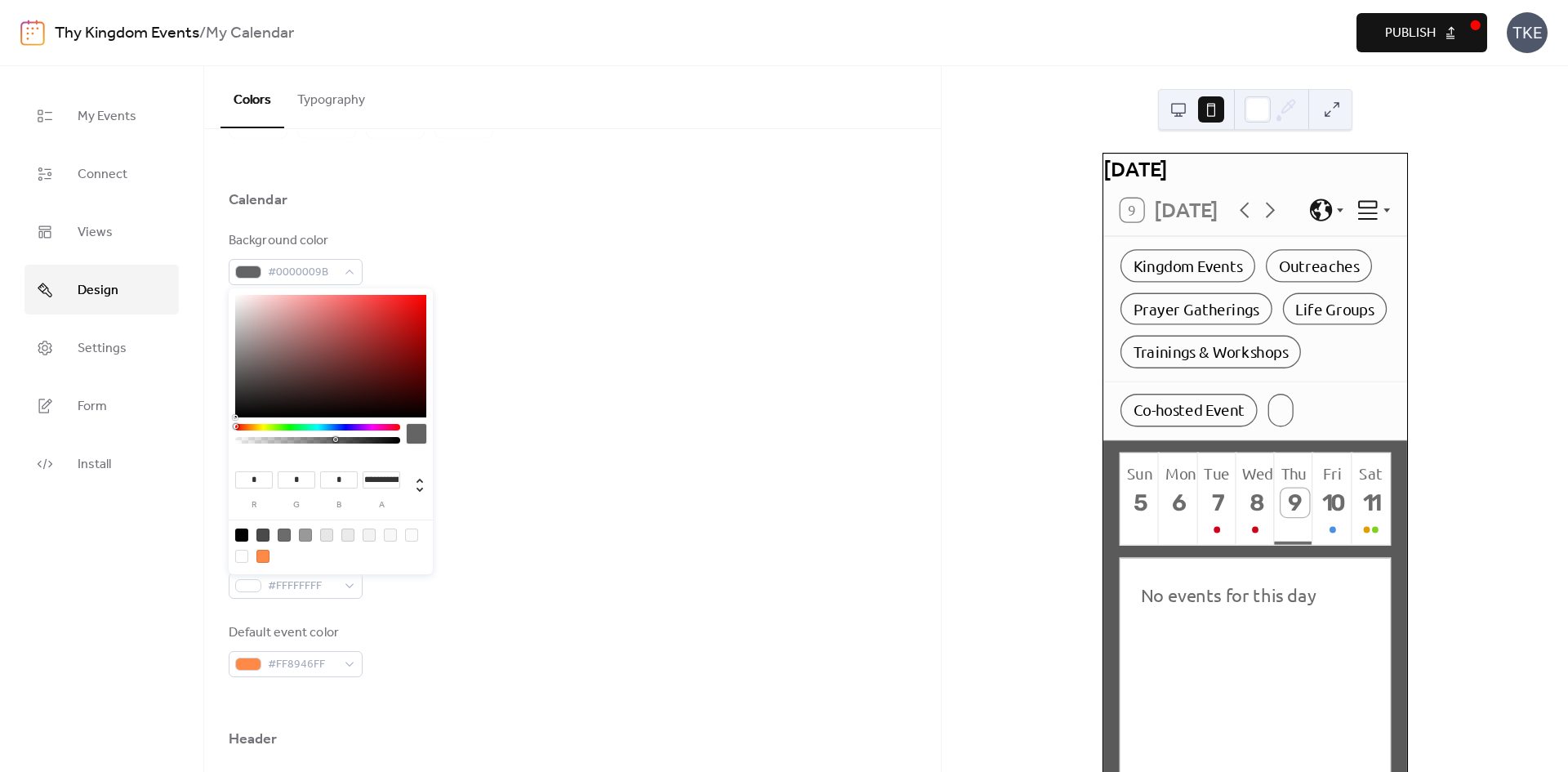
drag, startPoint x: 350, startPoint y: 441, endPoint x: 331, endPoint y: 438, distance: 19.2
click at [333, 438] on div at bounding box center [336, 440] width 5 height 5
type input "**********"
drag, startPoint x: 333, startPoint y: 439, endPoint x: 315, endPoint y: 438, distance: 18.0
click at [315, 438] on div at bounding box center [317, 440] width 5 height 5
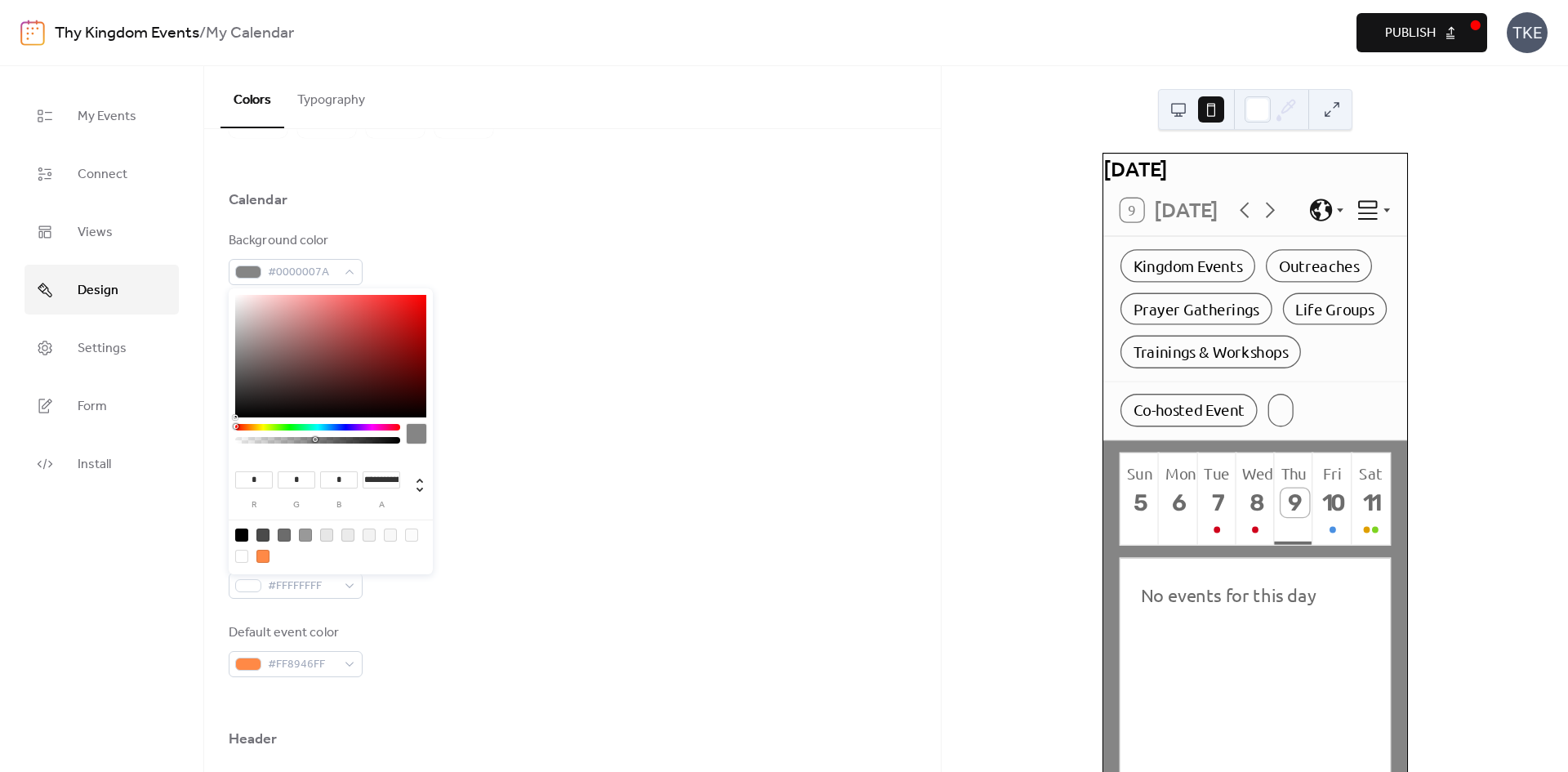
click at [669, 309] on div "Background color #0000007A Text color #6C6C6CFF Border color #000000FF Inner bo…" at bounding box center [572, 454] width 688 height 446
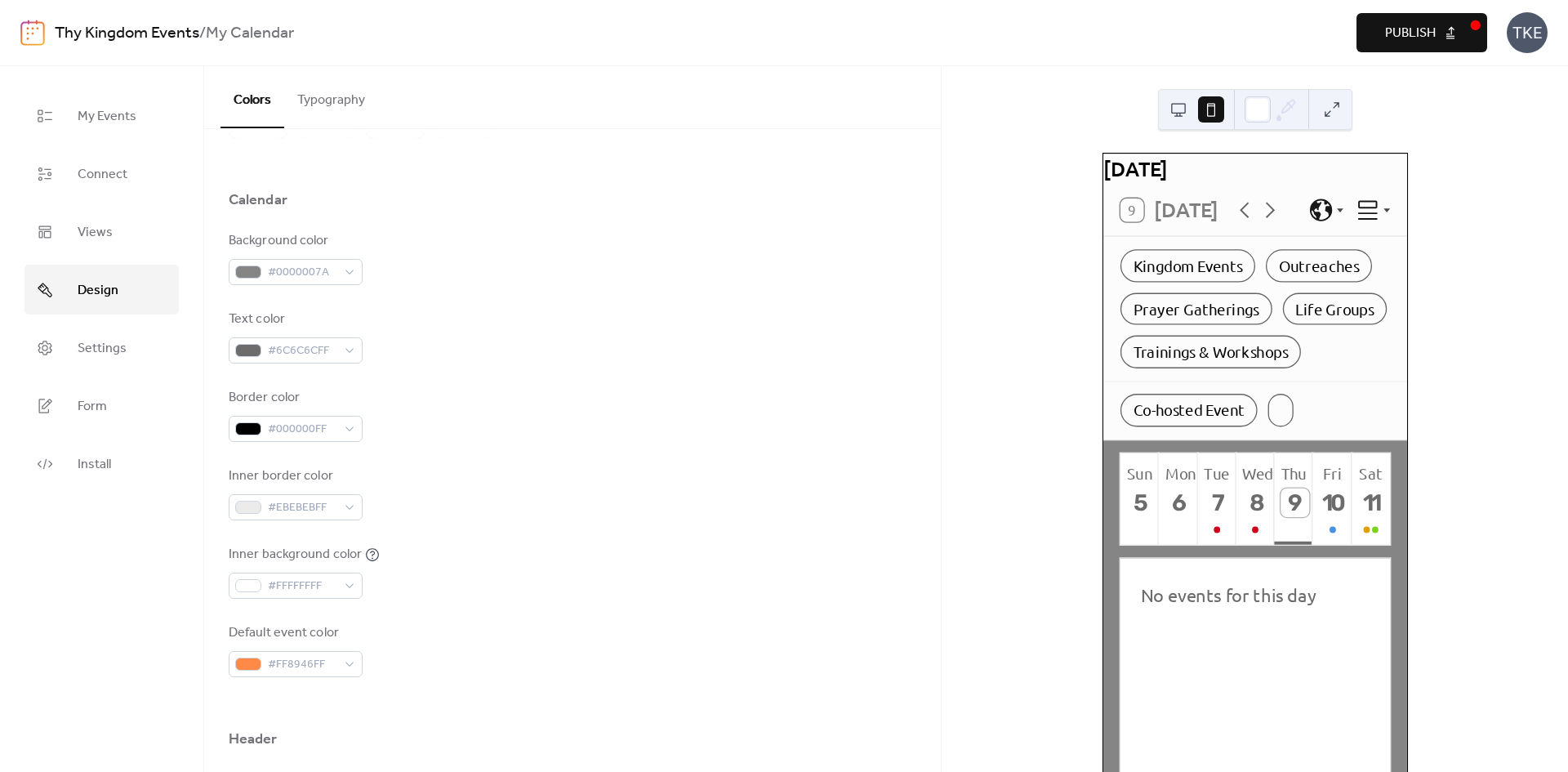
scroll to position [0, 0]
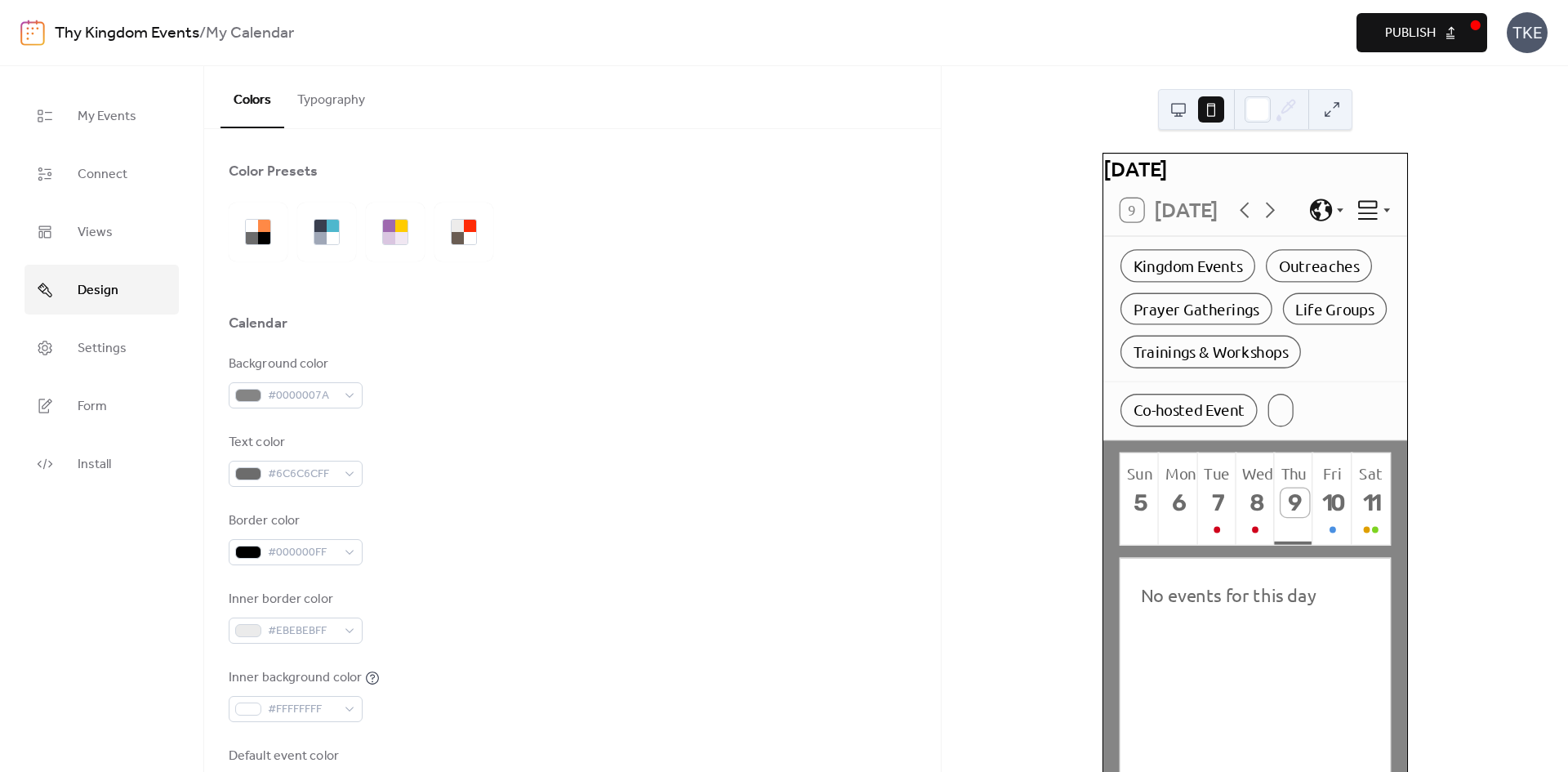
click at [331, 104] on button "Typography" at bounding box center [331, 96] width 94 height 60
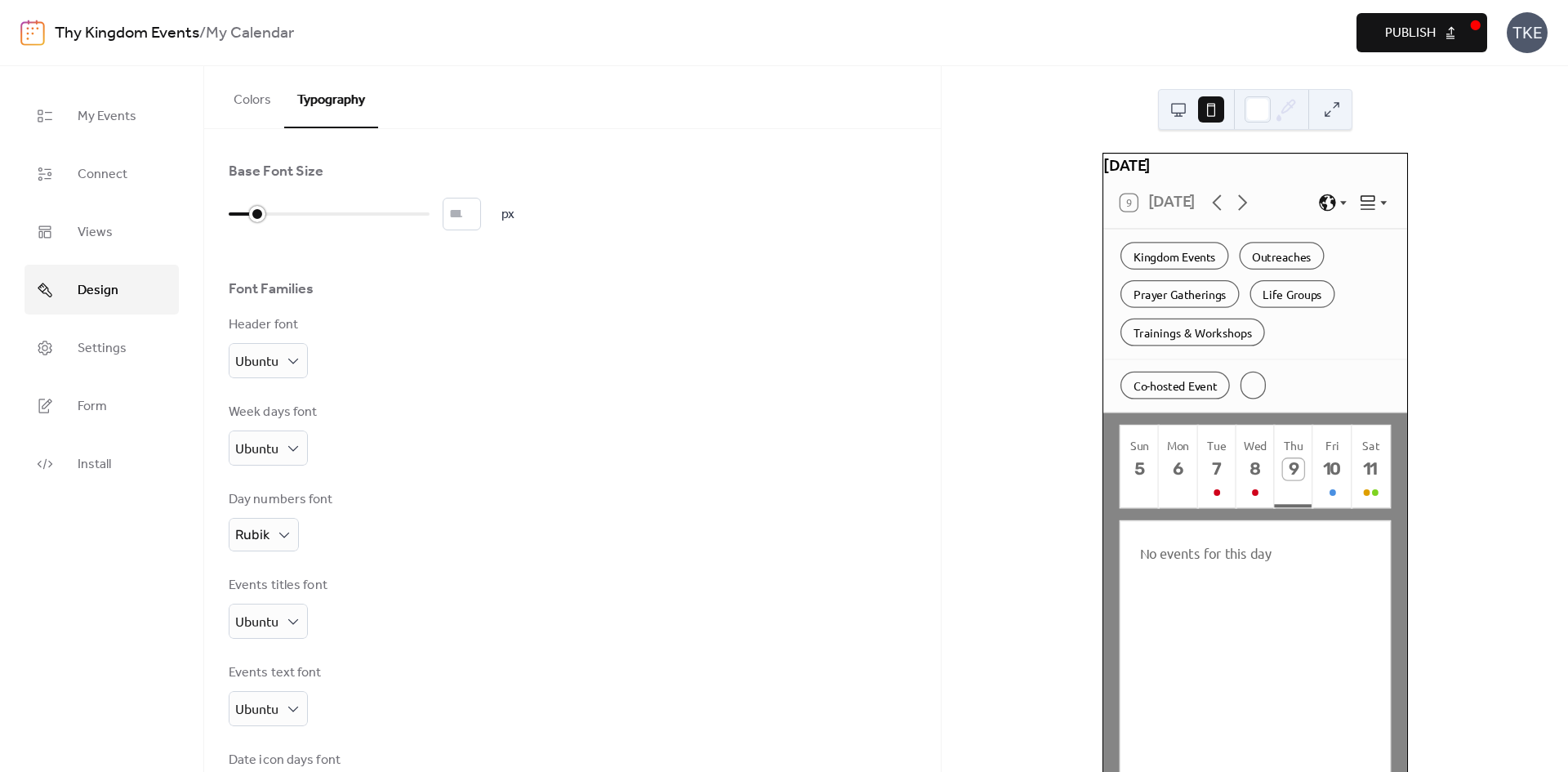
type input "**"
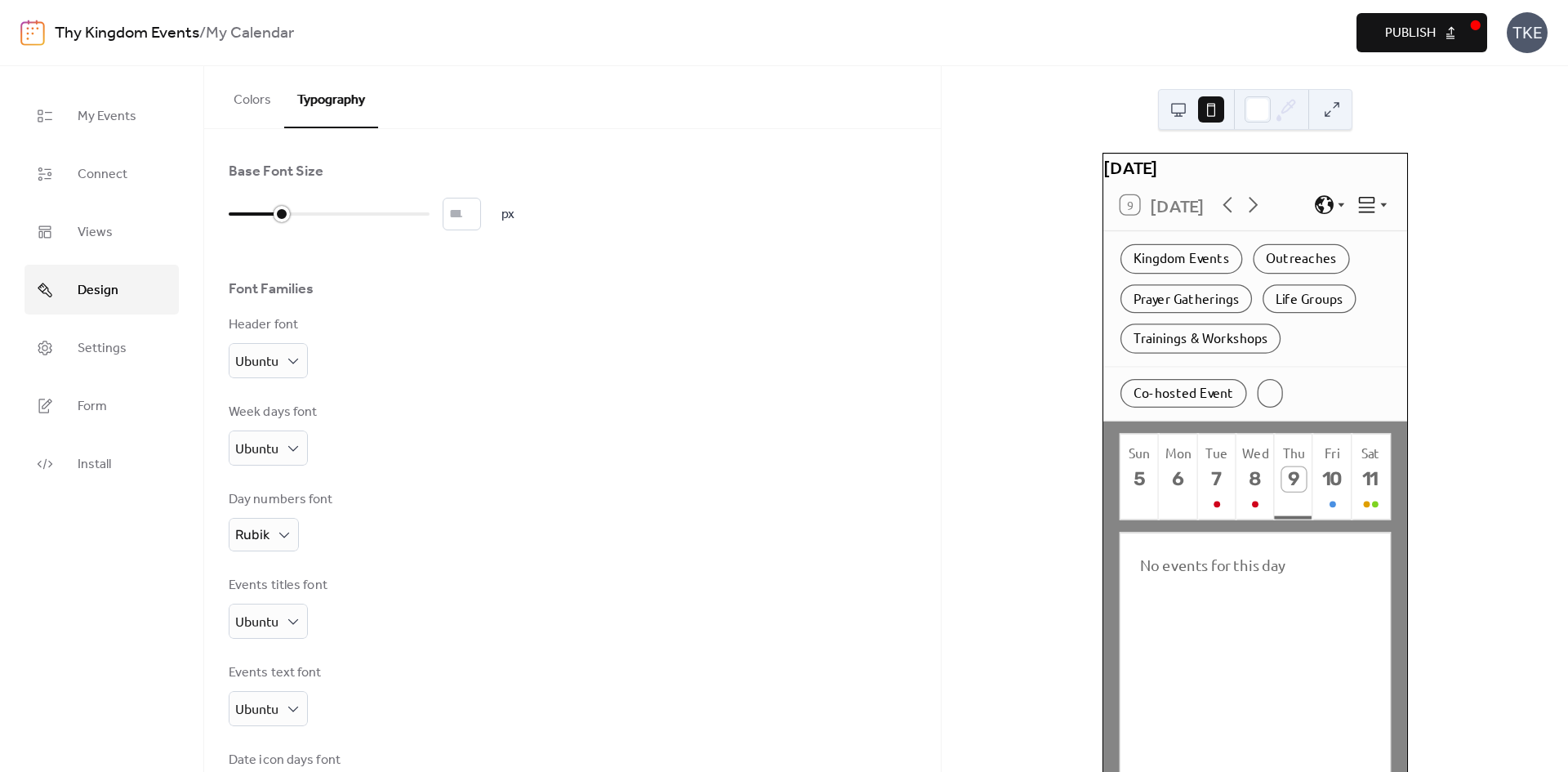
drag, startPoint x: 332, startPoint y: 215, endPoint x: 277, endPoint y: 218, distance: 55.1
click at [277, 218] on div at bounding box center [282, 213] width 16 height 16
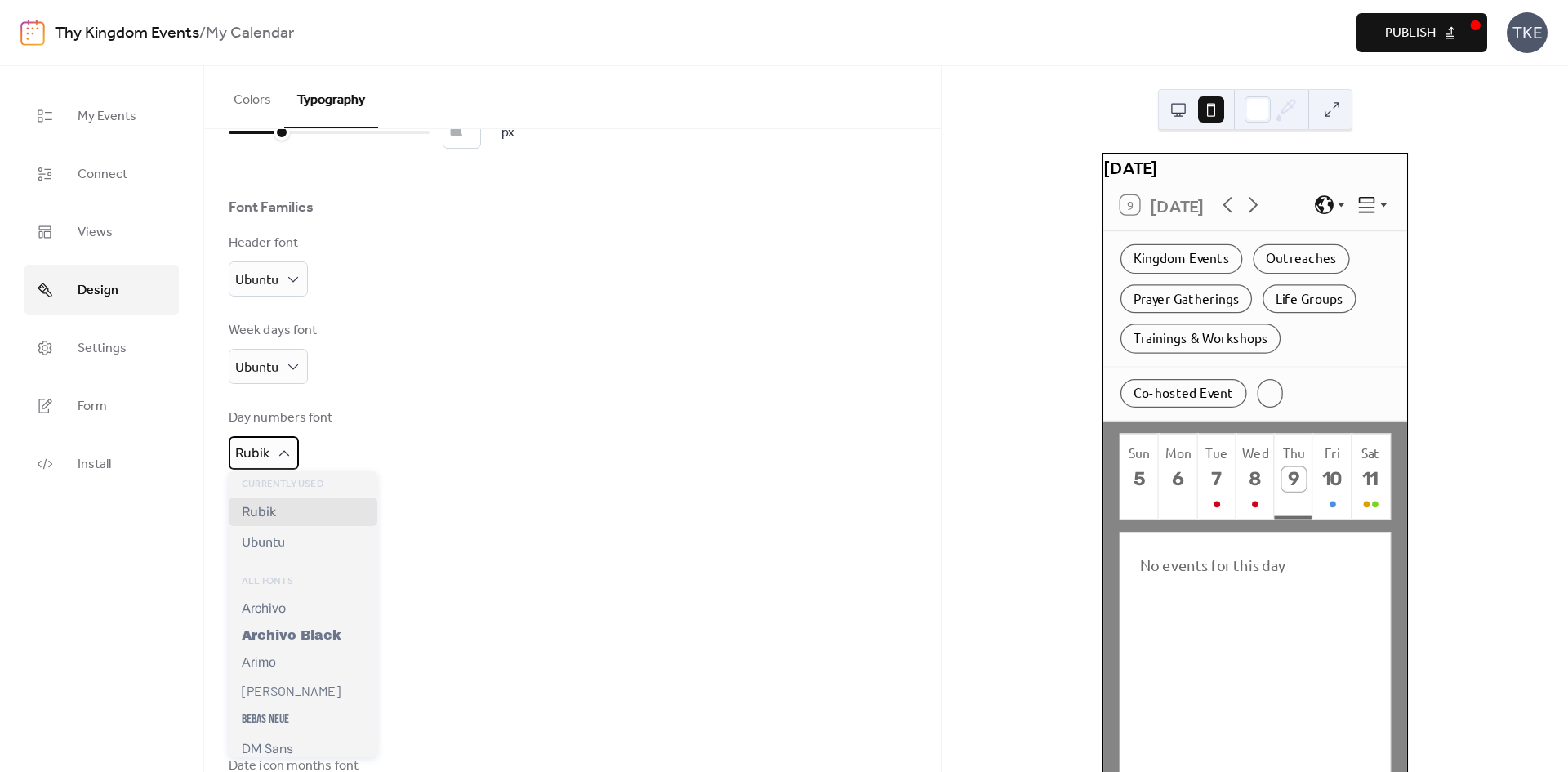
click at [289, 457] on icon at bounding box center [284, 453] width 16 height 16
drag, startPoint x: 655, startPoint y: 413, endPoint x: 644, endPoint y: 415, distance: 11.2
click at [654, 413] on div "Day numbers font Rubik" at bounding box center [572, 438] width 688 height 61
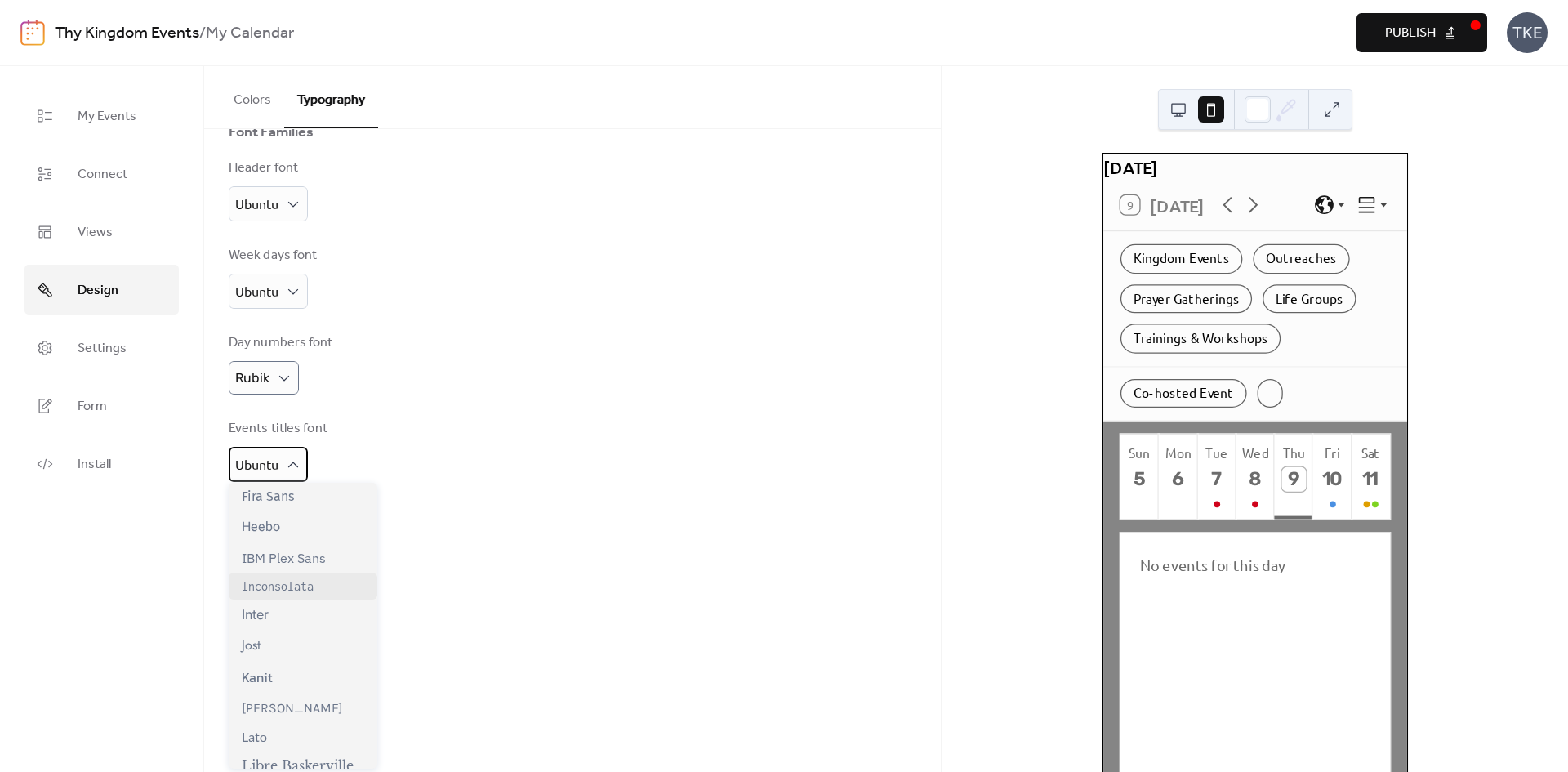
scroll to position [327, 0]
click at [321, 590] on div "Inconsolata" at bounding box center [303, 581] width 149 height 27
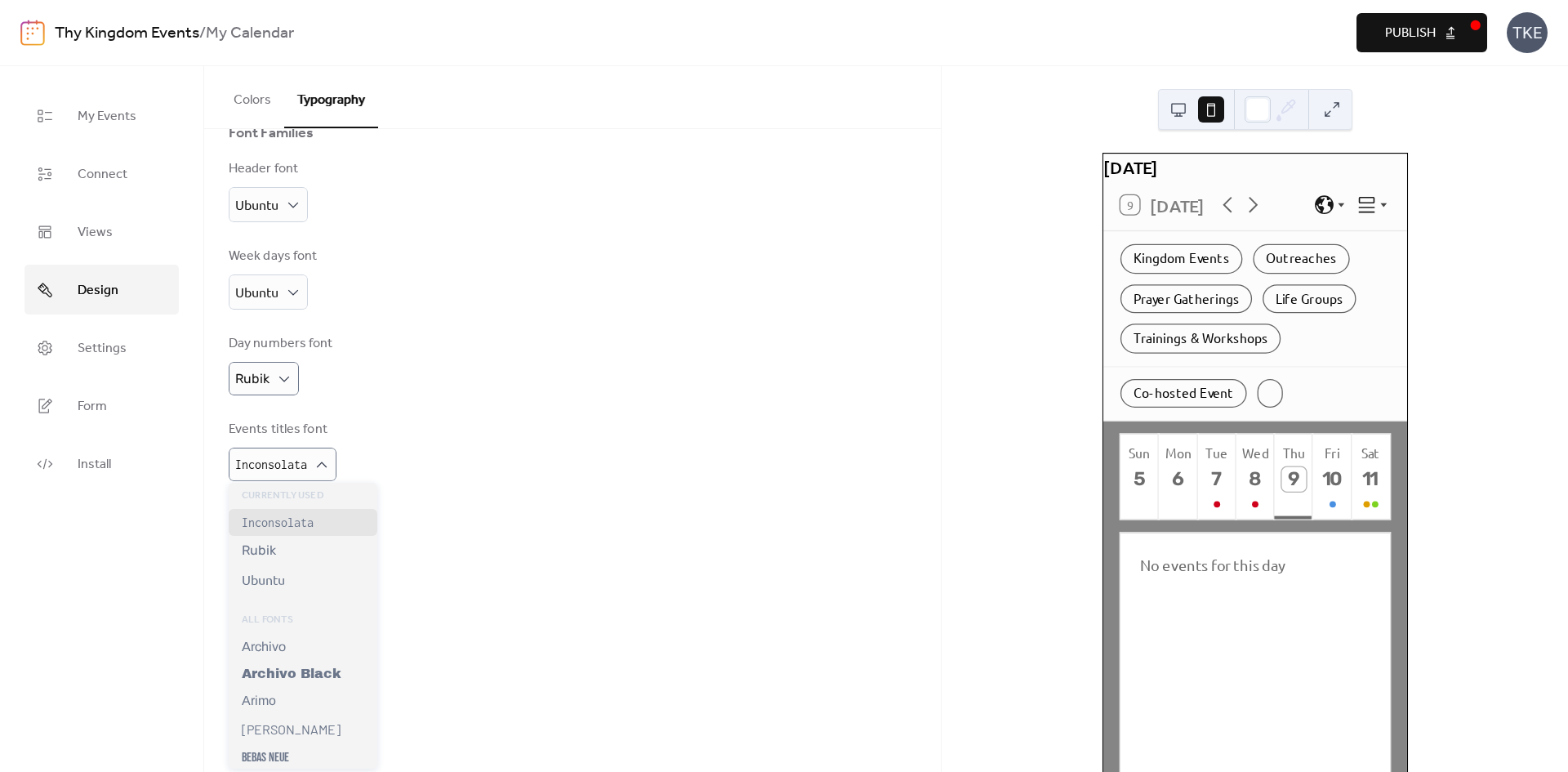
click at [483, 395] on div "Base Font Size ** px Font Families Header font Ubuntu Week days font Ubuntu Day…" at bounding box center [572, 374] width 688 height 737
click at [311, 553] on div "Rubik" at bounding box center [303, 550] width 149 height 28
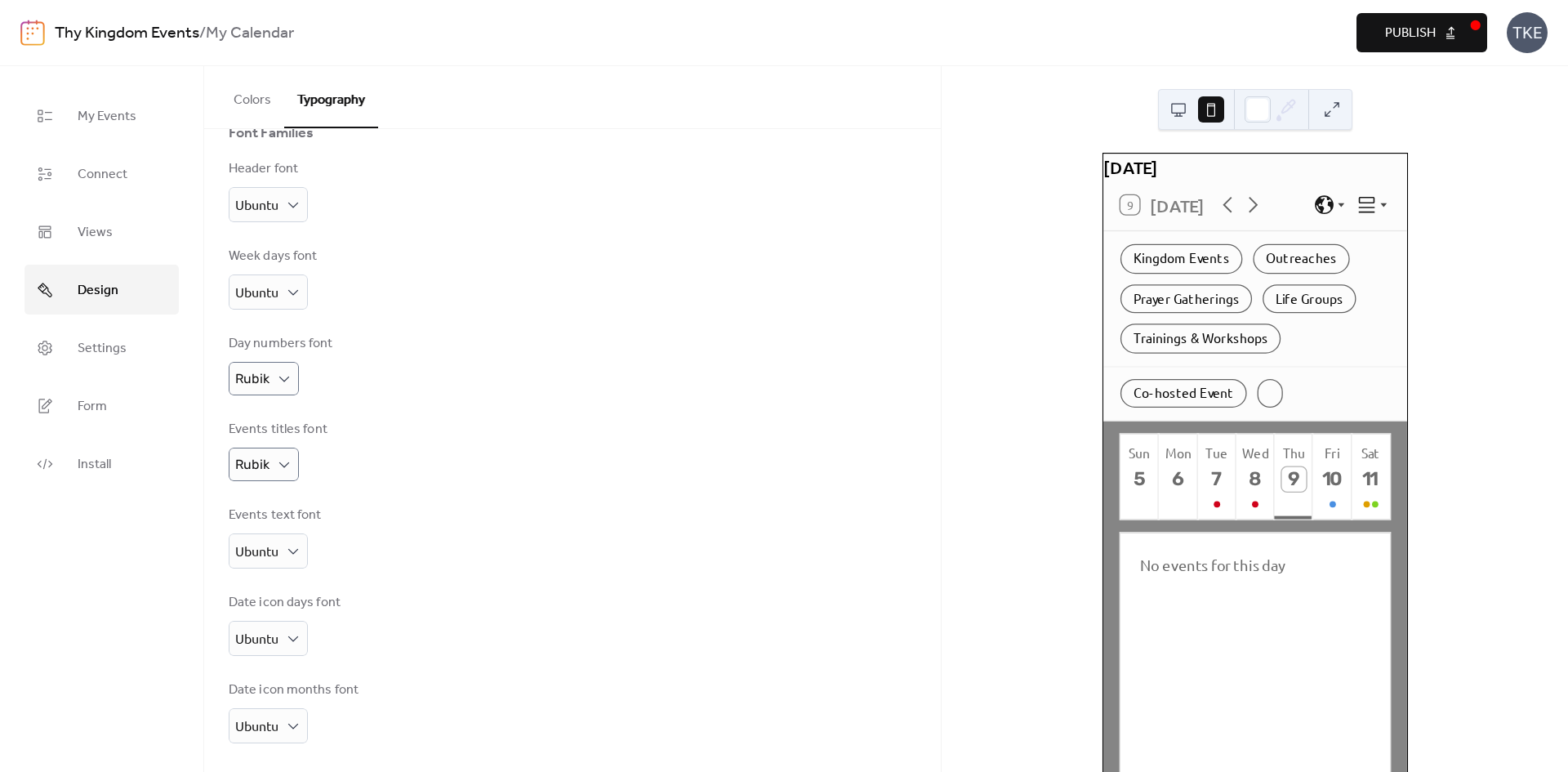
click at [496, 382] on div "Day numbers font Rubik" at bounding box center [572, 364] width 688 height 61
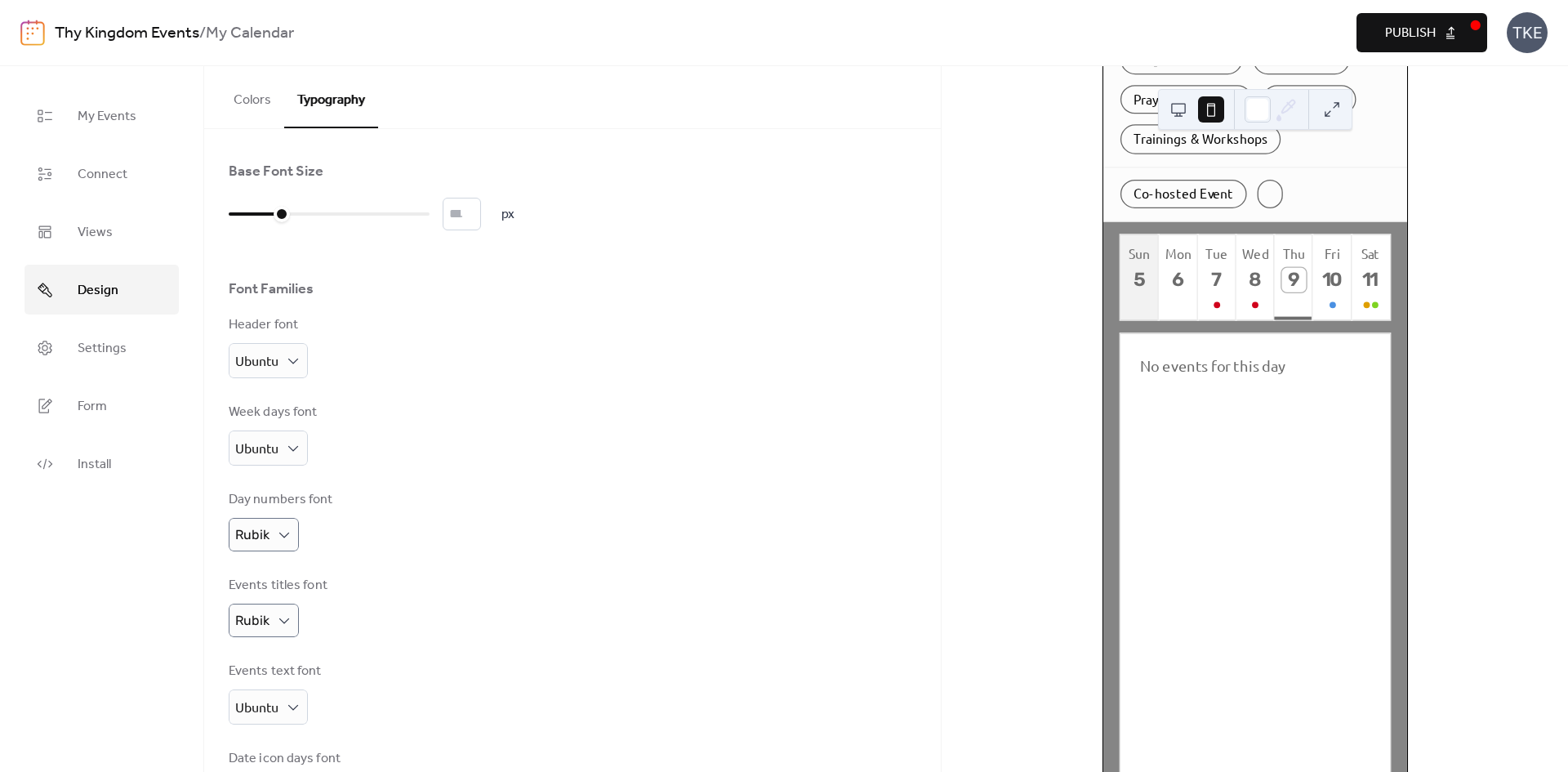
scroll to position [0, 0]
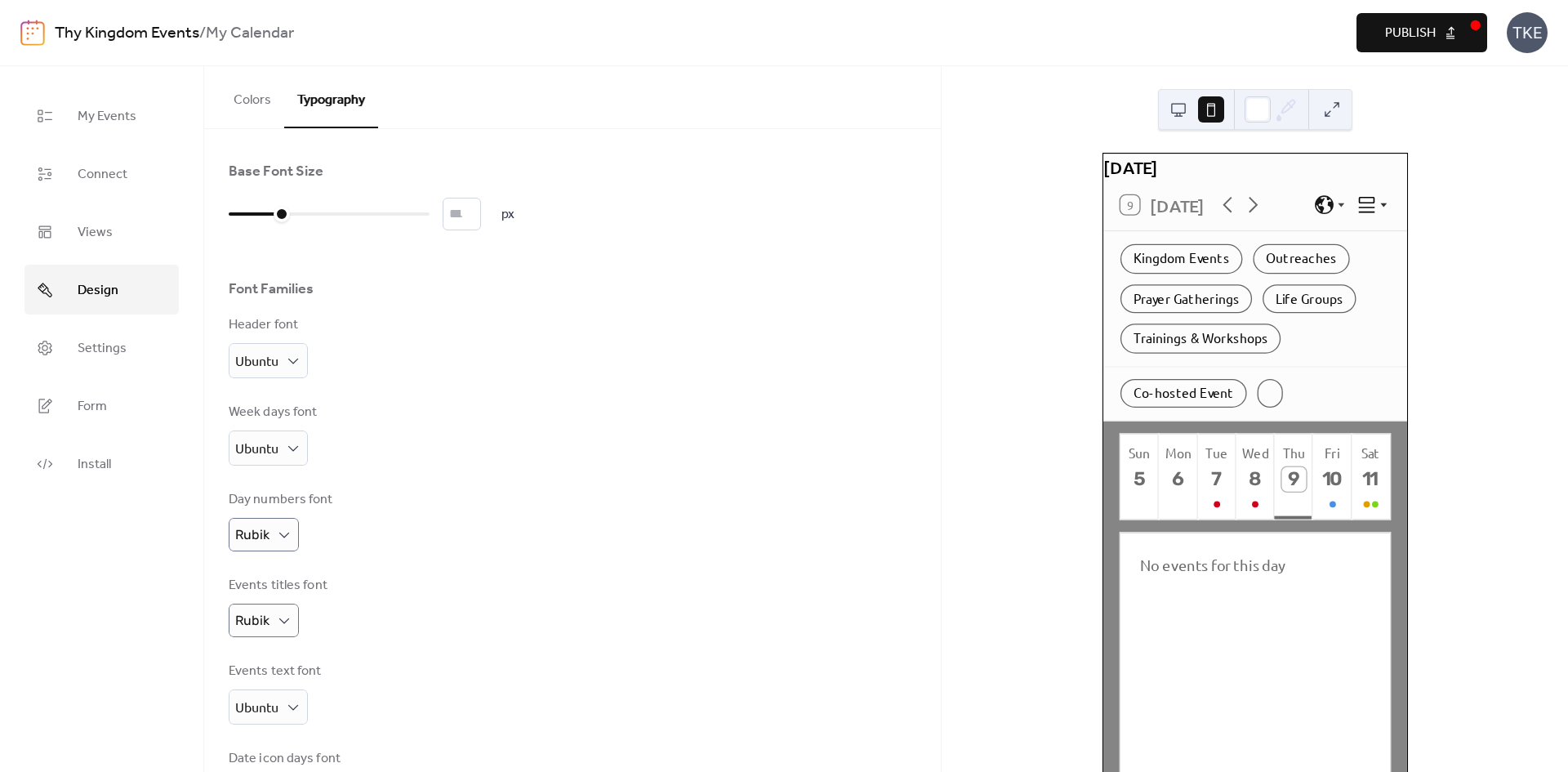
click at [1378, 211] on icon at bounding box center [1383, 205] width 13 height 13
click at [1371, 247] on div "Month" at bounding box center [1347, 240] width 79 height 21
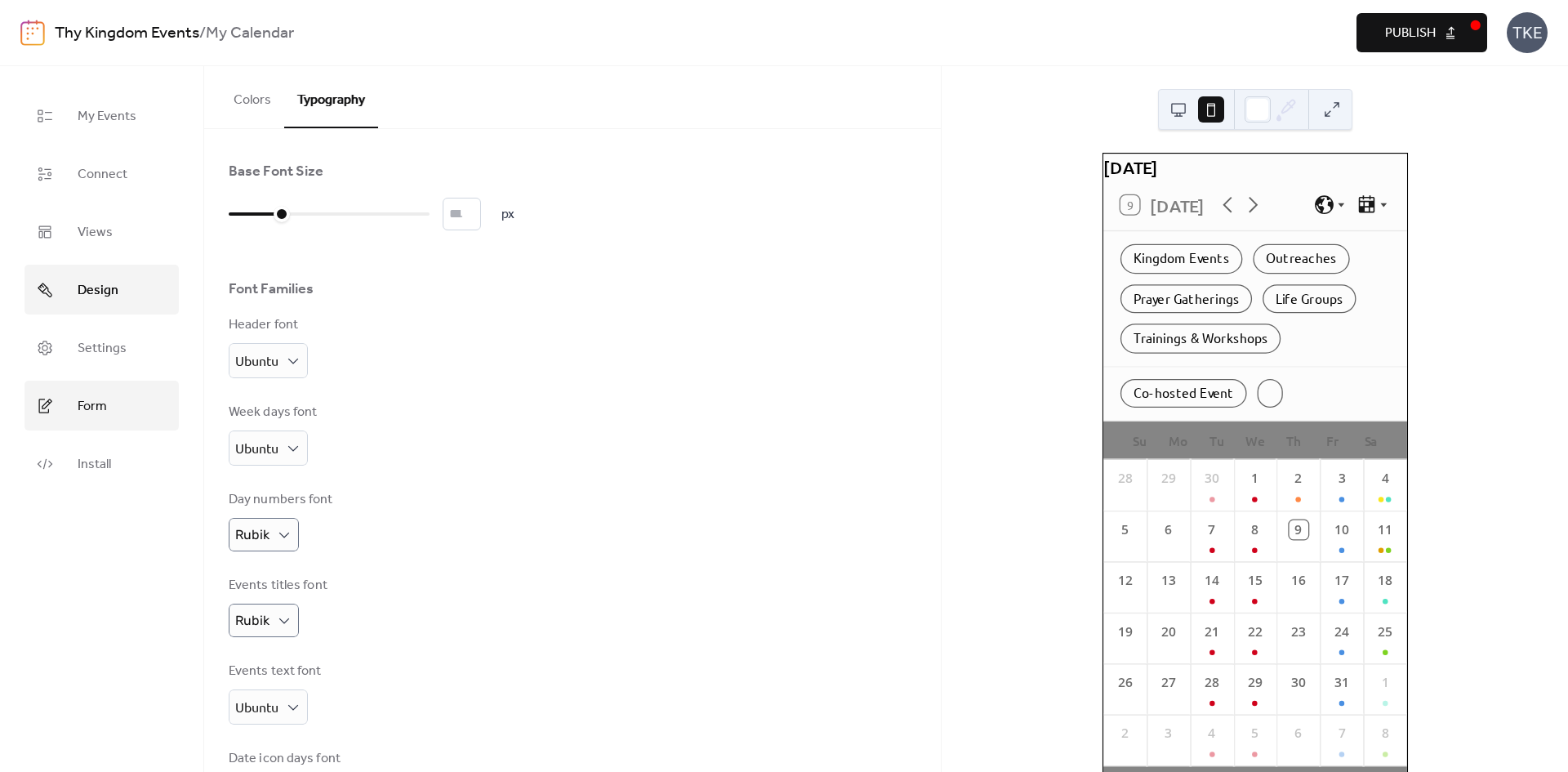
click at [132, 393] on link "Form" at bounding box center [102, 405] width 154 height 50
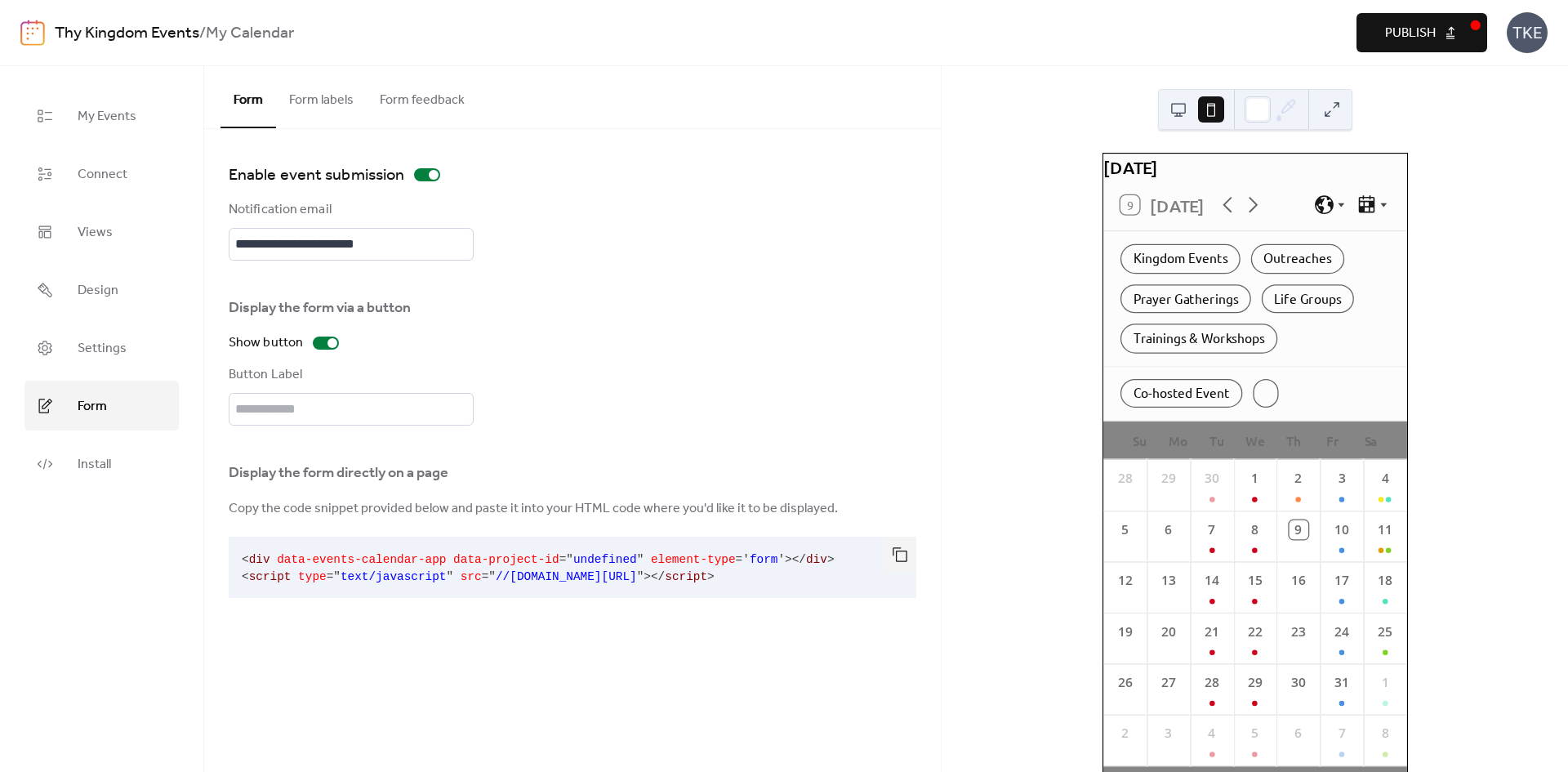
click at [437, 98] on button "Form feedback" at bounding box center [421, 96] width 111 height 60
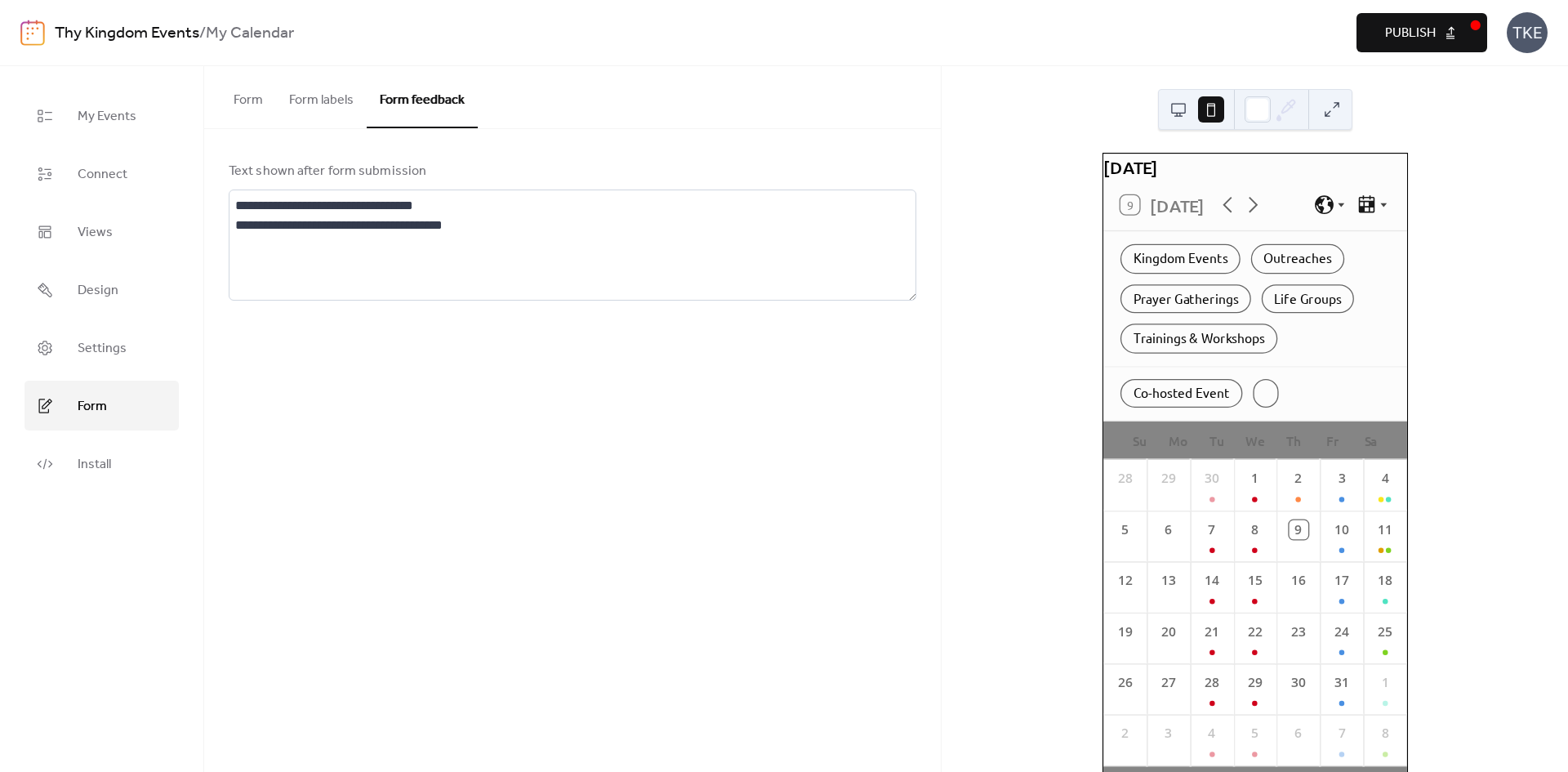
click at [339, 97] on button "Form labels" at bounding box center [321, 96] width 90 height 60
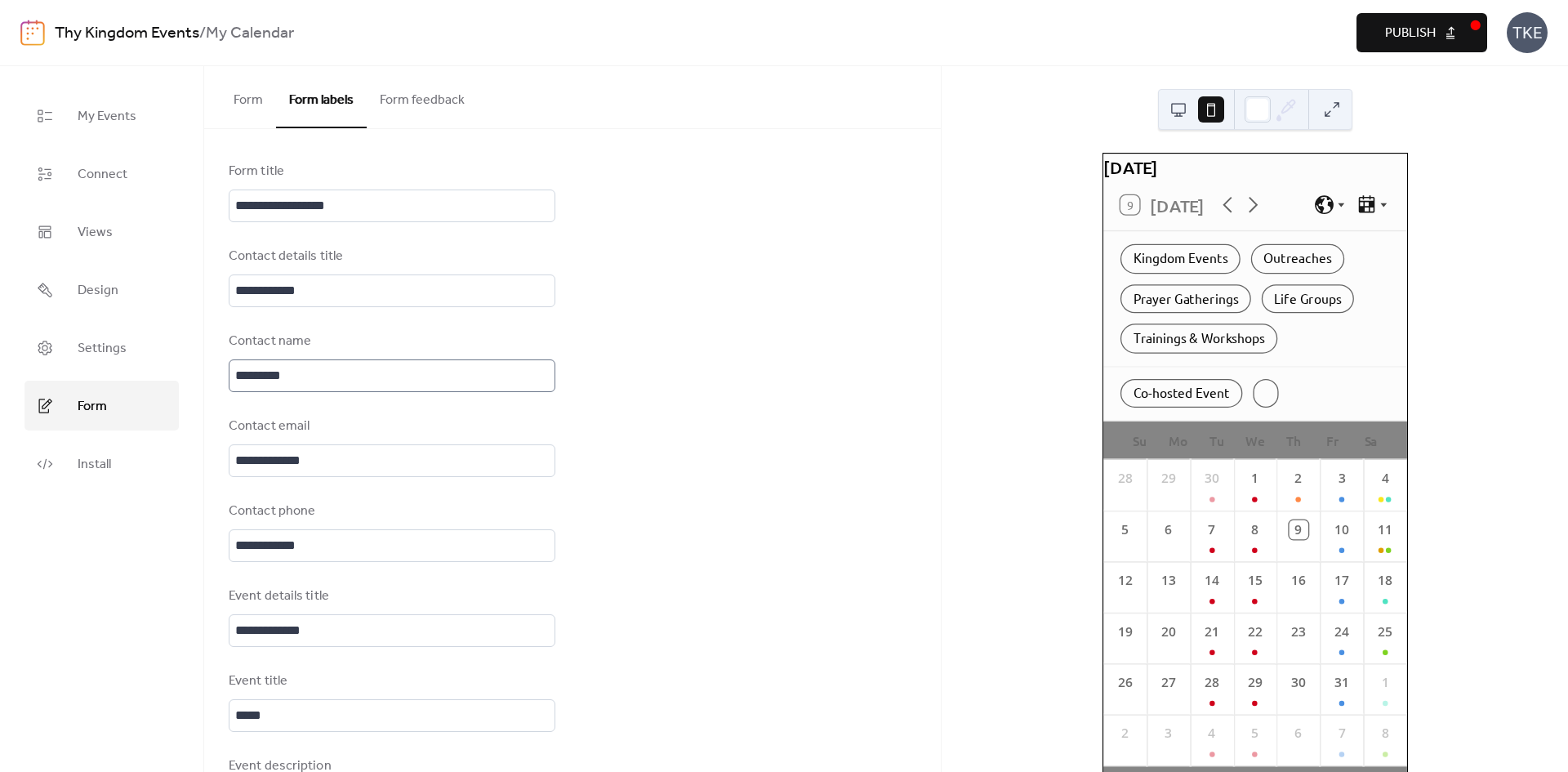
scroll to position [3, 0]
click at [134, 290] on link "Design" at bounding box center [102, 290] width 154 height 50
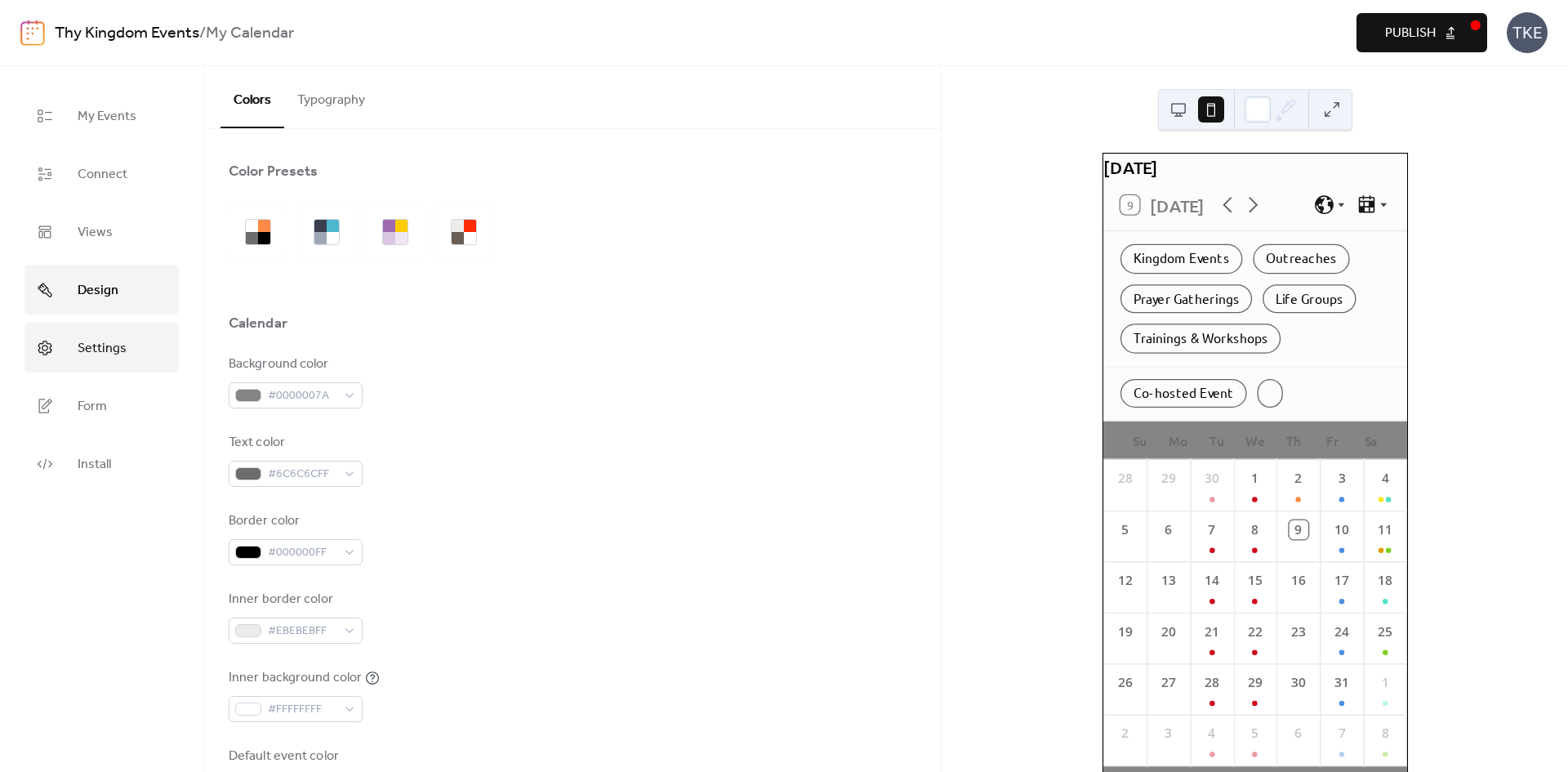
click at [128, 358] on link "Settings" at bounding box center [102, 347] width 154 height 50
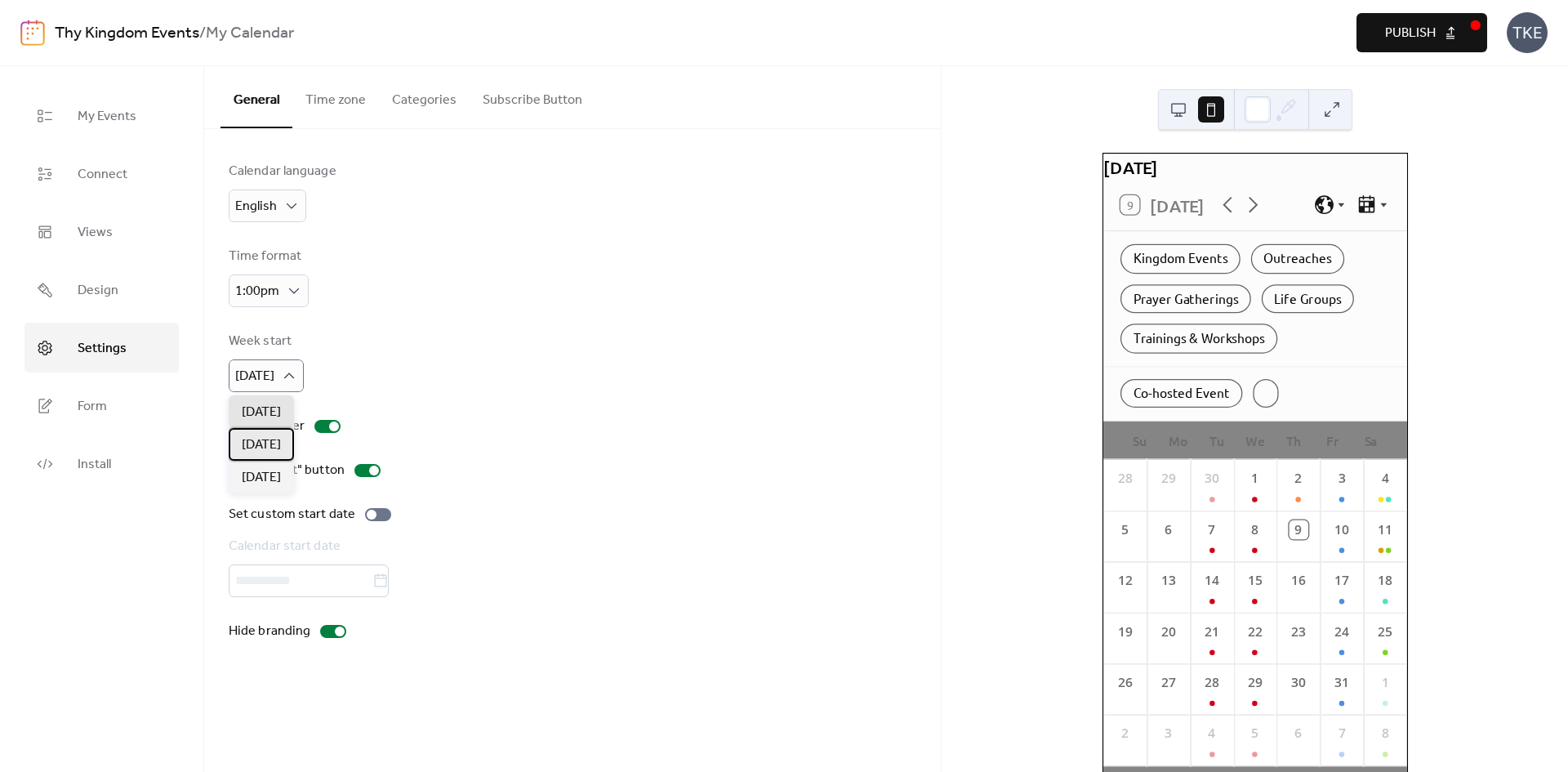
click at [275, 446] on span "[DATE]" at bounding box center [261, 445] width 39 height 19
click at [327, 102] on button "Time zone" at bounding box center [336, 96] width 87 height 60
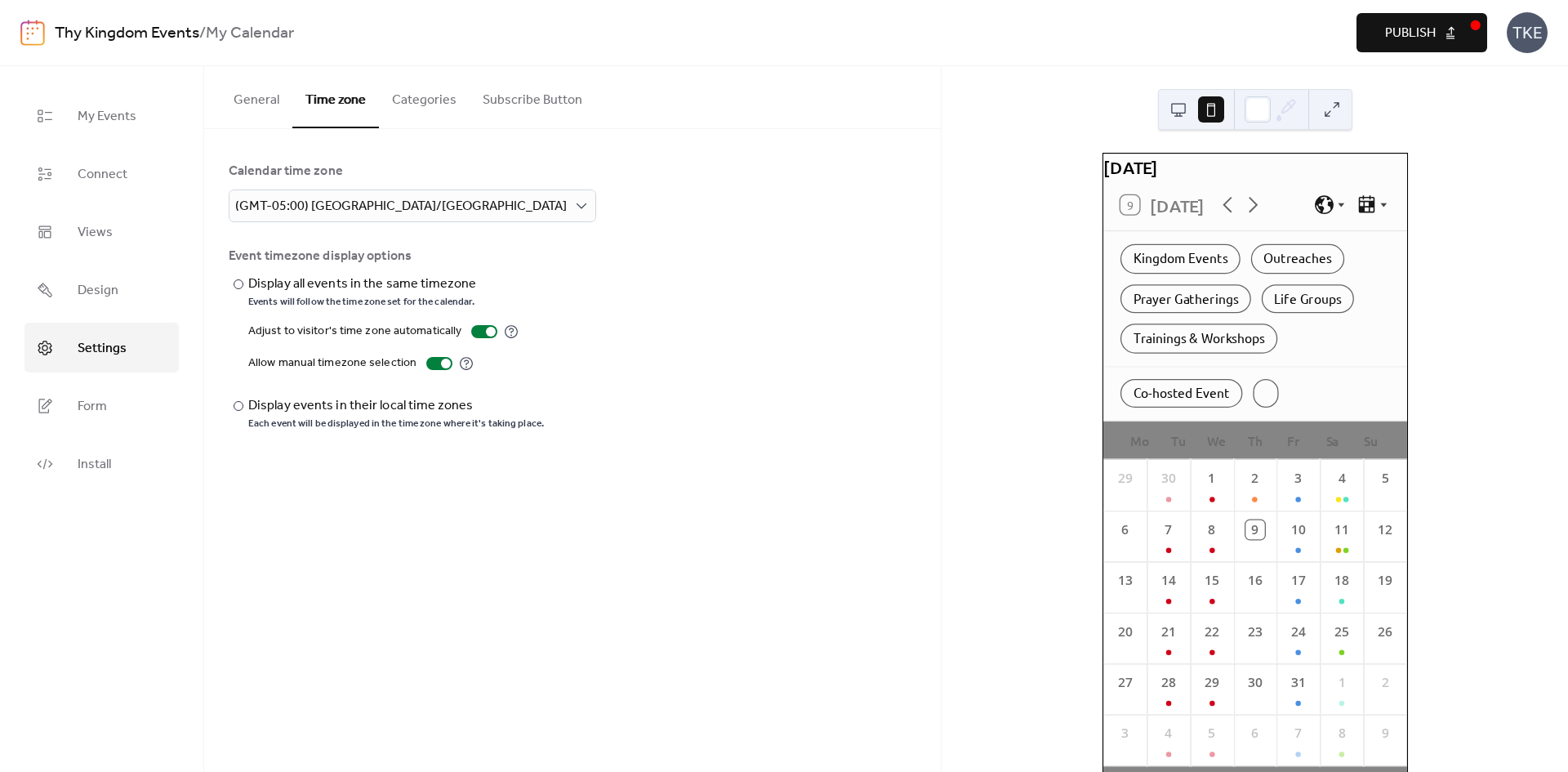
click at [410, 99] on button "Categories" at bounding box center [424, 96] width 90 height 60
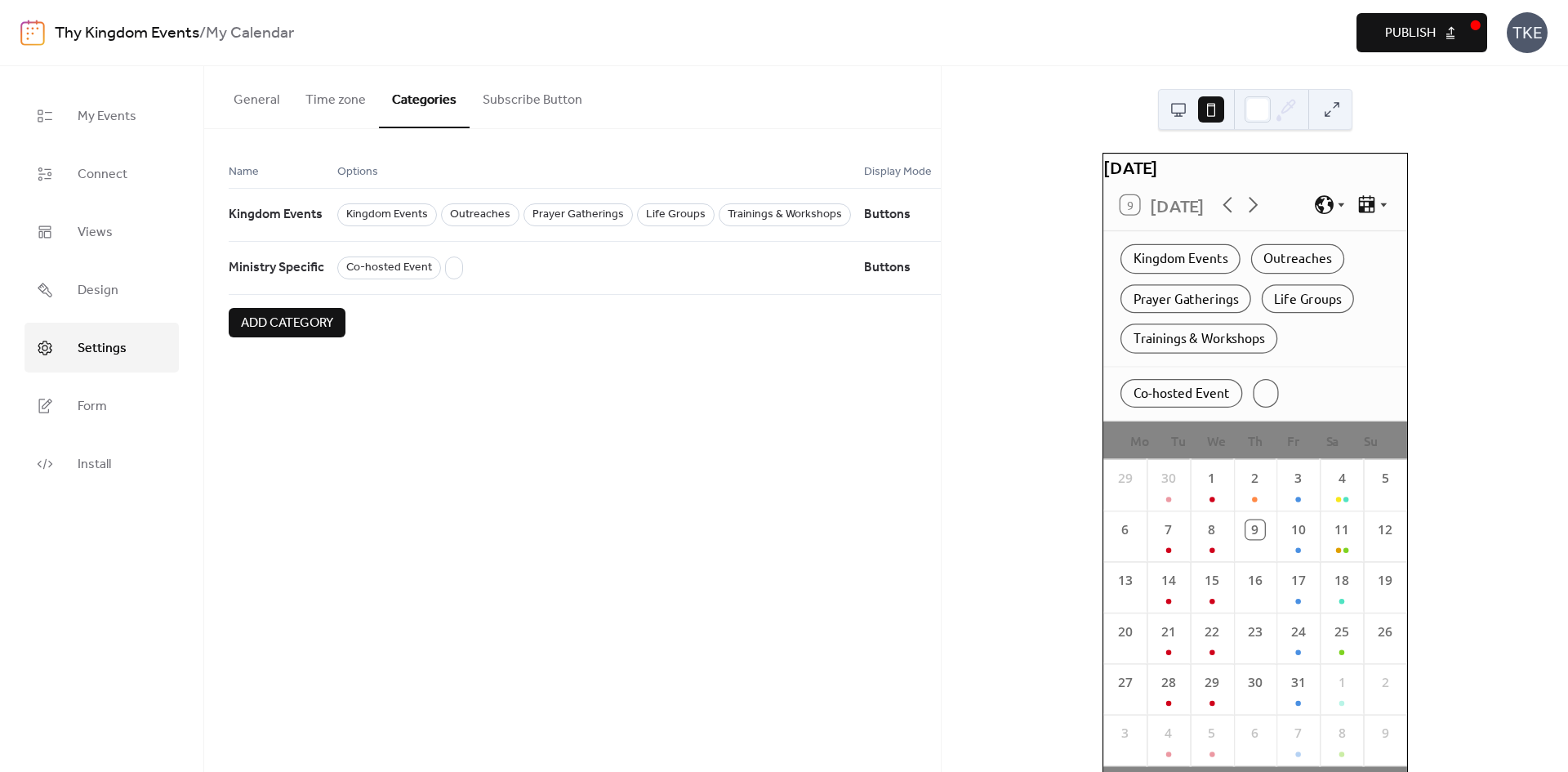
drag, startPoint x: 624, startPoint y: 355, endPoint x: 578, endPoint y: 364, distance: 46.9
click at [575, 361] on div "Name Options Display Mode Kingdom Events Kingdom Events Outreaches Prayer Gathe…" at bounding box center [573, 250] width 737 height 241
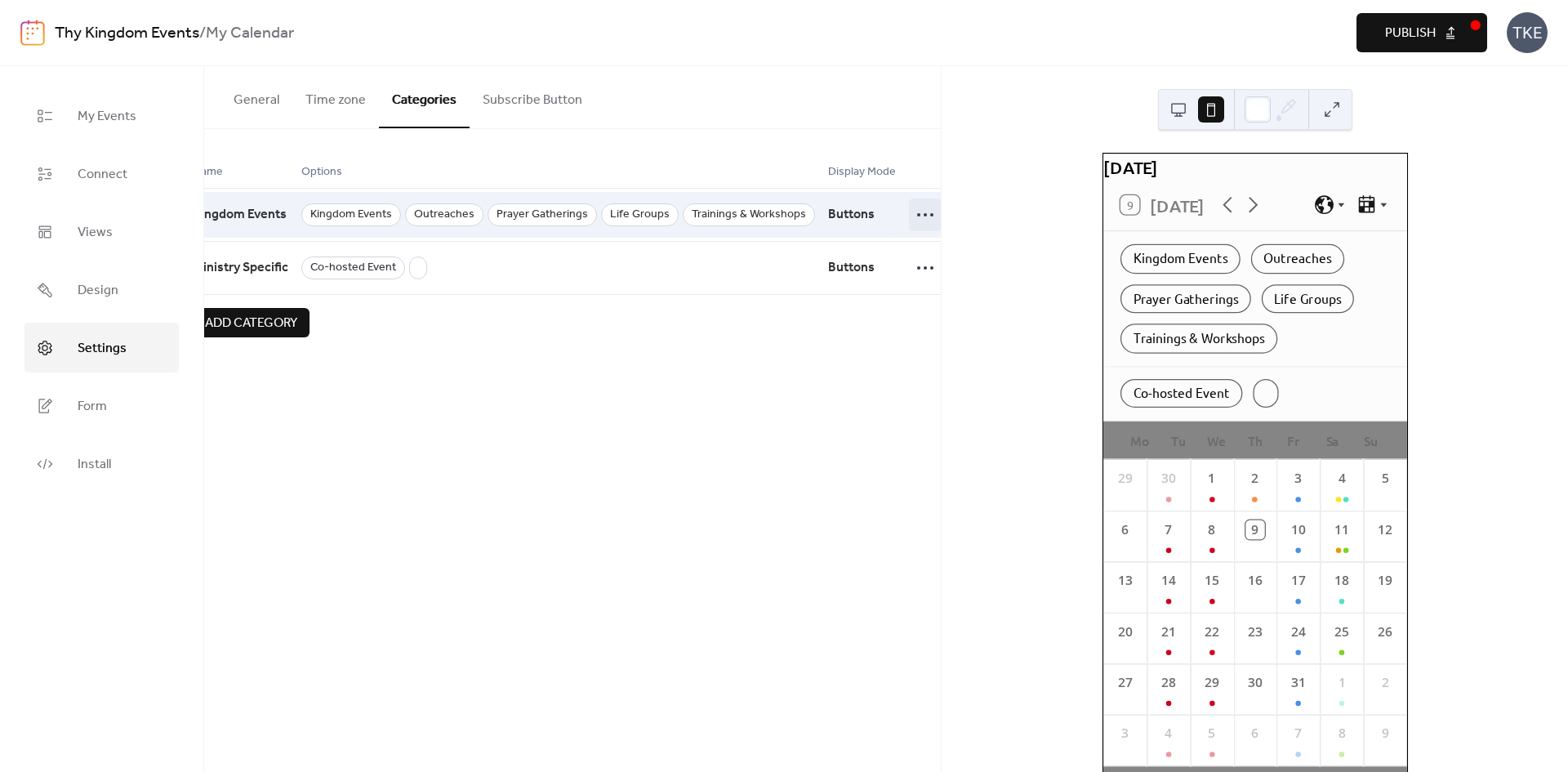
click at [923, 216] on circle at bounding box center [925, 215] width 4 height 4
click at [857, 165] on span "Display Mode" at bounding box center [861, 173] width 68 height 19
click at [912, 213] on icon at bounding box center [925, 215] width 27 height 27
click at [881, 245] on div "Edit" at bounding box center [889, 248] width 80 height 27
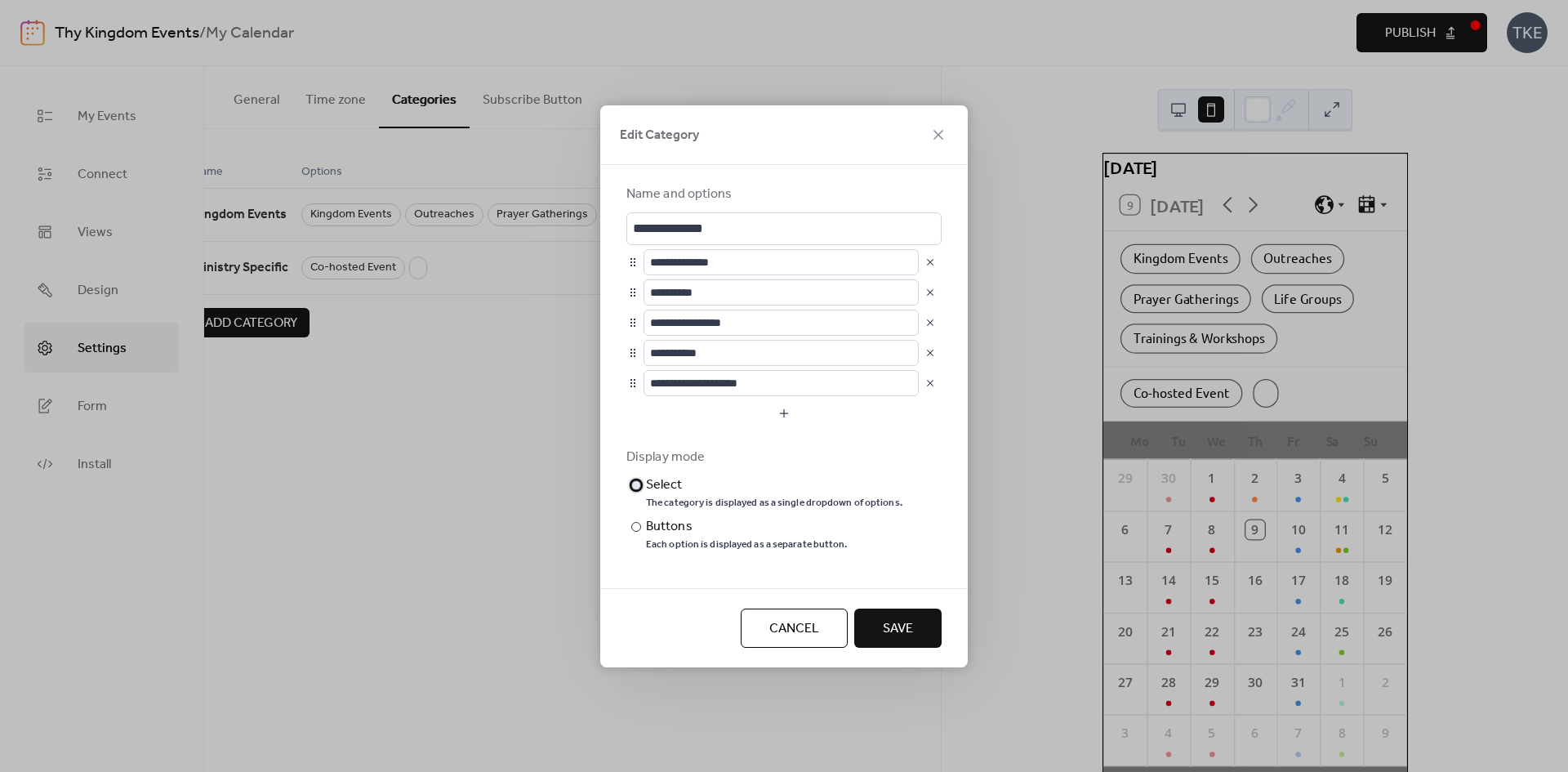
click at [708, 498] on div "The category is displayed as a single dropdown of options." at bounding box center [775, 503] width 257 height 13
click at [892, 620] on span "Save" at bounding box center [898, 629] width 30 height 19
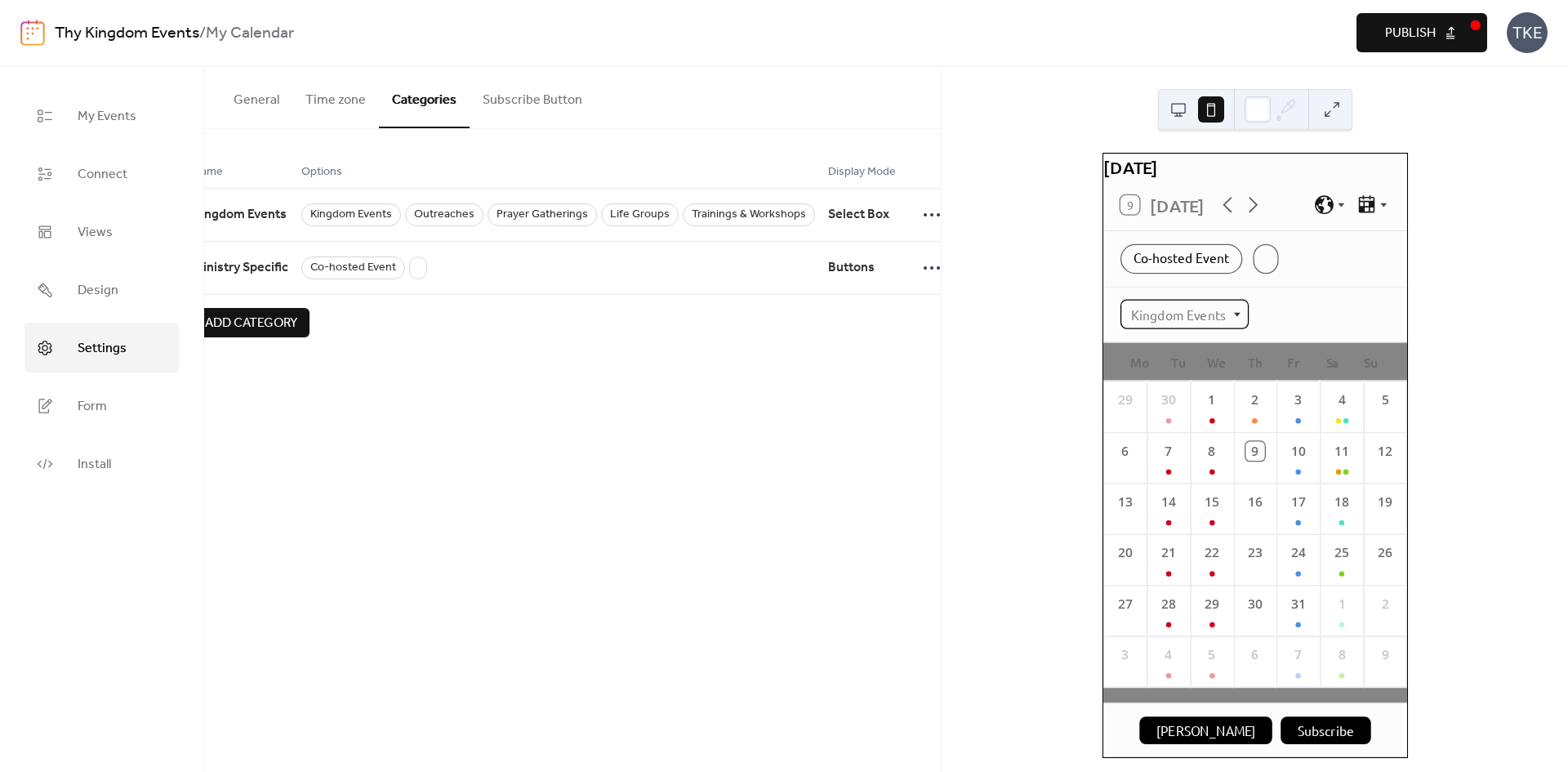
click at [1229, 328] on div "Kingdom Events" at bounding box center [1184, 313] width 128 height 29
click at [1225, 328] on div "Kingdom Events" at bounding box center [1184, 313] width 128 height 29
click at [1263, 269] on div at bounding box center [1265, 259] width 26 height 29
click at [1262, 269] on div at bounding box center [1265, 259] width 26 height 29
click at [1232, 328] on div "Kingdom Events" at bounding box center [1184, 313] width 128 height 29
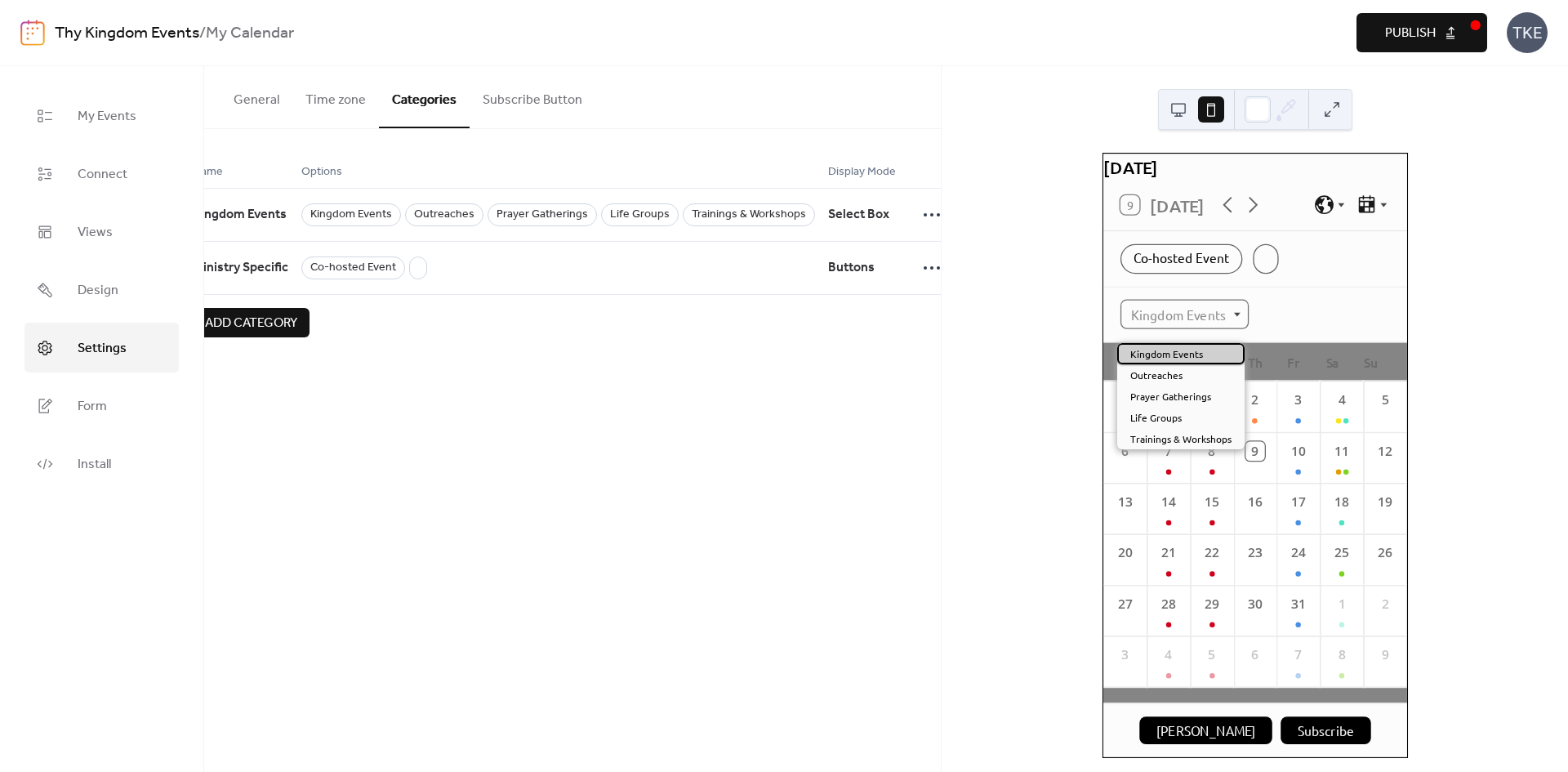
click at [1222, 353] on div "Kingdom Events" at bounding box center [1181, 353] width 127 height 21
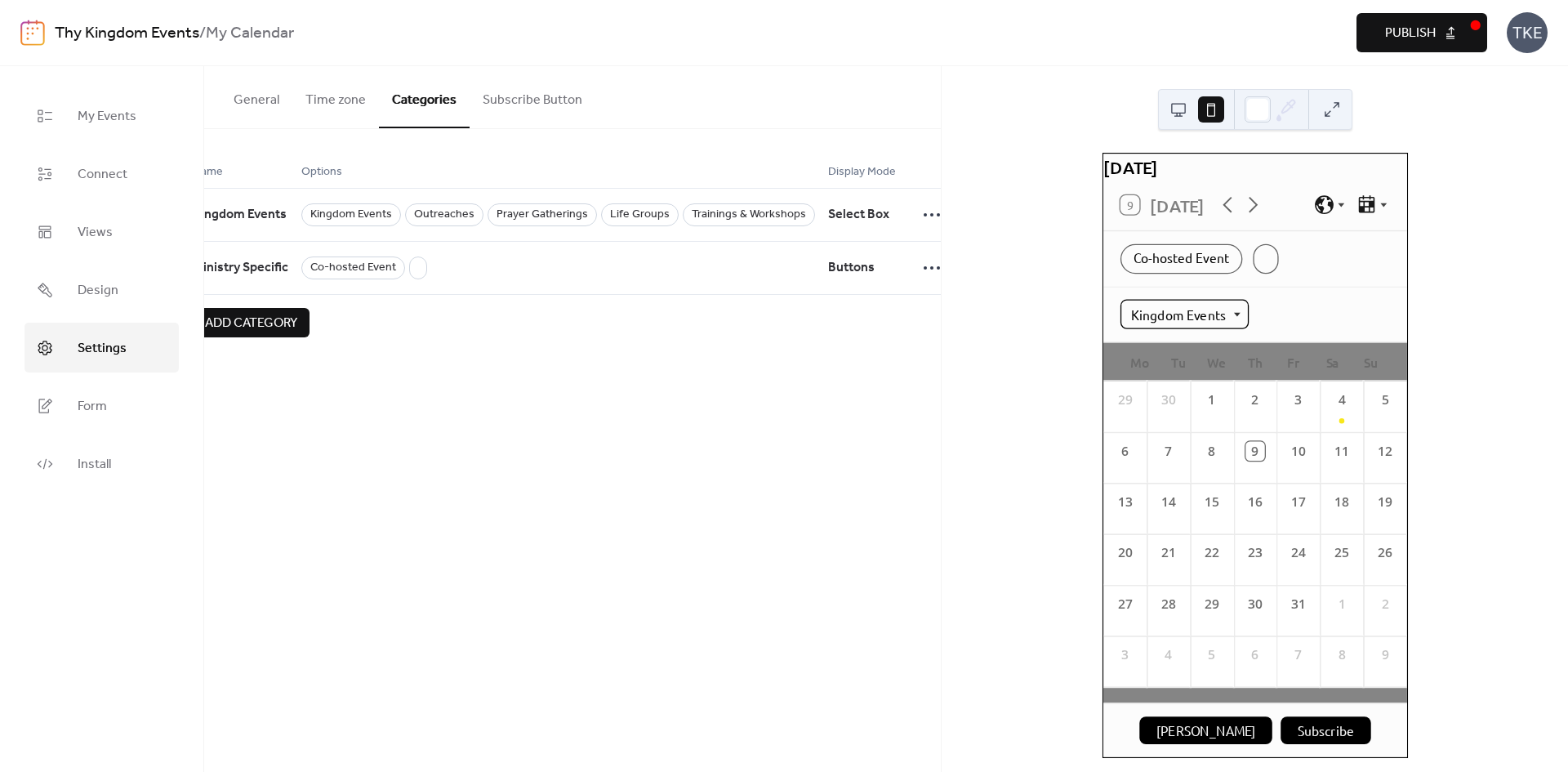
click at [1229, 328] on div "Kingdom Events" at bounding box center [1184, 313] width 128 height 29
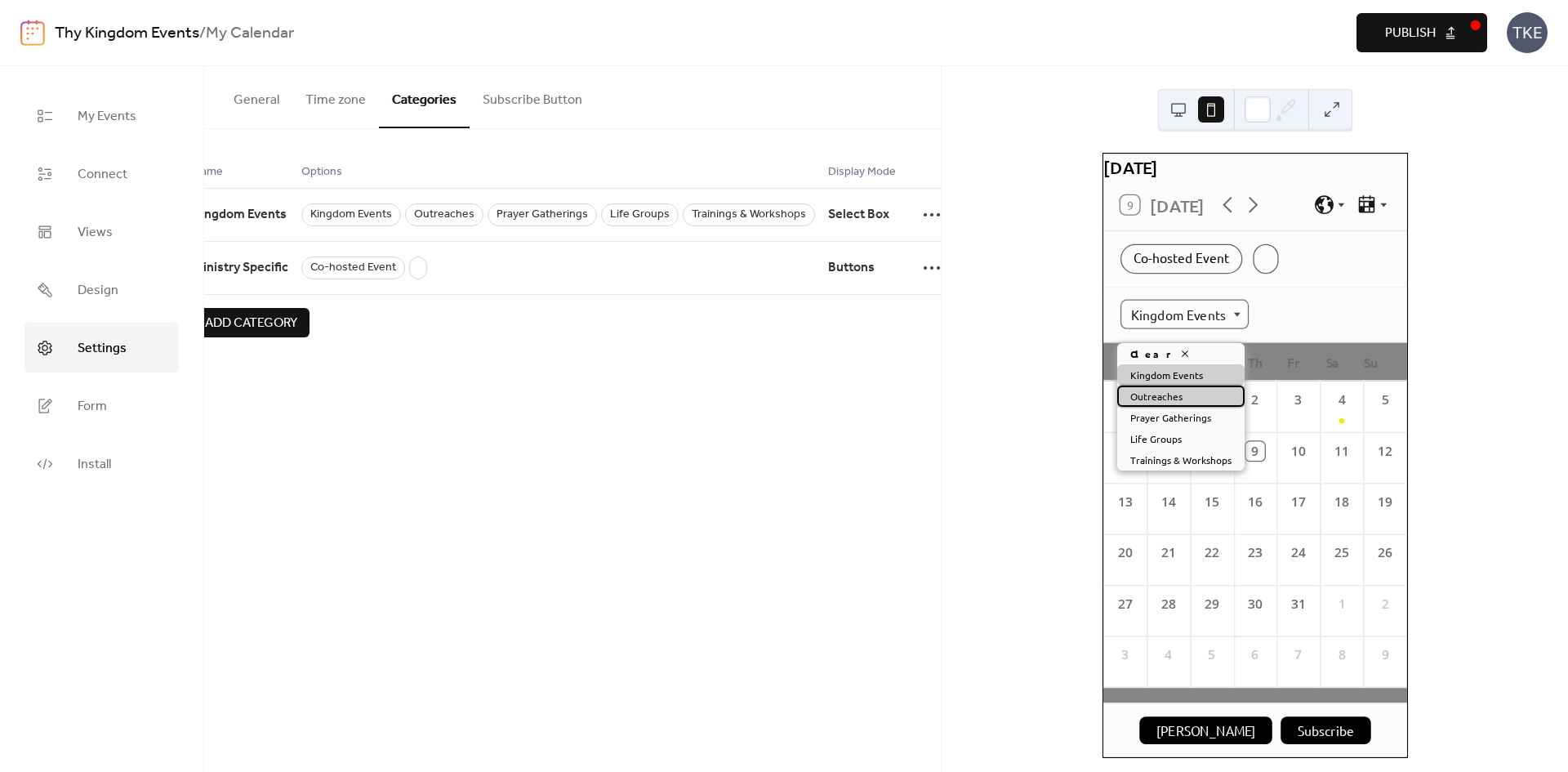
click at [1208, 397] on div "Outreaches" at bounding box center [1181, 396] width 127 height 21
click at [1205, 328] on div "Outreaches" at bounding box center [1170, 313] width 102 height 29
click at [1224, 420] on div "Prayer Gatherings" at bounding box center [1181, 417] width 127 height 21
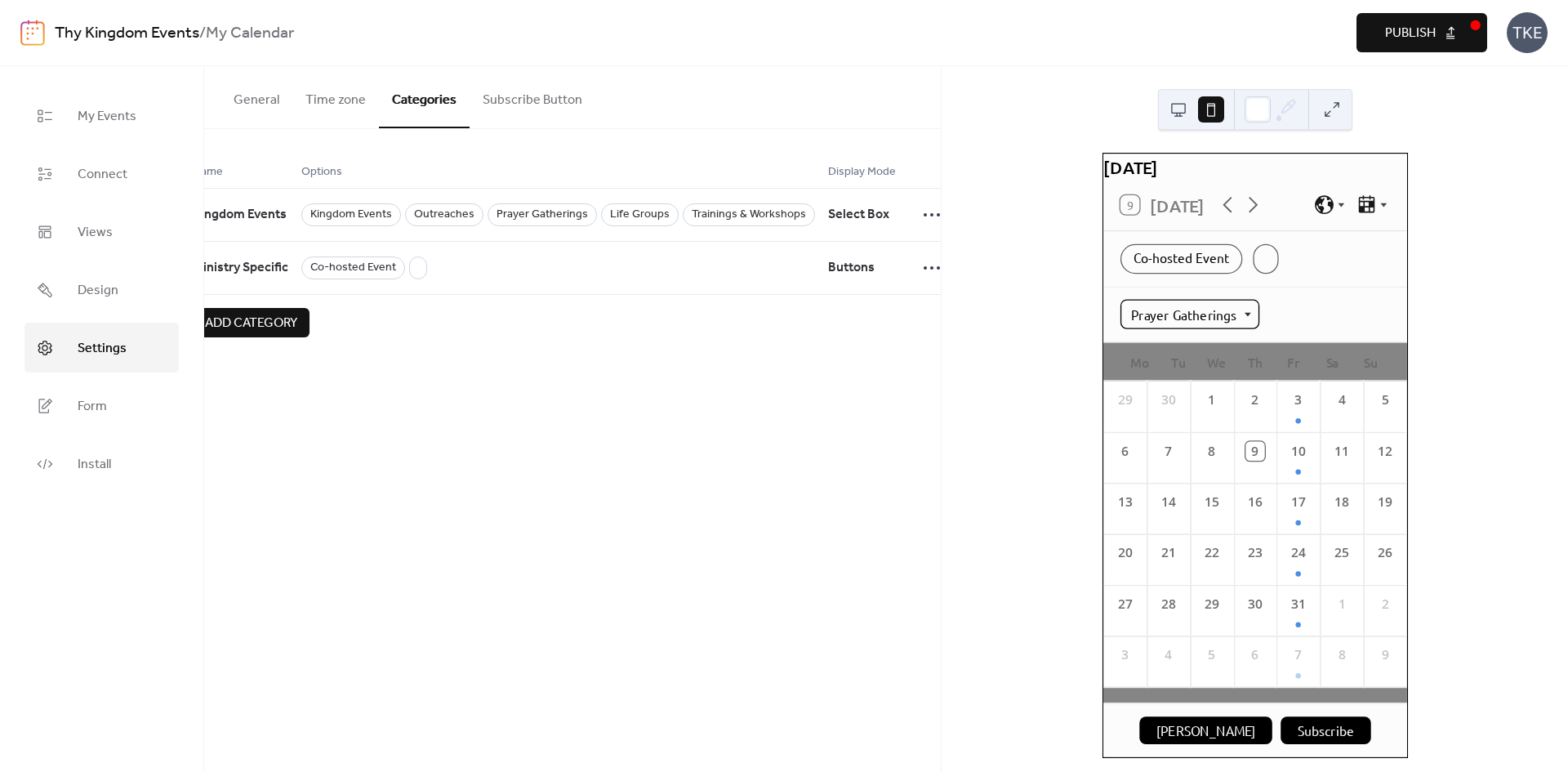
click at [1237, 328] on div "Prayer Gatherings" at bounding box center [1189, 313] width 139 height 29
click at [1283, 316] on div "Prayer Gatherings" at bounding box center [1255, 313] width 269 height 29
click at [931, 214] on circle at bounding box center [932, 215] width 4 height 4
click at [907, 244] on span "Edit" at bounding box center [900, 248] width 19 height 19
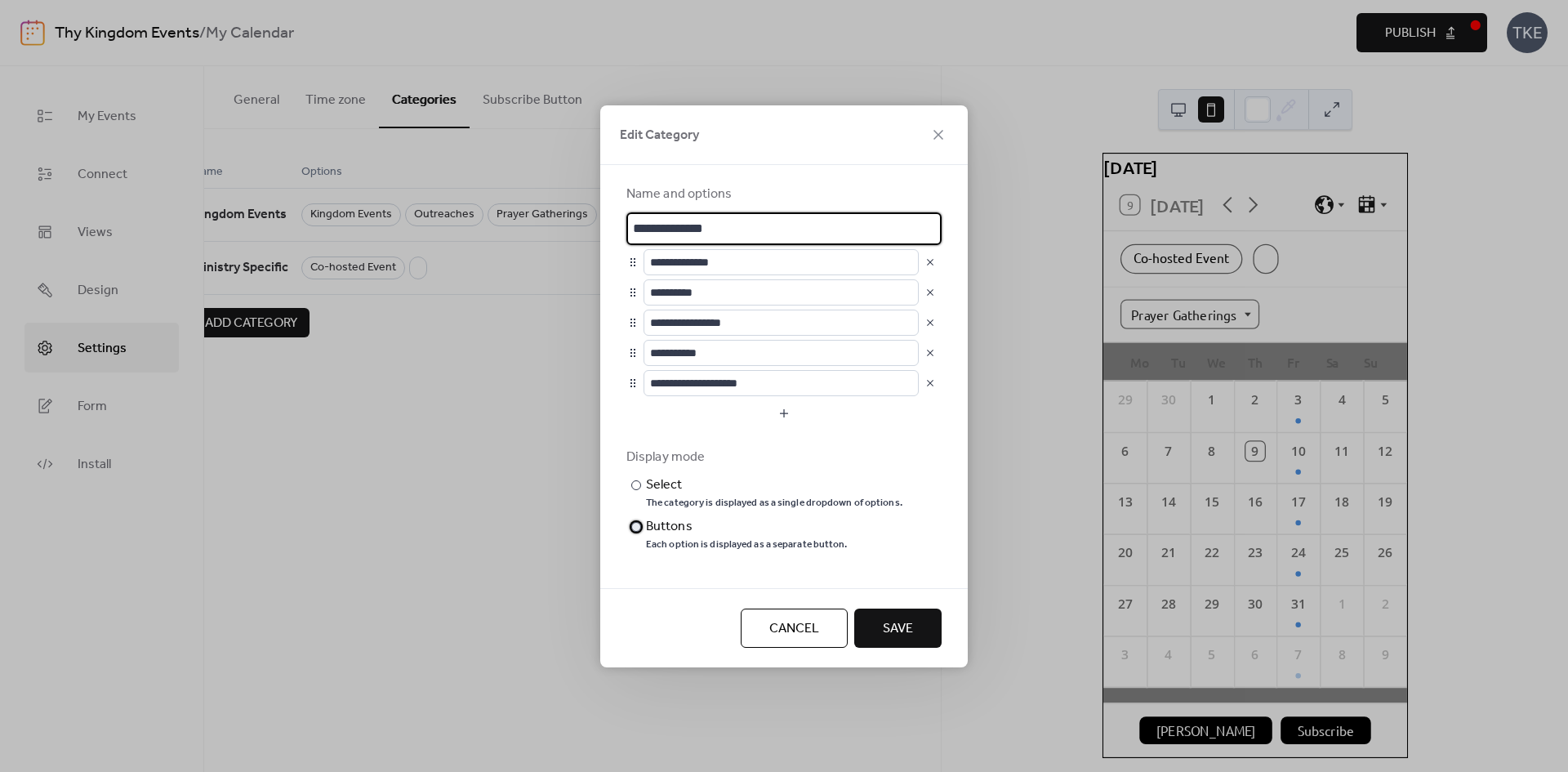
click at [676, 538] on div "Each option is displayed as a separate button." at bounding box center [747, 544] width 202 height 13
click at [917, 632] on button "Save" at bounding box center [898, 628] width 88 height 39
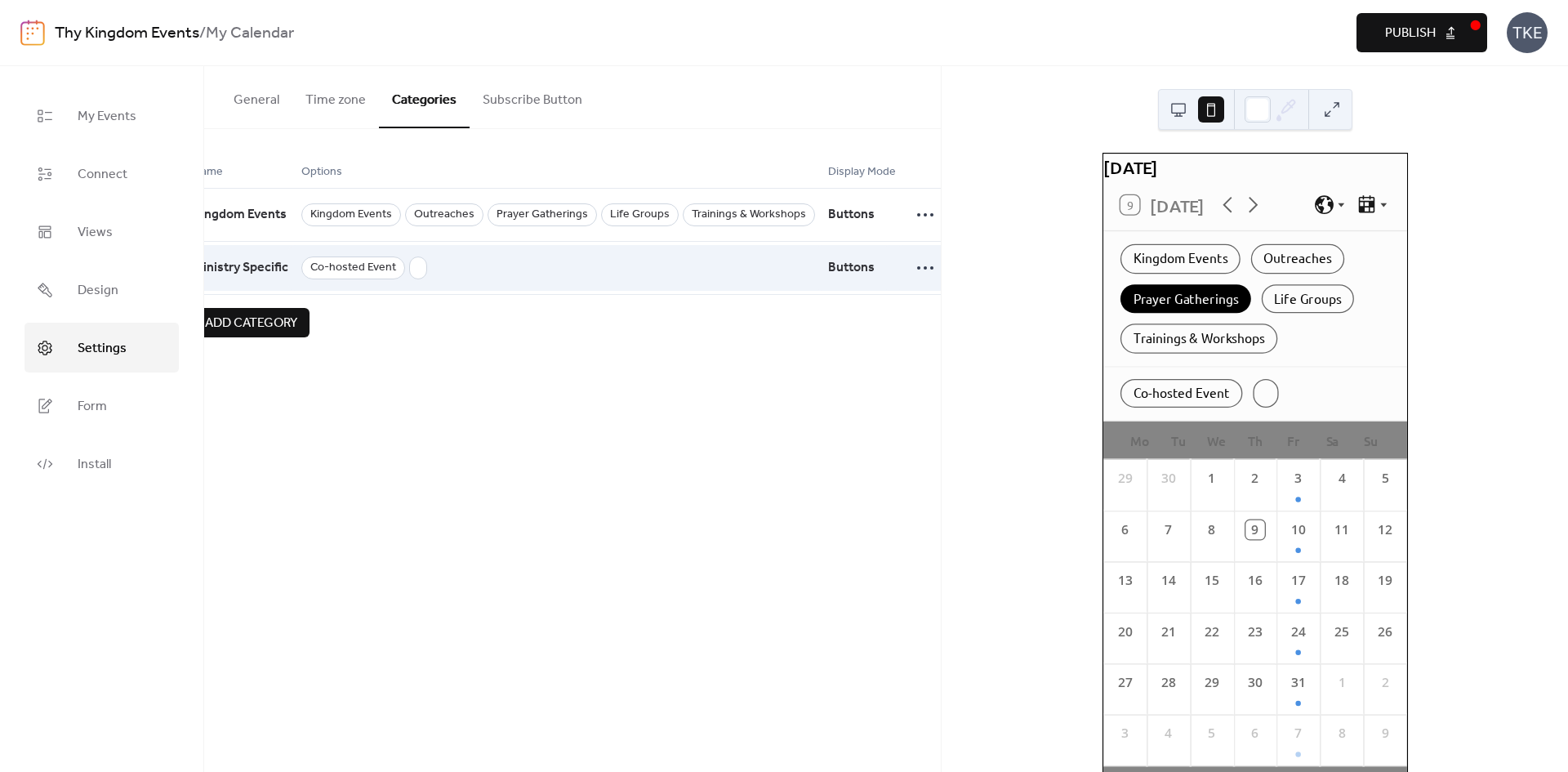
click at [411, 268] on span at bounding box center [418, 268] width 18 height 23
click at [912, 263] on icon at bounding box center [925, 268] width 27 height 27
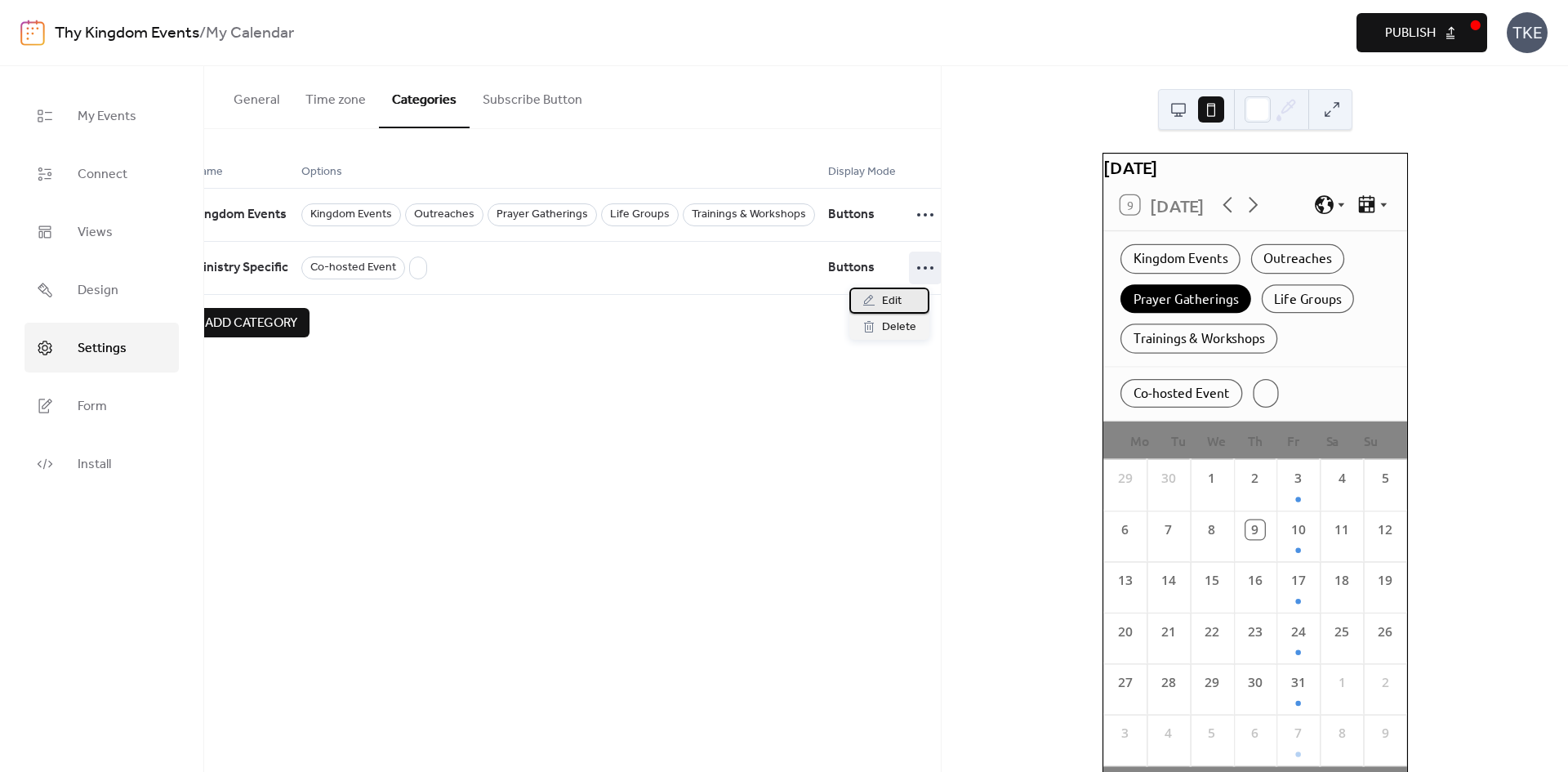
click at [908, 306] on div "Edit" at bounding box center [889, 301] width 80 height 27
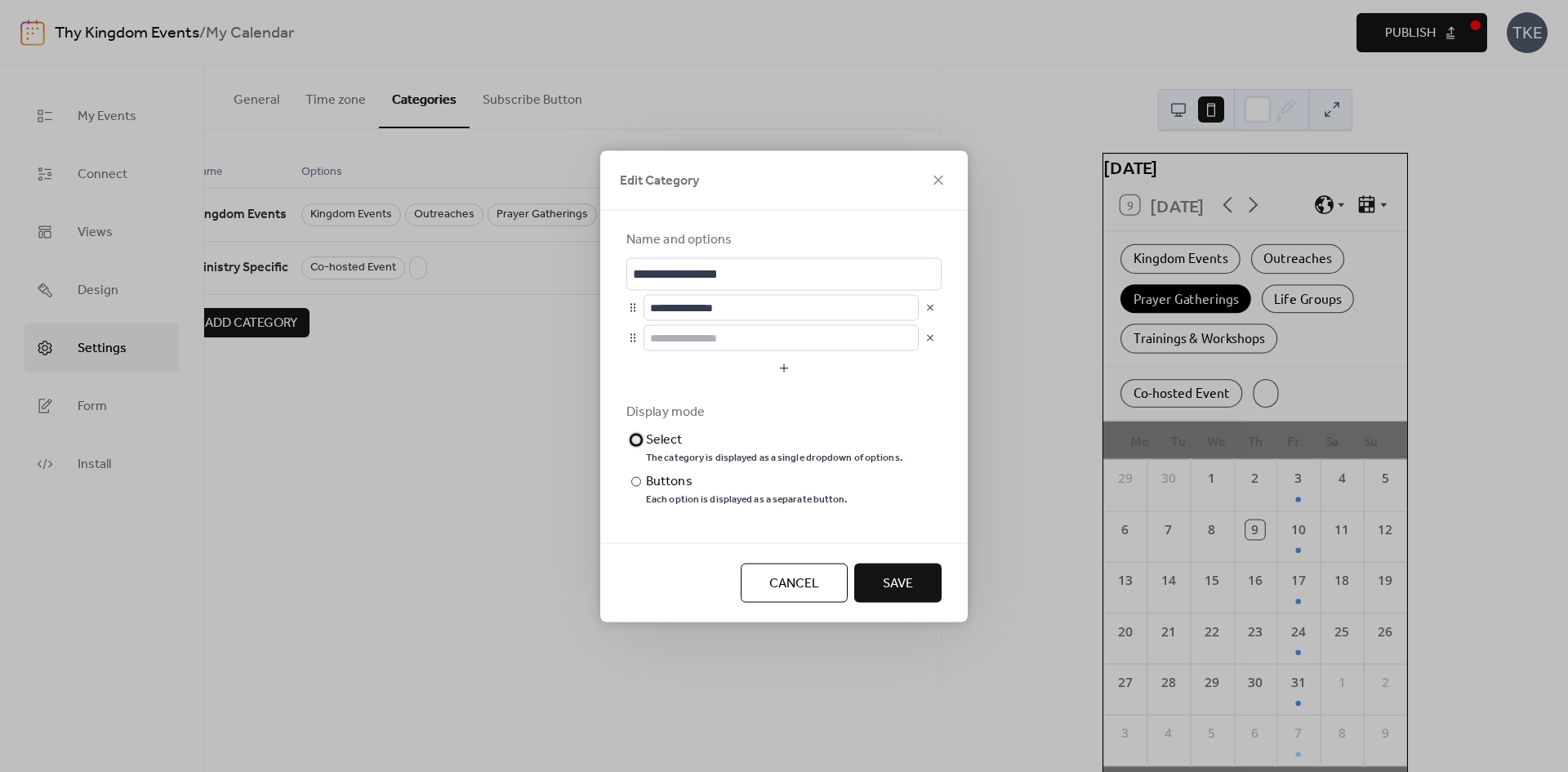
click at [697, 452] on div "The category is displayed as a single dropdown of options." at bounding box center [775, 457] width 257 height 13
click at [897, 591] on span "Save" at bounding box center [898, 583] width 30 height 19
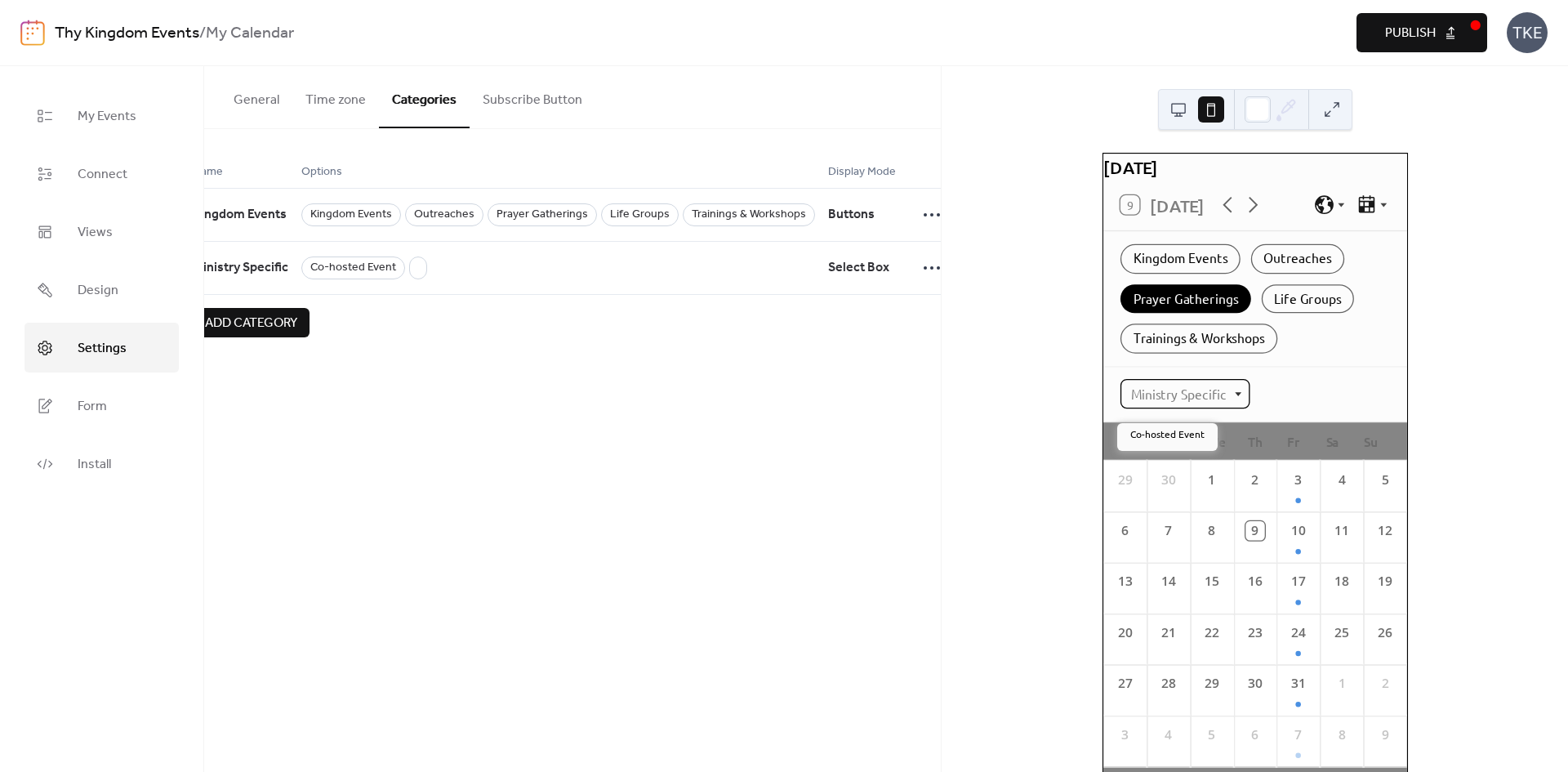
click at [1218, 405] on div "Ministry Specific" at bounding box center [1185, 393] width 130 height 29
click at [1200, 424] on div "Co-hosted Event" at bounding box center [1167, 434] width 100 height 21
click at [1176, 300] on div "Prayer Gatherings" at bounding box center [1186, 298] width 131 height 29
click at [547, 108] on button "Subscribe Button" at bounding box center [532, 96] width 126 height 60
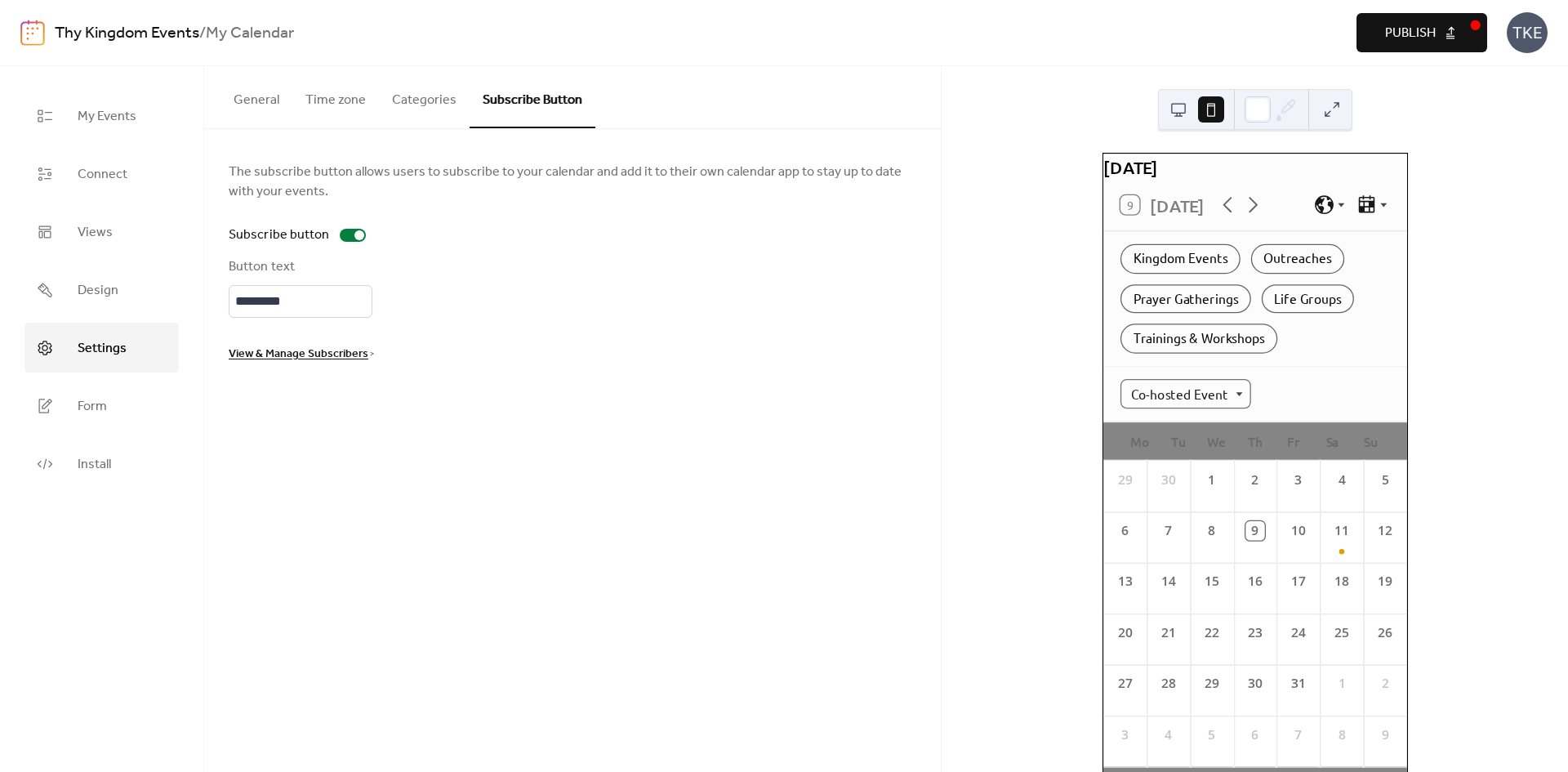
click at [409, 102] on button "Categories" at bounding box center [424, 96] width 90 height 60
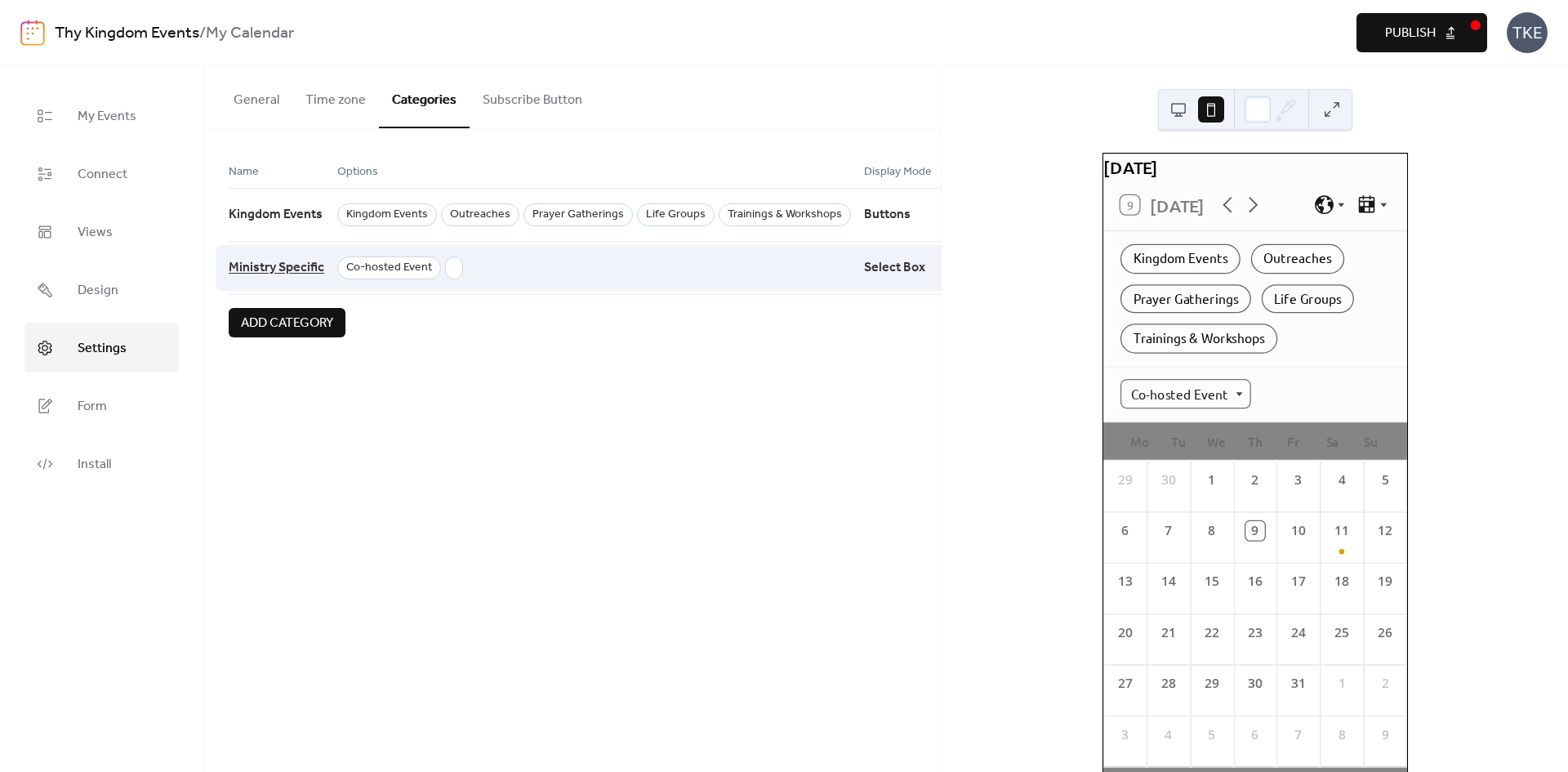
click at [311, 266] on span "Ministry Specific" at bounding box center [276, 267] width 96 height 31
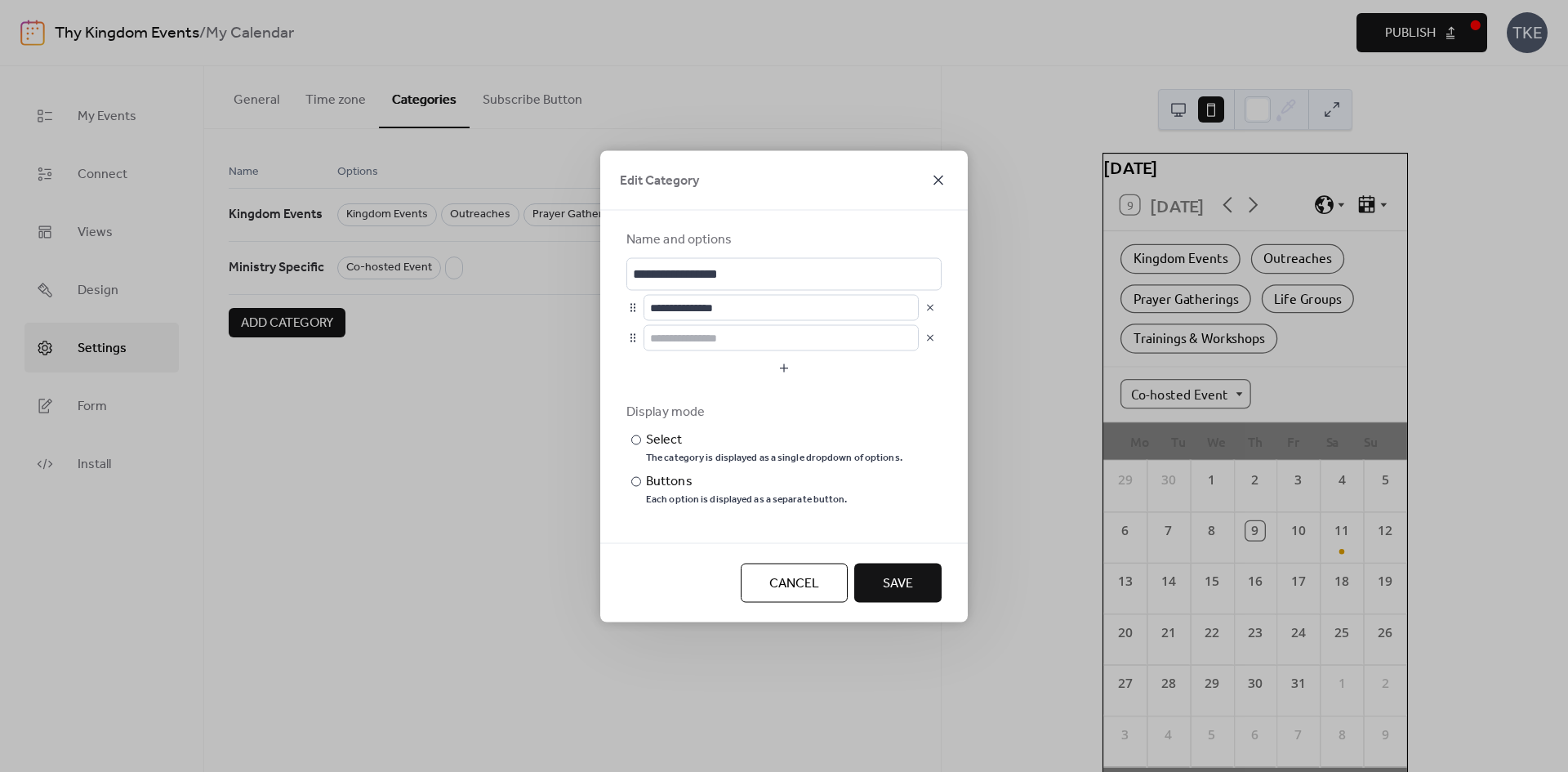
click at [944, 177] on icon at bounding box center [938, 180] width 19 height 19
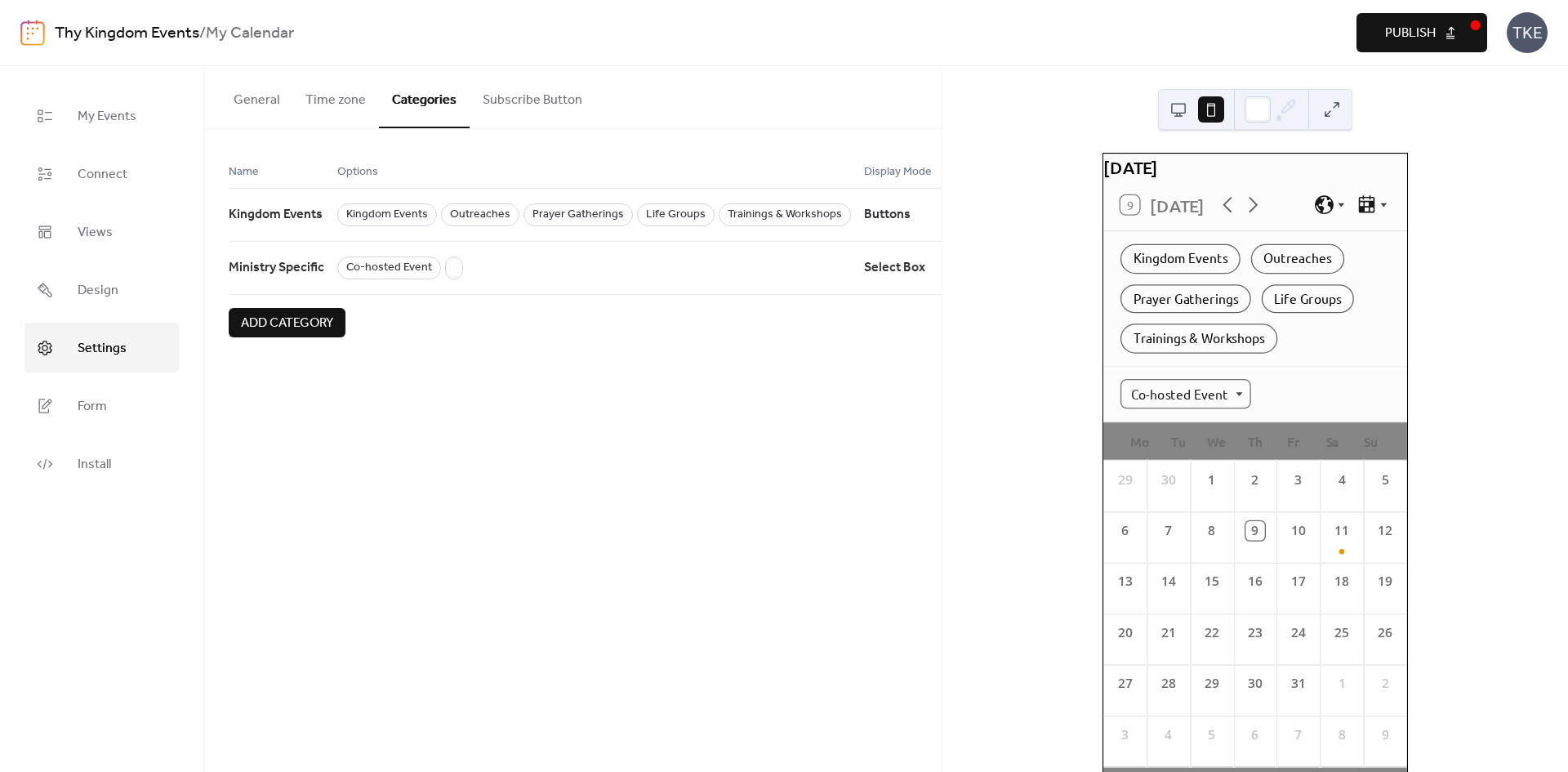
drag, startPoint x: 760, startPoint y: 368, endPoint x: 792, endPoint y: 369, distance: 32.0
click at [792, 369] on div "Name Options Display Mode Kingdom Events Kingdom Events Outreaches Prayer Gathe…" at bounding box center [573, 250] width 737 height 241
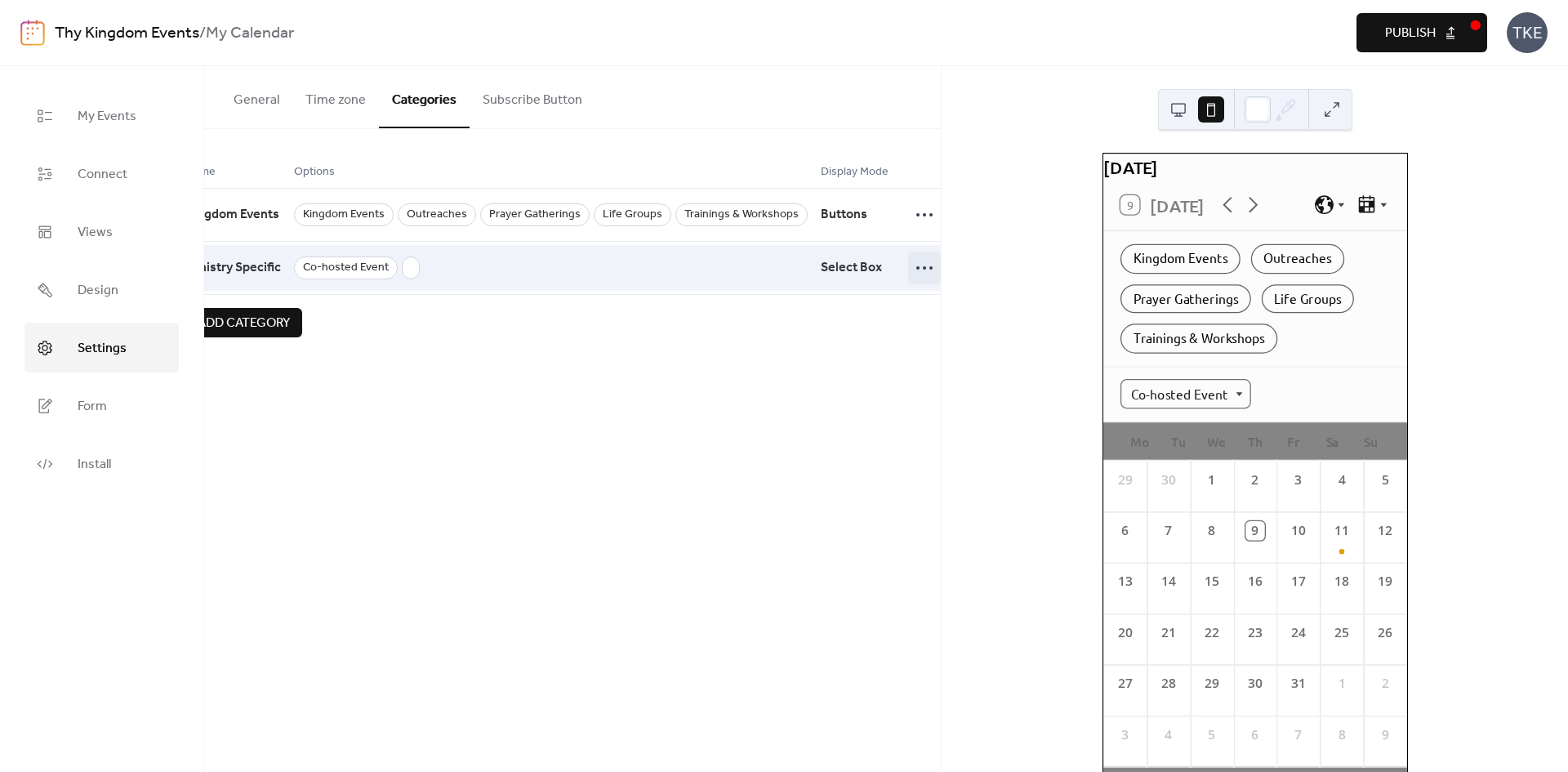
click at [912, 271] on icon at bounding box center [925, 268] width 27 height 27
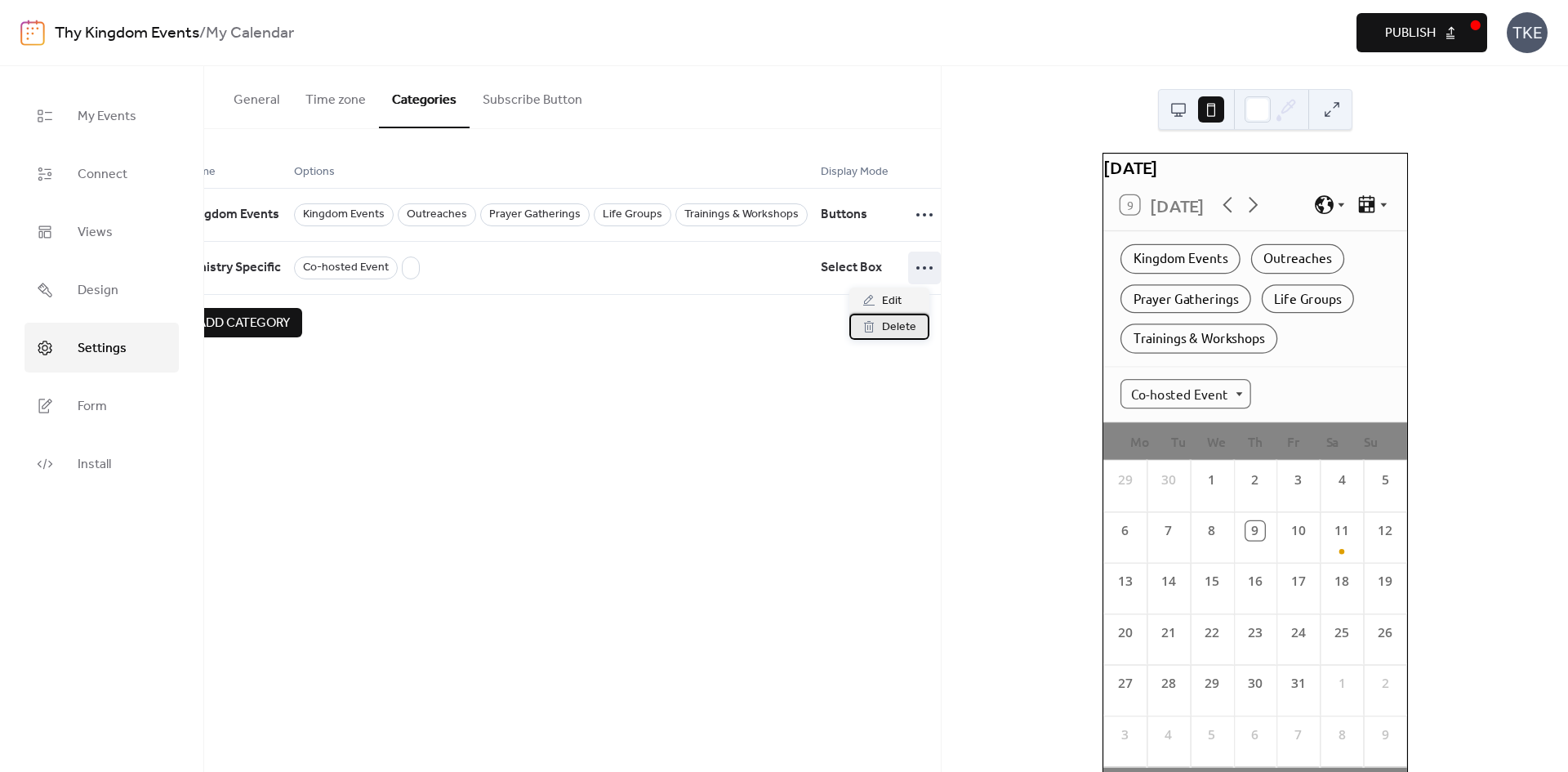
click at [911, 330] on span "Delete" at bounding box center [899, 328] width 35 height 19
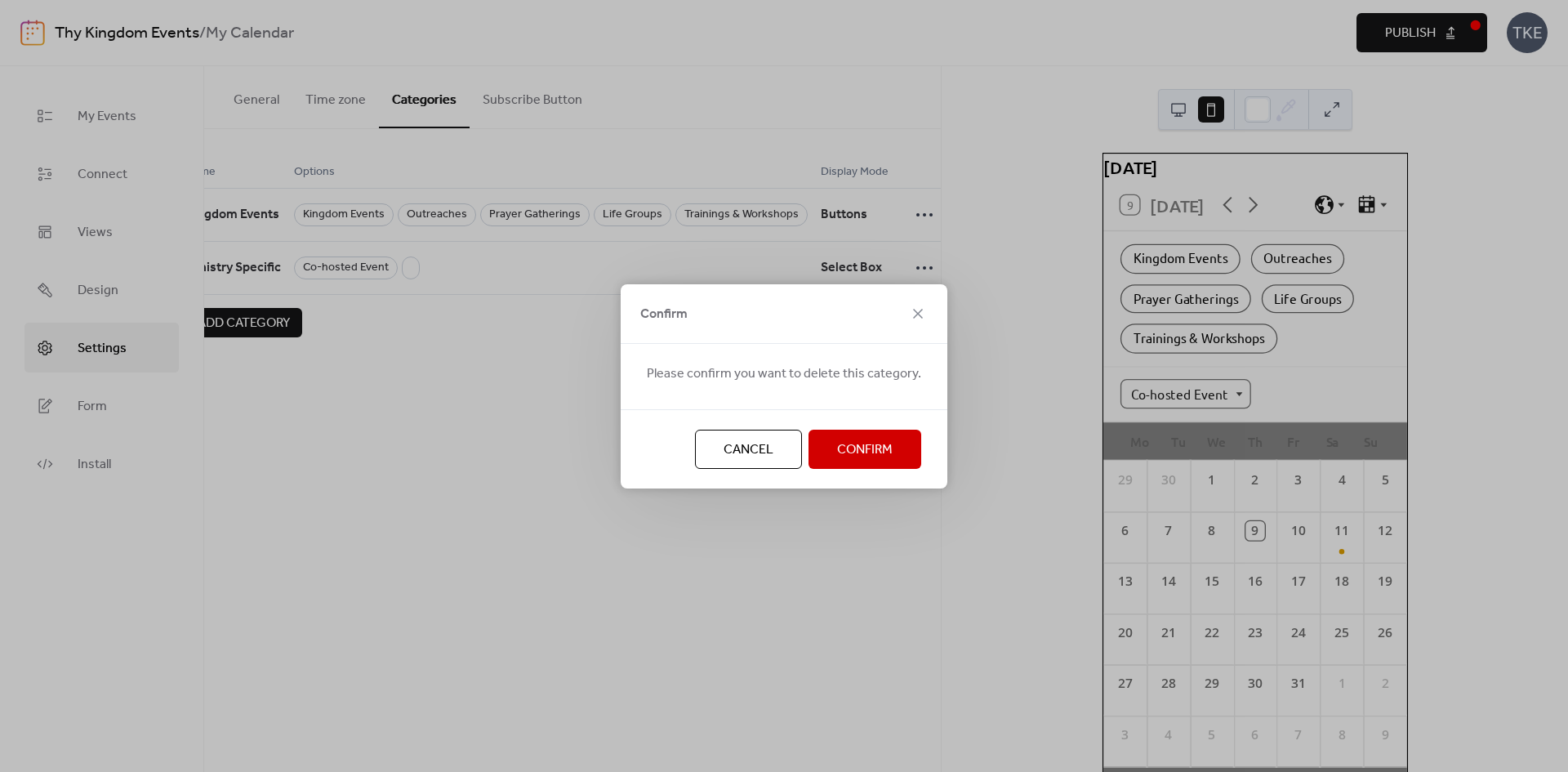
click at [879, 459] on span "Confirm" at bounding box center [865, 450] width 56 height 19
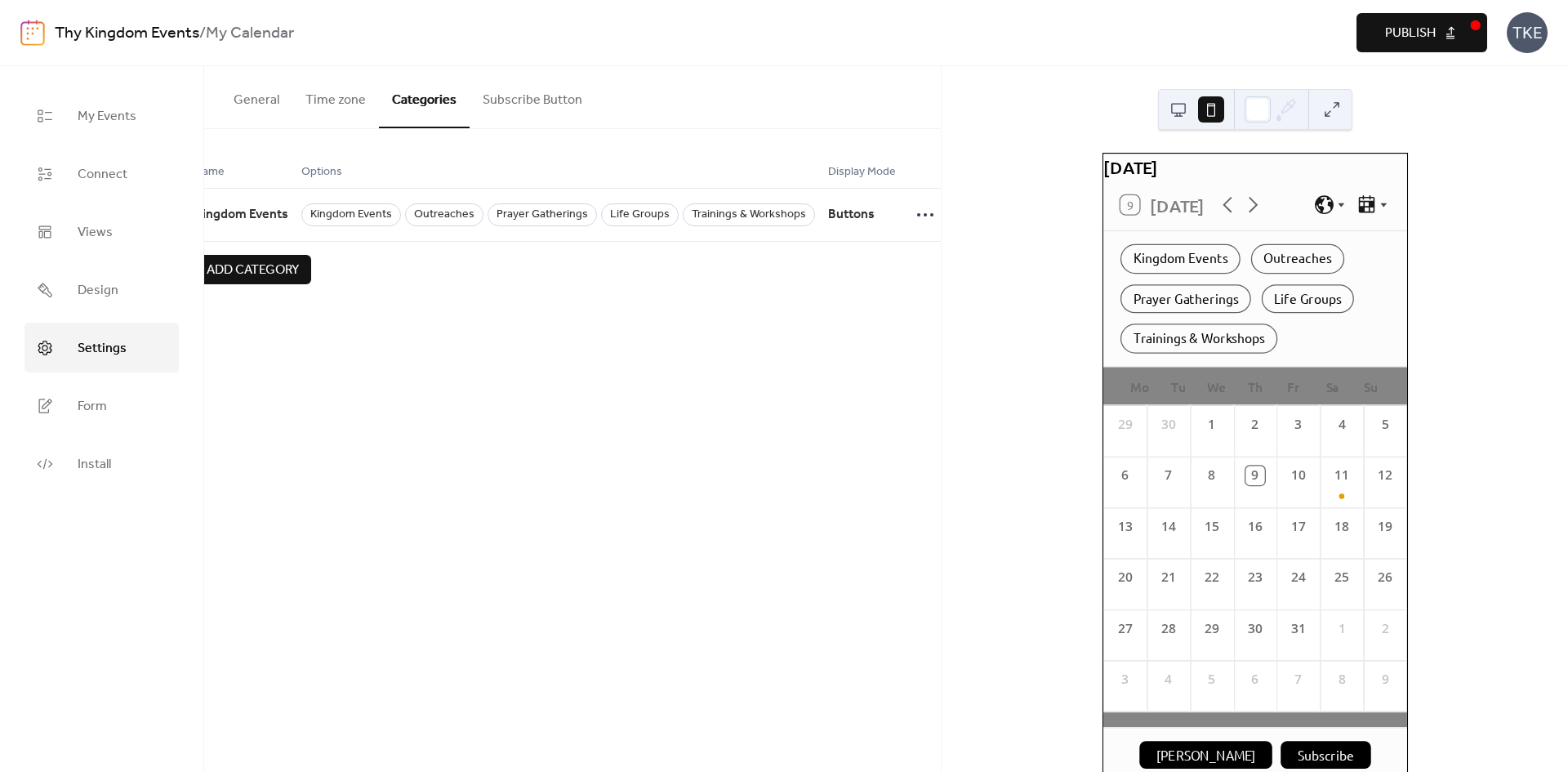
click at [545, 278] on div "Add category" at bounding box center [538, 269] width 688 height 29
click at [912, 224] on icon at bounding box center [925, 215] width 27 height 27
click at [894, 248] on span "Edit" at bounding box center [892, 248] width 19 height 19
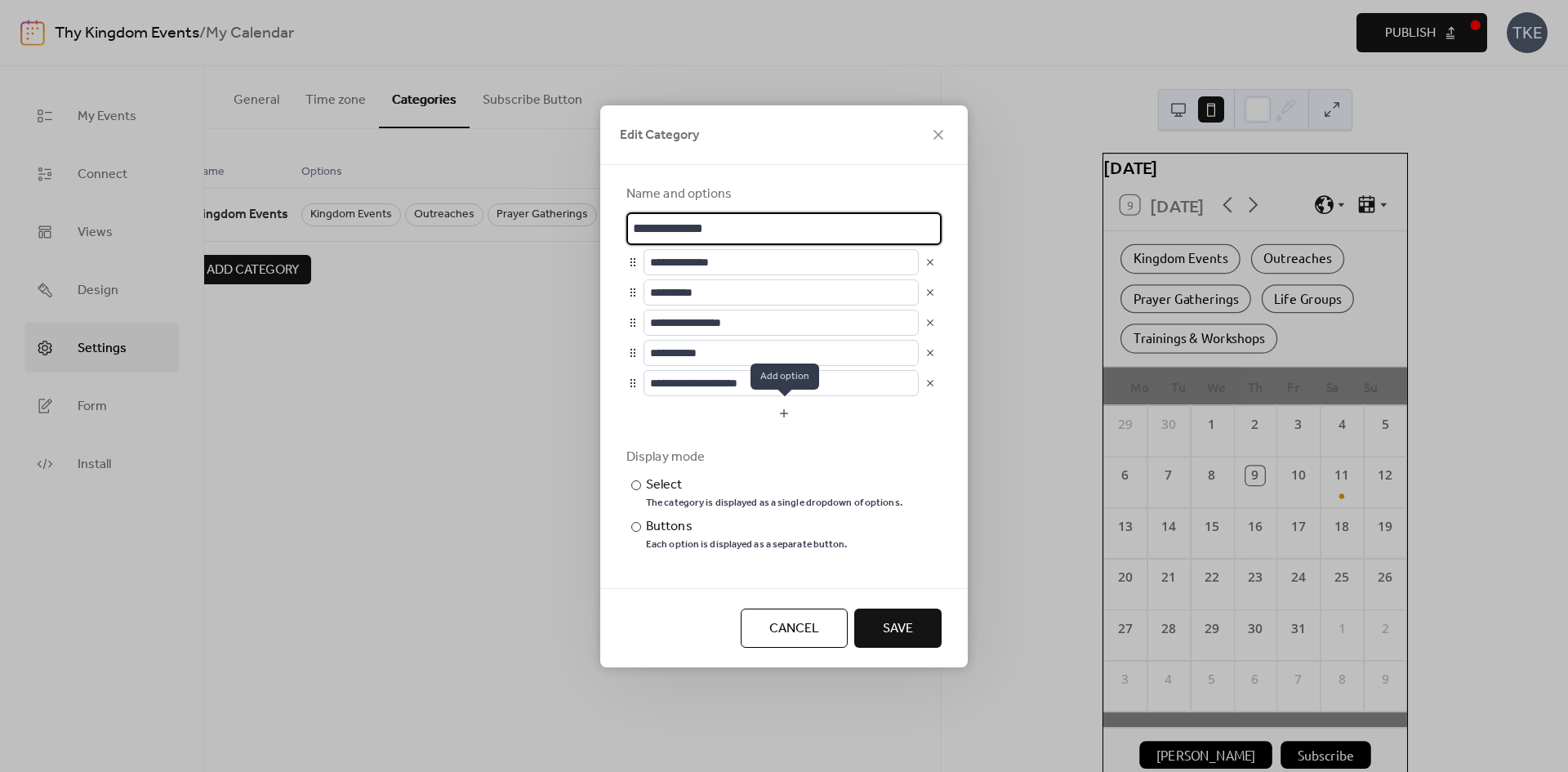
click at [792, 414] on button "button" at bounding box center [784, 413] width 315 height 27
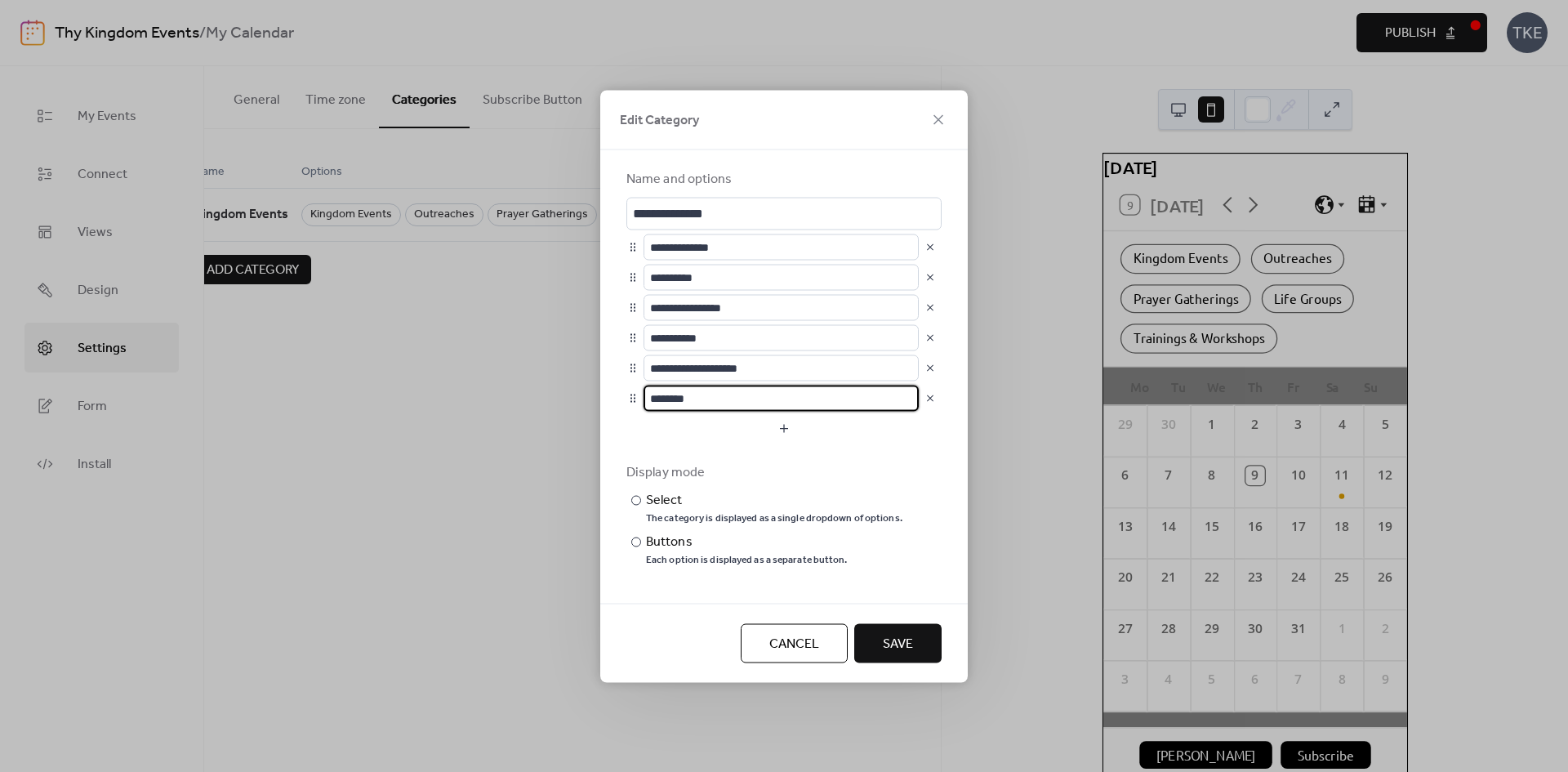
drag, startPoint x: 745, startPoint y: 401, endPoint x: 639, endPoint y: 397, distance: 106.1
click at [639, 397] on div "********" at bounding box center [784, 398] width 315 height 27
type input "**********"
click at [916, 652] on button "Save" at bounding box center [898, 643] width 88 height 39
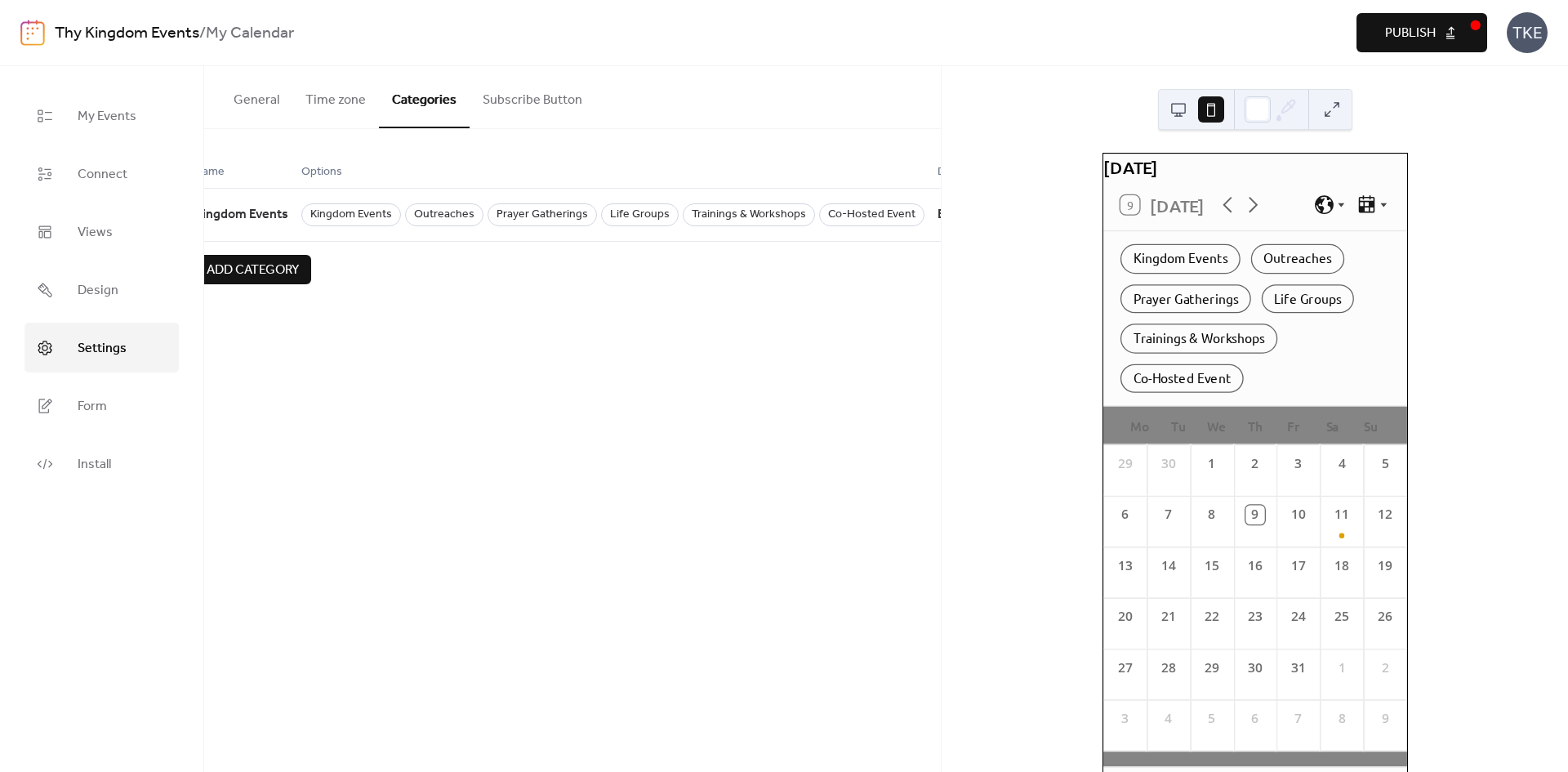
click at [985, 411] on div "[DATE] 9 [DATE] Kingdom Events Outreaches Prayer Gatherings Life Groups Trainin…" at bounding box center [1255, 419] width 627 height 706
click at [249, 225] on span "Kingdom Events" at bounding box center [242, 214] width 94 height 31
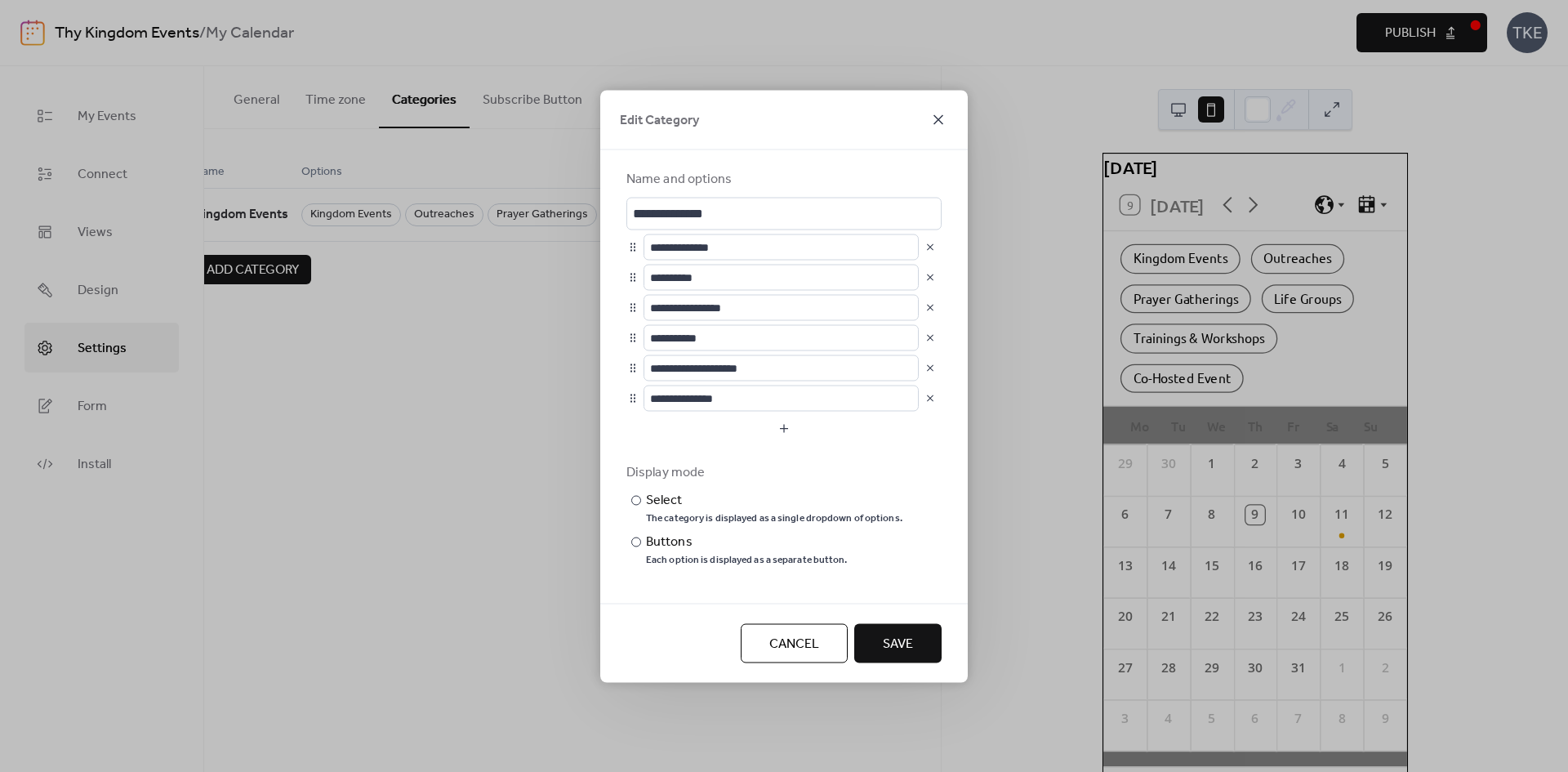
click at [937, 118] on icon at bounding box center [938, 119] width 10 height 10
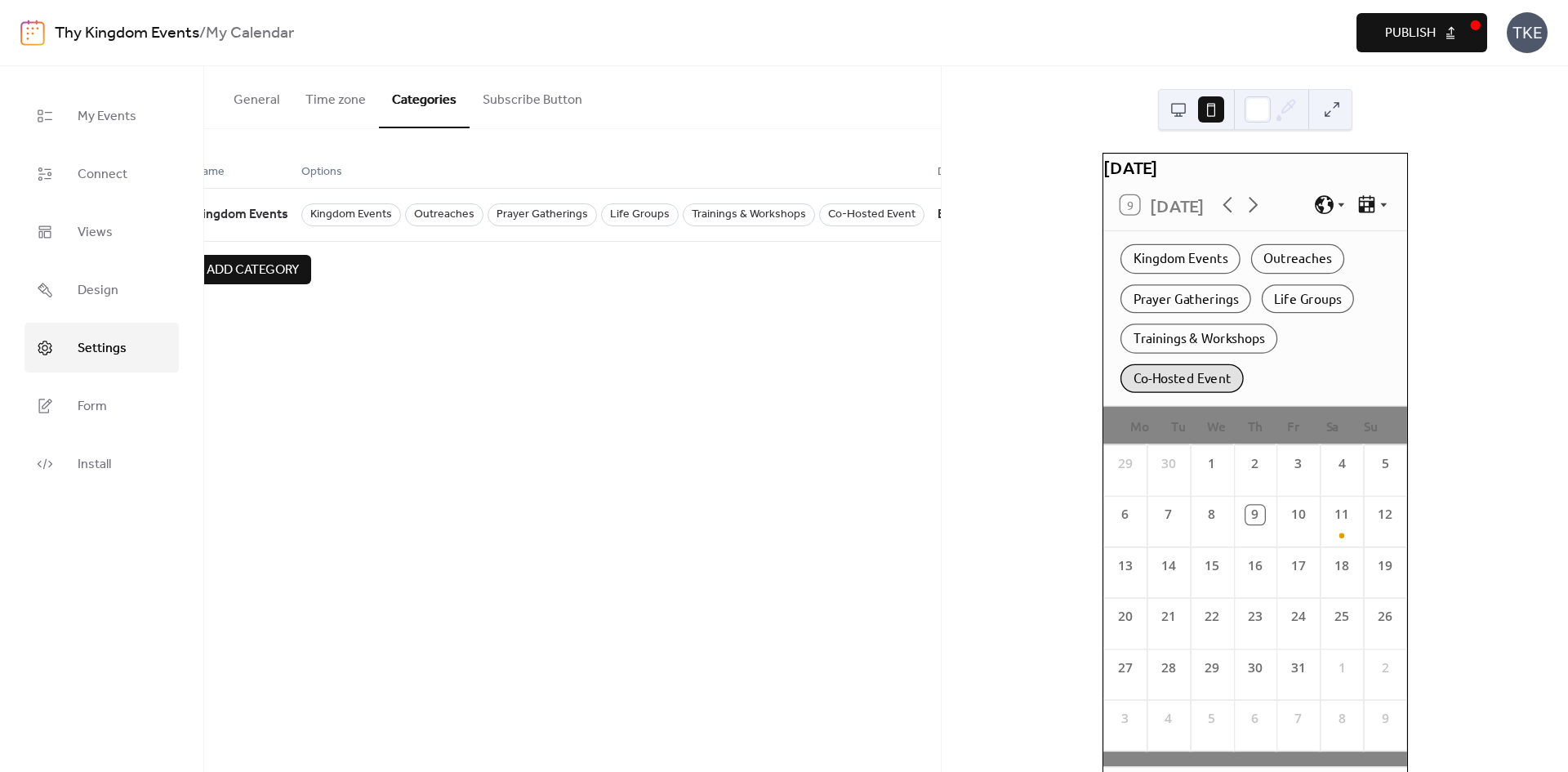
click at [1218, 388] on div "Co-Hosted Event" at bounding box center [1181, 378] width 123 height 29
click at [1220, 353] on div "Trainings & Workshops" at bounding box center [1198, 338] width 157 height 29
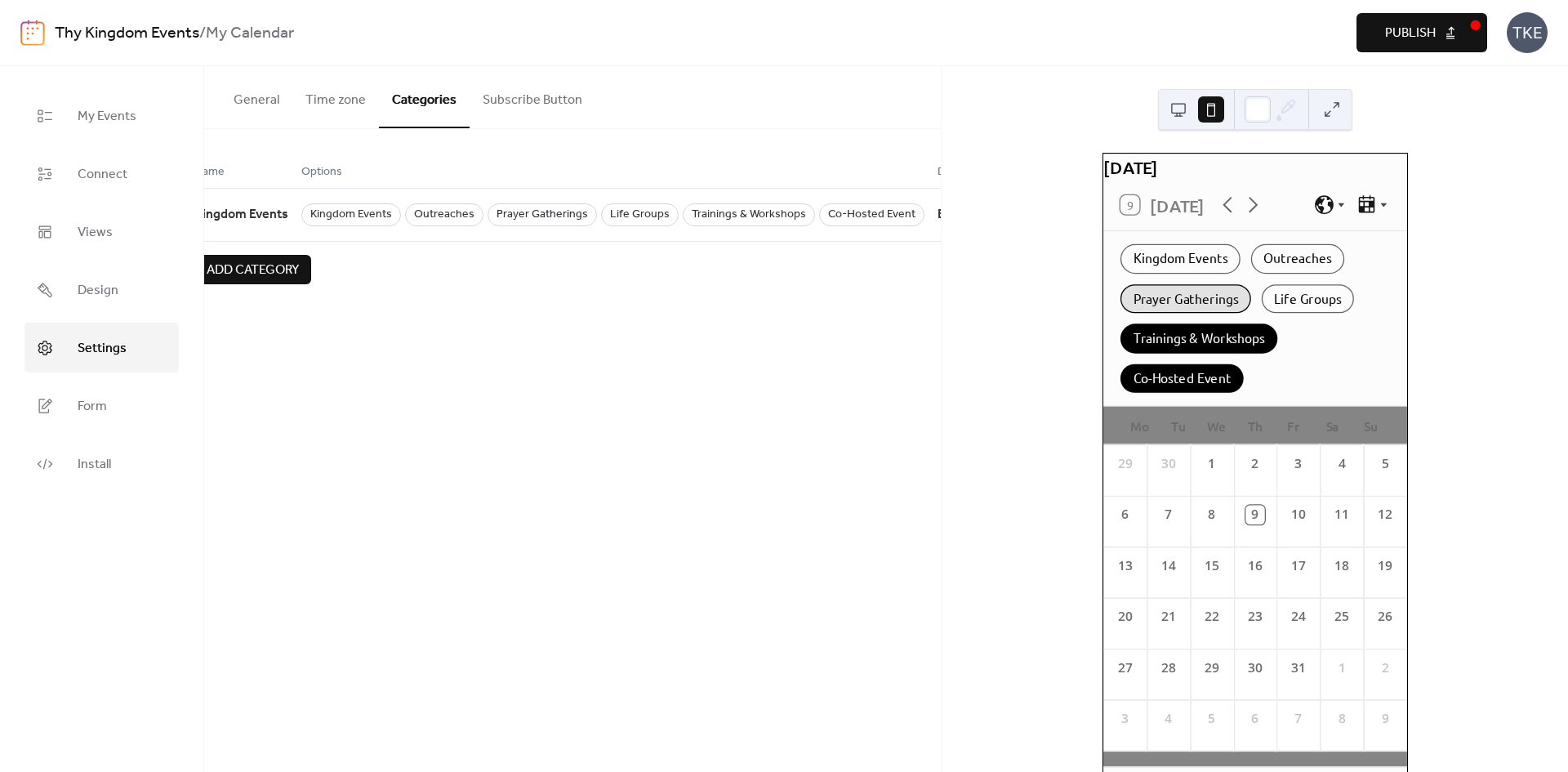
click at [1175, 313] on div "Prayer Gatherings" at bounding box center [1186, 298] width 131 height 29
click at [1183, 268] on div "Kingdom Events" at bounding box center [1180, 259] width 120 height 29
click at [1286, 269] on div "Outreaches" at bounding box center [1296, 259] width 93 height 29
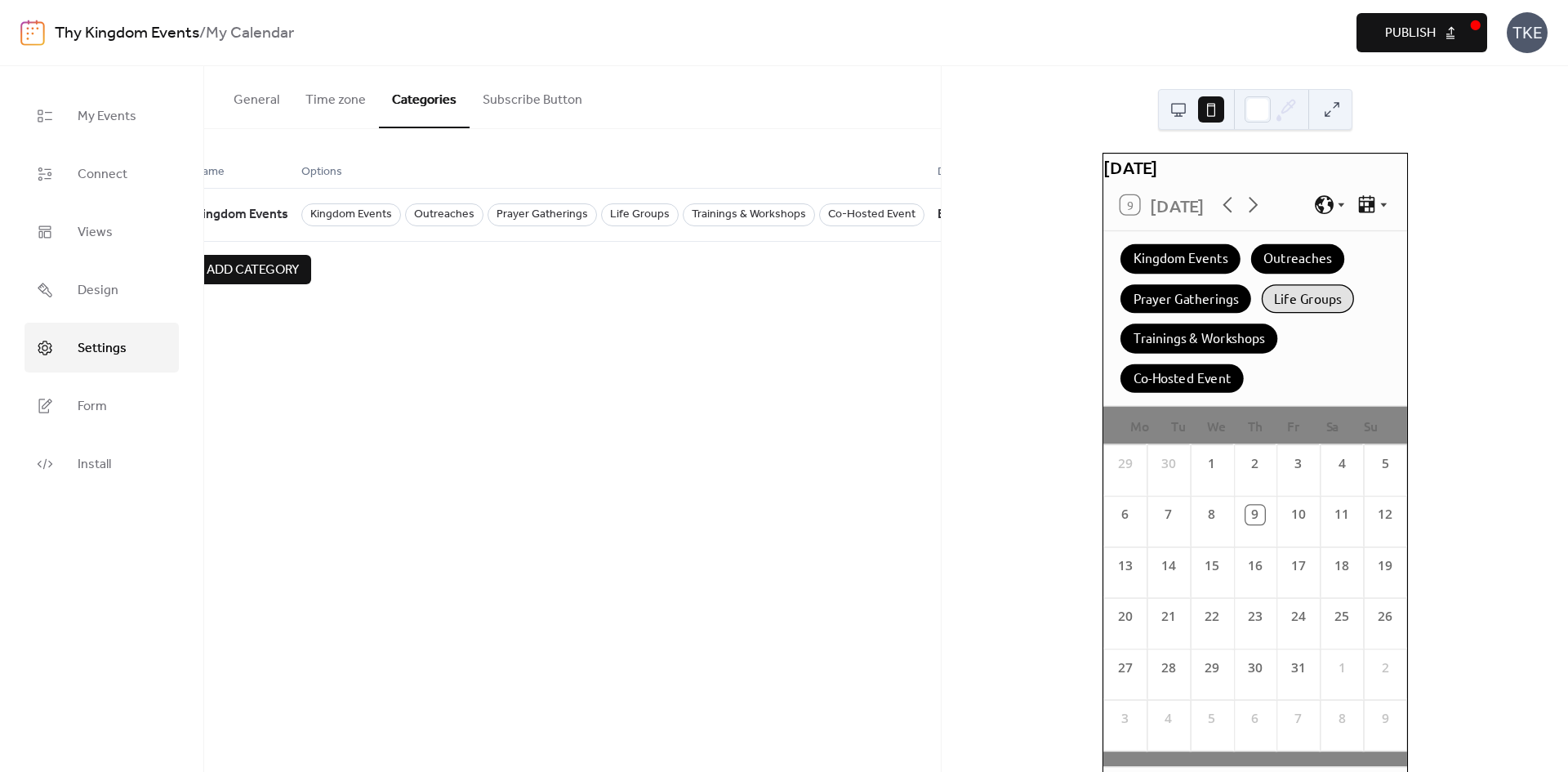
click at [1288, 313] on div "Life Groups" at bounding box center [1307, 298] width 92 height 29
click at [834, 450] on div "General Time zone Categories Subscribe Button Calendar language English Time fo…" at bounding box center [573, 419] width 737 height 706
click at [1305, 343] on div "Kingdom Events Outreaches Prayer Gatherings Life Groups Trainings & Workshops C…" at bounding box center [1255, 318] width 304 height 174
click at [1363, 212] on icon at bounding box center [1366, 203] width 16 height 17
click at [1348, 266] on span "Cards" at bounding box center [1353, 261] width 25 height 15
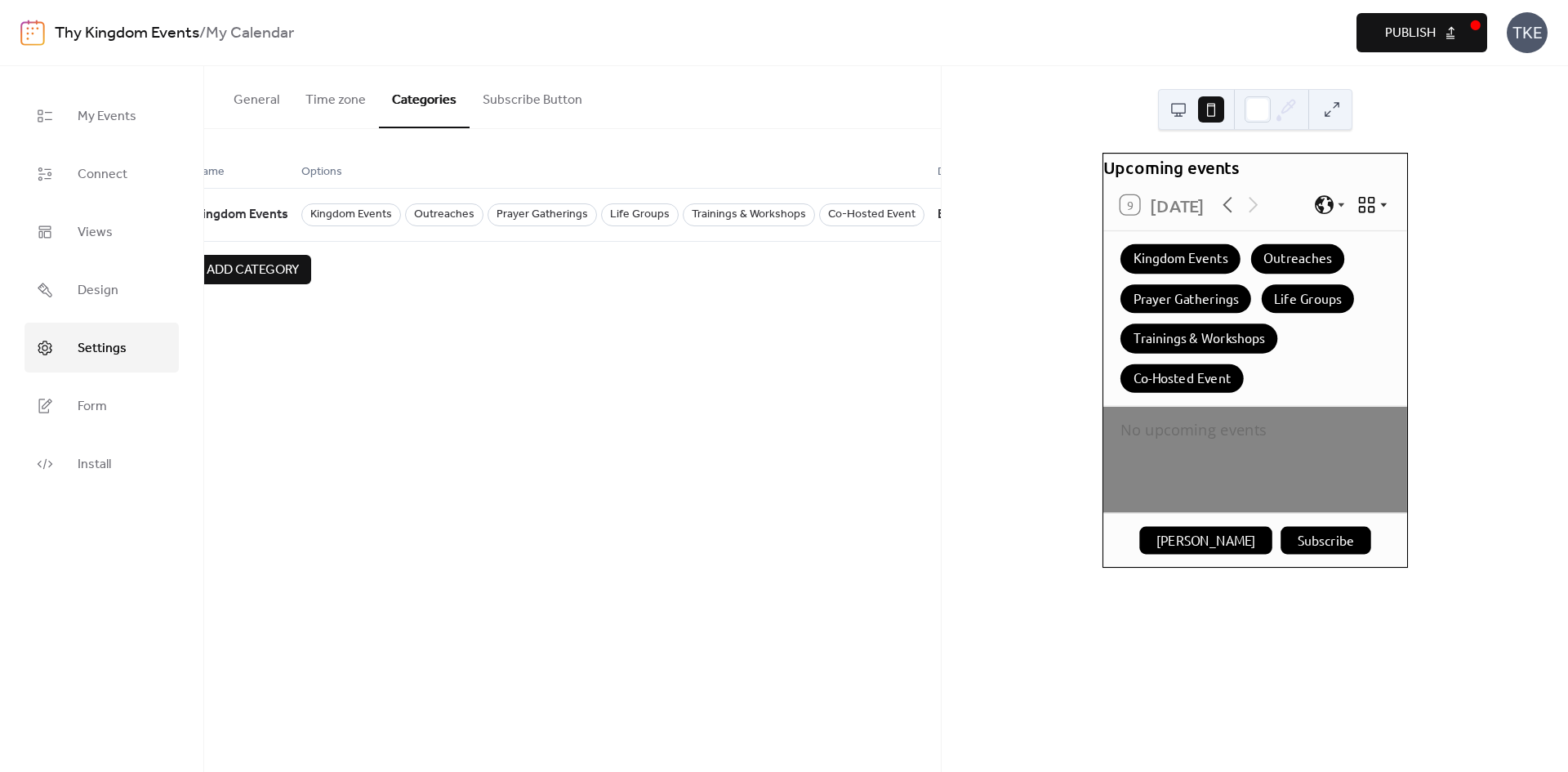
click at [1373, 216] on icon at bounding box center [1366, 205] width 21 height 21
click at [1356, 237] on span "Month" at bounding box center [1355, 240] width 29 height 15
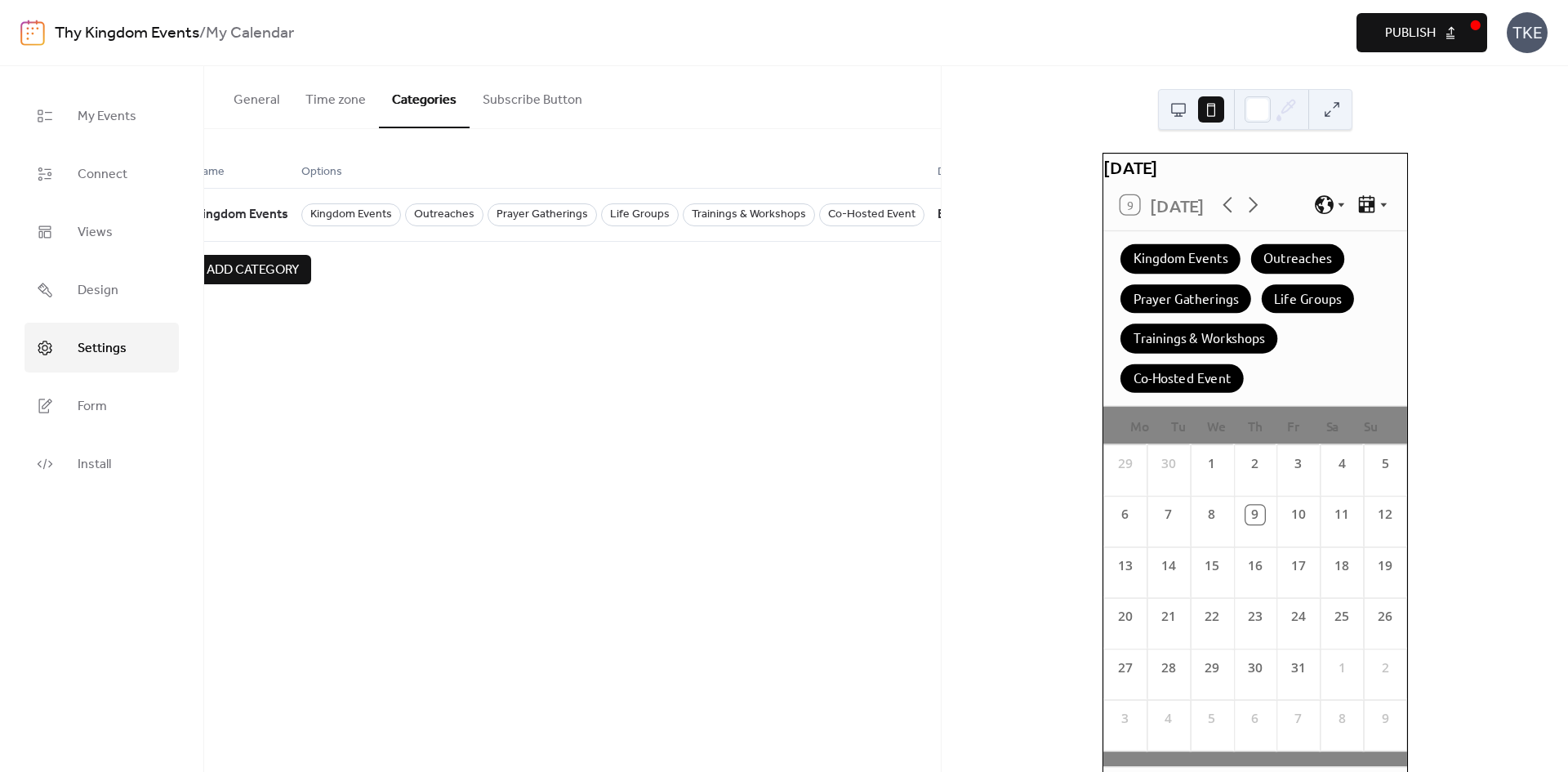
click at [1285, 496] on div "3" at bounding box center [1298, 470] width 43 height 50
click at [1333, 342] on div "Kingdom Events Outreaches Prayer Gatherings Life Groups Trainings & Workshops C…" at bounding box center [1255, 318] width 304 height 174
click at [1333, 304] on div "Life Groups" at bounding box center [1307, 298] width 92 height 29
drag, startPoint x: 1307, startPoint y: 267, endPoint x: 1228, endPoint y: 267, distance: 79.0
click at [1294, 267] on div "Outreaches" at bounding box center [1296, 259] width 93 height 29
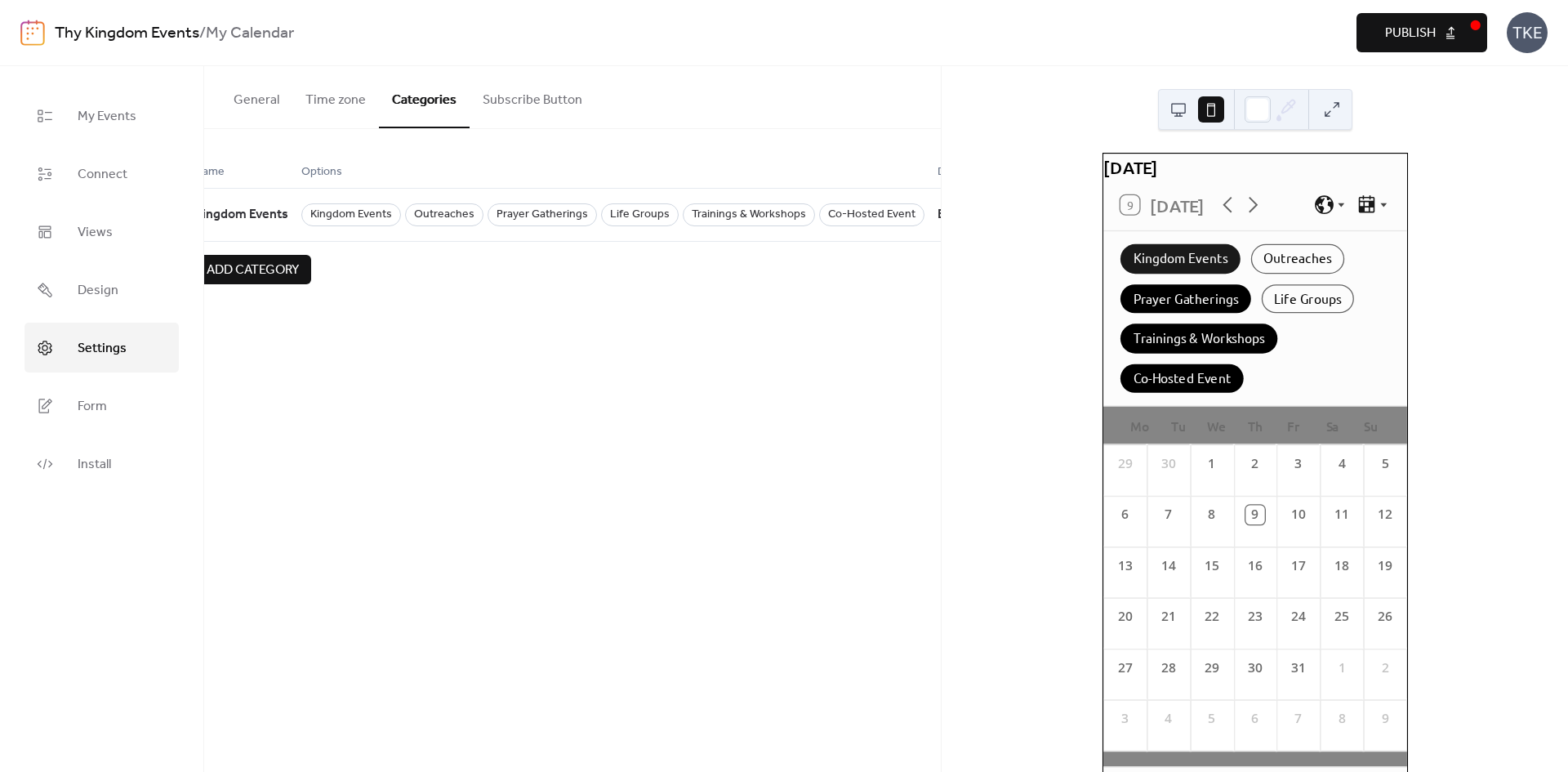
click at [1213, 266] on div "Kingdom Events" at bounding box center [1180, 259] width 120 height 29
click at [1205, 303] on div "Prayer Gatherings" at bounding box center [1186, 298] width 131 height 29
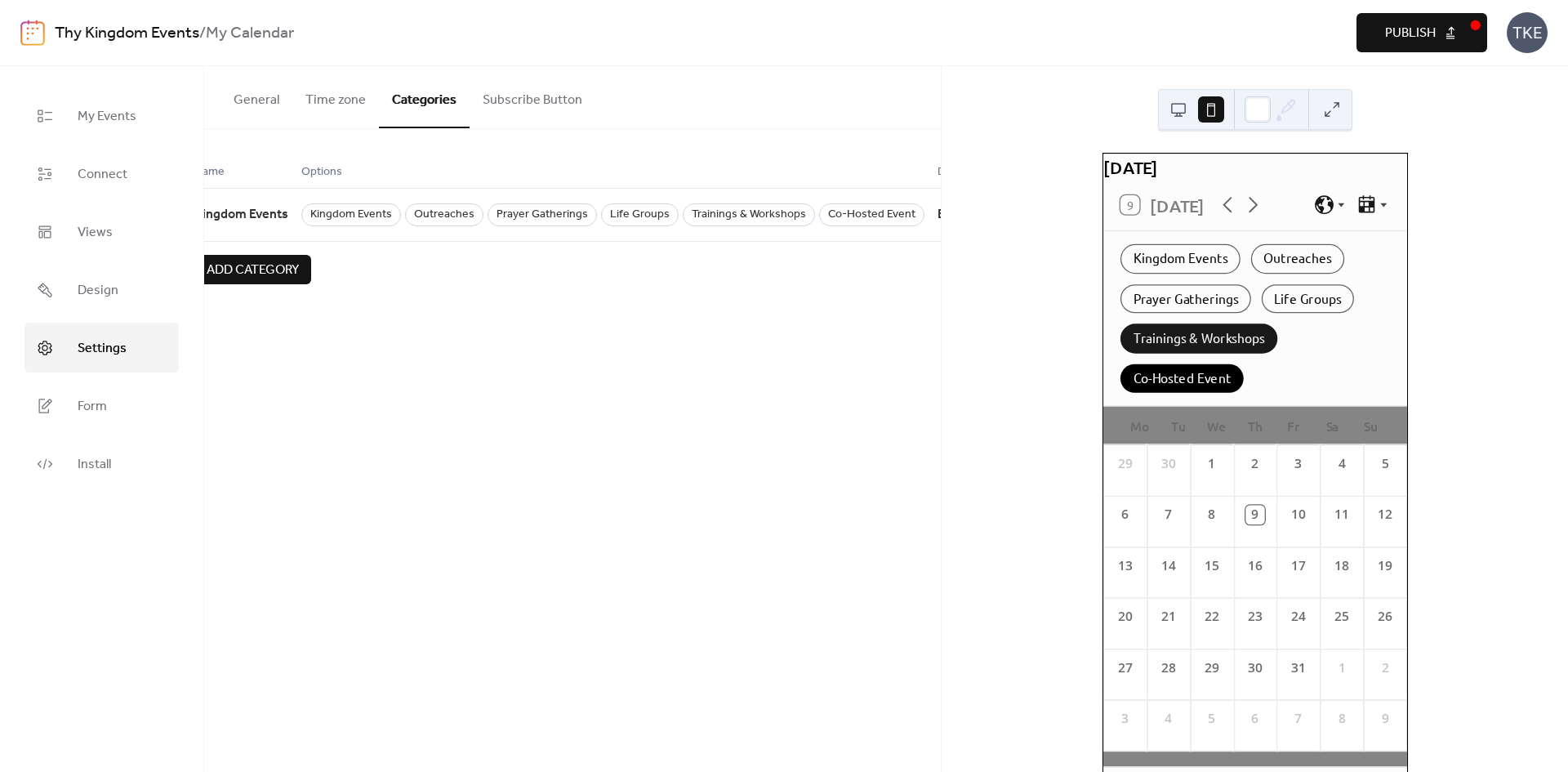
click at [1203, 353] on div "Trainings & Workshops" at bounding box center [1198, 338] width 157 height 29
click at [1197, 393] on div "Co-Hosted Event" at bounding box center [1181, 378] width 123 height 29
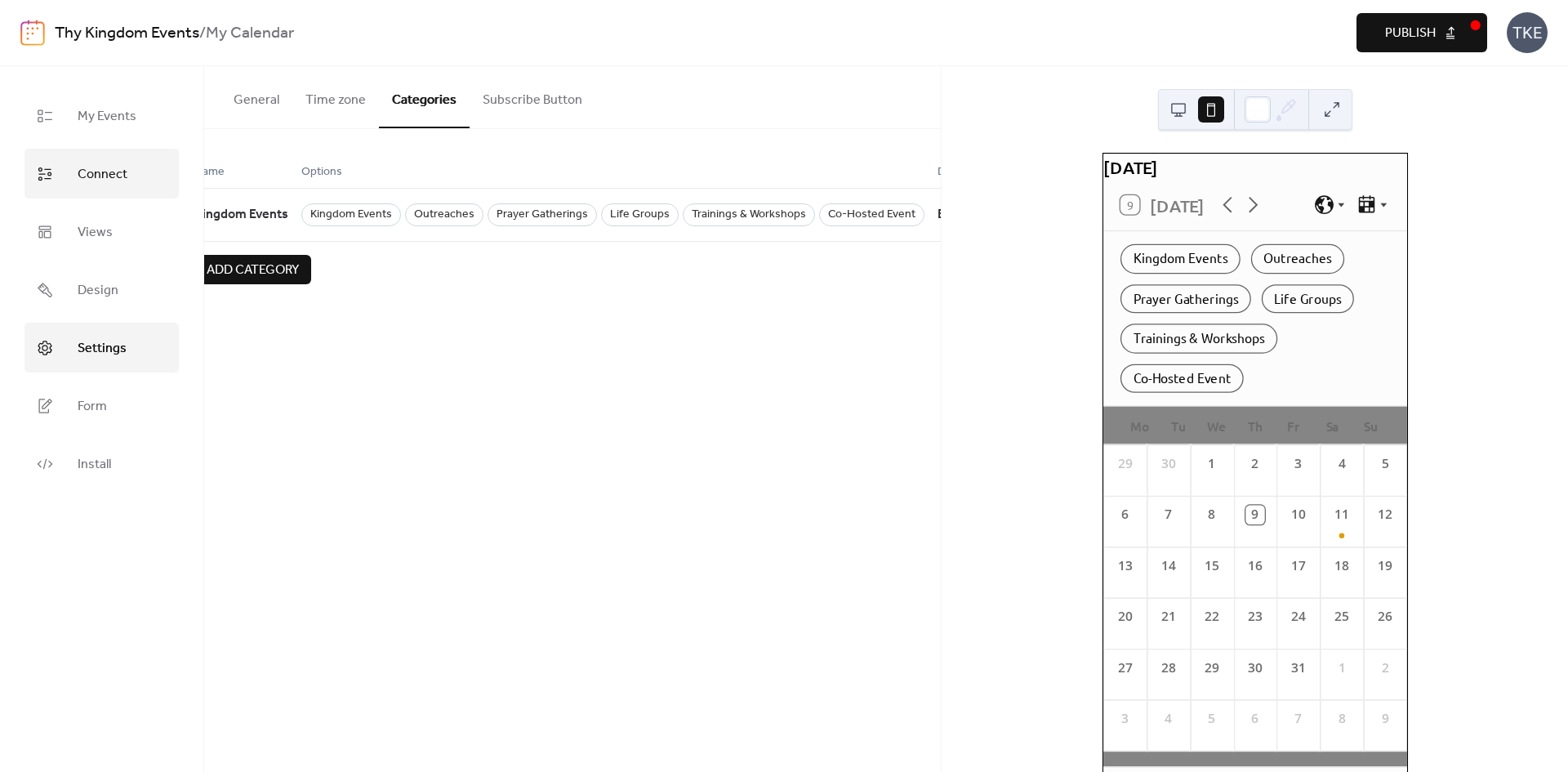
click at [86, 177] on span "Connect" at bounding box center [103, 174] width 50 height 26
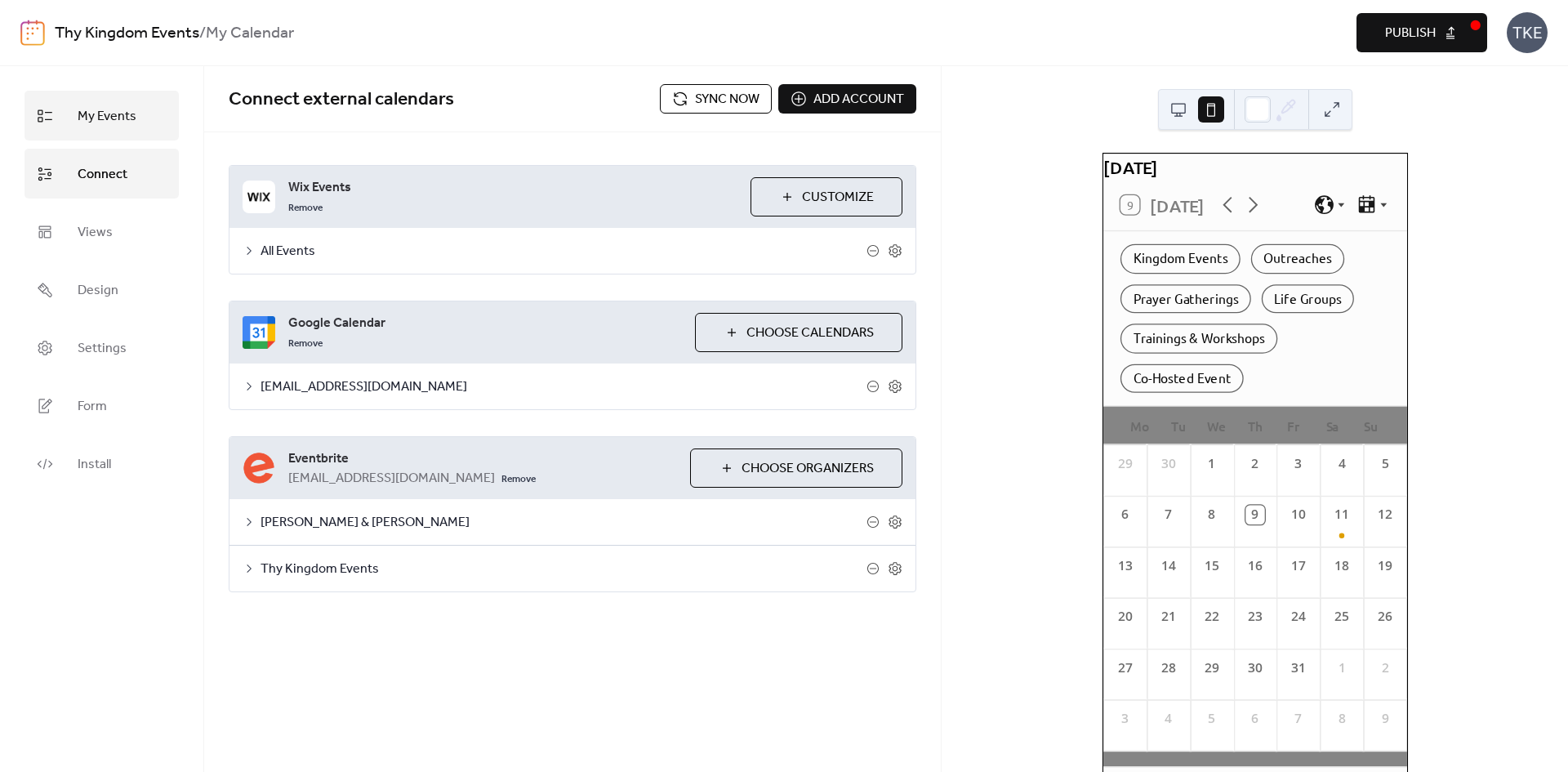
click at [110, 107] on span "My Events" at bounding box center [107, 116] width 58 height 26
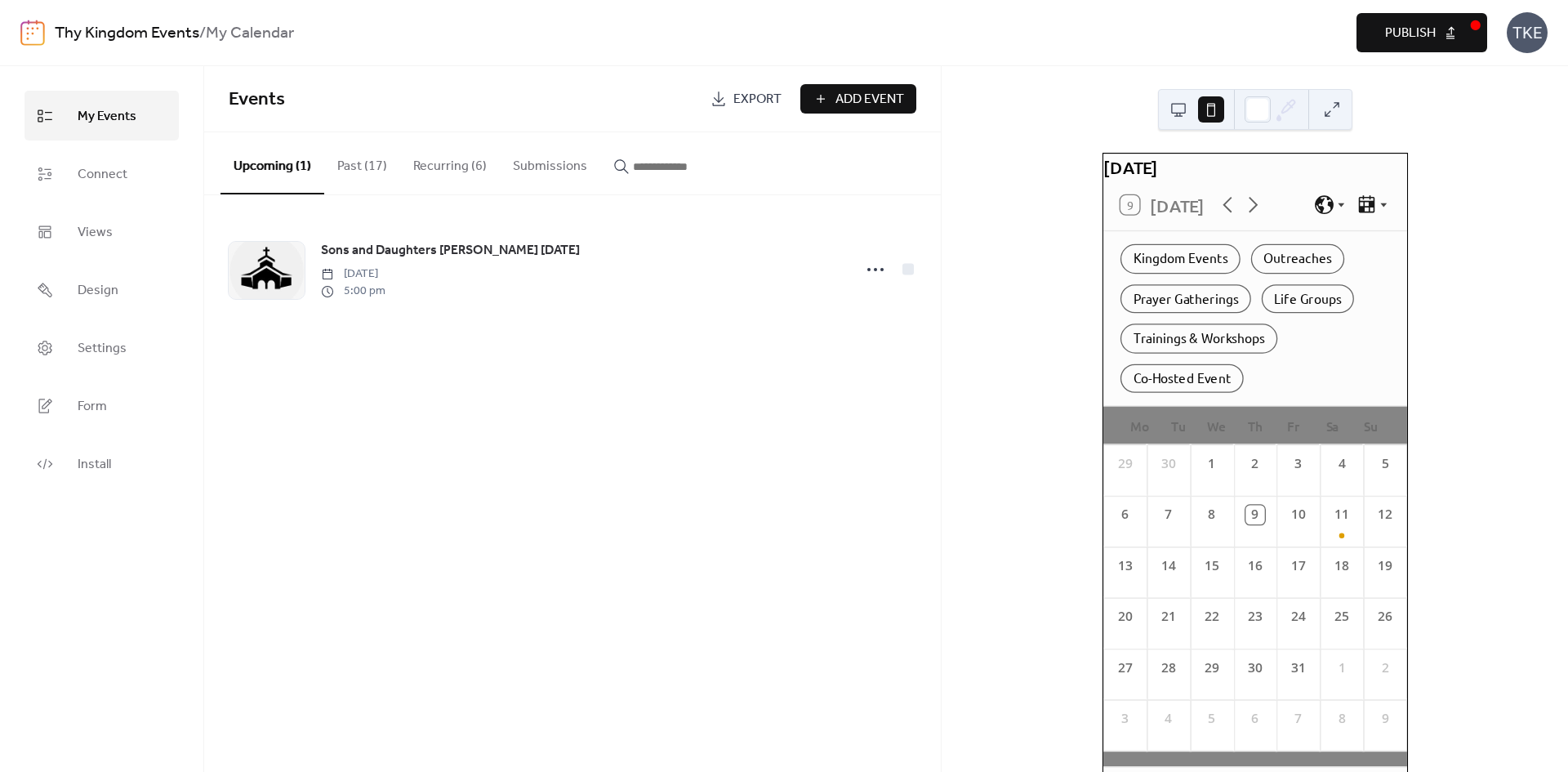
click at [112, 111] on span "My Events" at bounding box center [107, 116] width 58 height 26
click at [564, 170] on button "Submissions" at bounding box center [550, 162] width 100 height 60
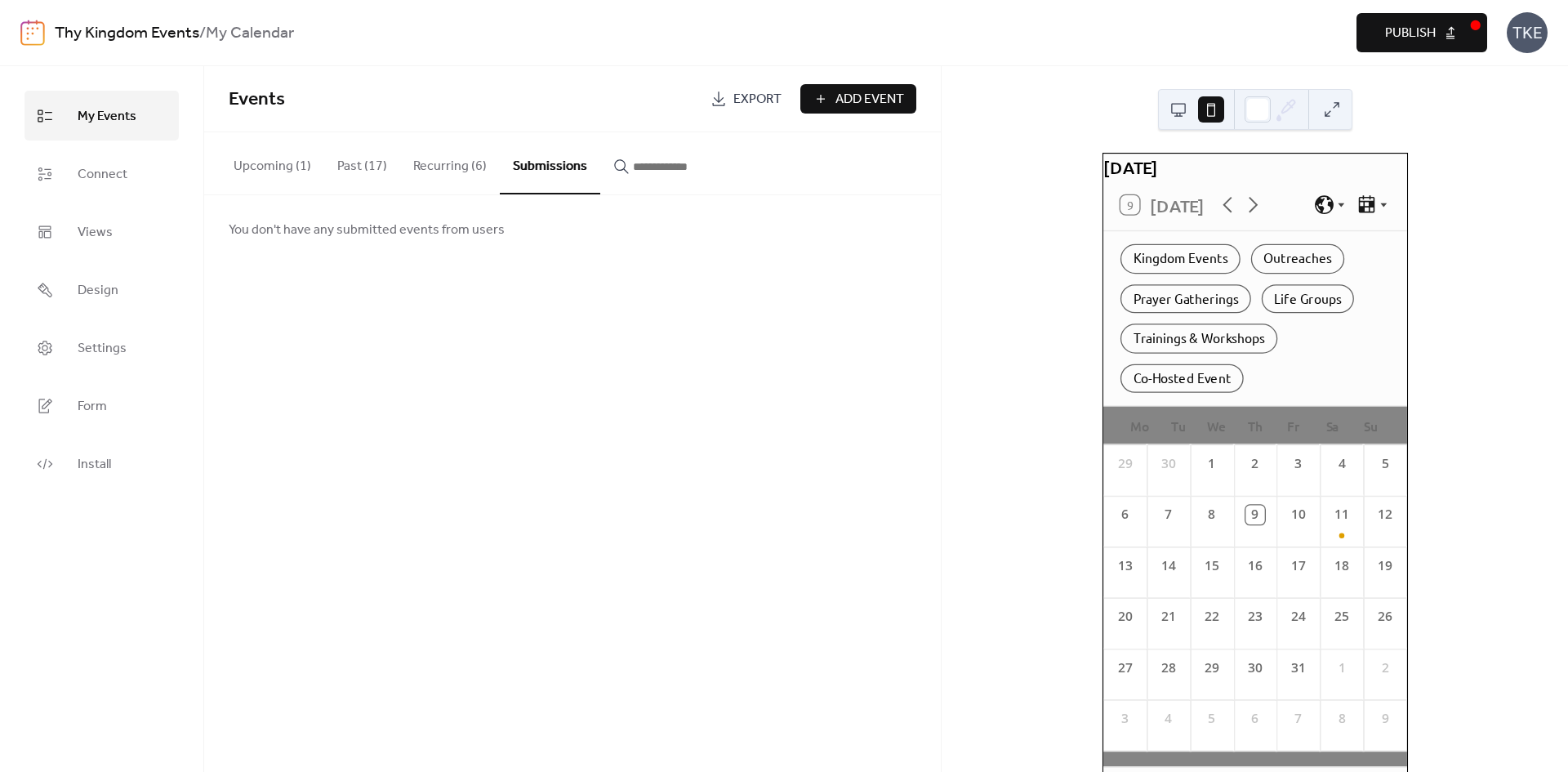
click at [460, 161] on button "Recurring (6)" at bounding box center [450, 162] width 100 height 60
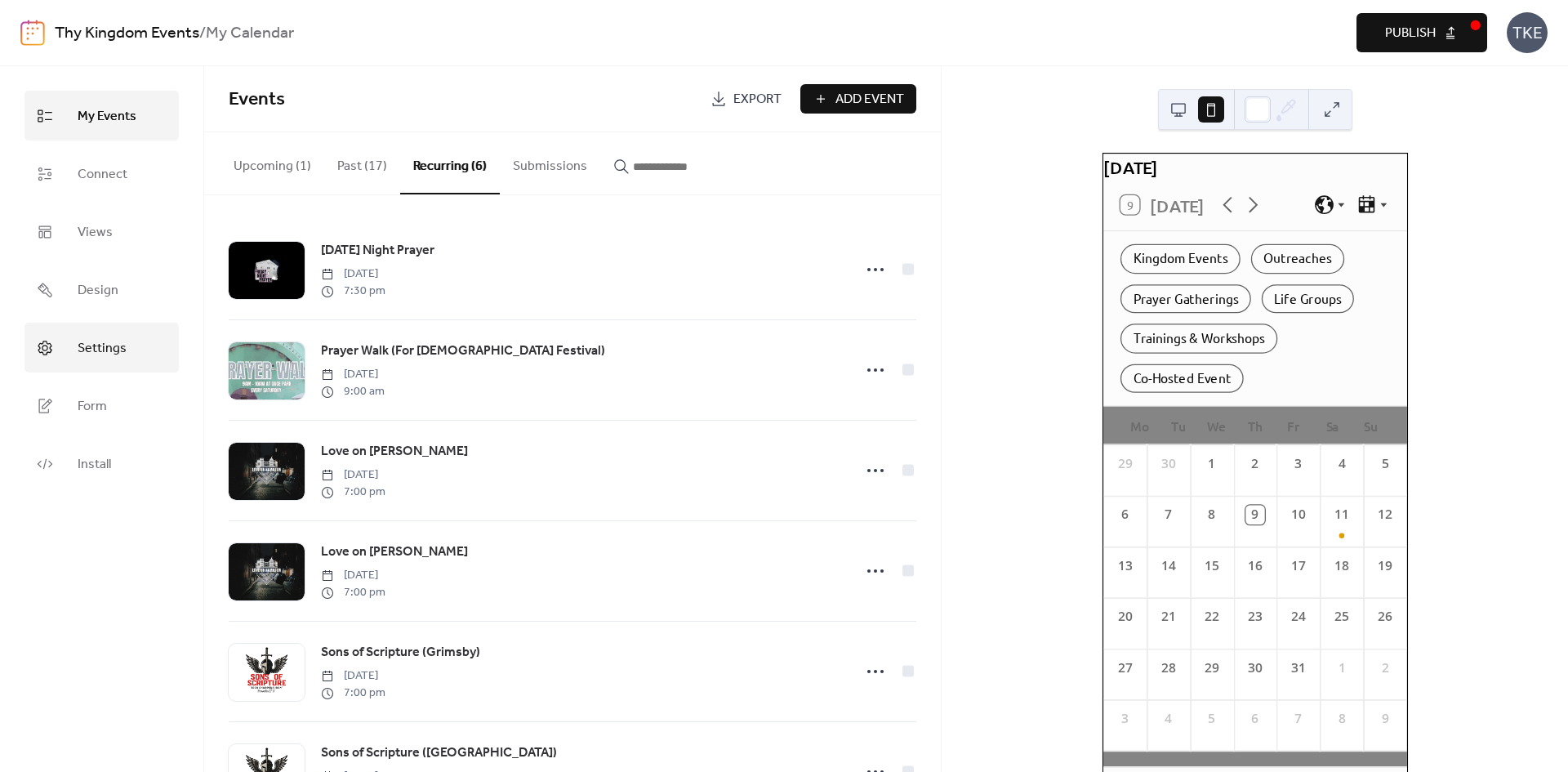
click at [116, 354] on span "Settings" at bounding box center [102, 348] width 49 height 26
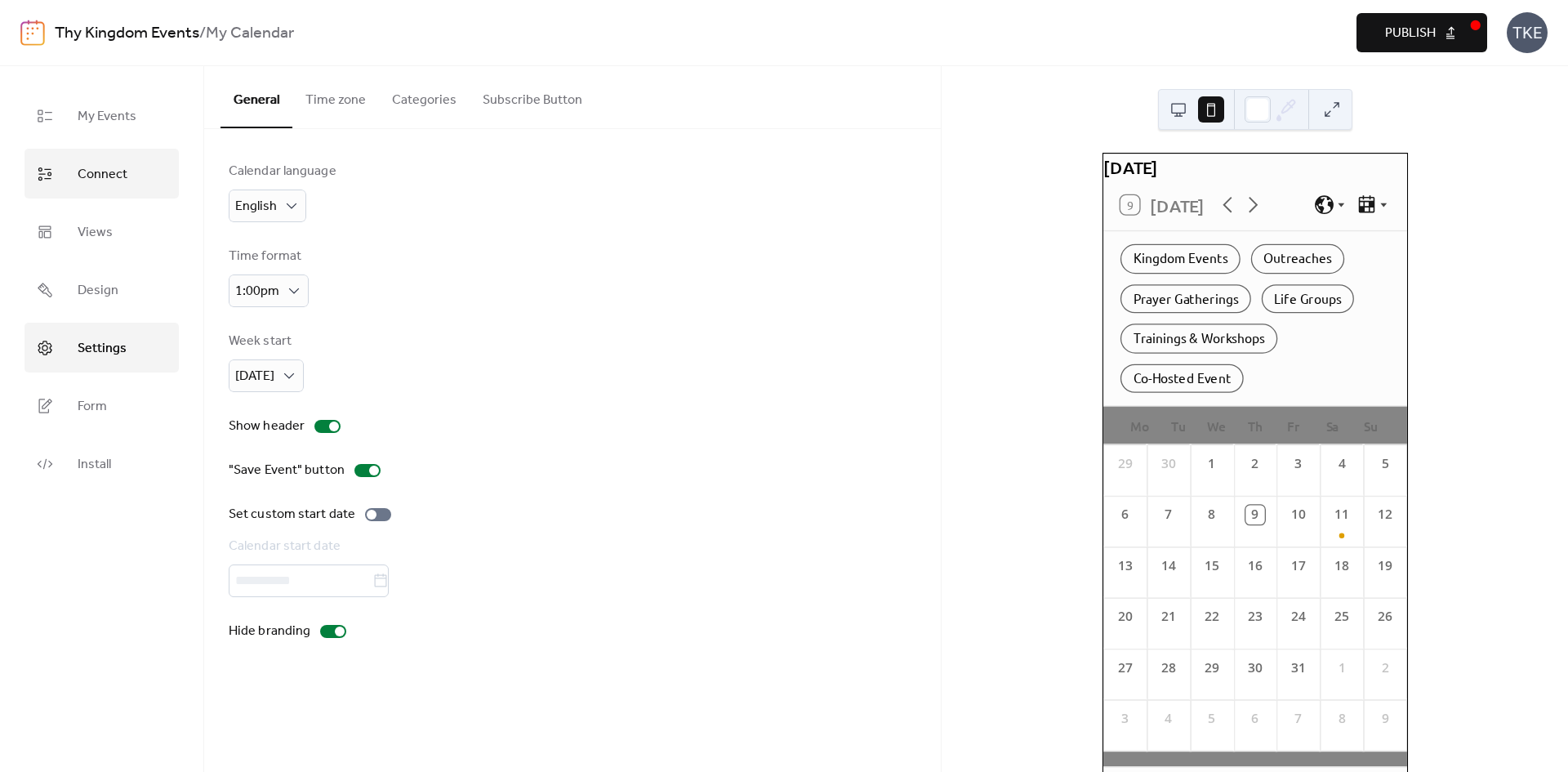
click at [89, 164] on span "Connect" at bounding box center [103, 174] width 50 height 26
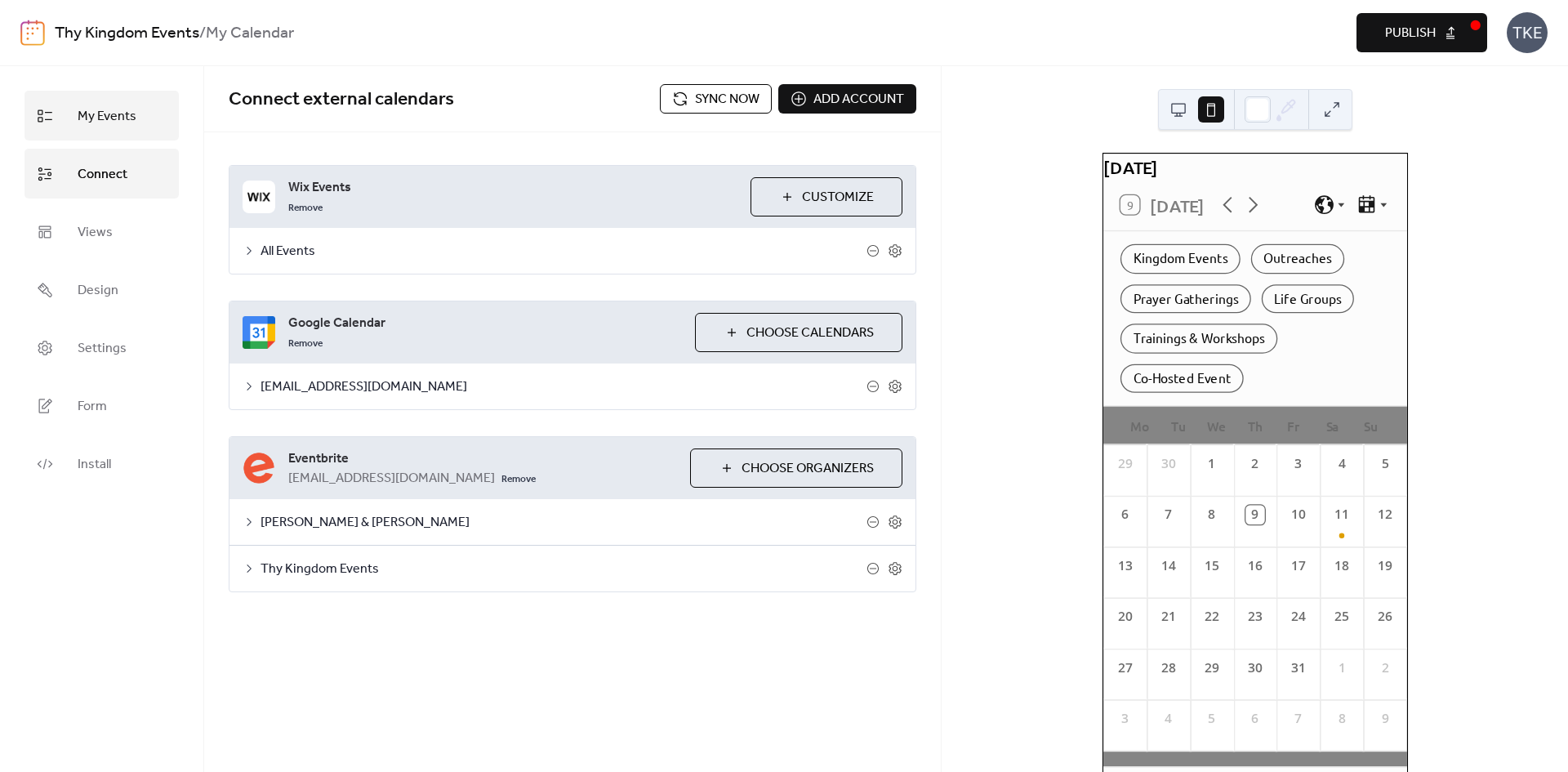
click at [91, 98] on link "My Events" at bounding box center [102, 115] width 154 height 50
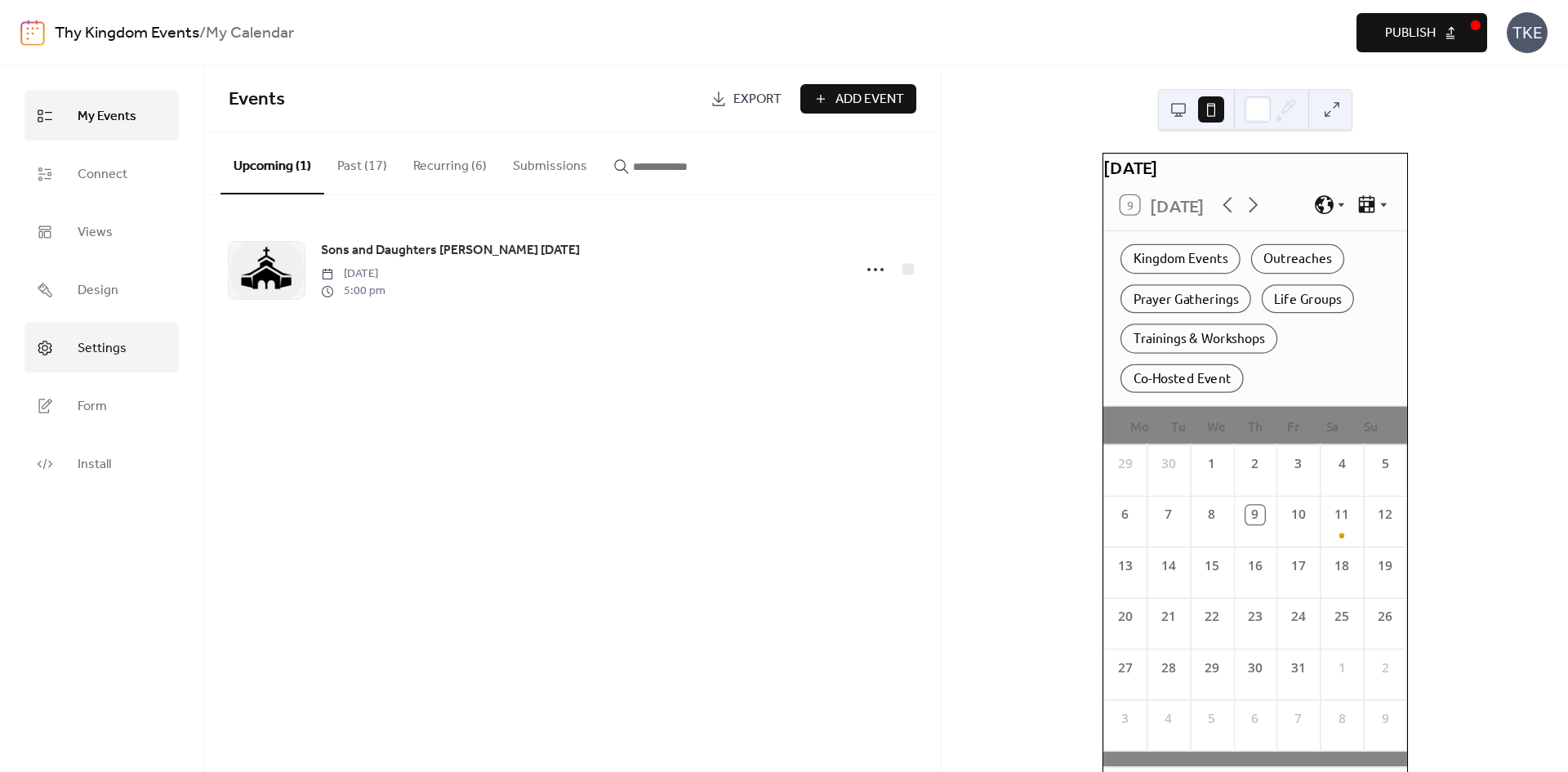
click at [117, 340] on span "Settings" at bounding box center [102, 348] width 49 height 26
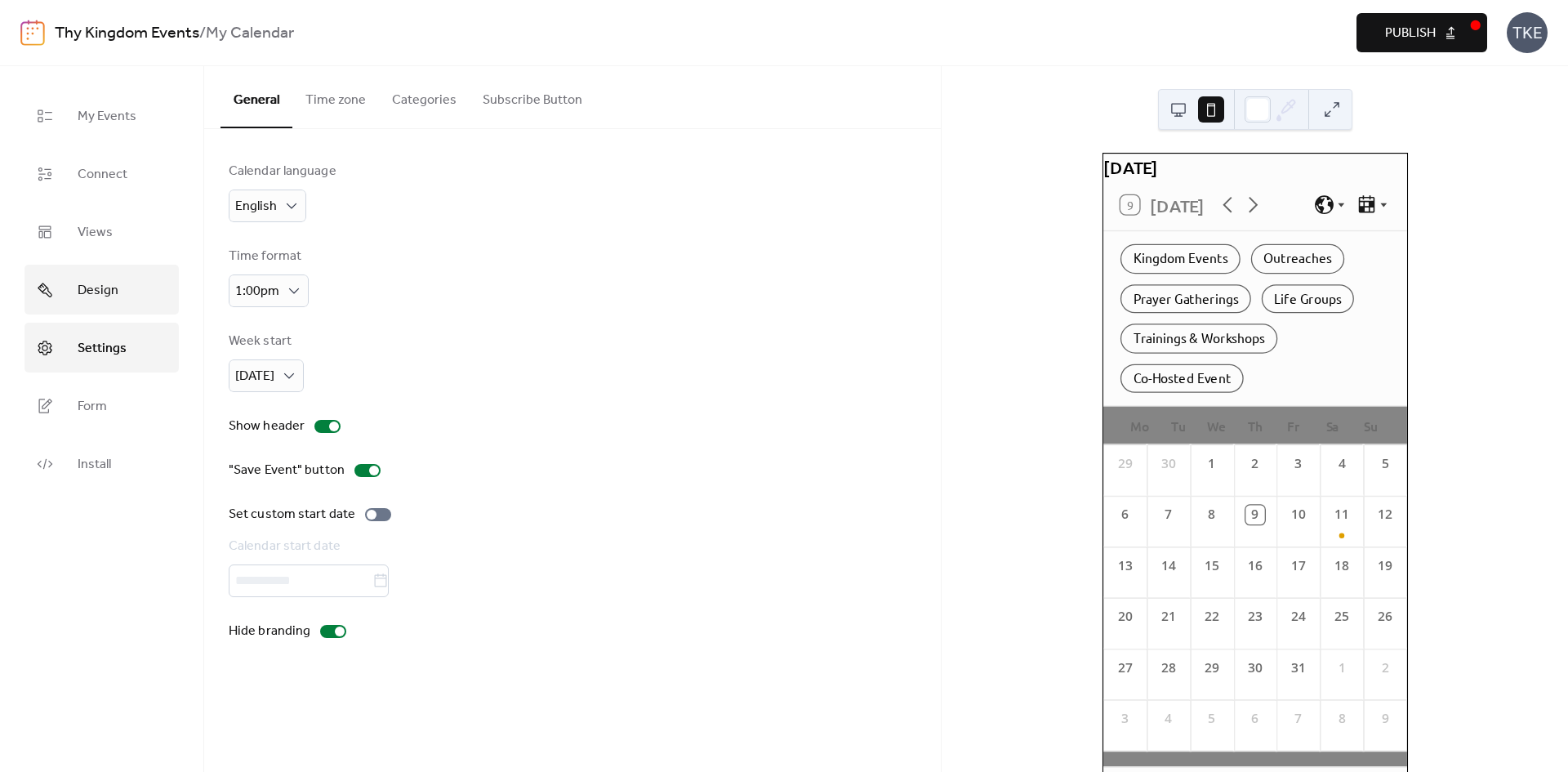
click at [114, 301] on span "Design" at bounding box center [98, 290] width 41 height 26
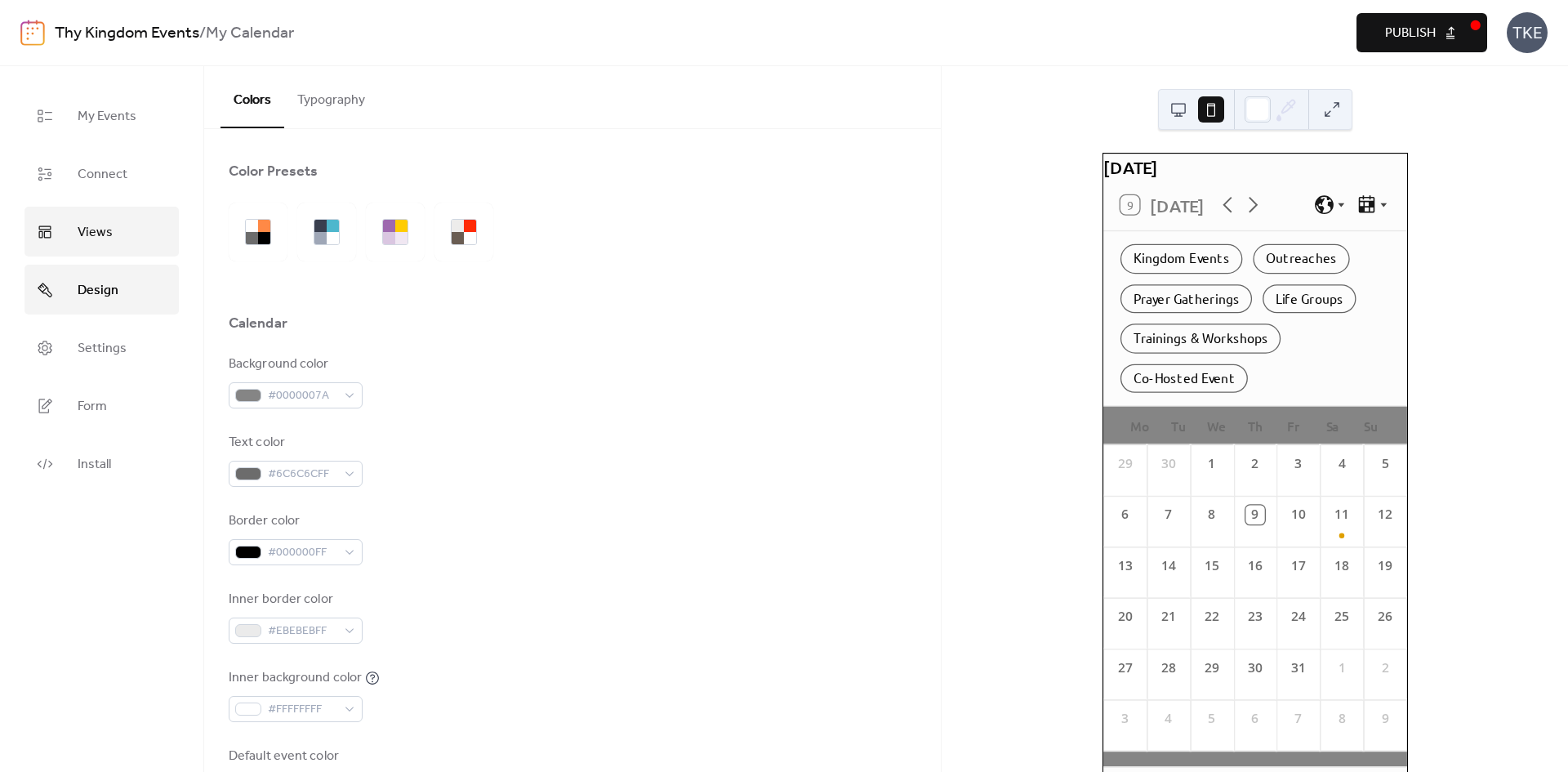
click at [105, 237] on span "Views" at bounding box center [96, 232] width 35 height 26
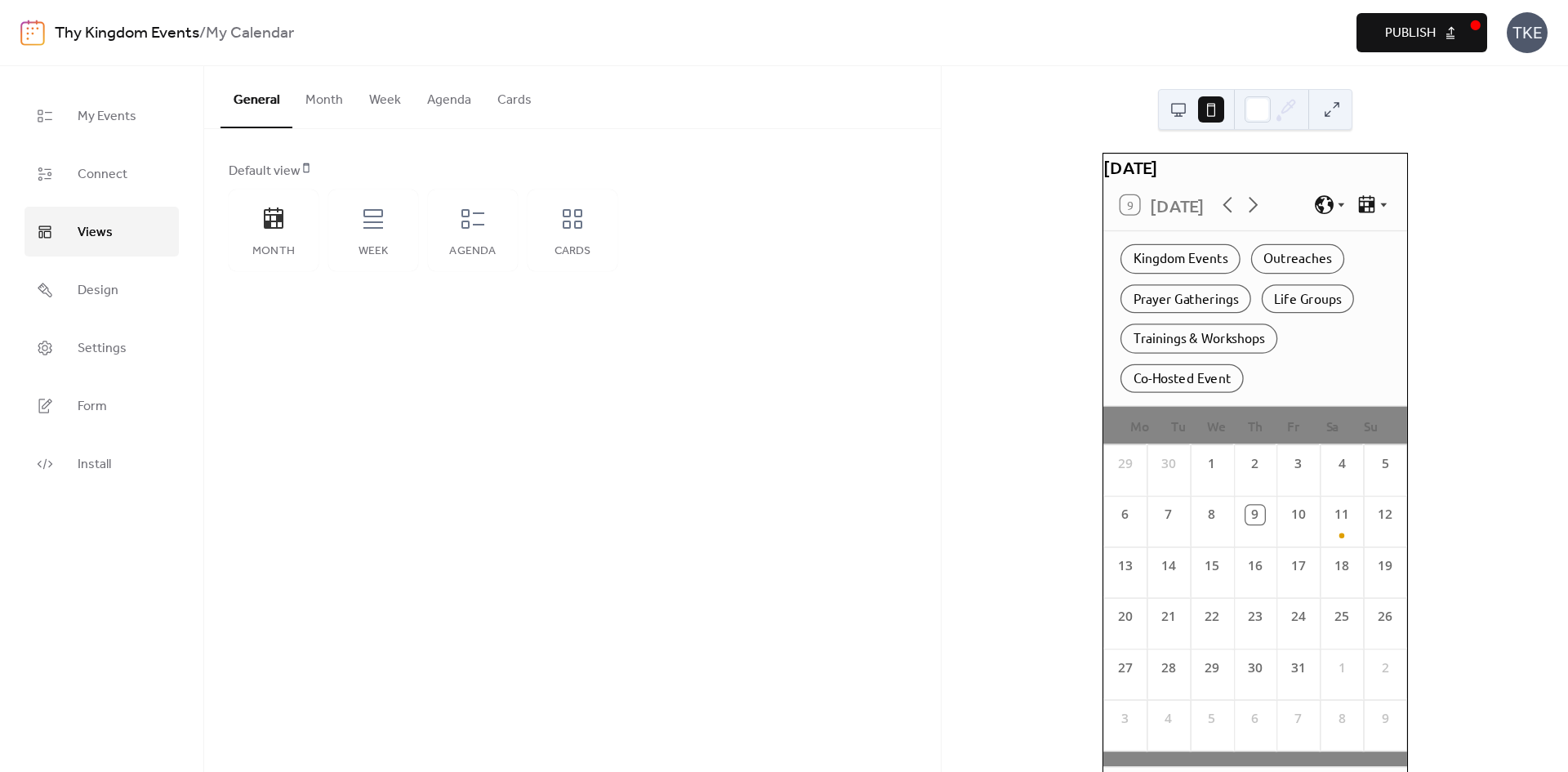
click at [1176, 104] on button at bounding box center [1178, 110] width 27 height 27
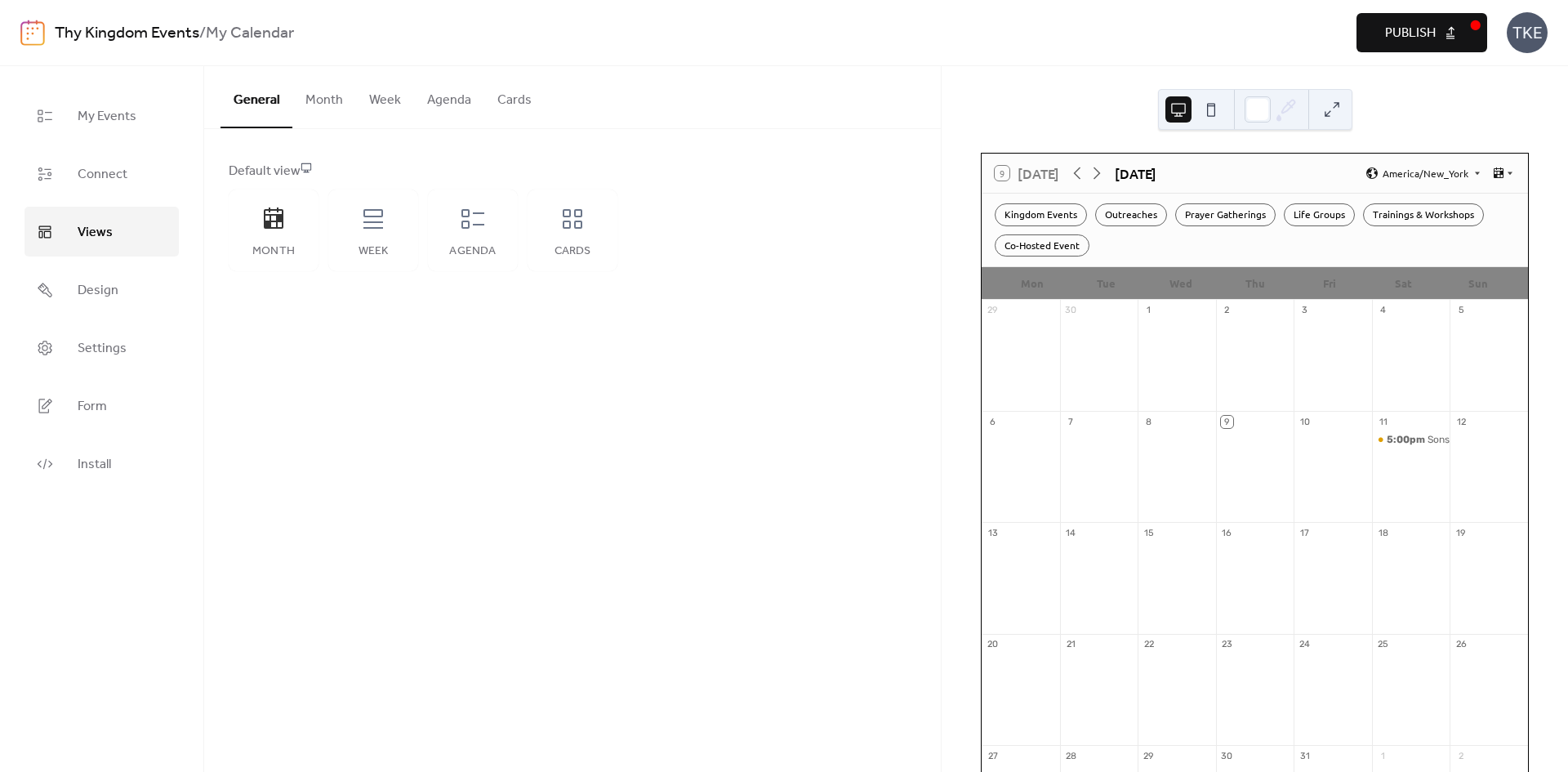
click at [1225, 105] on div at bounding box center [1255, 110] width 195 height 41
click at [1217, 109] on button at bounding box center [1211, 110] width 27 height 27
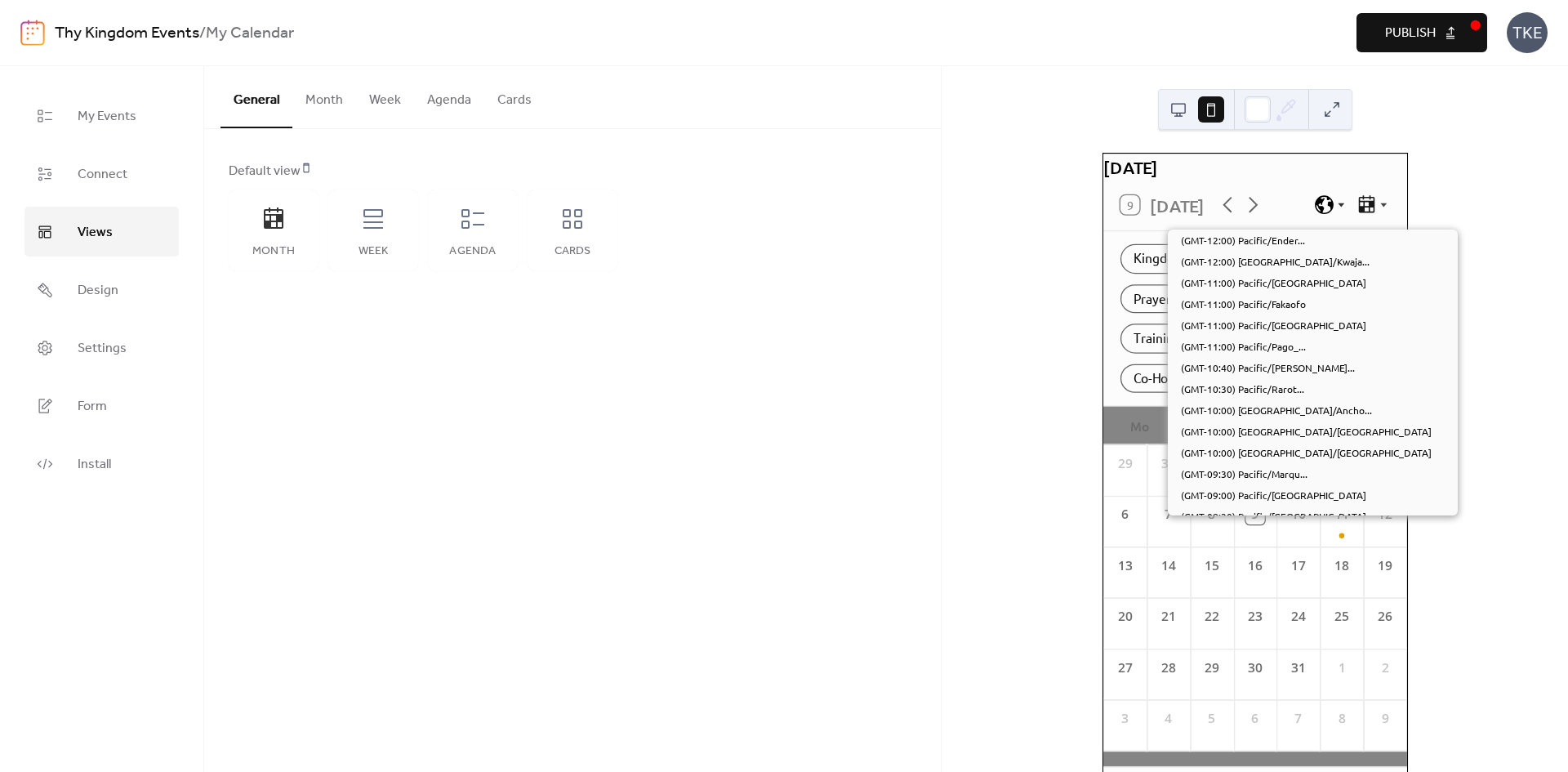
click at [1334, 212] on icon at bounding box center [1340, 205] width 13 height 13
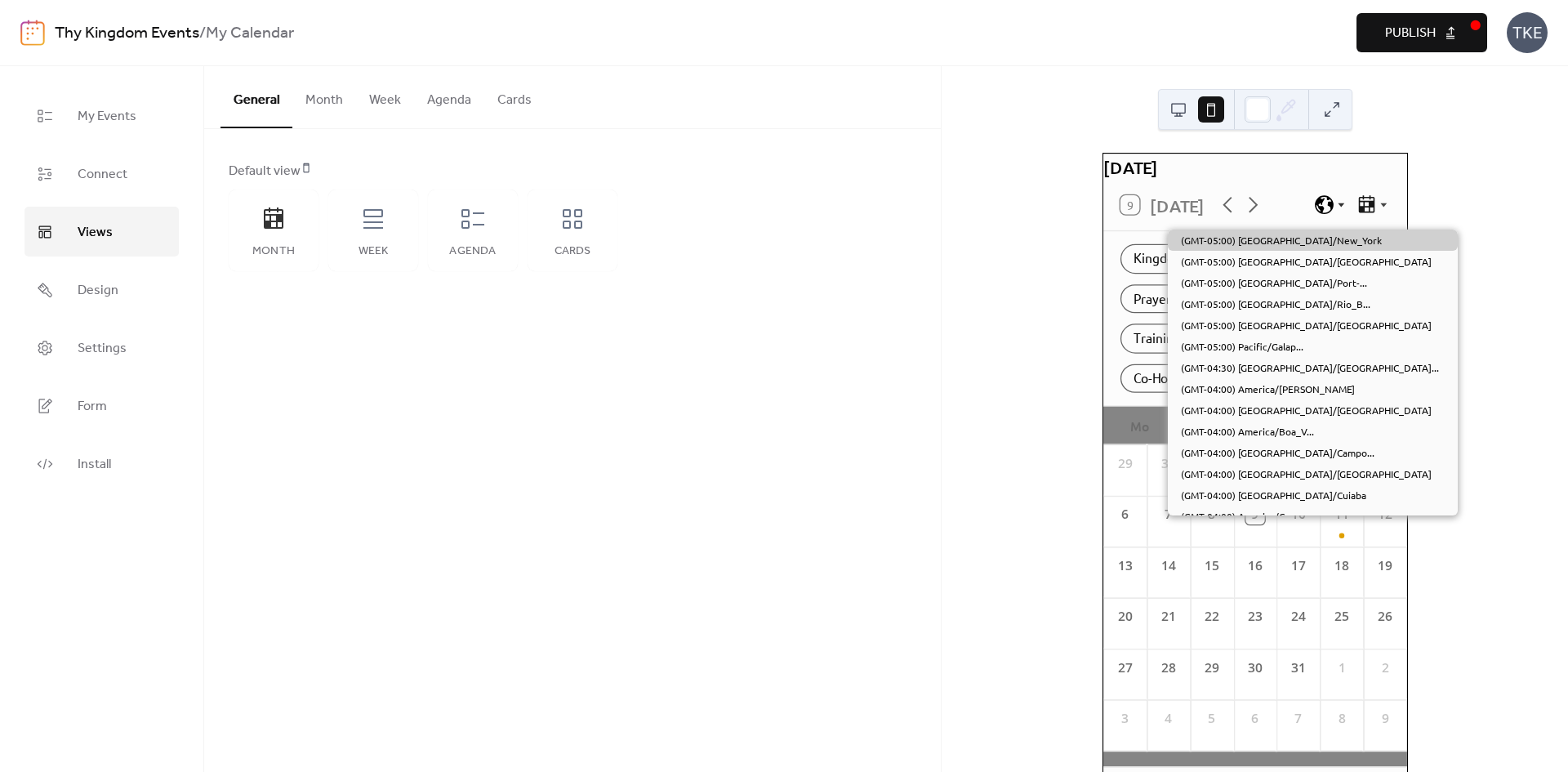
click at [1334, 212] on icon at bounding box center [1340, 205] width 13 height 13
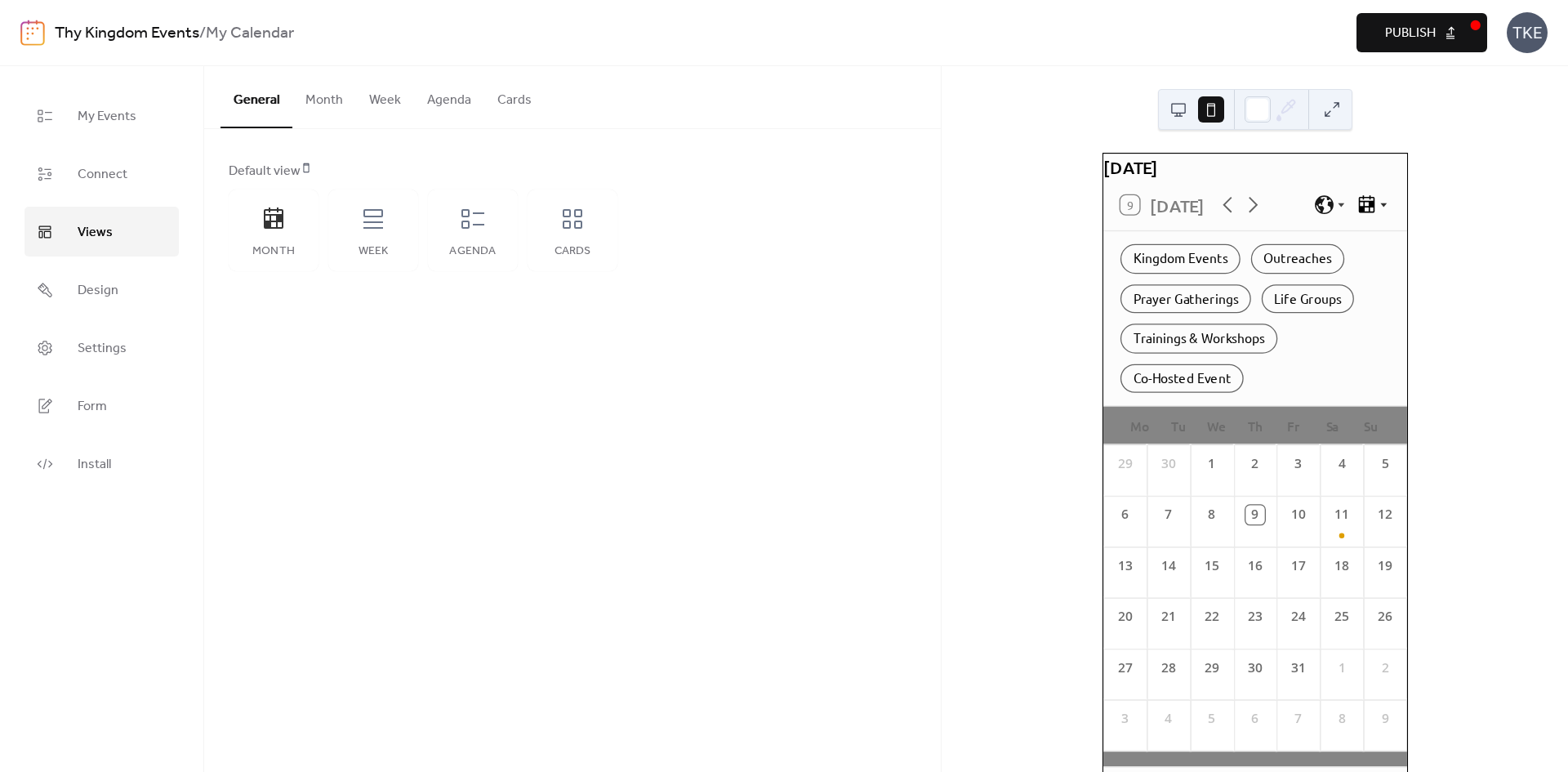
click at [1360, 209] on icon at bounding box center [1366, 205] width 21 height 21
click at [1360, 212] on icon at bounding box center [1366, 203] width 16 height 17
click at [1211, 390] on div "Co-Hosted Event" at bounding box center [1181, 378] width 123 height 29
click at [1214, 348] on div "Trainings & Workshops" at bounding box center [1198, 338] width 157 height 29
click at [1186, 296] on div "Kingdom Events Outreaches Prayer Gatherings Life Groups Trainings & Workshops C…" at bounding box center [1255, 318] width 304 height 174
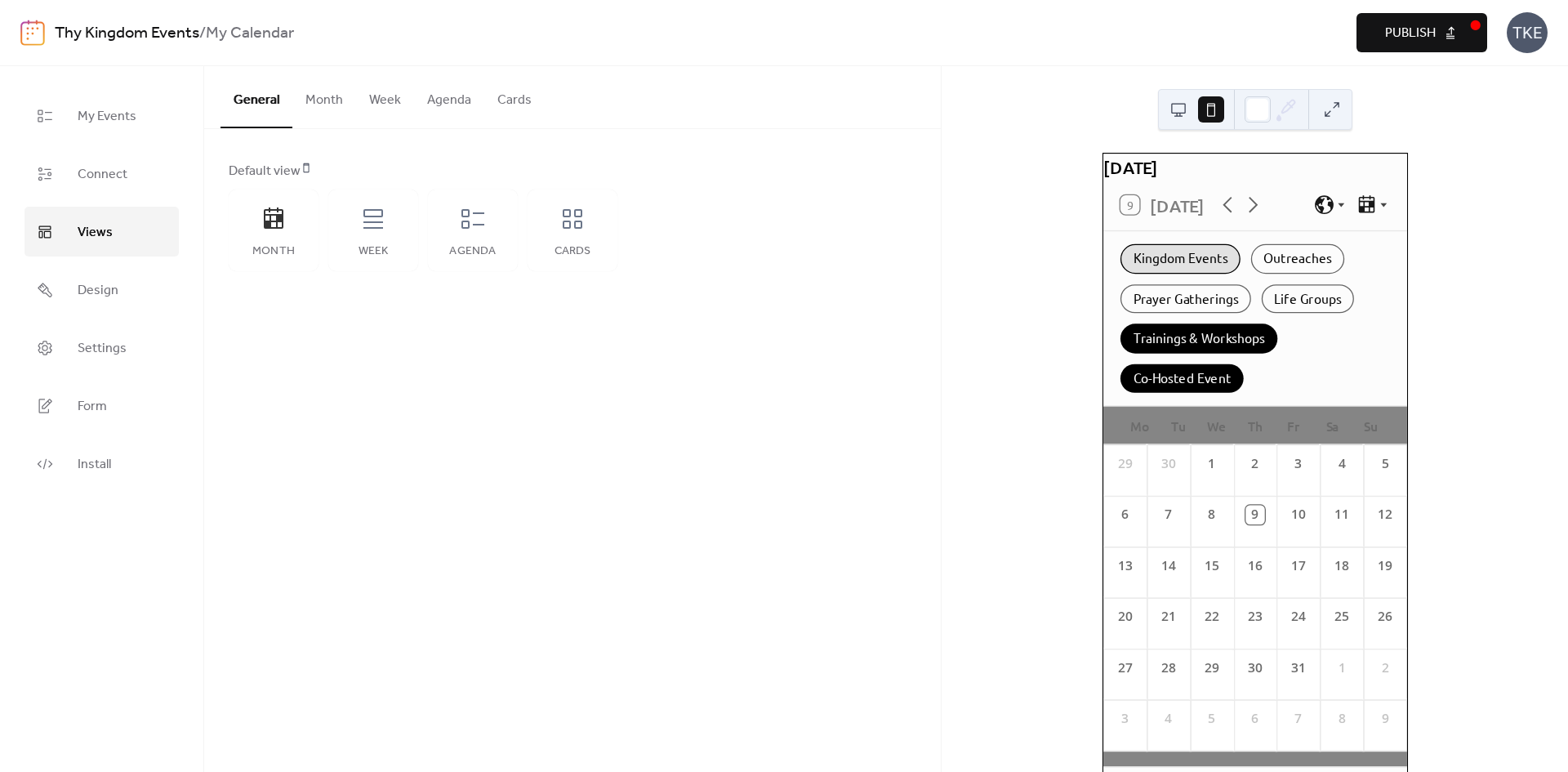
click at [1187, 268] on div "Kingdom Events" at bounding box center [1180, 259] width 120 height 29
click at [1217, 326] on div "Kingdom Events Outreaches Prayer Gatherings Life Groups Trainings & Workshops C…" at bounding box center [1255, 318] width 304 height 174
click at [1273, 312] on div "Life Groups" at bounding box center [1307, 298] width 92 height 29
click at [1285, 274] on div "Outreaches" at bounding box center [1296, 259] width 93 height 29
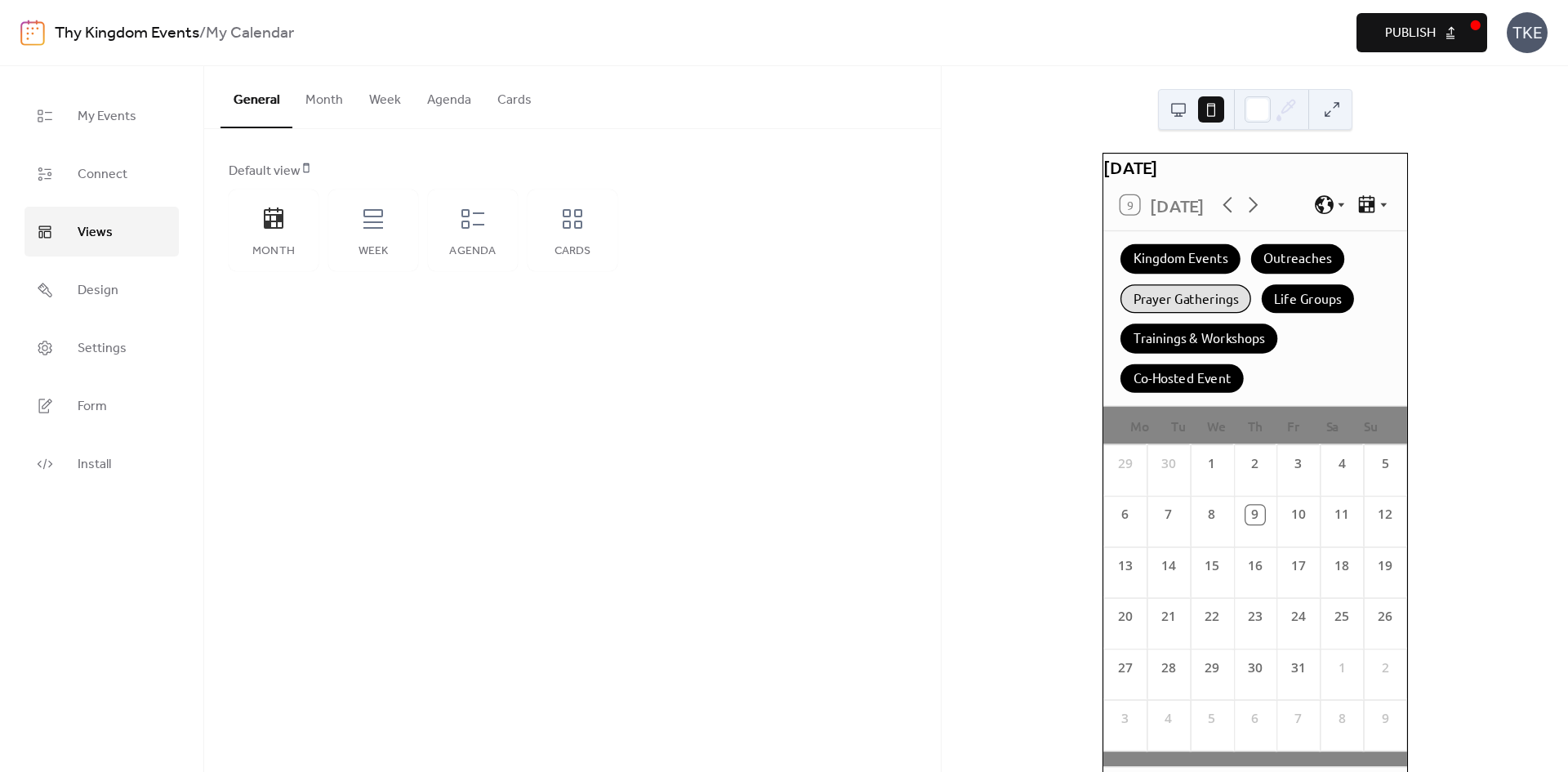
drag, startPoint x: 1209, startPoint y: 300, endPoint x: 1215, endPoint y: 307, distance: 9.2
click at [1209, 306] on div "Prayer Gatherings" at bounding box center [1186, 298] width 131 height 29
click at [1305, 302] on div "Life Groups" at bounding box center [1307, 298] width 92 height 29
click at [1265, 272] on div "Outreaches" at bounding box center [1296, 259] width 93 height 29
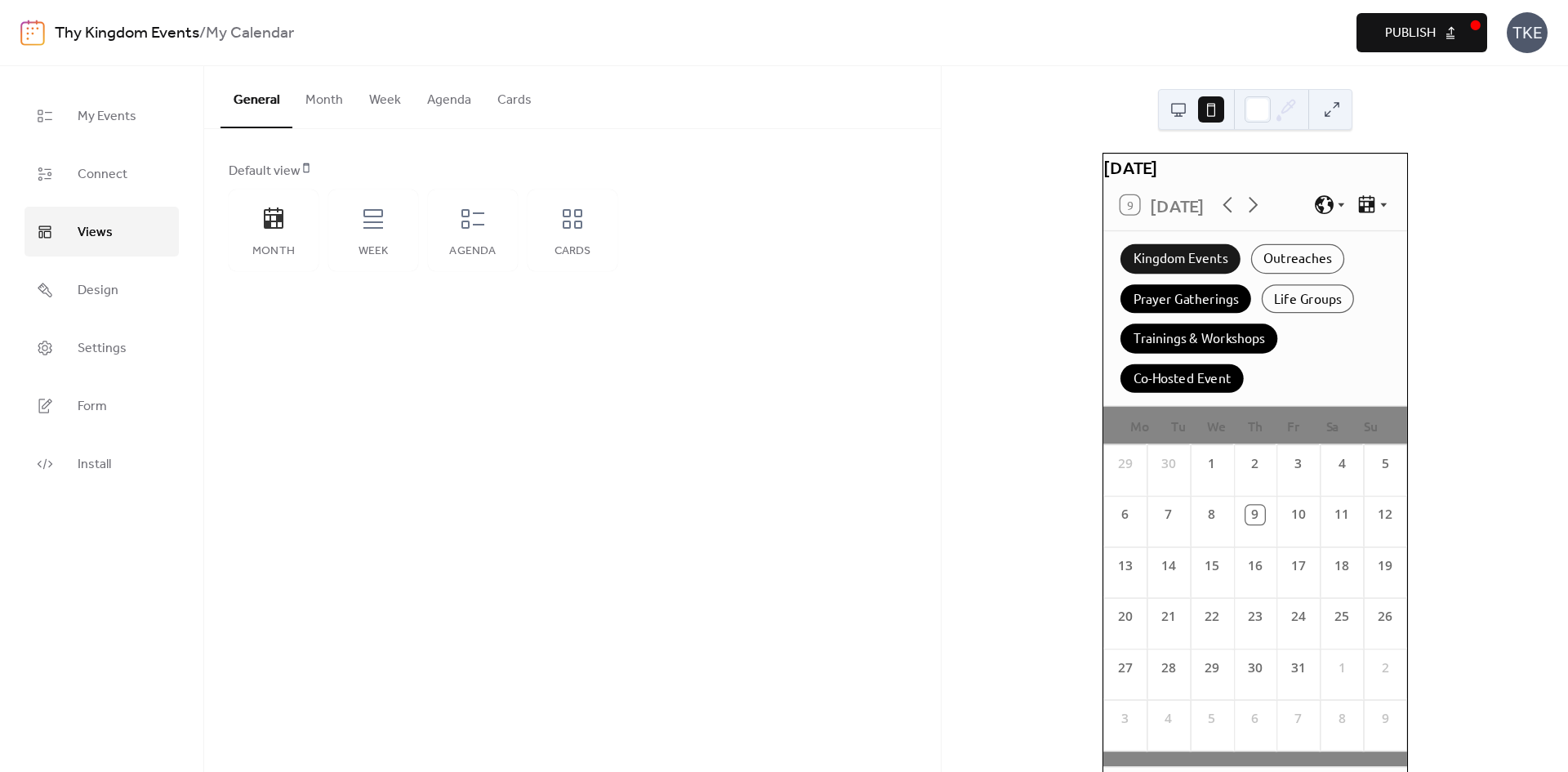
click at [1193, 274] on div "Kingdom Events" at bounding box center [1180, 259] width 120 height 29
click at [1195, 313] on div "Prayer Gatherings" at bounding box center [1186, 298] width 131 height 29
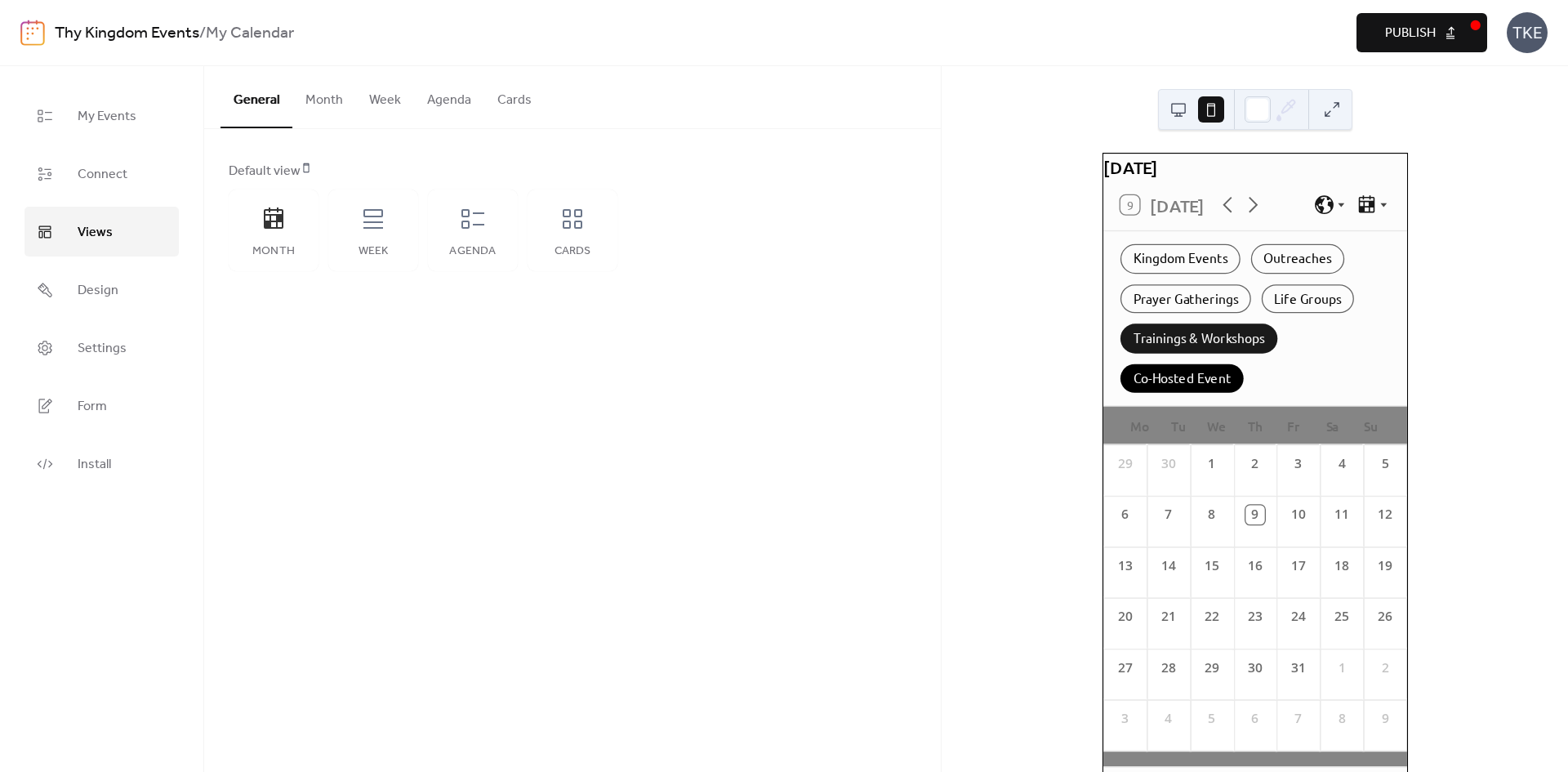
click at [1202, 344] on div "Trainings & Workshops" at bounding box center [1198, 338] width 157 height 29
click at [1205, 385] on div "Co-Hosted Event" at bounding box center [1181, 378] width 123 height 29
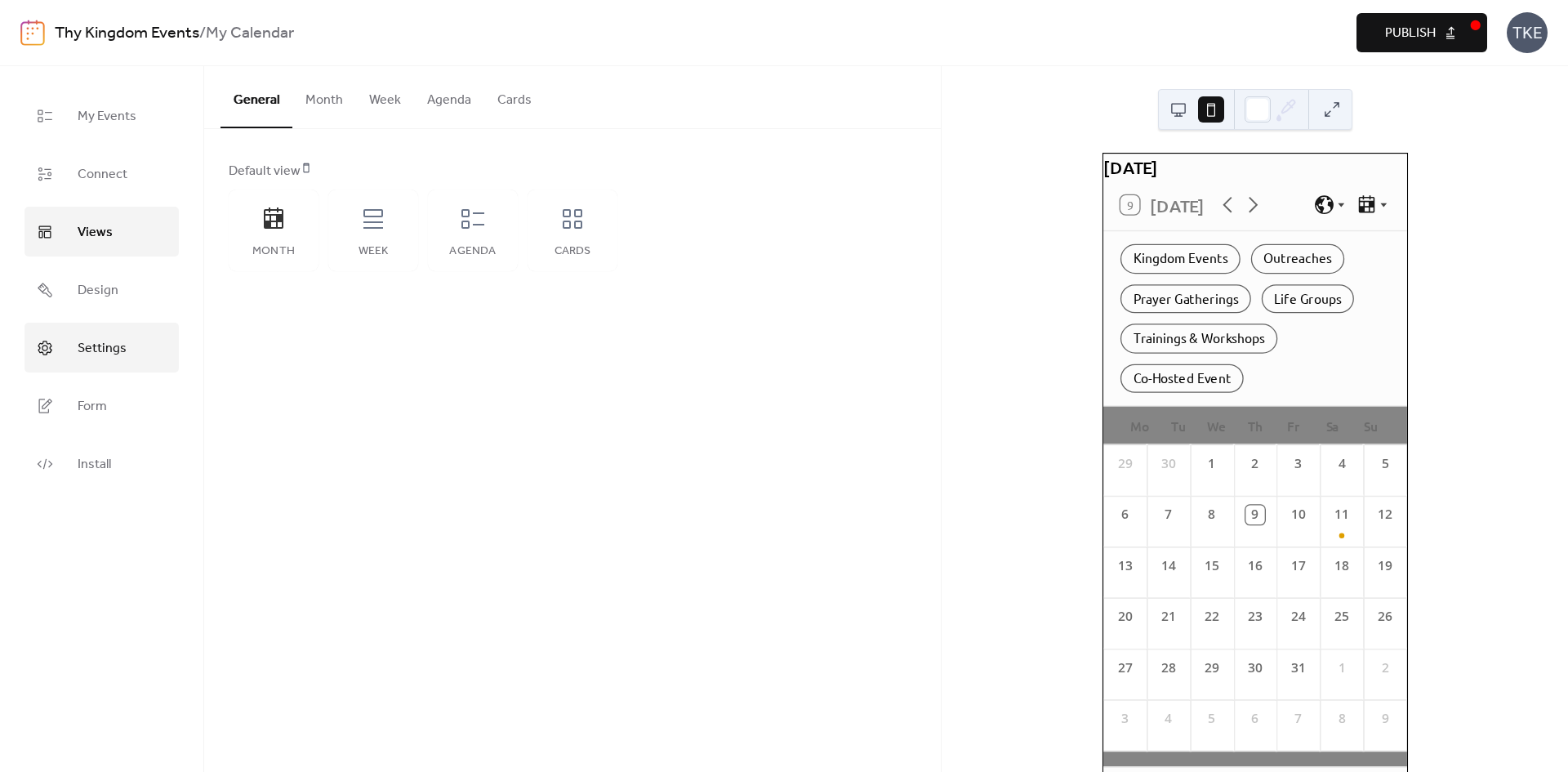
click at [111, 344] on span "Settings" at bounding box center [102, 348] width 49 height 26
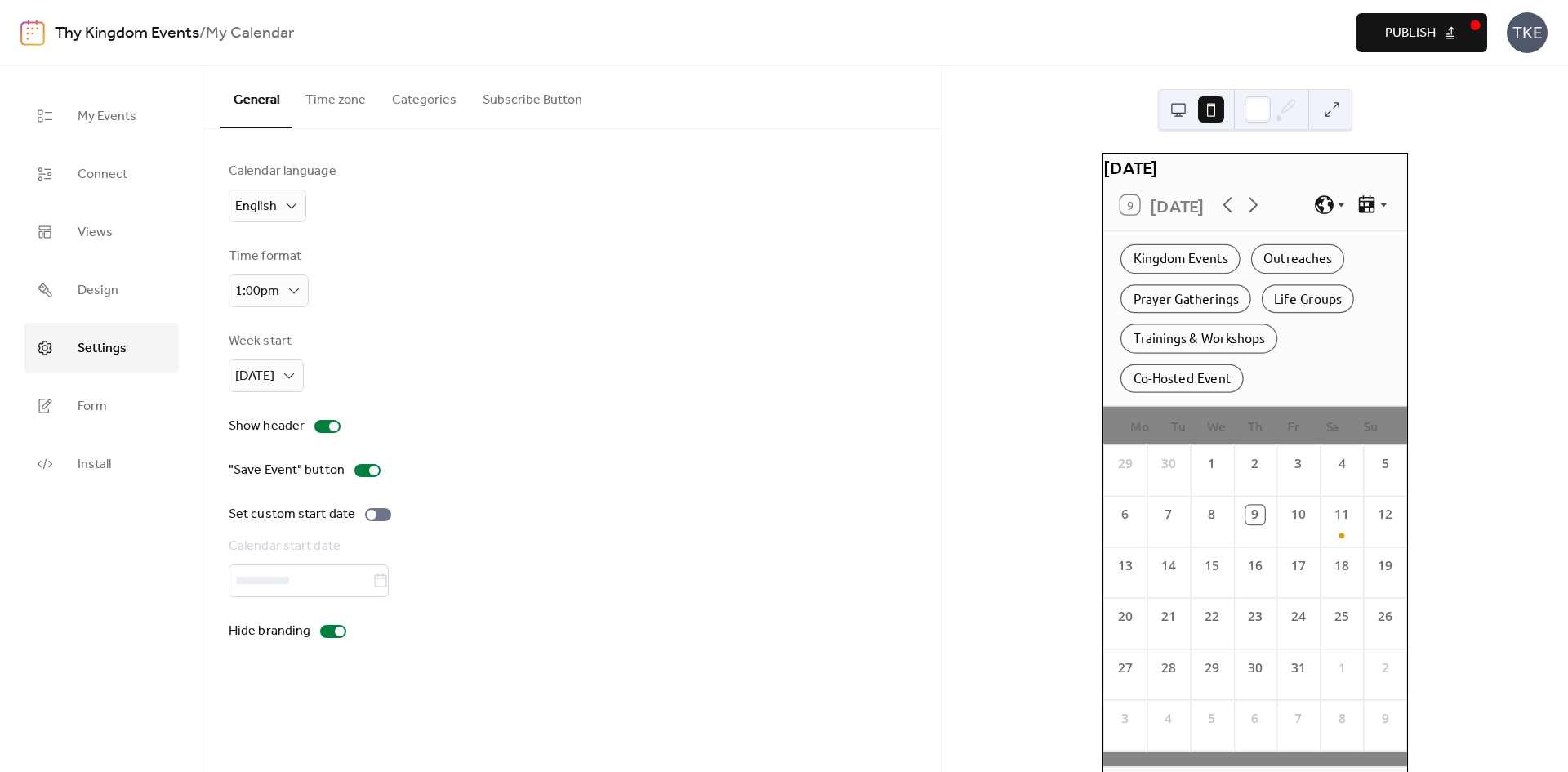
click at [426, 91] on button "Categories" at bounding box center [424, 96] width 90 height 60
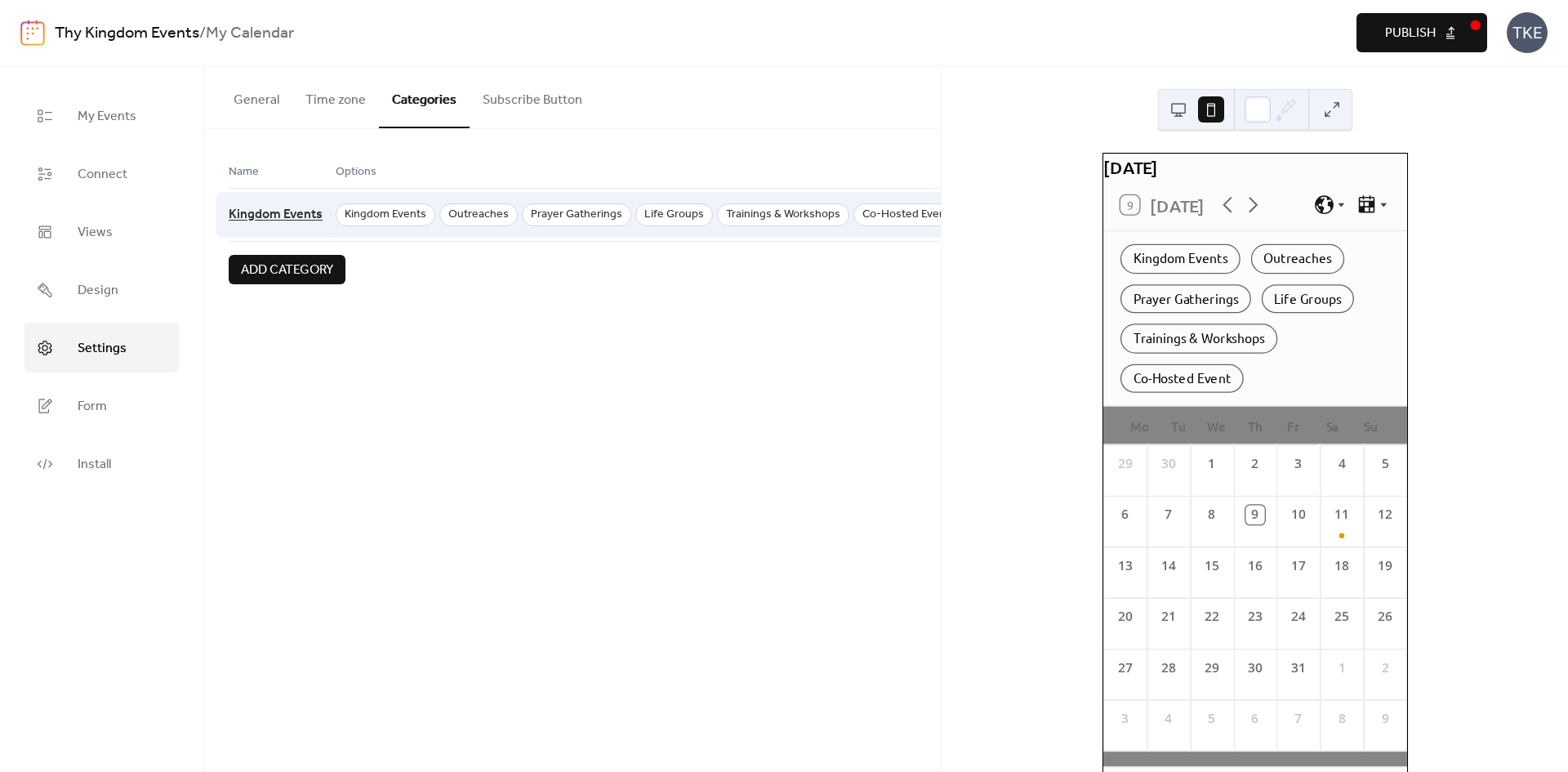
click at [297, 219] on span "Kingdom Events" at bounding box center [275, 214] width 94 height 31
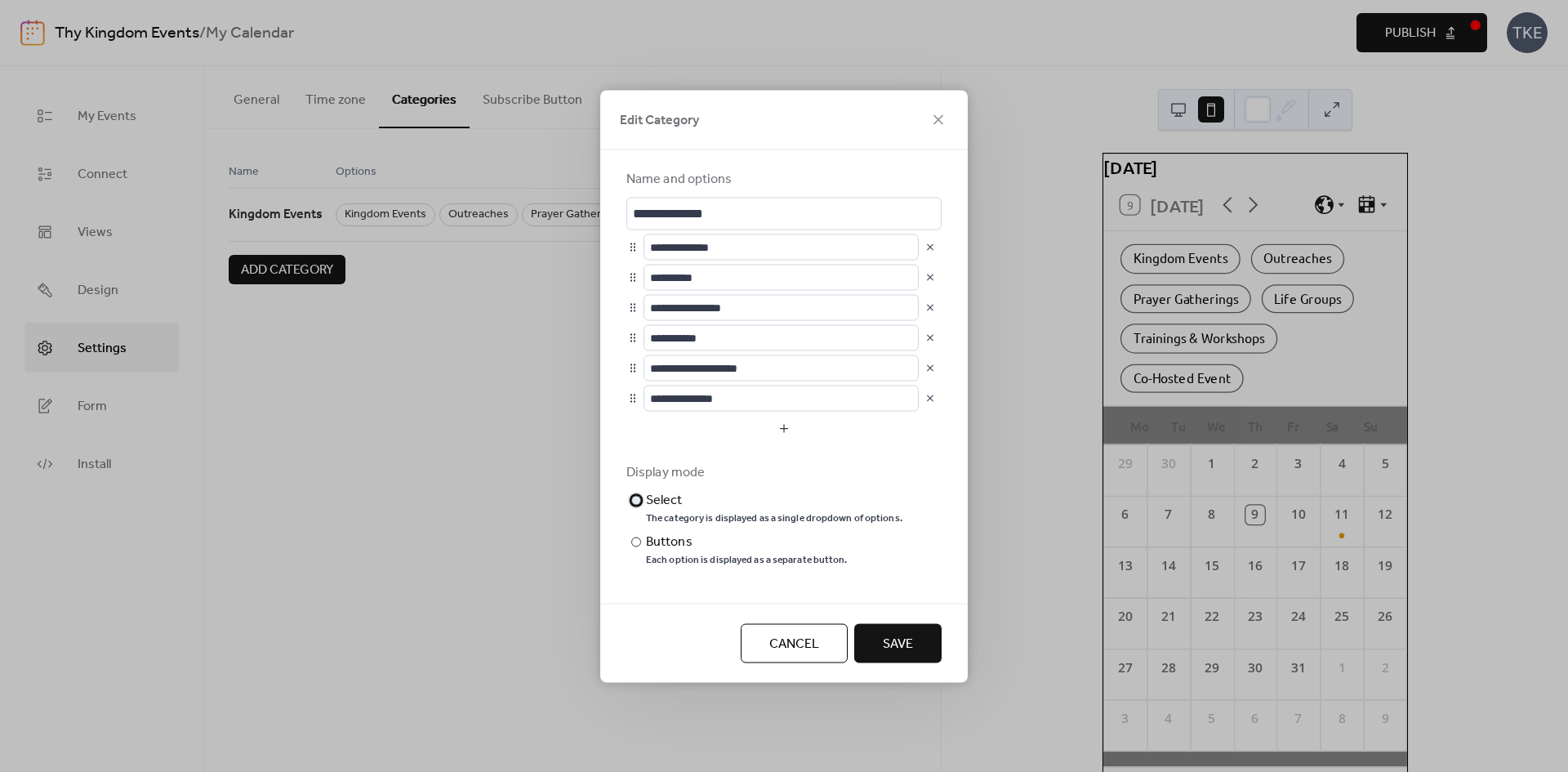
click at [677, 506] on div "Select" at bounding box center [773, 500] width 253 height 19
click at [907, 648] on span "Save" at bounding box center [898, 644] width 30 height 19
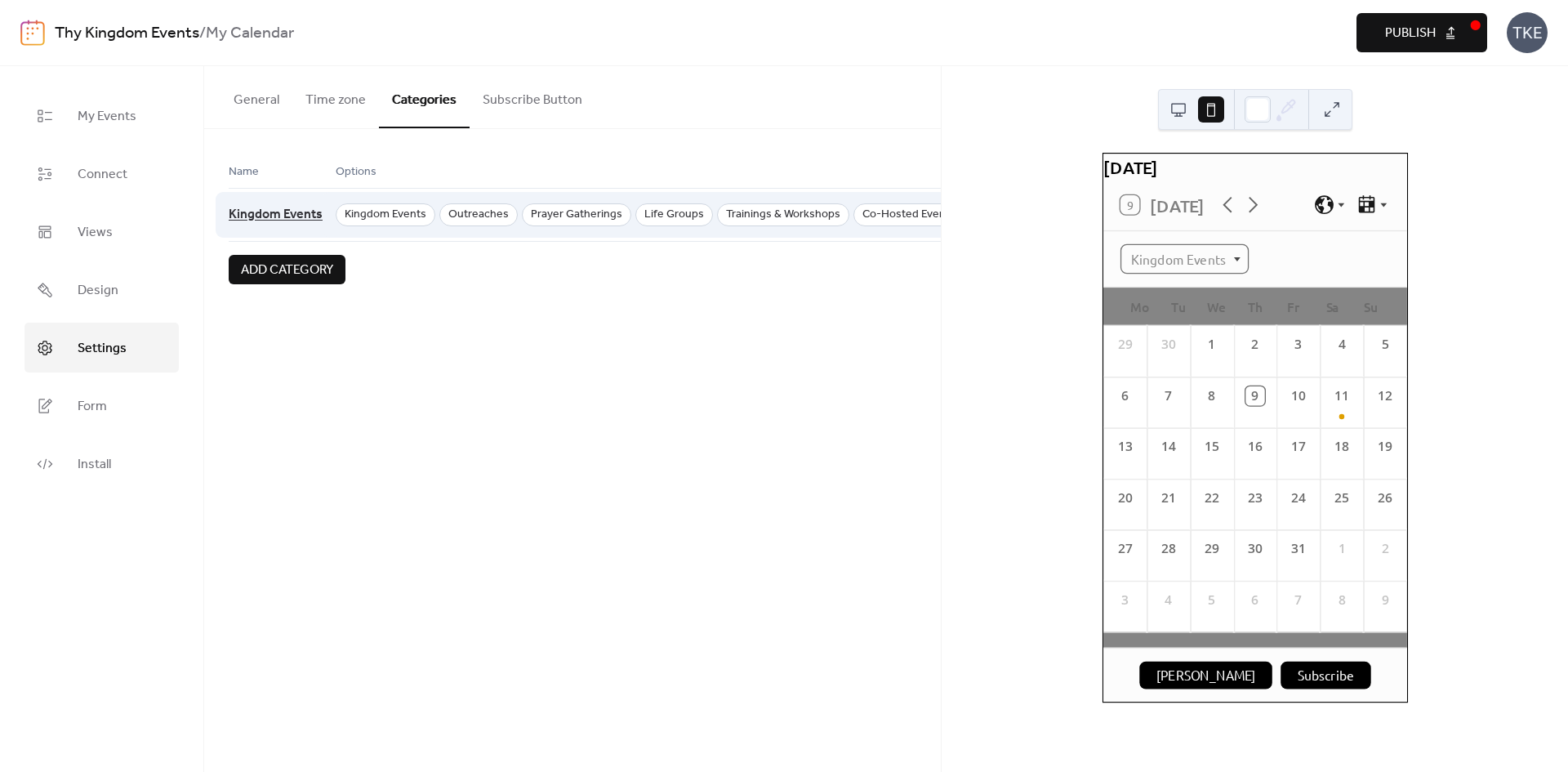
click at [309, 212] on span "Kingdom Events" at bounding box center [275, 214] width 94 height 31
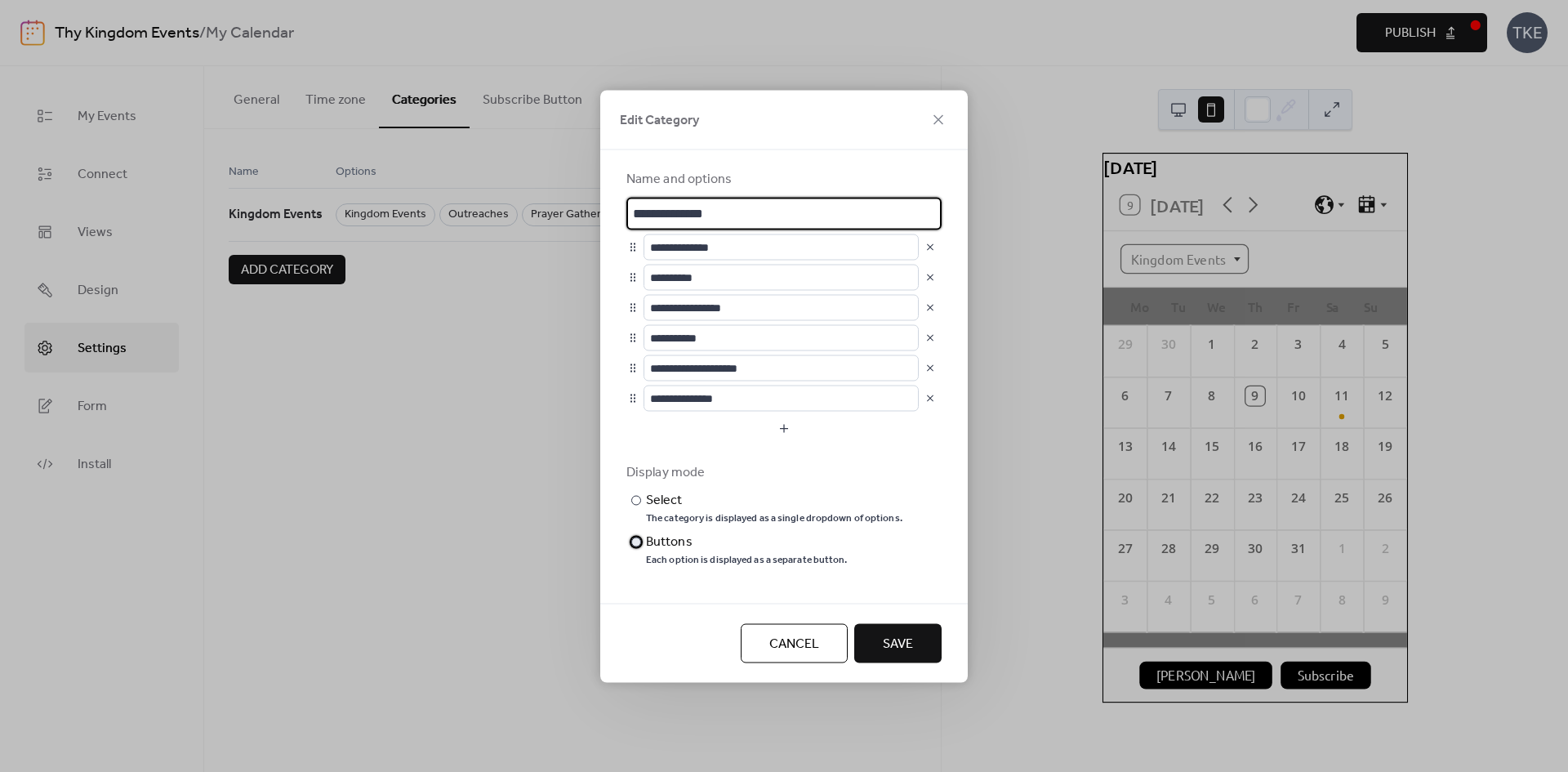
click at [638, 545] on div at bounding box center [636, 541] width 10 height 10
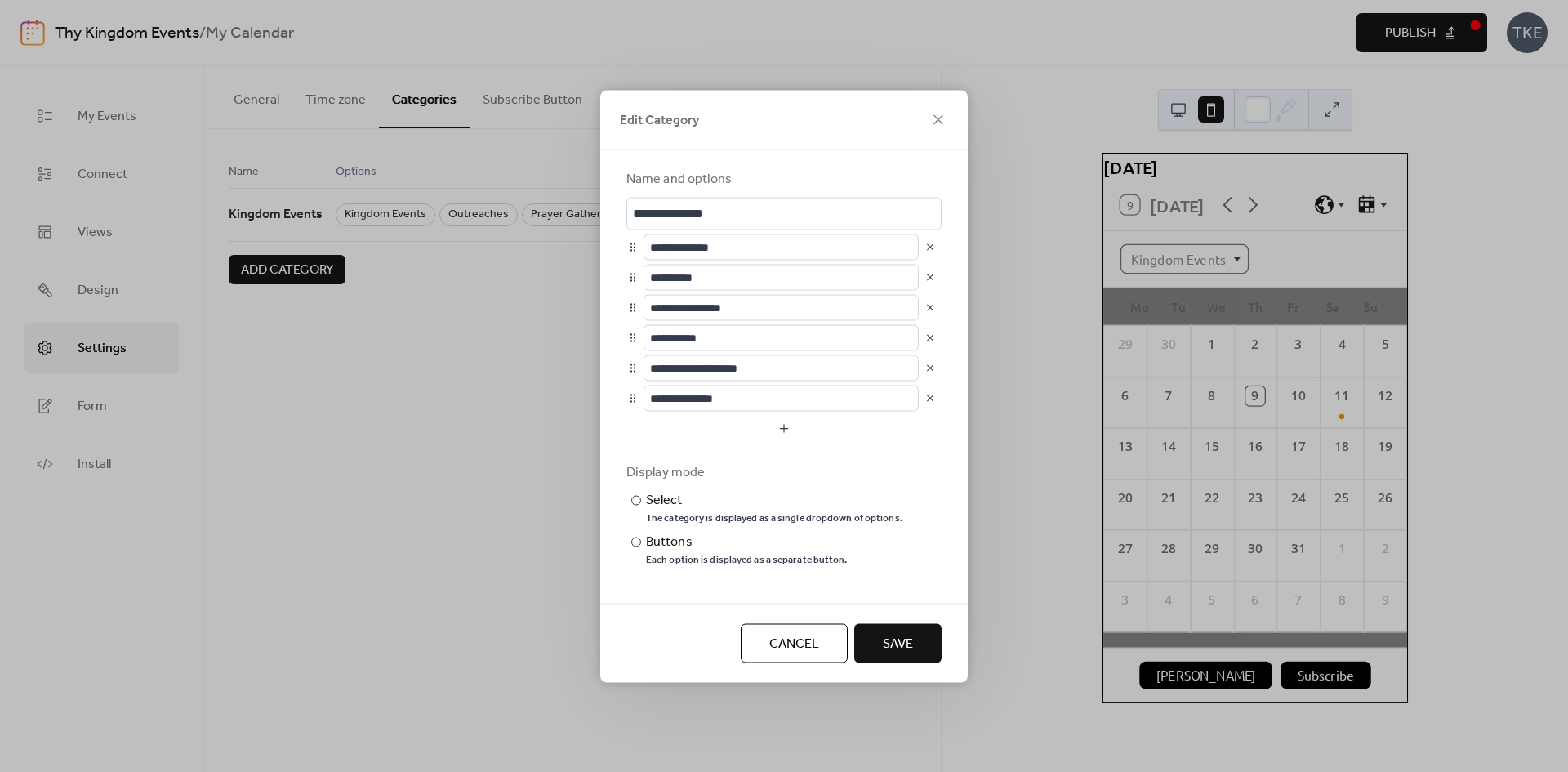
click at [875, 636] on button "Save" at bounding box center [898, 643] width 88 height 39
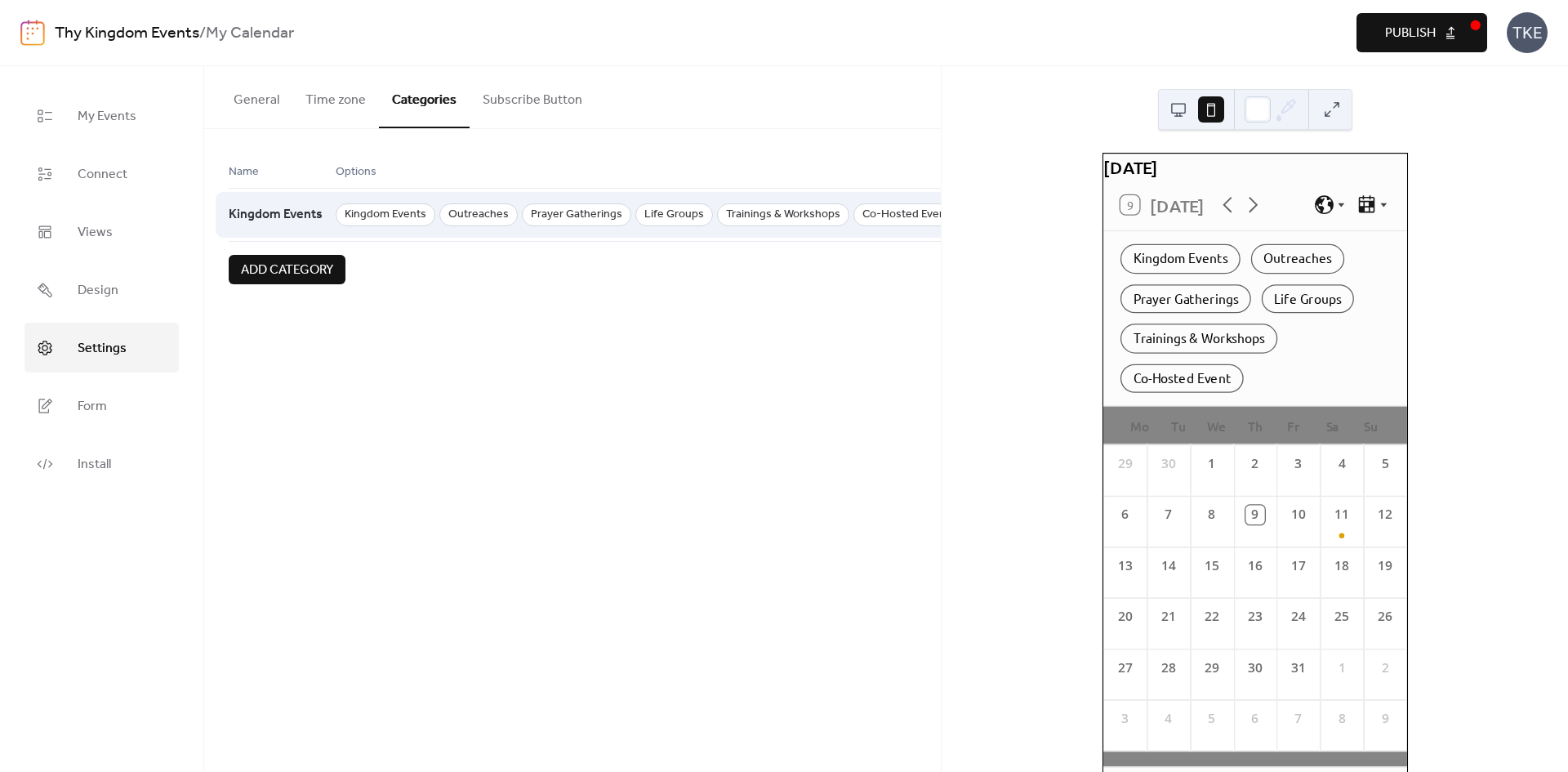
click at [876, 214] on span "Co-Hosted Event" at bounding box center [906, 215] width 105 height 23
click at [467, 248] on div at bounding box center [572, 248] width 688 height 13
click at [341, 92] on button "Time zone" at bounding box center [336, 96] width 87 height 60
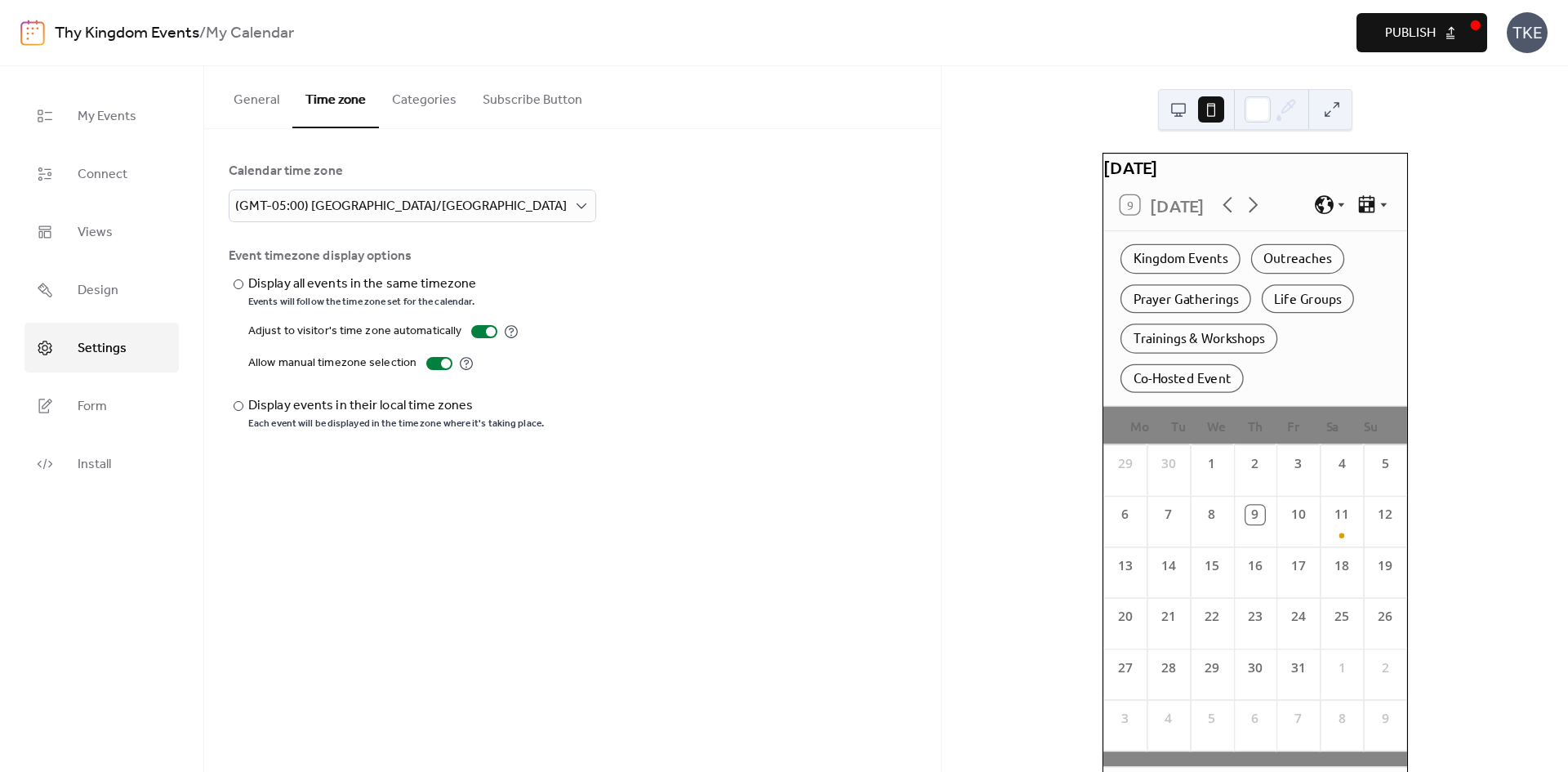
click at [537, 100] on button "Subscribe Button" at bounding box center [532, 96] width 126 height 60
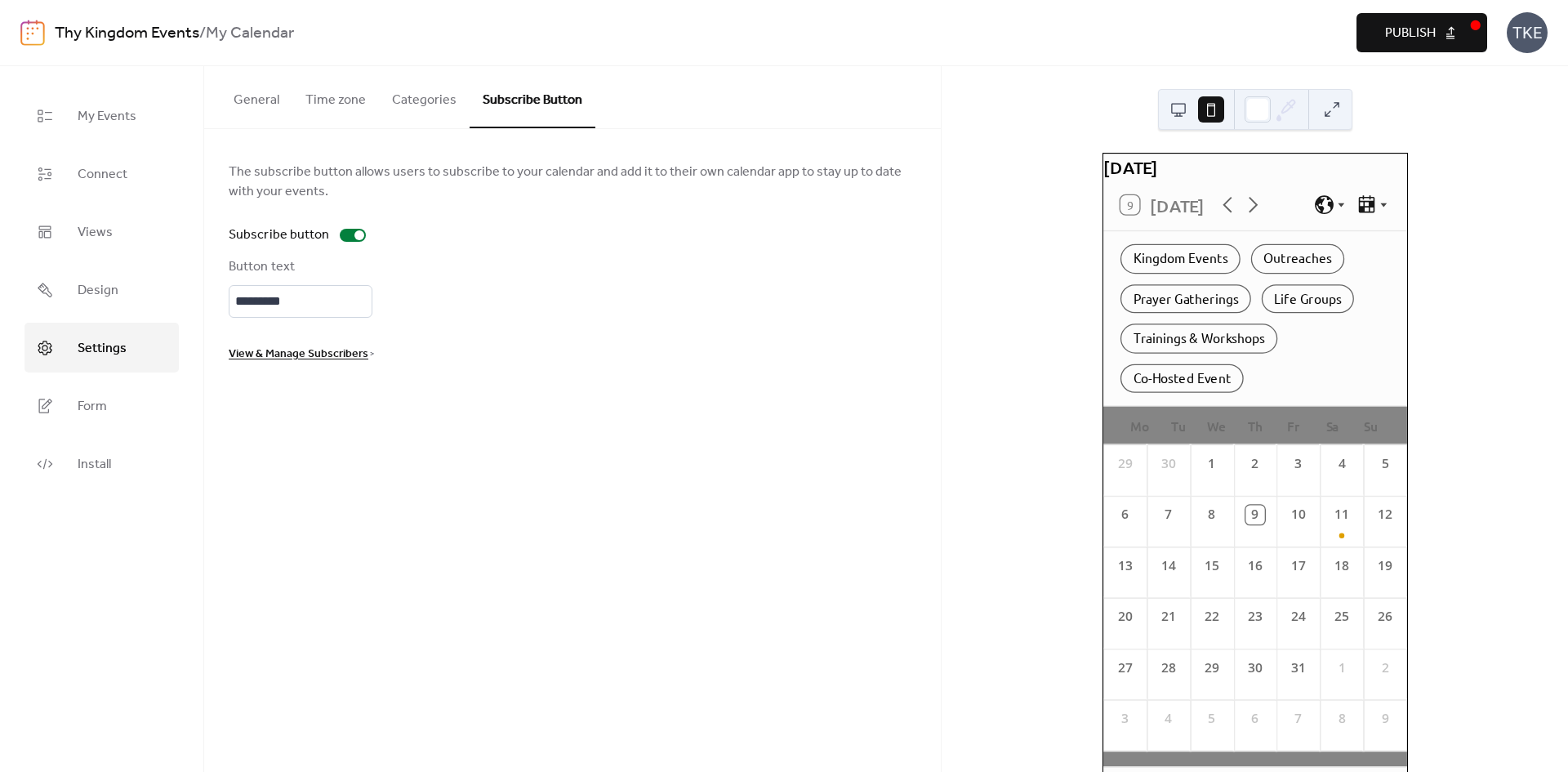
click at [271, 93] on button "General" at bounding box center [256, 96] width 72 height 60
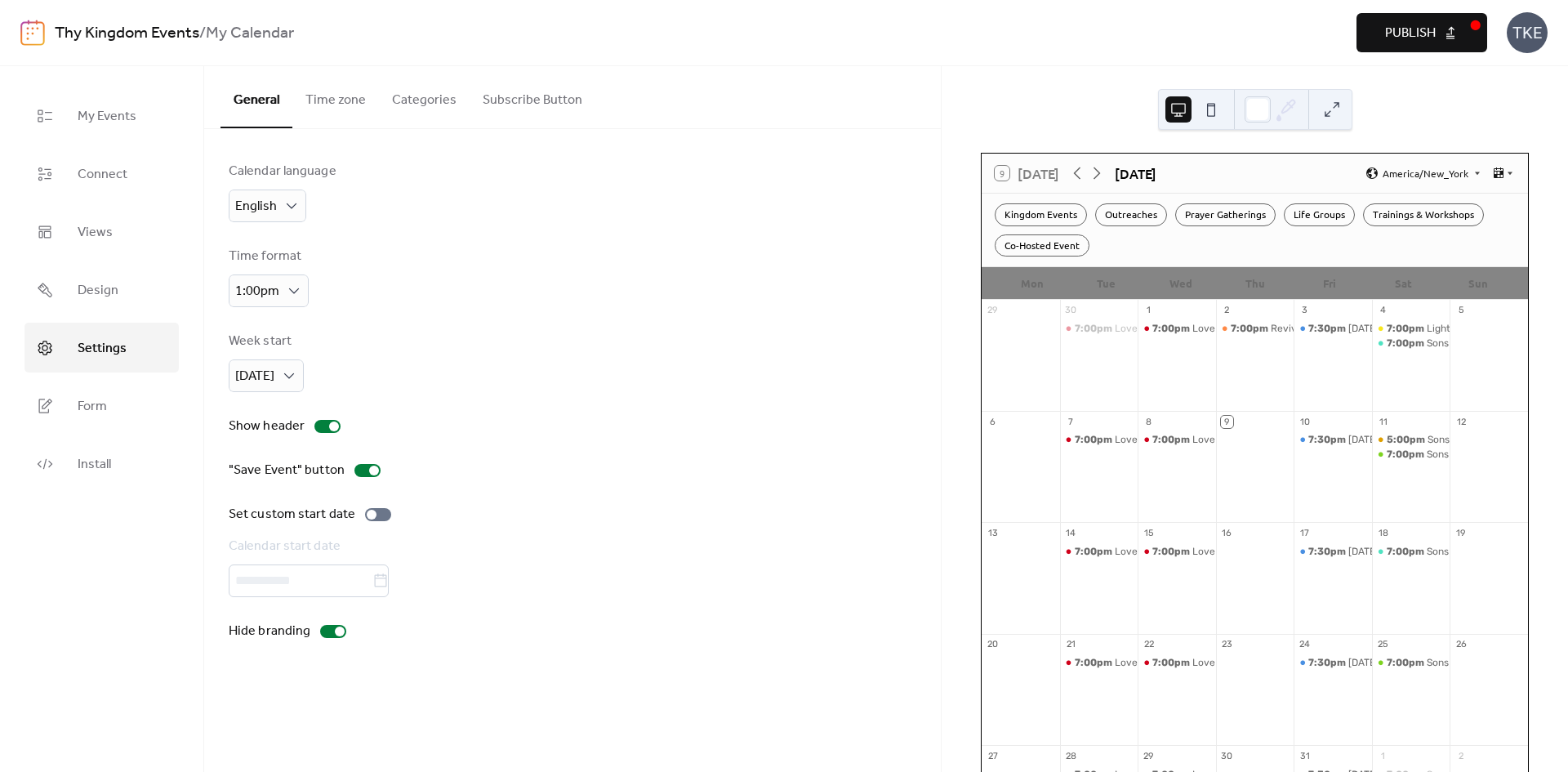
click at [1217, 115] on button at bounding box center [1211, 110] width 27 height 27
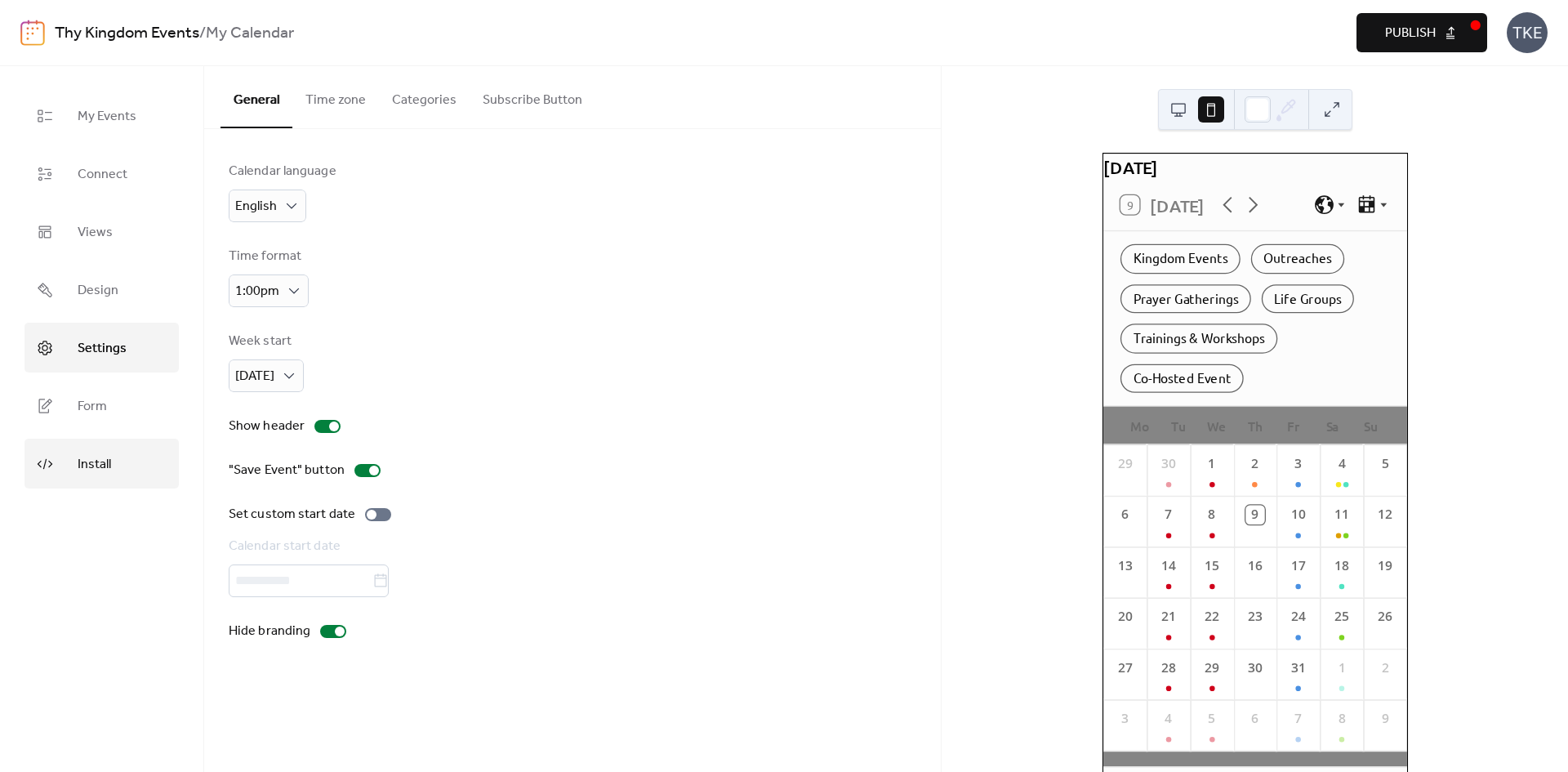
click at [100, 452] on span "Install" at bounding box center [95, 464] width 34 height 26
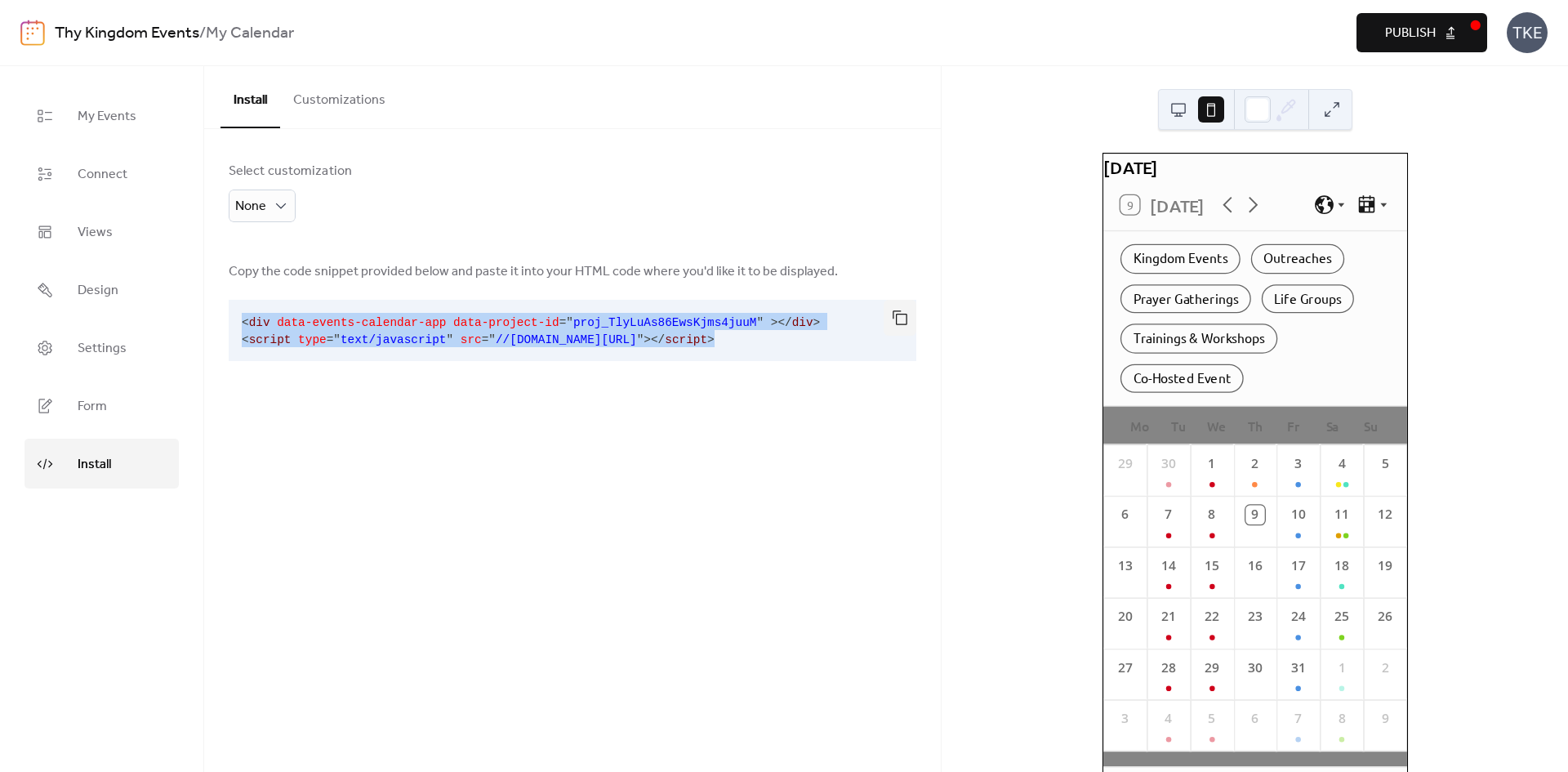
drag, startPoint x: 761, startPoint y: 348, endPoint x: 241, endPoint y: 313, distance: 521.2
click at [241, 313] on pre "< div data-events-calendar-app data-project-id = " proj_TlyLuAs86EwsKjms4juuM "…" at bounding box center [559, 330] width 661 height 61
copy code "< div data-events-calendar-app data-project-id = " proj_TlyLuAs86EwsKjms4juuM "…"
